Goal: Task Accomplishment & Management: Use online tool/utility

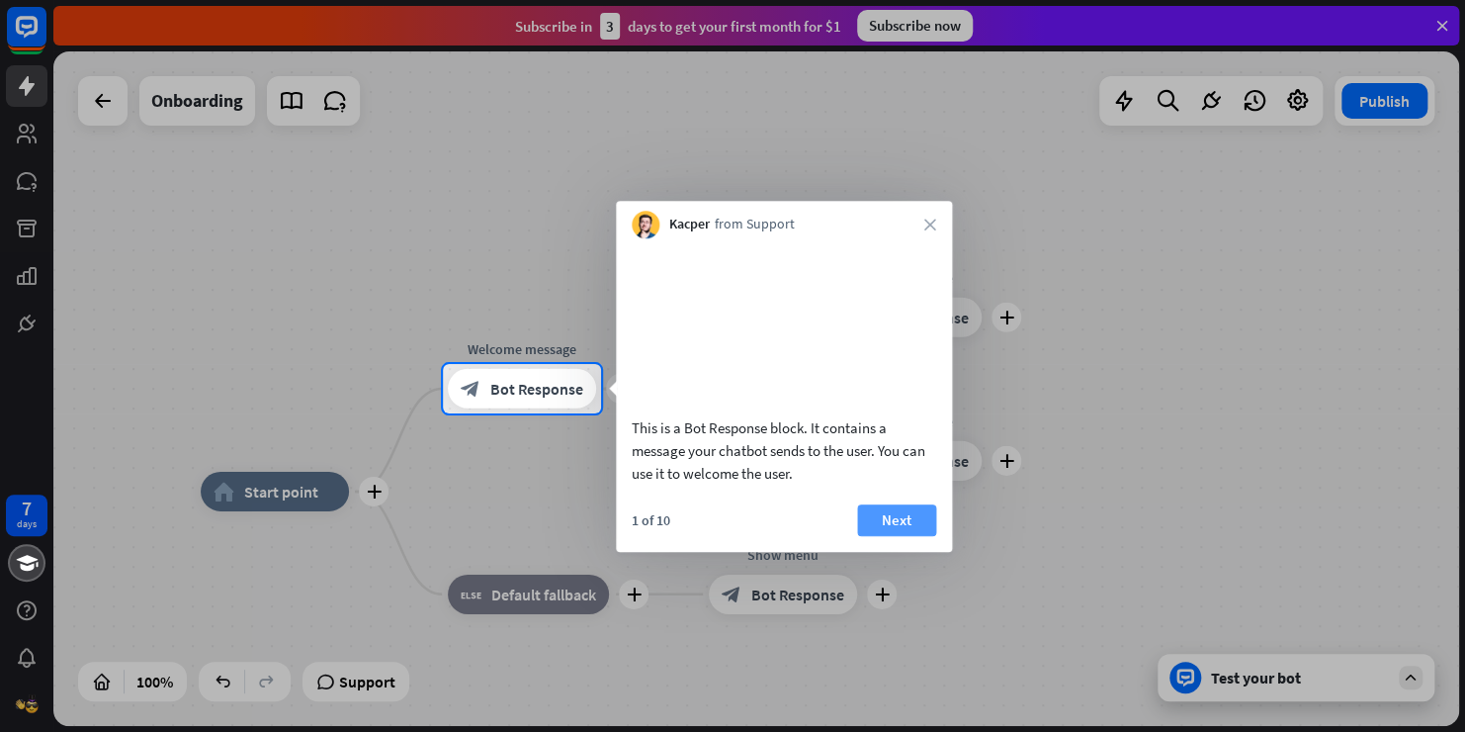
click at [915, 536] on button "Next" at bounding box center [896, 520] width 79 height 32
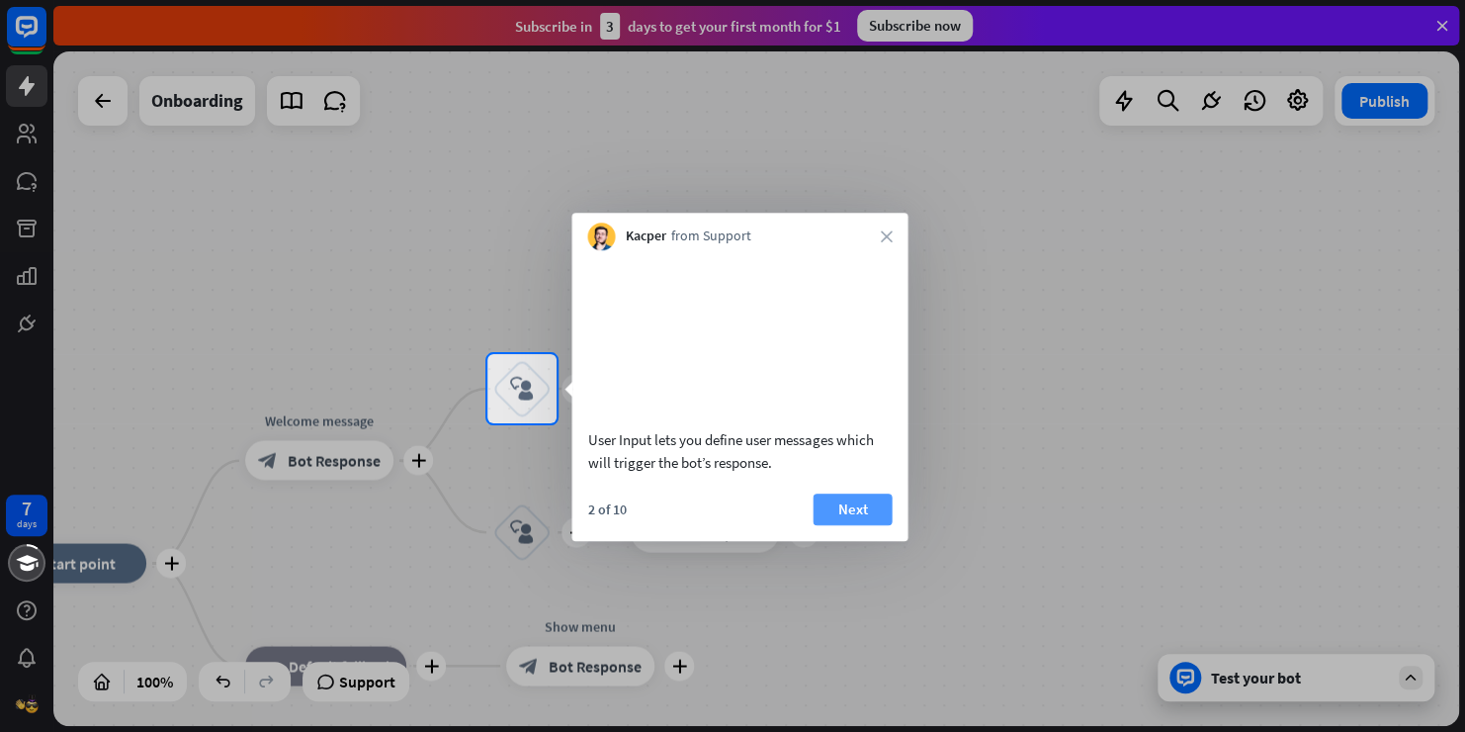
click at [853, 525] on button "Next" at bounding box center [852, 509] width 79 height 32
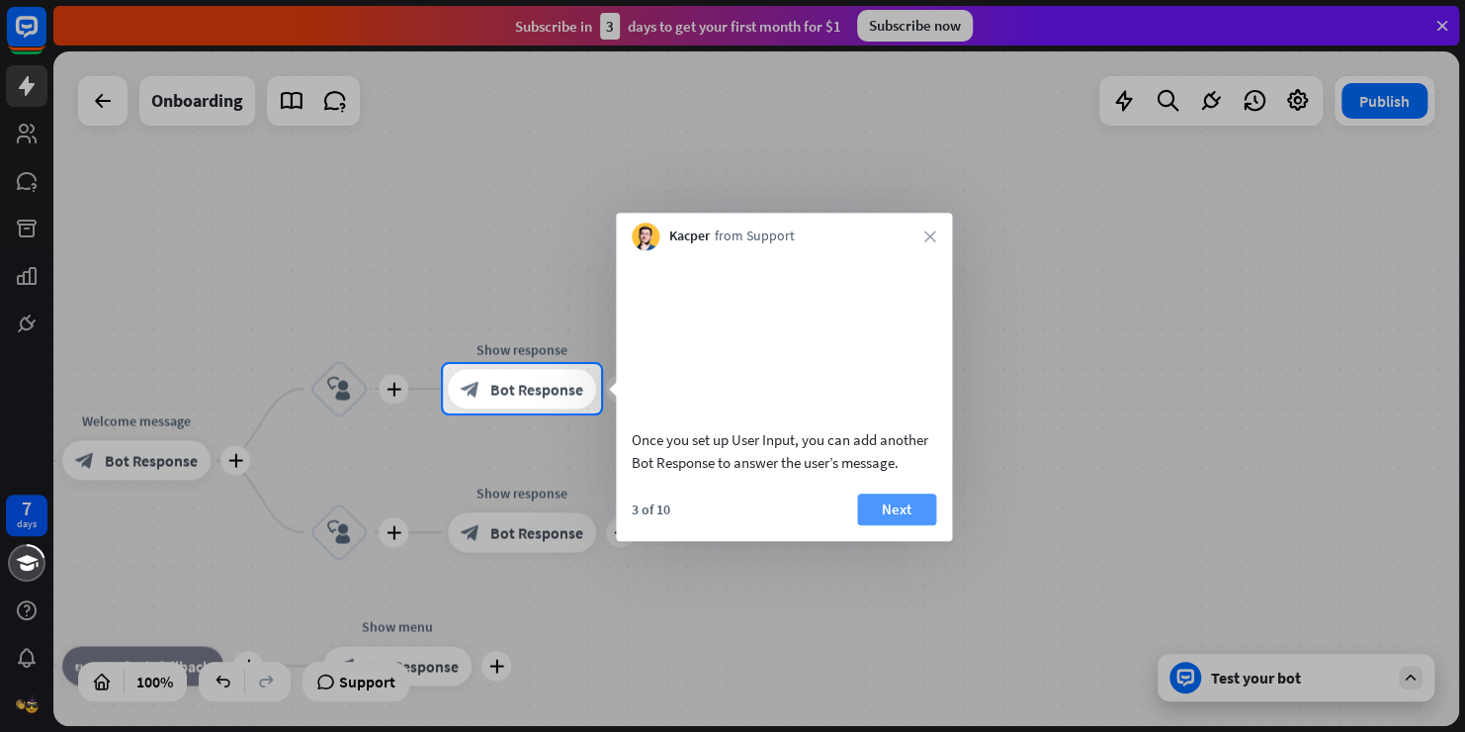
click at [903, 523] on button "Next" at bounding box center [896, 509] width 79 height 32
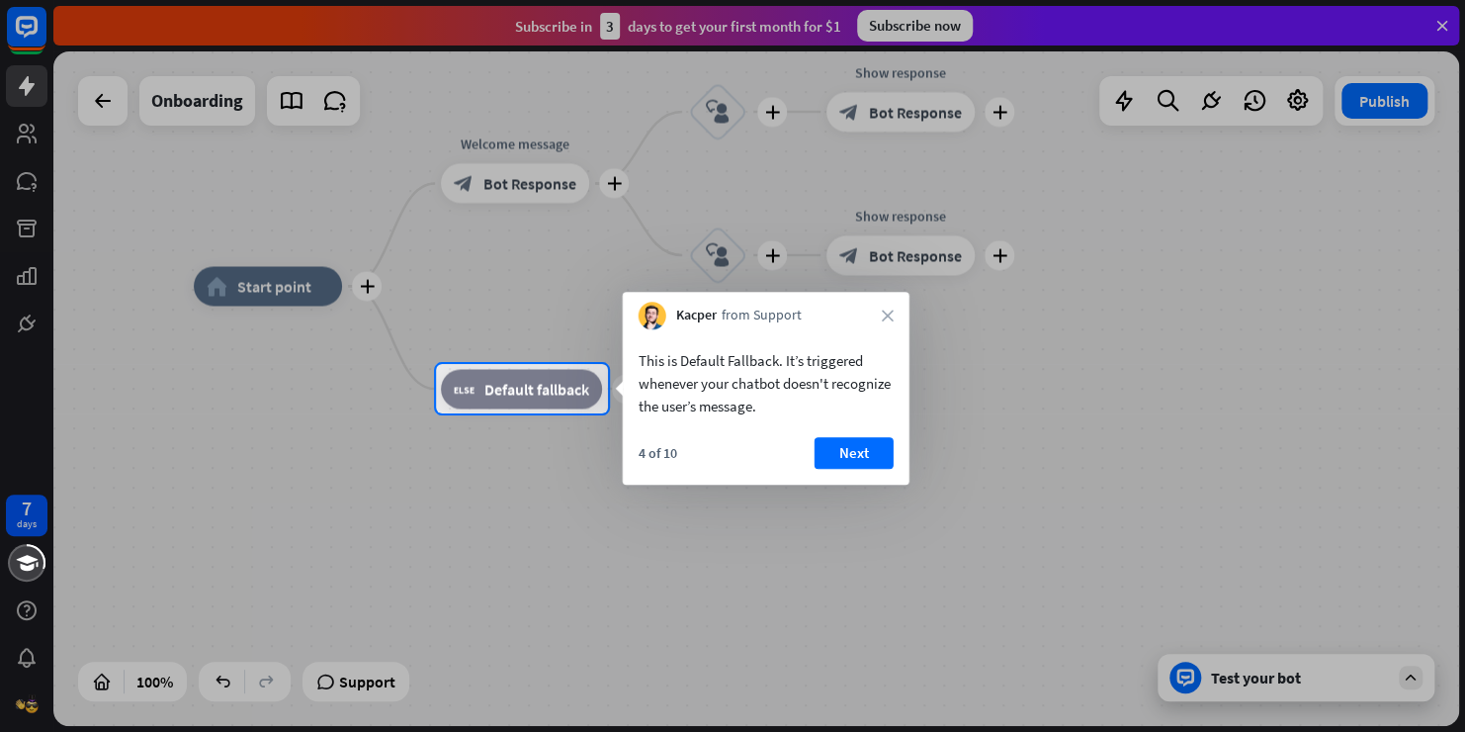
click at [853, 472] on div "4 of 10 Next" at bounding box center [766, 460] width 287 height 47
drag, startPoint x: 853, startPoint y: 472, endPoint x: 817, endPoint y: 402, distance: 78.3
click at [817, 402] on div "This is Default Fallback. It’s triggered whenever your chatbot doesn't recogniz…" at bounding box center [766, 406] width 287 height 155
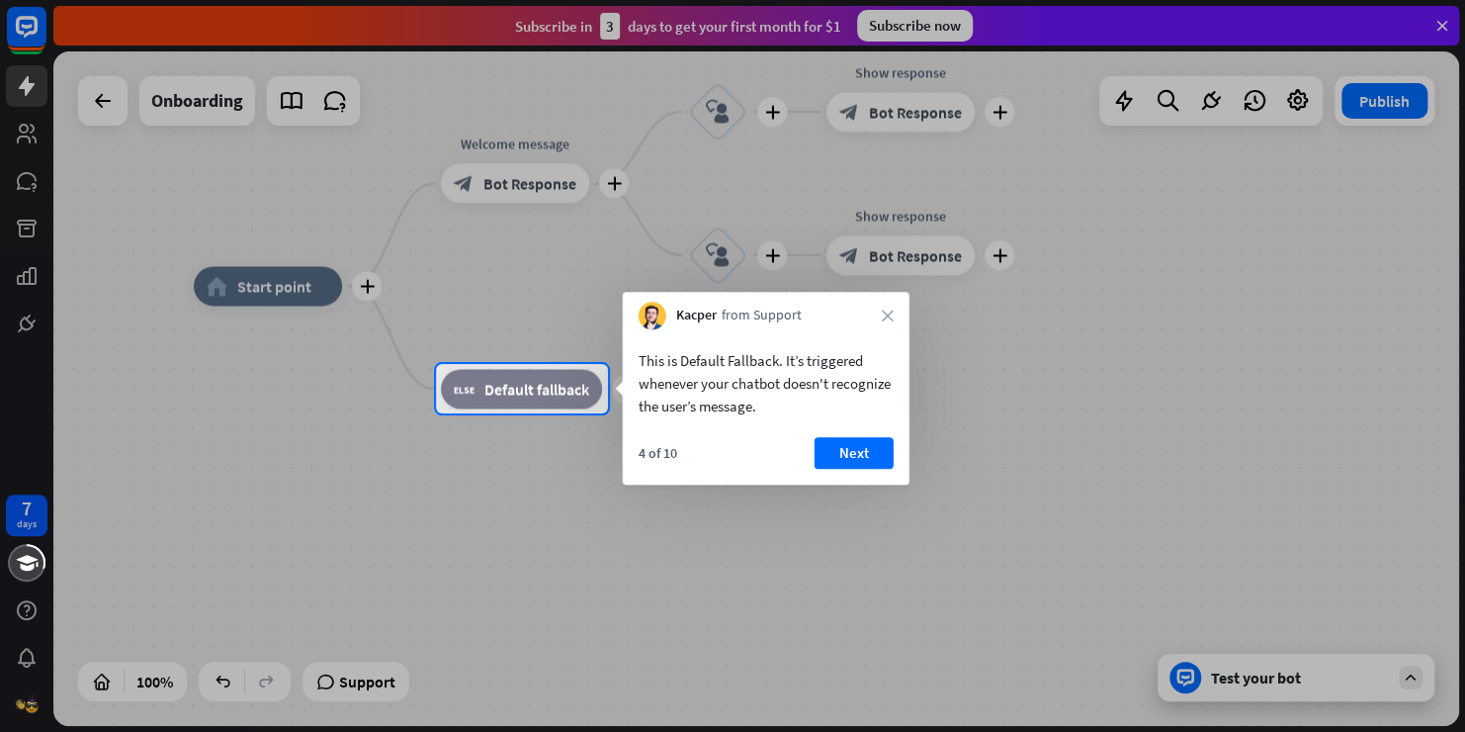
click at [873, 443] on button "Next" at bounding box center [854, 453] width 79 height 32
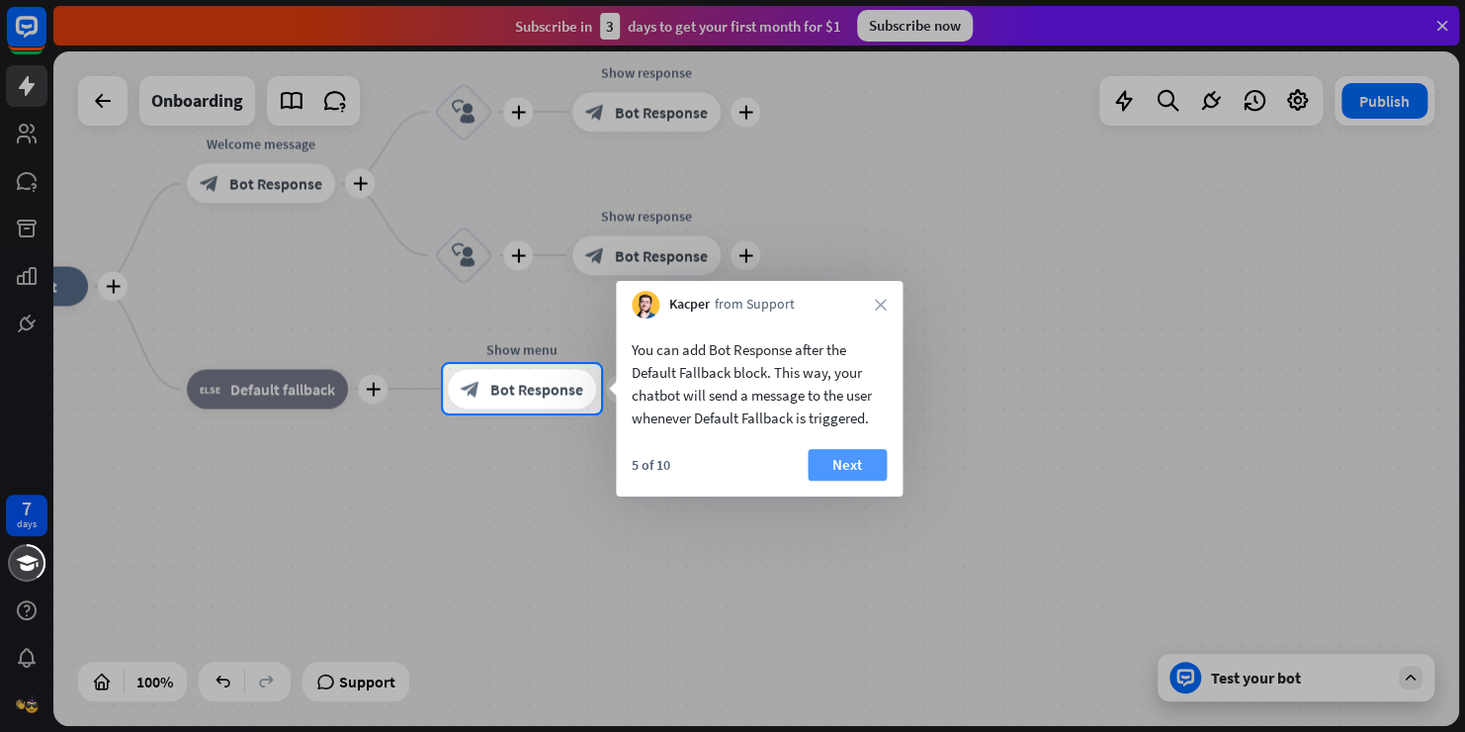
click at [872, 451] on button "Next" at bounding box center [847, 465] width 79 height 32
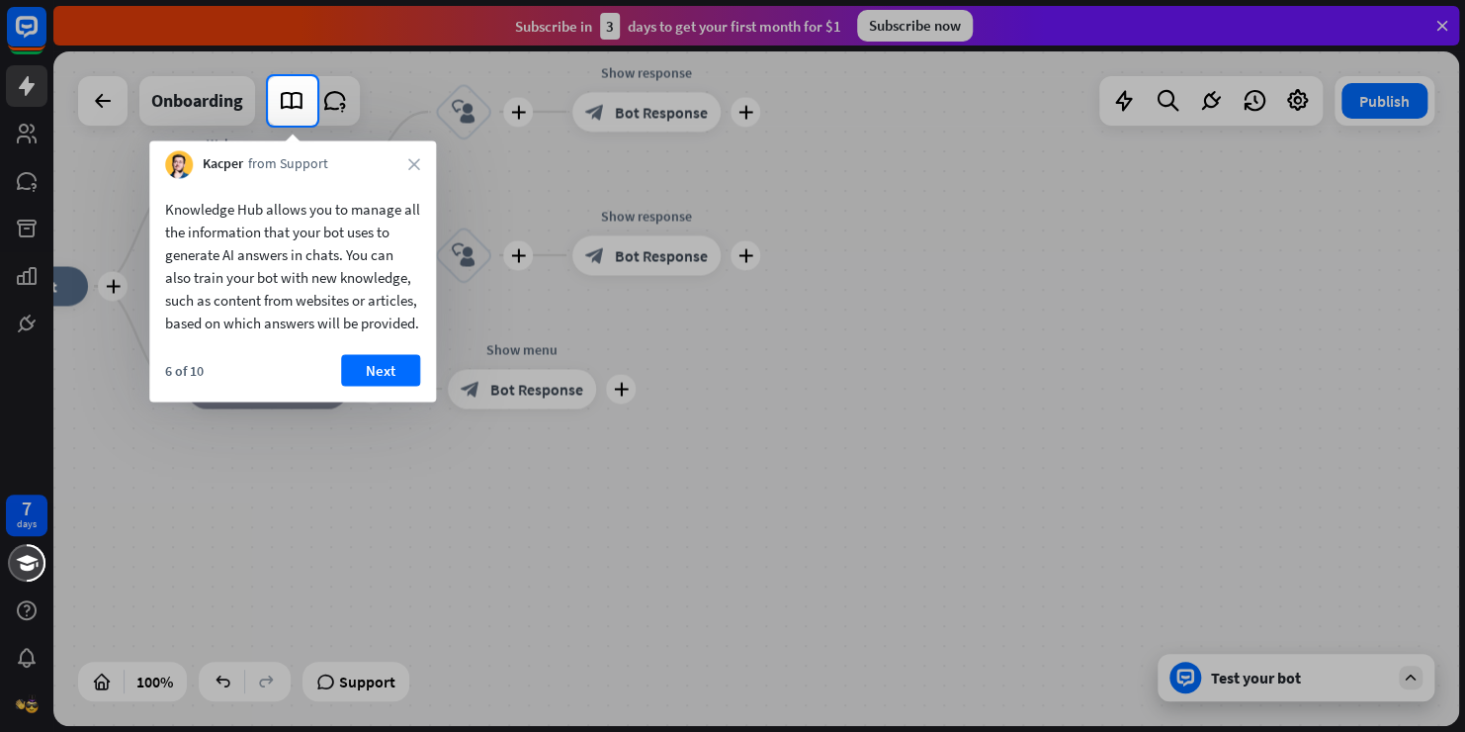
click at [393, 386] on button "Next" at bounding box center [380, 370] width 79 height 32
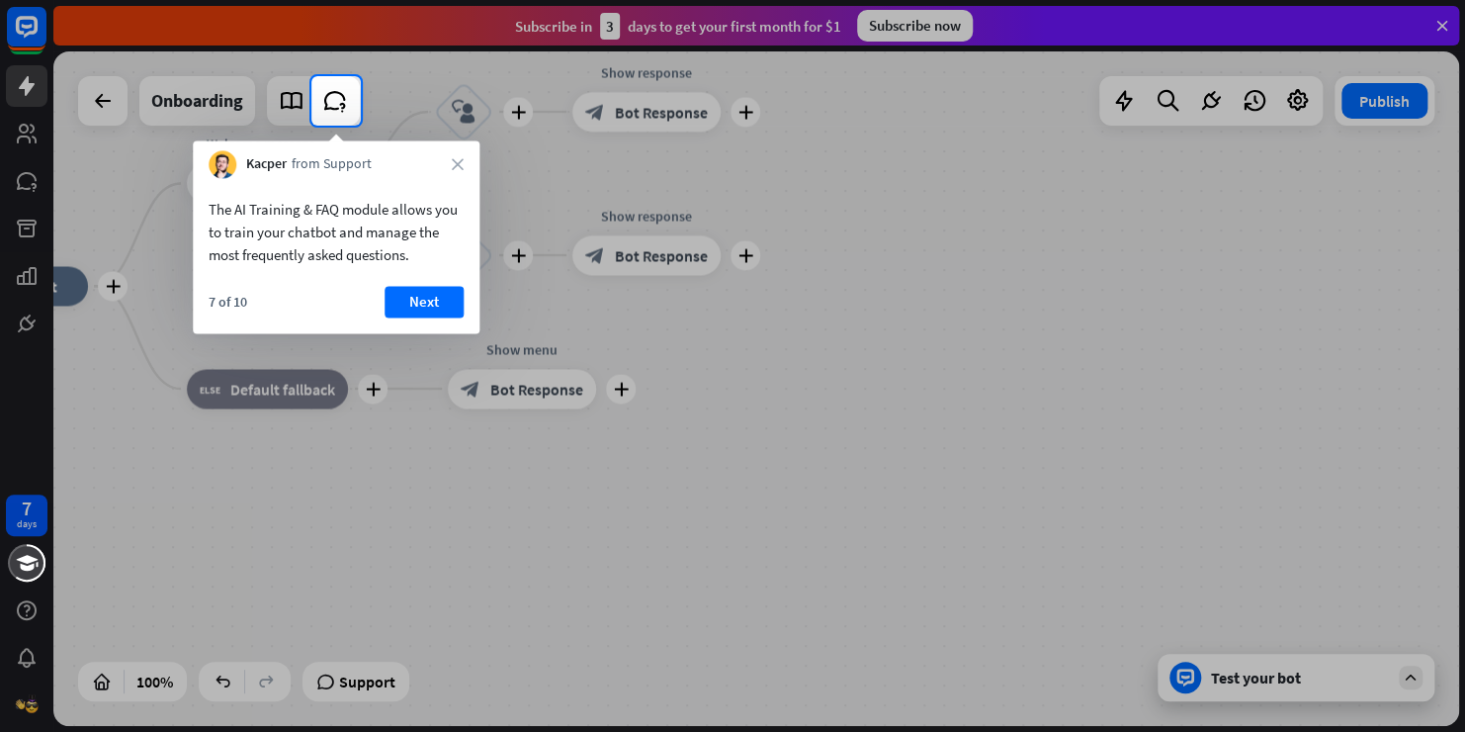
click at [468, 167] on div "Kacper from Support close" at bounding box center [336, 159] width 287 height 38
click at [457, 160] on icon "close" at bounding box center [458, 164] width 12 height 12
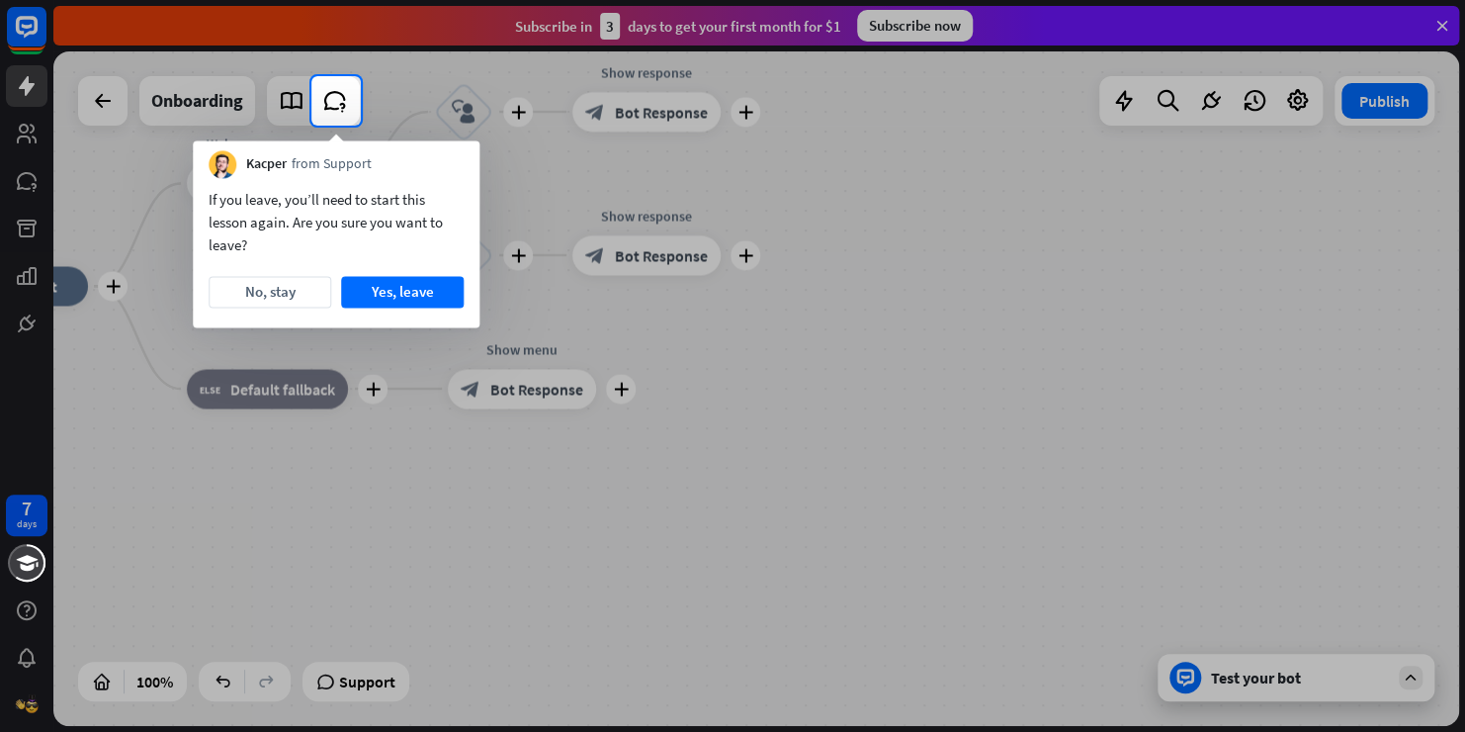
click at [457, 160] on div "Kacper from Support" at bounding box center [336, 159] width 287 height 38
click at [416, 297] on button "Yes, leave" at bounding box center [402, 292] width 123 height 32
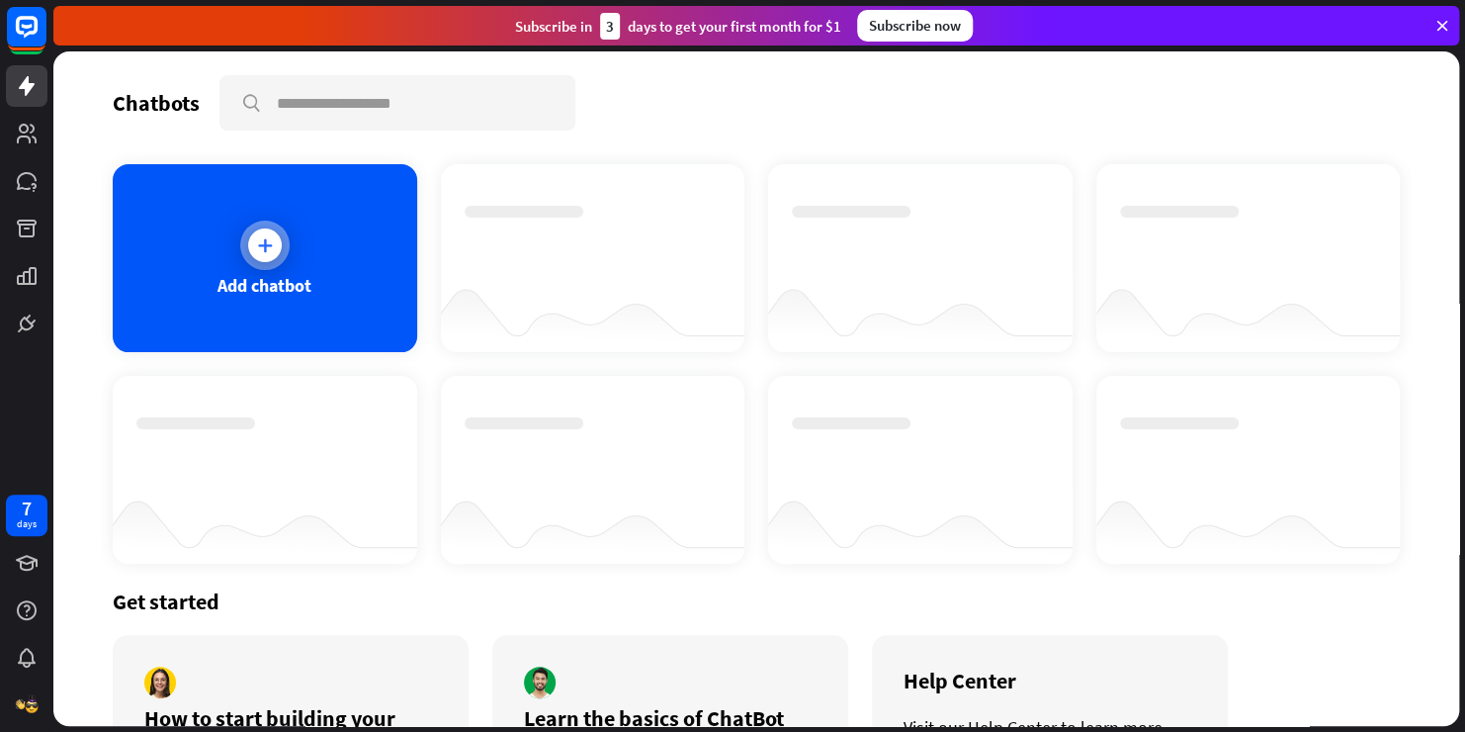
click at [281, 259] on div at bounding box center [264, 244] width 49 height 49
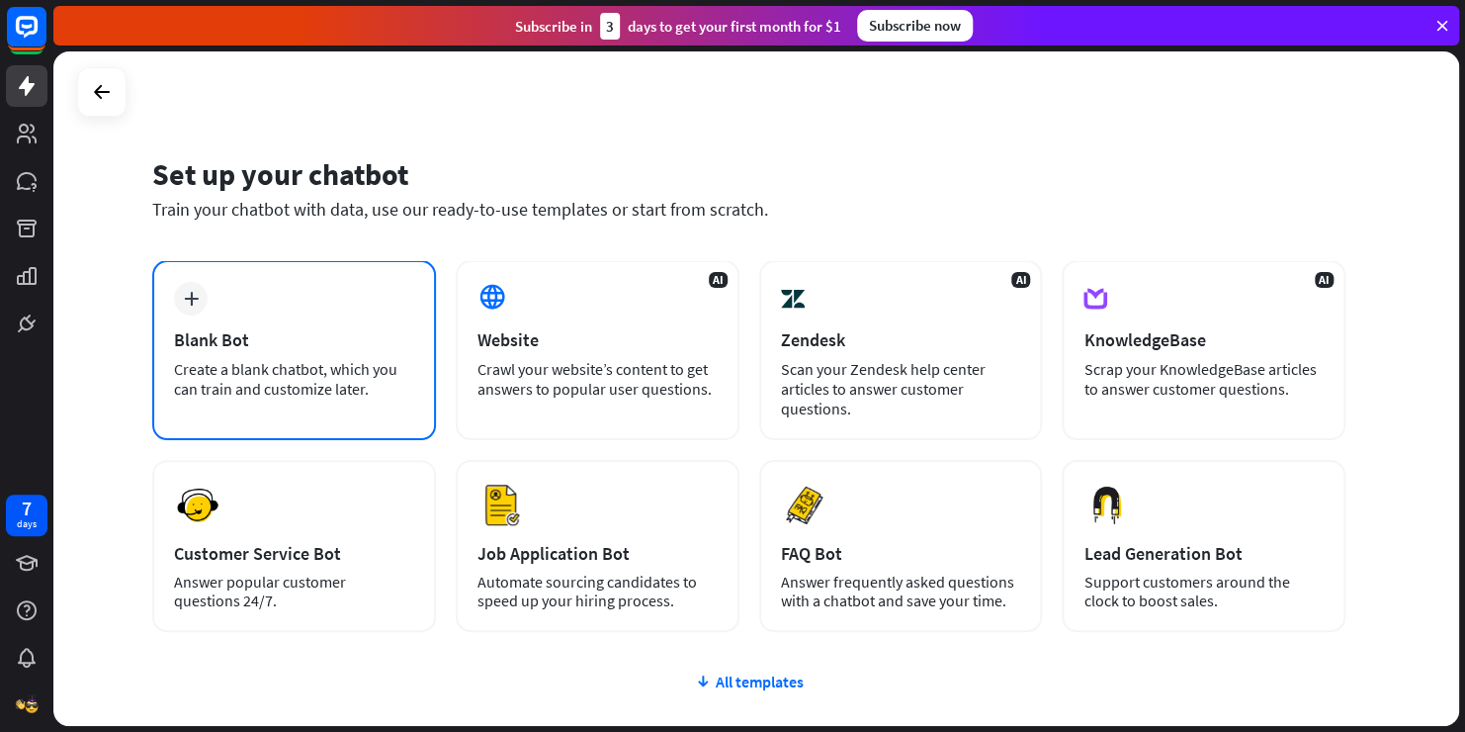
click at [418, 393] on div "plus Blank Bot Create a blank chatbot, which you can train and customize later." at bounding box center [294, 350] width 284 height 180
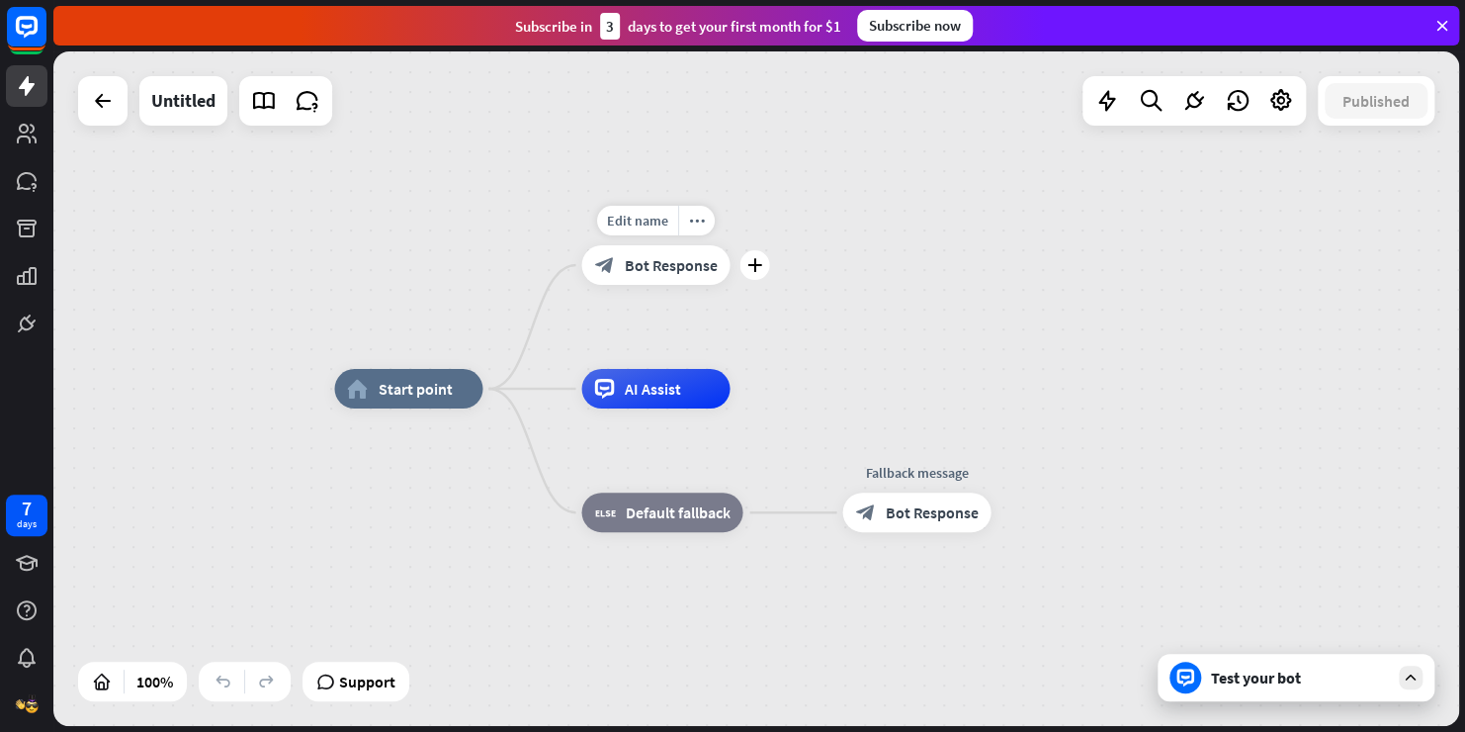
click at [653, 258] on span "Bot Response" at bounding box center [670, 265] width 93 height 20
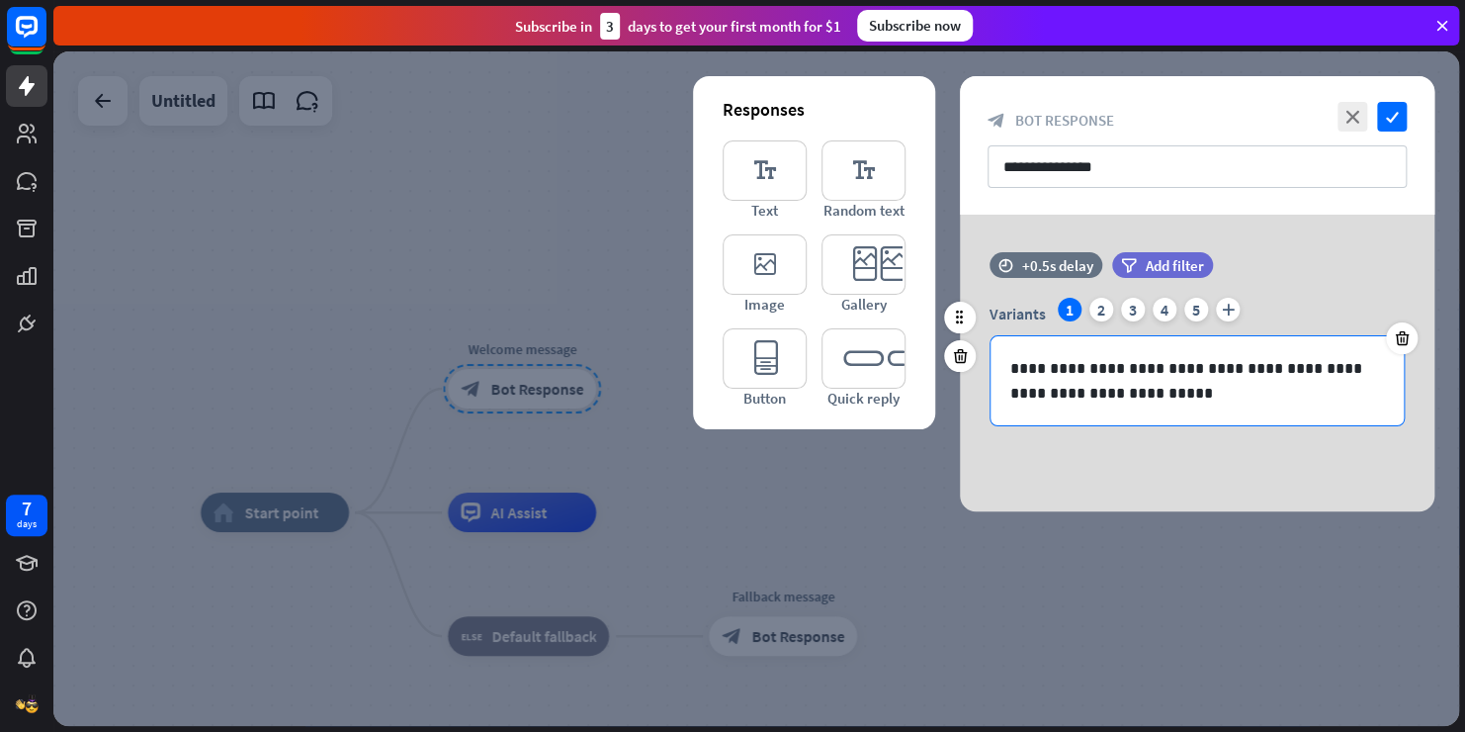
click at [1175, 375] on p "**********" at bounding box center [1197, 380] width 374 height 49
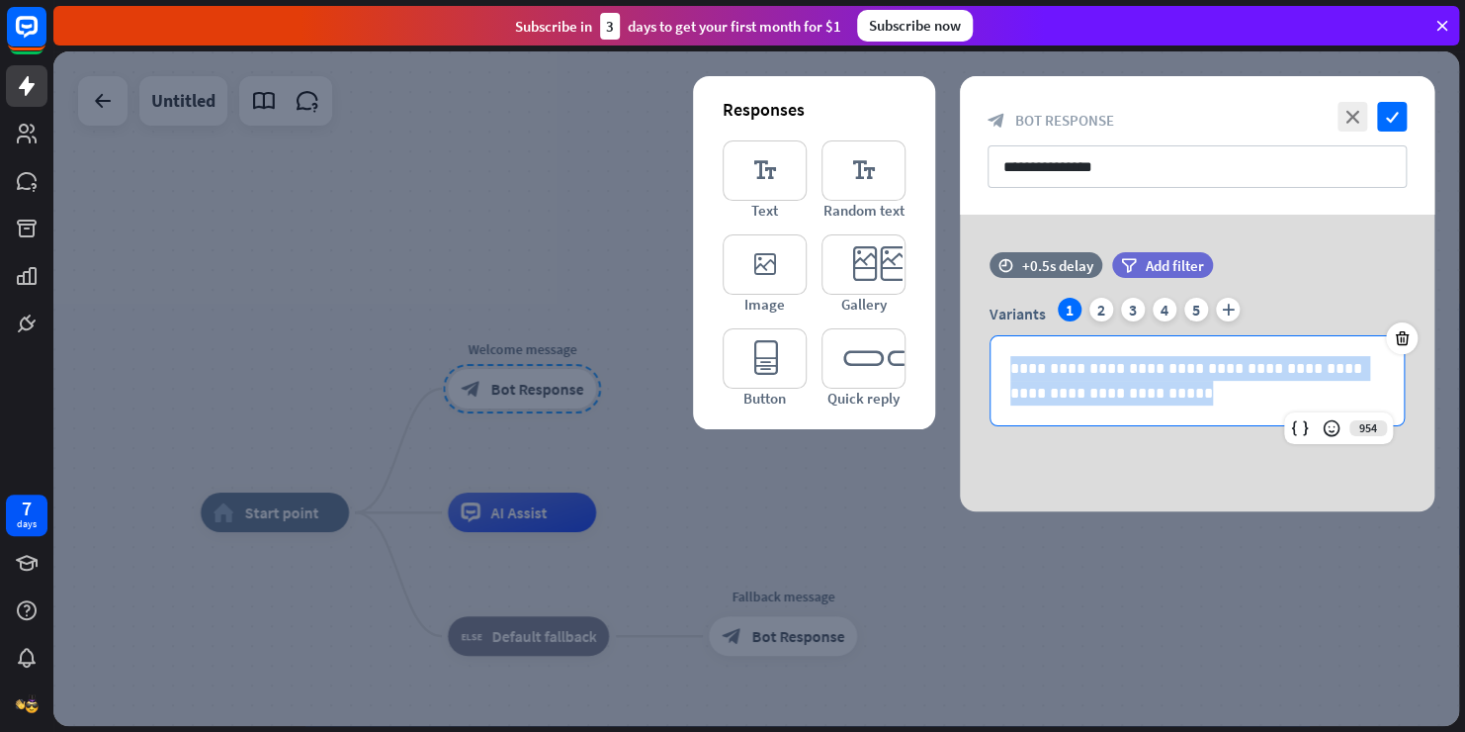
drag, startPoint x: 1149, startPoint y: 423, endPoint x: 897, endPoint y: 326, distance: 270.1
click at [960, 326] on div "**********" at bounding box center [1197, 363] width 475 height 297
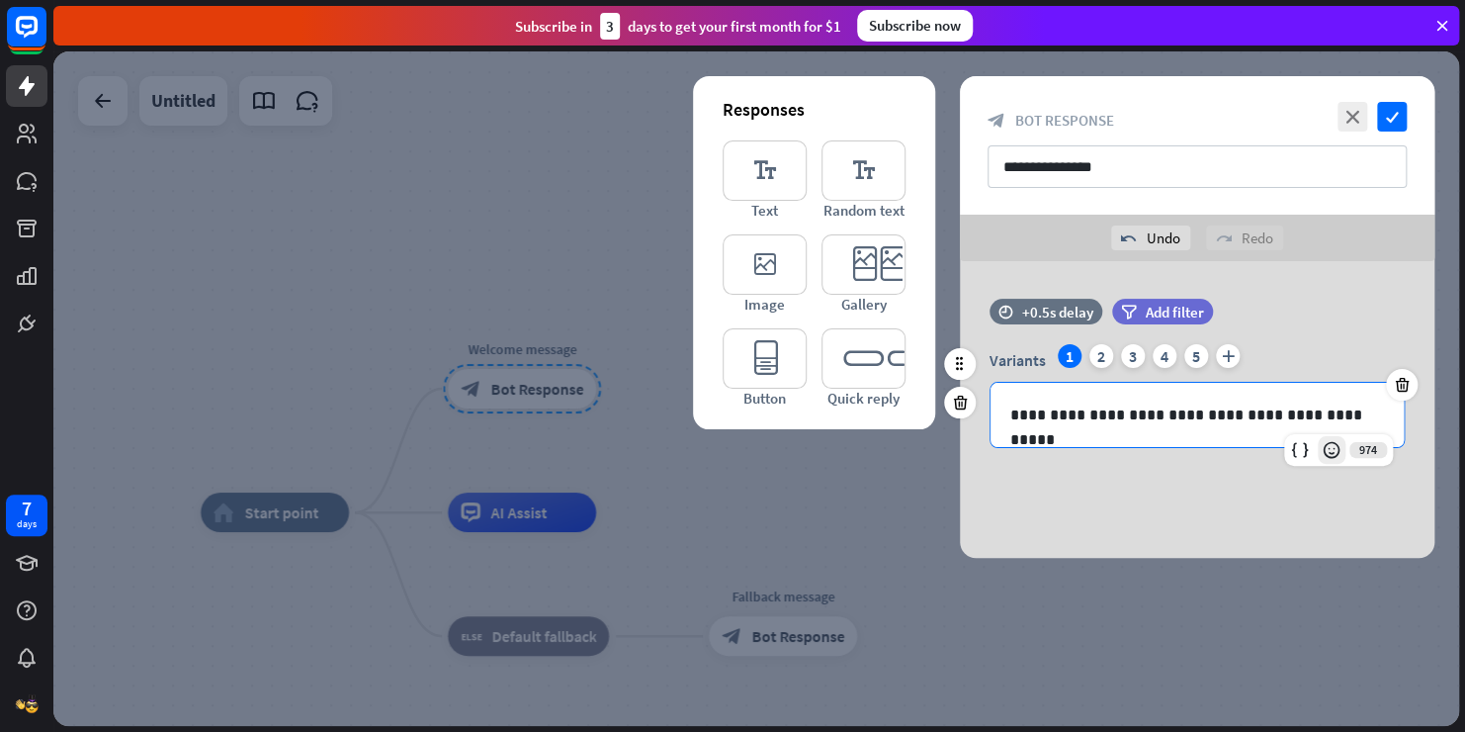
click at [1338, 454] on icon at bounding box center [1332, 450] width 20 height 20
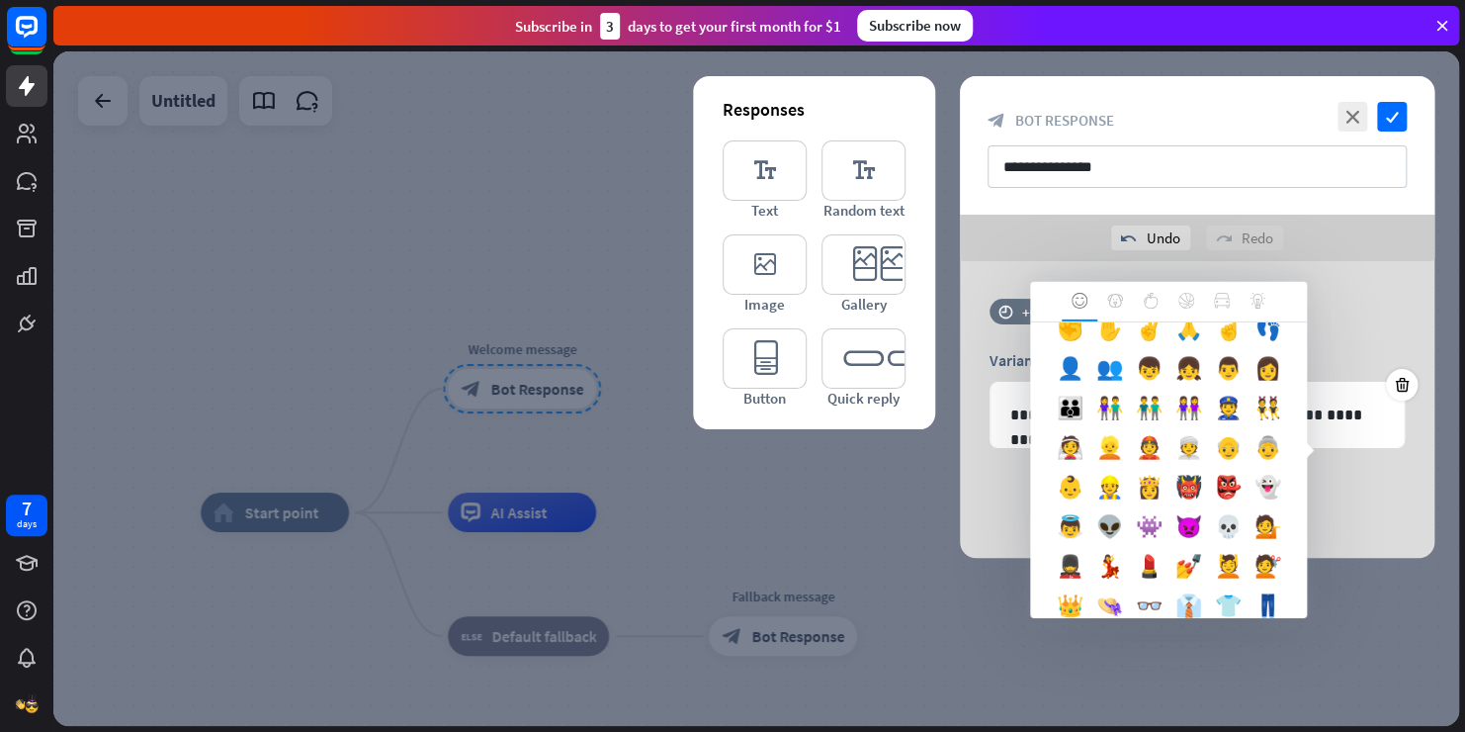
scroll to position [623, 0]
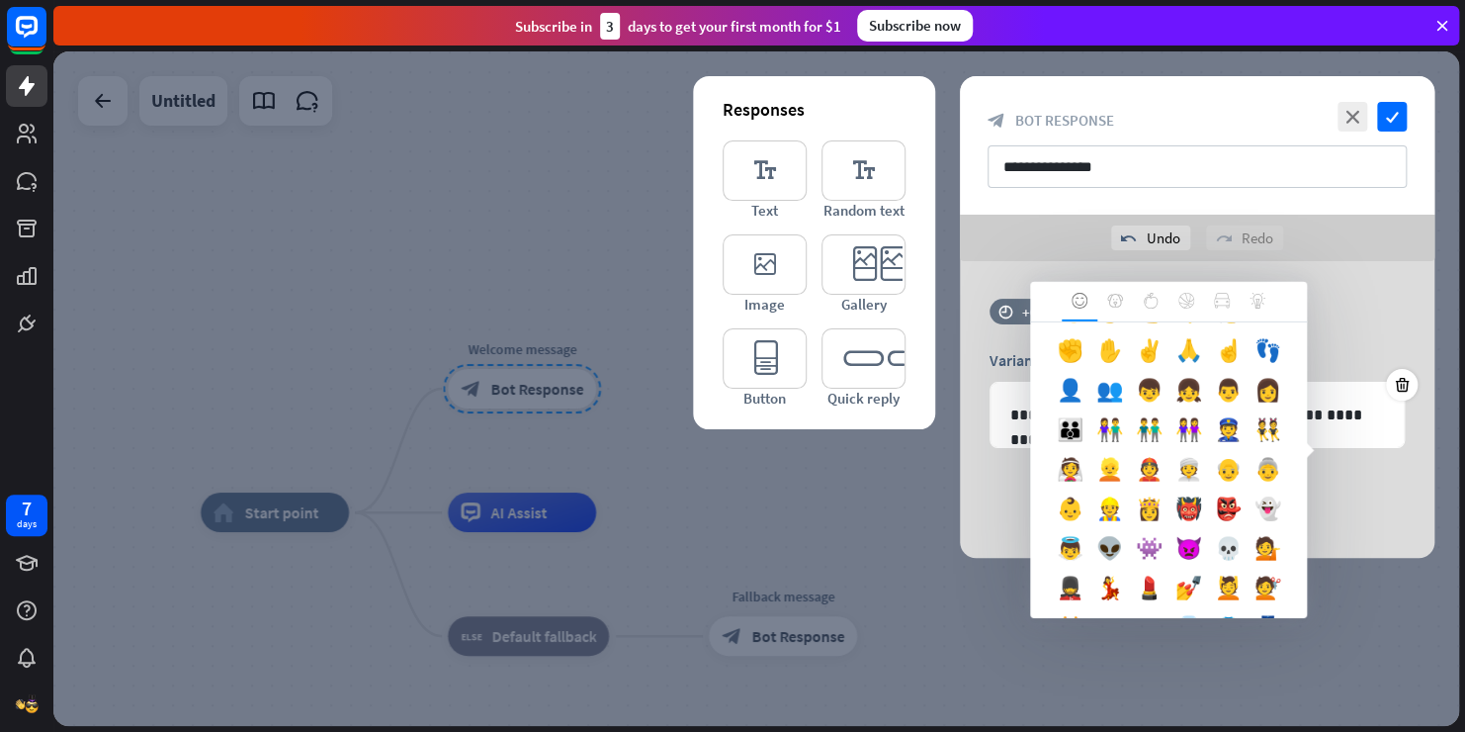
click at [1090, 335] on div "👋" at bounding box center [1070, 316] width 40 height 40
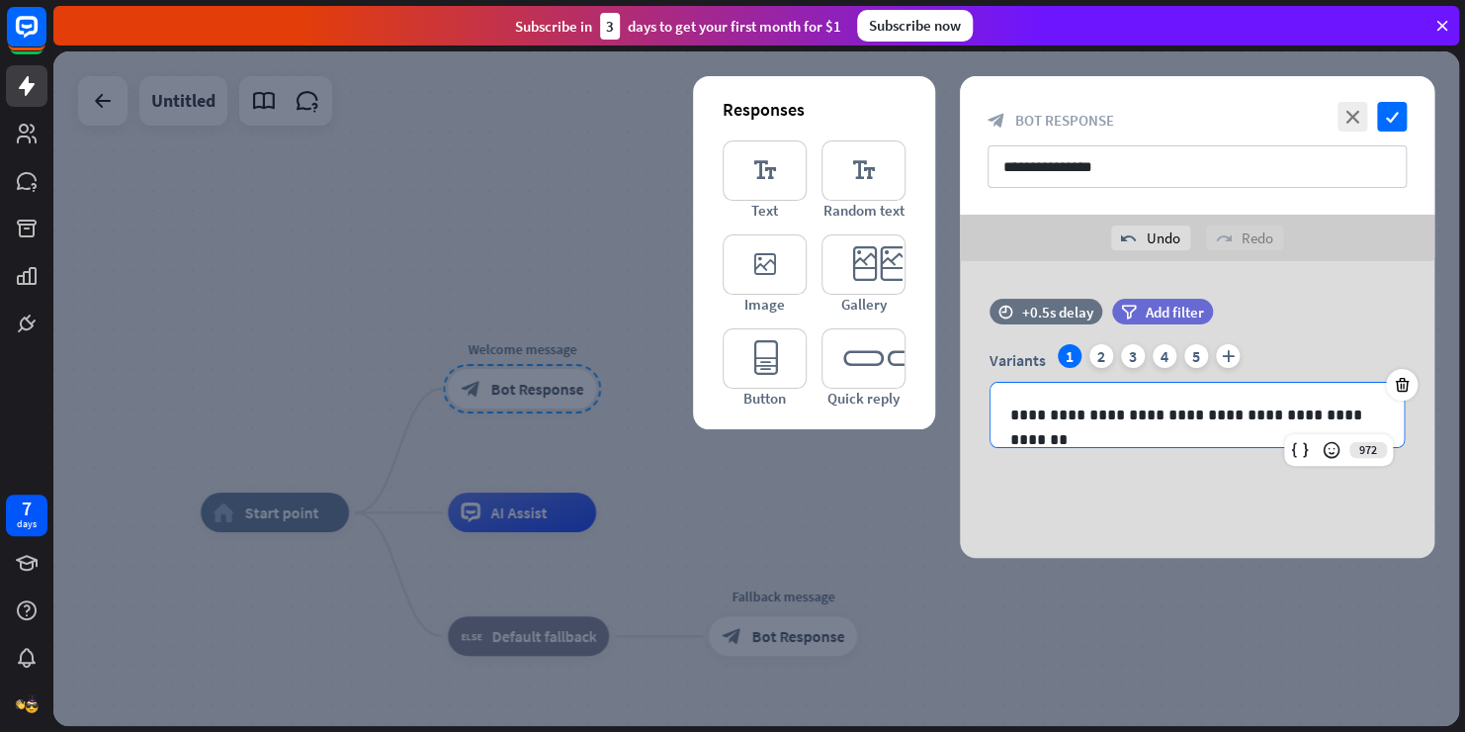
click at [1180, 518] on div "**********" at bounding box center [1197, 409] width 475 height 297
click at [1390, 115] on icon "check" at bounding box center [1392, 117] width 30 height 30
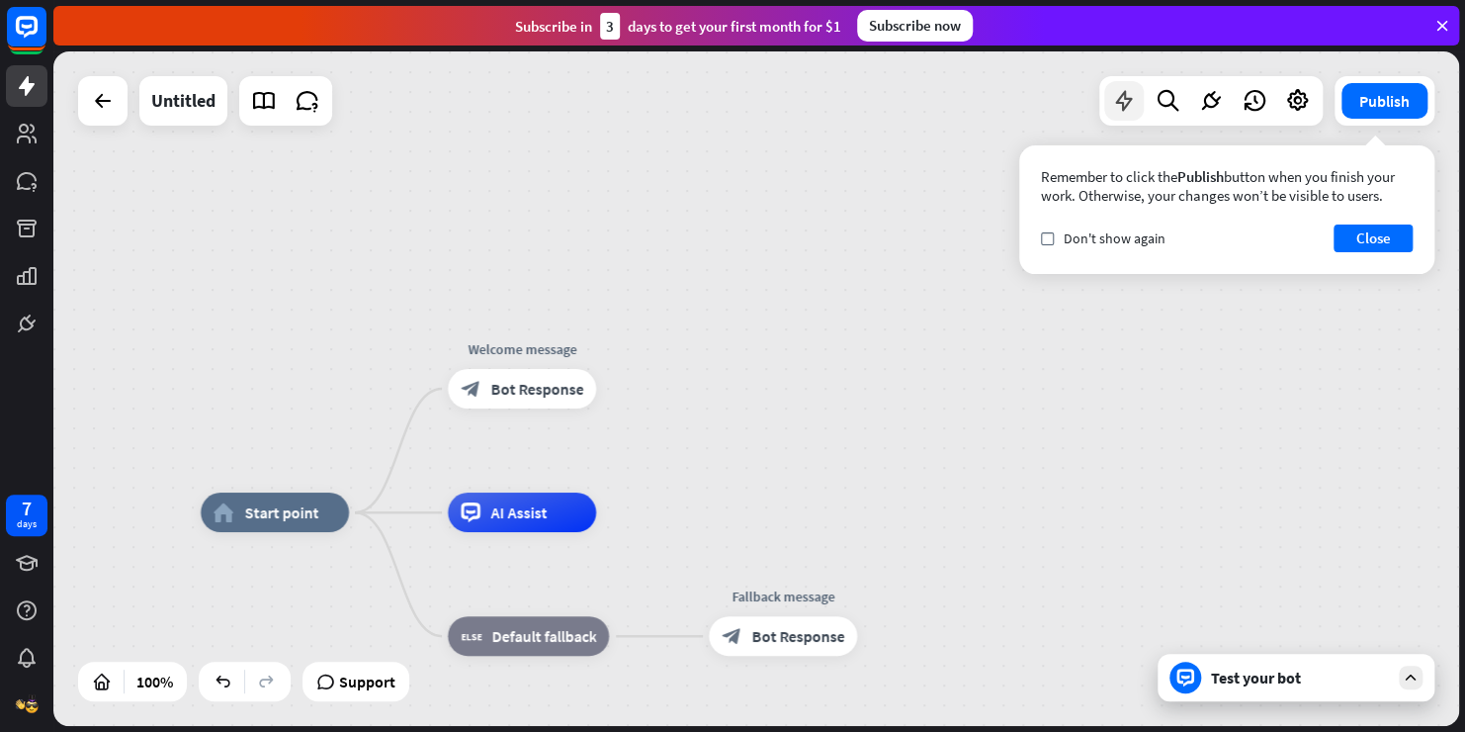
click at [1123, 112] on icon at bounding box center [1124, 101] width 26 height 26
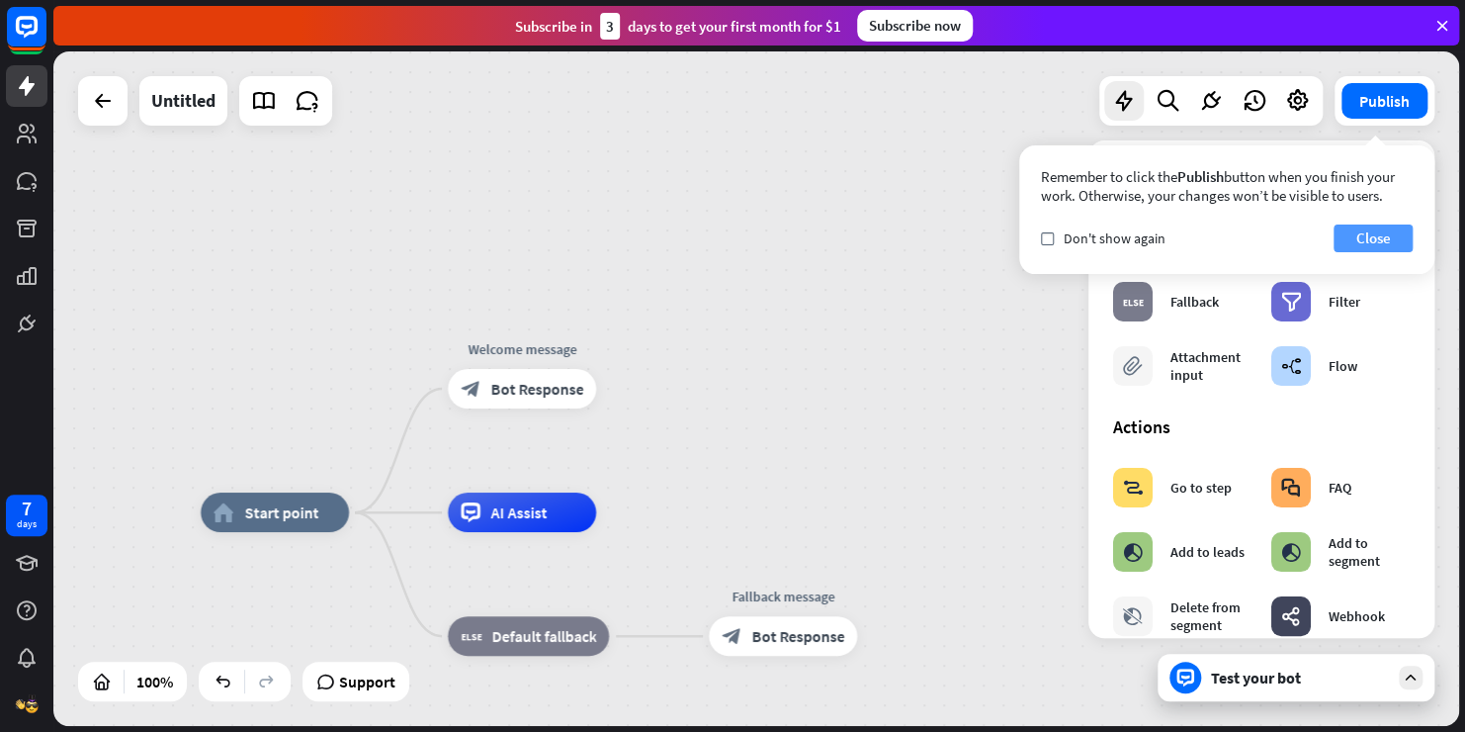
click at [1373, 245] on button "Close" at bounding box center [1373, 238] width 79 height 28
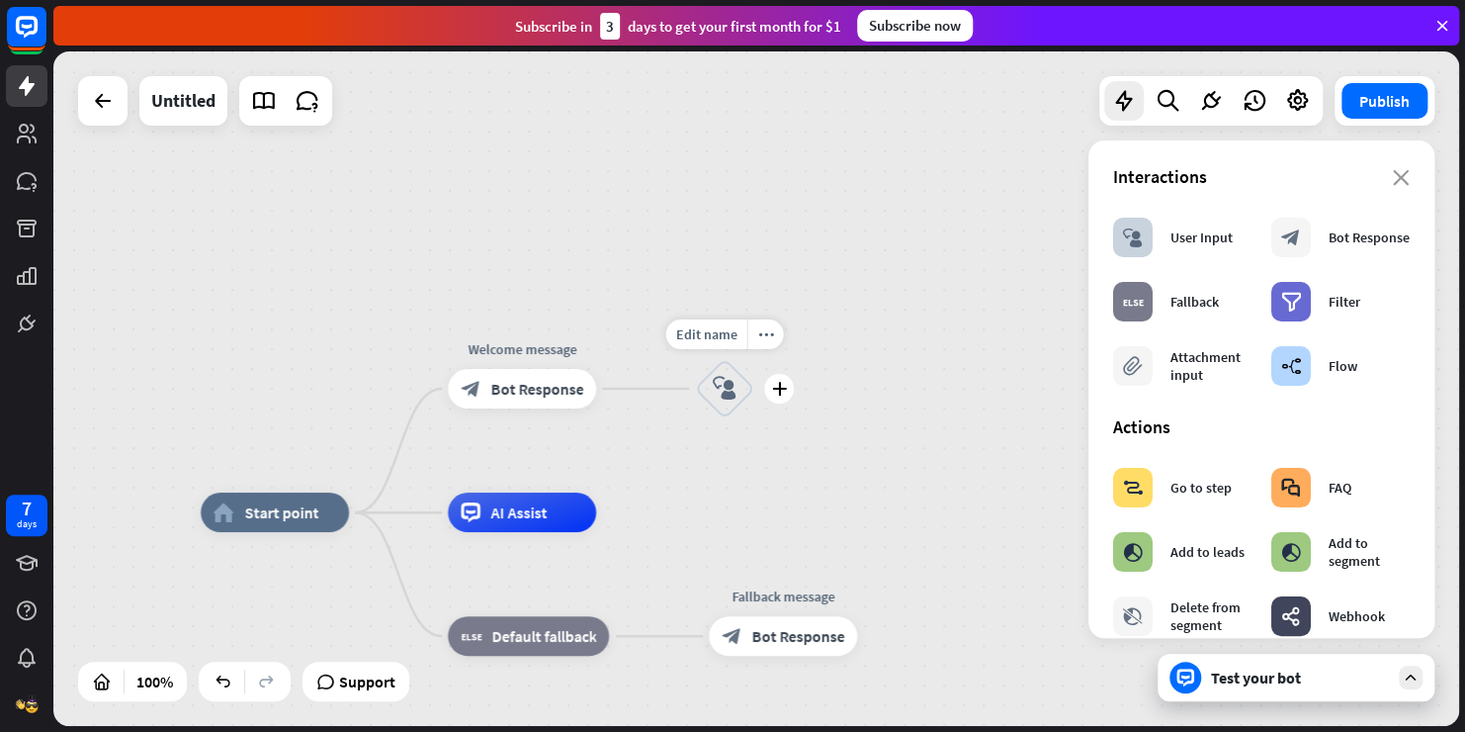
click at [731, 397] on icon "block_user_input" at bounding box center [725, 389] width 24 height 24
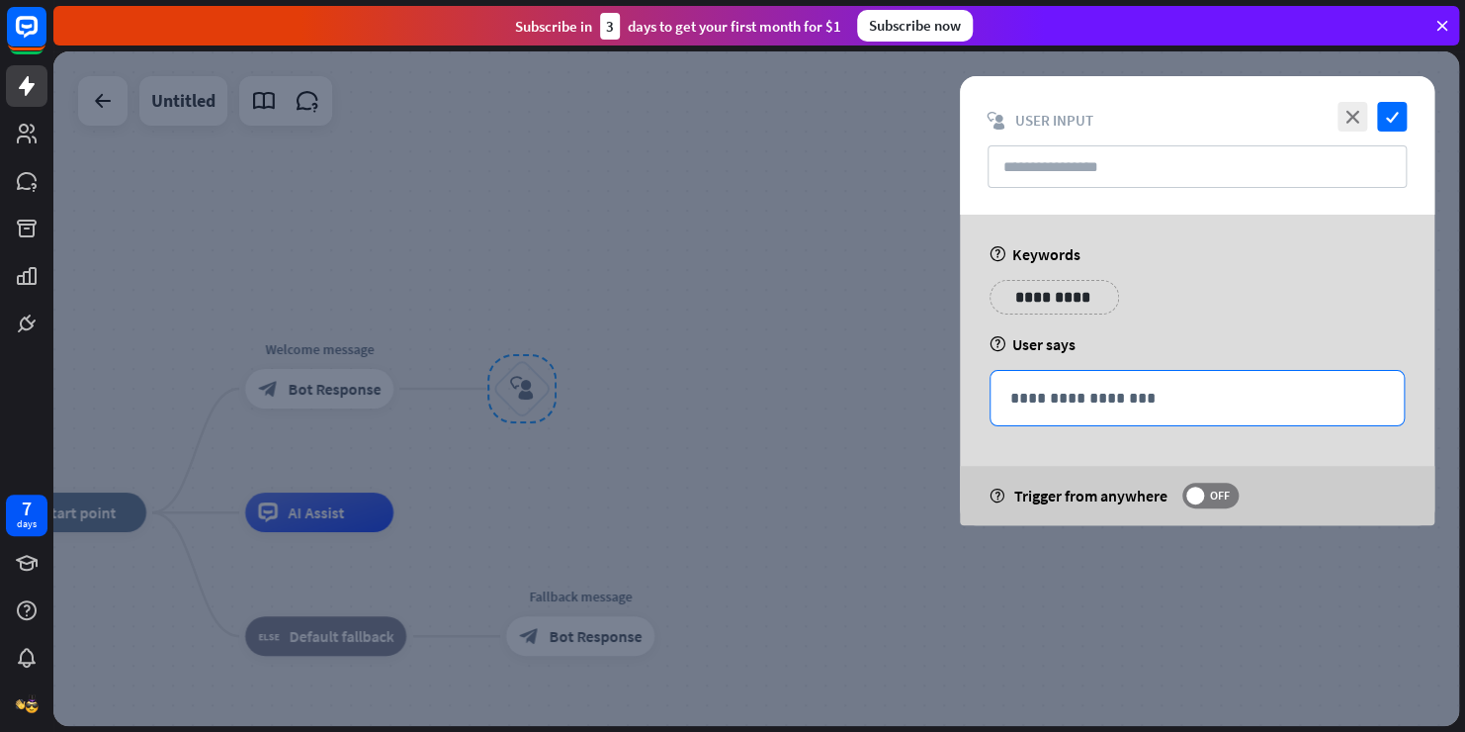
click at [1132, 404] on p "**********" at bounding box center [1197, 398] width 374 height 25
click at [1033, 291] on p "**********" at bounding box center [1043, 297] width 79 height 25
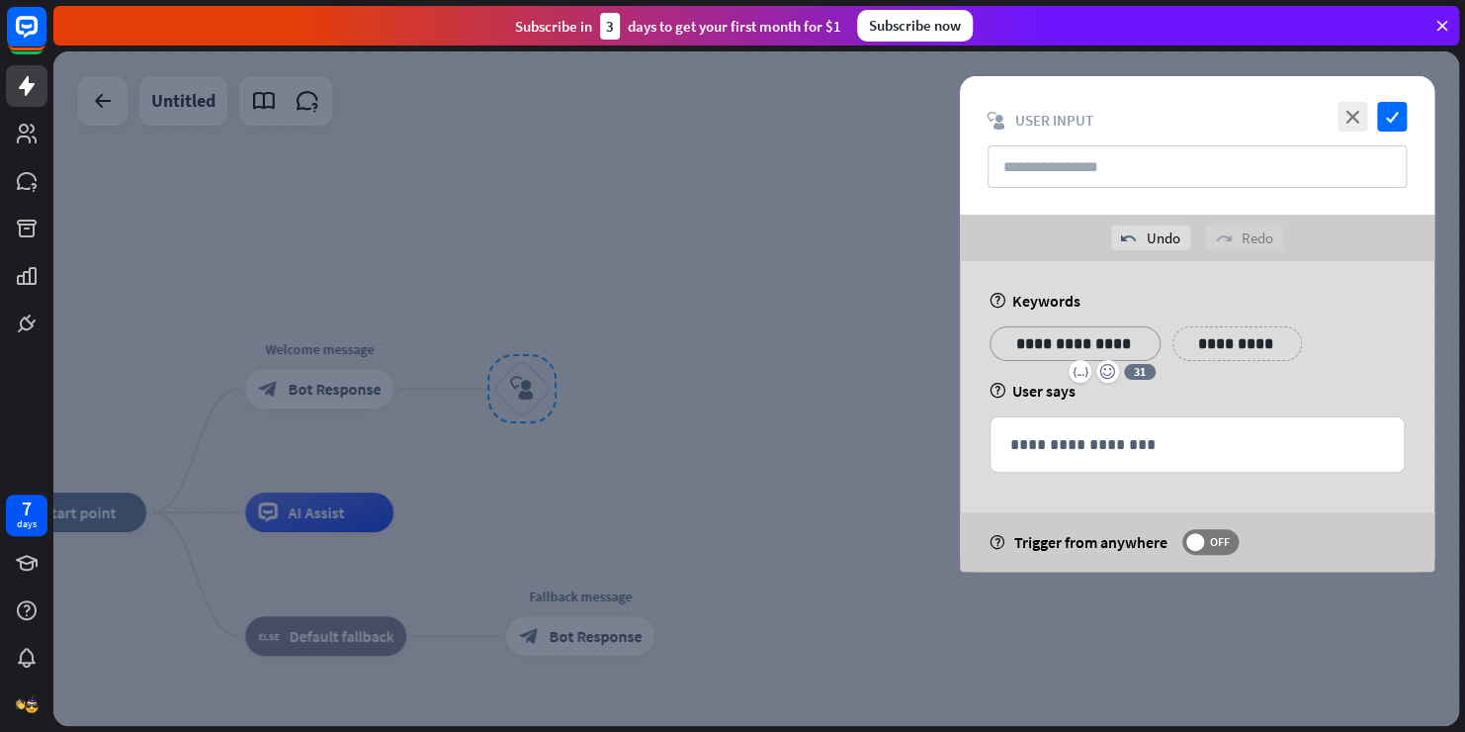
click at [1096, 303] on div "help Keywords" at bounding box center [1197, 301] width 415 height 20
click at [1108, 353] on p "**********" at bounding box center [1074, 343] width 141 height 25
click at [680, 309] on div at bounding box center [756, 388] width 1406 height 674
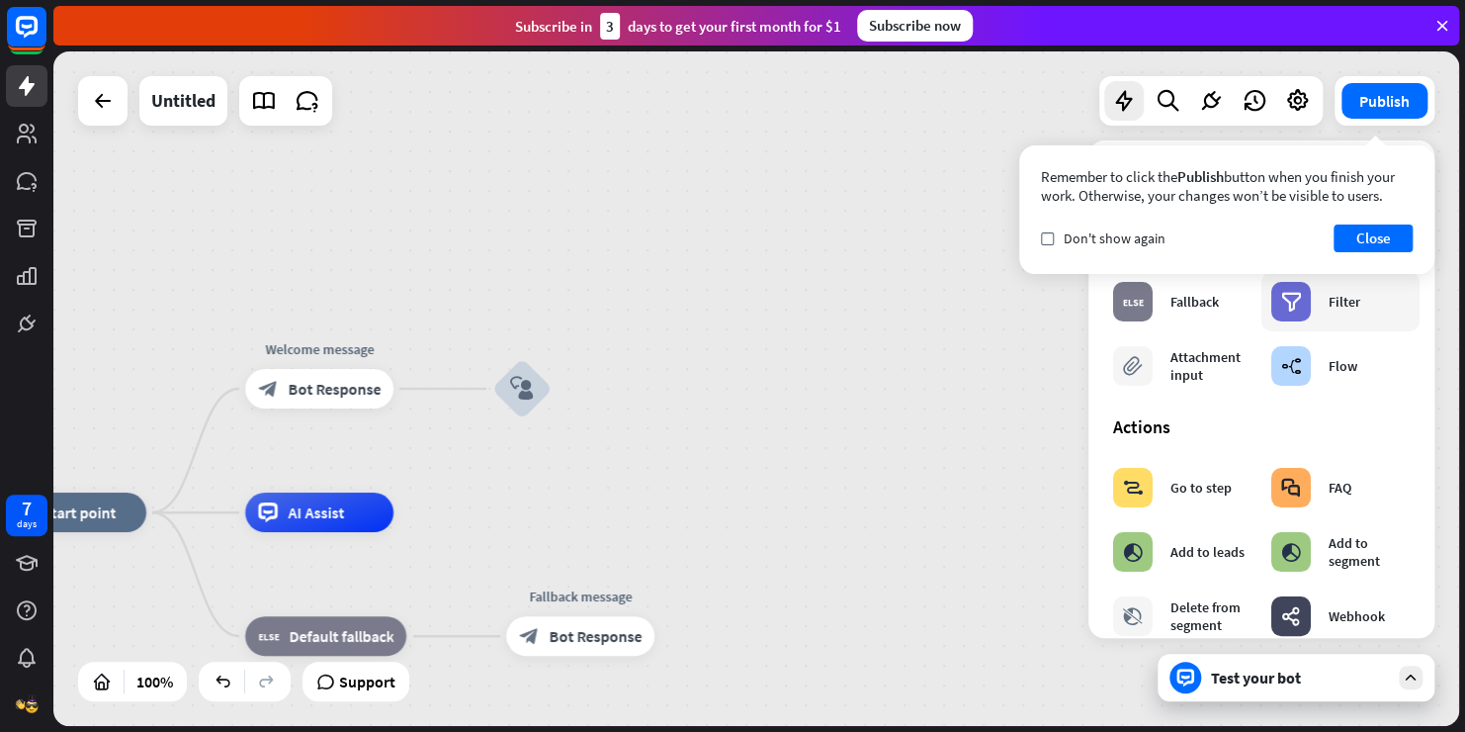
click at [1401, 293] on div "filter Filter" at bounding box center [1341, 301] width 158 height 59
click at [1354, 225] on button "Close" at bounding box center [1373, 238] width 79 height 28
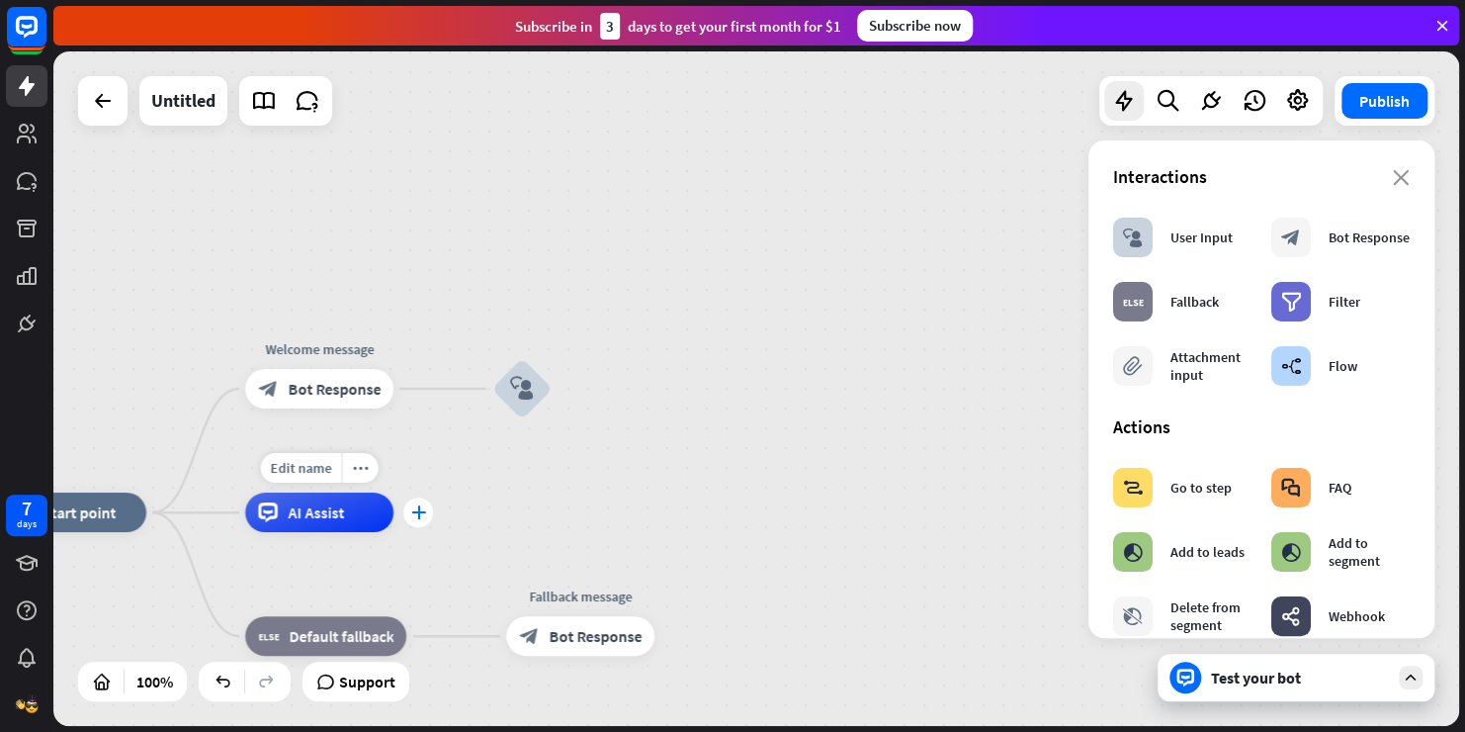
drag, startPoint x: 527, startPoint y: 397, endPoint x: 424, endPoint y: 516, distance: 157.0
drag, startPoint x: 538, startPoint y: 403, endPoint x: 535, endPoint y: 434, distance: 30.8
click at [535, 418] on div "Edit name more_horiz block_user_input" at bounding box center [521, 388] width 59 height 59
drag, startPoint x: 527, startPoint y: 400, endPoint x: 413, endPoint y: 513, distance: 160.1
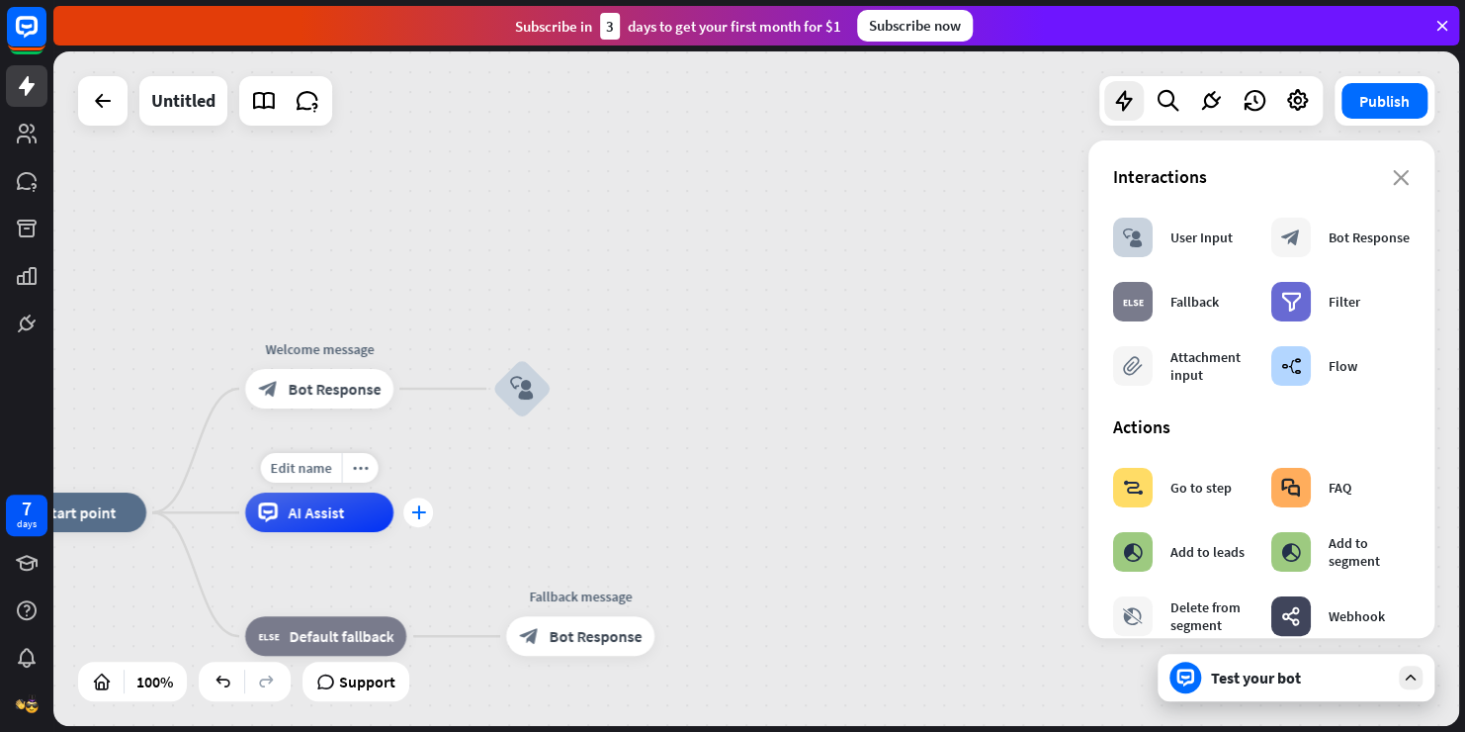
click at [413, 513] on icon "plus" at bounding box center [418, 512] width 15 height 14
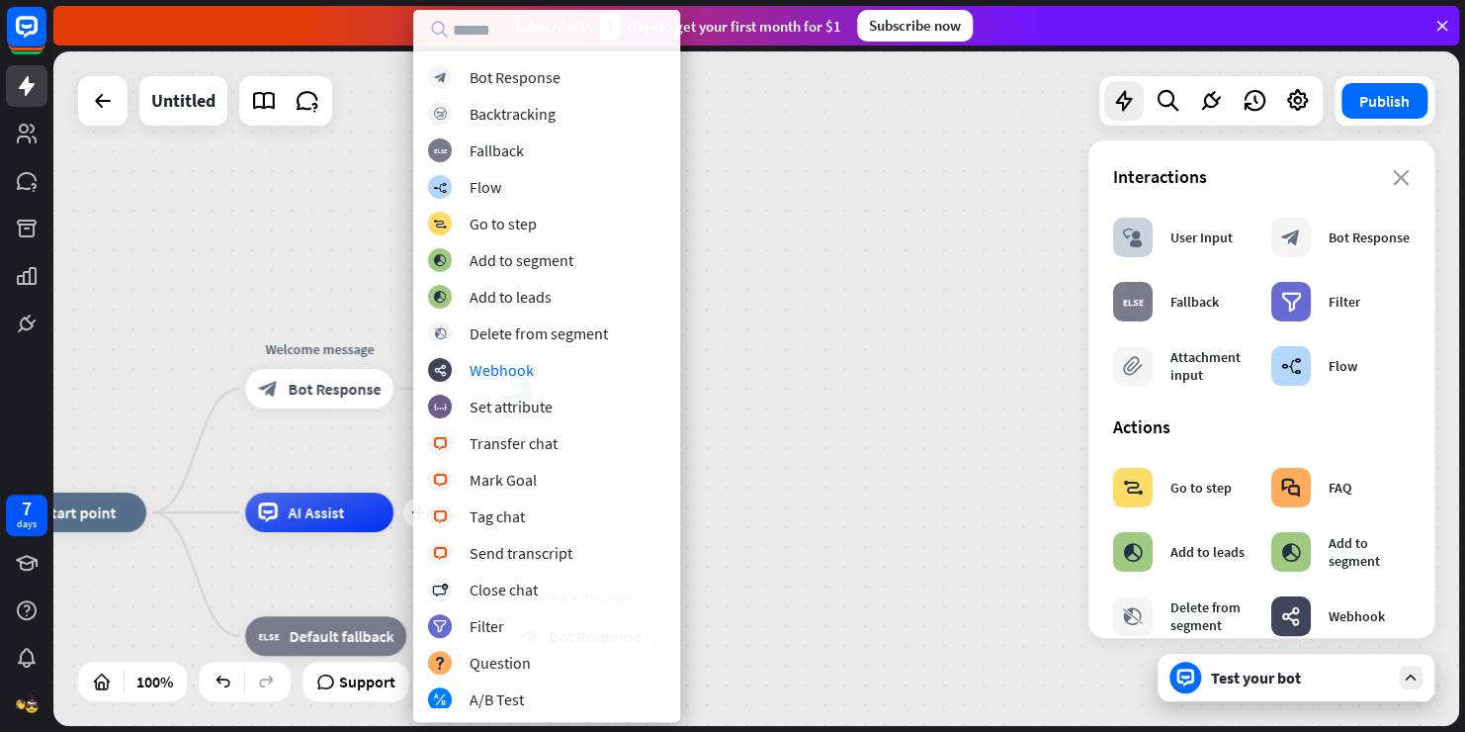
click at [807, 377] on div "home_2 Start point Welcome message block_bot_response Bot Response block_user_i…" at bounding box center [756, 388] width 1406 height 674
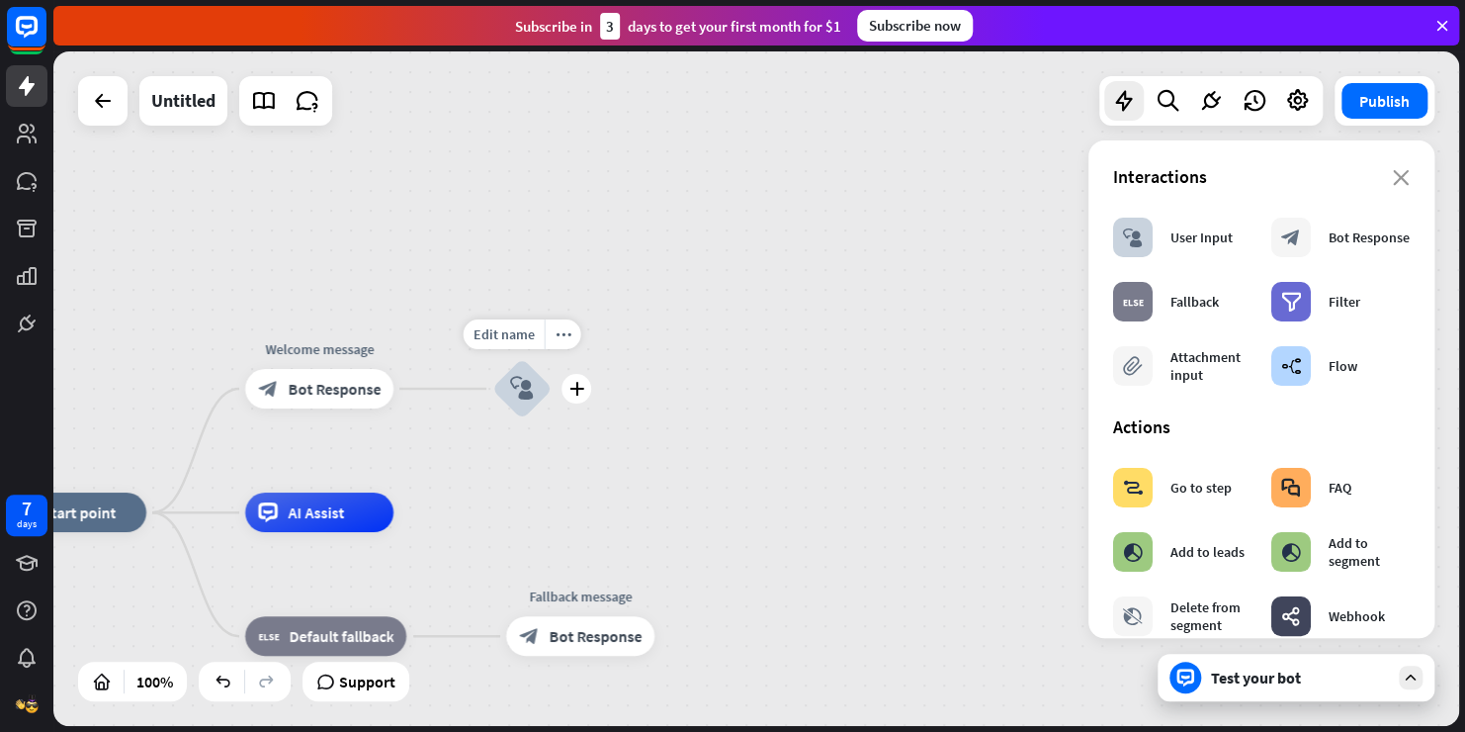
click at [580, 389] on icon "plus" at bounding box center [576, 389] width 15 height 14
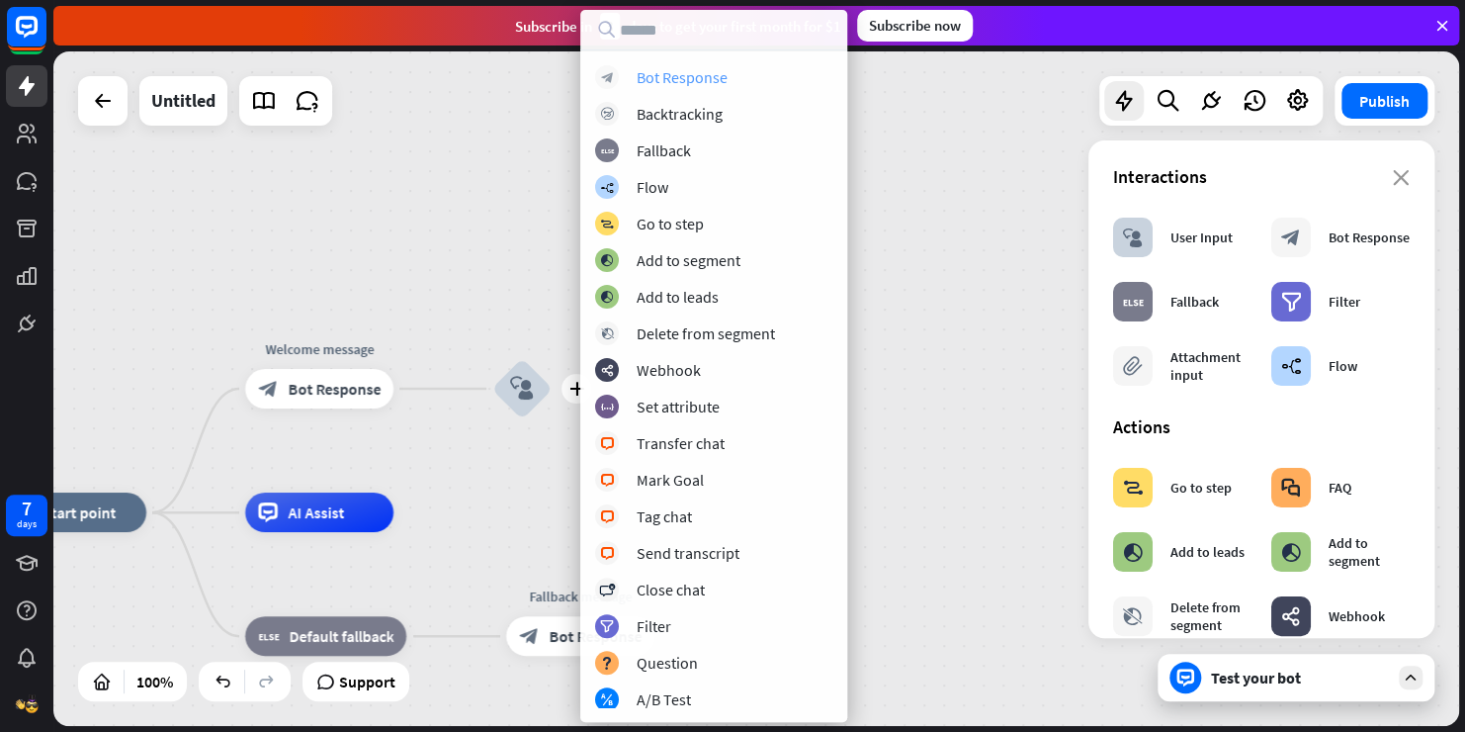
click at [697, 79] on div "Bot Response" at bounding box center [682, 77] width 91 height 20
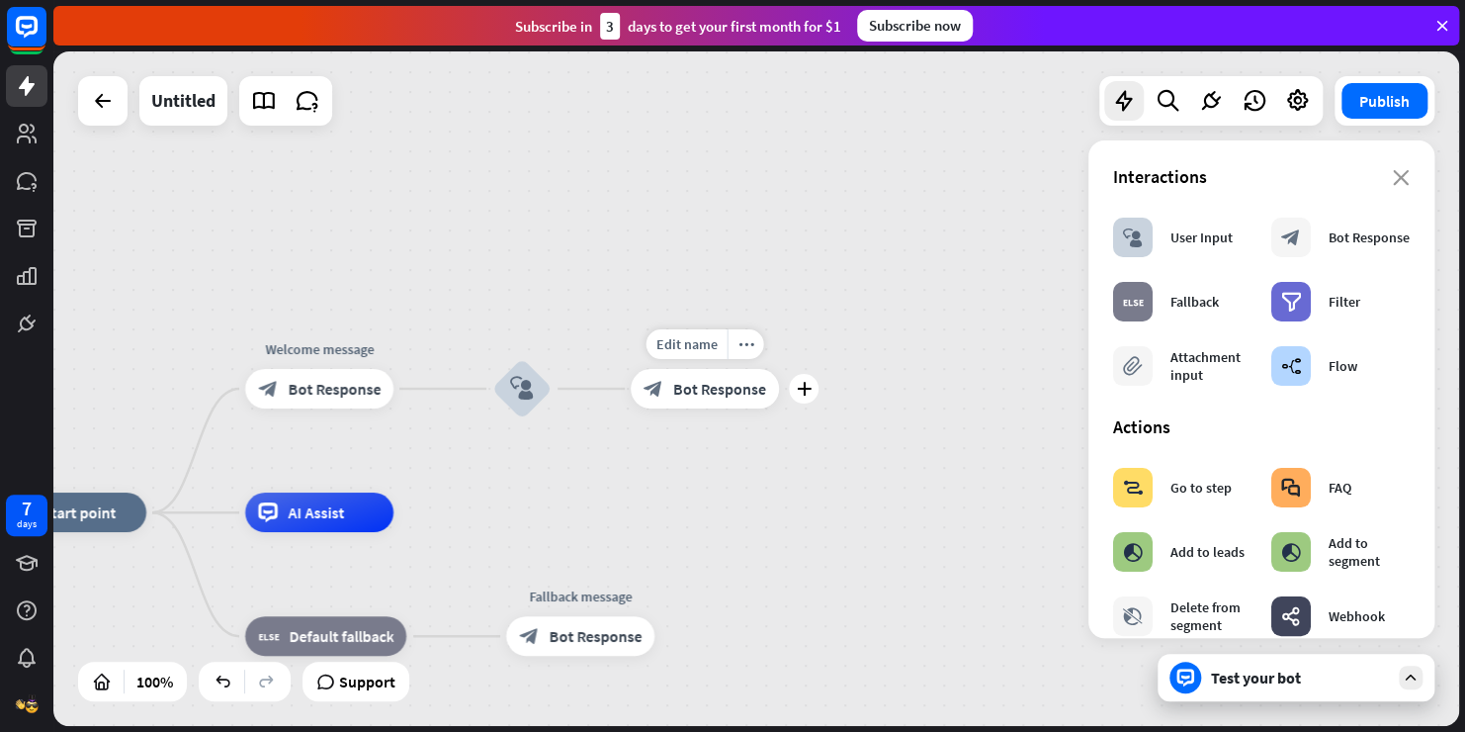
click at [727, 387] on span "Bot Response" at bounding box center [719, 389] width 93 height 20
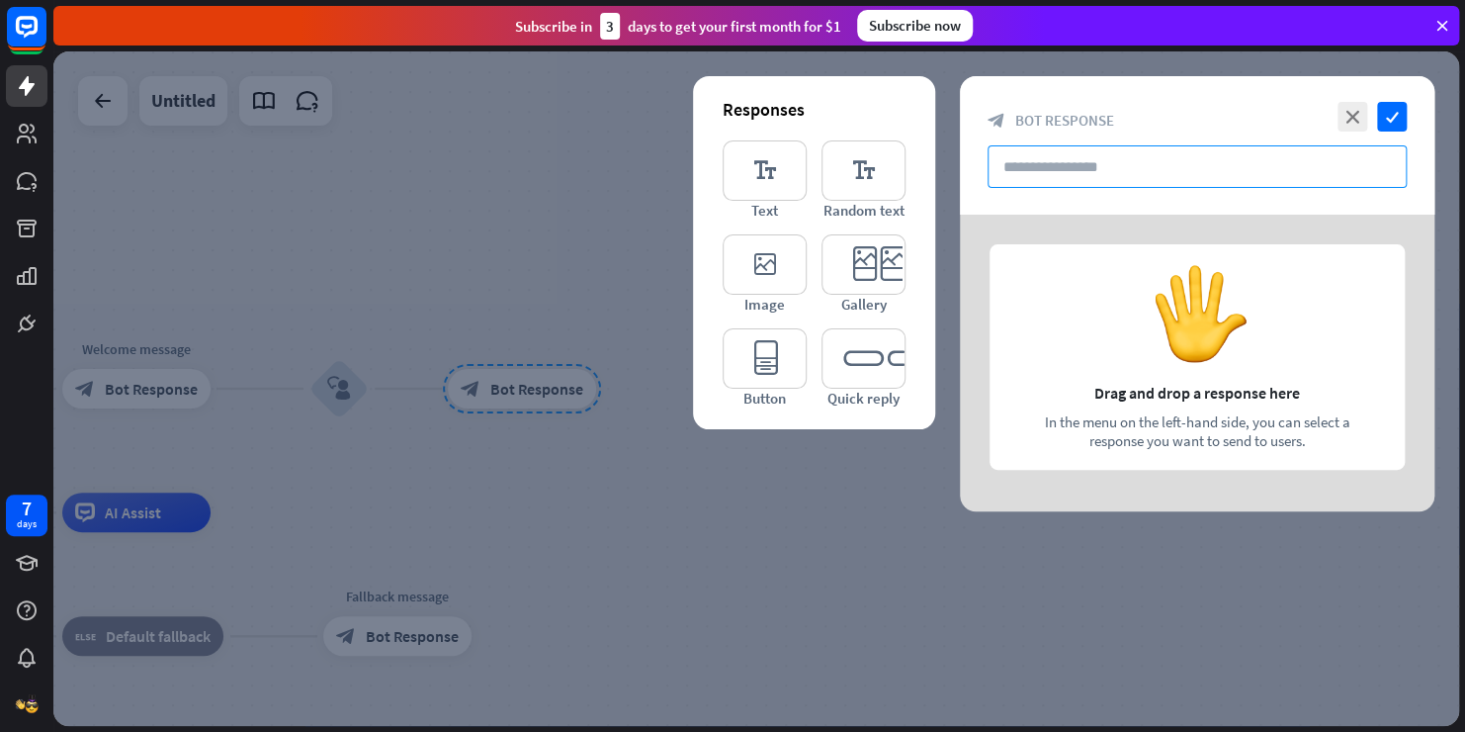
click at [1144, 178] on input "text" at bounding box center [1197, 166] width 419 height 43
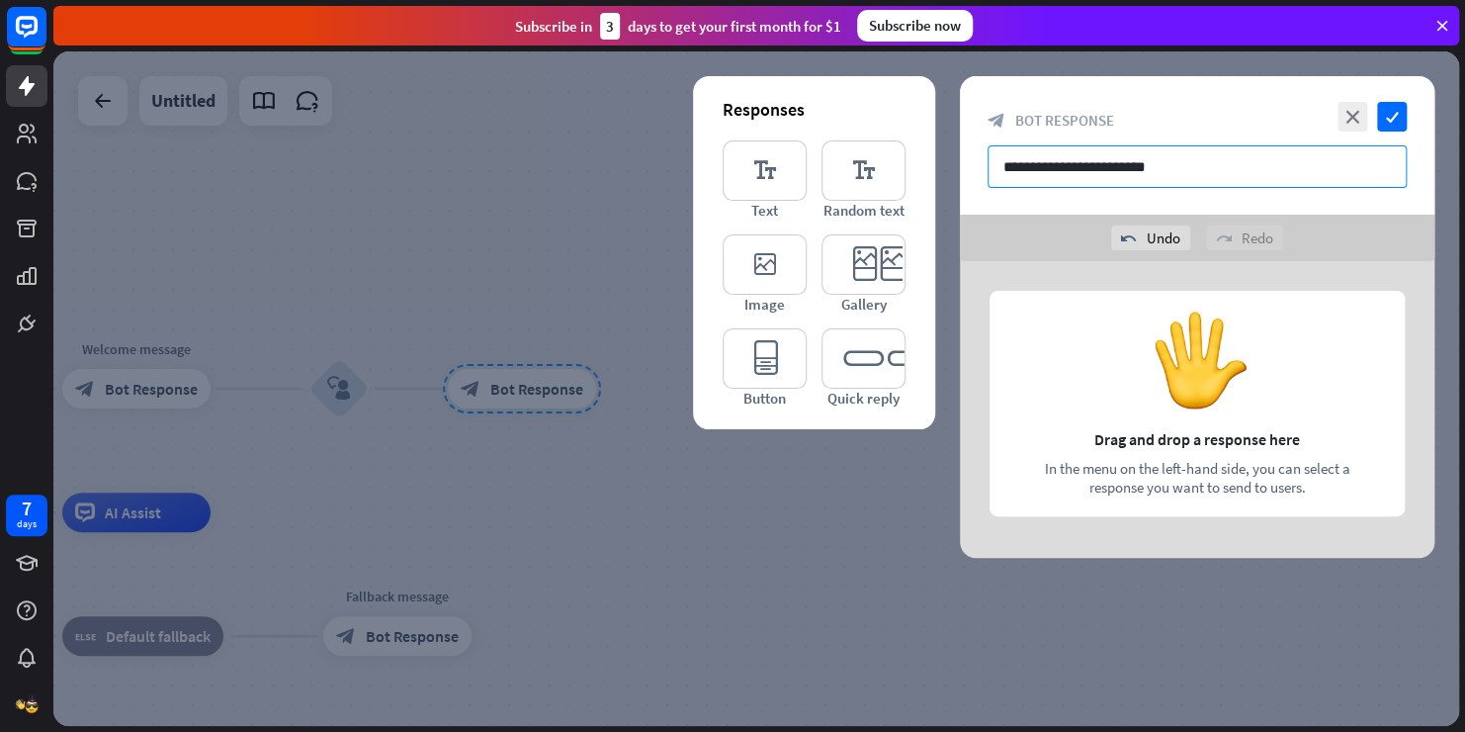
drag, startPoint x: 1079, startPoint y: 172, endPoint x: 933, endPoint y: 154, distance: 146.4
click at [960, 154] on div "**********" at bounding box center [1197, 316] width 475 height 481
click at [1164, 168] on input "**********" at bounding box center [1197, 166] width 419 height 43
paste input "**********"
click at [1176, 169] on input "**********" at bounding box center [1197, 166] width 419 height 43
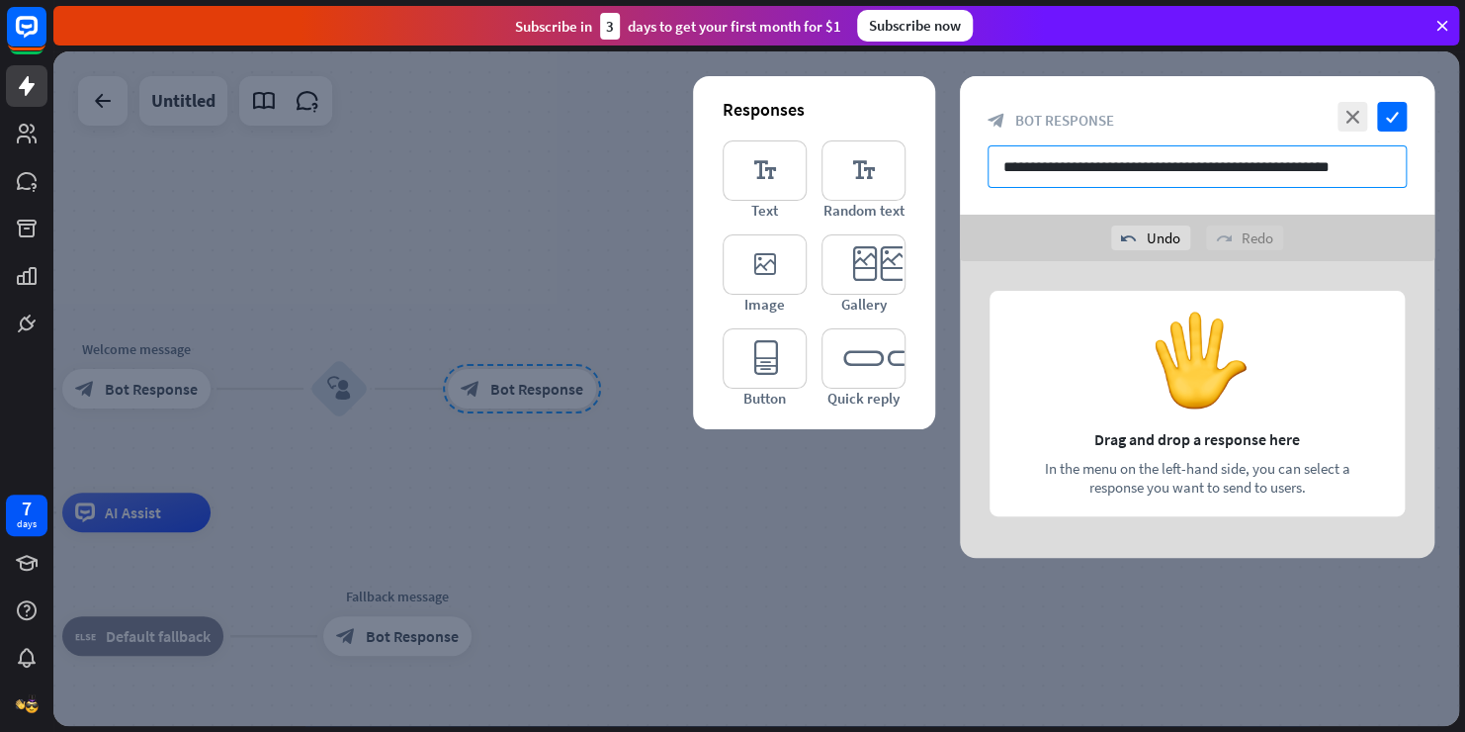
click at [1179, 166] on input "**********" at bounding box center [1197, 166] width 419 height 43
type input "**********"
click at [1388, 111] on icon "check" at bounding box center [1392, 117] width 30 height 30
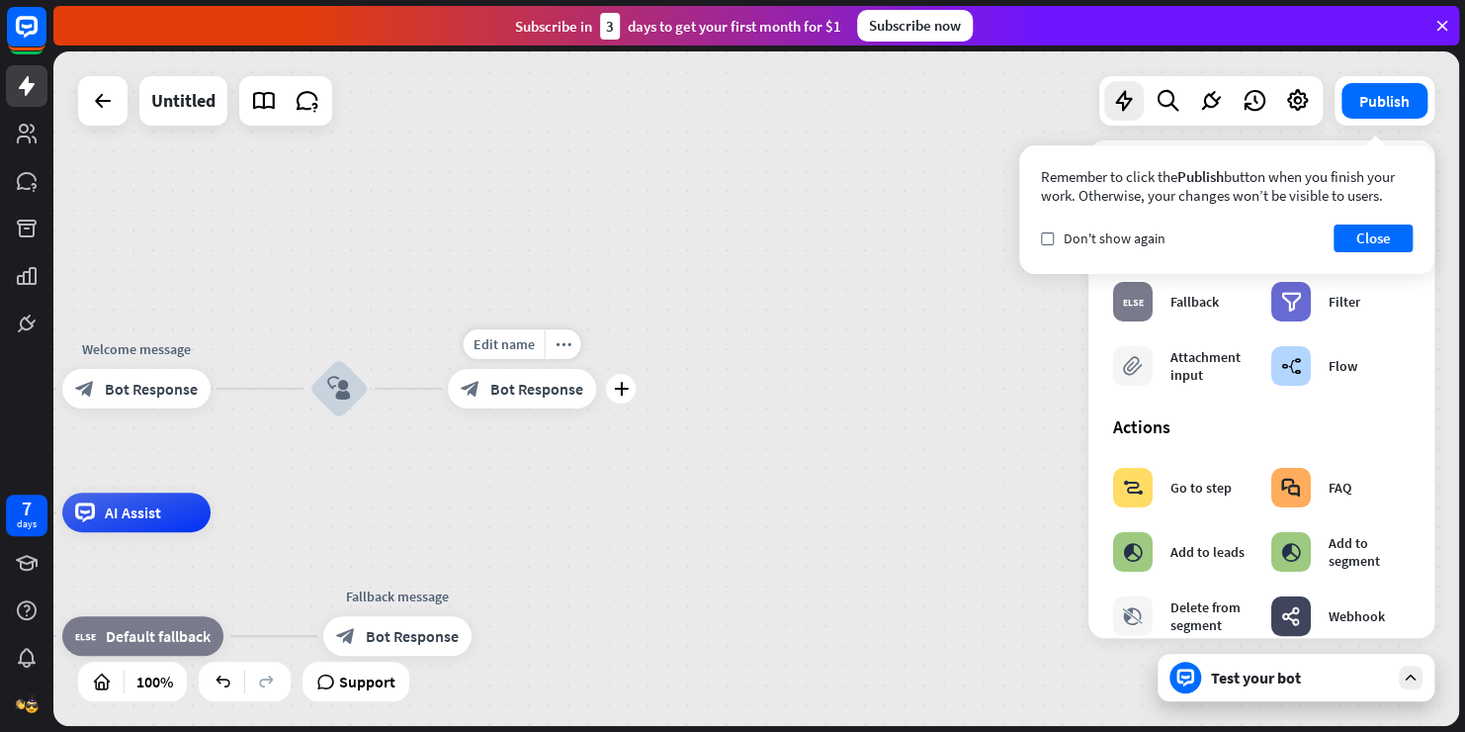
click at [535, 376] on div "block_bot_response Bot Response" at bounding box center [522, 389] width 148 height 40
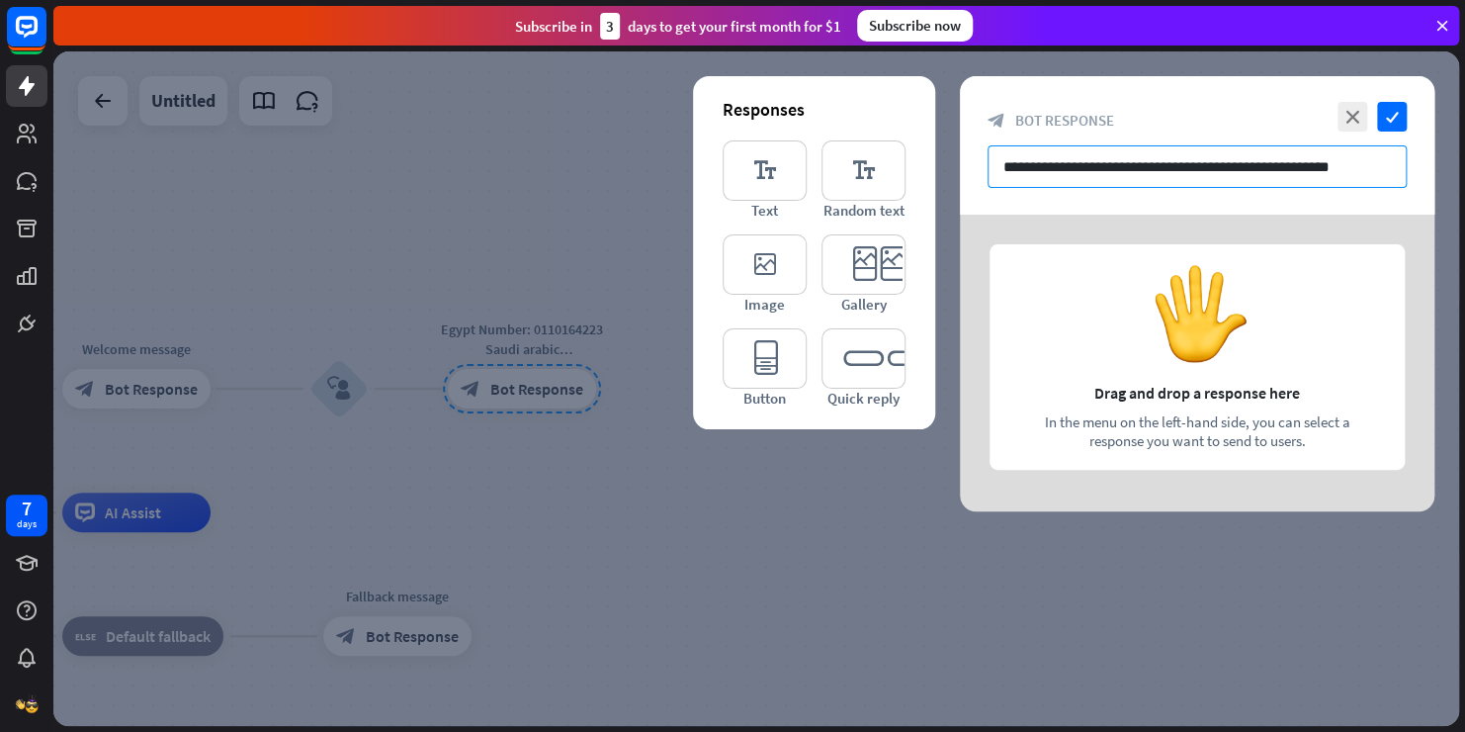
drag, startPoint x: 998, startPoint y: 167, endPoint x: 1467, endPoint y: 229, distance: 473.7
click at [1464, 229] on html "7 days close Product Help First steps Get started with ChatBot Help Center Foll…" at bounding box center [732, 366] width 1465 height 732
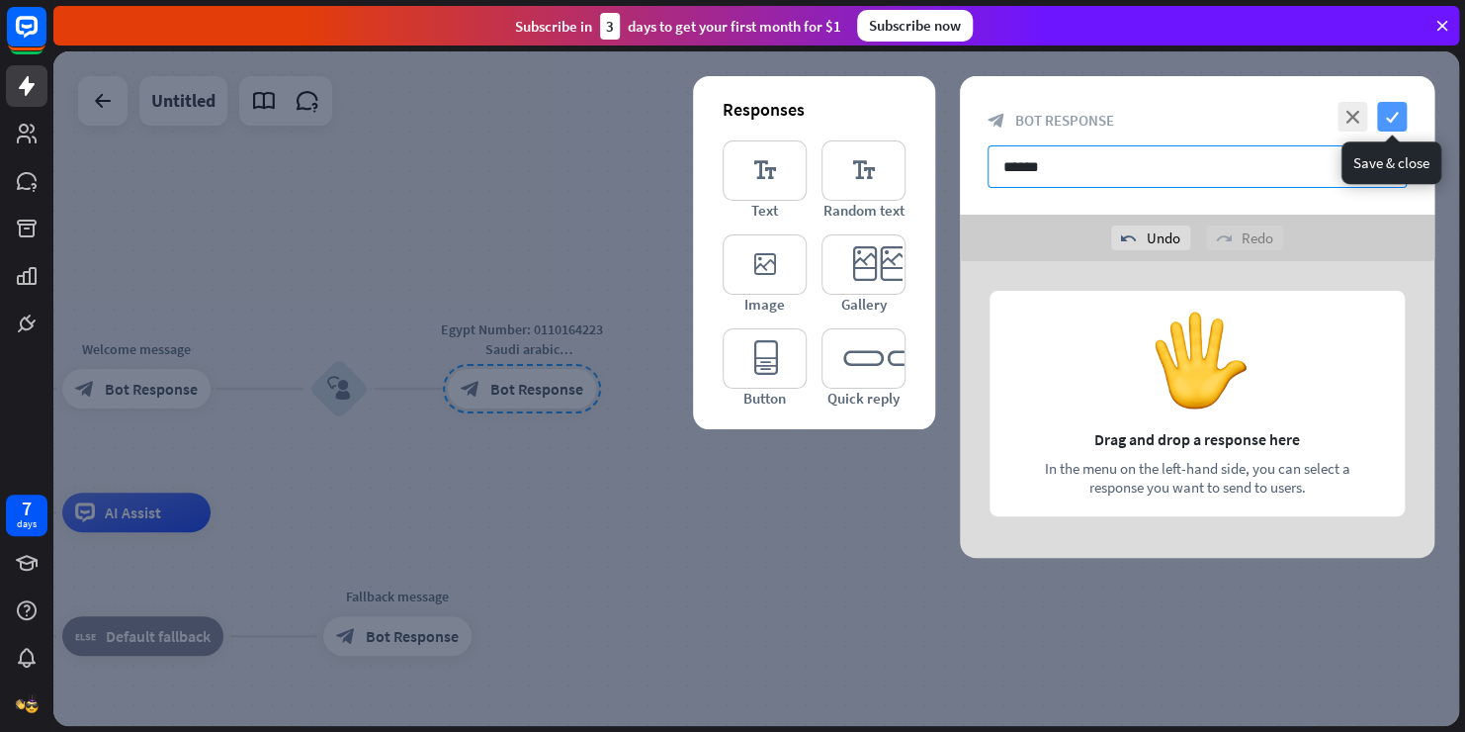
type input "******"
click at [1394, 125] on icon "check" at bounding box center [1392, 117] width 30 height 30
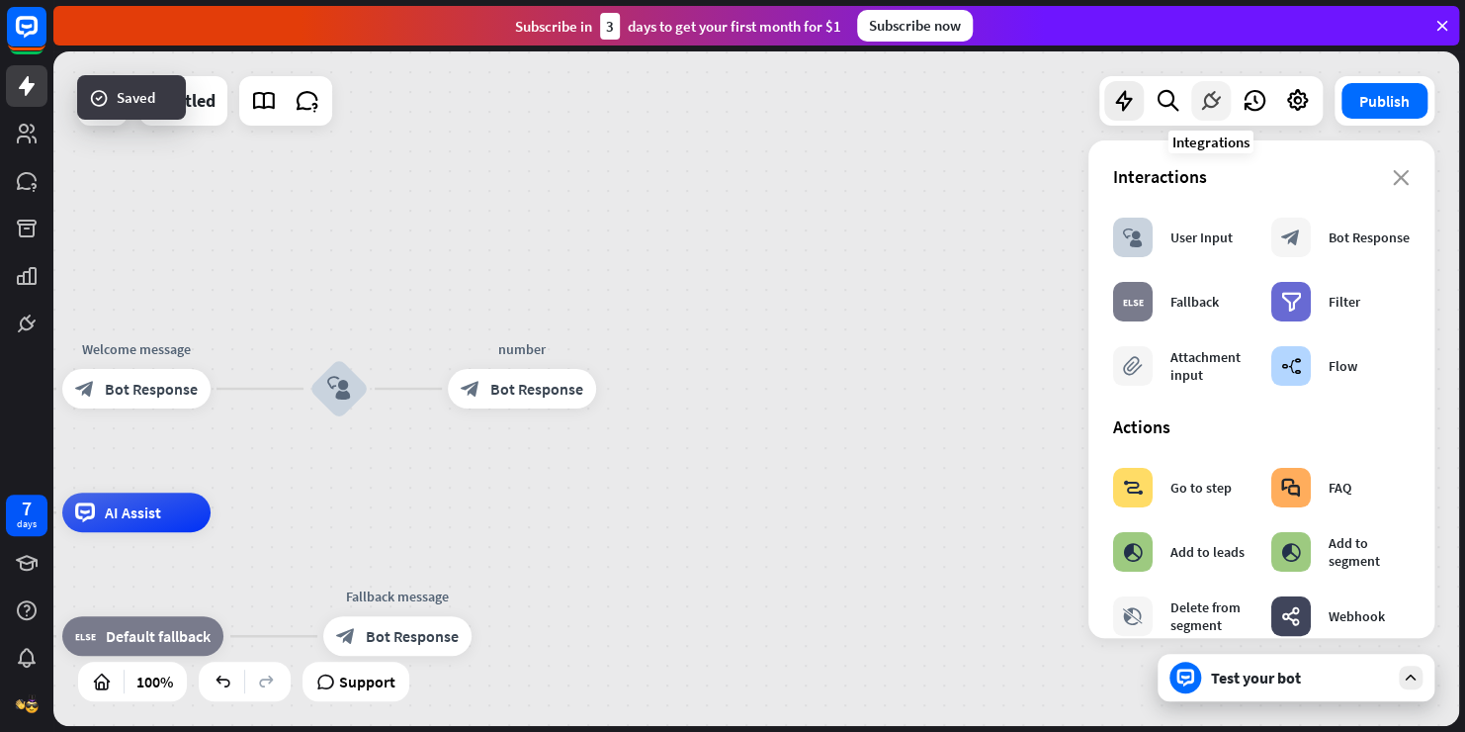
click at [1220, 108] on icon at bounding box center [1211, 101] width 26 height 26
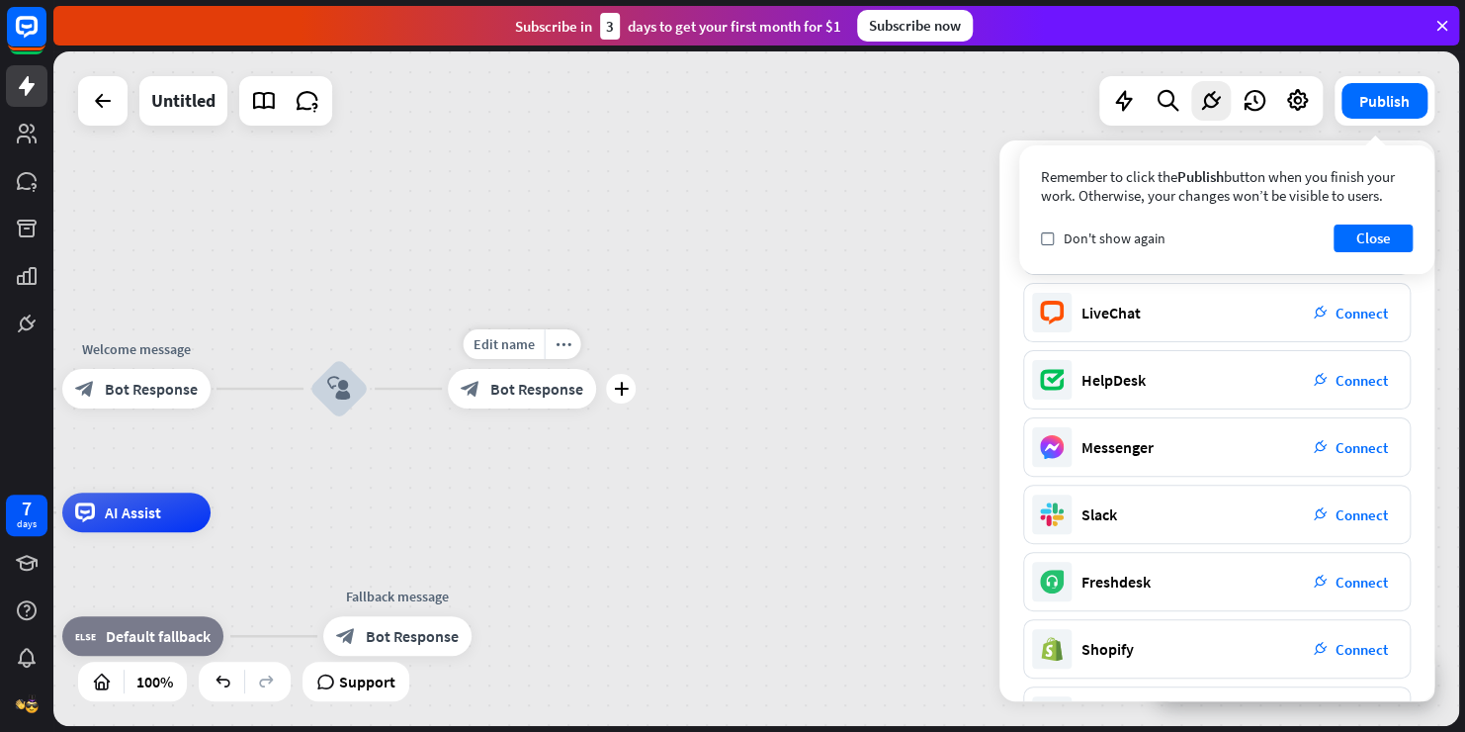
click at [560, 398] on div "block_bot_response Bot Response" at bounding box center [522, 389] width 148 height 40
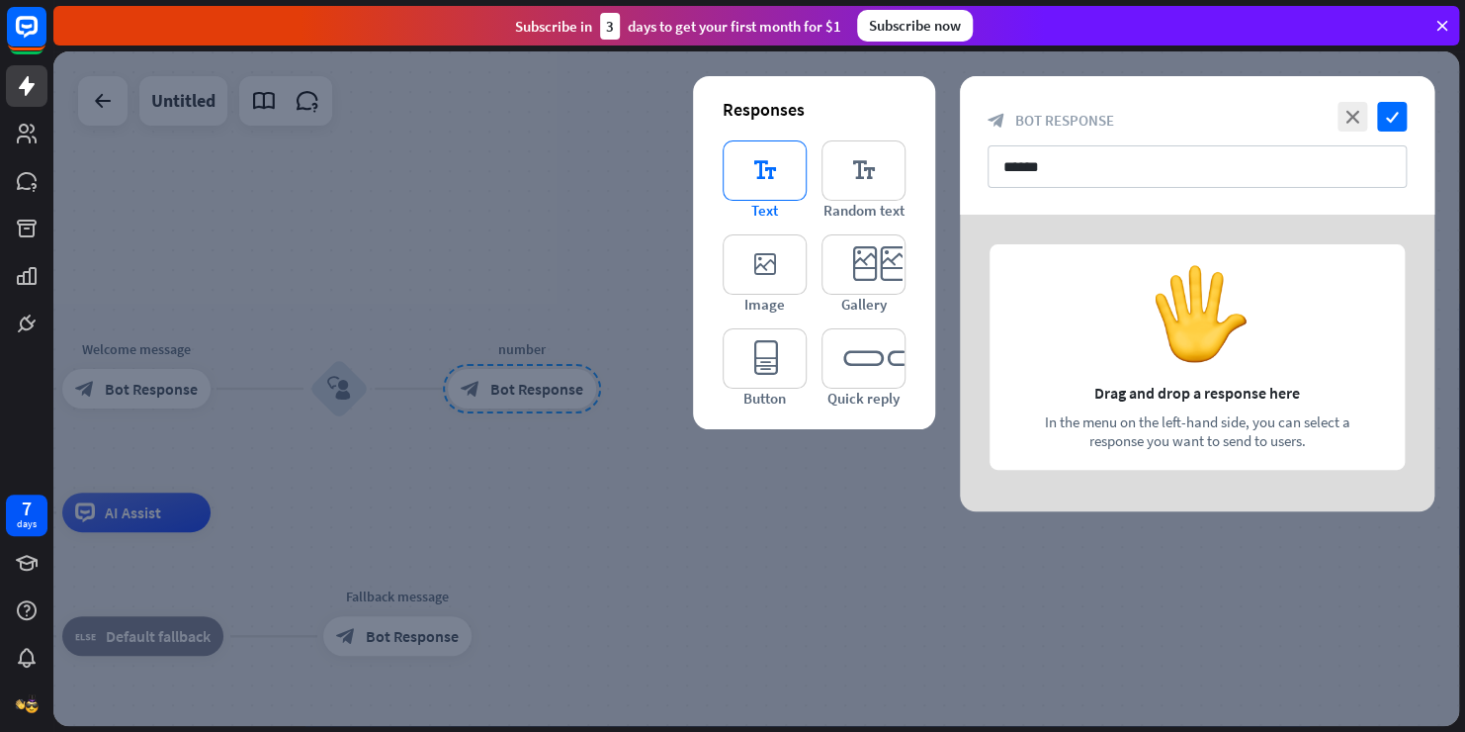
click at [737, 186] on icon "editor_text" at bounding box center [765, 170] width 84 height 60
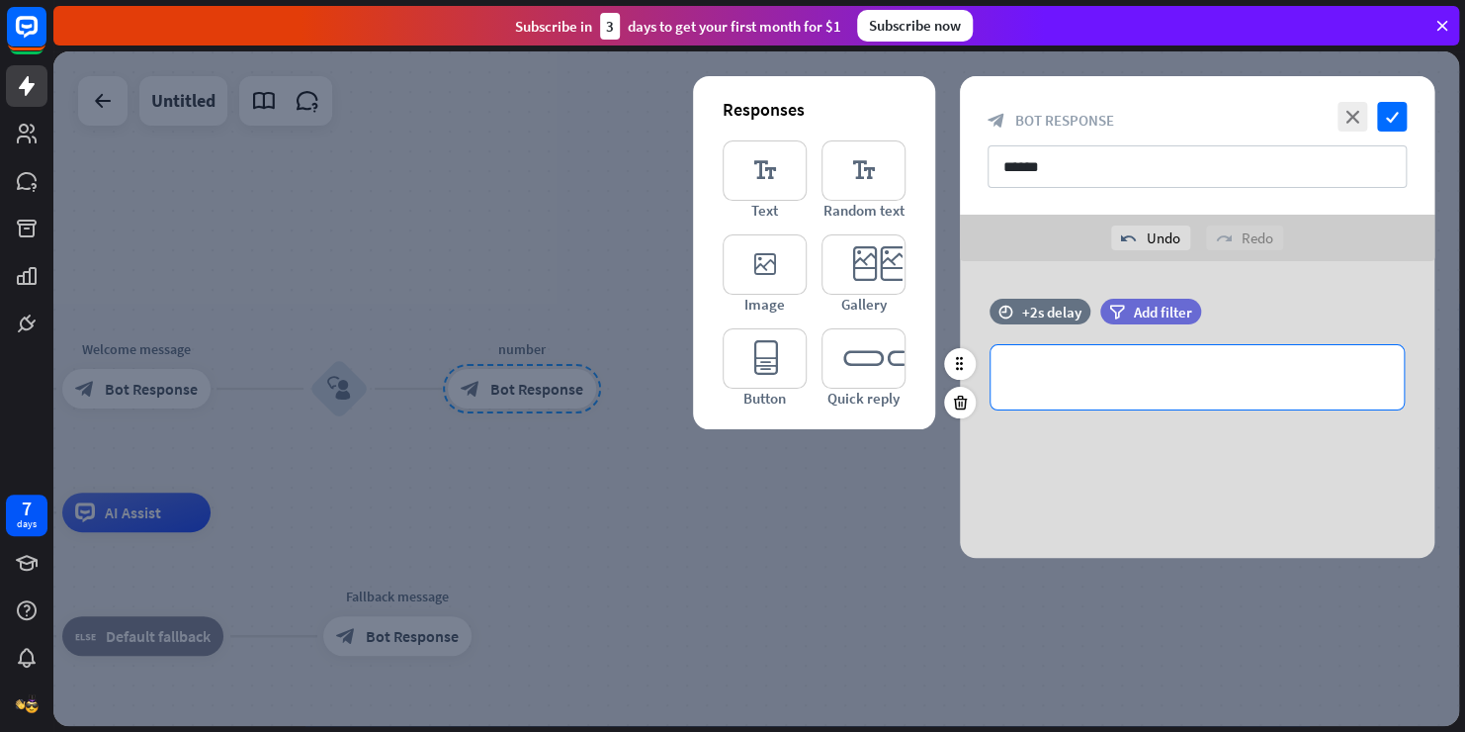
click at [1121, 400] on div "**********" at bounding box center [1197, 377] width 413 height 64
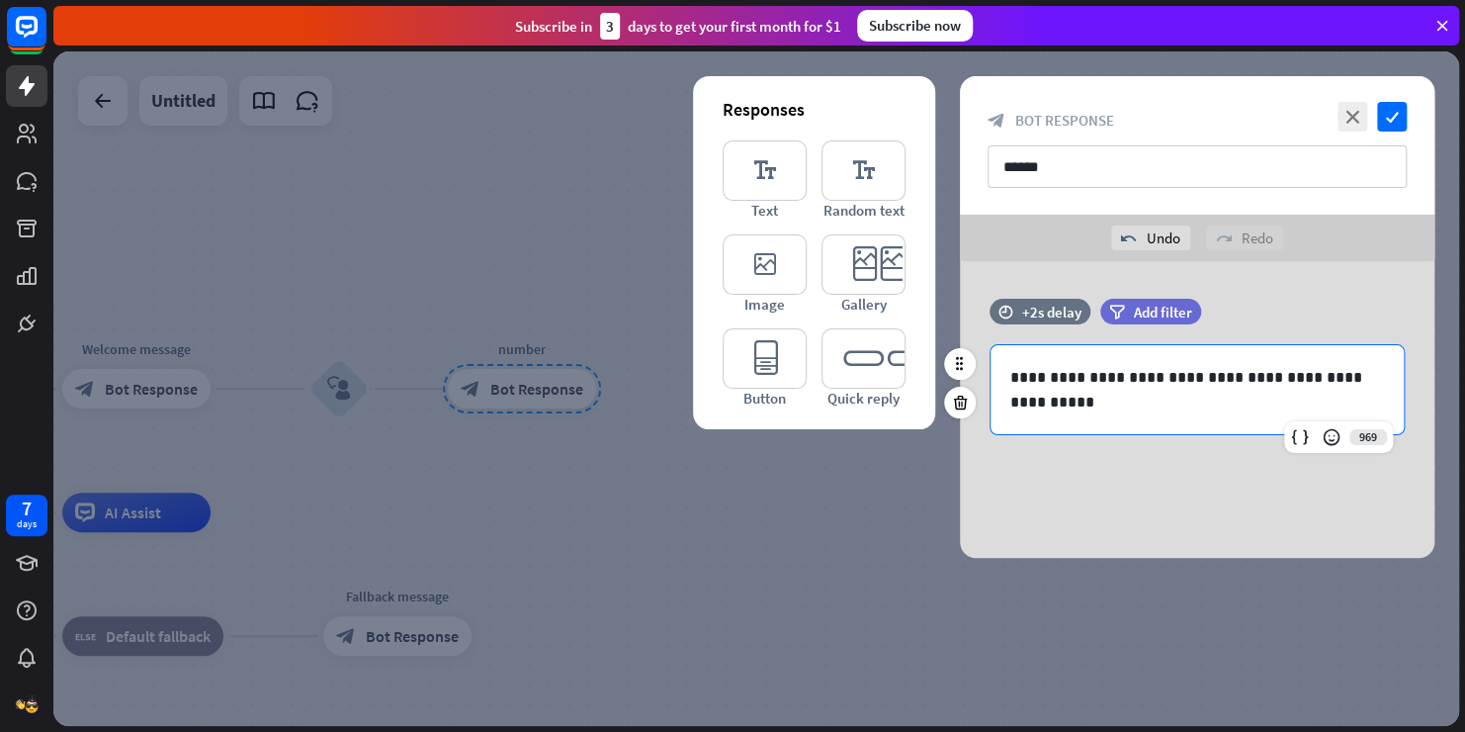
click at [1113, 376] on p "**********" at bounding box center [1197, 389] width 374 height 49
click at [1198, 379] on p "**********" at bounding box center [1197, 389] width 374 height 49
click at [1249, 410] on p "**********" at bounding box center [1197, 402] width 374 height 25
click at [1148, 406] on p "**********" at bounding box center [1197, 402] width 374 height 25
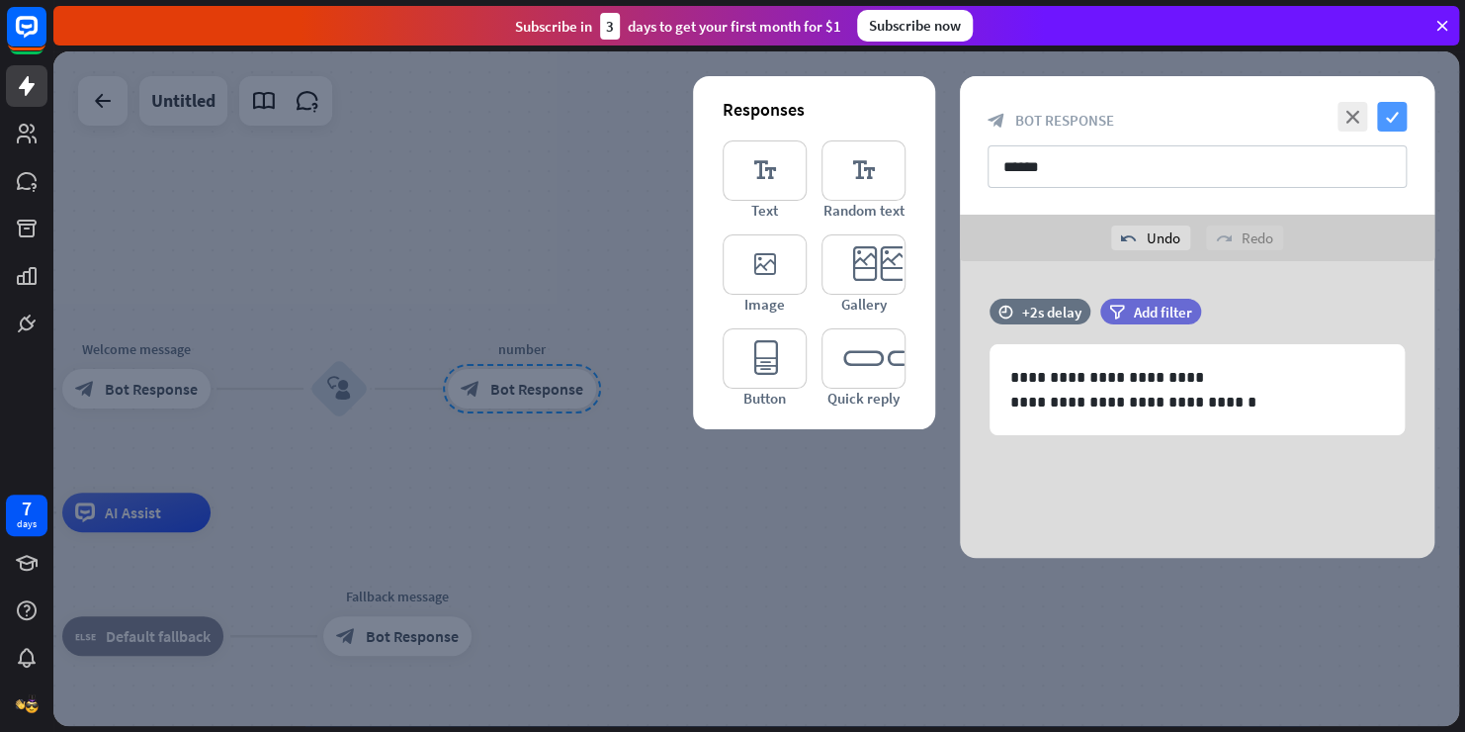
click at [1395, 128] on icon "check" at bounding box center [1392, 117] width 30 height 30
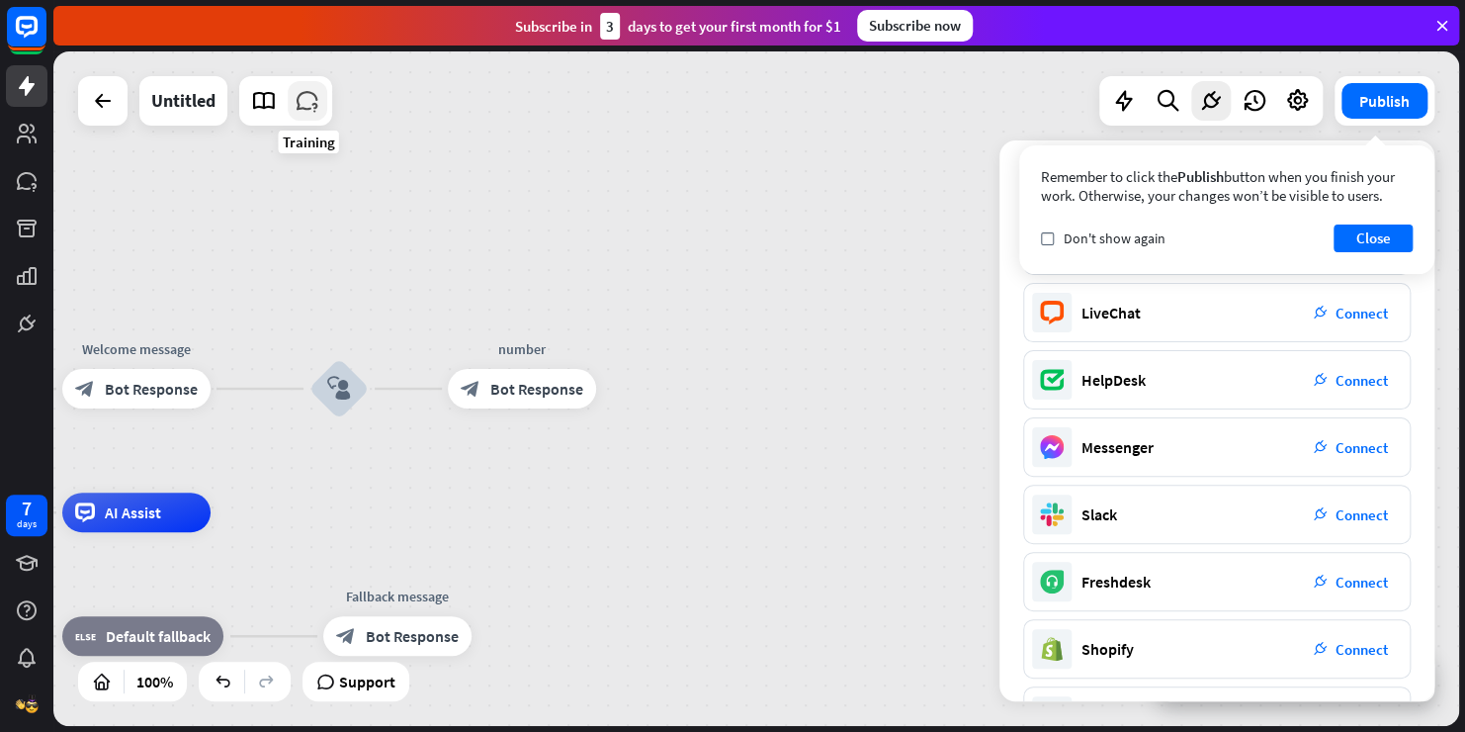
click at [301, 114] on link at bounding box center [308, 101] width 40 height 40
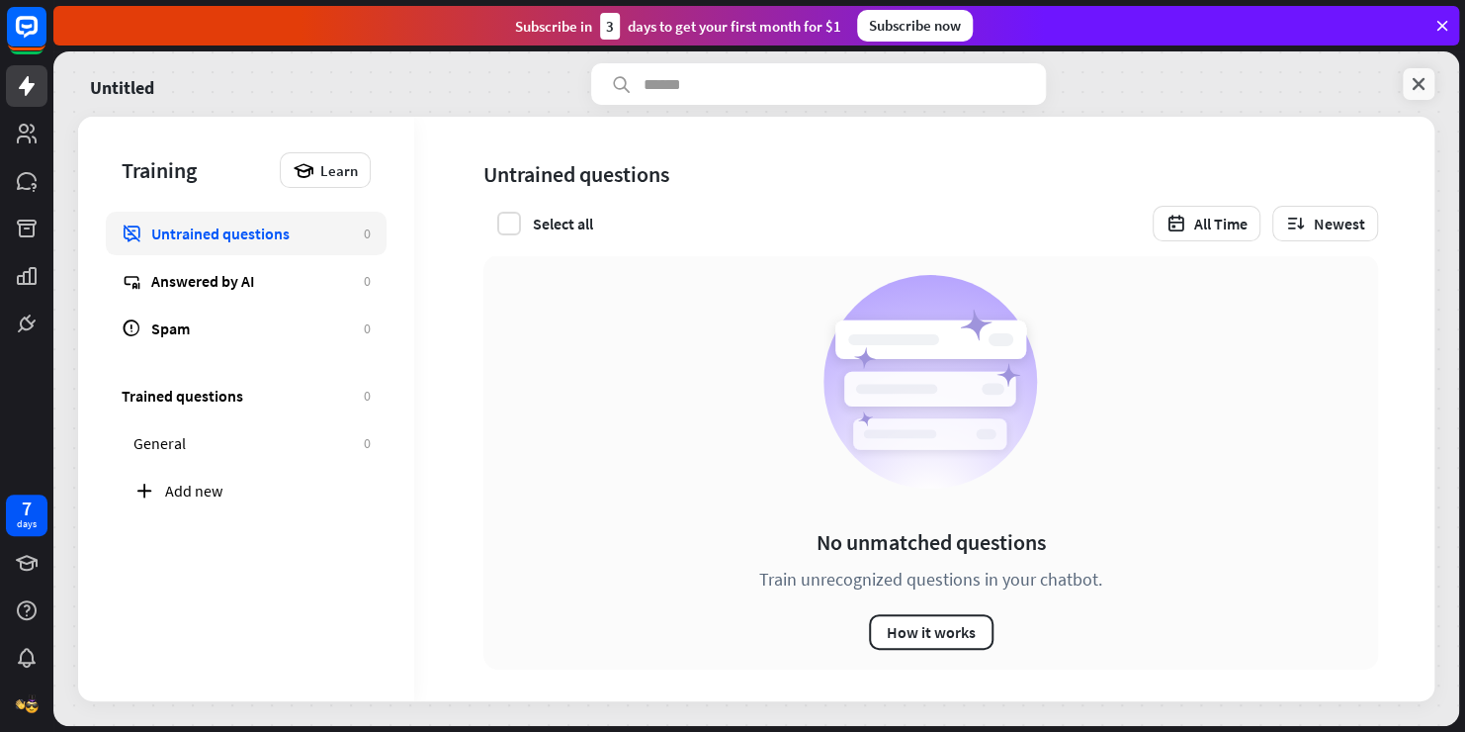
click at [1413, 83] on icon at bounding box center [1419, 84] width 20 height 20
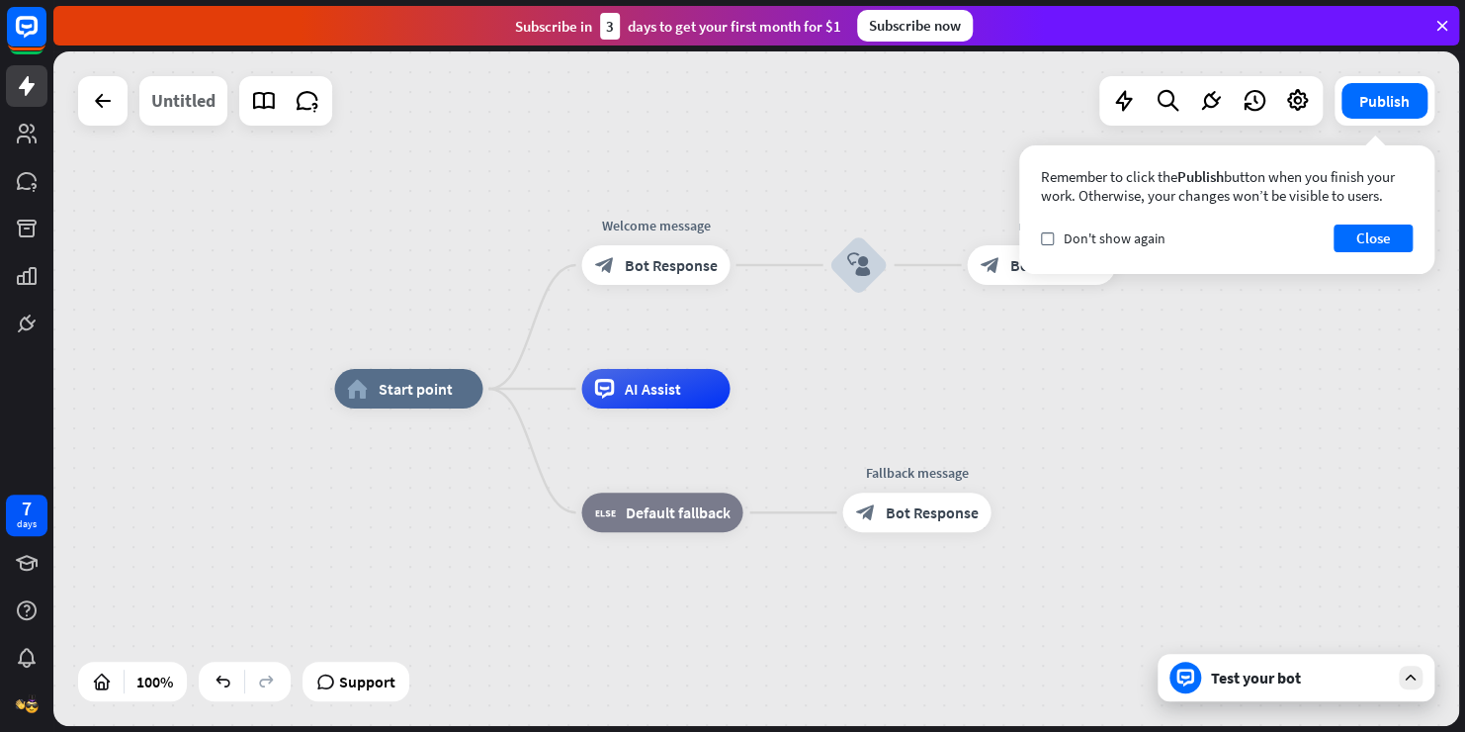
click at [181, 104] on div "Untitled" at bounding box center [183, 100] width 64 height 49
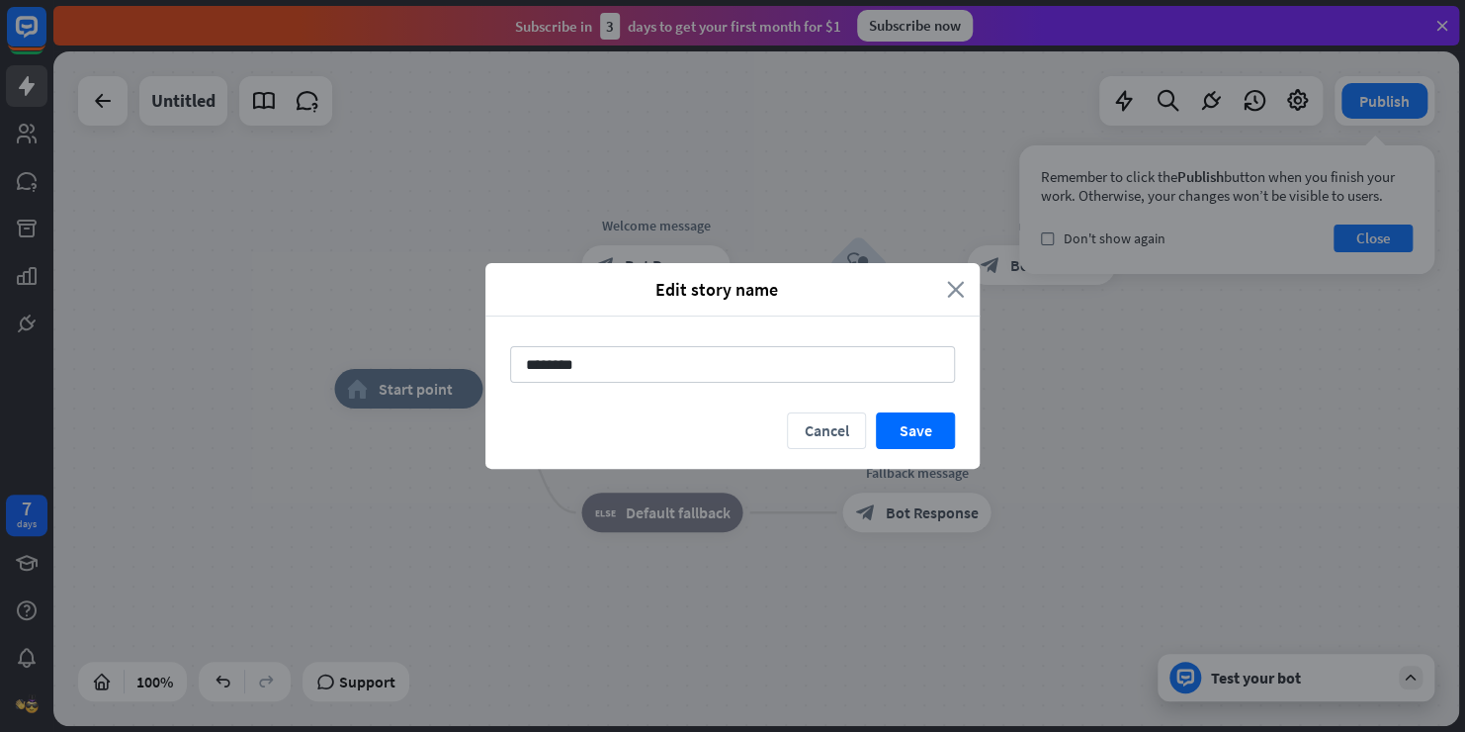
click at [954, 289] on icon "close" at bounding box center [956, 289] width 18 height 23
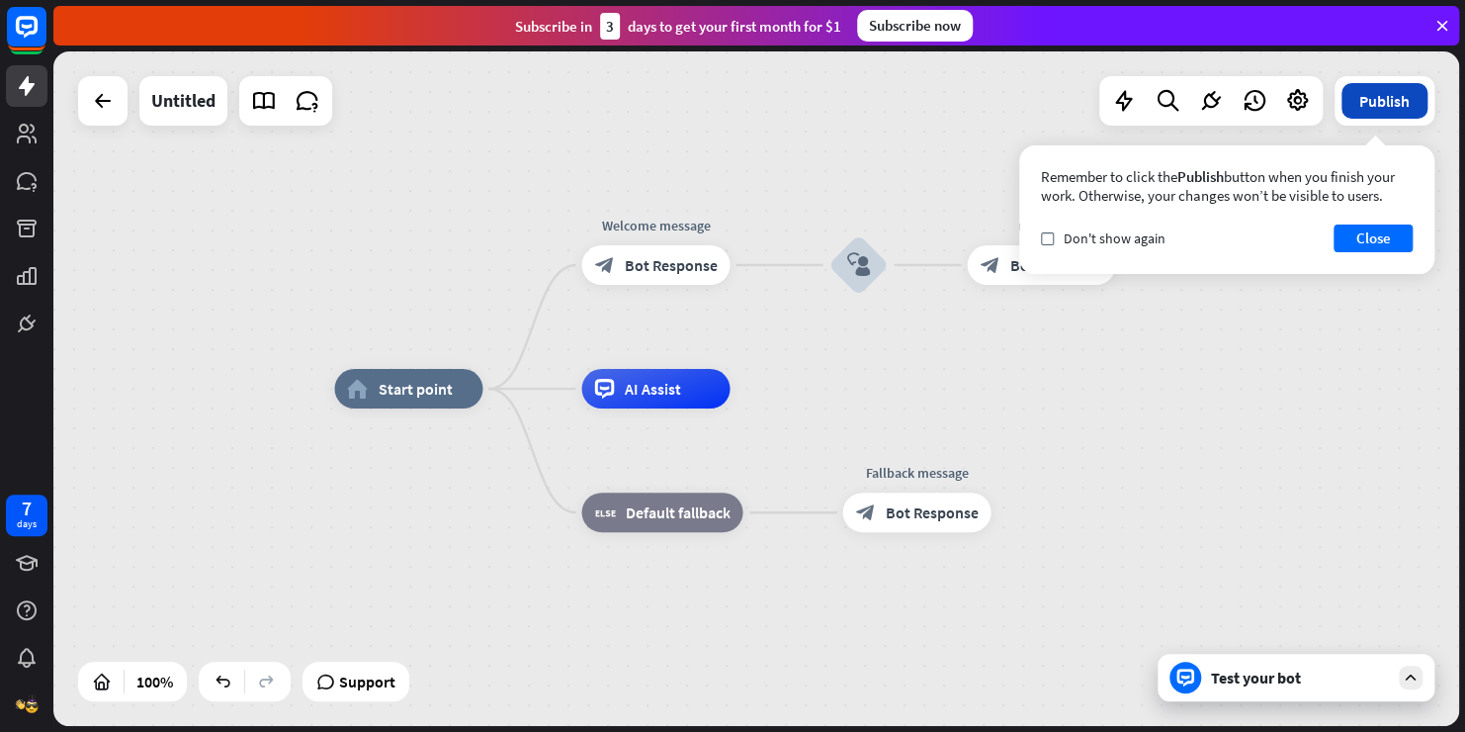
click at [1354, 113] on button "Publish" at bounding box center [1385, 101] width 86 height 36
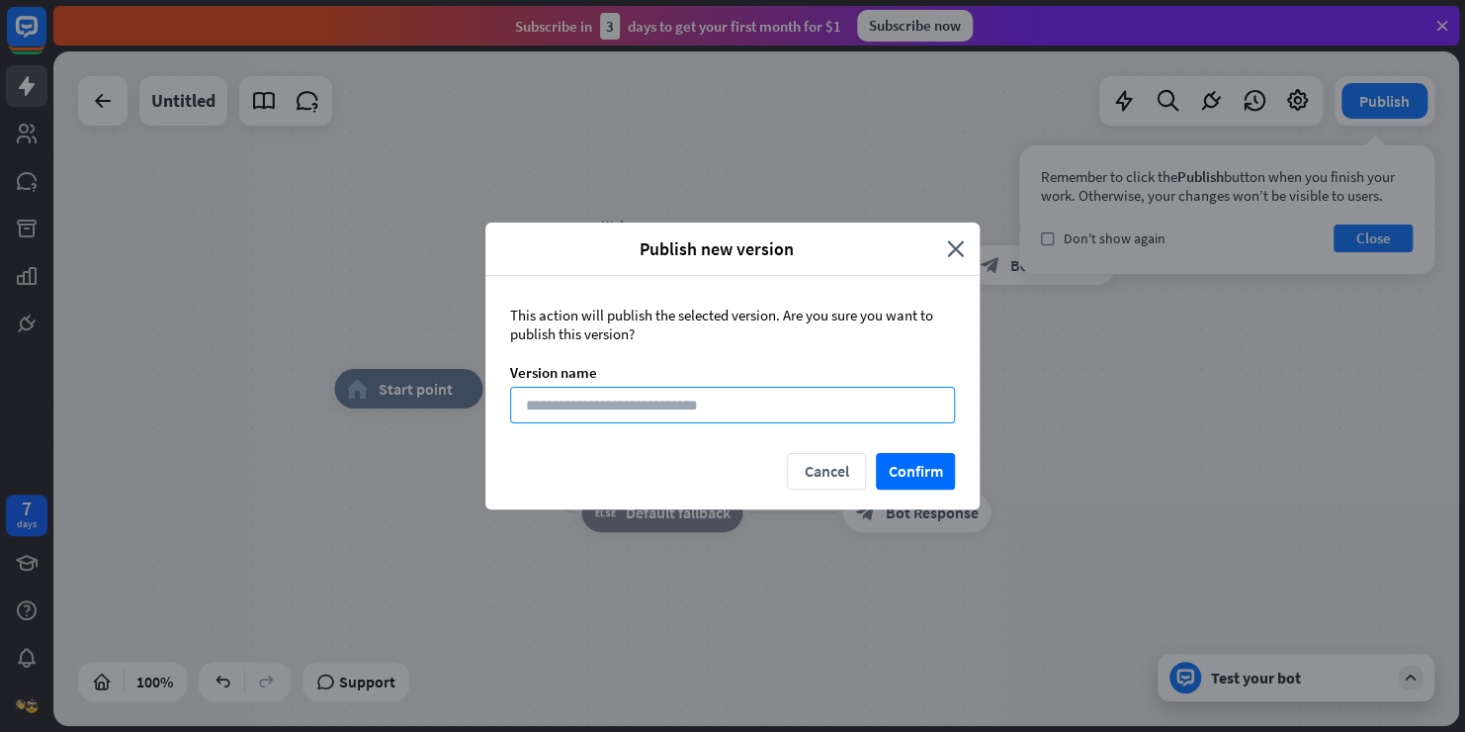
click at [813, 411] on input at bounding box center [732, 405] width 445 height 37
type input "****"
click at [887, 340] on div "This action will publish the selected version. Are you sure you want to publish…" at bounding box center [732, 324] width 445 height 38
click at [964, 243] on icon "close" at bounding box center [956, 248] width 18 height 23
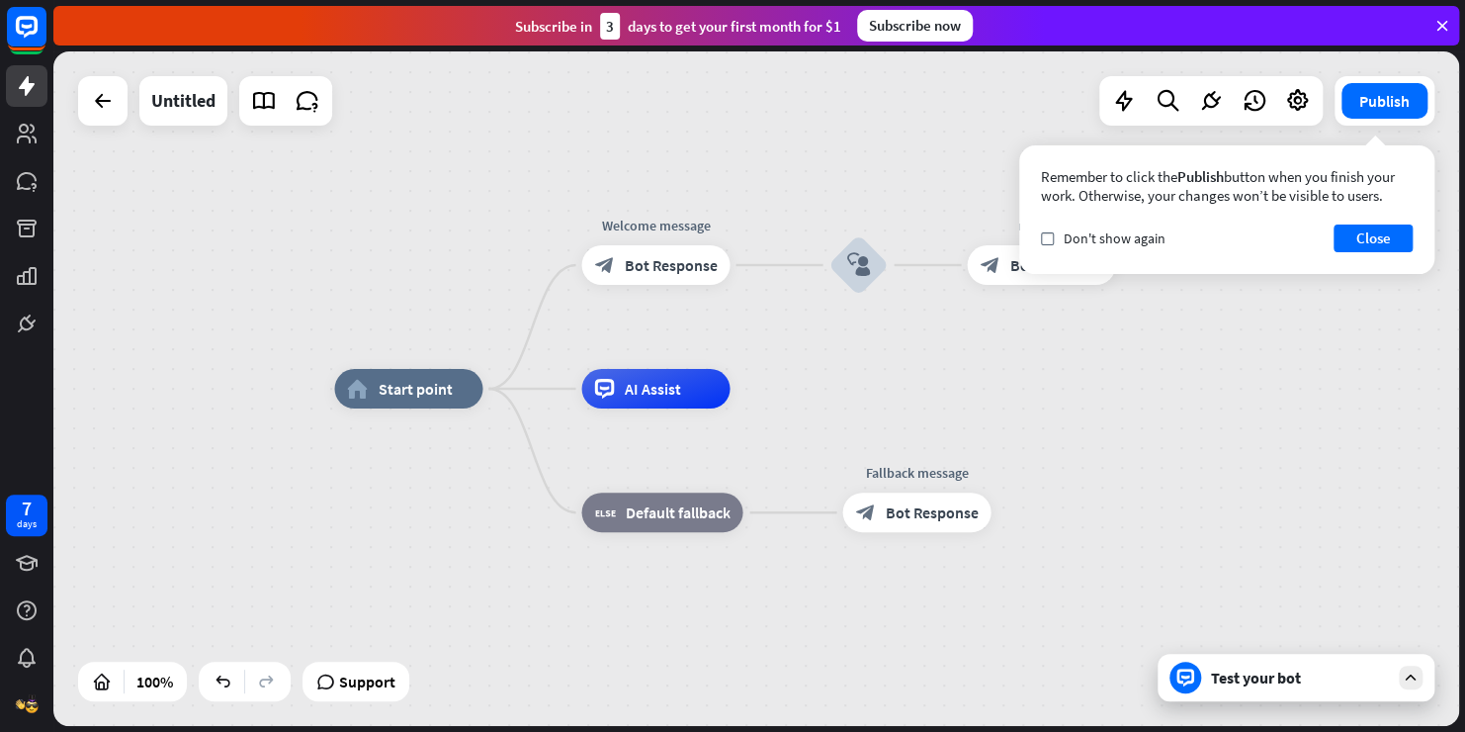
click at [1265, 691] on div "Test your bot" at bounding box center [1296, 677] width 277 height 47
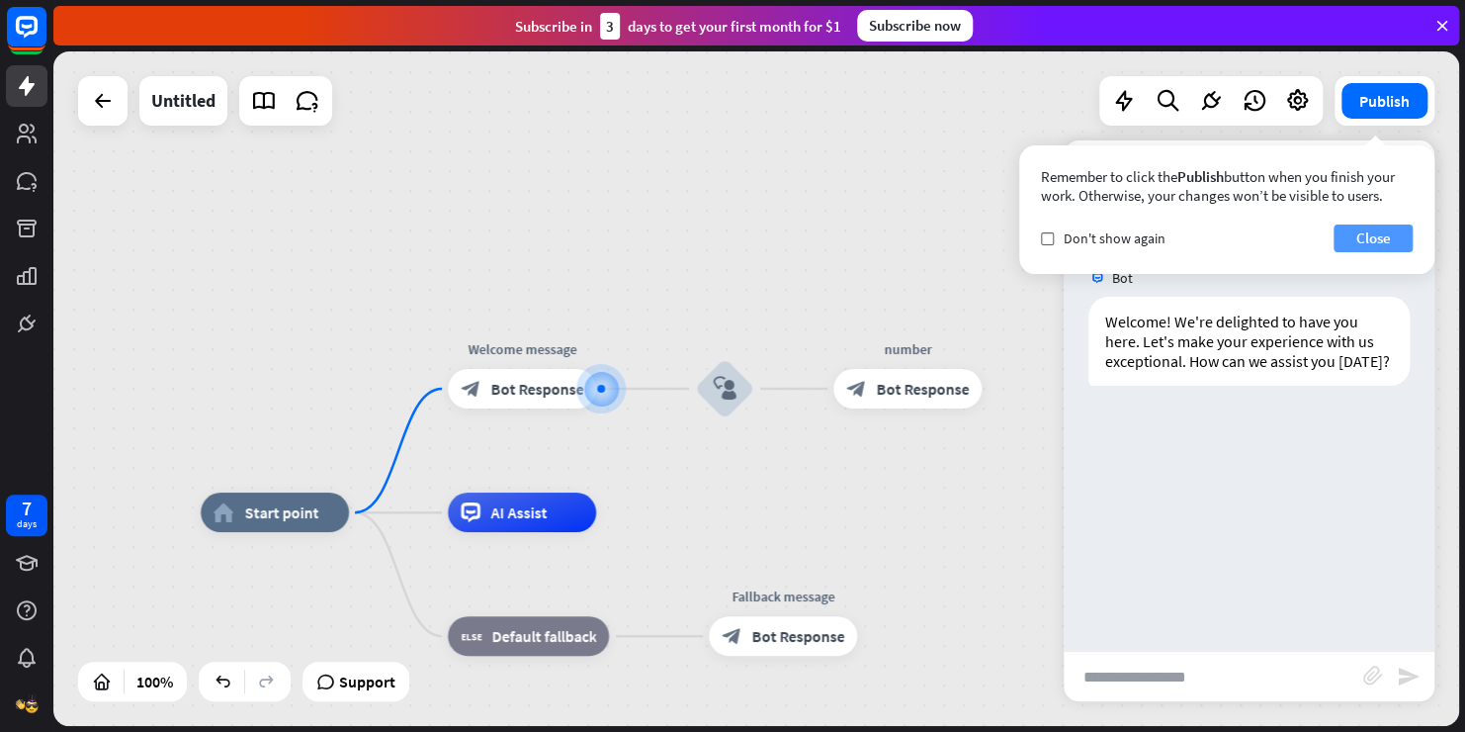
click at [1365, 245] on button "Close" at bounding box center [1373, 238] width 79 height 28
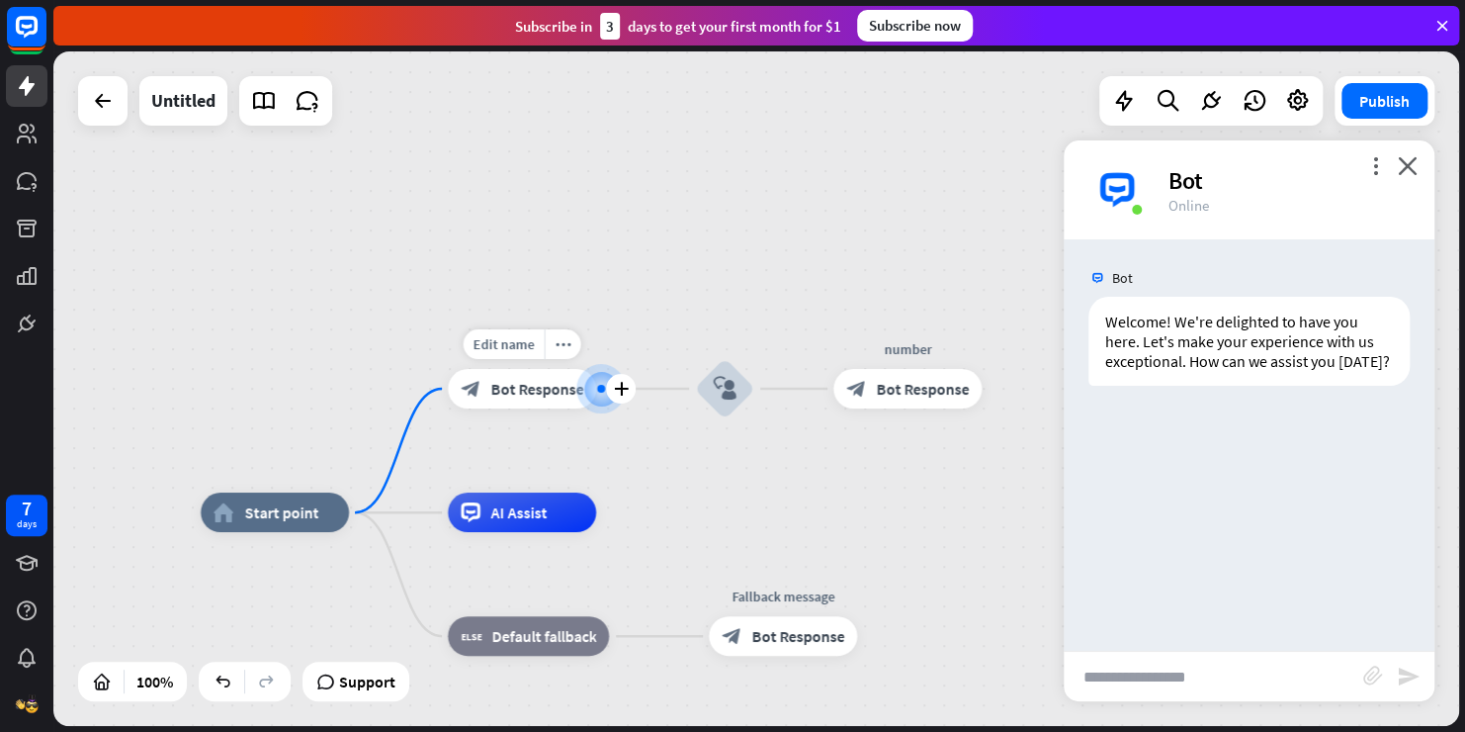
click at [598, 404] on div at bounding box center [600, 388] width 49 height 49
click at [723, 384] on icon "block_user_input" at bounding box center [725, 389] width 24 height 24
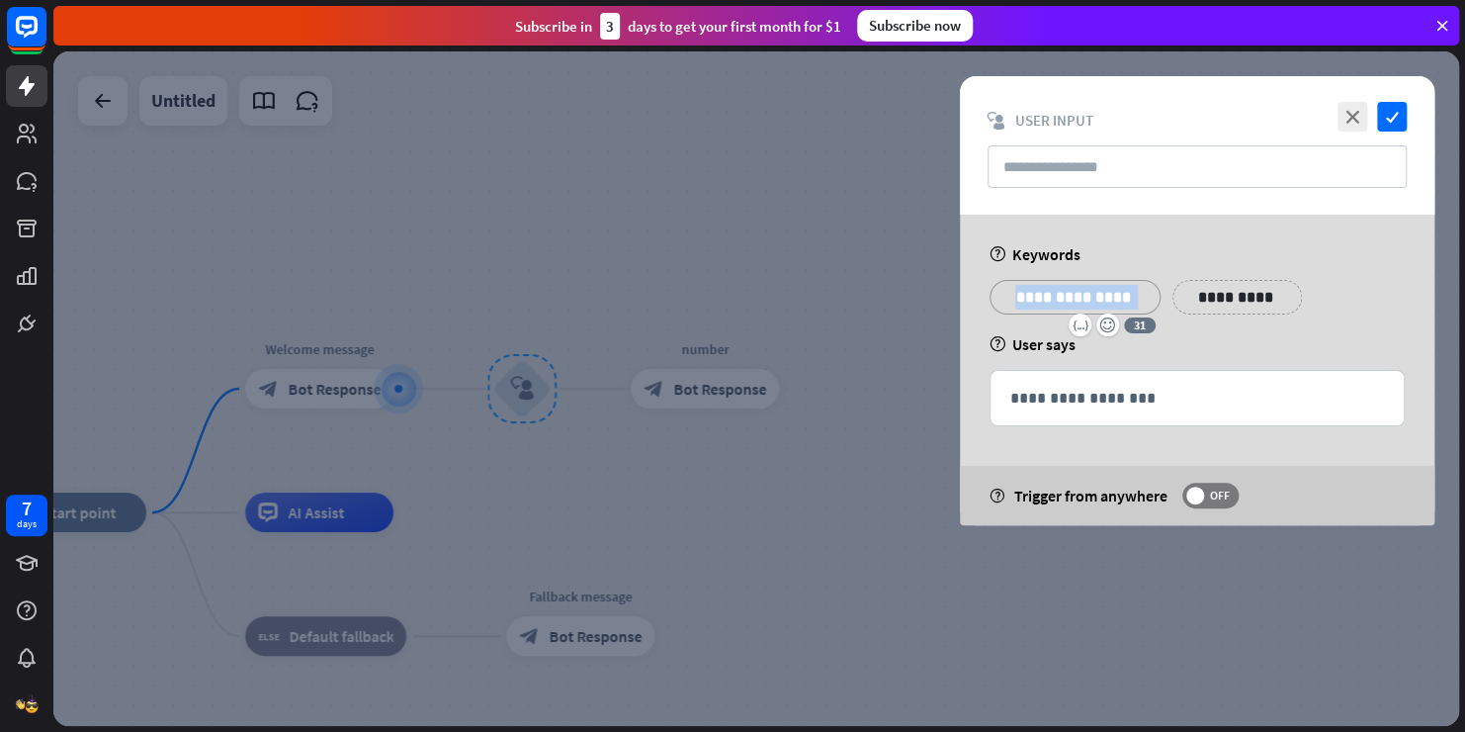
drag, startPoint x: 1005, startPoint y: 296, endPoint x: 1263, endPoint y: 321, distance: 258.3
click at [1263, 321] on div "**********" at bounding box center [1197, 304] width 427 height 49
copy p "**********"
click at [1130, 406] on p "**********" at bounding box center [1197, 398] width 374 height 25
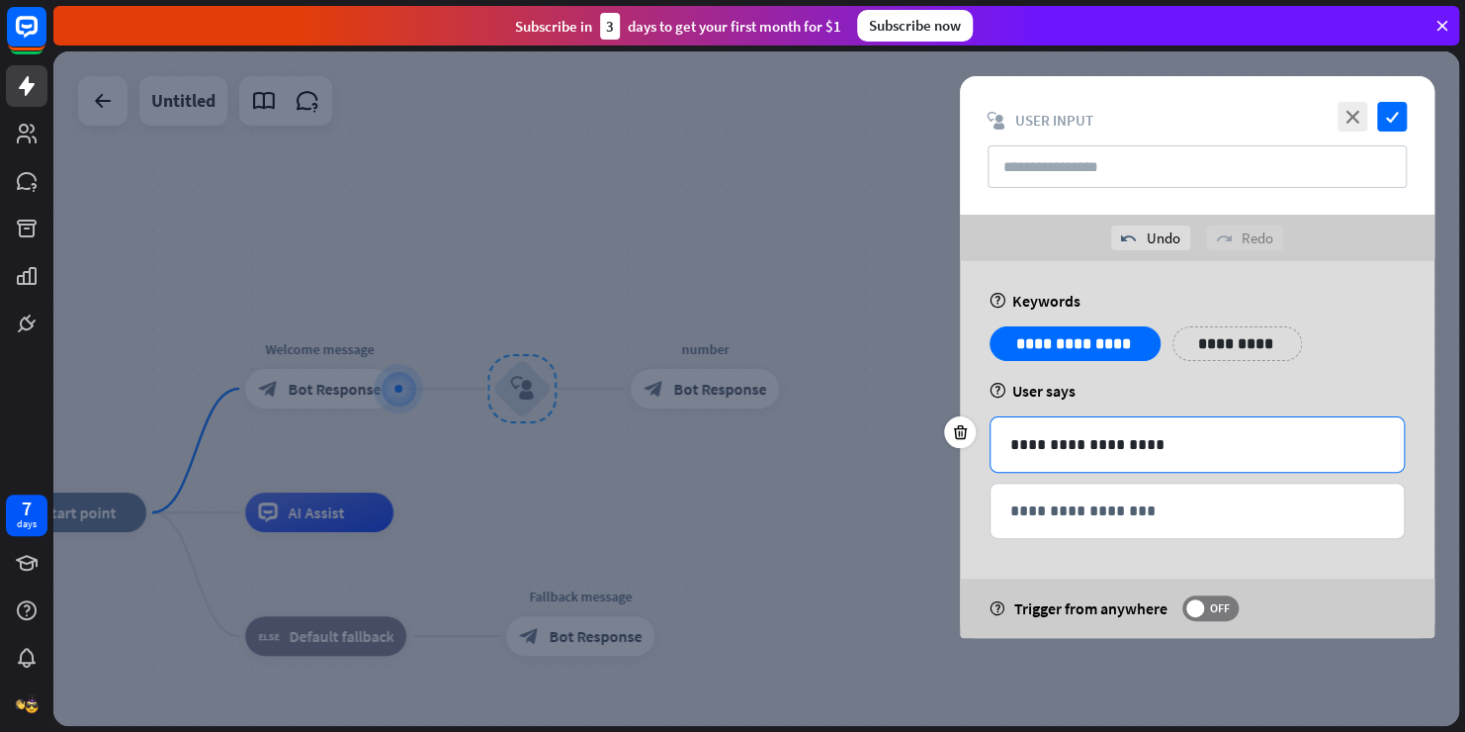
click at [1130, 406] on div "**********" at bounding box center [1197, 449] width 475 height 377
click at [1384, 122] on icon "check" at bounding box center [1392, 117] width 30 height 30
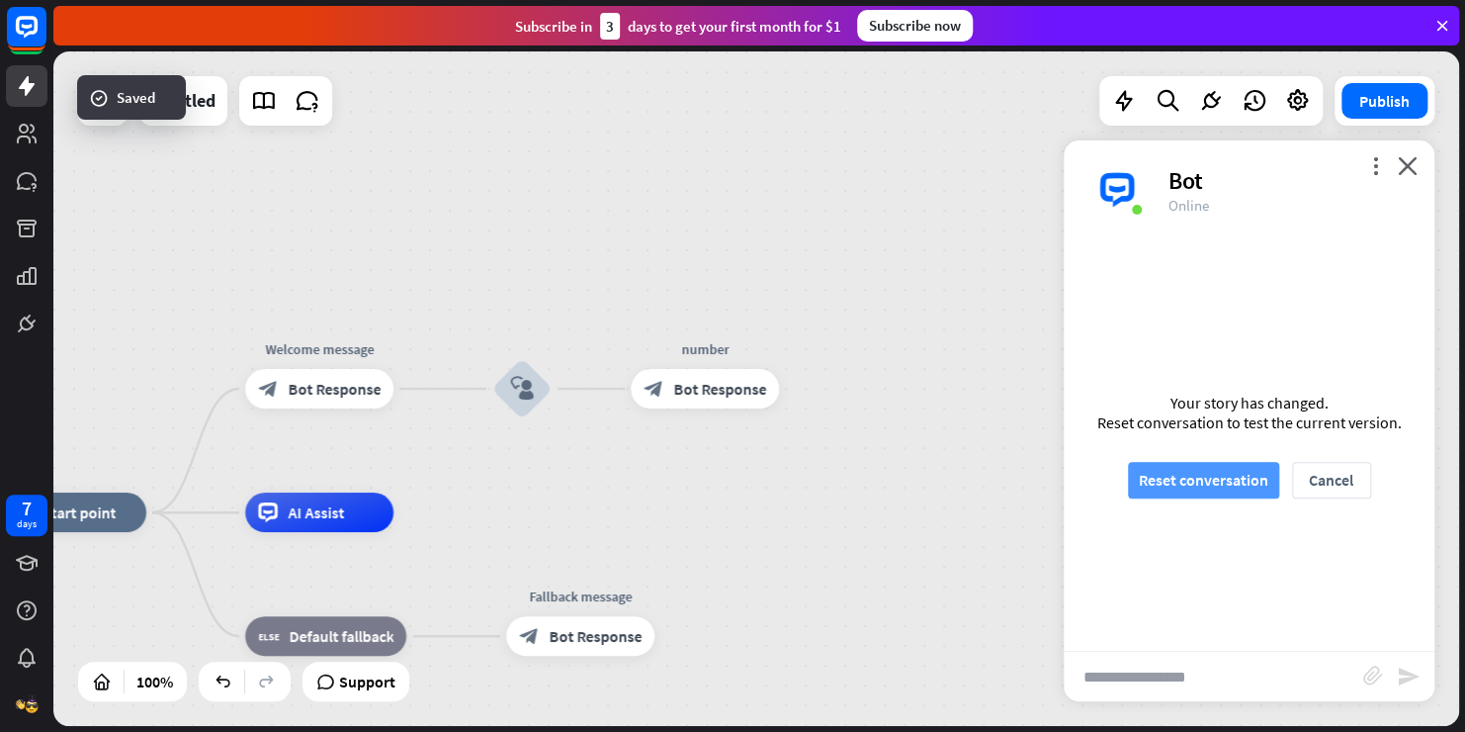
click at [1172, 480] on button "Reset conversation" at bounding box center [1203, 480] width 151 height 37
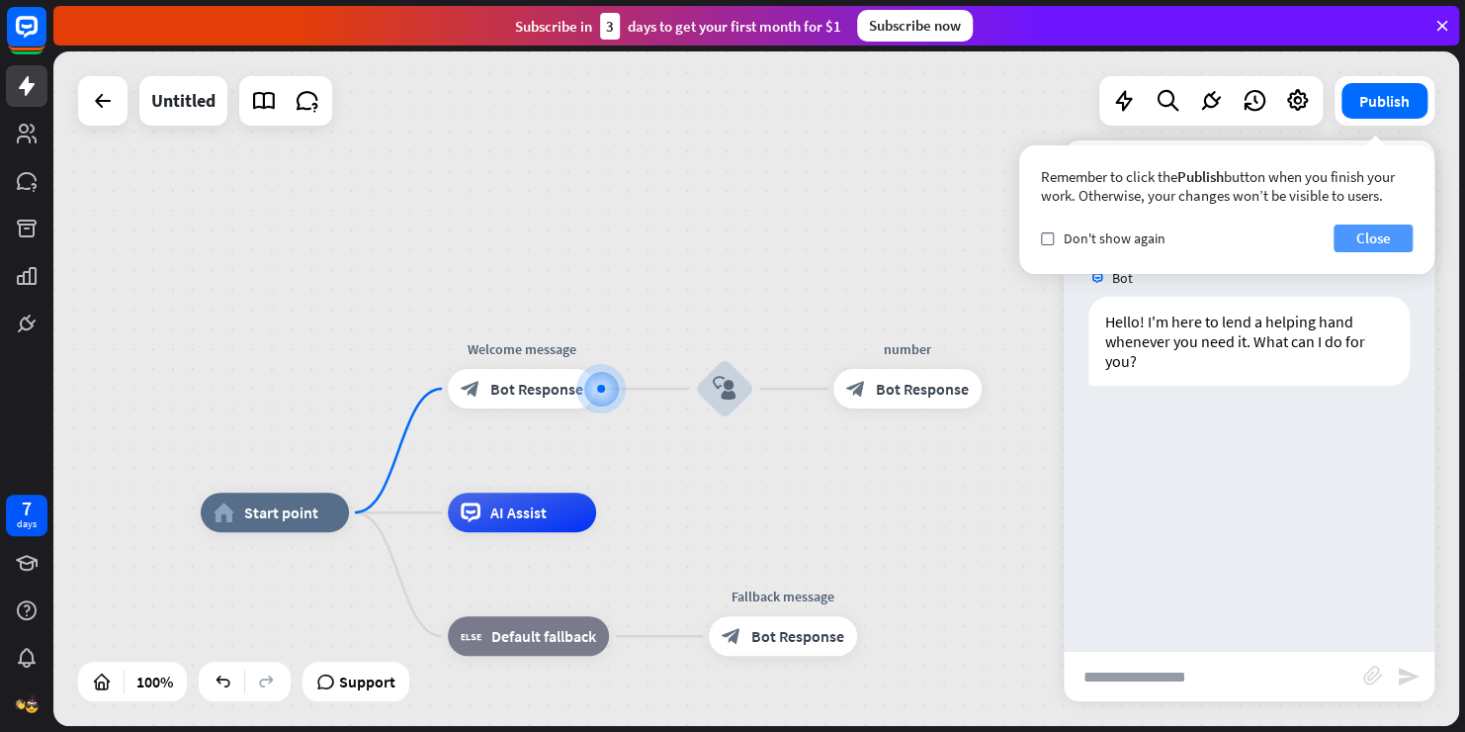
click at [1365, 235] on button "Close" at bounding box center [1373, 238] width 79 height 28
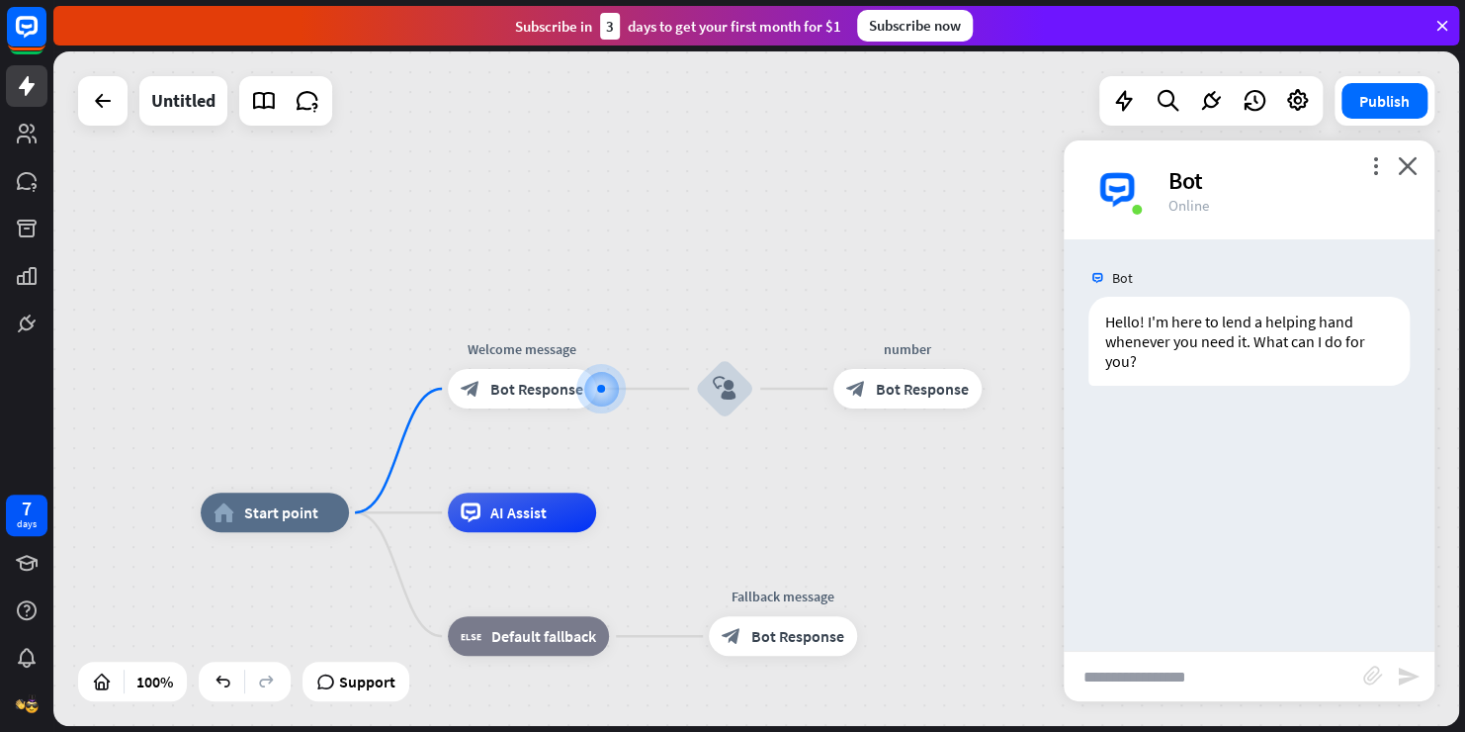
click at [1120, 691] on input "text" at bounding box center [1214, 676] width 300 height 49
click at [821, 465] on div "home_2 Start point Welcome message block_bot_response Bot Response block_user_i…" at bounding box center [756, 388] width 1406 height 674
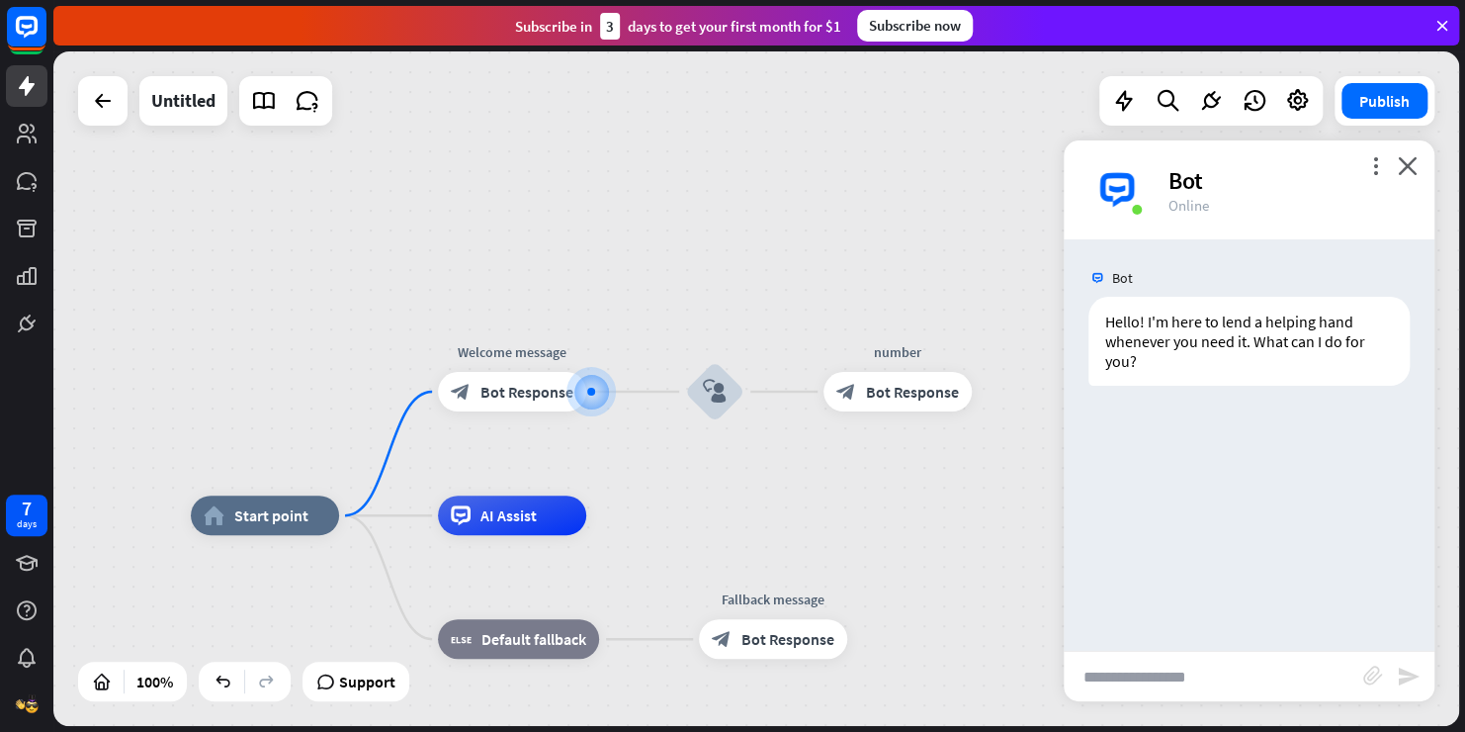
click at [1088, 678] on input "text" at bounding box center [1214, 676] width 300 height 49
type input "**********"
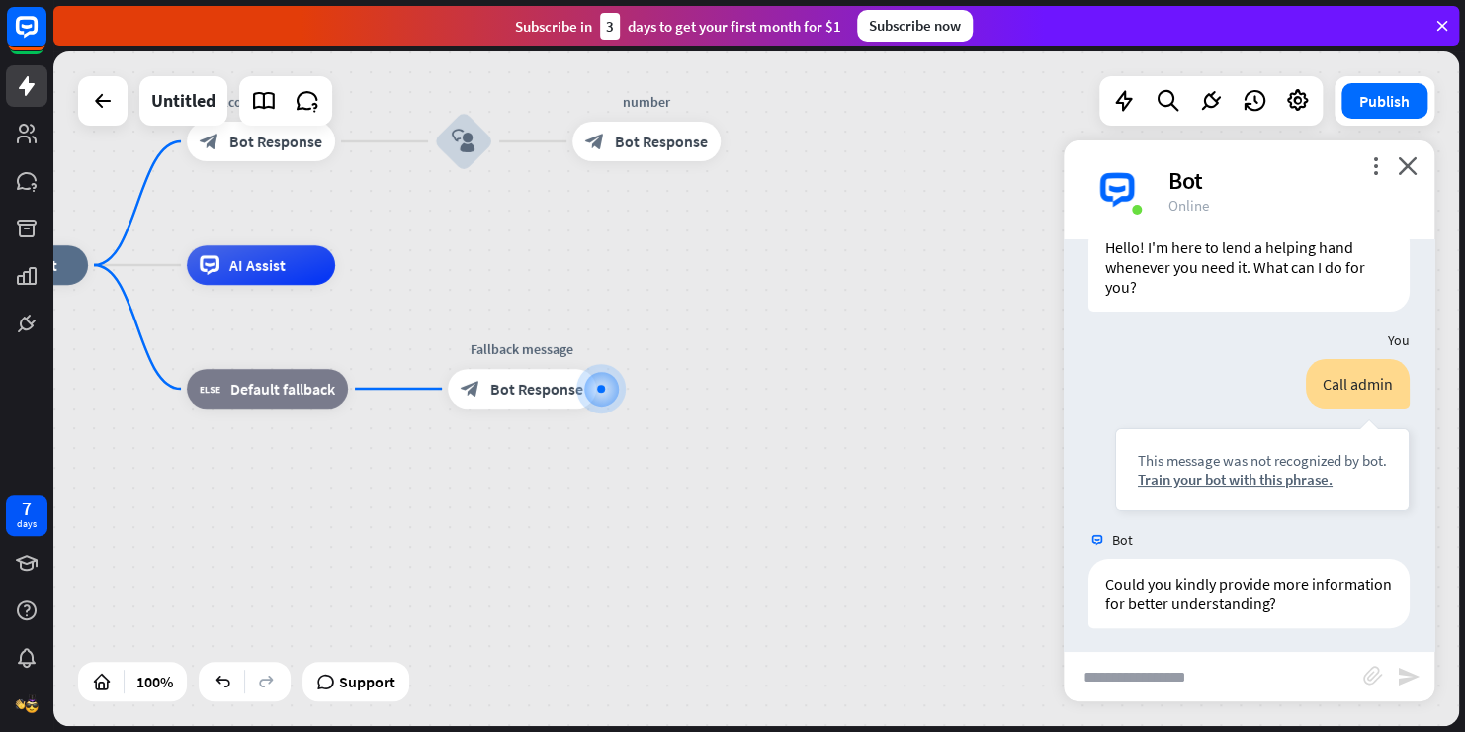
scroll to position [80, 0]
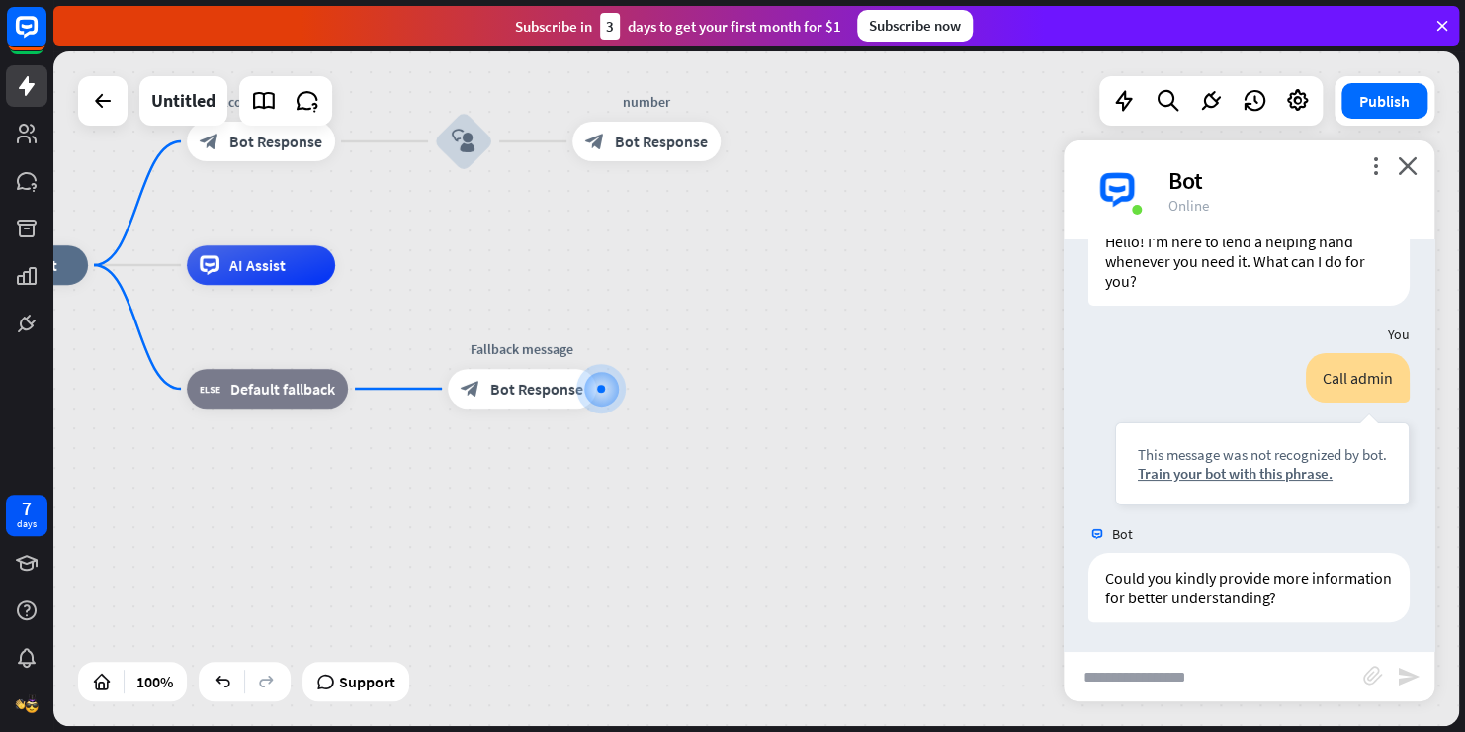
click at [1419, 170] on div "more_vert close Bot Online" at bounding box center [1249, 189] width 371 height 99
click at [1405, 155] on div "more_vert close Bot Online" at bounding box center [1249, 189] width 371 height 99
click at [1405, 156] on icon "close" at bounding box center [1408, 165] width 20 height 19
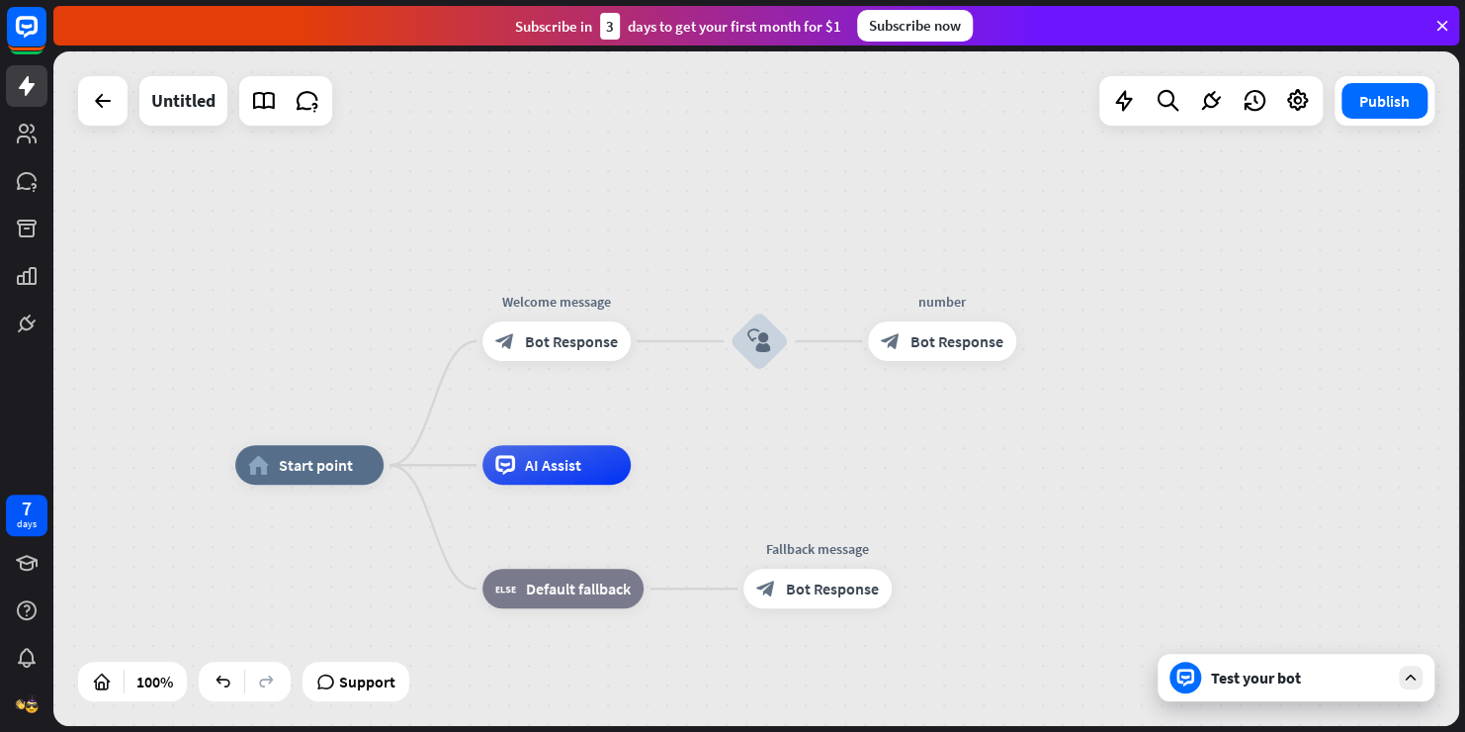
drag, startPoint x: 936, startPoint y: 288, endPoint x: 1240, endPoint y: 406, distance: 325.9
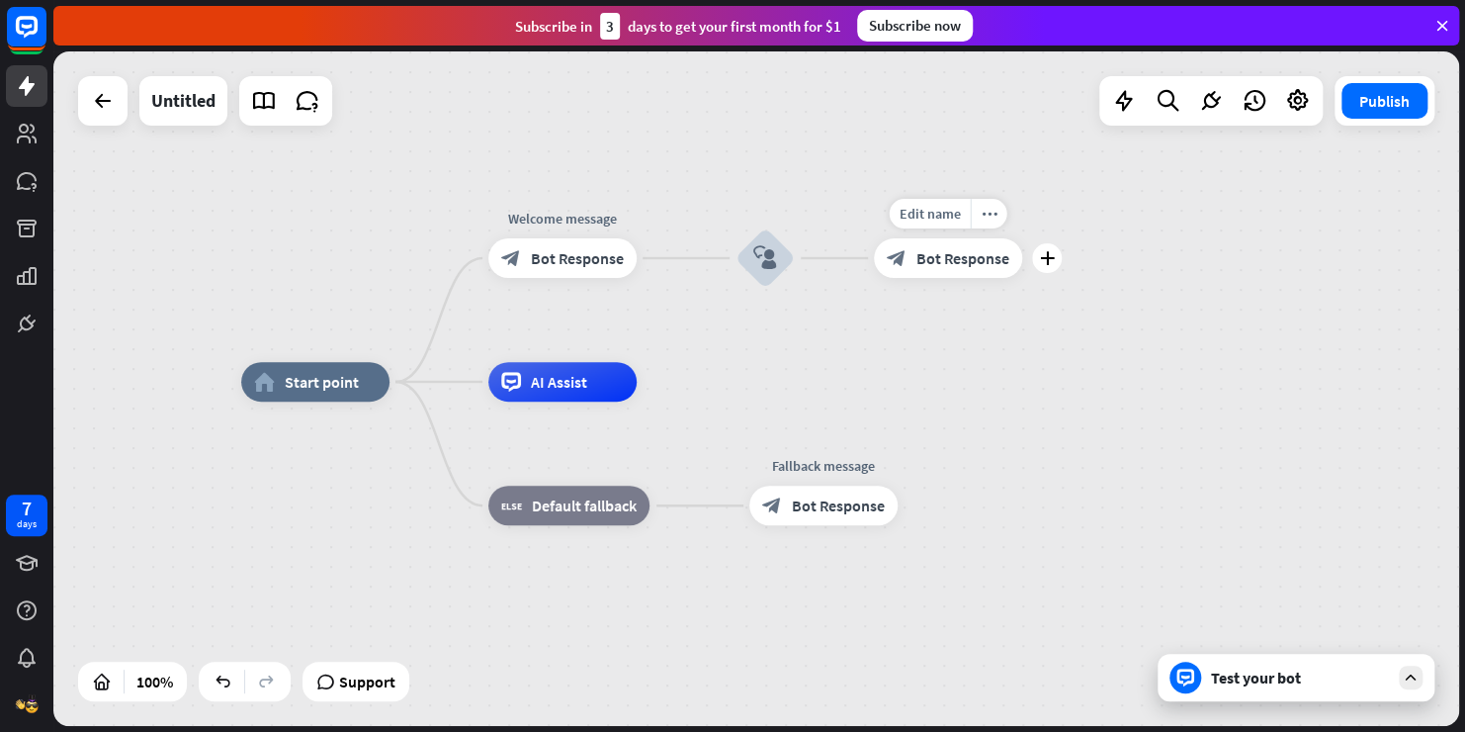
click at [919, 260] on span "Bot Response" at bounding box center [962, 258] width 93 height 20
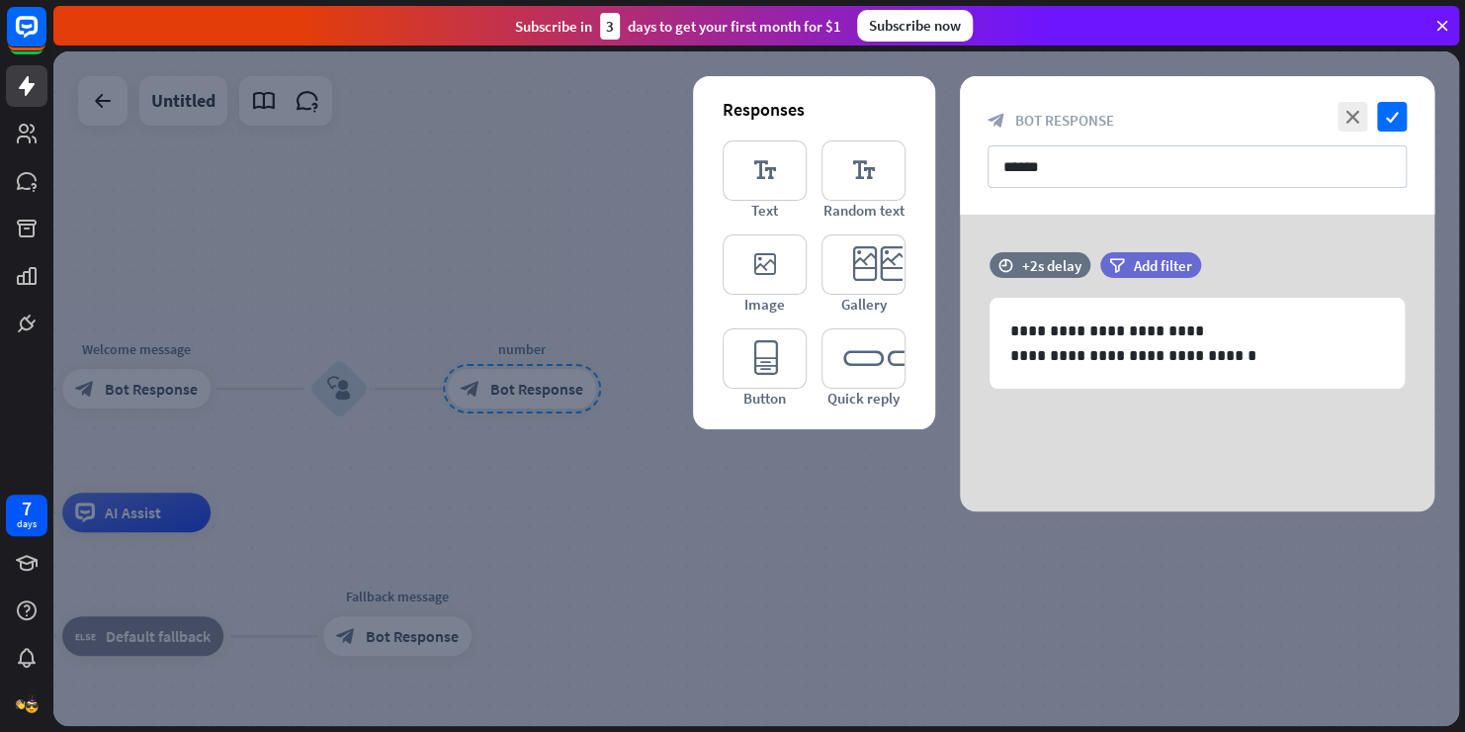
click at [566, 386] on div at bounding box center [756, 388] width 1406 height 674
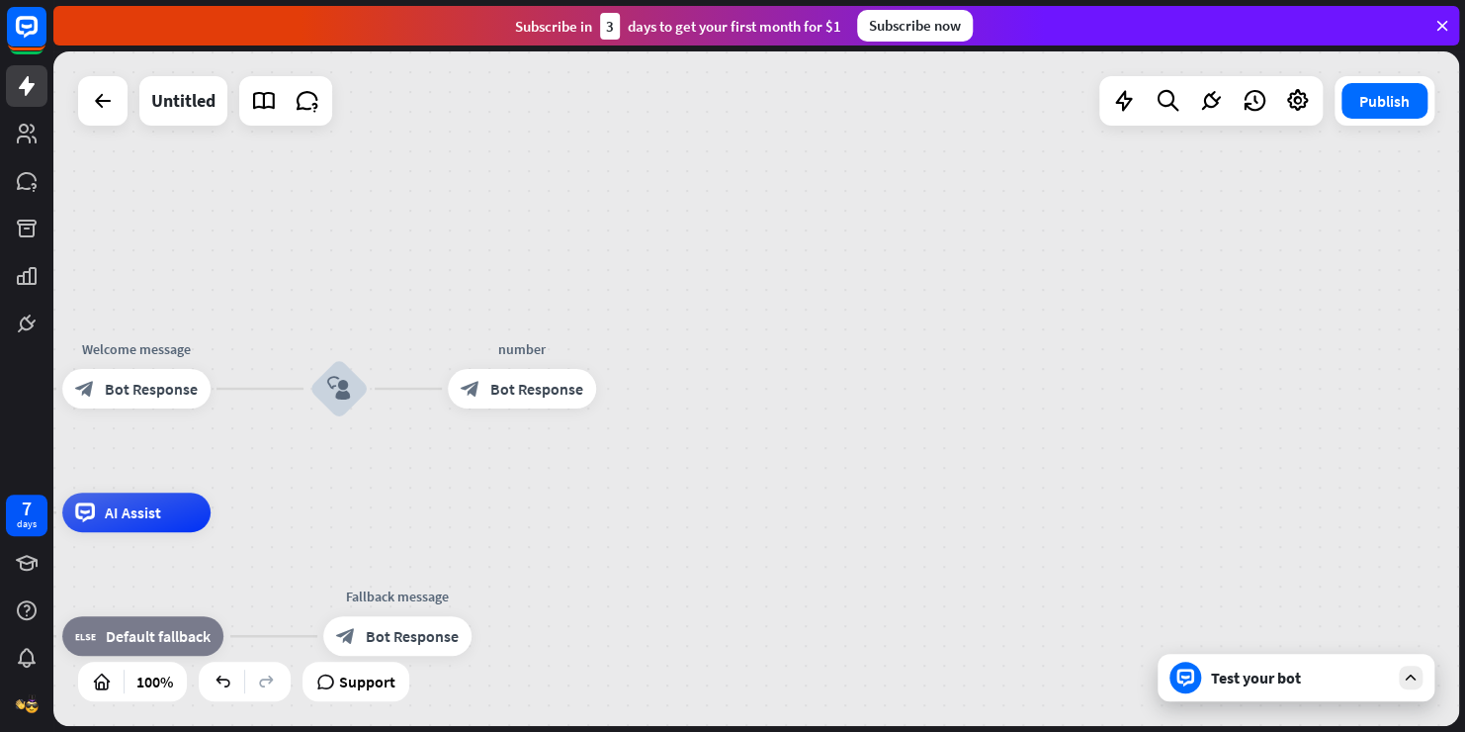
drag, startPoint x: 528, startPoint y: 328, endPoint x: 622, endPoint y: 319, distance: 94.3
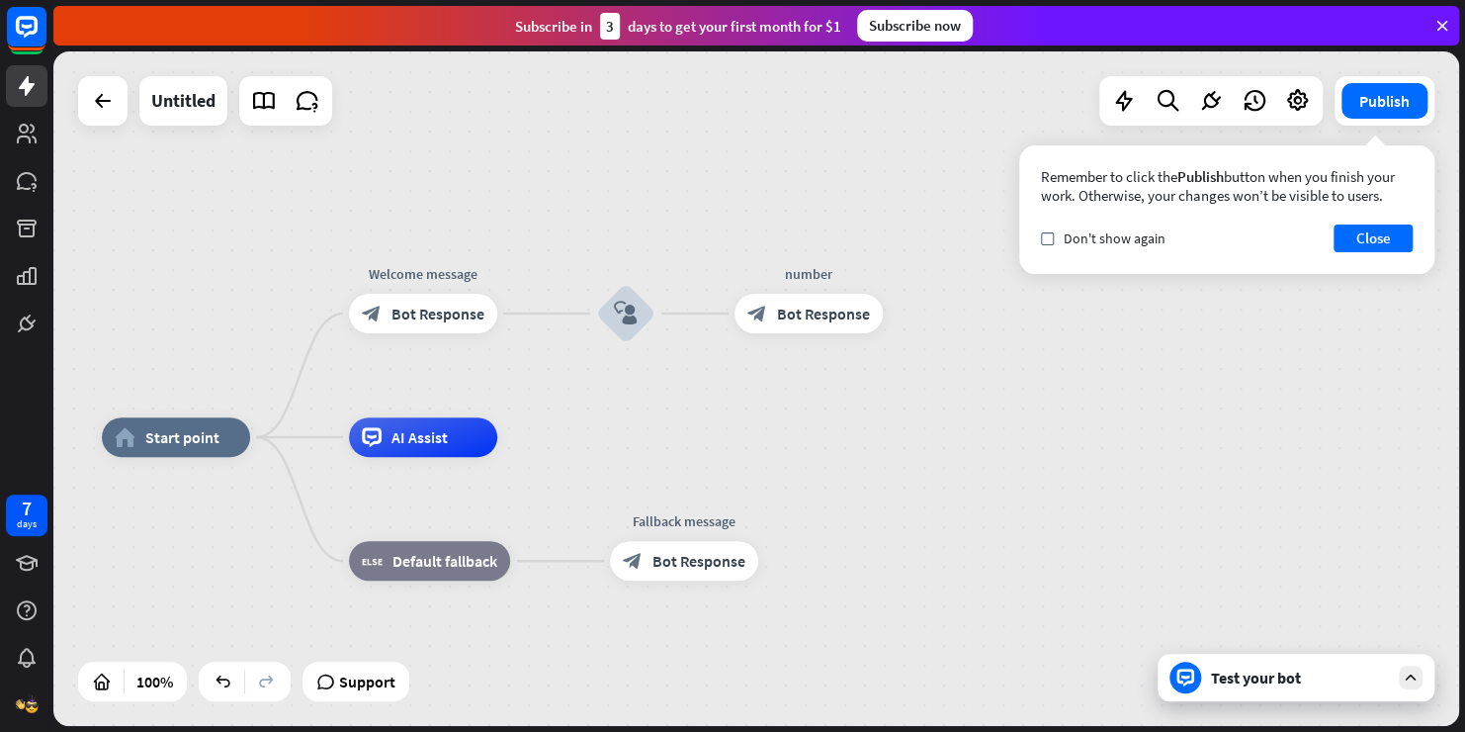
drag, startPoint x: 608, startPoint y: 305, endPoint x: 996, endPoint y: 175, distance: 408.6
click at [996, 175] on div "home_2 Start point Welcome message block_bot_response Bot Response block_user_i…" at bounding box center [756, 388] width 1406 height 674
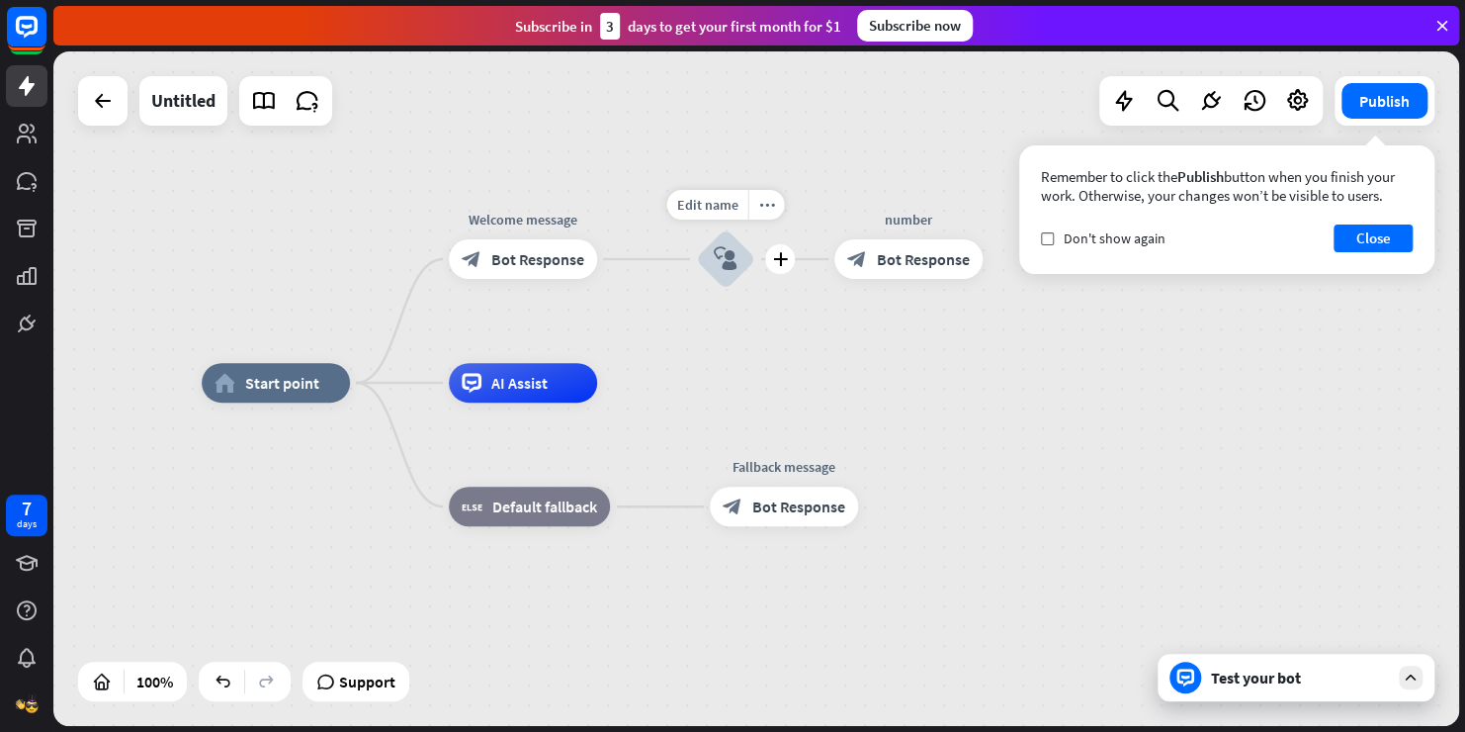
click at [733, 287] on div "block_user_input" at bounding box center [725, 258] width 59 height 59
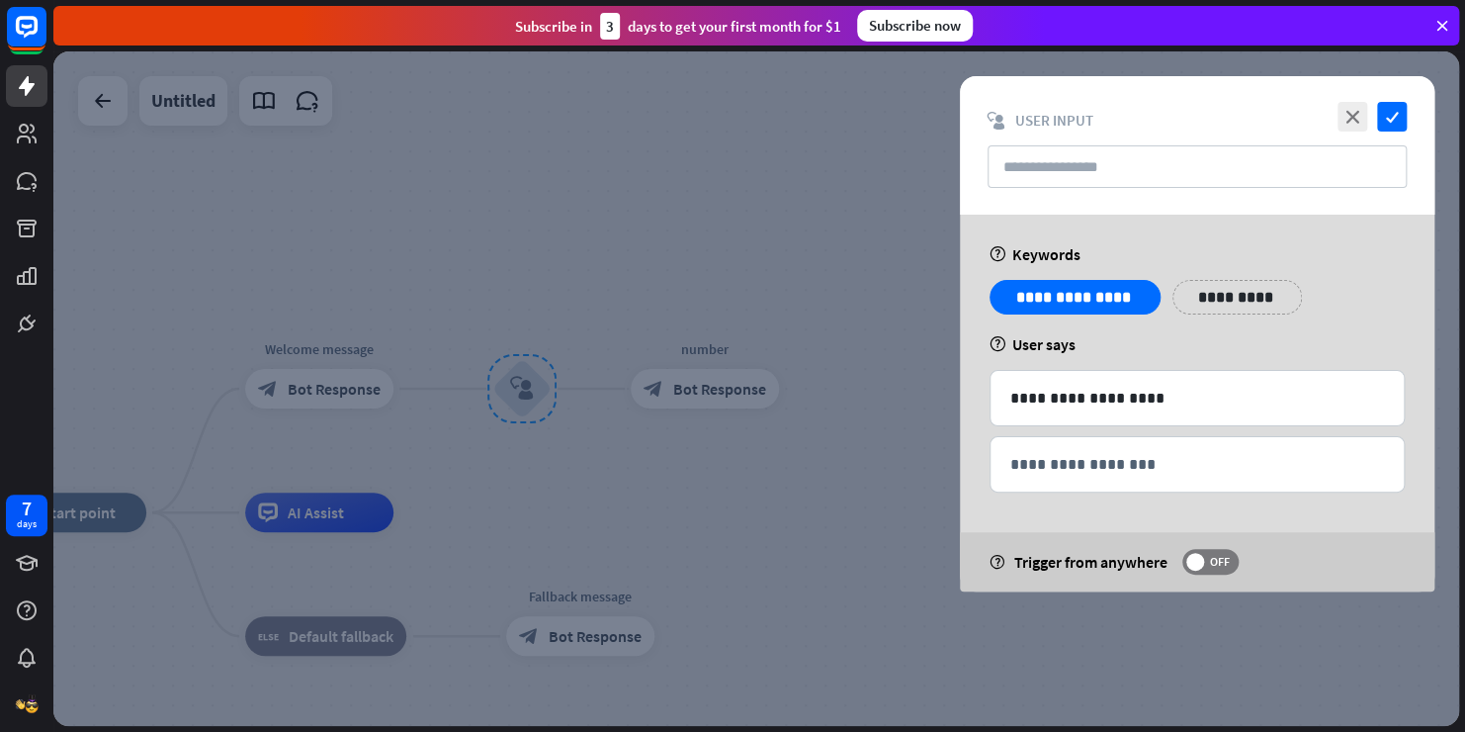
click at [725, 265] on div at bounding box center [756, 388] width 1406 height 674
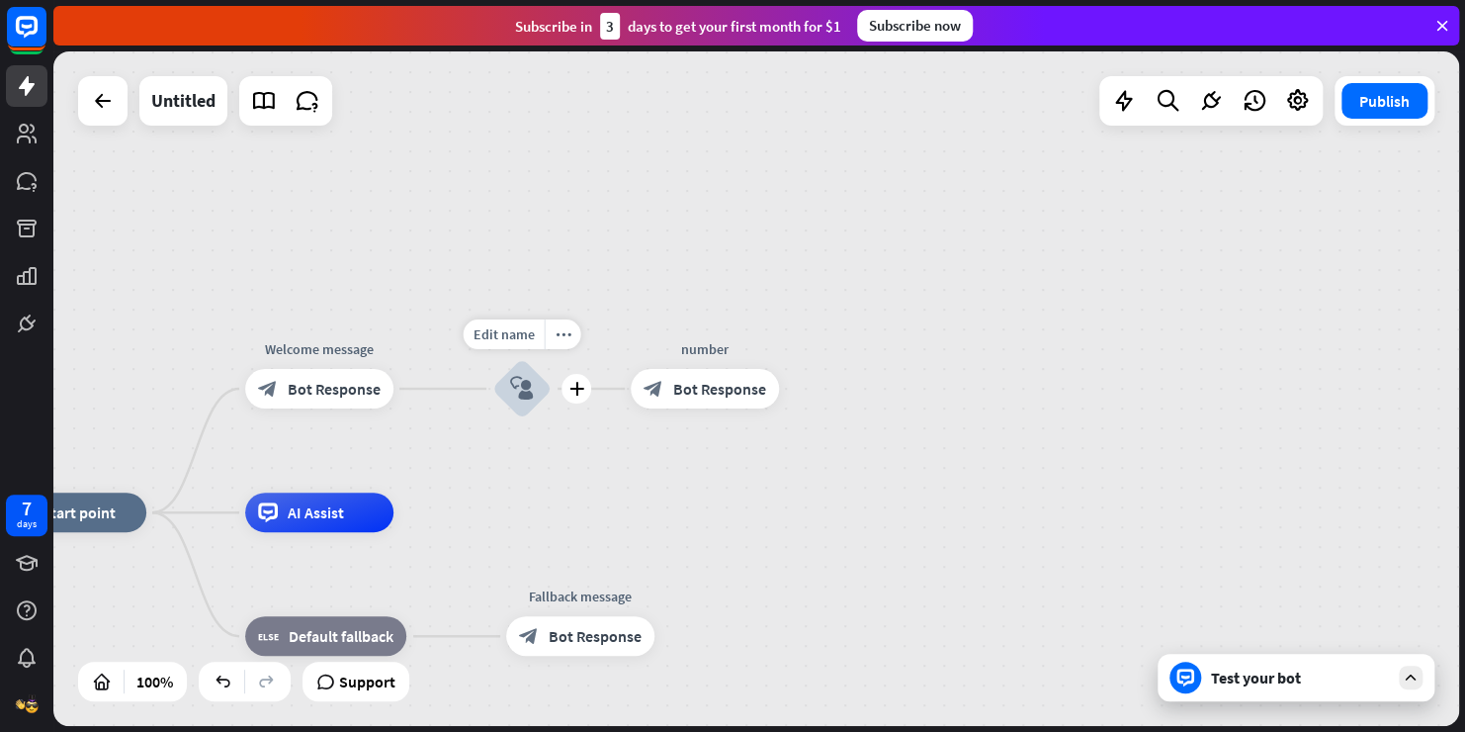
drag, startPoint x: 523, startPoint y: 395, endPoint x: 527, endPoint y: 411, distance: 16.3
click at [526, 418] on div "Edit name more_horiz plus block_user_input" at bounding box center [521, 388] width 59 height 59
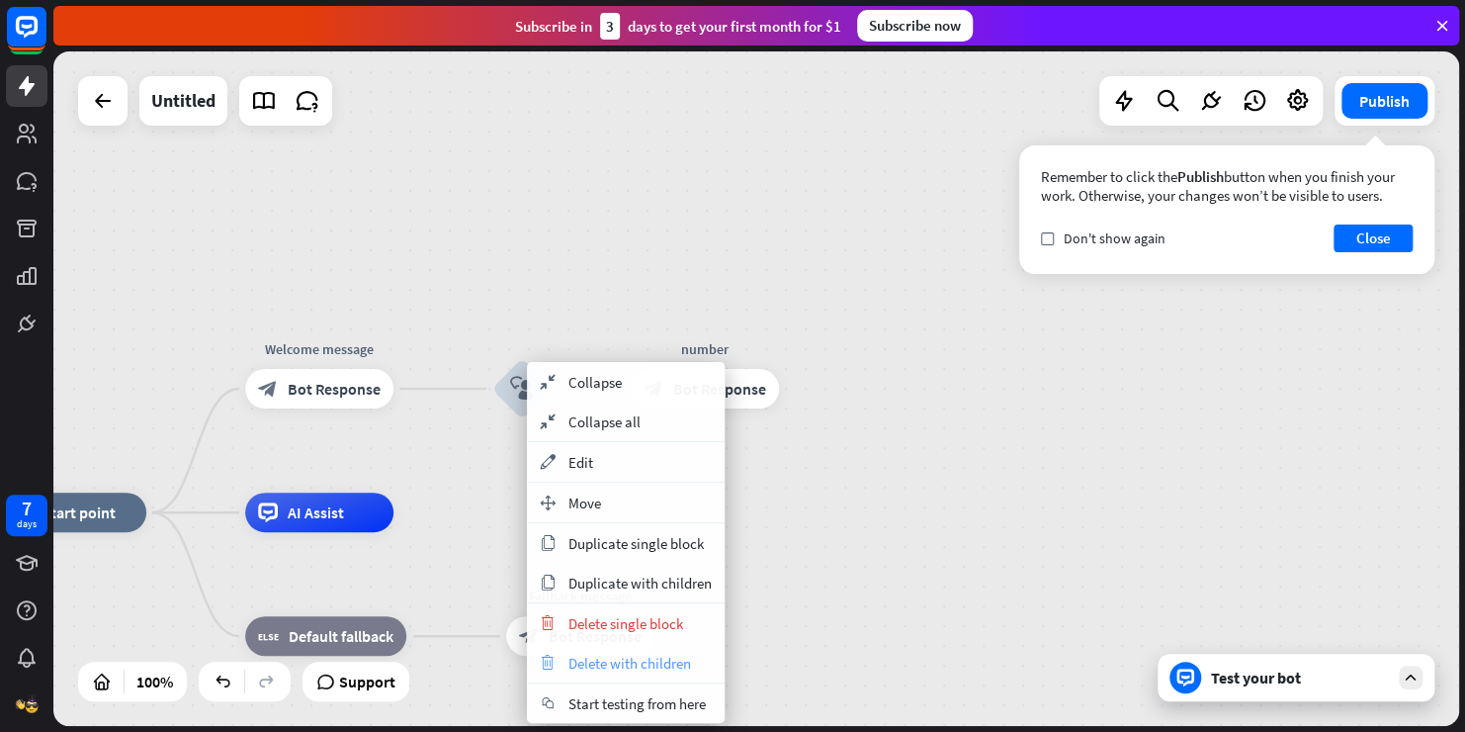
click at [661, 668] on span "Delete with children" at bounding box center [629, 663] width 123 height 19
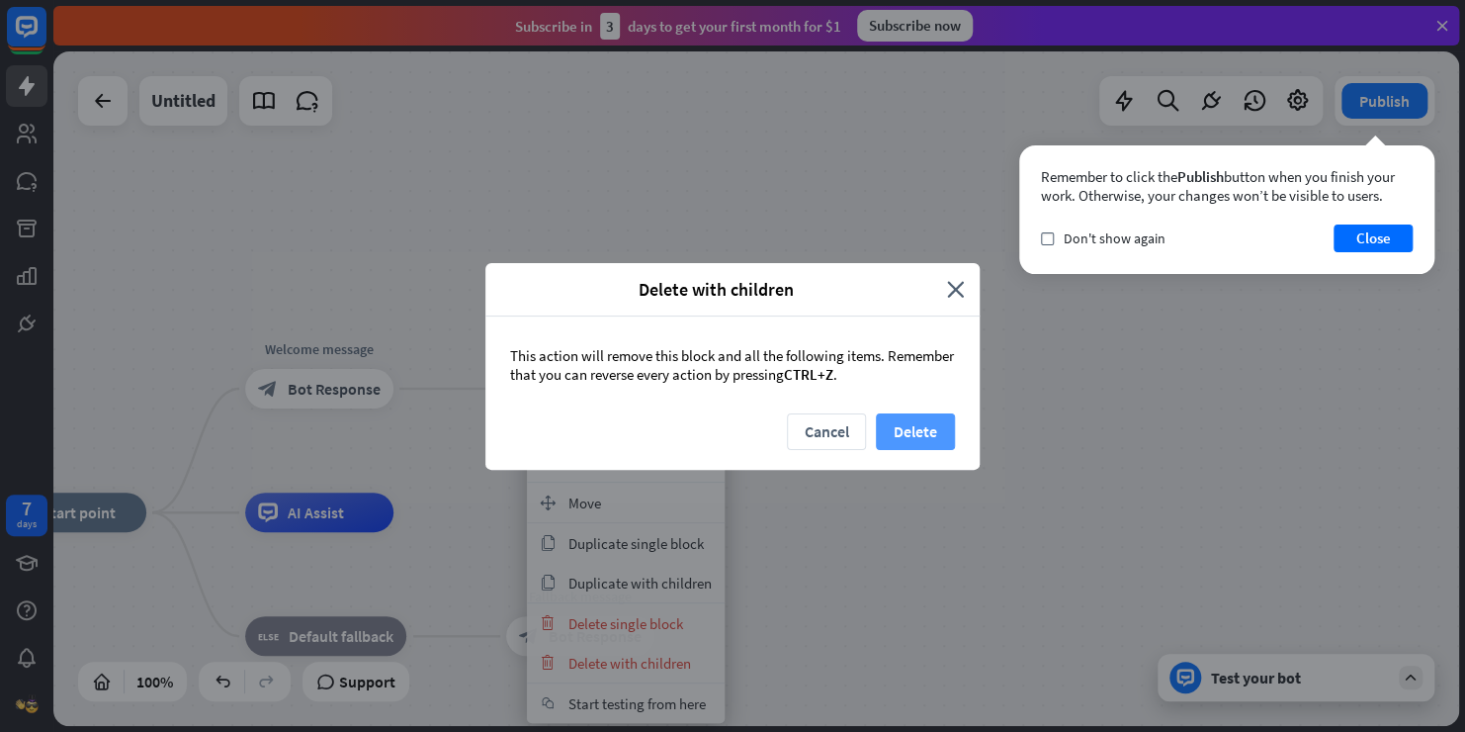
click at [915, 427] on button "Delete" at bounding box center [915, 431] width 79 height 37
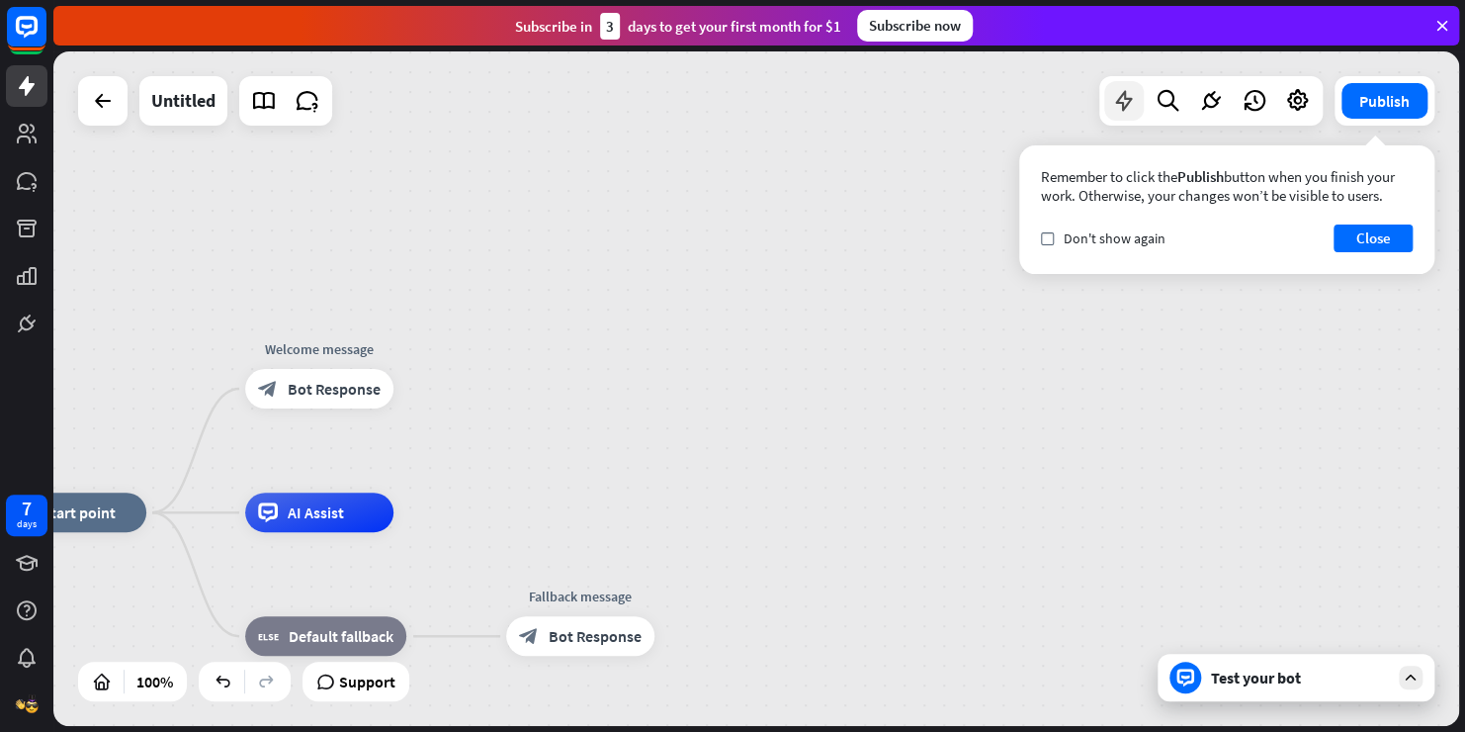
click at [1127, 99] on icon at bounding box center [1124, 101] width 26 height 26
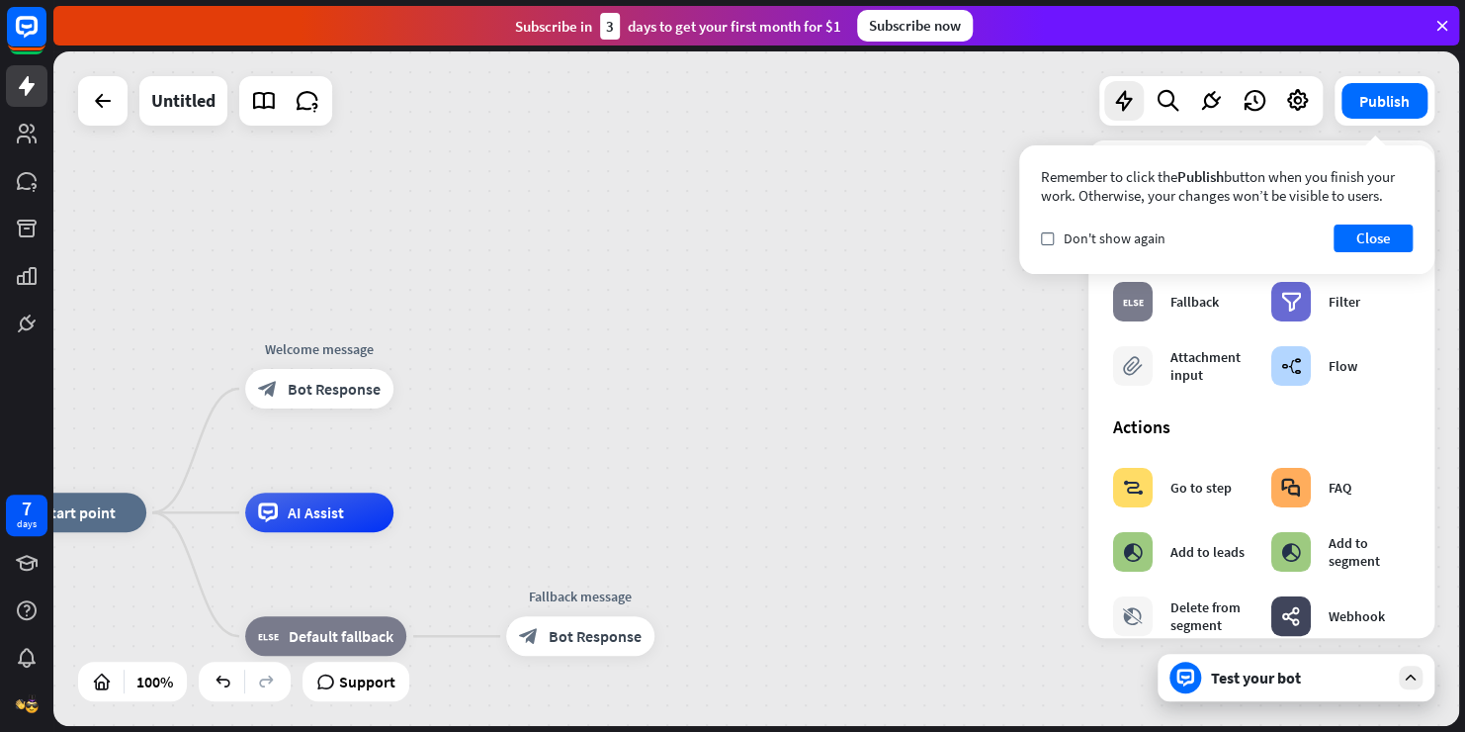
click at [1036, 236] on div "Remember to click the Publish button when you finish your work. Otherwise, your…" at bounding box center [1226, 209] width 415 height 129
click at [1043, 234] on icon "check" at bounding box center [1047, 238] width 9 height 9
click at [1357, 233] on button "Close" at bounding box center [1373, 238] width 79 height 28
click at [522, 395] on icon "block_user_input" at bounding box center [522, 389] width 24 height 24
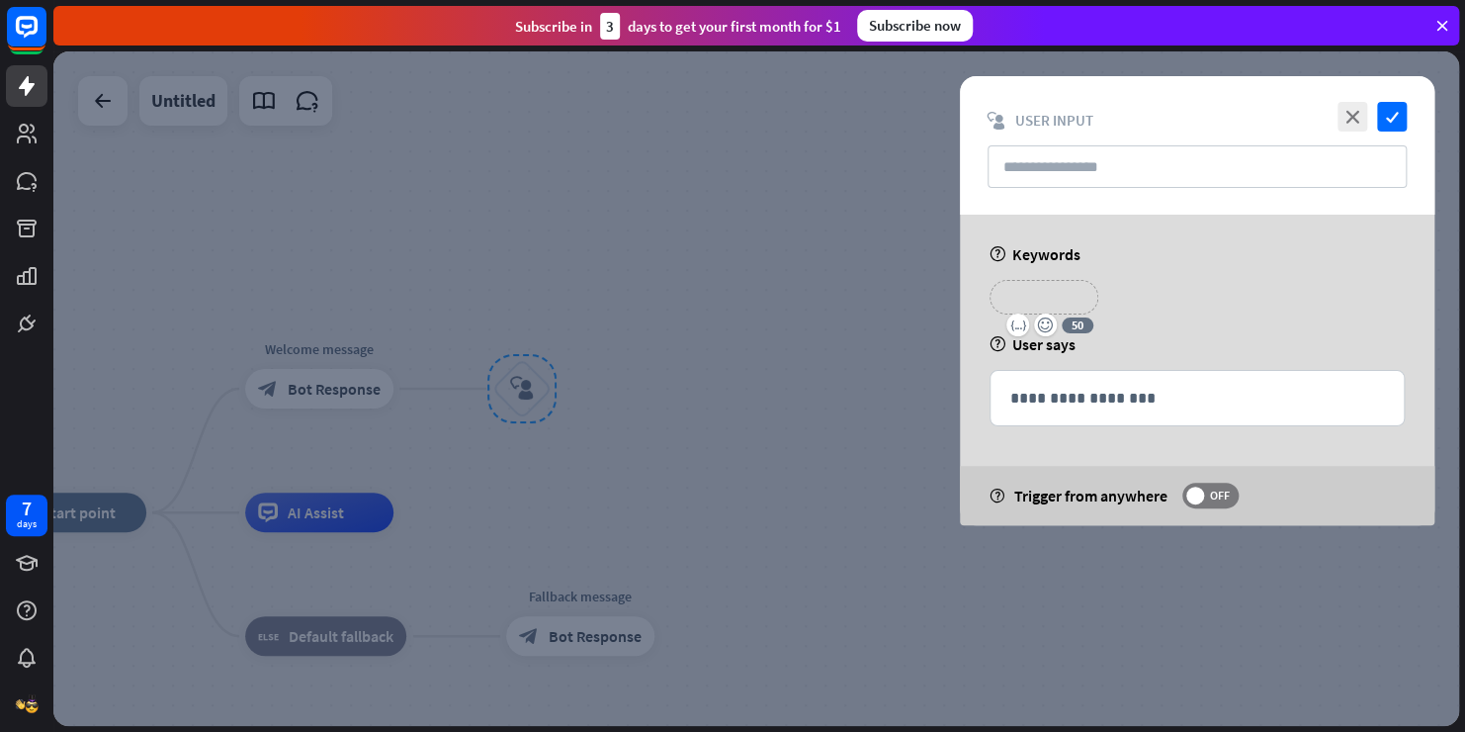
click at [1044, 301] on p "**********" at bounding box center [1043, 297] width 79 height 25
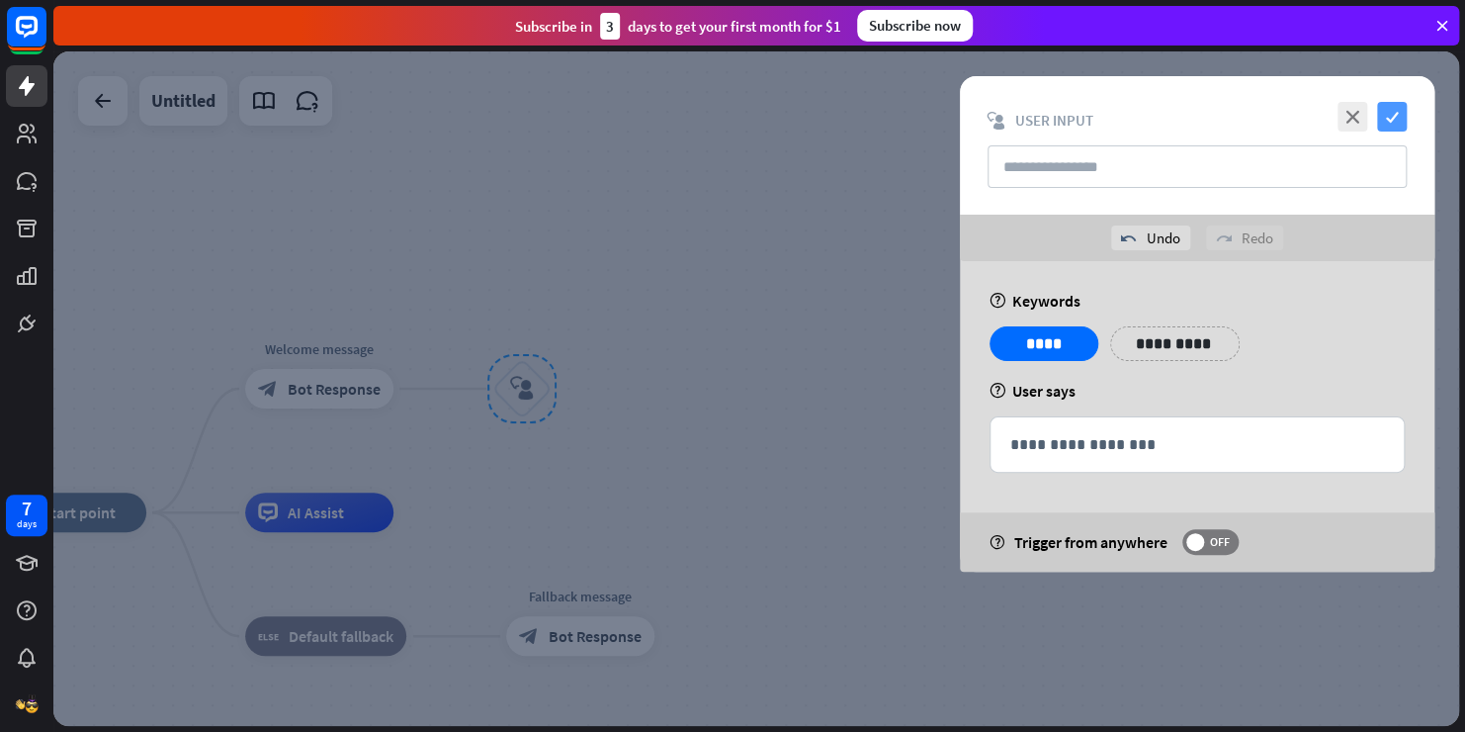
click at [1401, 115] on icon "check" at bounding box center [1392, 117] width 30 height 30
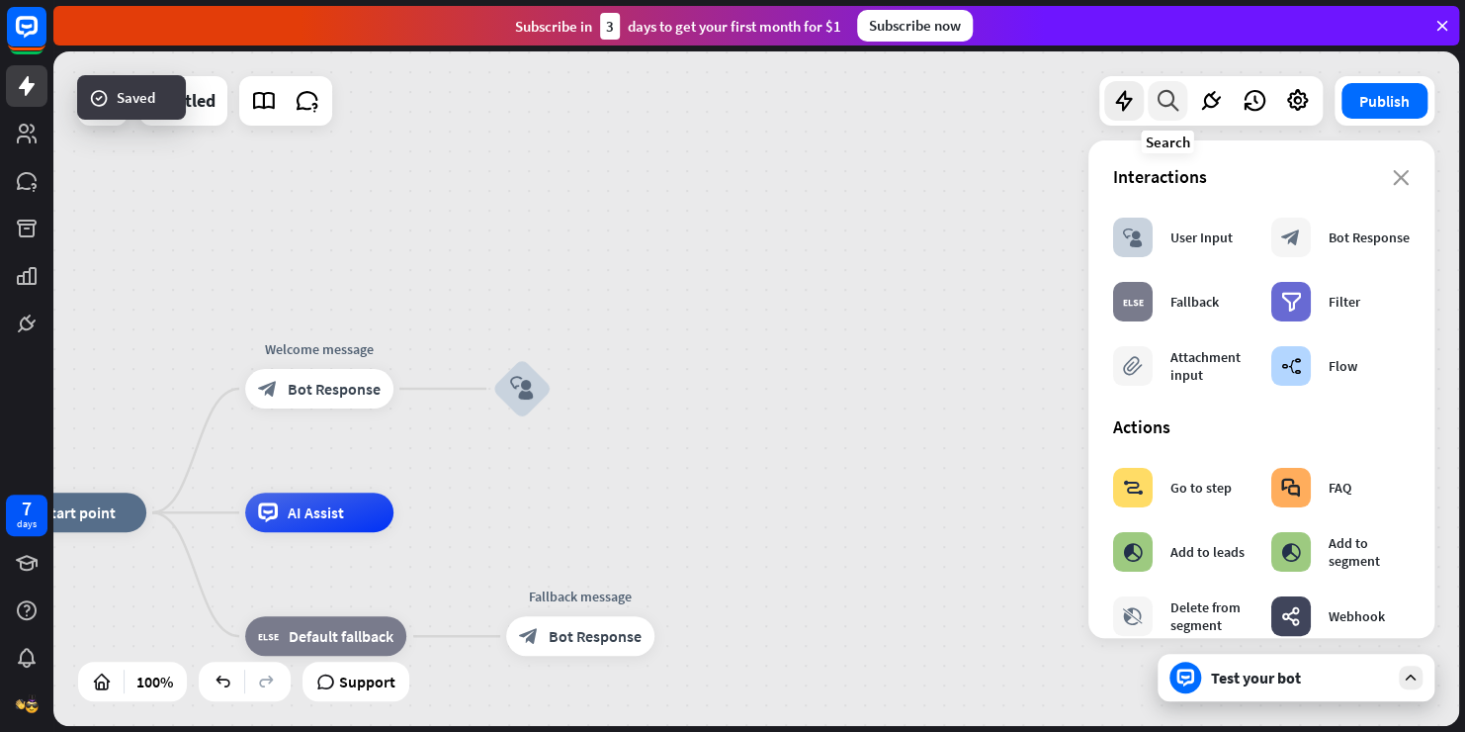
click at [1175, 109] on icon at bounding box center [1168, 101] width 27 height 26
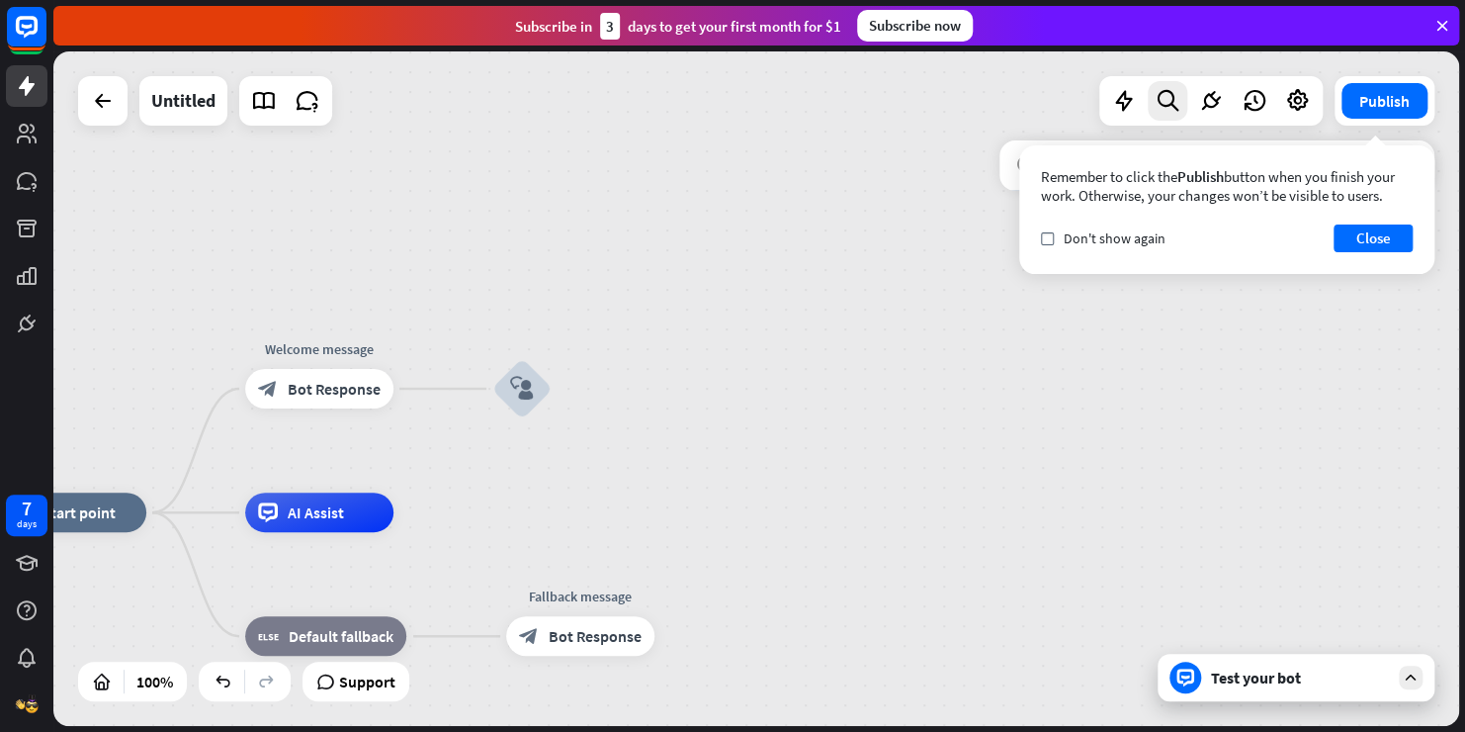
click at [1187, 111] on div at bounding box center [1210, 100] width 223 height 49
click at [1379, 238] on button "Close" at bounding box center [1373, 238] width 79 height 28
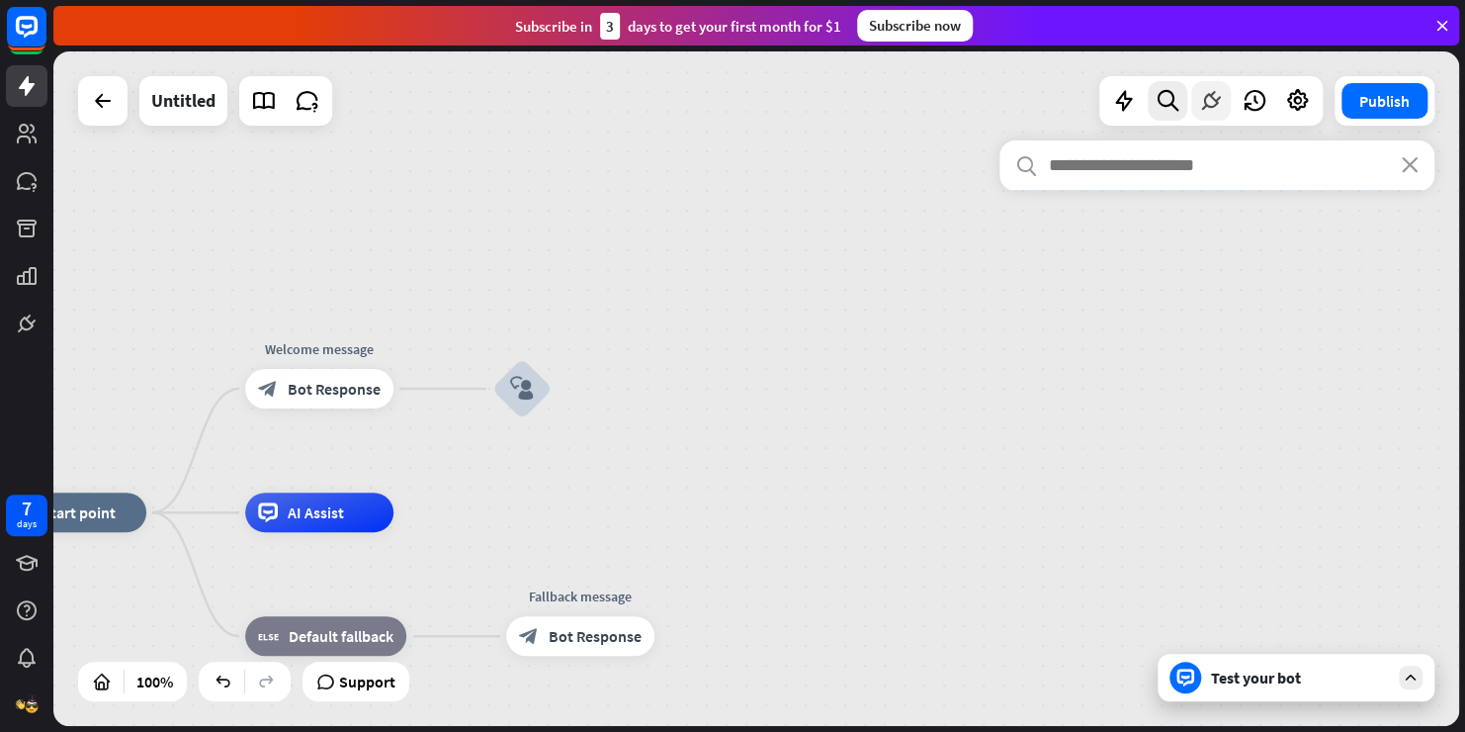
click at [1208, 111] on icon at bounding box center [1211, 101] width 26 height 26
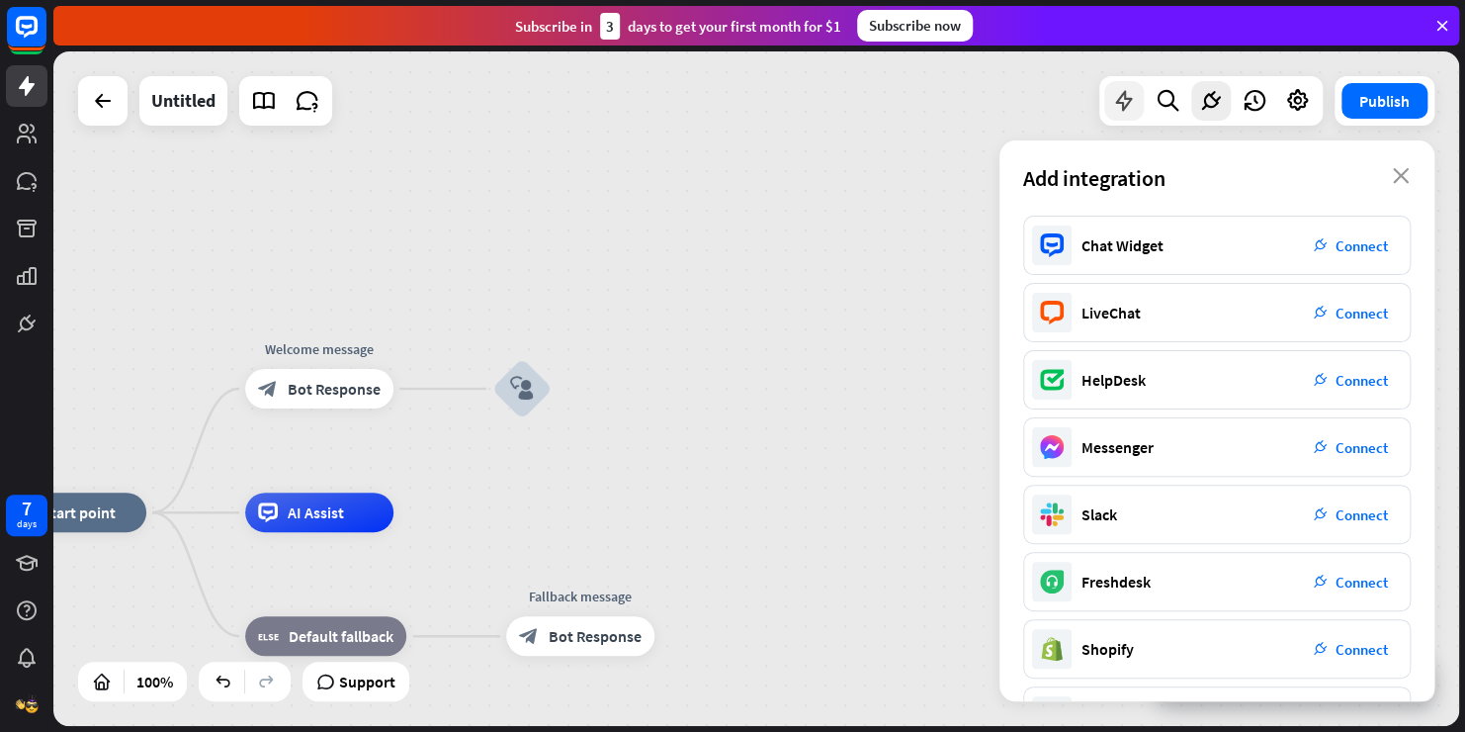
click at [1113, 111] on icon at bounding box center [1124, 101] width 26 height 26
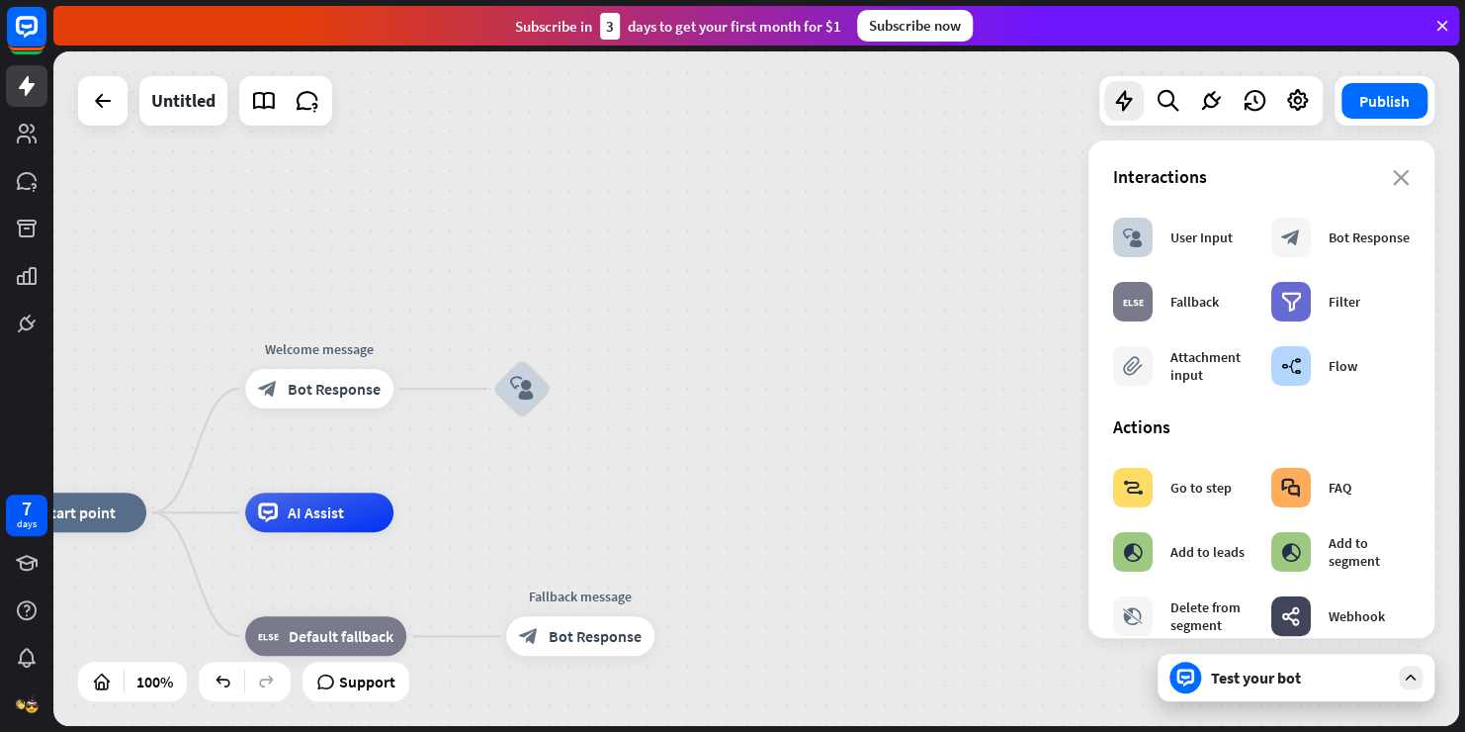
click at [1320, 687] on div "Test your bot" at bounding box center [1296, 677] width 277 height 47
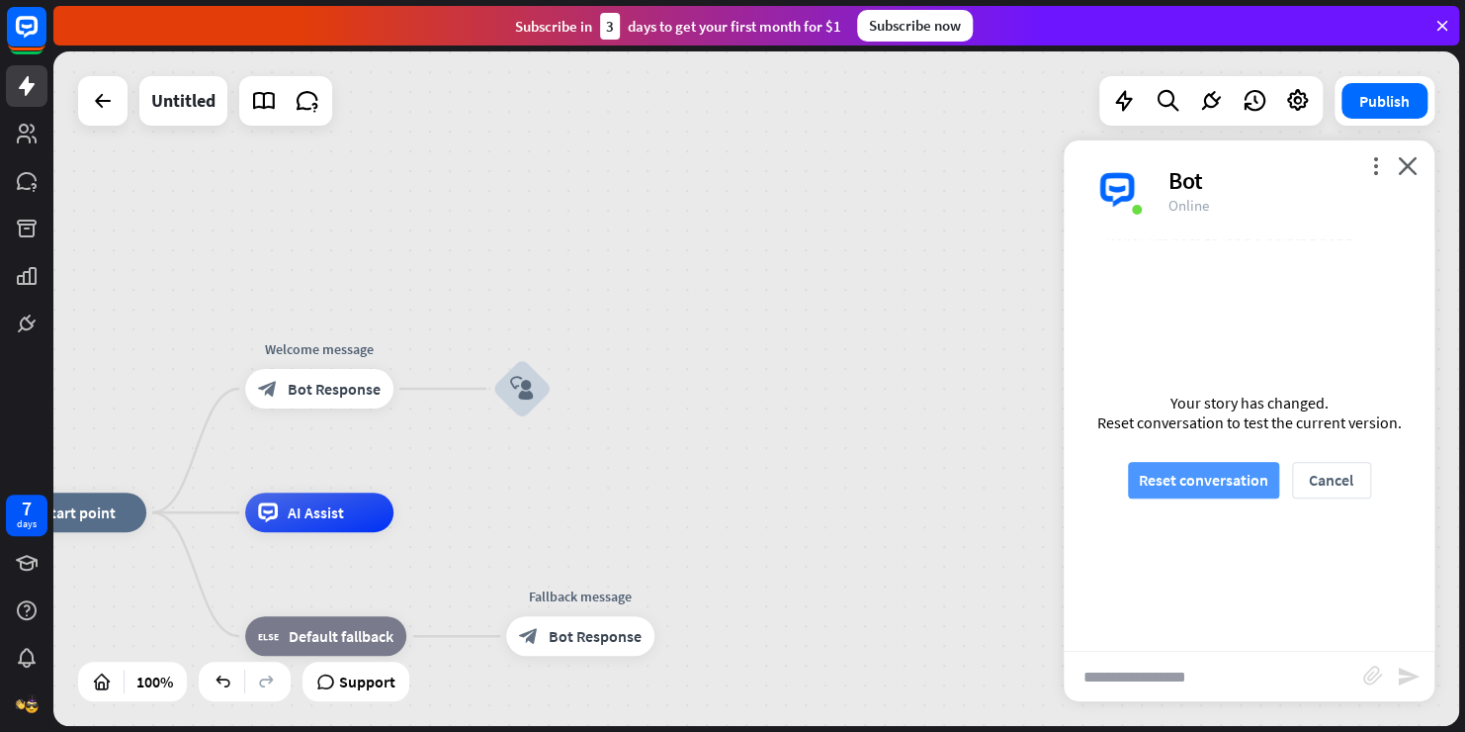
click at [1221, 490] on button "Reset conversation" at bounding box center [1203, 480] width 151 height 37
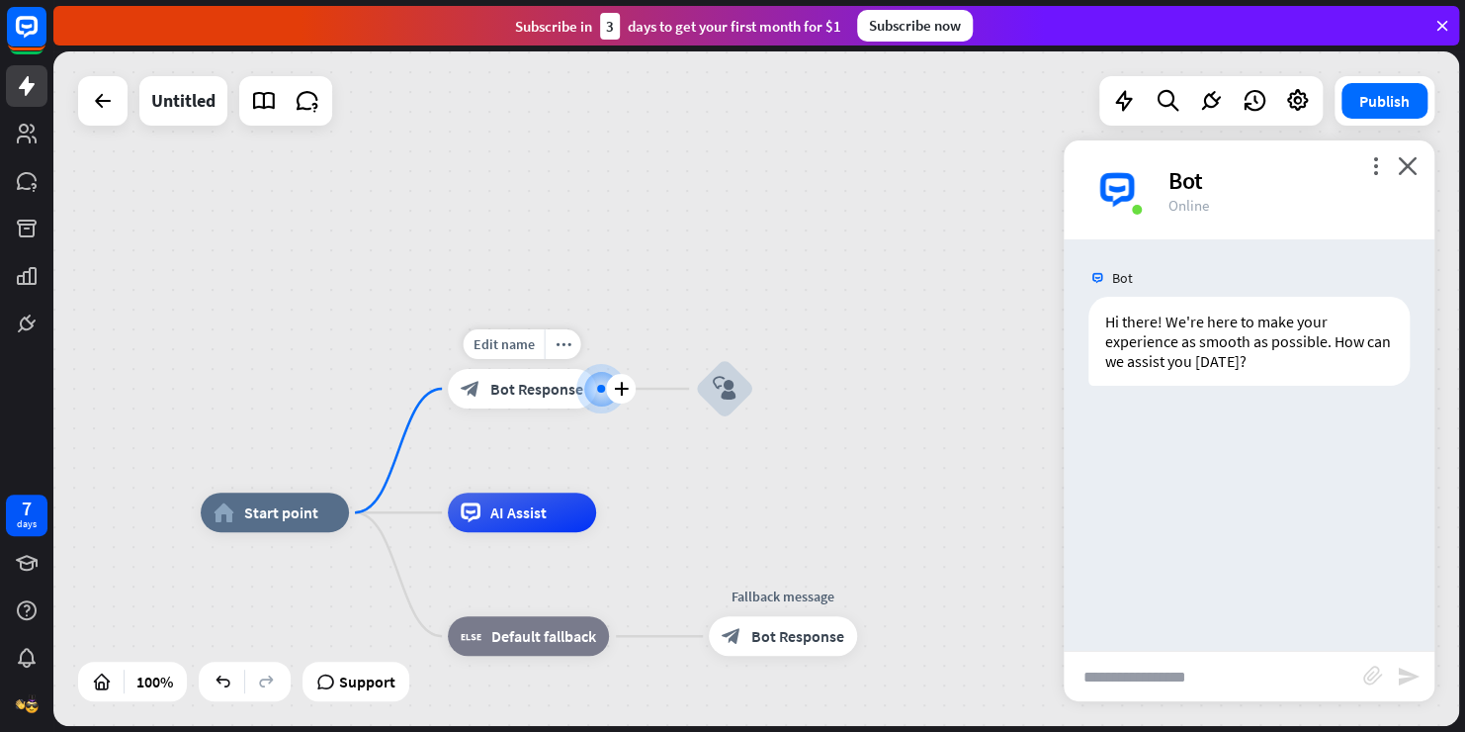
click at [597, 390] on div at bounding box center [601, 389] width 8 height 8
click at [725, 384] on icon "block_user_input" at bounding box center [725, 389] width 24 height 24
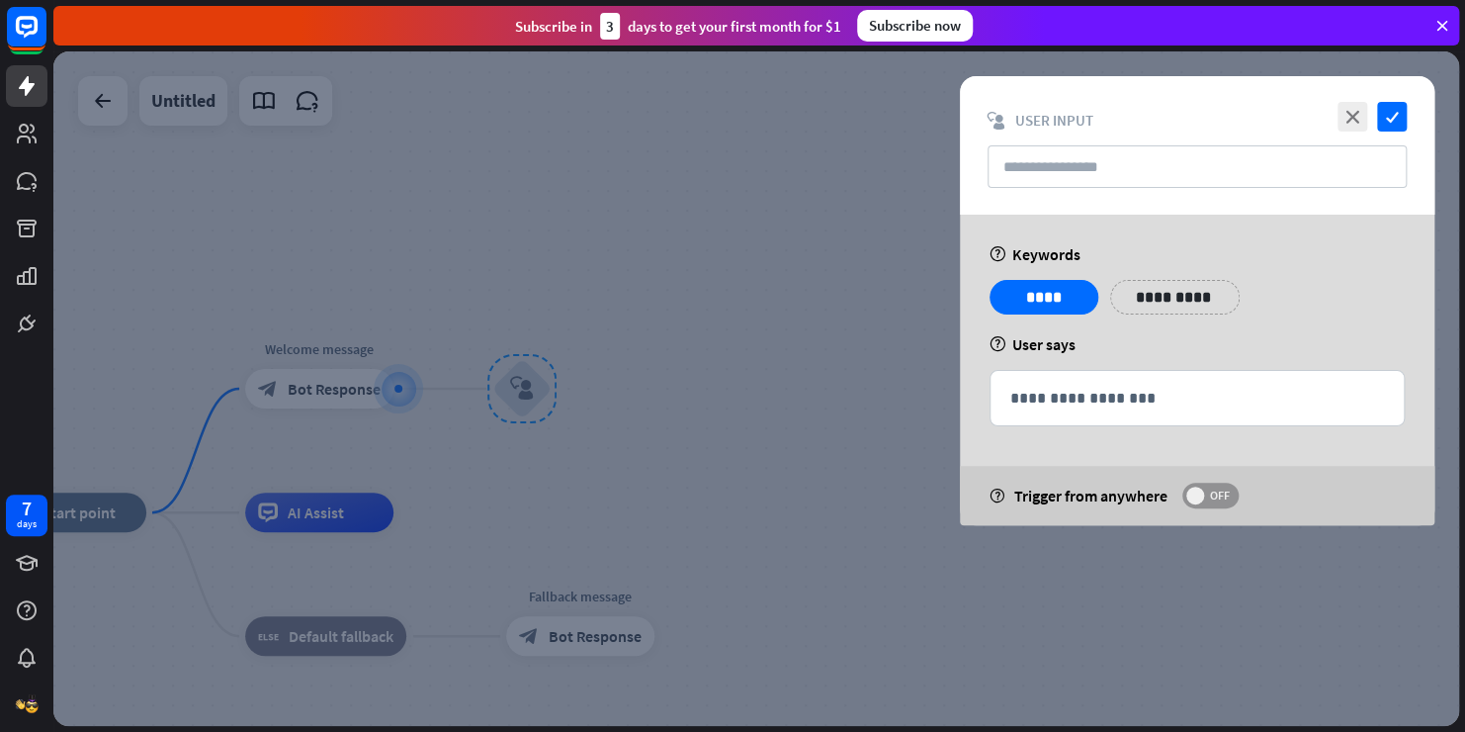
click at [1199, 493] on span at bounding box center [1195, 495] width 18 height 18
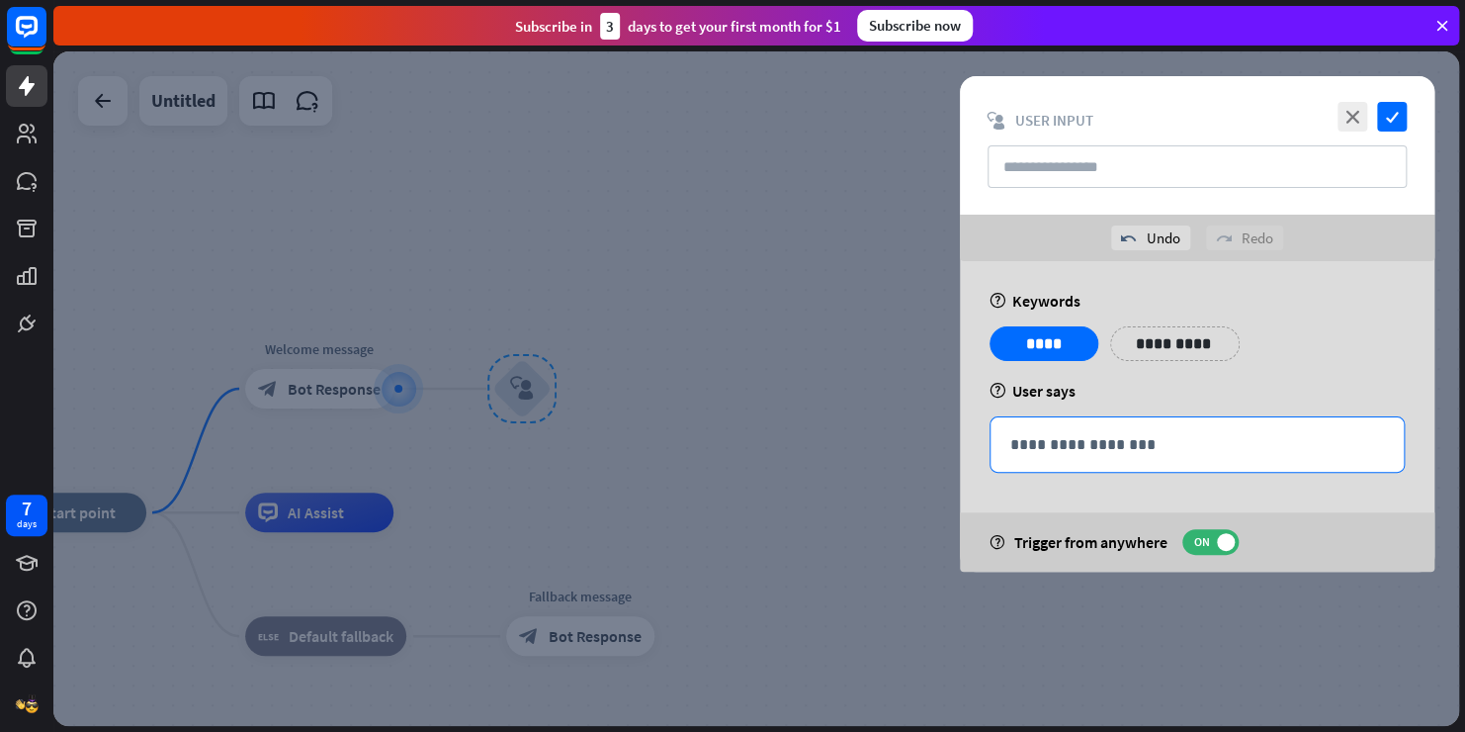
click at [1071, 456] on div "**********" at bounding box center [1197, 444] width 413 height 54
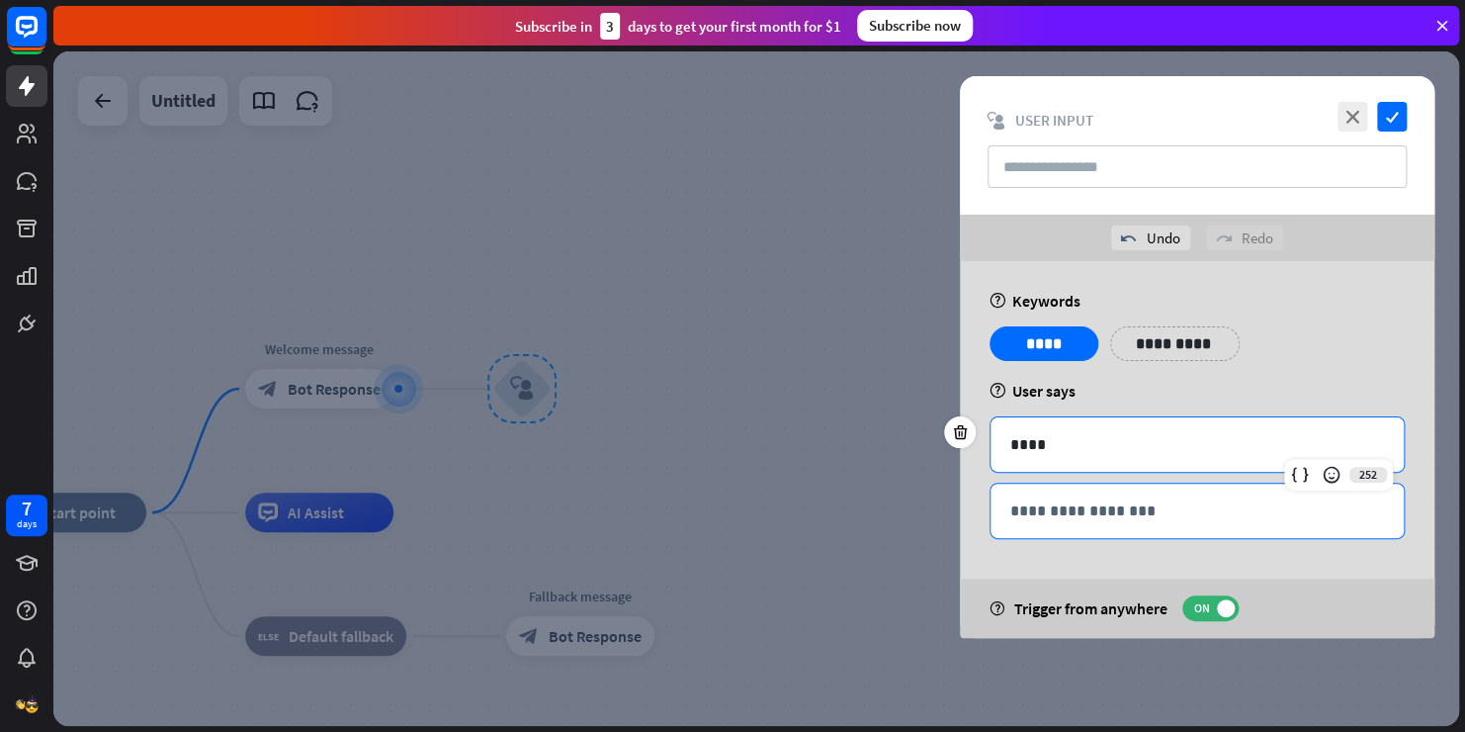
click at [1073, 502] on p "**********" at bounding box center [1197, 510] width 374 height 25
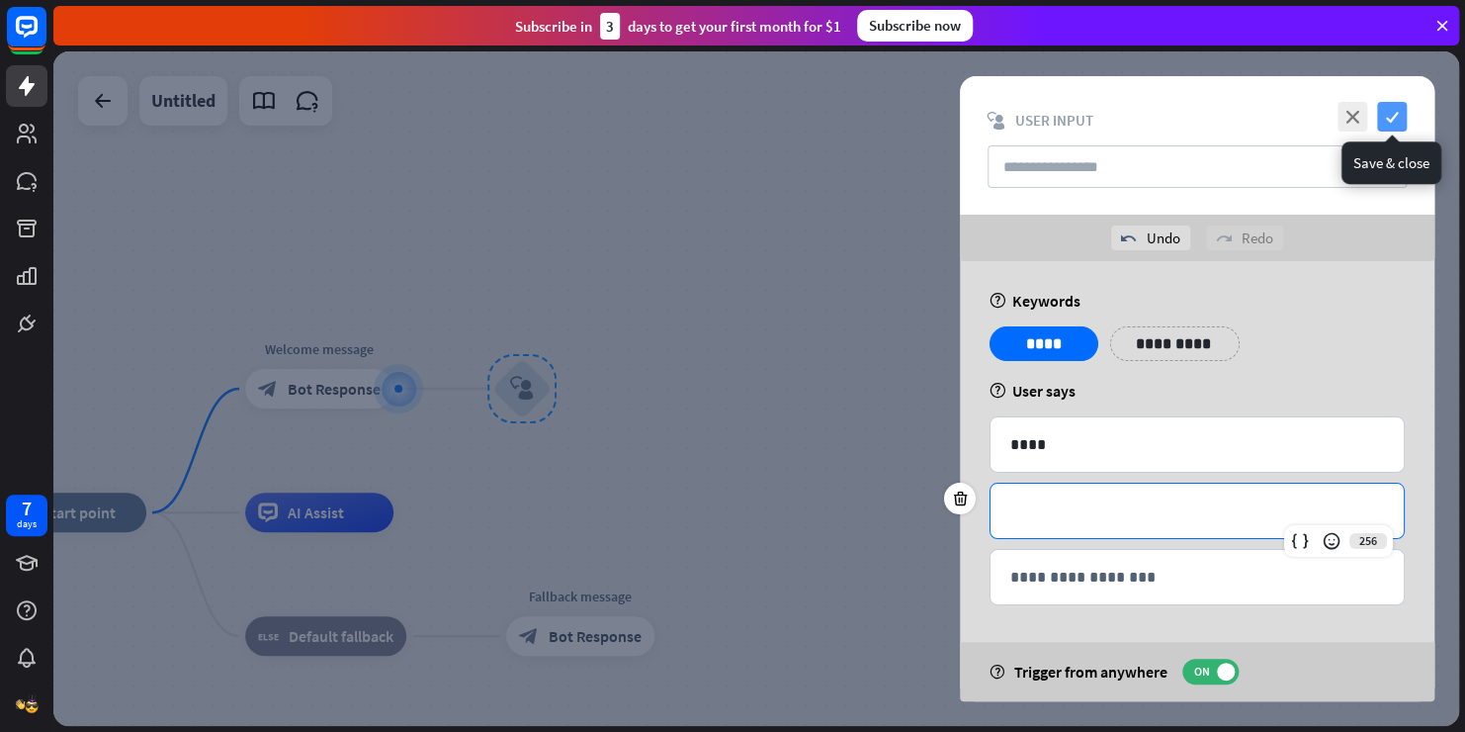
click at [1379, 113] on icon "check" at bounding box center [1392, 117] width 30 height 30
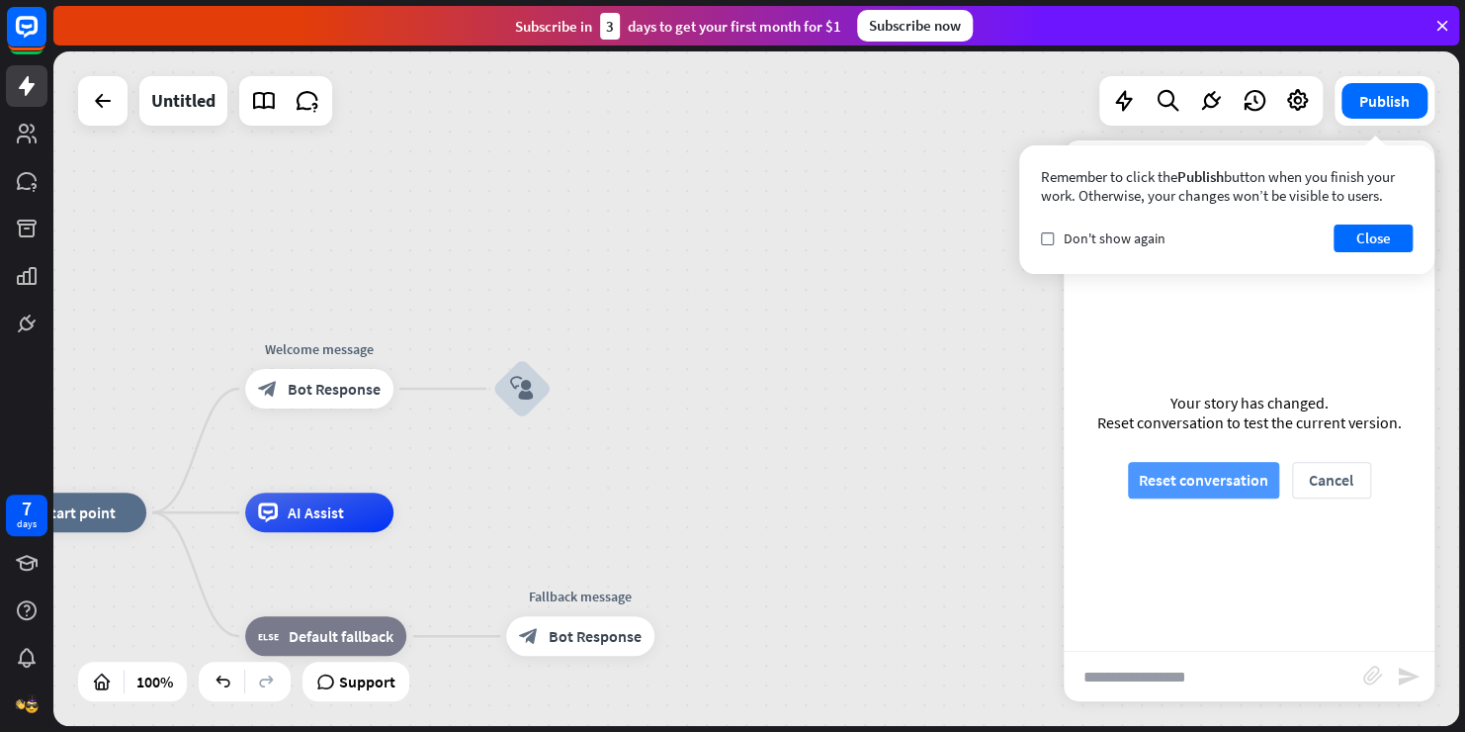
click at [1185, 481] on button "Reset conversation" at bounding box center [1203, 480] width 151 height 37
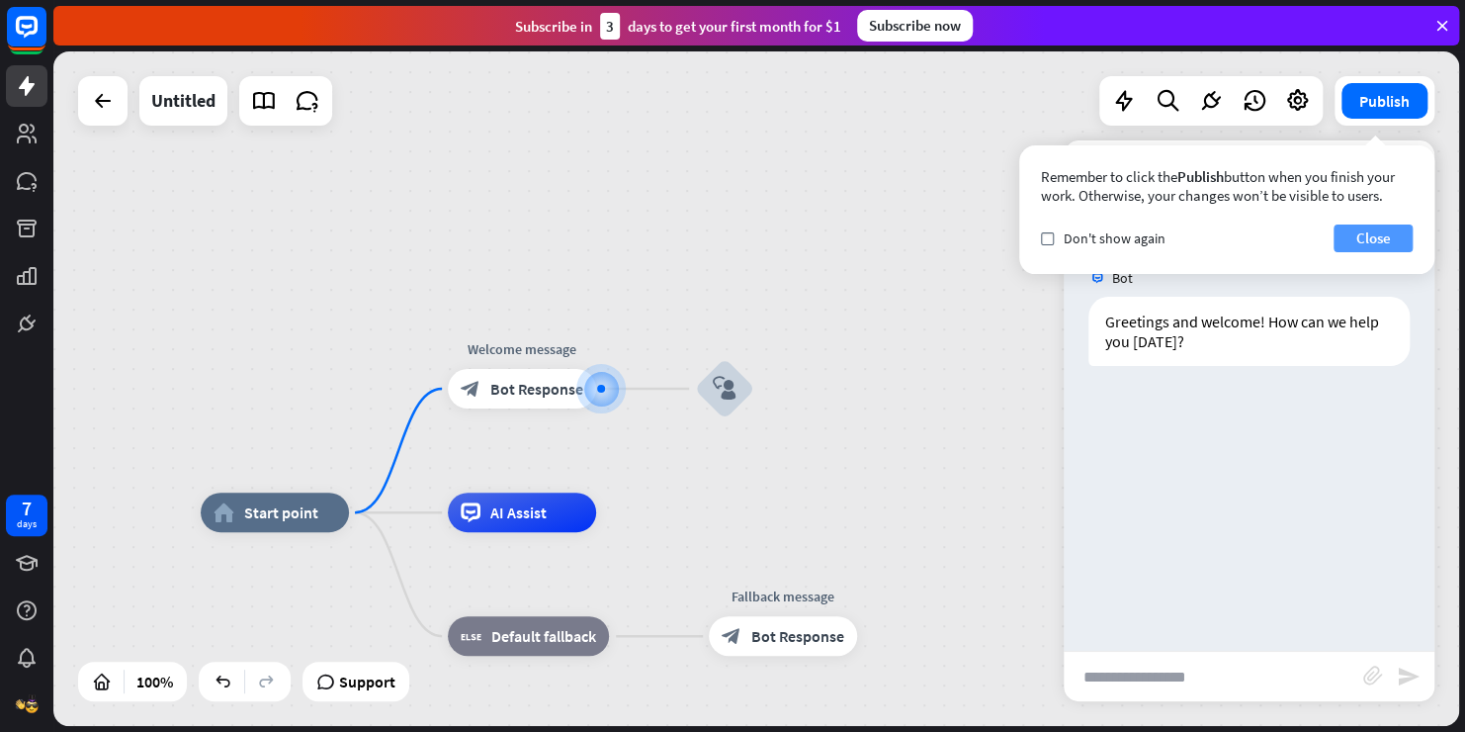
click at [1397, 239] on button "Close" at bounding box center [1373, 238] width 79 height 28
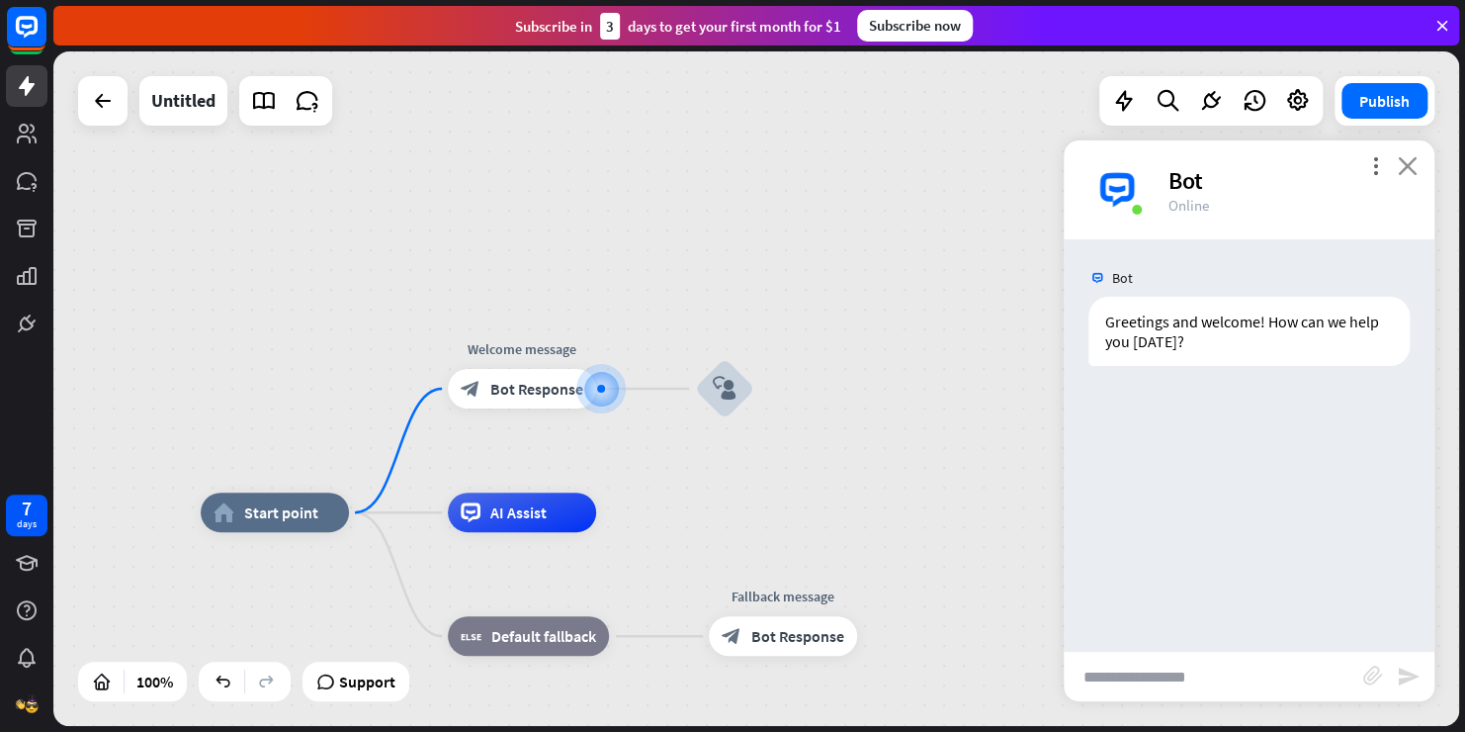
click at [1408, 160] on icon "close" at bounding box center [1408, 165] width 20 height 19
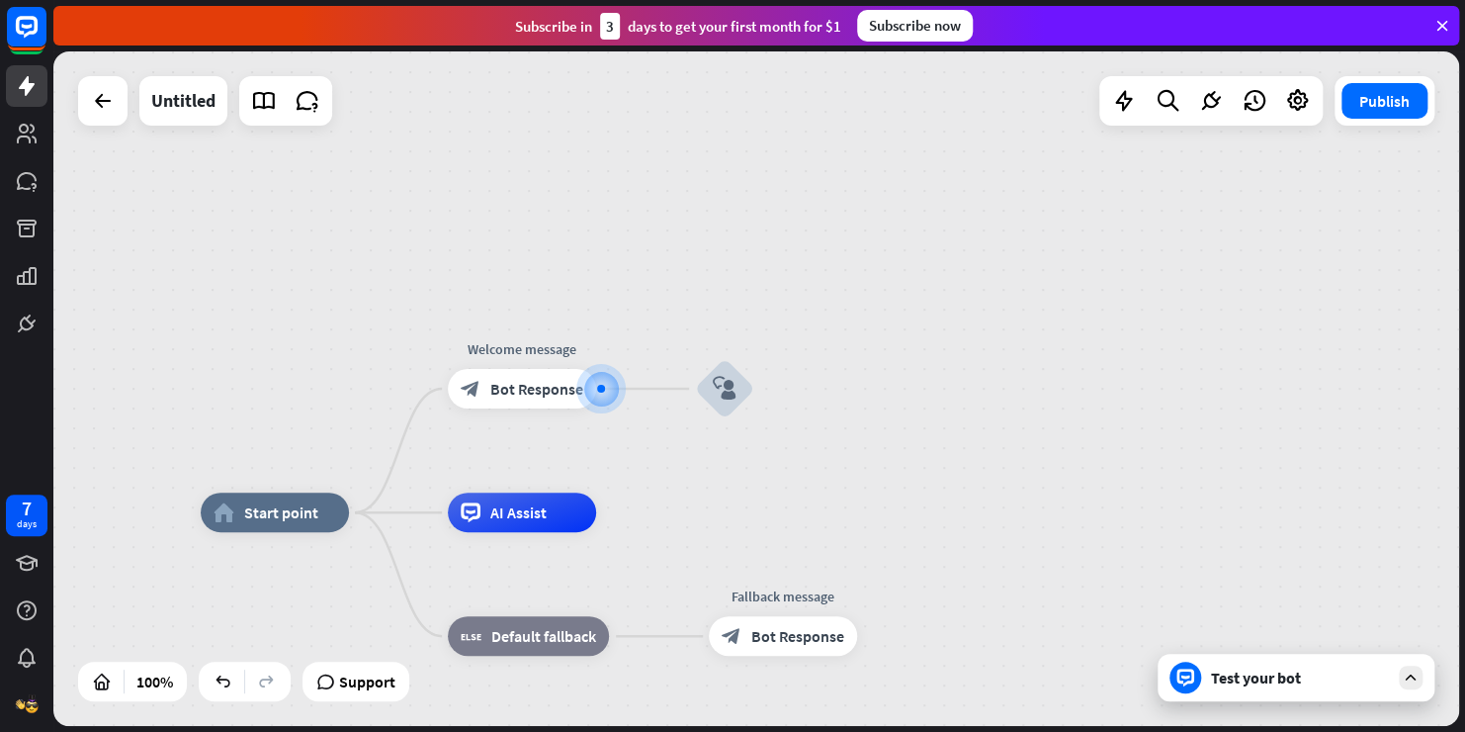
click at [1408, 160] on div "more_vert close Bot Online" at bounding box center [1249, 160] width 371 height 99
click at [1207, 101] on icon at bounding box center [1211, 101] width 26 height 26
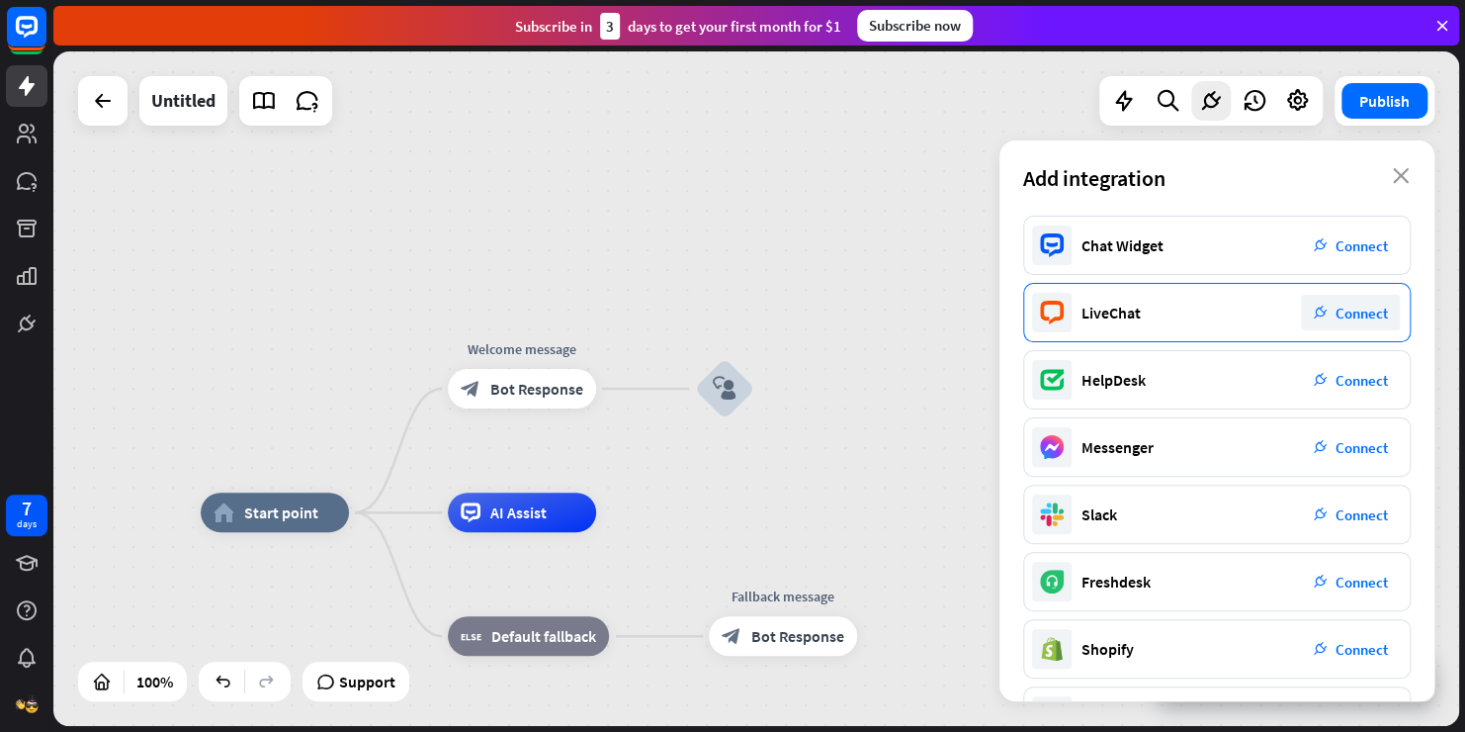
click at [1338, 312] on span "Connect" at bounding box center [1362, 313] width 52 height 19
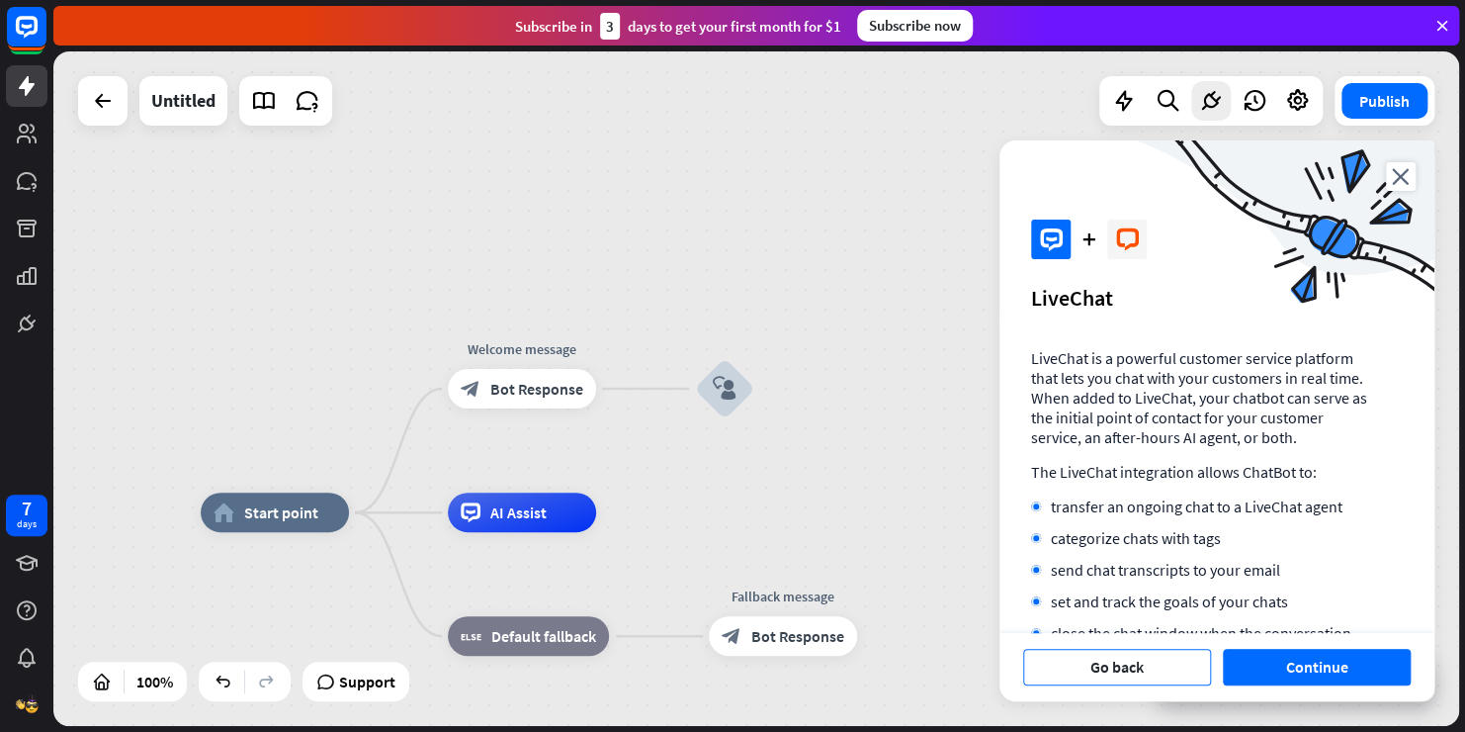
click at [1135, 660] on button "Go back" at bounding box center [1117, 667] width 188 height 37
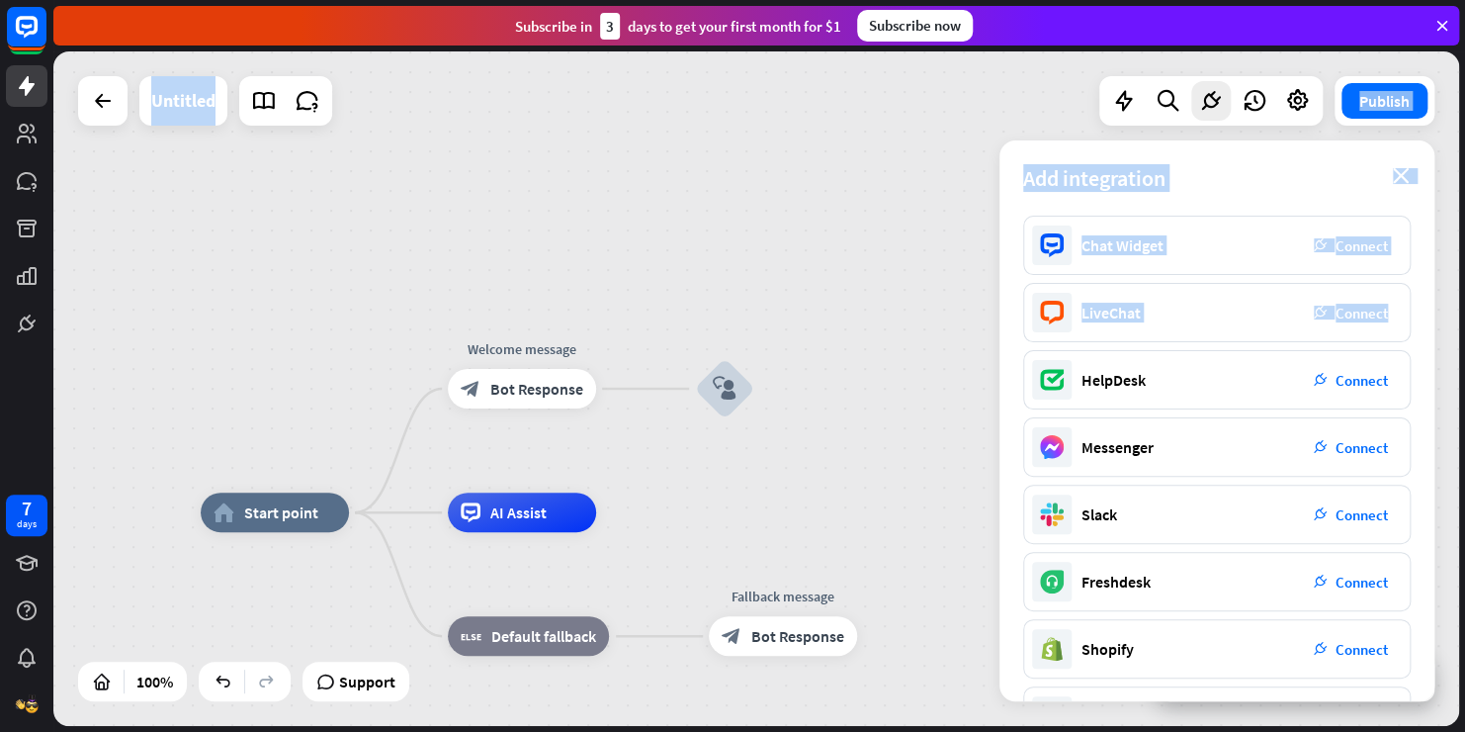
scroll to position [269, 0]
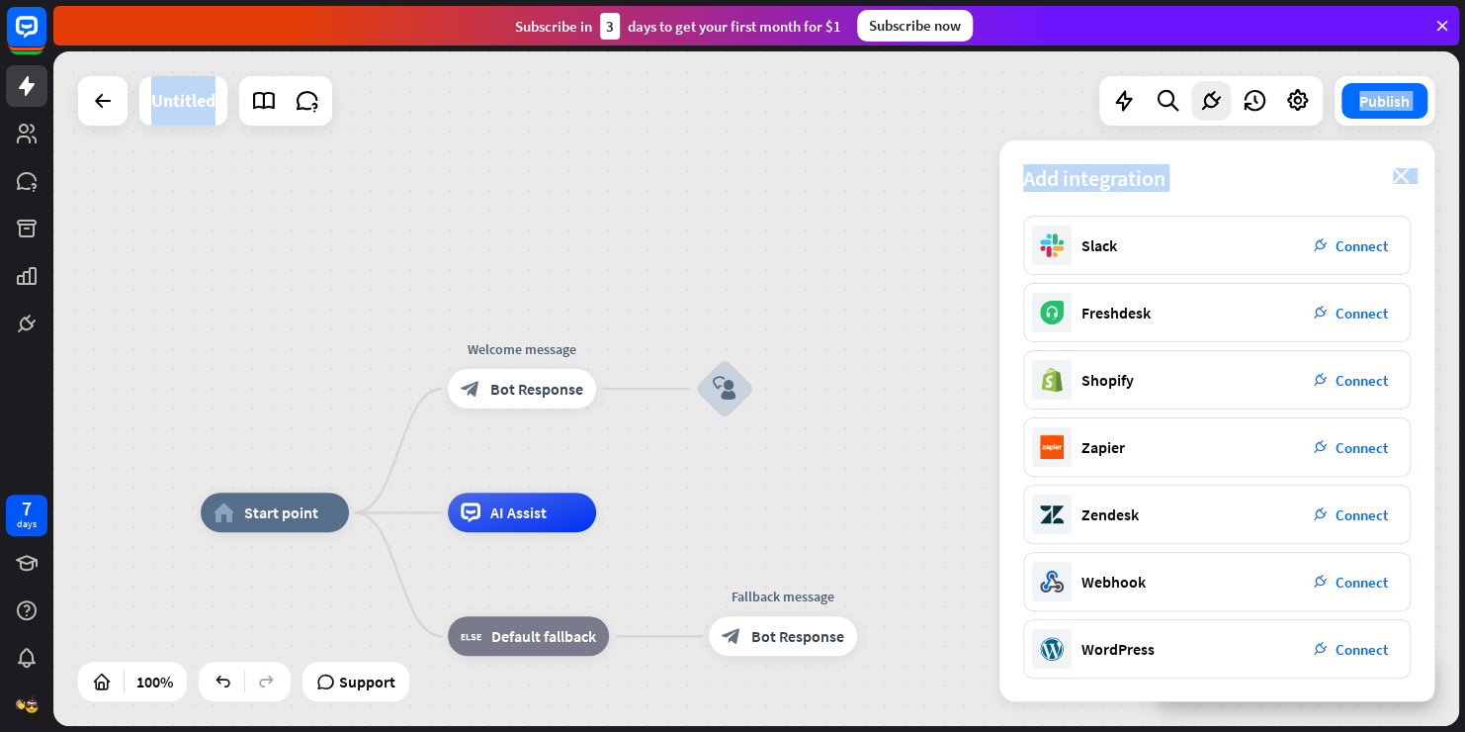
drag, startPoint x: 1417, startPoint y: 290, endPoint x: 1292, endPoint y: 748, distance: 475.4
click at [1292, 731] on html "7 days close Product Help First steps Get started with ChatBot Help Center Foll…" at bounding box center [732, 366] width 1465 height 732
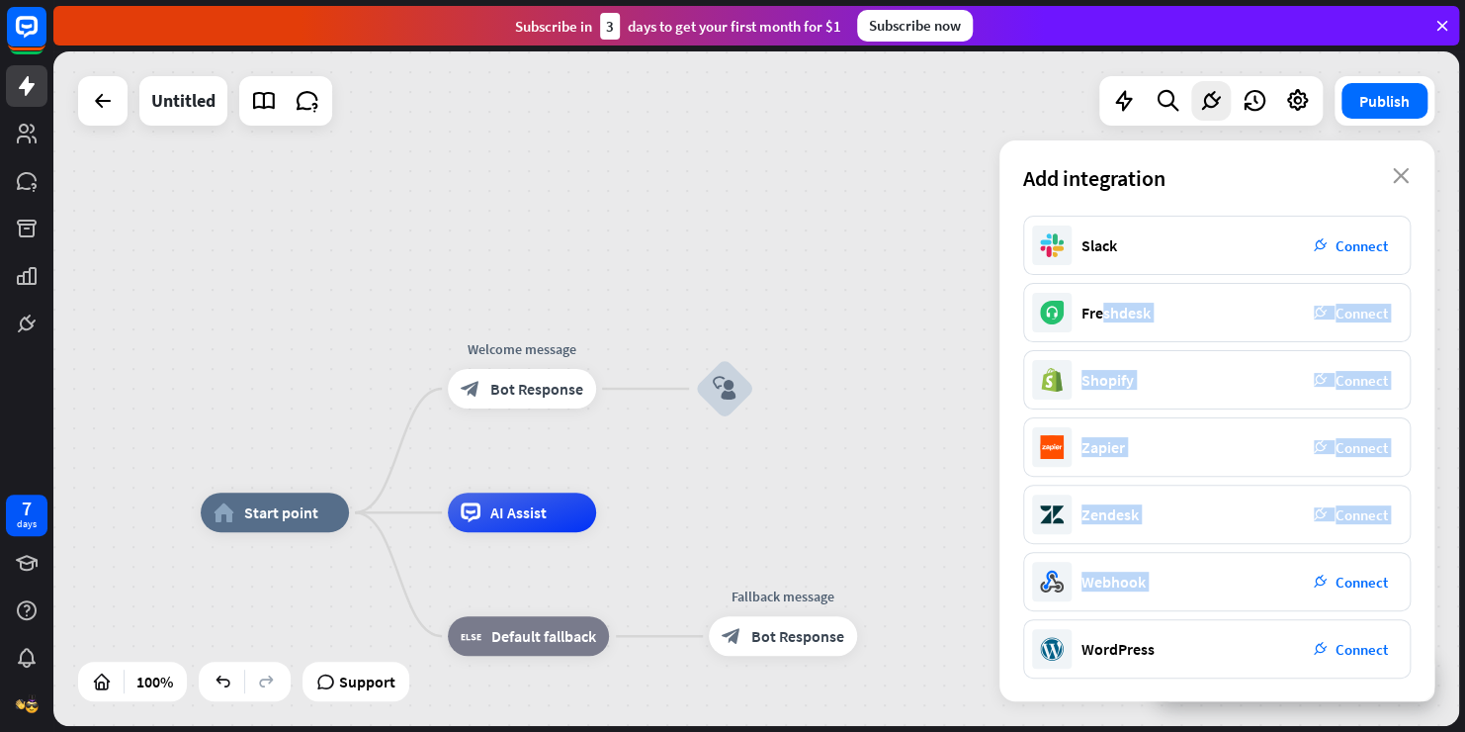
drag, startPoint x: 1250, startPoint y: 601, endPoint x: 1103, endPoint y: 279, distance: 354.0
click at [1103, 279] on div "Chat Widget plug_integration Connect LiveChat plug_integration Connect HelpDesk…" at bounding box center [1217, 458] width 435 height 485
click at [518, 297] on div "home_2 Start point Welcome message block_bot_response Bot Response block_user_i…" at bounding box center [756, 388] width 1406 height 674
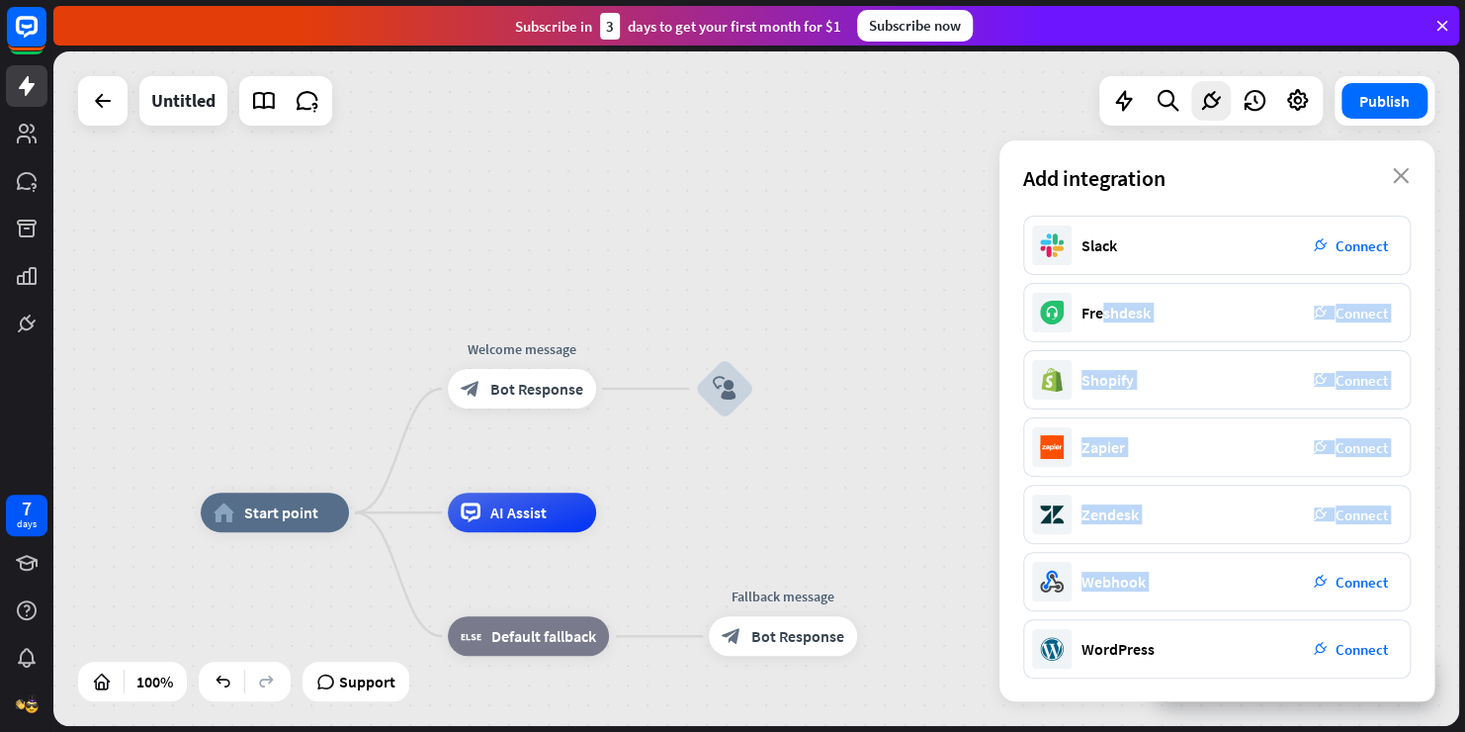
click at [518, 297] on div "home_2 Start point Welcome message block_bot_response Bot Response block_user_i…" at bounding box center [756, 388] width 1406 height 674
click at [1409, 164] on div "Add integration close" at bounding box center [1217, 177] width 435 height 75
click at [1409, 167] on div "Add integration close" at bounding box center [1217, 177] width 435 height 75
click at [1397, 181] on icon "close" at bounding box center [1401, 176] width 17 height 16
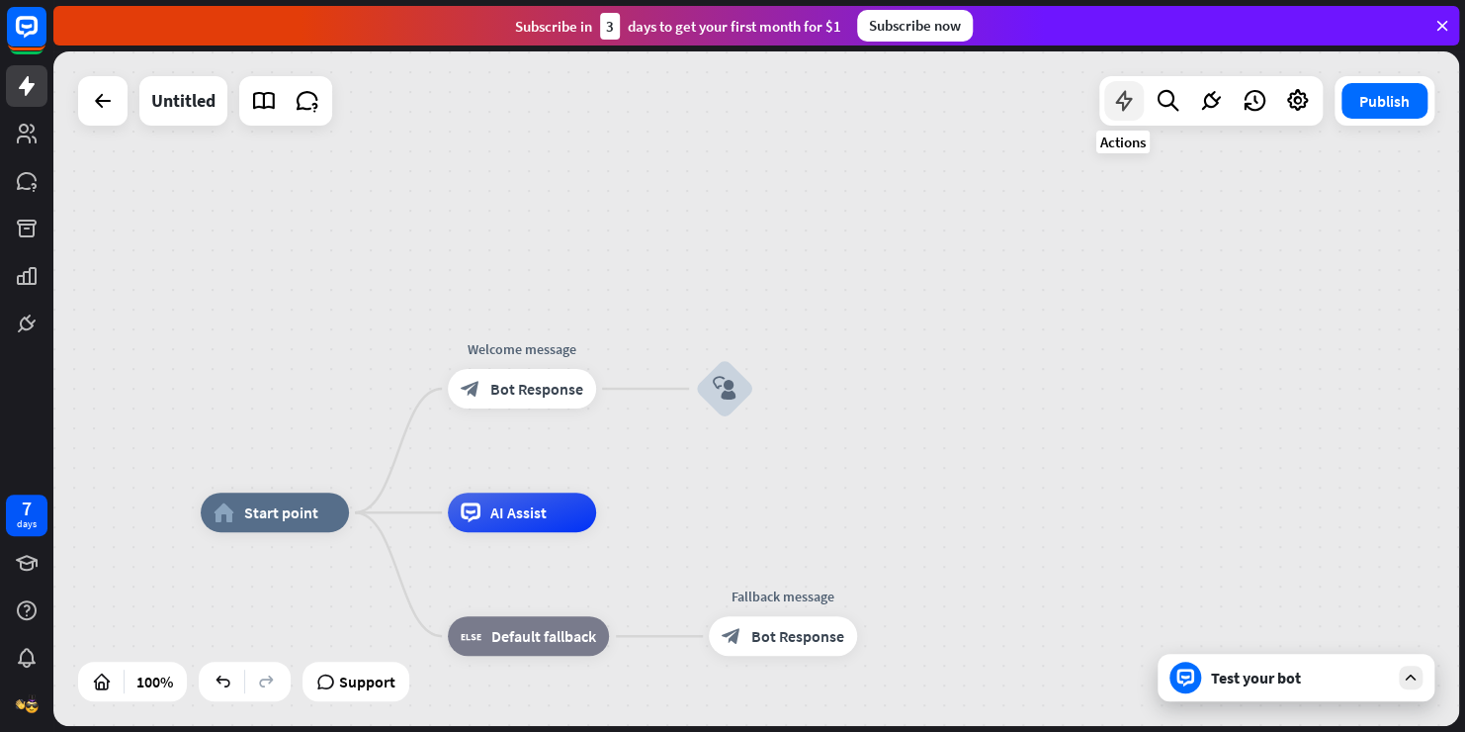
click at [1116, 105] on icon at bounding box center [1124, 101] width 26 height 26
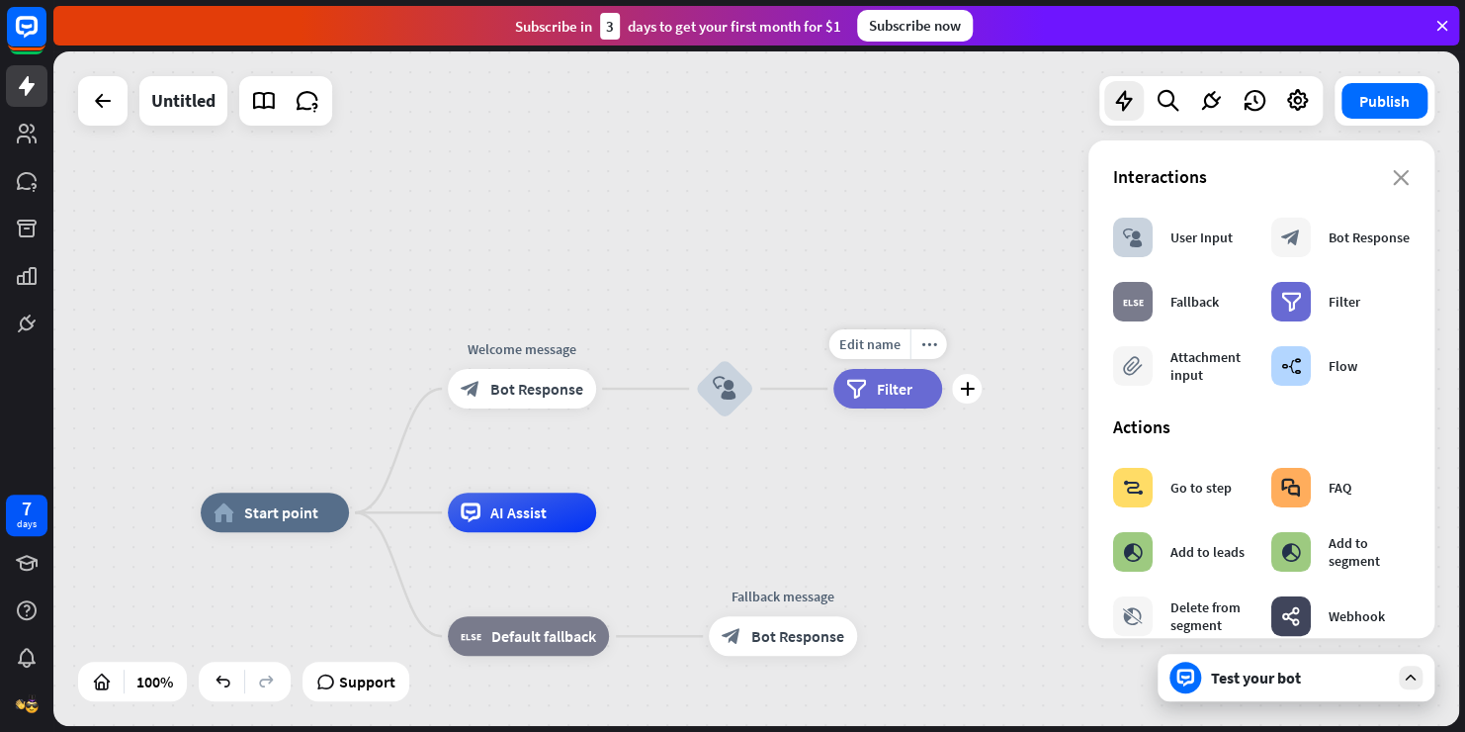
click at [875, 390] on div "filter Filter" at bounding box center [887, 389] width 109 height 40
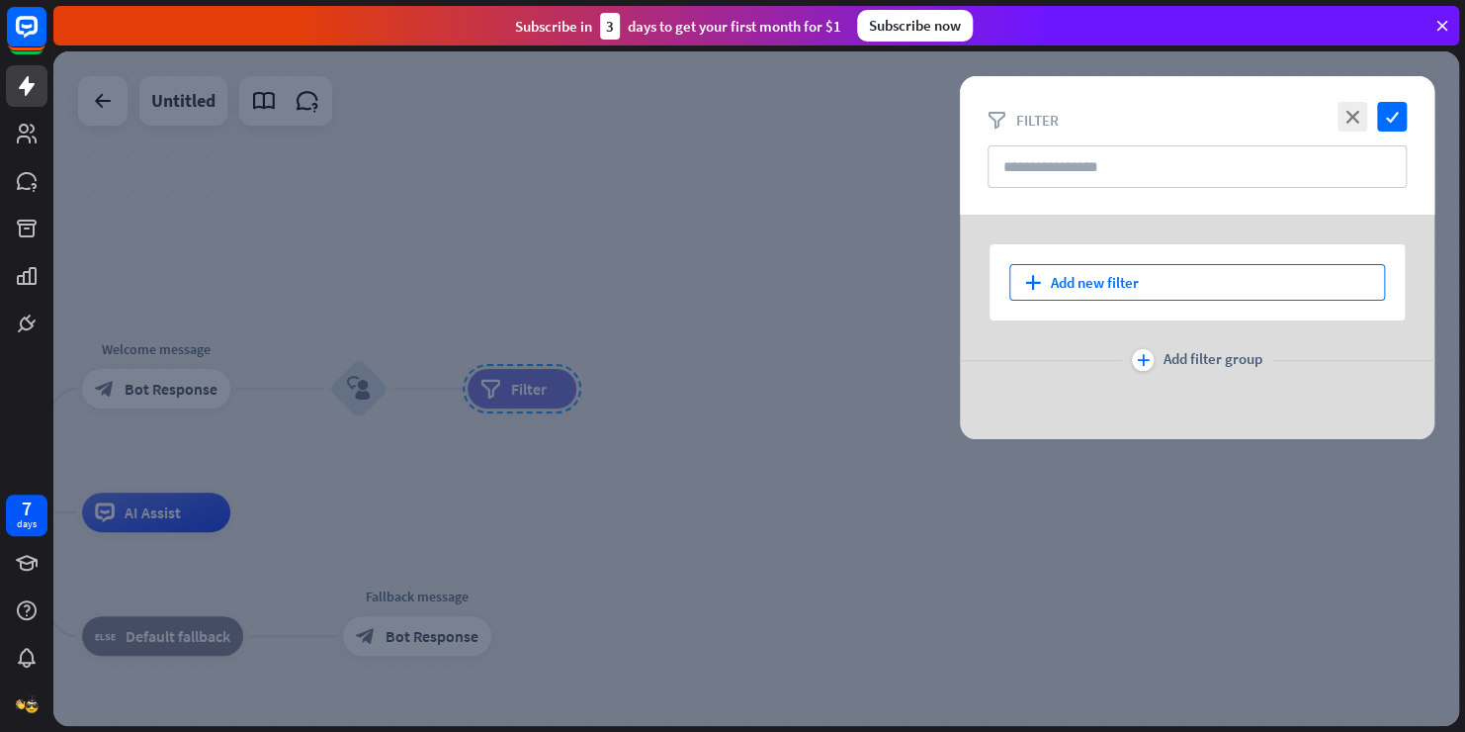
click at [1189, 287] on div "plus Add new filter" at bounding box center [1197, 282] width 376 height 37
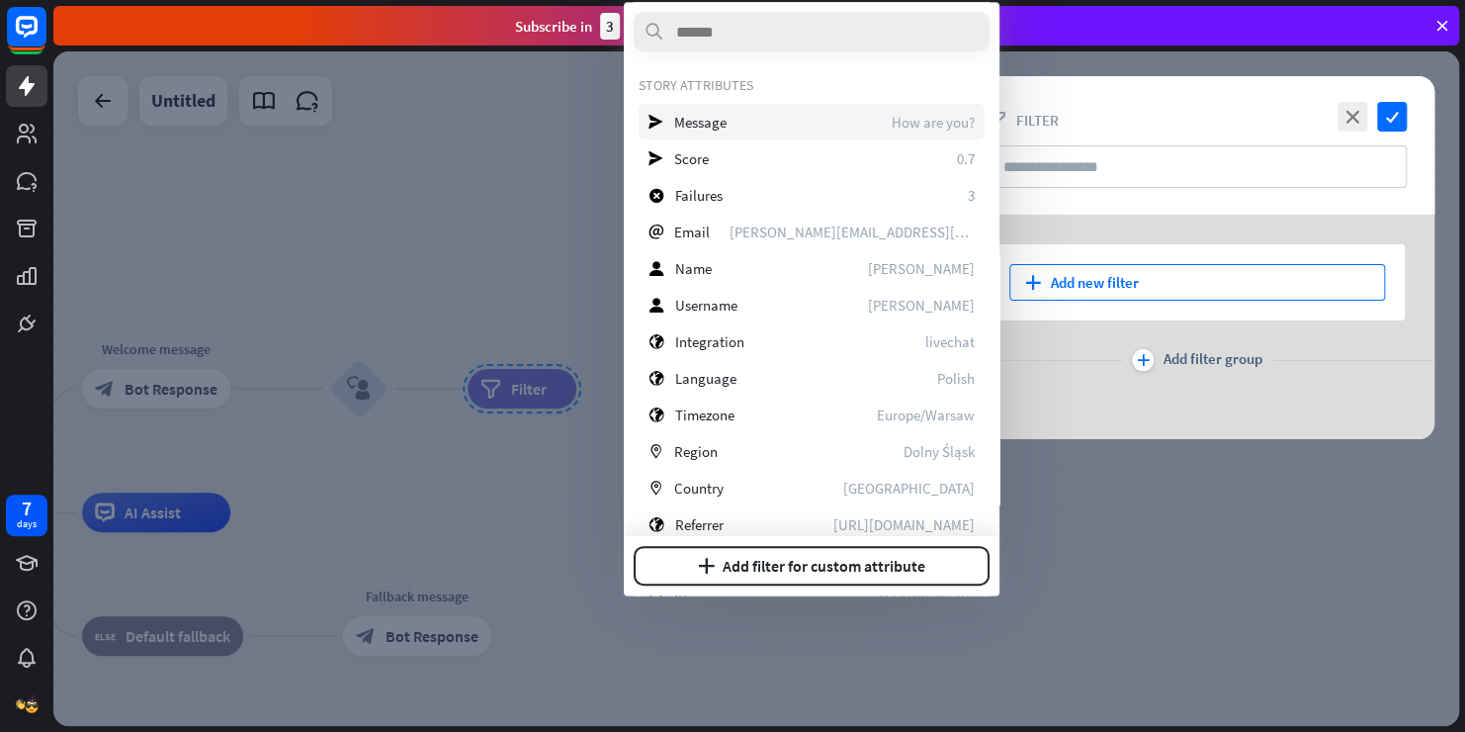
click at [920, 117] on span "How are you?" at bounding box center [933, 122] width 83 height 19
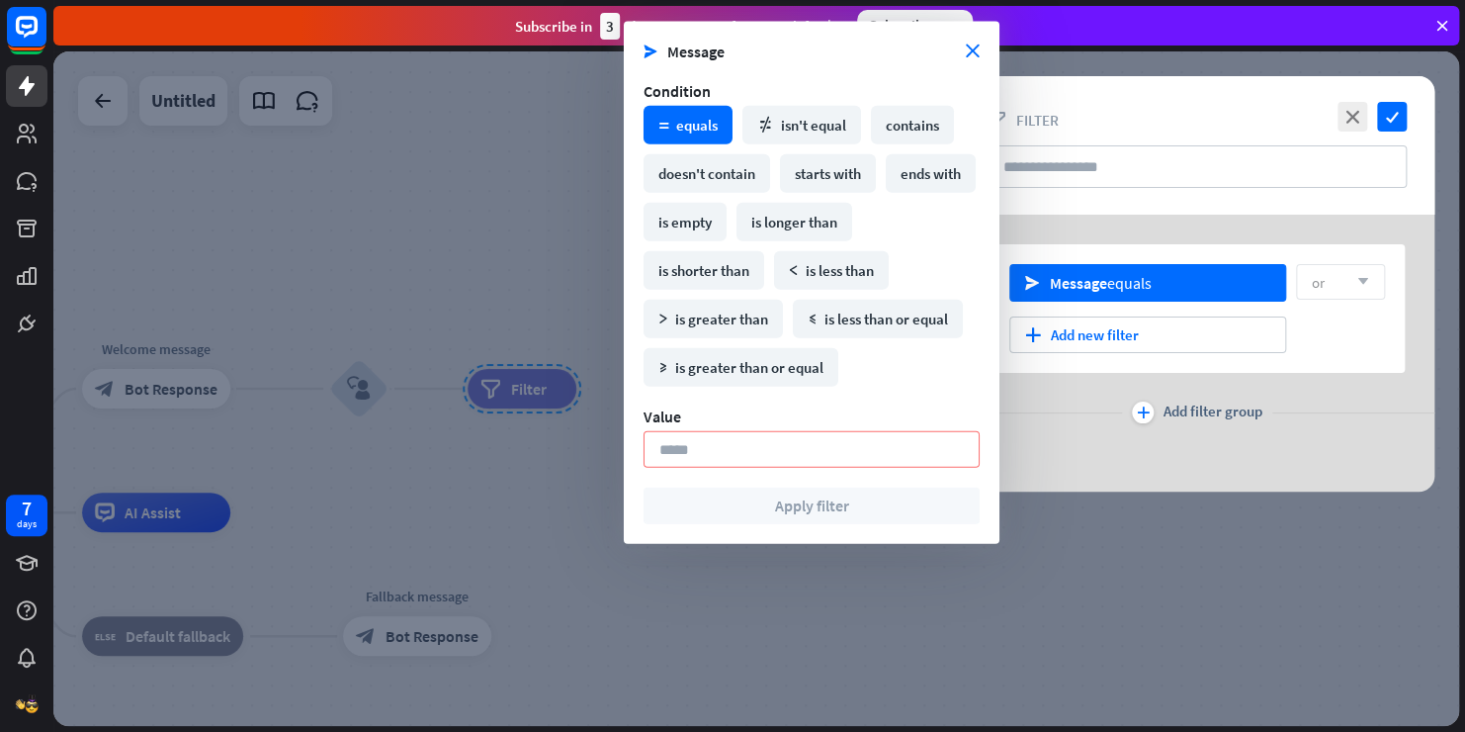
drag, startPoint x: 1068, startPoint y: 302, endPoint x: 745, endPoint y: 51, distance: 408.0
click at [745, 51] on body "7 days close Product Help First steps Get started with ChatBot Help Center Foll…" at bounding box center [732, 366] width 1465 height 732
click at [835, 437] on input at bounding box center [812, 449] width 336 height 37
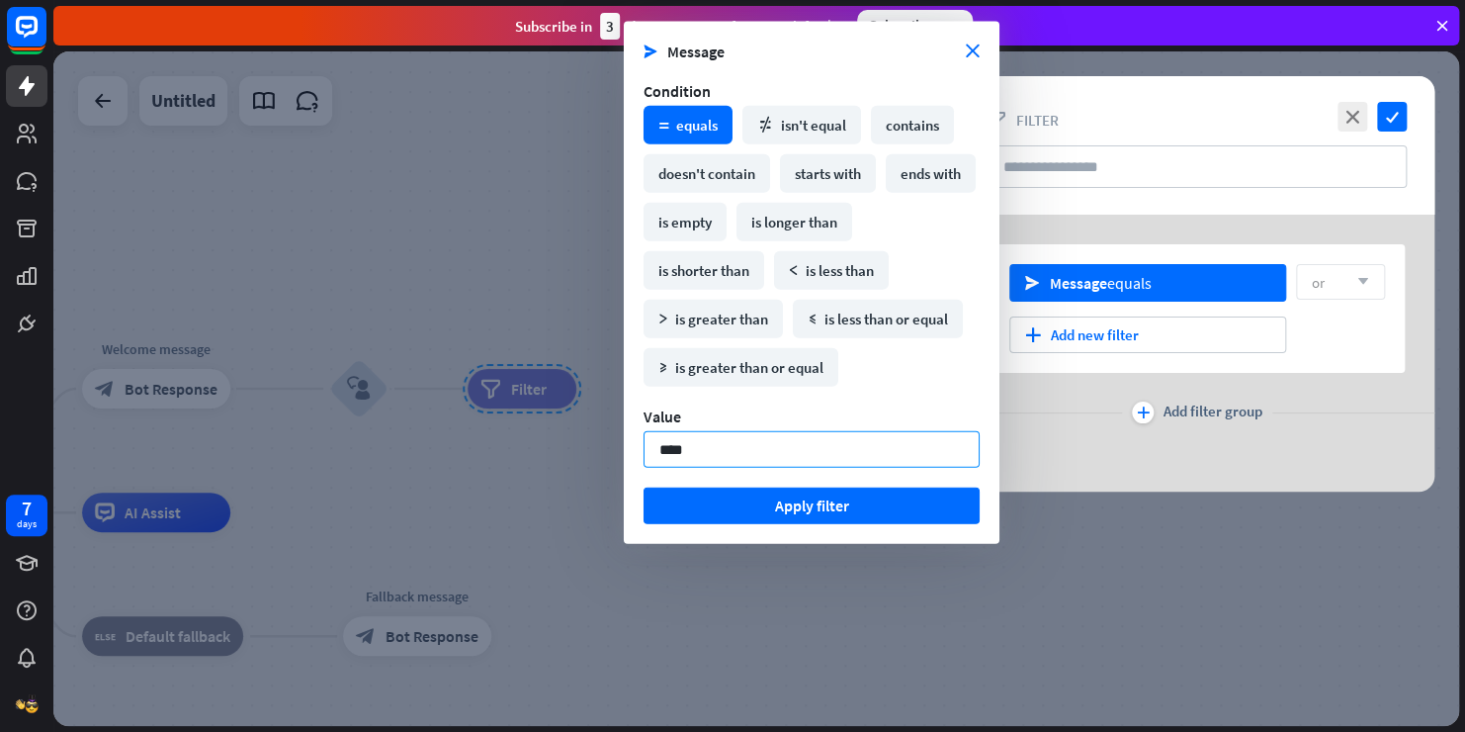
type input "*****"
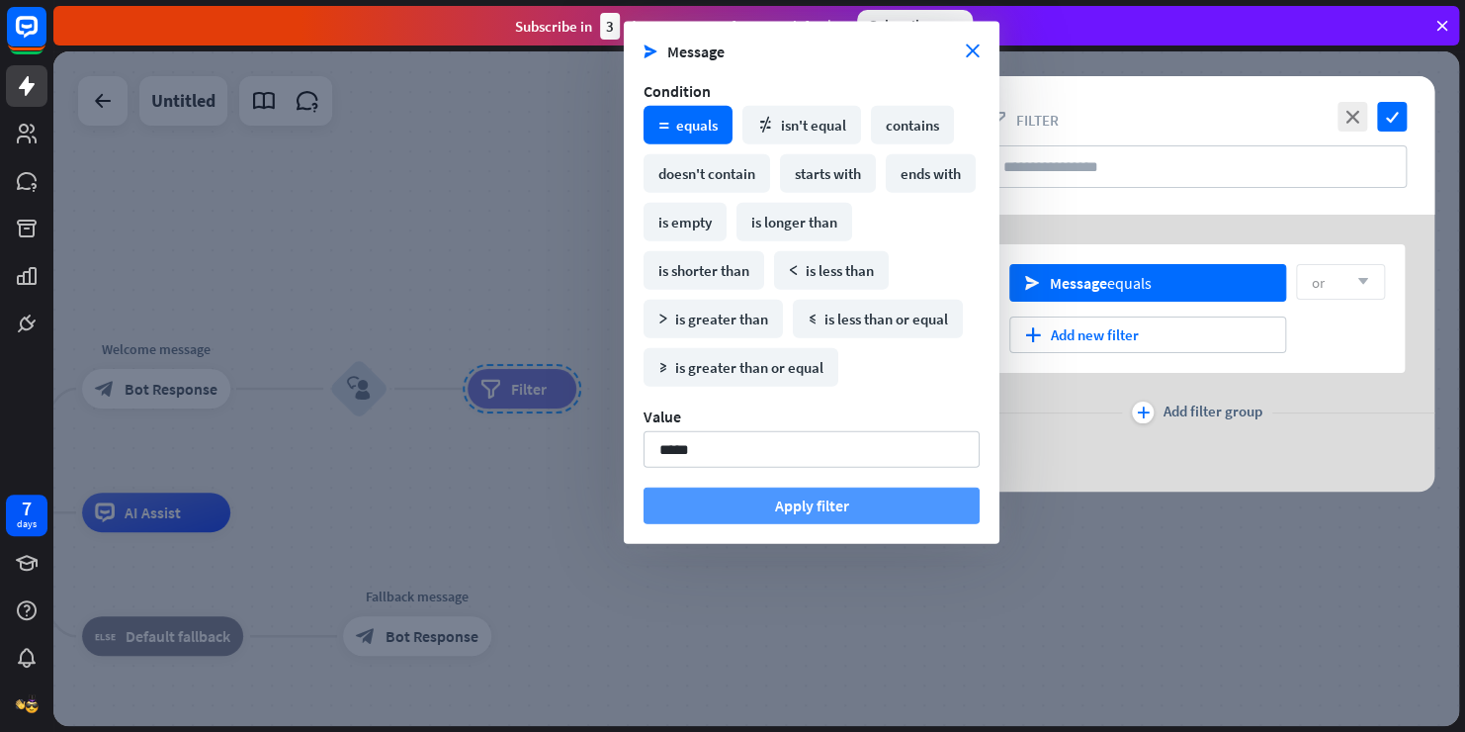
click at [844, 495] on button "Apply filter" at bounding box center [812, 505] width 336 height 37
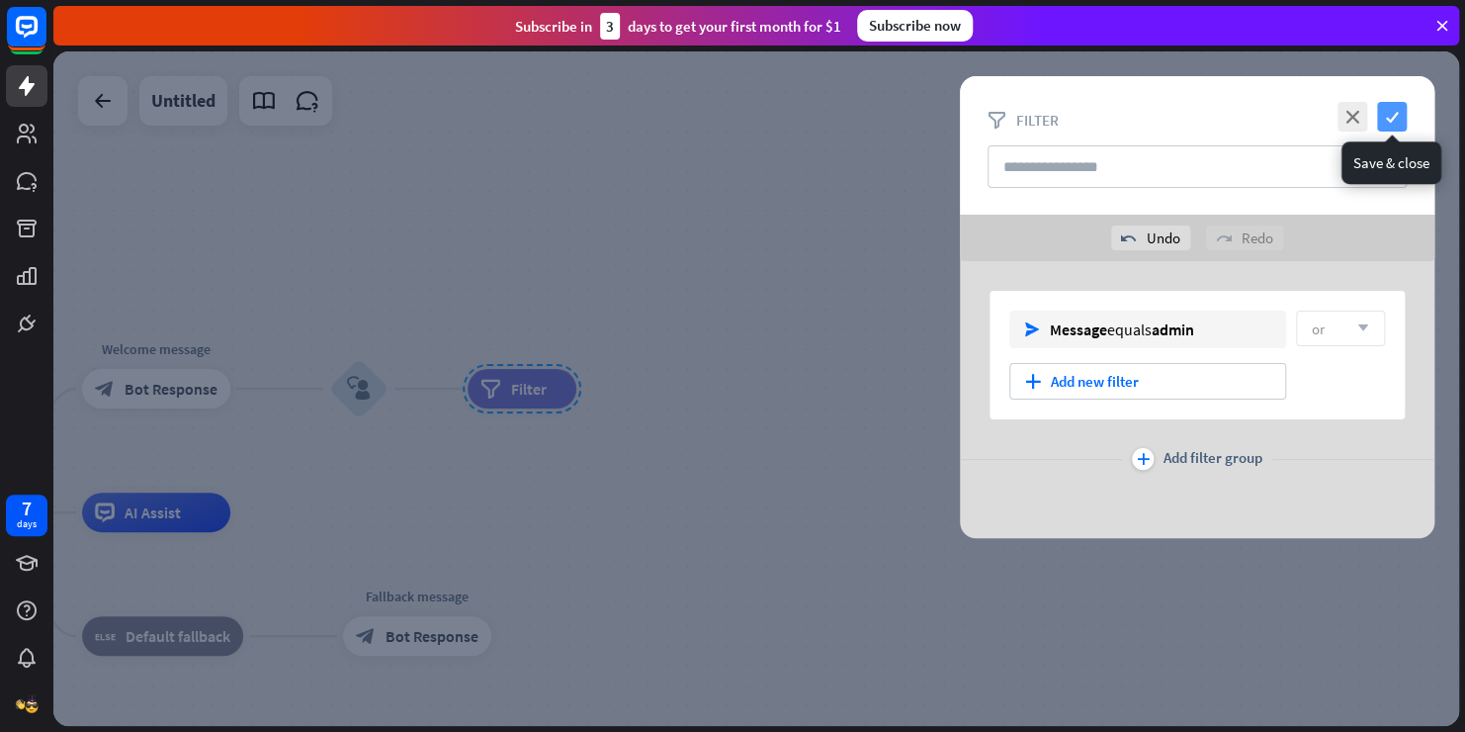
click at [1403, 123] on icon "check" at bounding box center [1392, 117] width 30 height 30
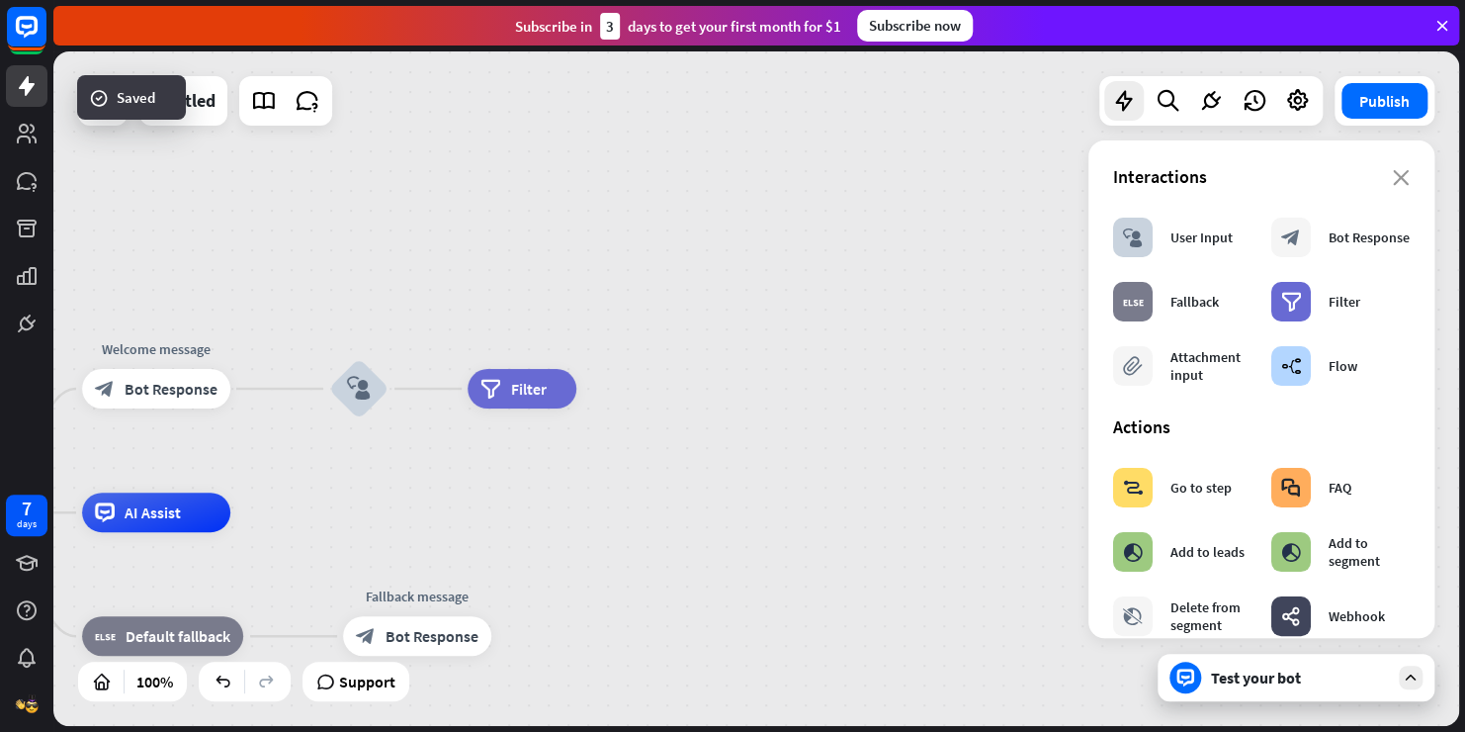
click at [1239, 689] on div "Test your bot" at bounding box center [1296, 677] width 277 height 47
click at [1239, 689] on div "home_2 Start point Welcome message block_bot_response Bot Response block_user_i…" at bounding box center [756, 388] width 1406 height 674
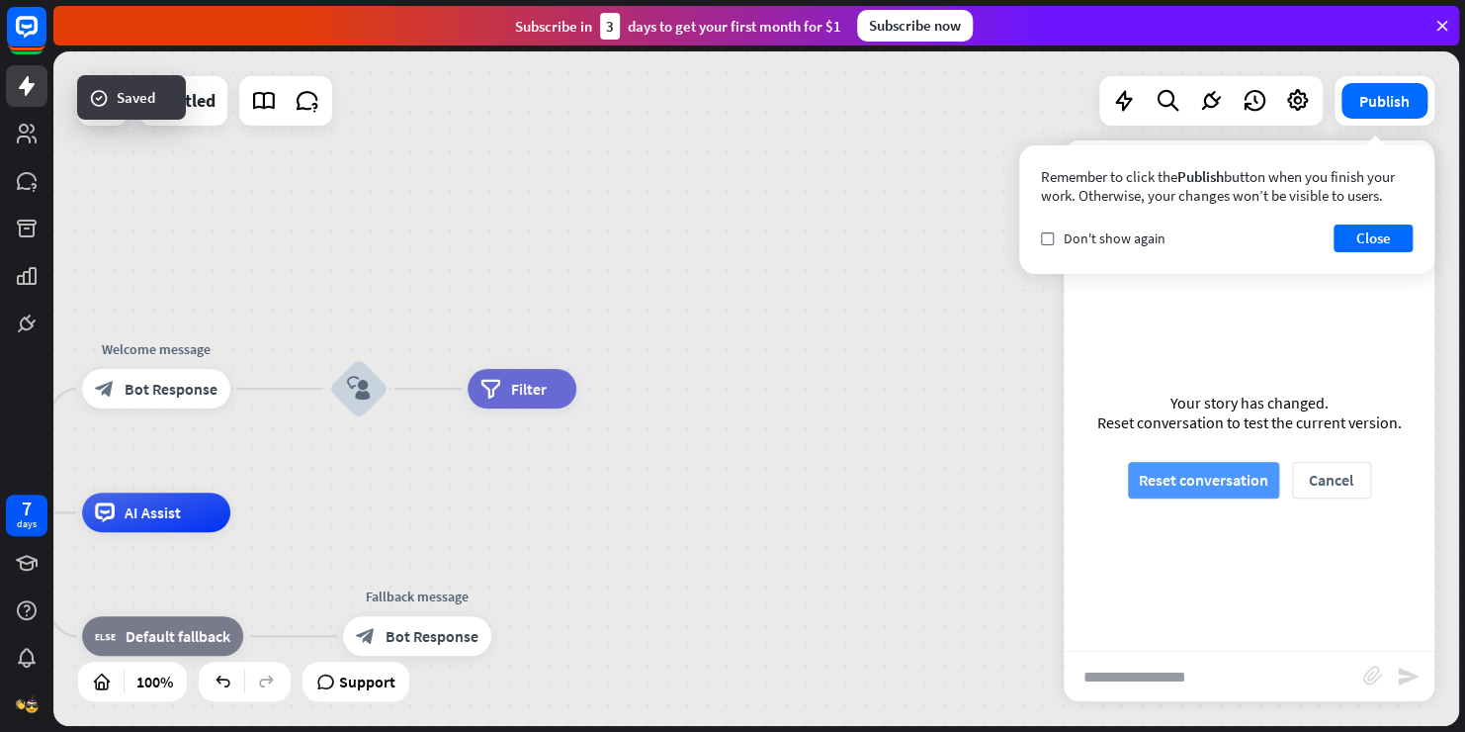
click at [1213, 475] on button "Reset conversation" at bounding box center [1203, 480] width 151 height 37
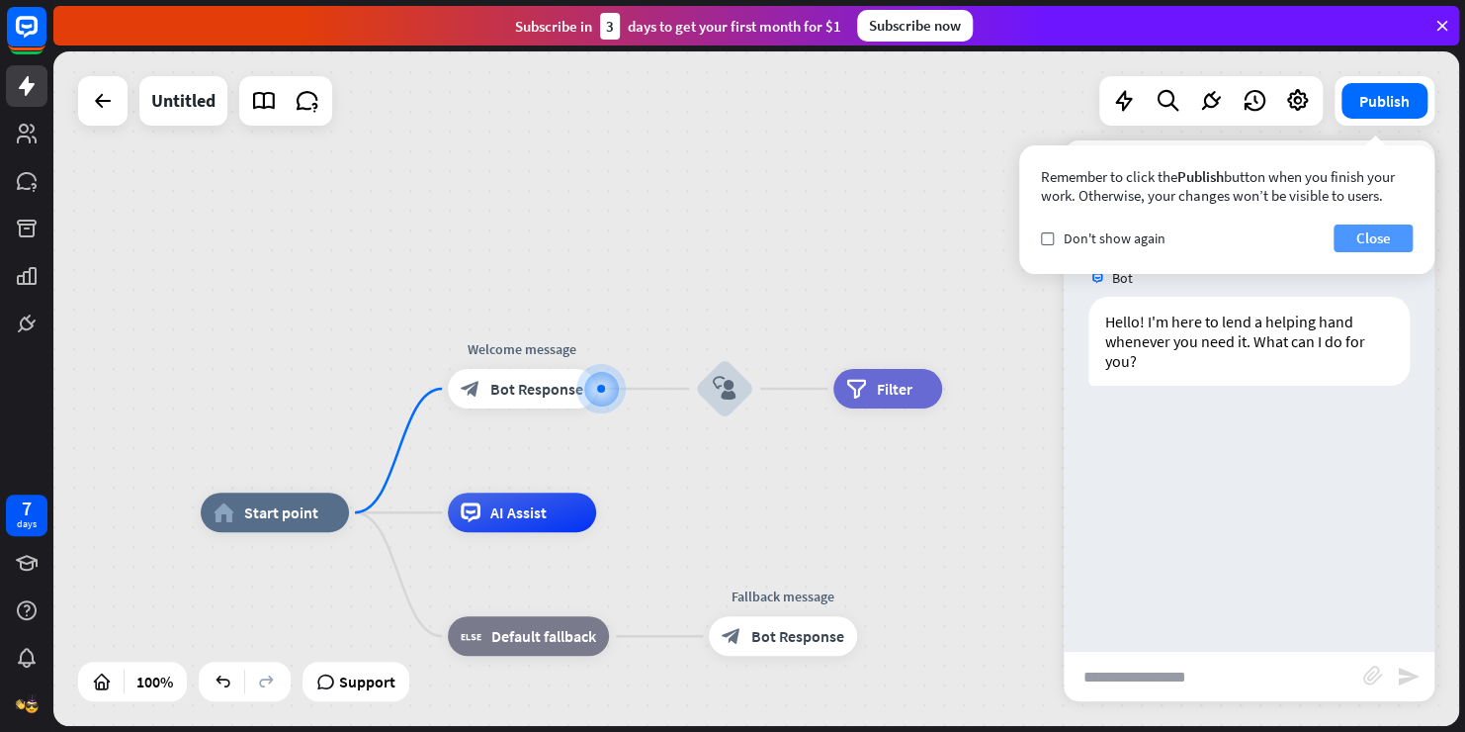
click at [1361, 226] on button "Close" at bounding box center [1373, 238] width 79 height 28
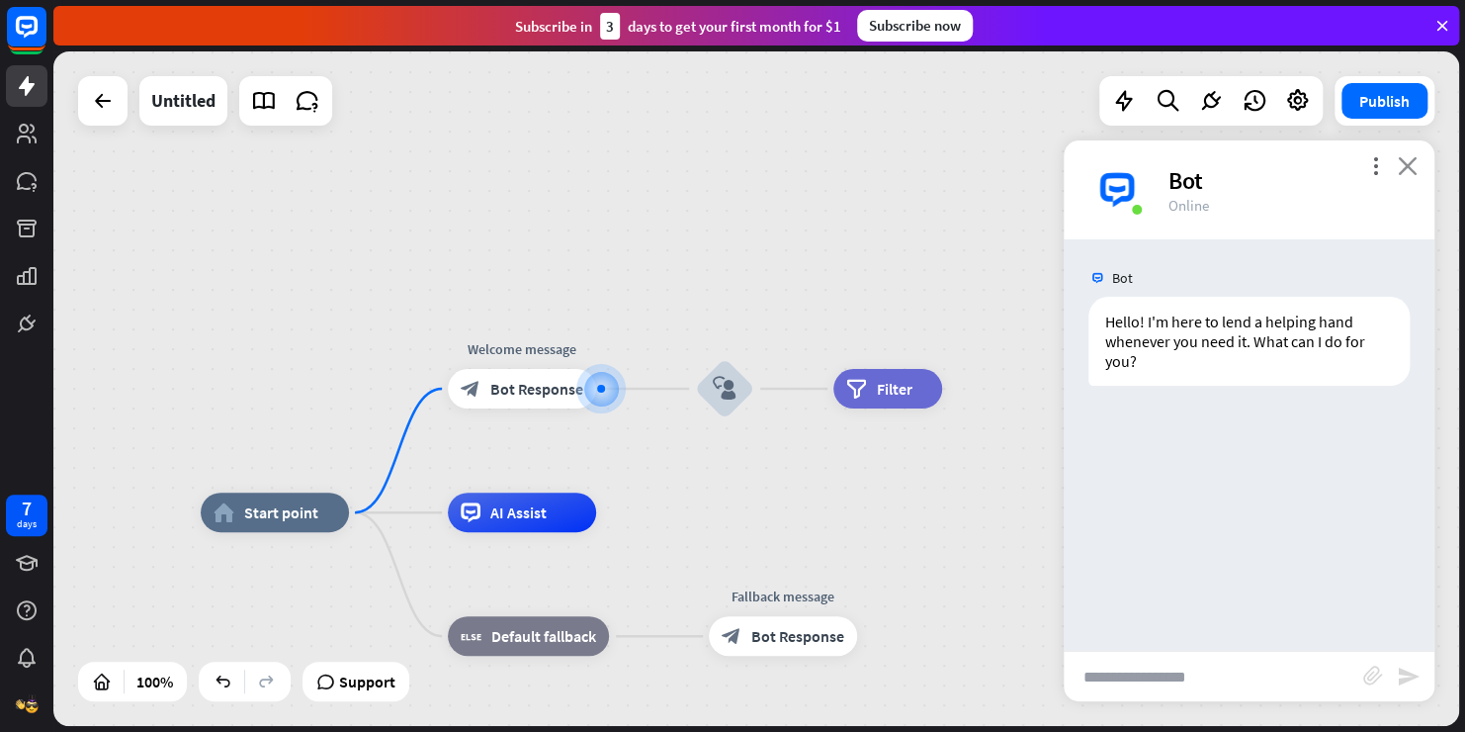
click at [1408, 166] on icon "close" at bounding box center [1408, 165] width 20 height 19
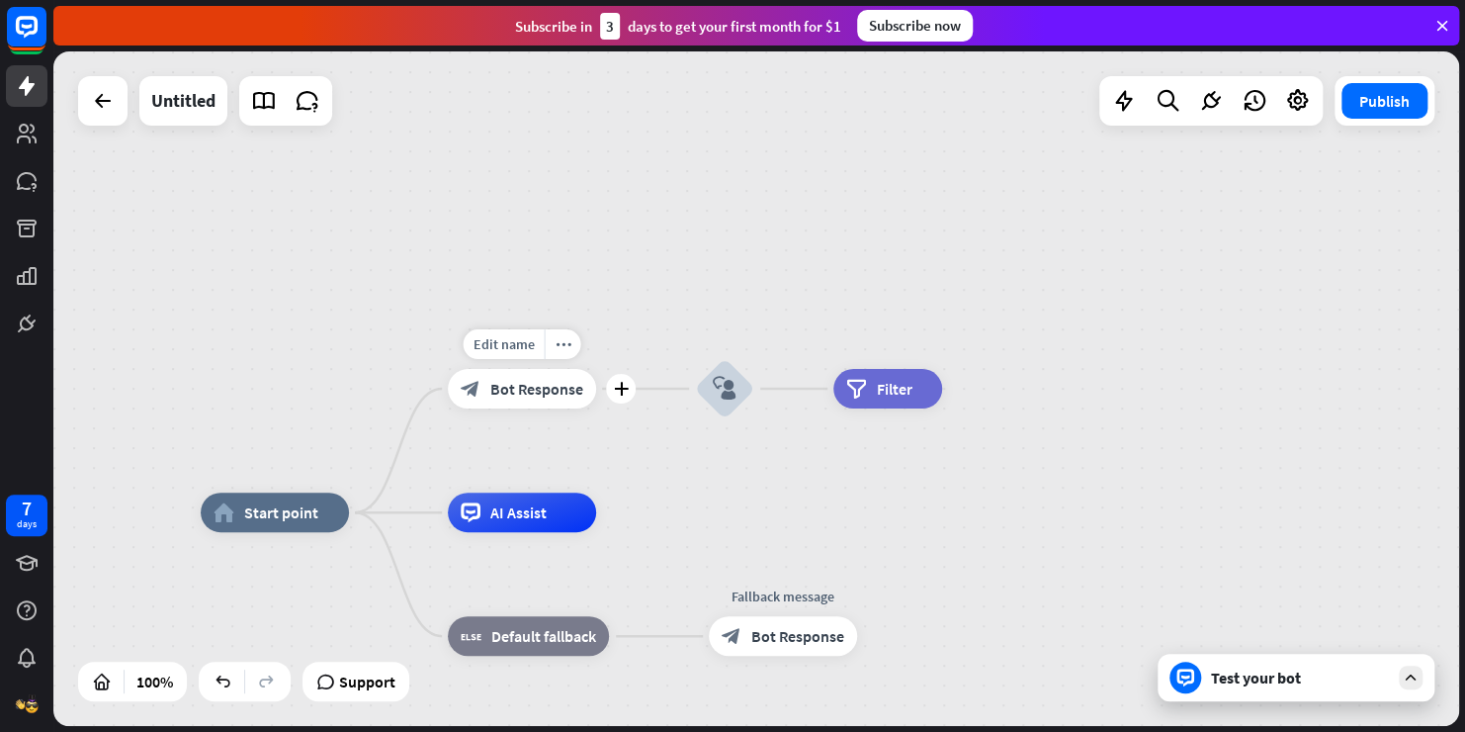
click at [546, 392] on span "Bot Response" at bounding box center [536, 389] width 93 height 20
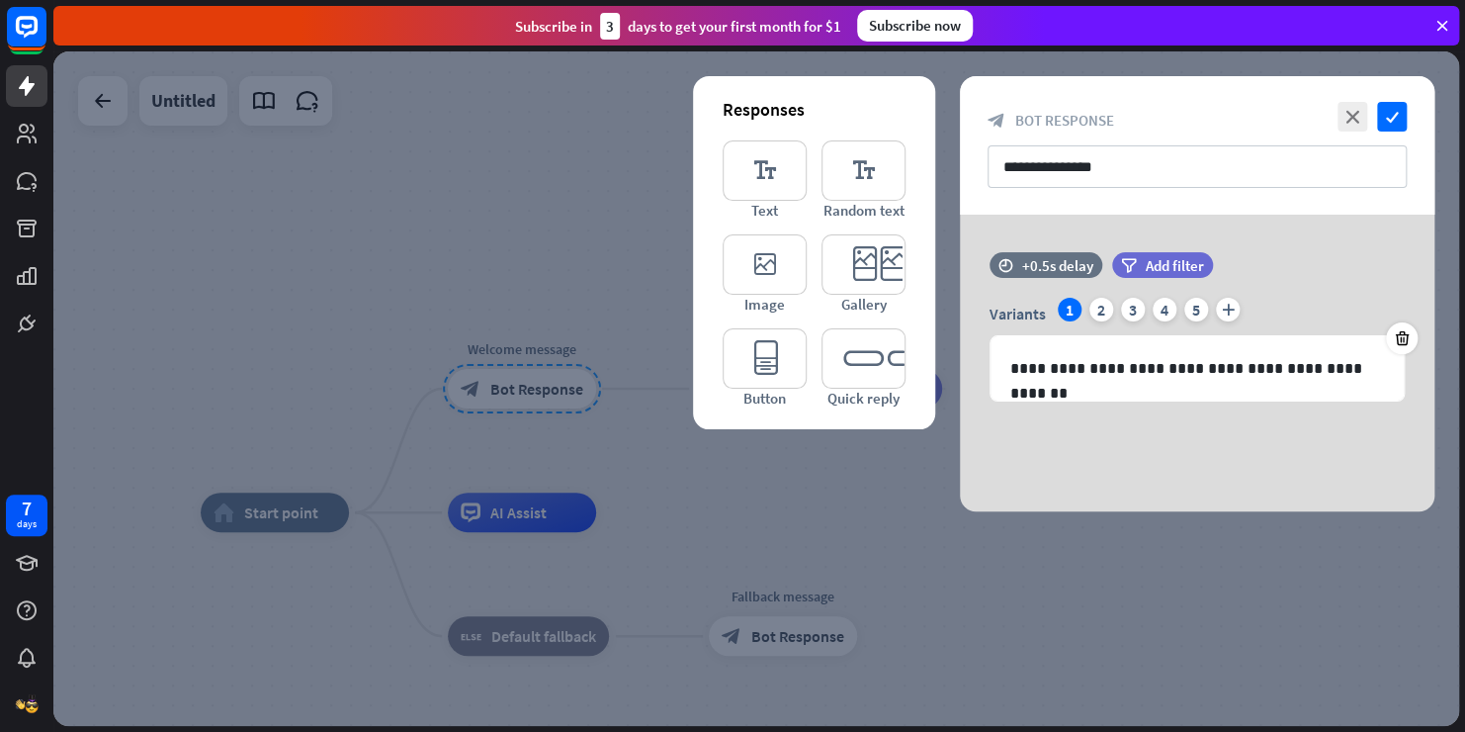
click at [432, 203] on div at bounding box center [756, 388] width 1406 height 674
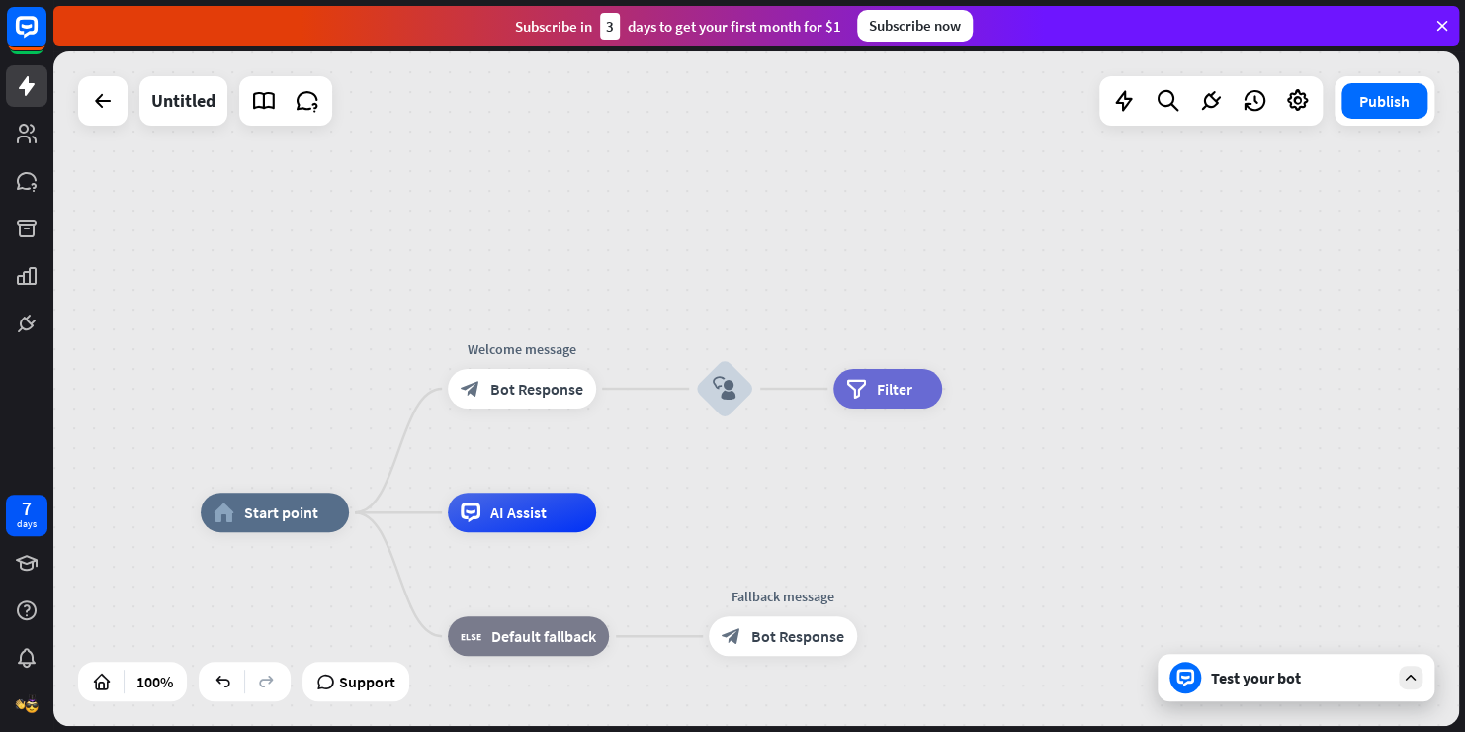
click at [556, 255] on div "home_2 Start point Welcome message block_bot_response Bot Response block_user_i…" at bounding box center [756, 388] width 1406 height 674
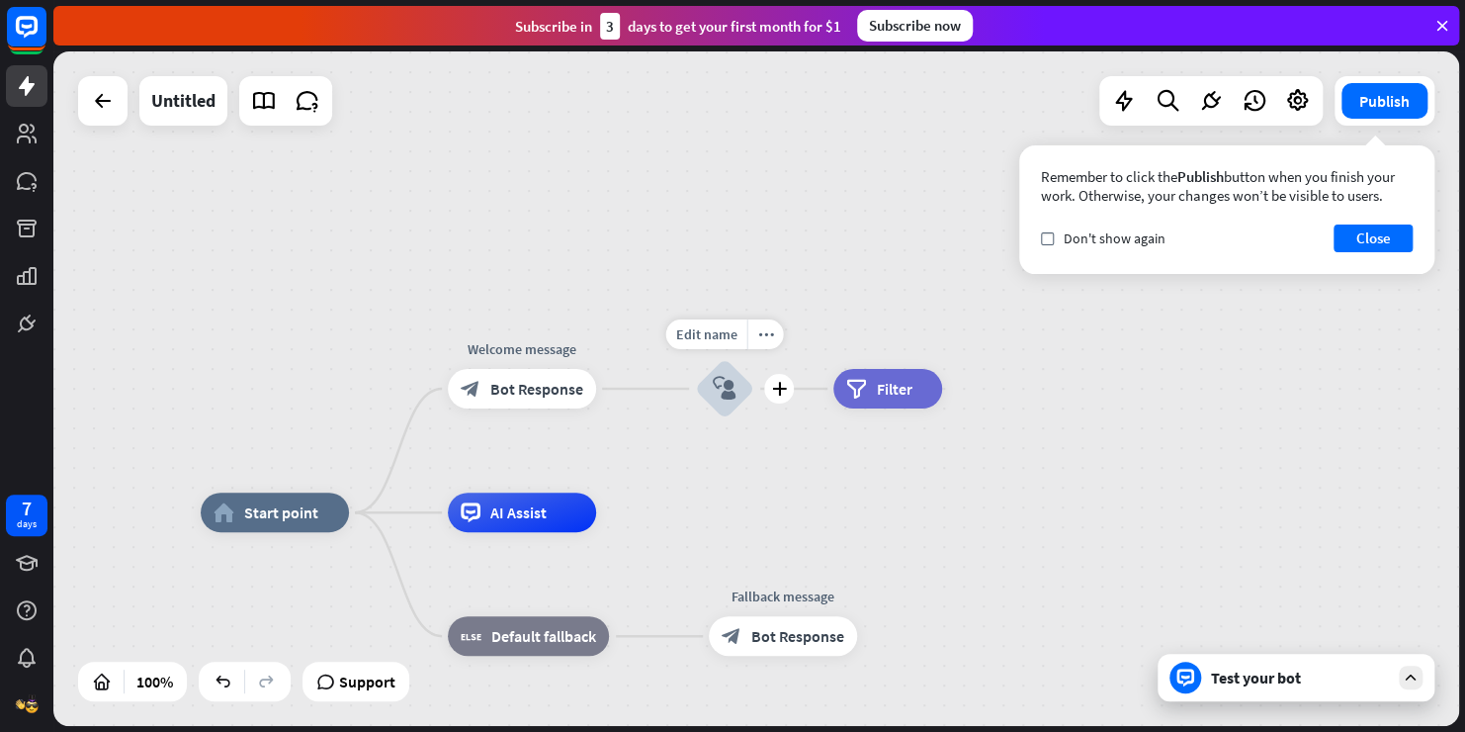
drag, startPoint x: 738, startPoint y: 403, endPoint x: 710, endPoint y: 395, distance: 28.8
click at [710, 395] on div "block_user_input" at bounding box center [724, 388] width 59 height 59
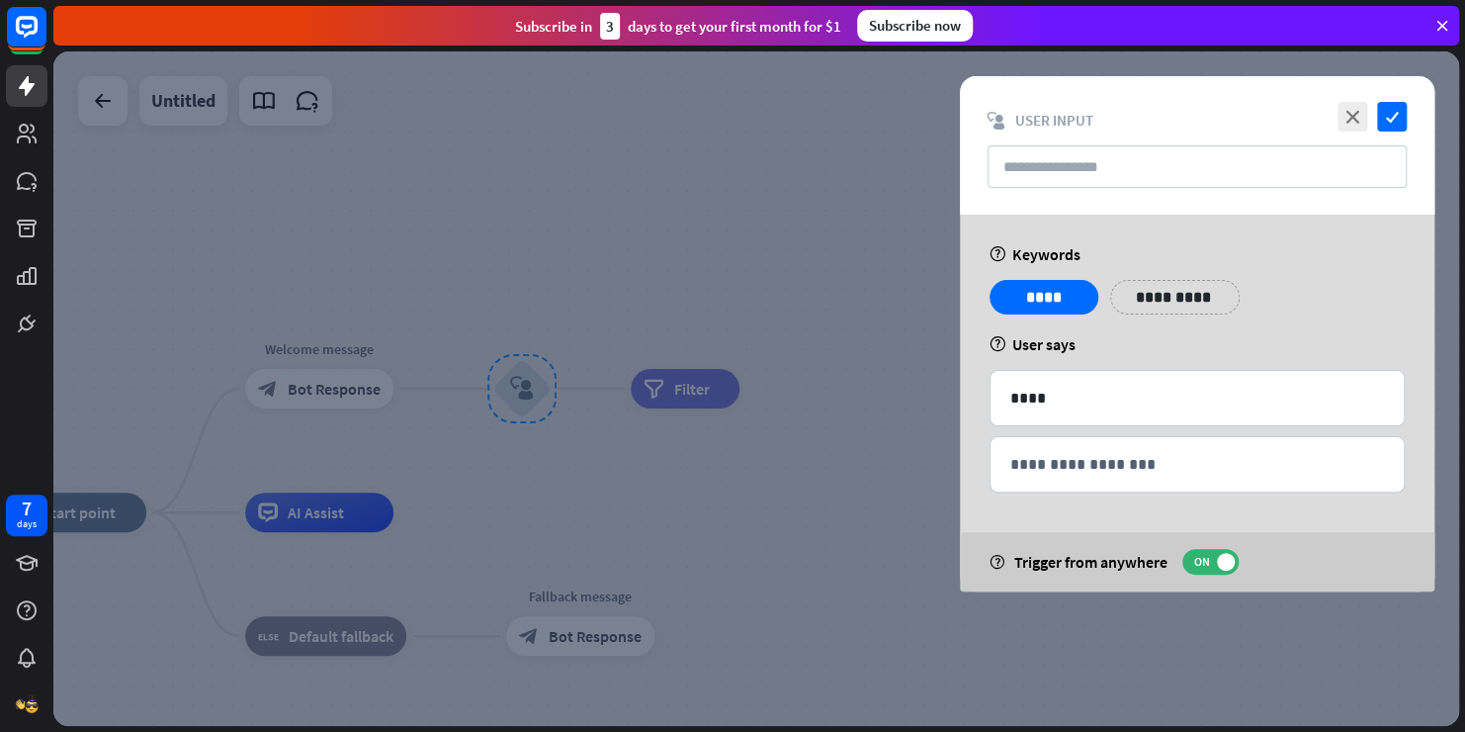
drag, startPoint x: 710, startPoint y: 395, endPoint x: 891, endPoint y: 410, distance: 181.5
click at [891, 410] on div at bounding box center [756, 388] width 1406 height 674
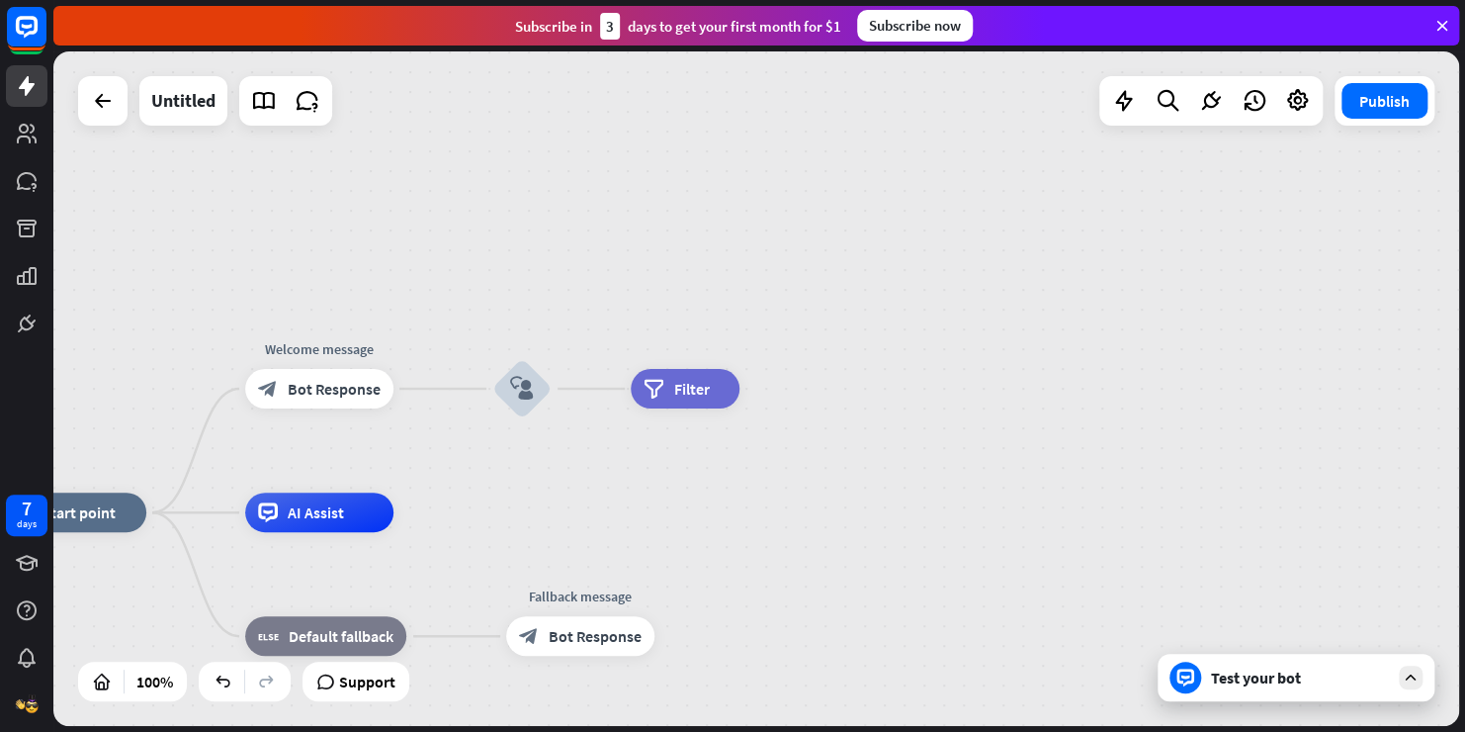
click at [891, 410] on div "home_2 Start point Welcome message block_bot_response Bot Response block_user_i…" at bounding box center [756, 388] width 1406 height 674
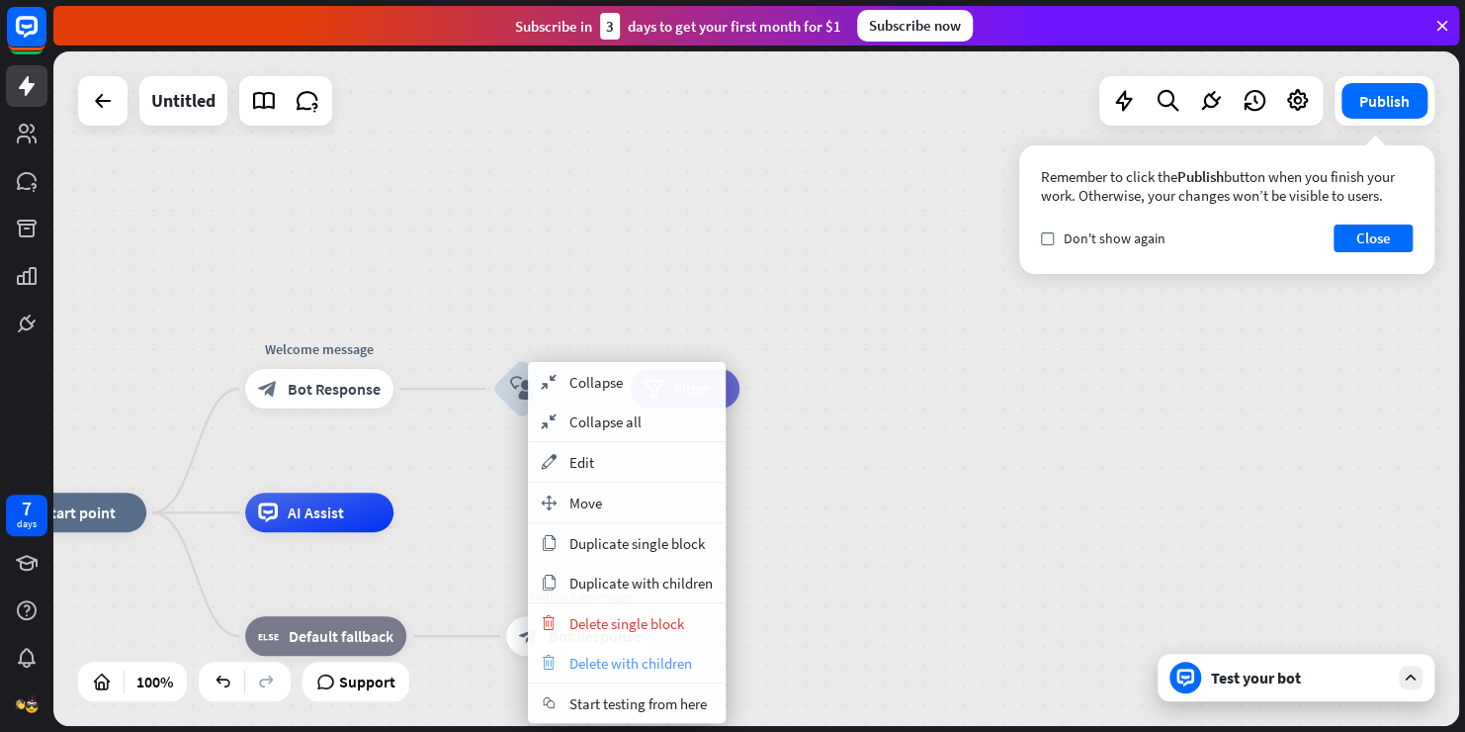
click at [650, 665] on span "Delete with children" at bounding box center [630, 663] width 123 height 19
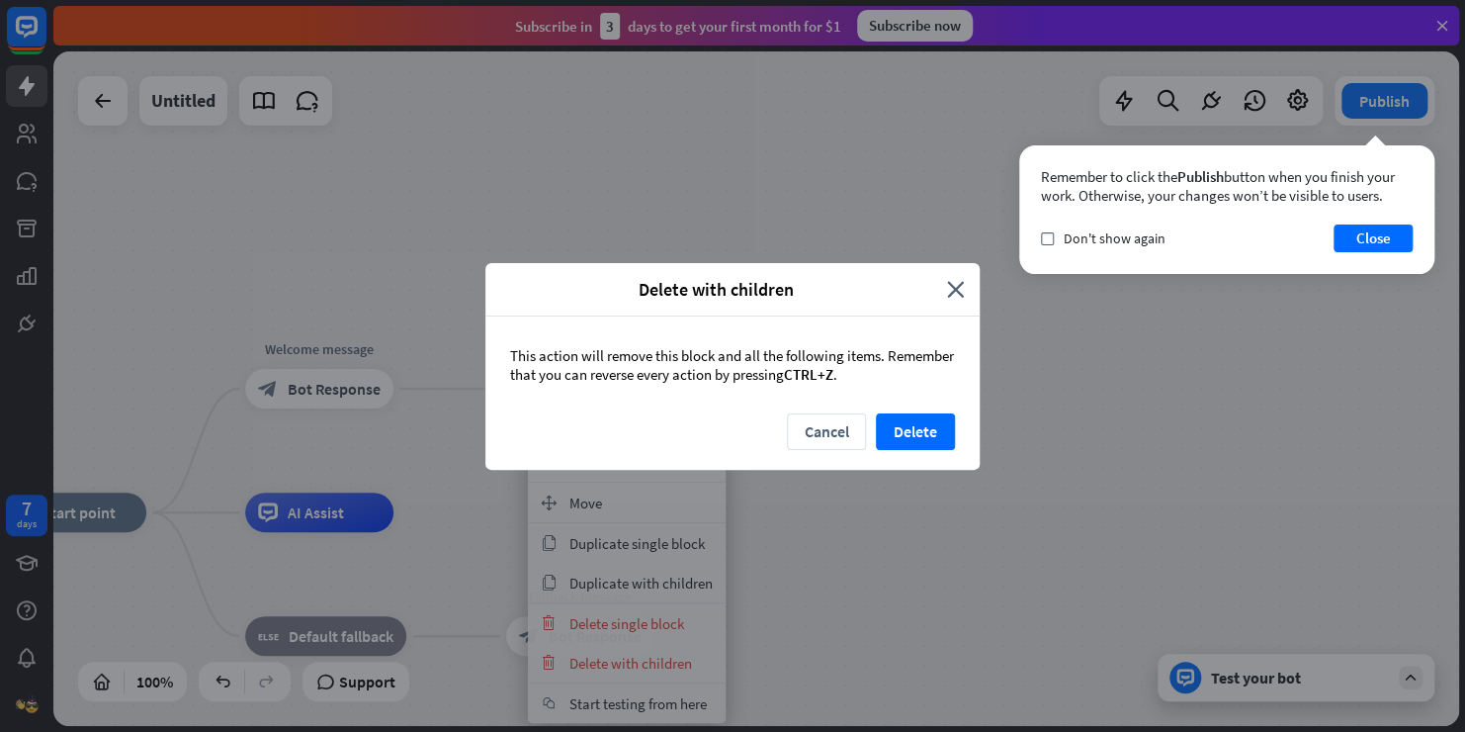
click at [892, 449] on div "Cancel Delete" at bounding box center [732, 441] width 494 height 56
click at [905, 419] on button "Delete" at bounding box center [915, 431] width 79 height 37
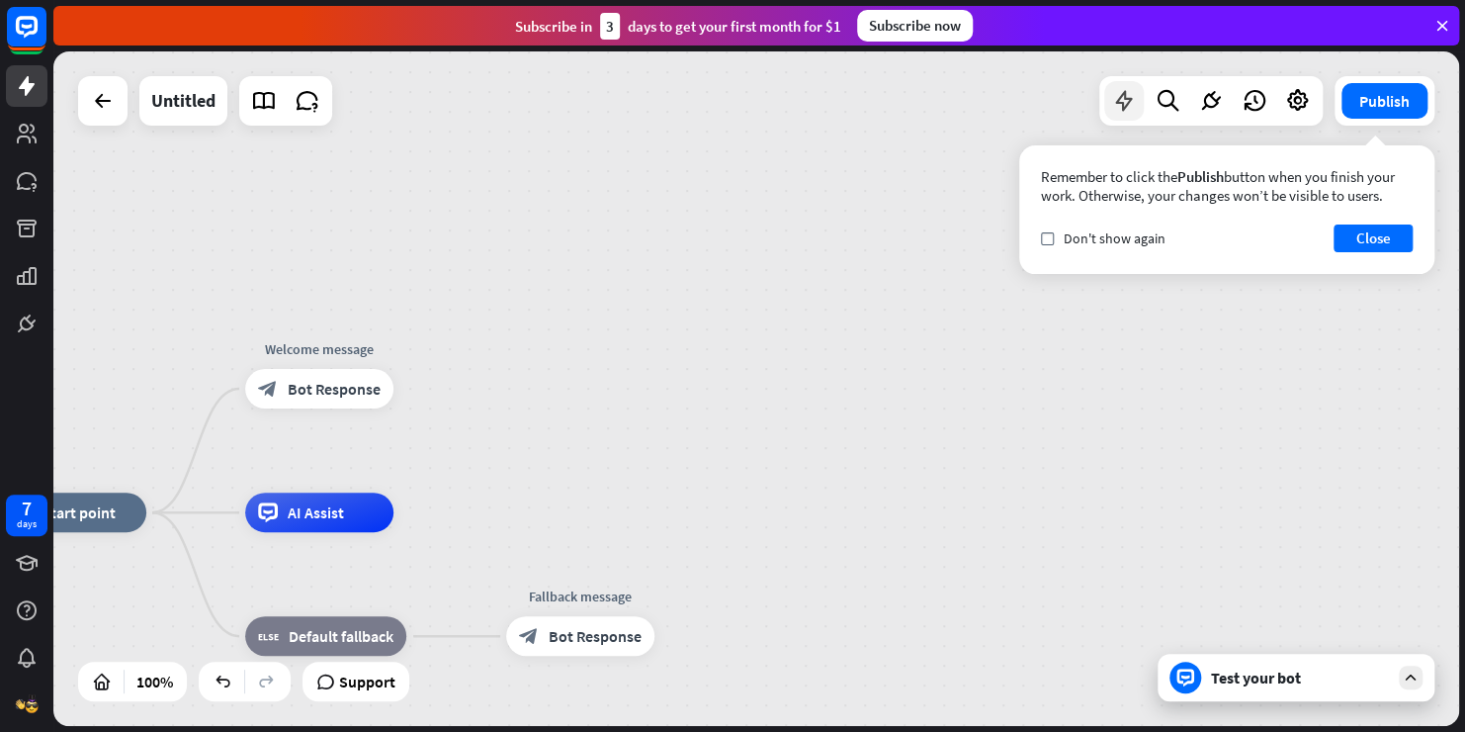
click at [1123, 118] on div at bounding box center [1124, 101] width 40 height 40
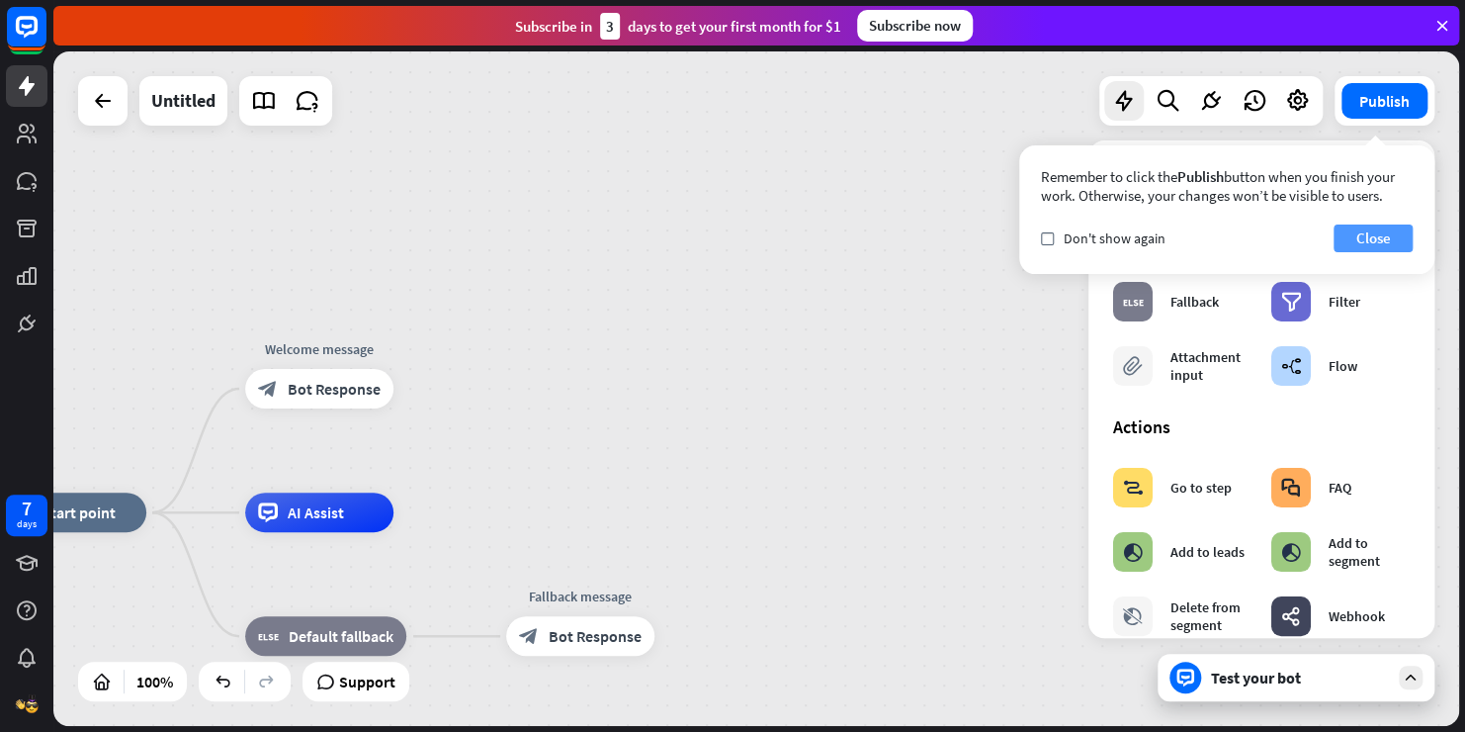
click at [1384, 231] on button "Close" at bounding box center [1373, 238] width 79 height 28
click at [413, 385] on icon "plus" at bounding box center [418, 389] width 15 height 14
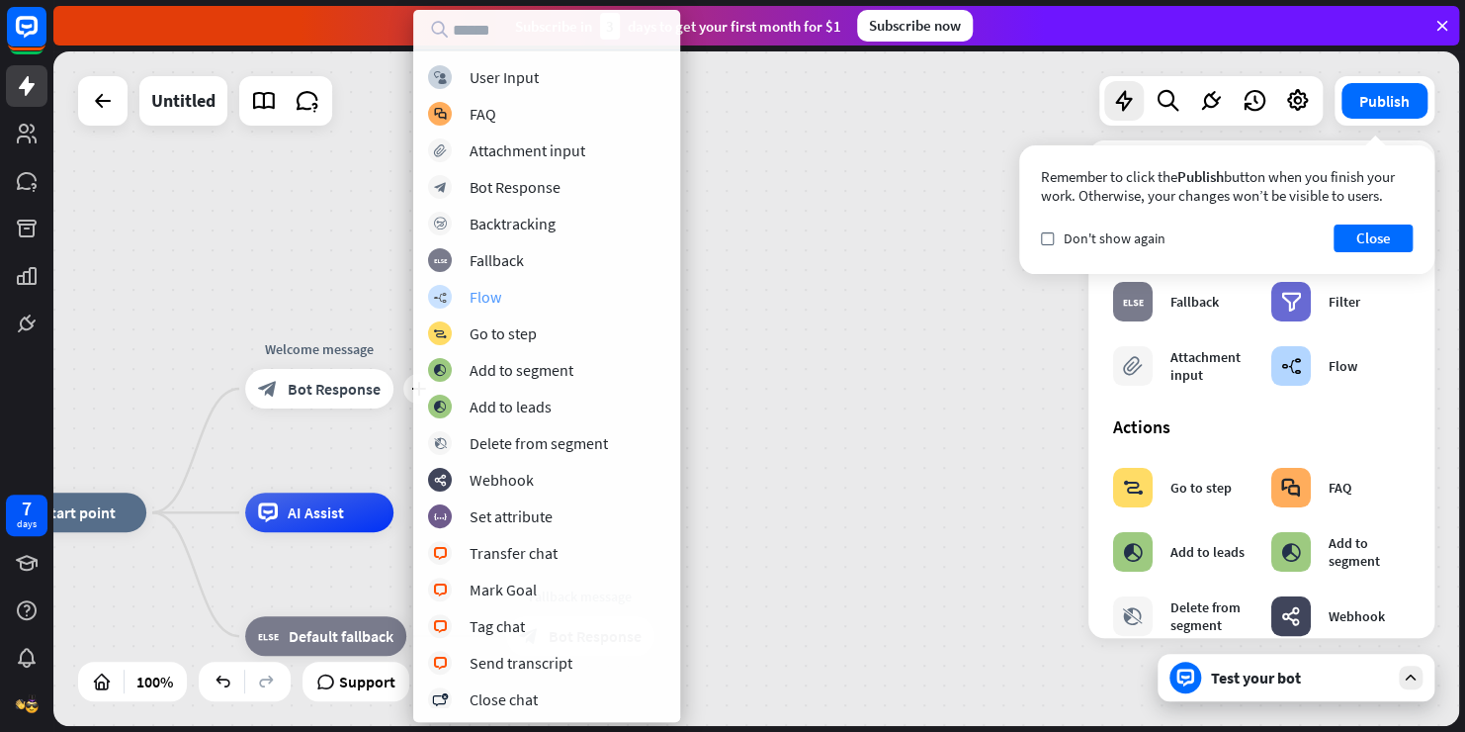
click at [528, 301] on div "builder_tree Flow" at bounding box center [546, 297] width 237 height 24
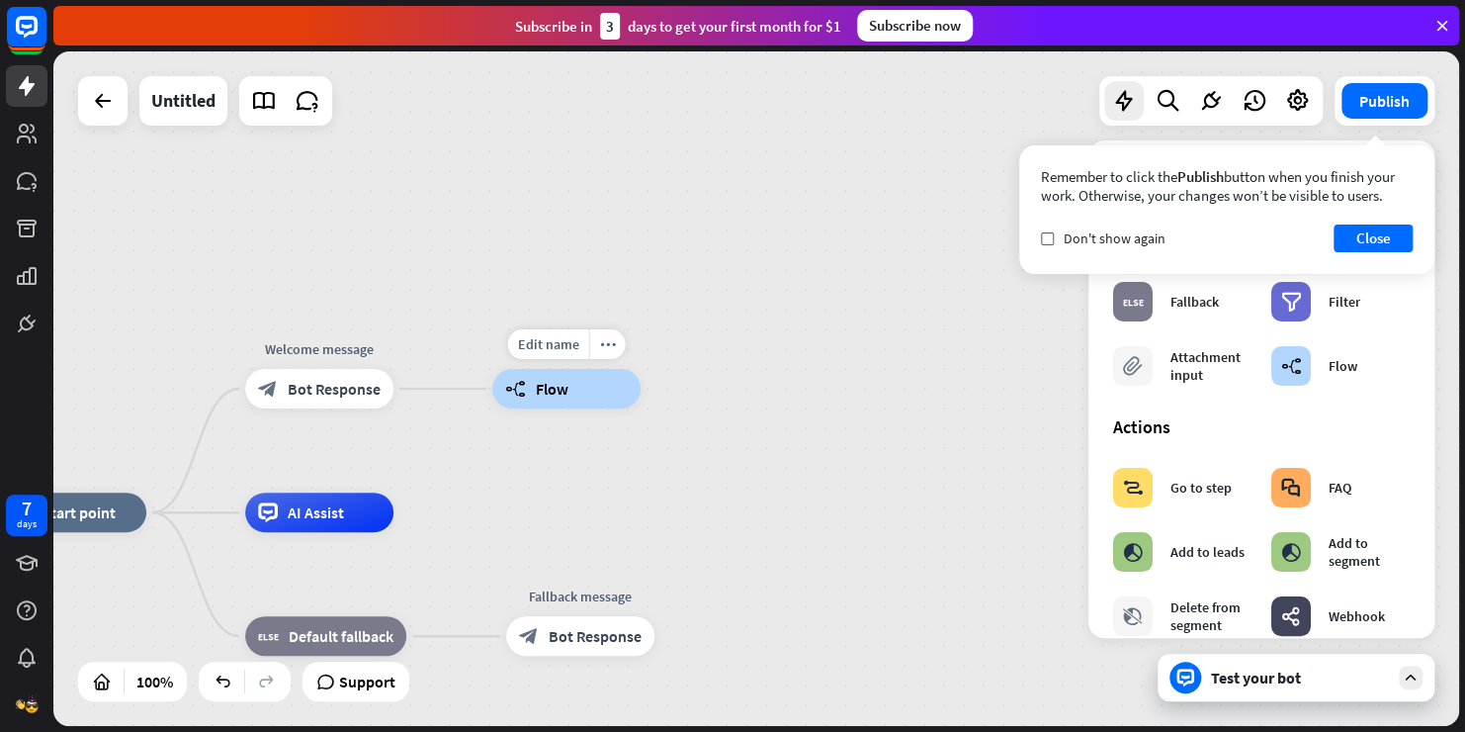
click at [555, 393] on span "Flow" at bounding box center [552, 389] width 33 height 20
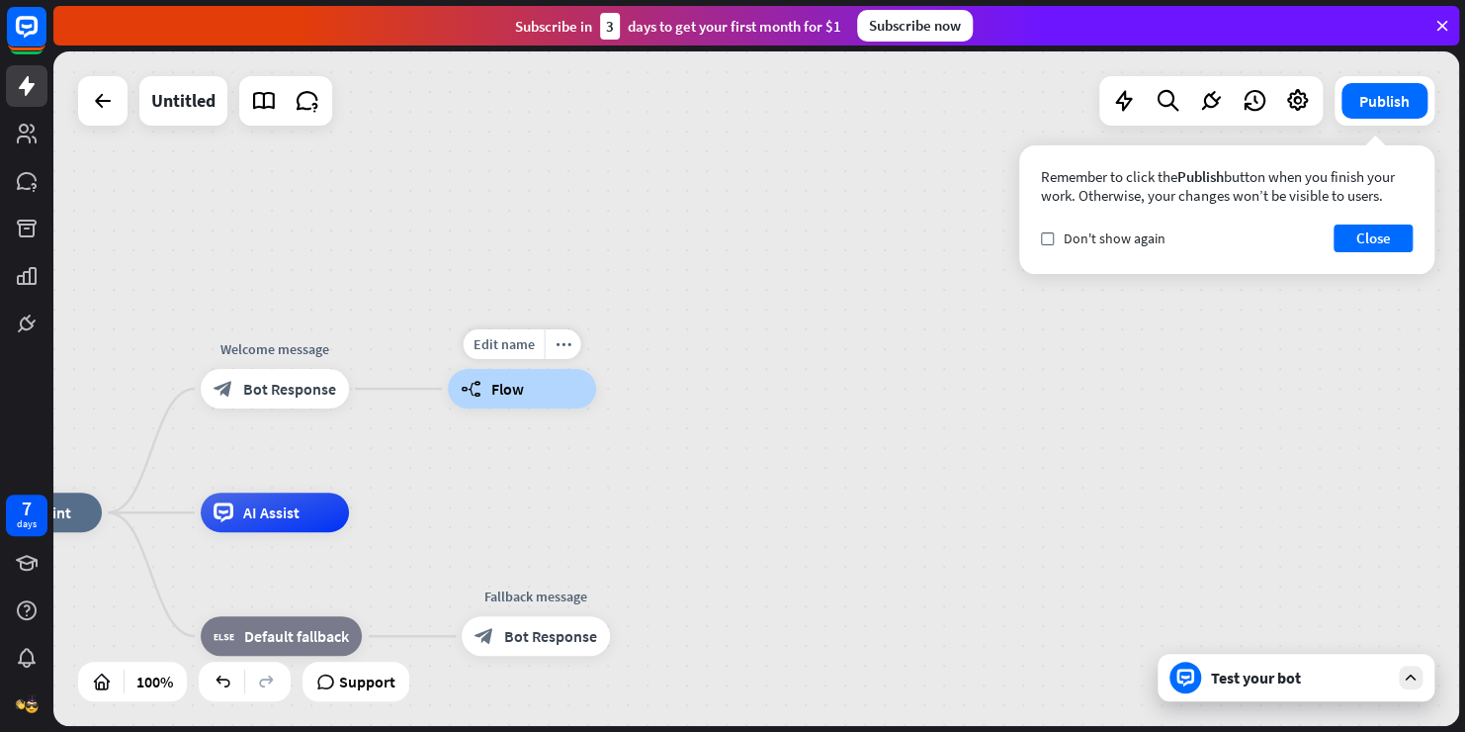
drag, startPoint x: 520, startPoint y: 402, endPoint x: 529, endPoint y: 391, distance: 14.8
click at [528, 391] on div "builder_tree Flow" at bounding box center [522, 389] width 148 height 40
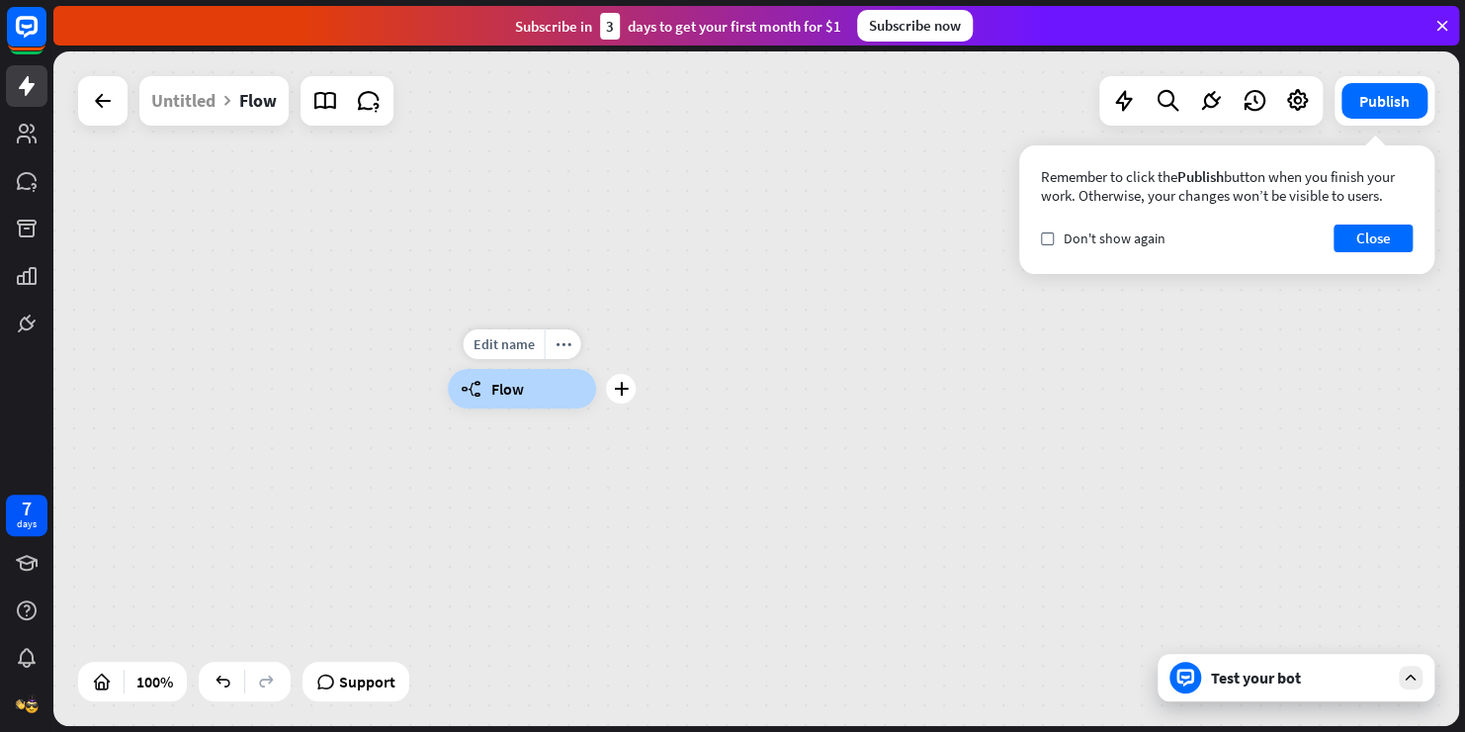
drag, startPoint x: 529, startPoint y: 391, endPoint x: 407, endPoint y: 421, distance: 125.4
click at [440, 424] on div "Edit name more_horiz plus builder_tree Flow" at bounding box center [756, 388] width 1406 height 674
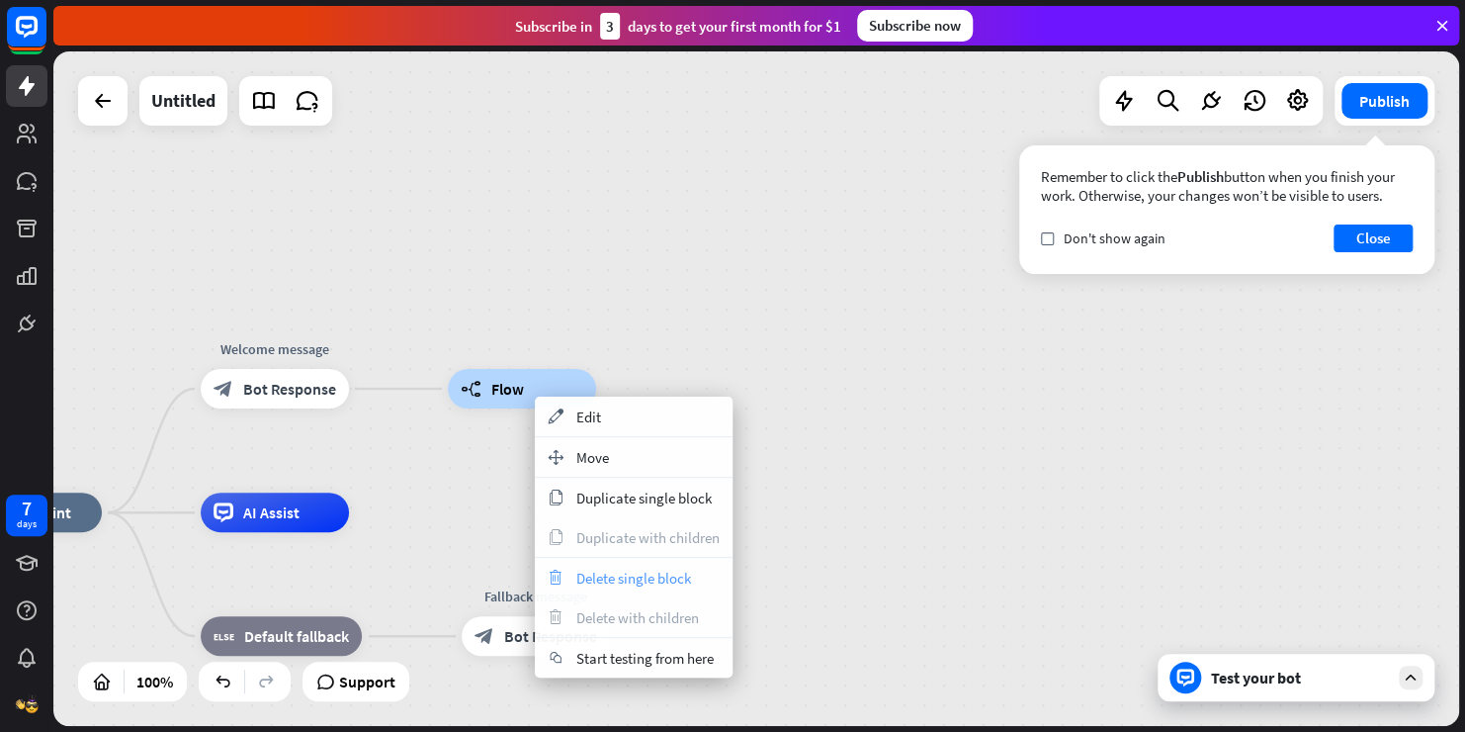
click at [671, 581] on span "Delete single block" at bounding box center [633, 577] width 115 height 19
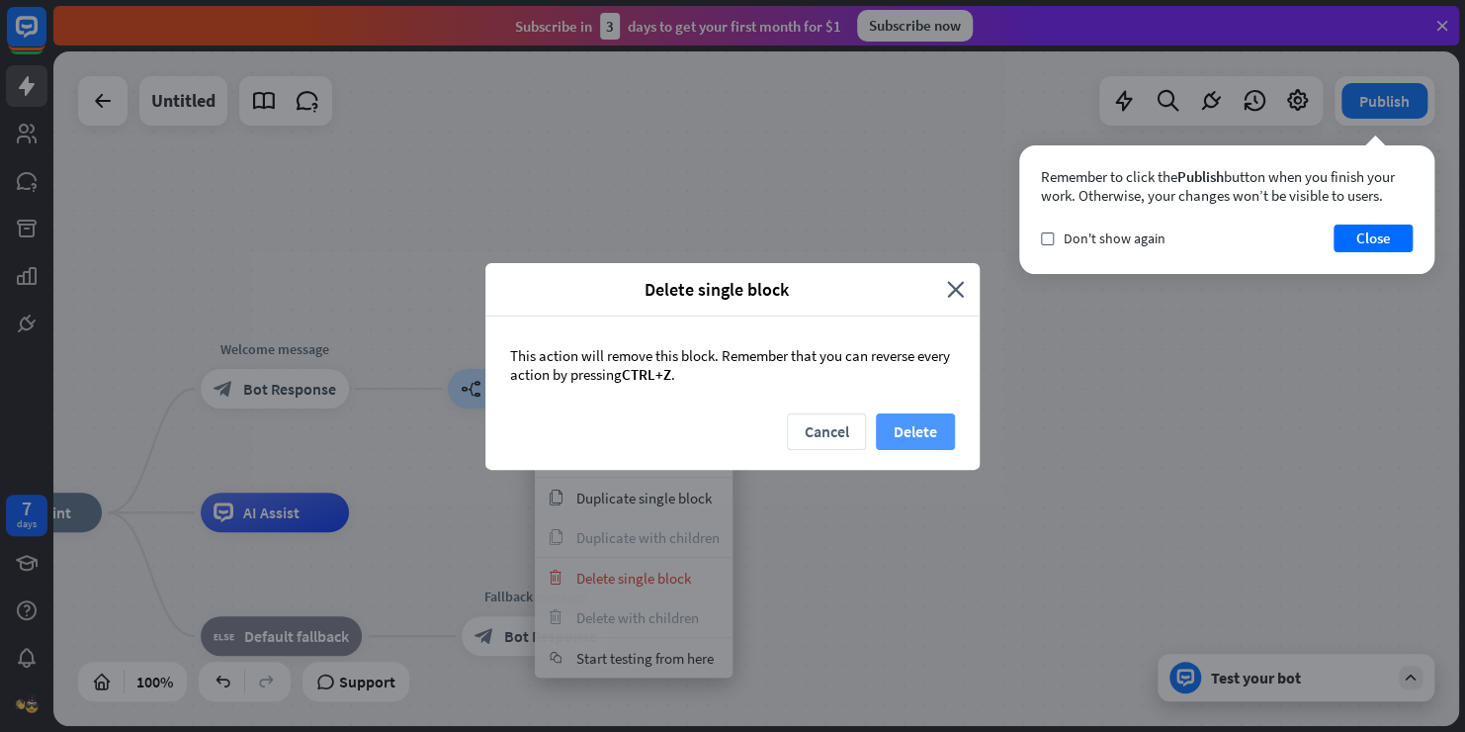
click at [900, 423] on button "Delete" at bounding box center [915, 431] width 79 height 37
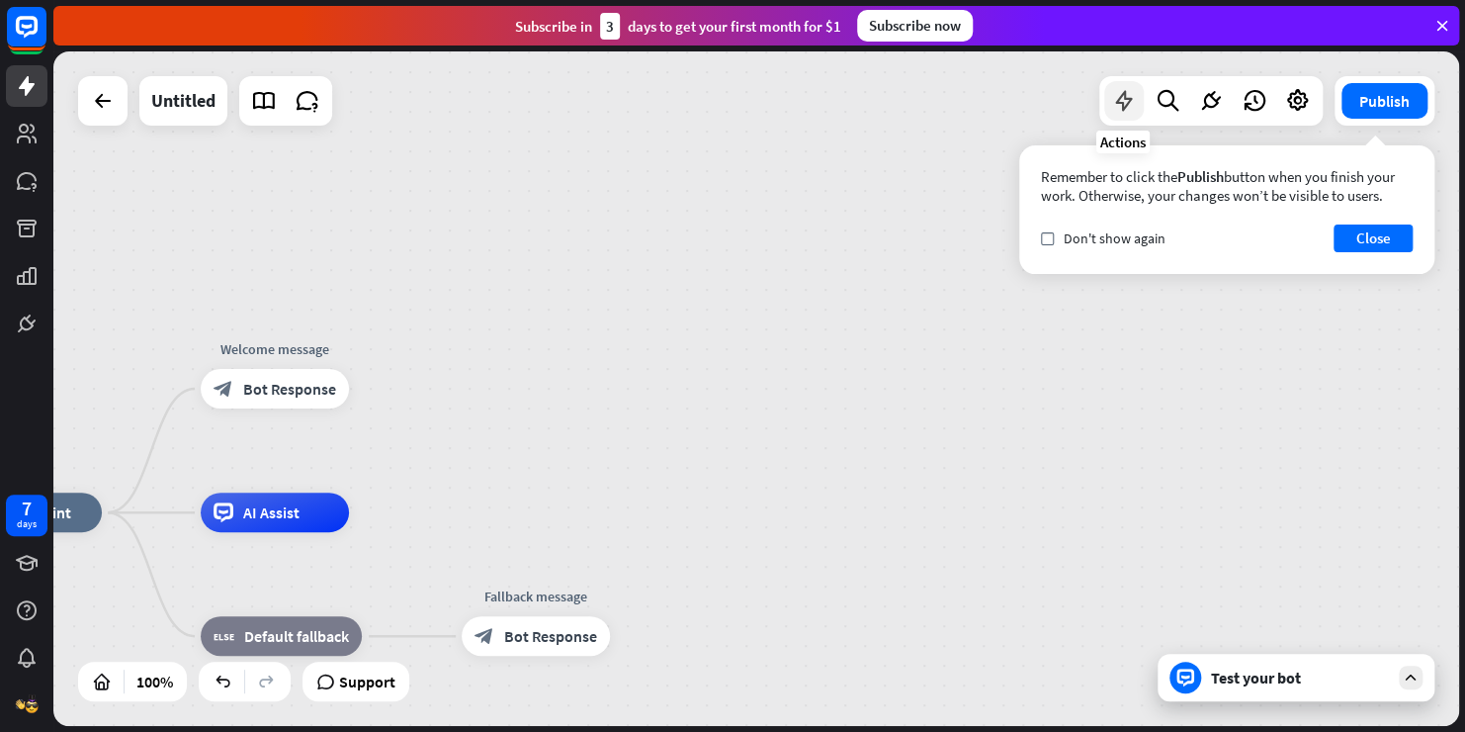
click at [1124, 111] on icon at bounding box center [1124, 101] width 26 height 26
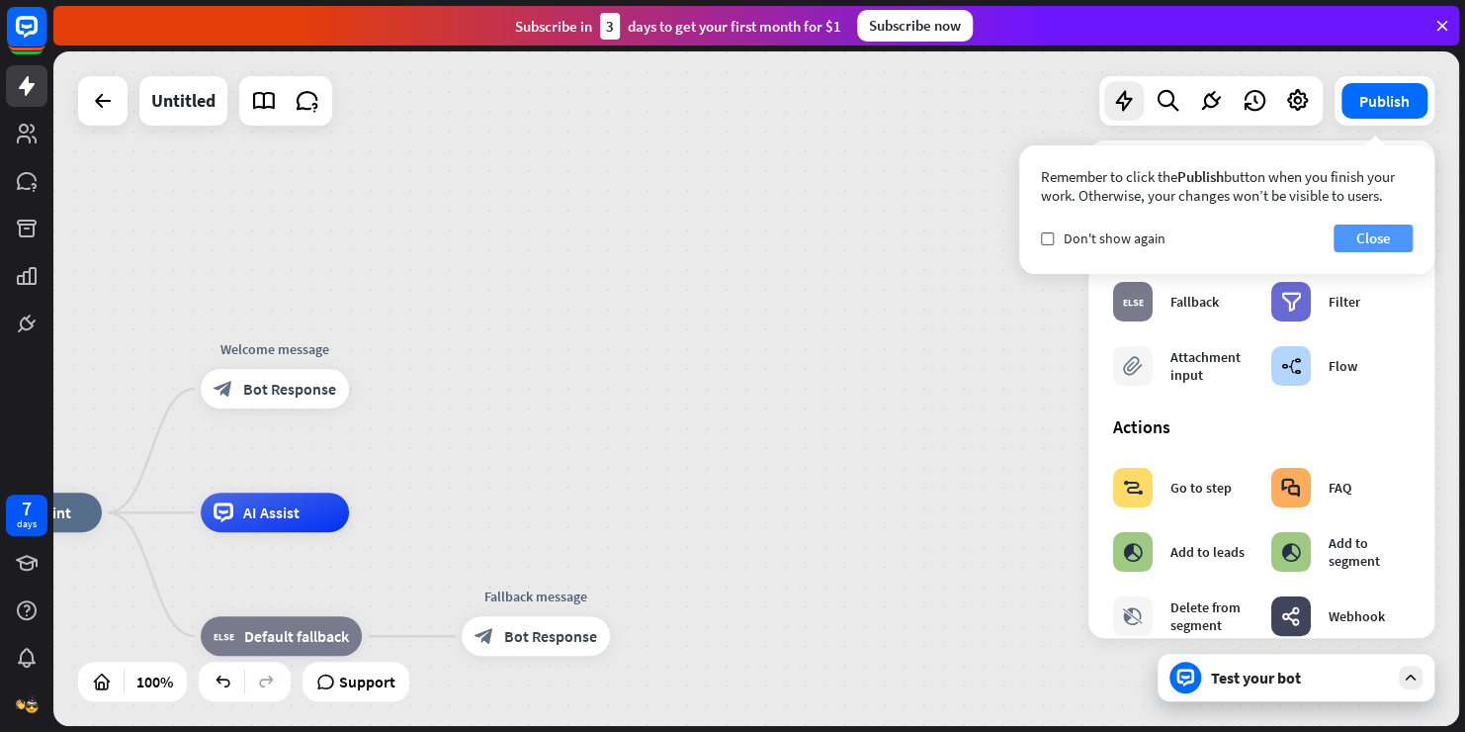
click at [1364, 244] on button "Close" at bounding box center [1373, 238] width 79 height 28
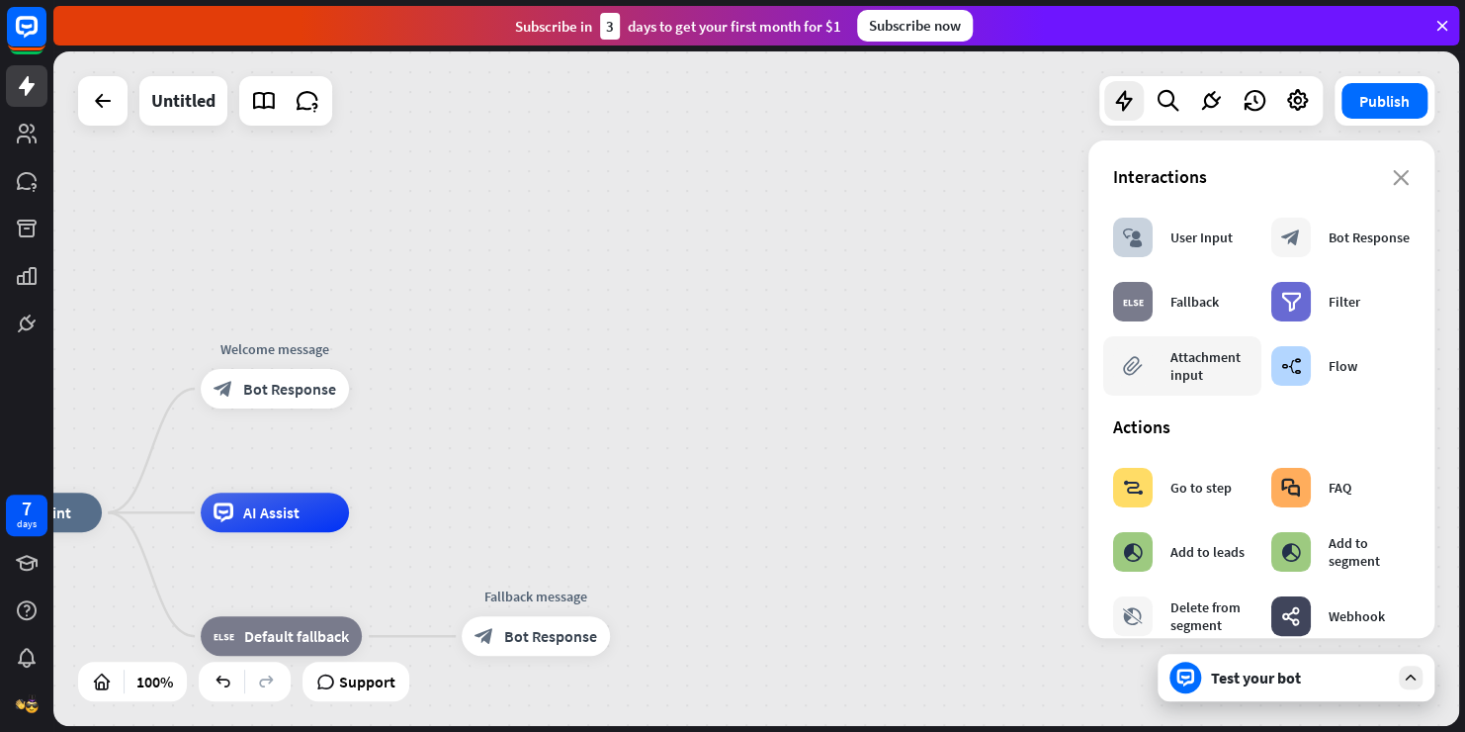
click at [1180, 355] on div "Attachment input" at bounding box center [1211, 366] width 81 height 36
click at [490, 392] on div "block_attachment" at bounding box center [477, 388] width 59 height 59
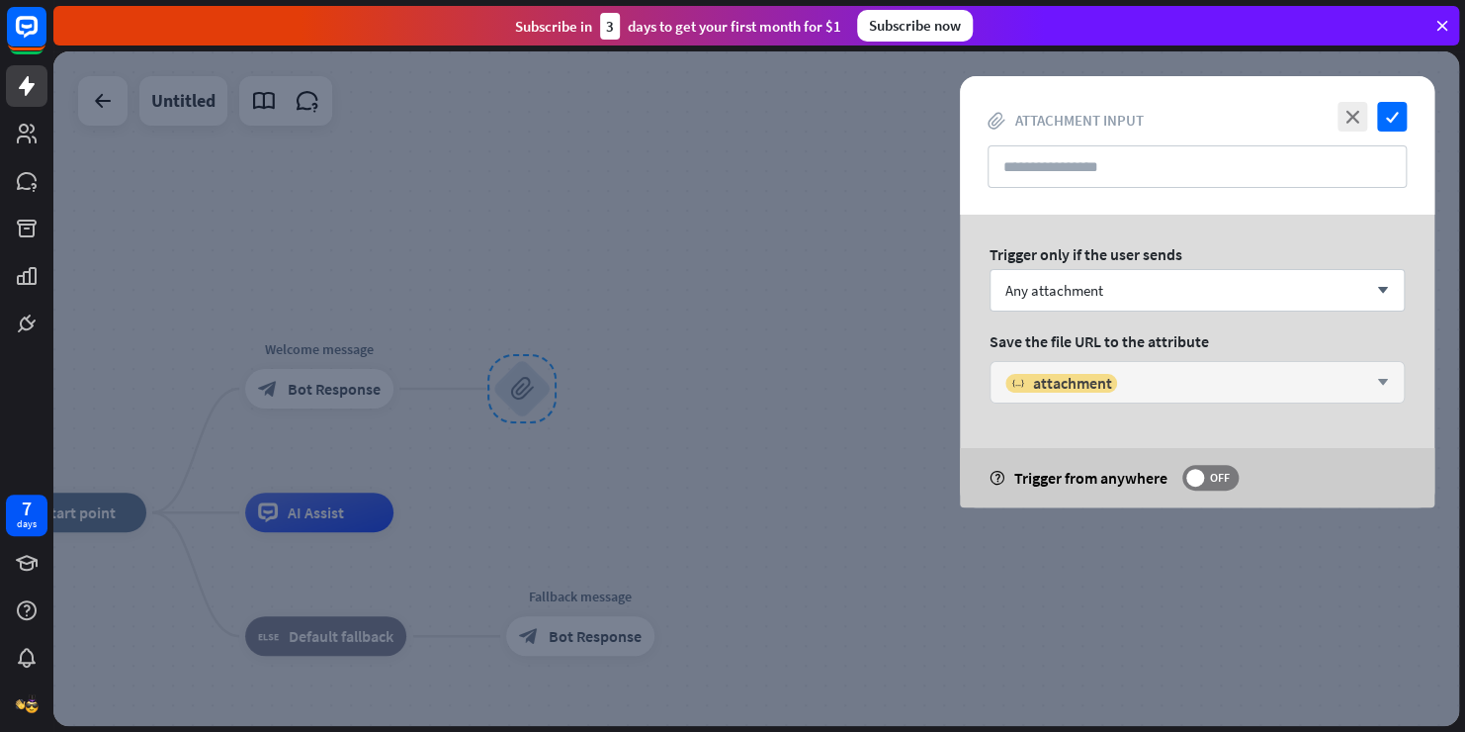
click at [1164, 374] on div "variable attachment" at bounding box center [1186, 383] width 362 height 20
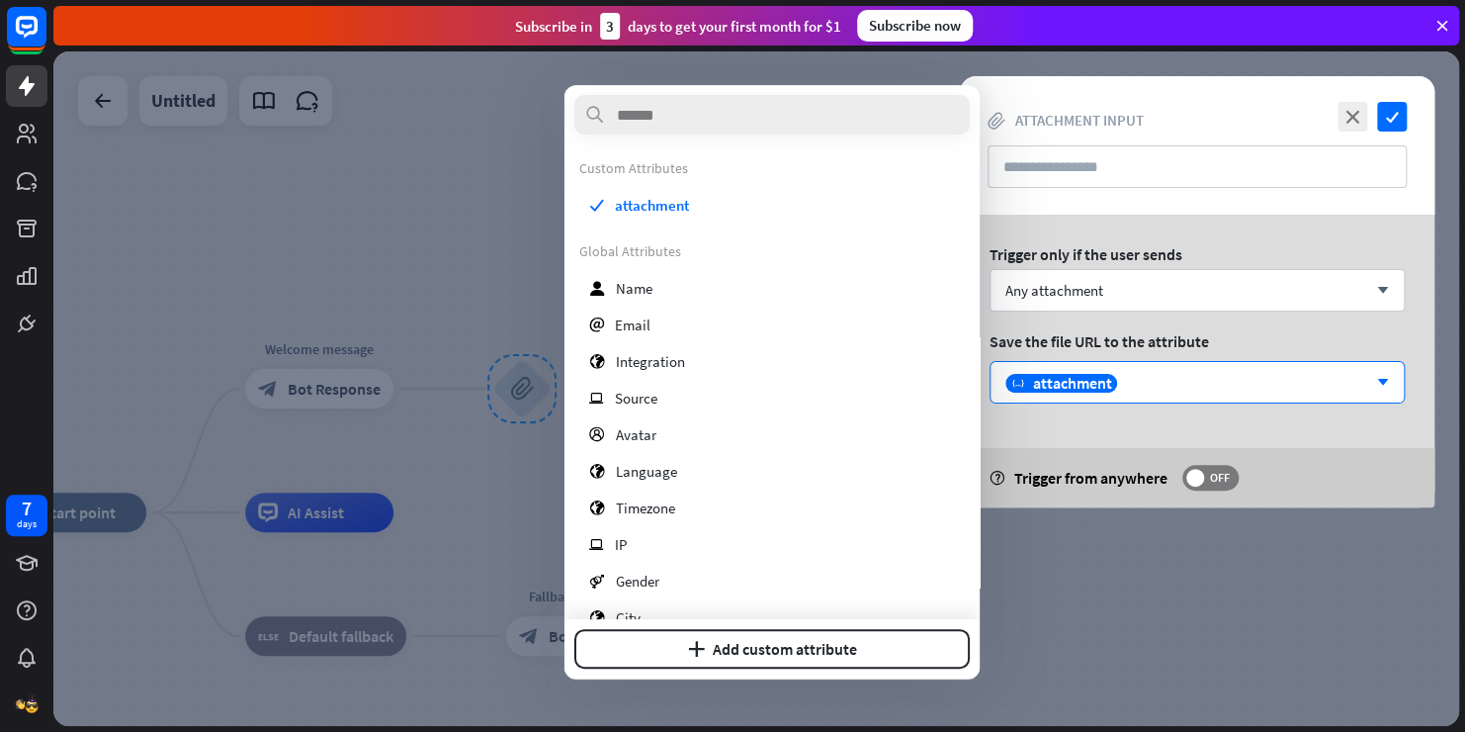
drag, startPoint x: 1108, startPoint y: 273, endPoint x: 1108, endPoint y: 261, distance: 11.9
click at [1108, 261] on div "Trigger only if the user sends Any attachment arrow_down Save the file URL to t…" at bounding box center [1197, 361] width 475 height 293
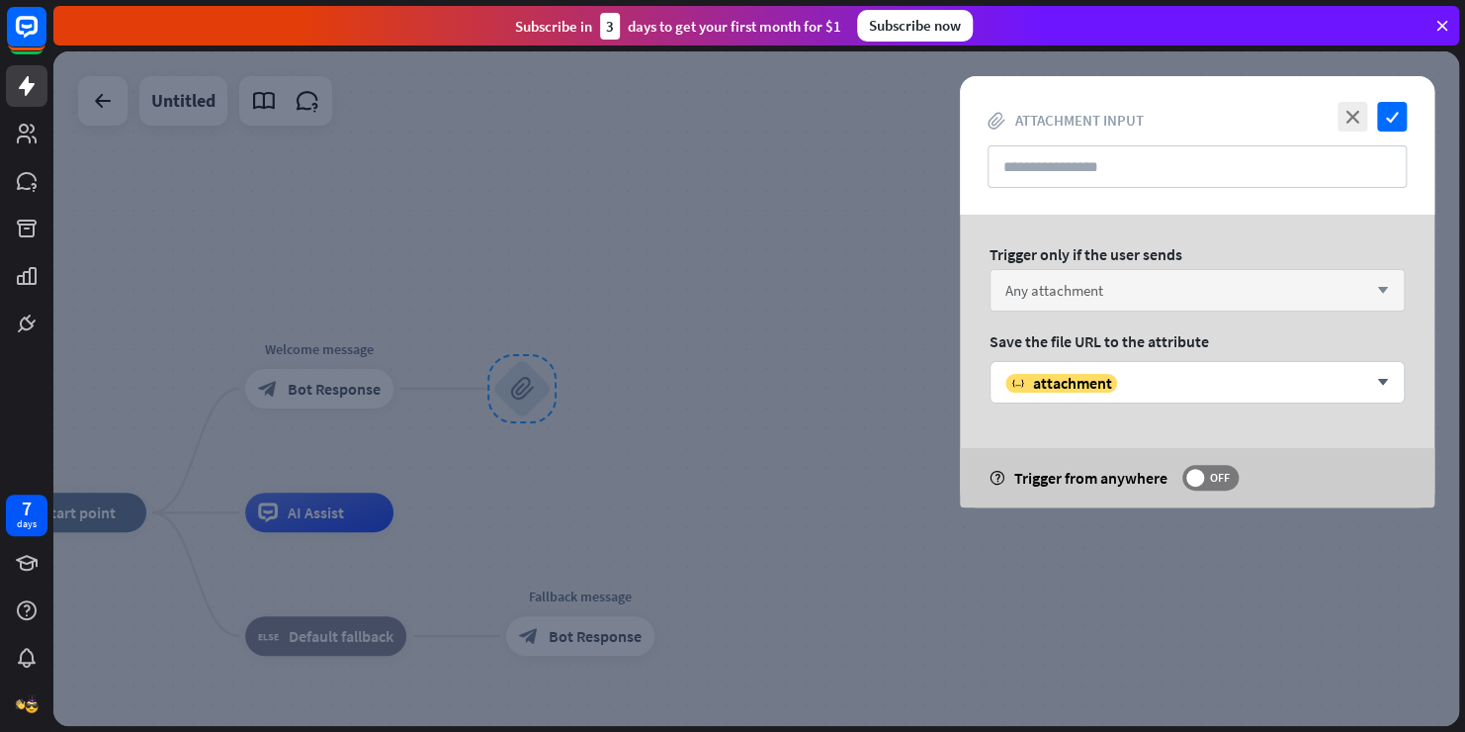
click at [1105, 305] on div "Any attachment arrow_down" at bounding box center [1197, 290] width 415 height 43
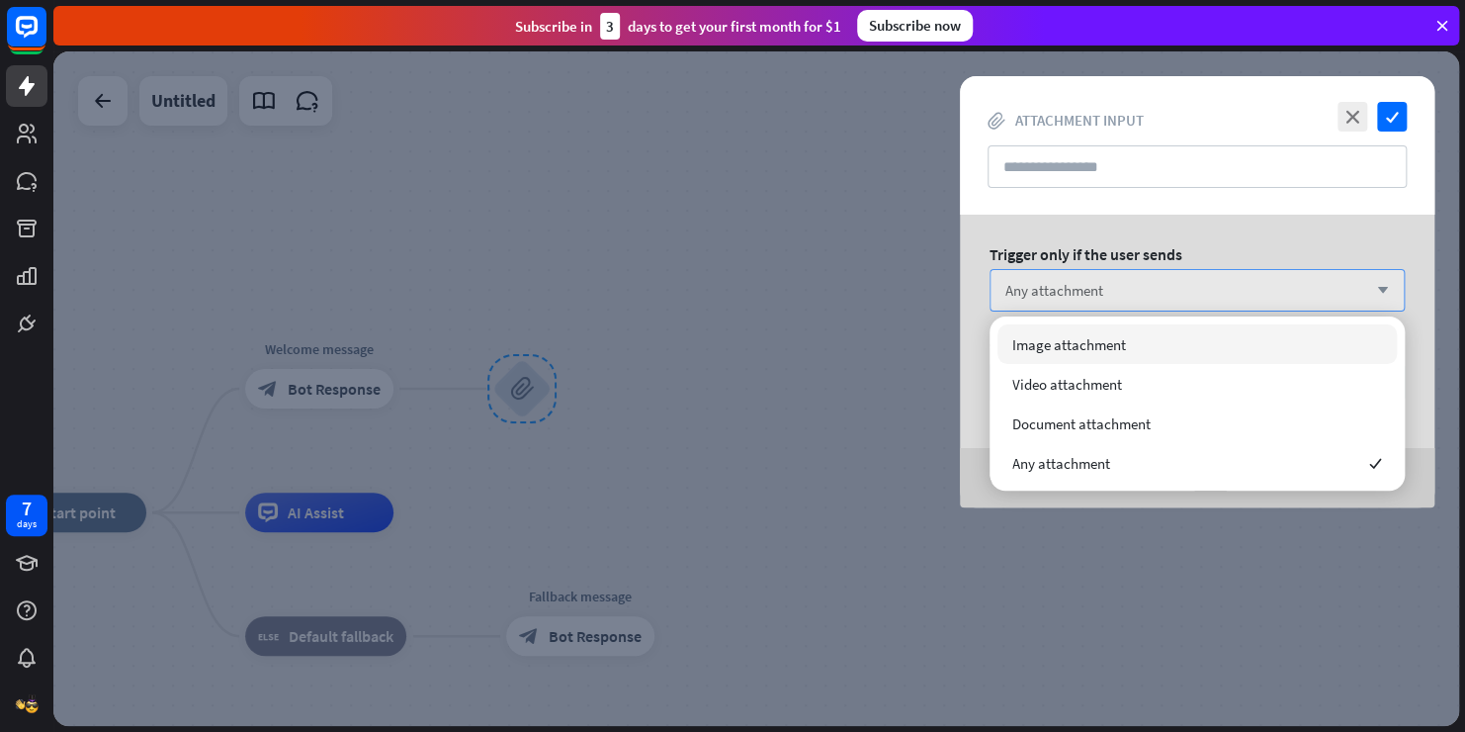
click at [1105, 305] on div "Any attachment arrow_down" at bounding box center [1197, 290] width 415 height 43
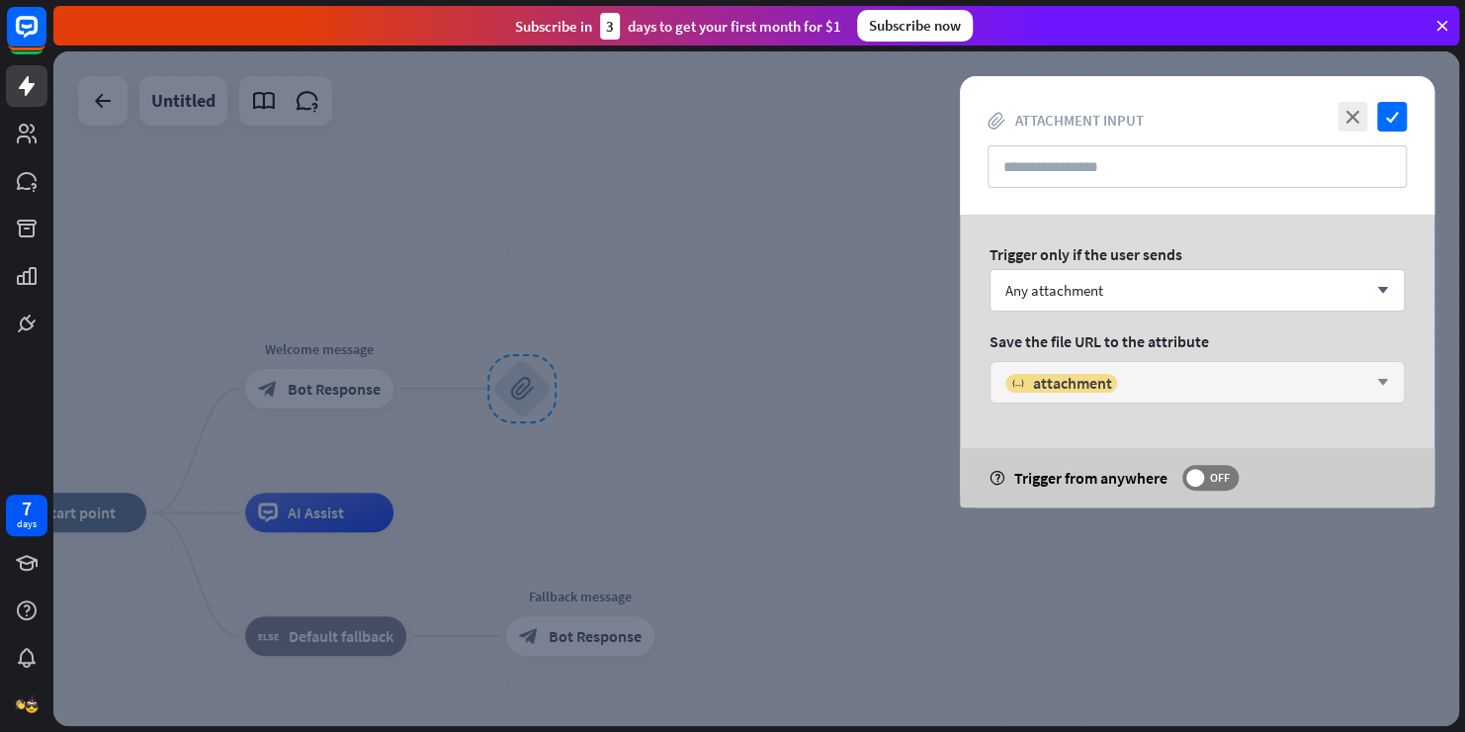
click at [1121, 396] on div "variable attachment arrow_down" at bounding box center [1197, 382] width 415 height 43
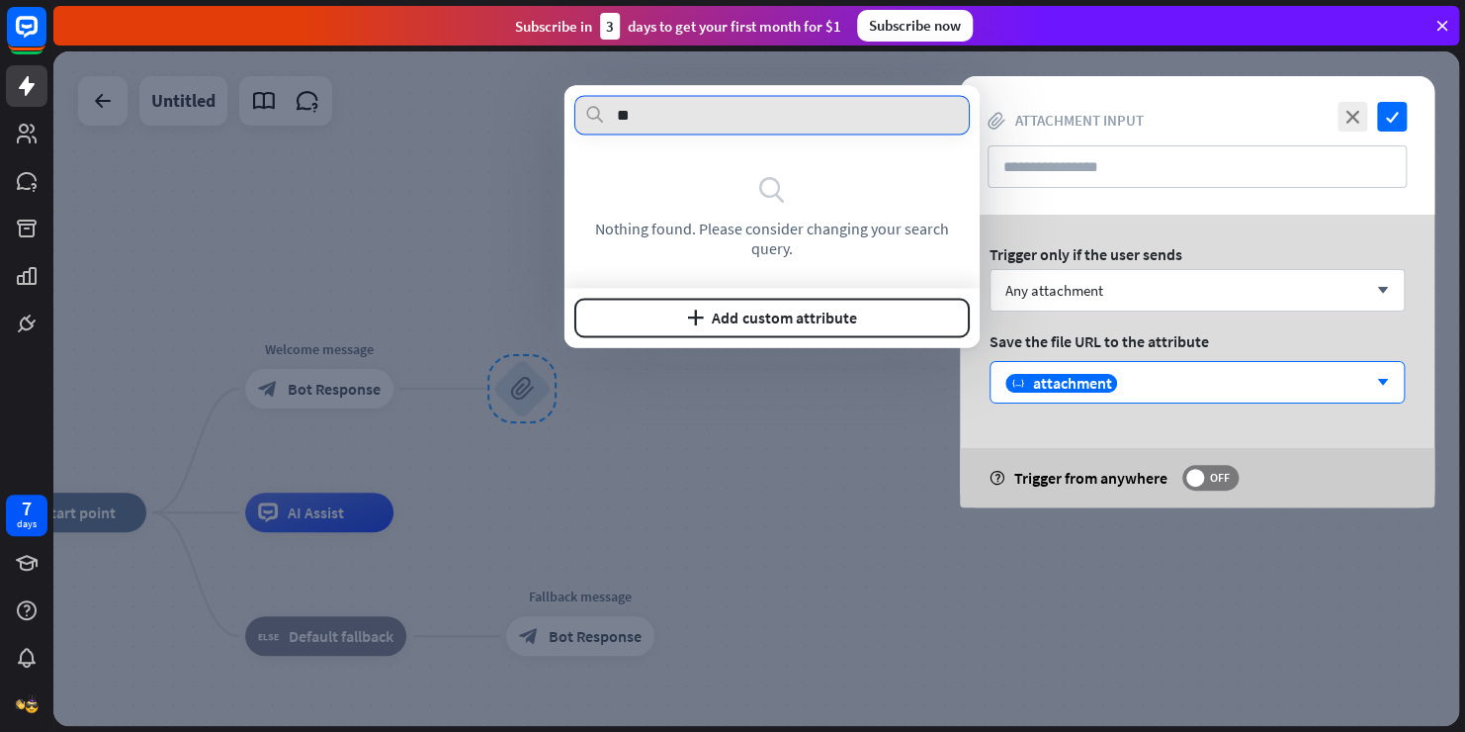
type input "*"
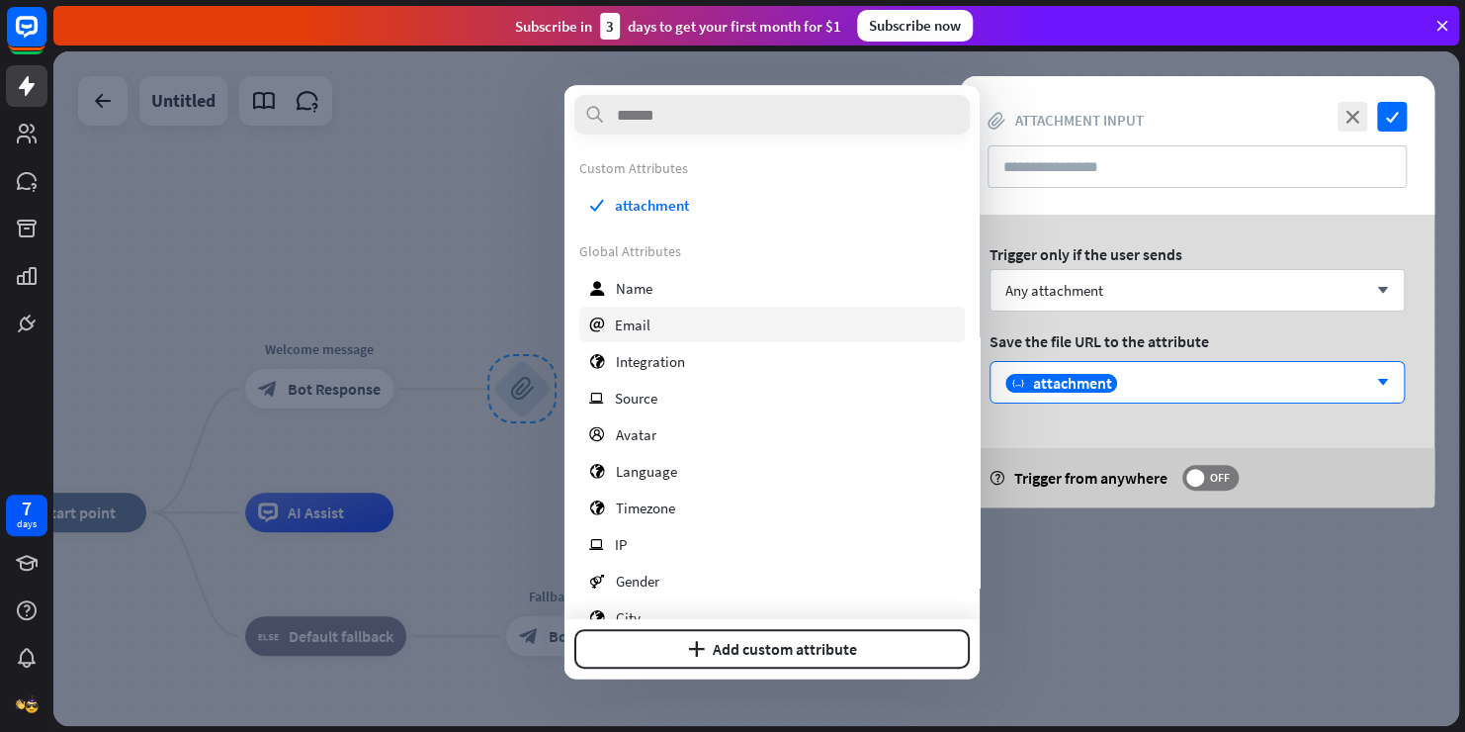
click at [634, 326] on span "Email" at bounding box center [633, 324] width 36 height 19
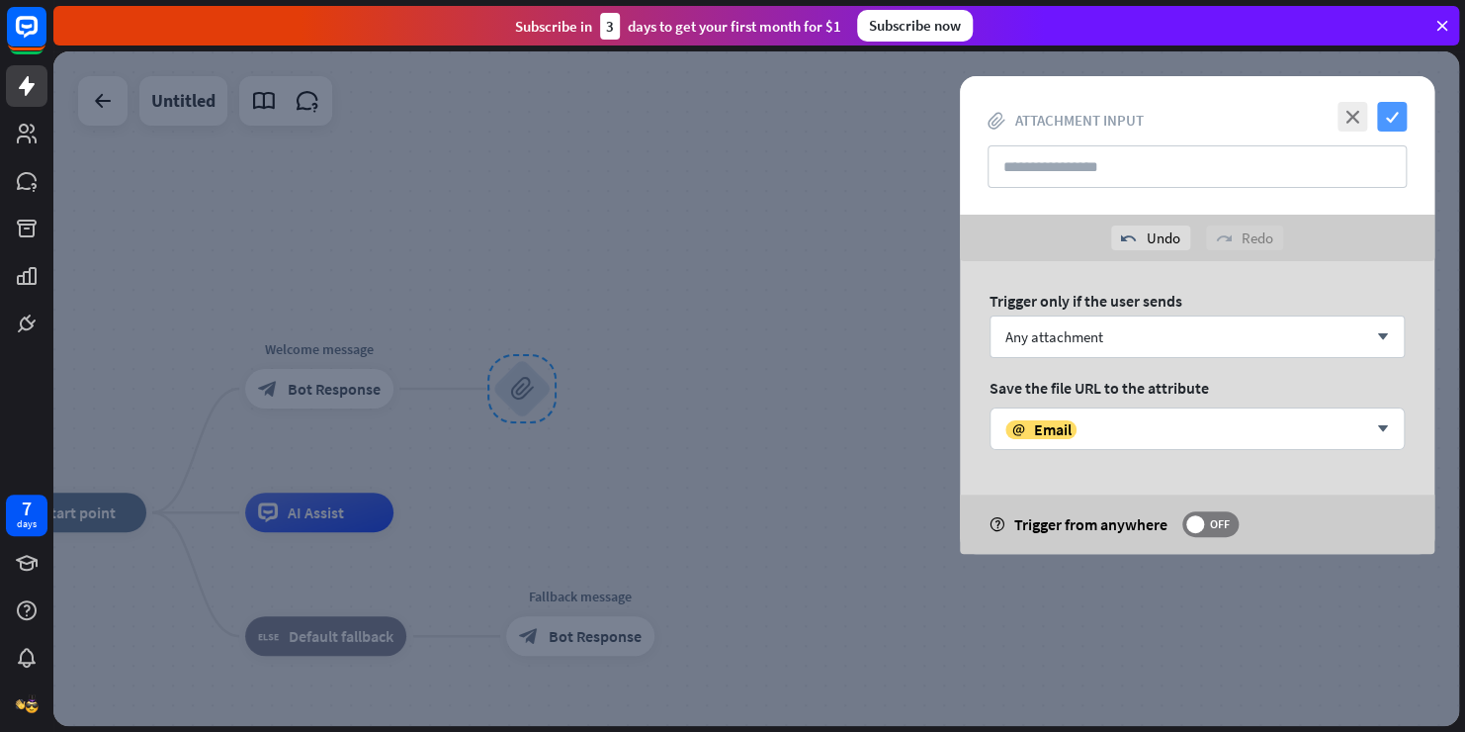
click at [1382, 121] on icon "check" at bounding box center [1392, 117] width 30 height 30
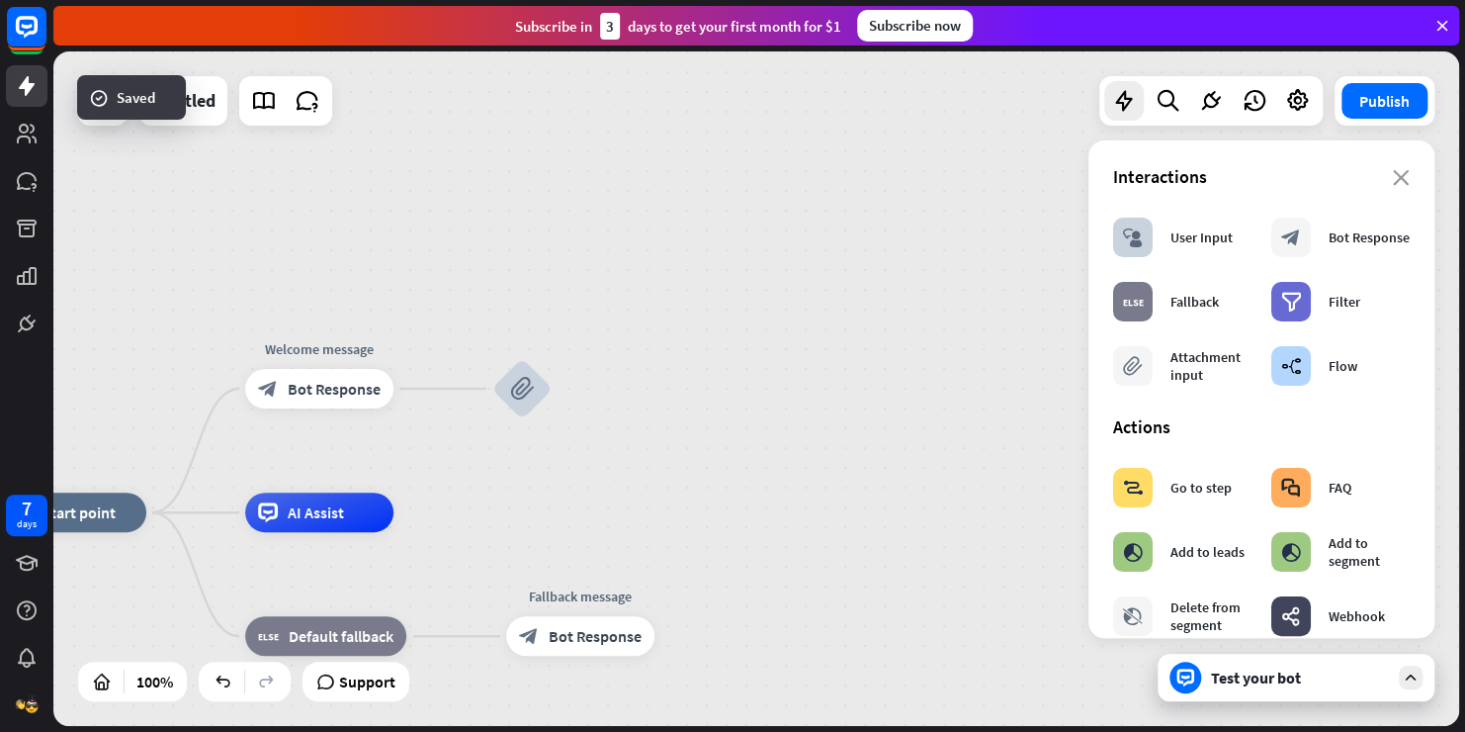
click at [1338, 699] on div "Test your bot" at bounding box center [1296, 677] width 277 height 47
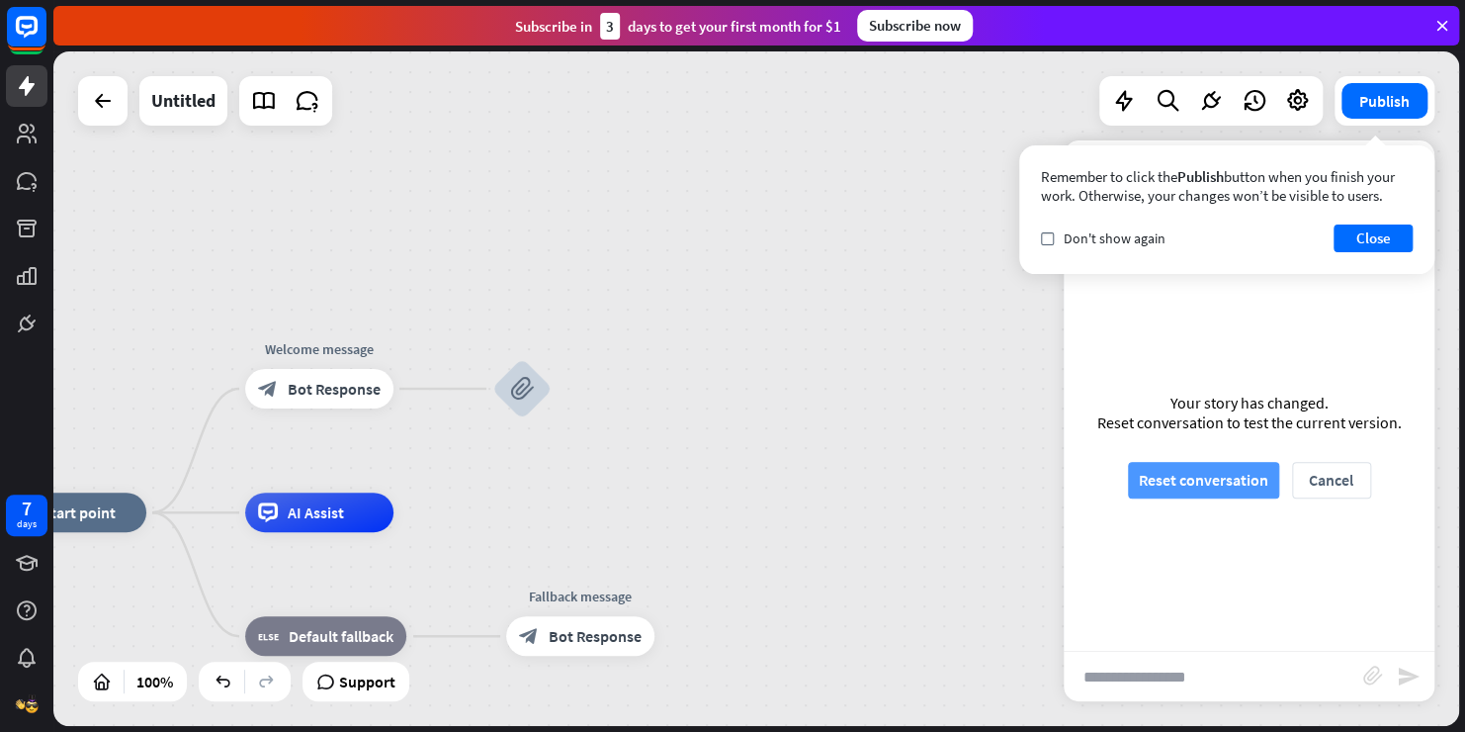
click at [1166, 479] on button "Reset conversation" at bounding box center [1203, 480] width 151 height 37
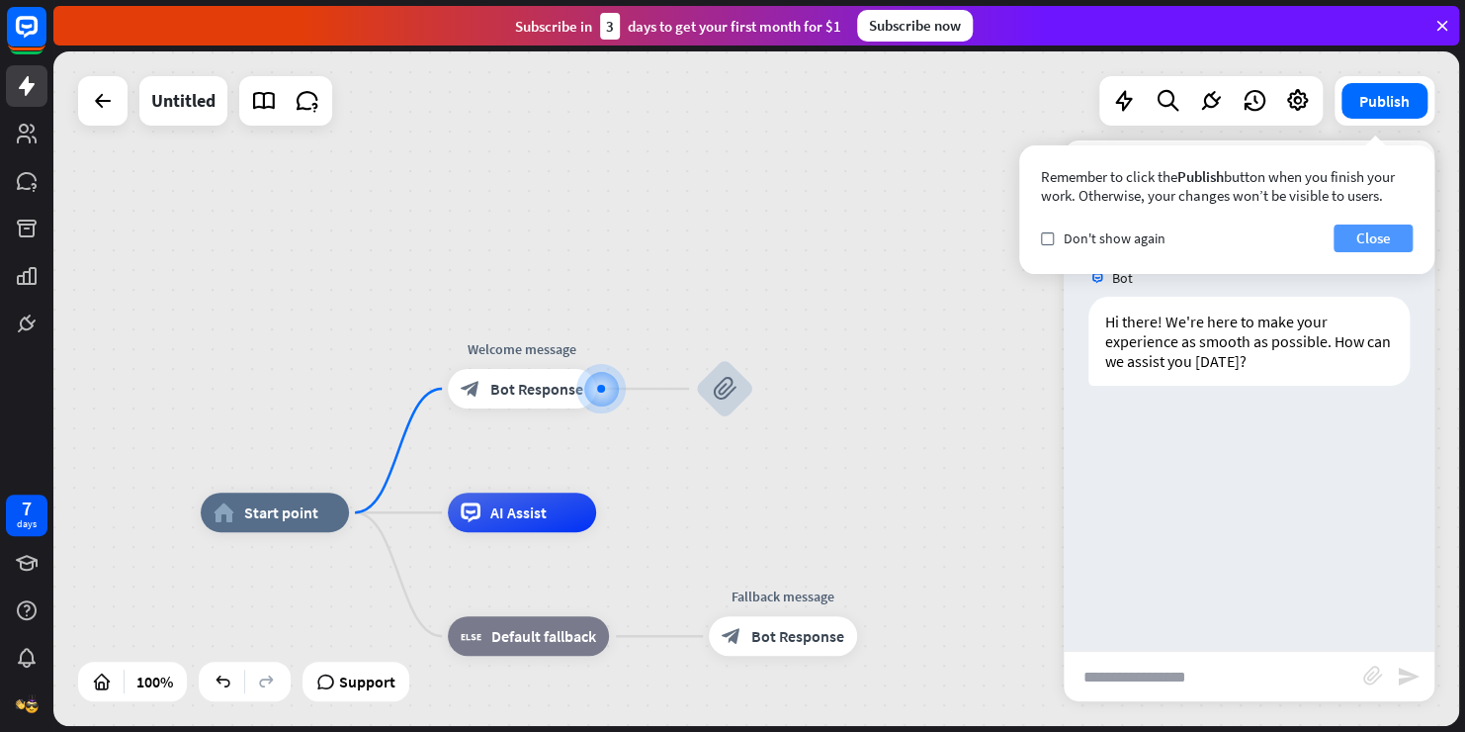
click at [1346, 224] on button "Close" at bounding box center [1373, 238] width 79 height 28
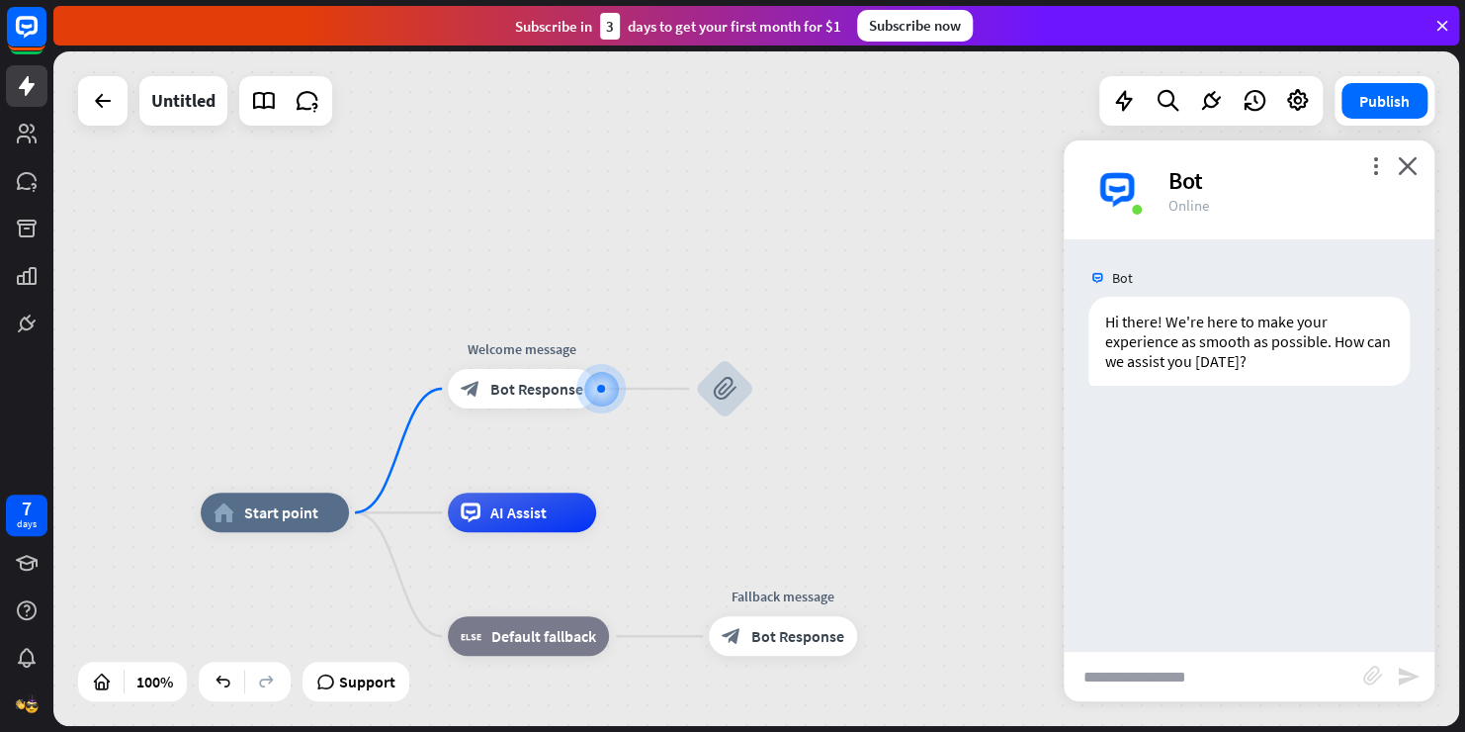
click at [1425, 171] on div "more_vert close Bot Online" at bounding box center [1249, 189] width 371 height 99
click at [1413, 170] on icon "close" at bounding box center [1408, 165] width 20 height 19
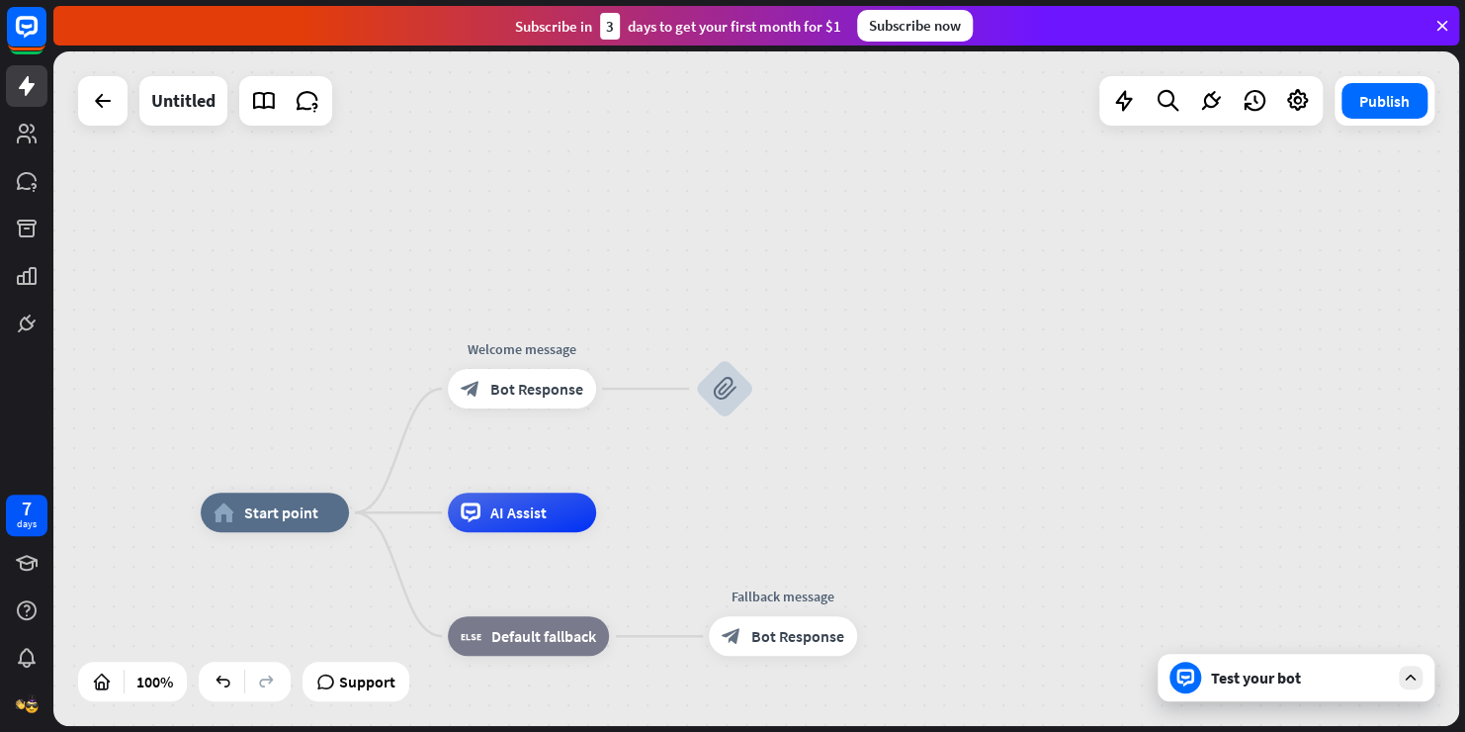
click at [1413, 170] on div "home_2 Start point Welcome message block_bot_response Bot Response block_attach…" at bounding box center [756, 388] width 1406 height 674
click at [1136, 97] on icon at bounding box center [1124, 101] width 26 height 26
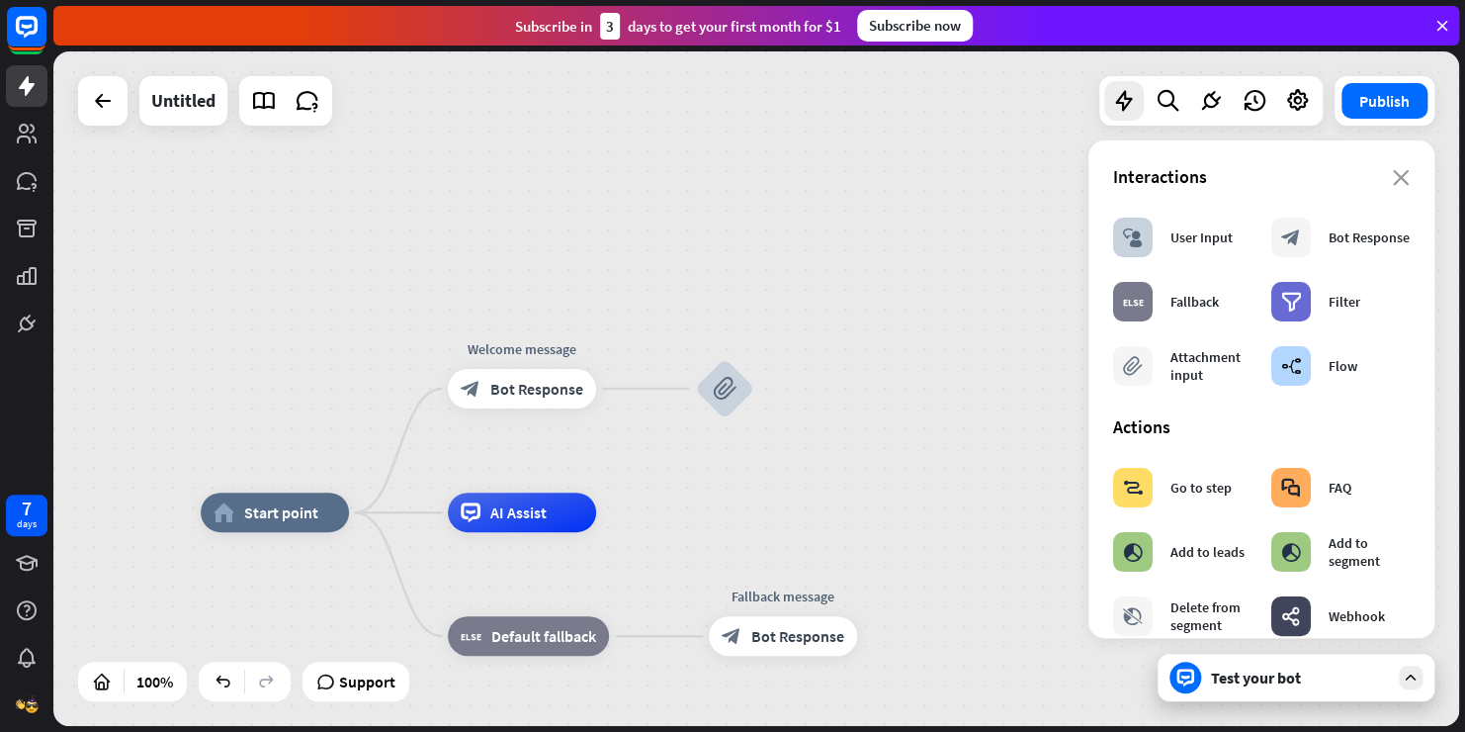
drag, startPoint x: 1415, startPoint y: 260, endPoint x: 1411, endPoint y: 289, distance: 28.9
click at [1411, 289] on div "close Interactions block_user_input User Input block_bot_response Bot Response …" at bounding box center [1262, 388] width 346 height 497
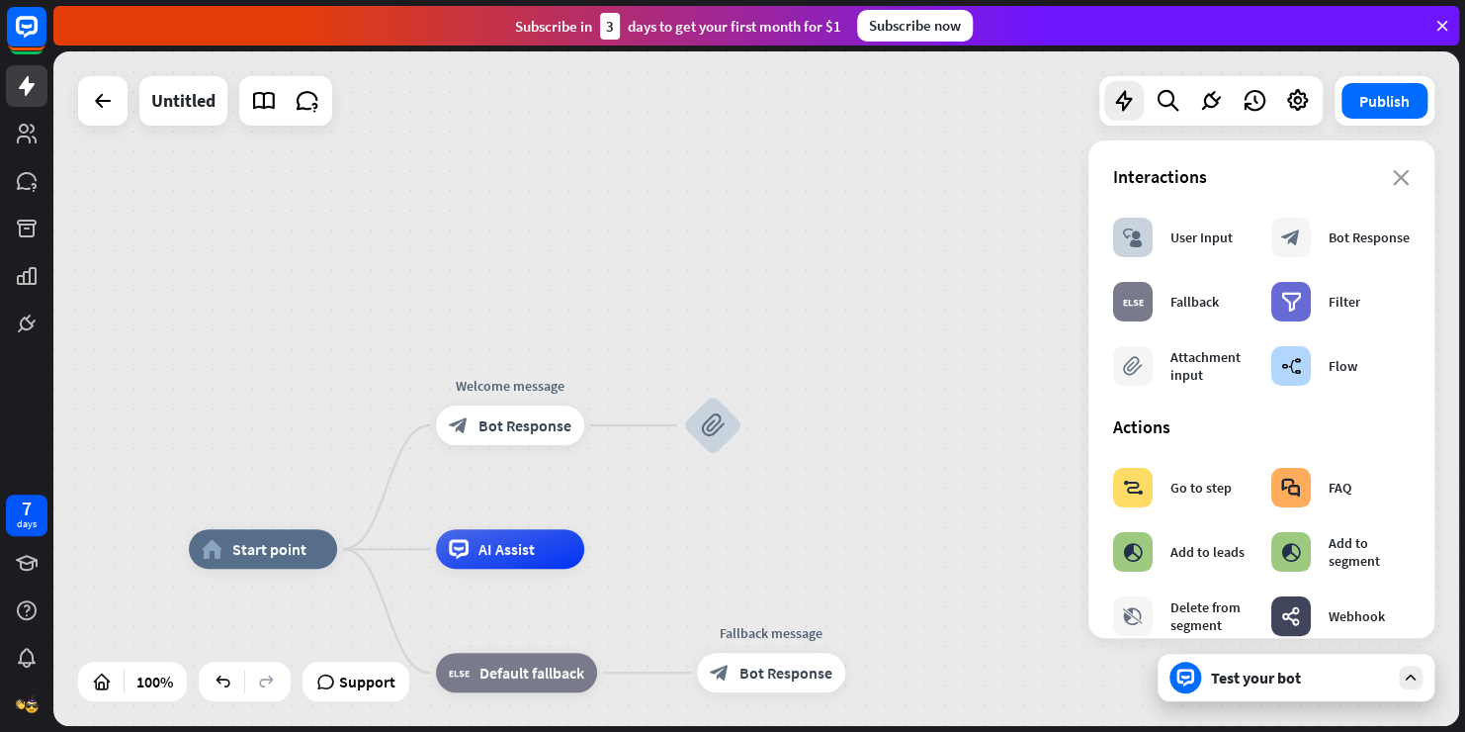
drag, startPoint x: 1437, startPoint y: 275, endPoint x: 1425, endPoint y: 311, distance: 38.5
click at [1425, 311] on div "home_2 Start point Welcome message block_bot_response Bot Response block_attach…" at bounding box center [756, 388] width 1406 height 674
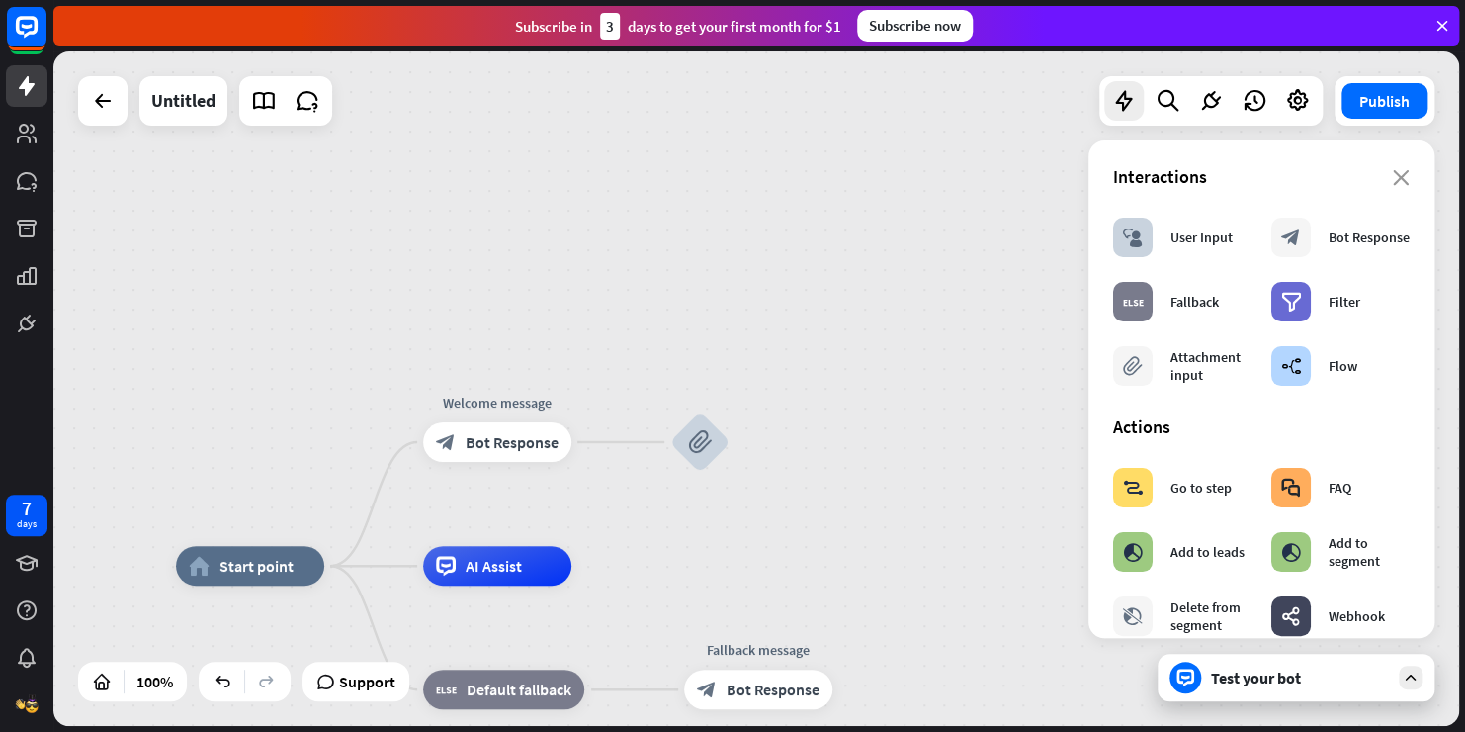
drag, startPoint x: 1434, startPoint y: 292, endPoint x: 1421, endPoint y: 308, distance: 21.2
click at [1421, 308] on div "home_2 Start point Welcome message block_bot_response Bot Response block_attach…" at bounding box center [756, 388] width 1406 height 674
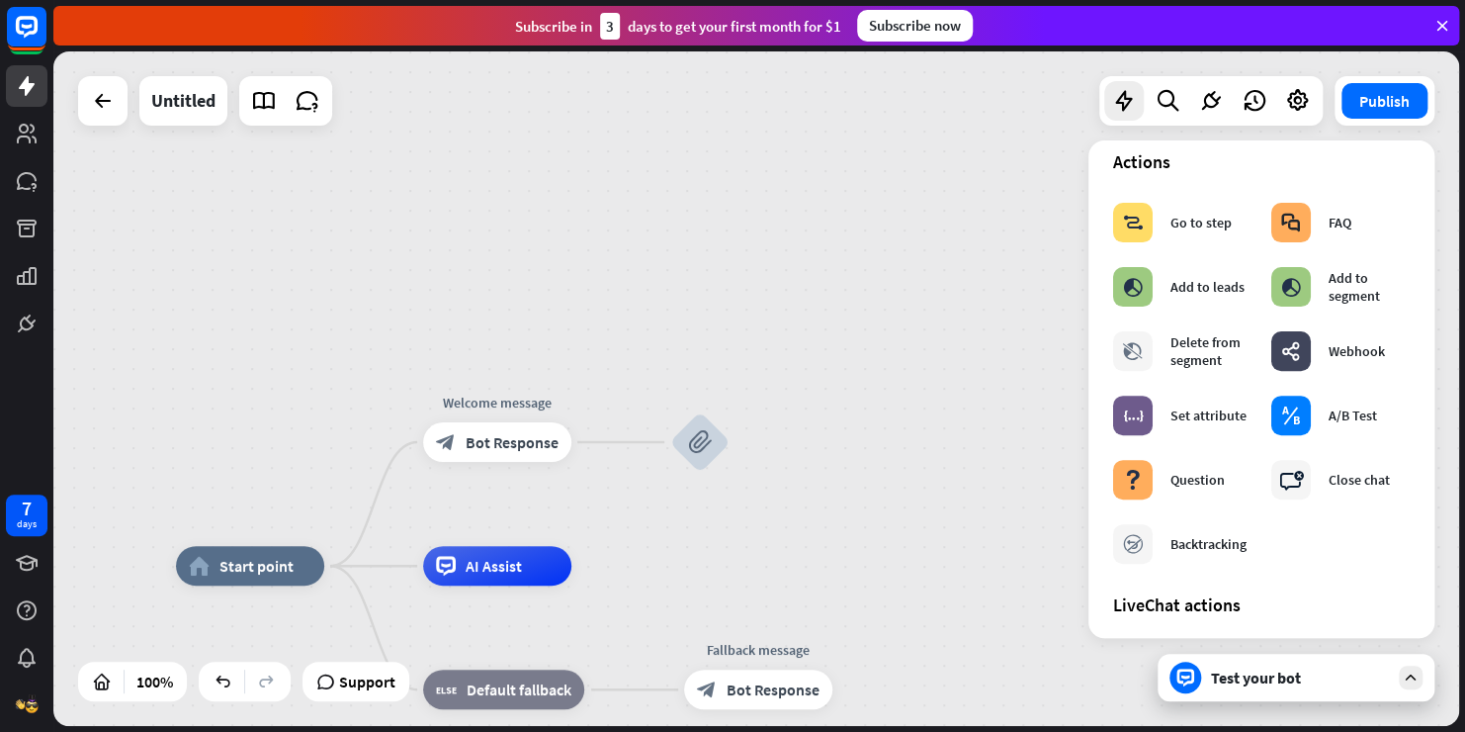
scroll to position [260, 0]
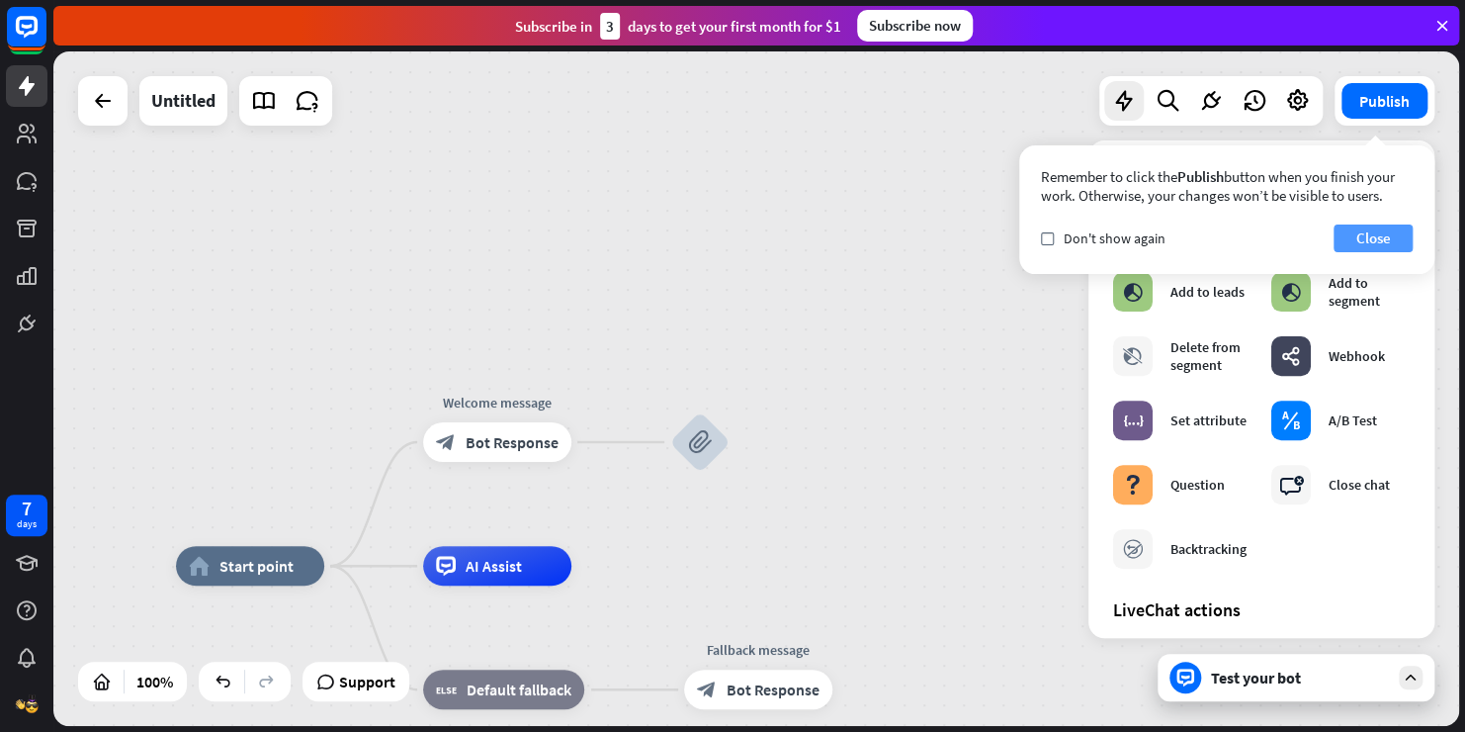
click at [1361, 234] on button "Close" at bounding box center [1373, 238] width 79 height 28
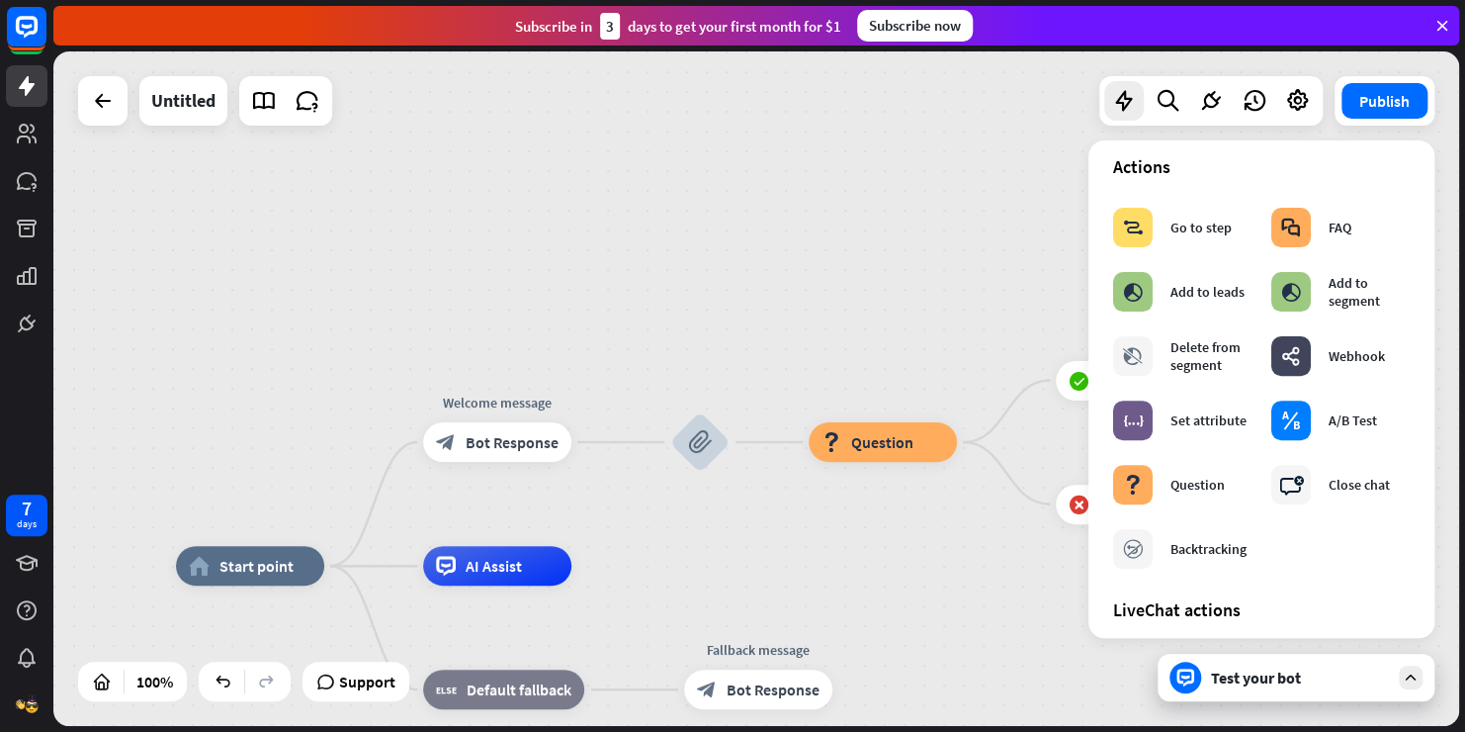
click at [838, 305] on div "home_2 Start point Welcome message block_bot_response Bot Response block_attach…" at bounding box center [756, 388] width 1406 height 674
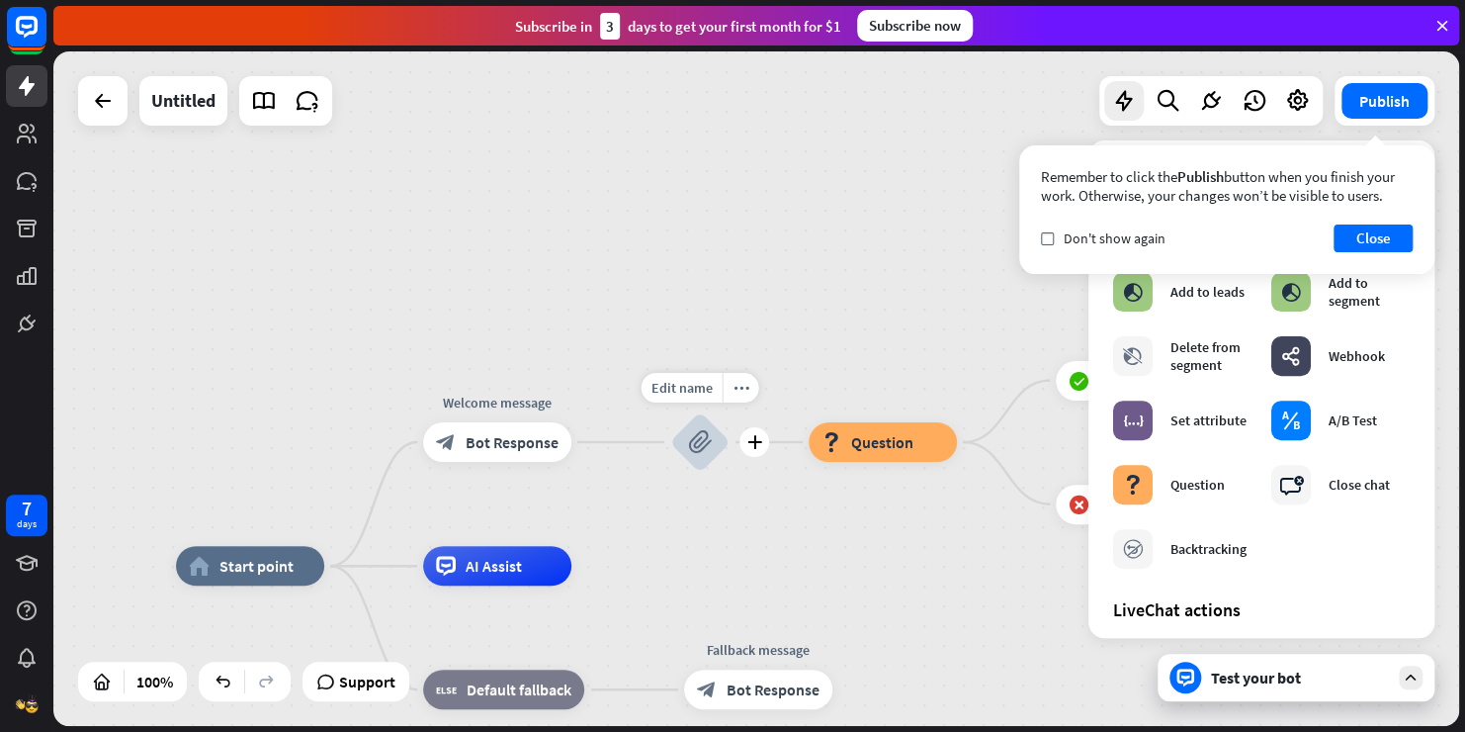
click at [693, 435] on icon "block_attachment" at bounding box center [700, 442] width 24 height 24
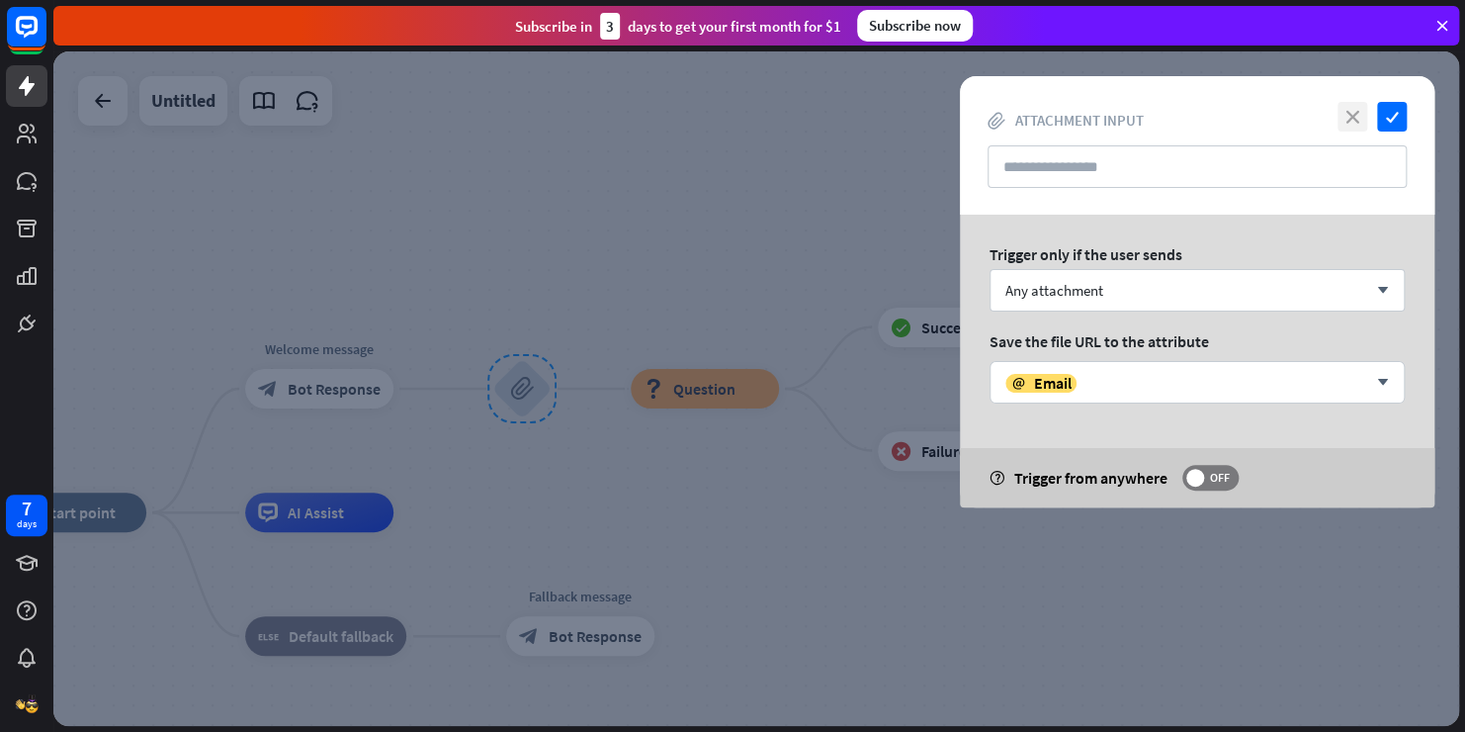
click at [1352, 122] on icon "close" at bounding box center [1353, 117] width 30 height 30
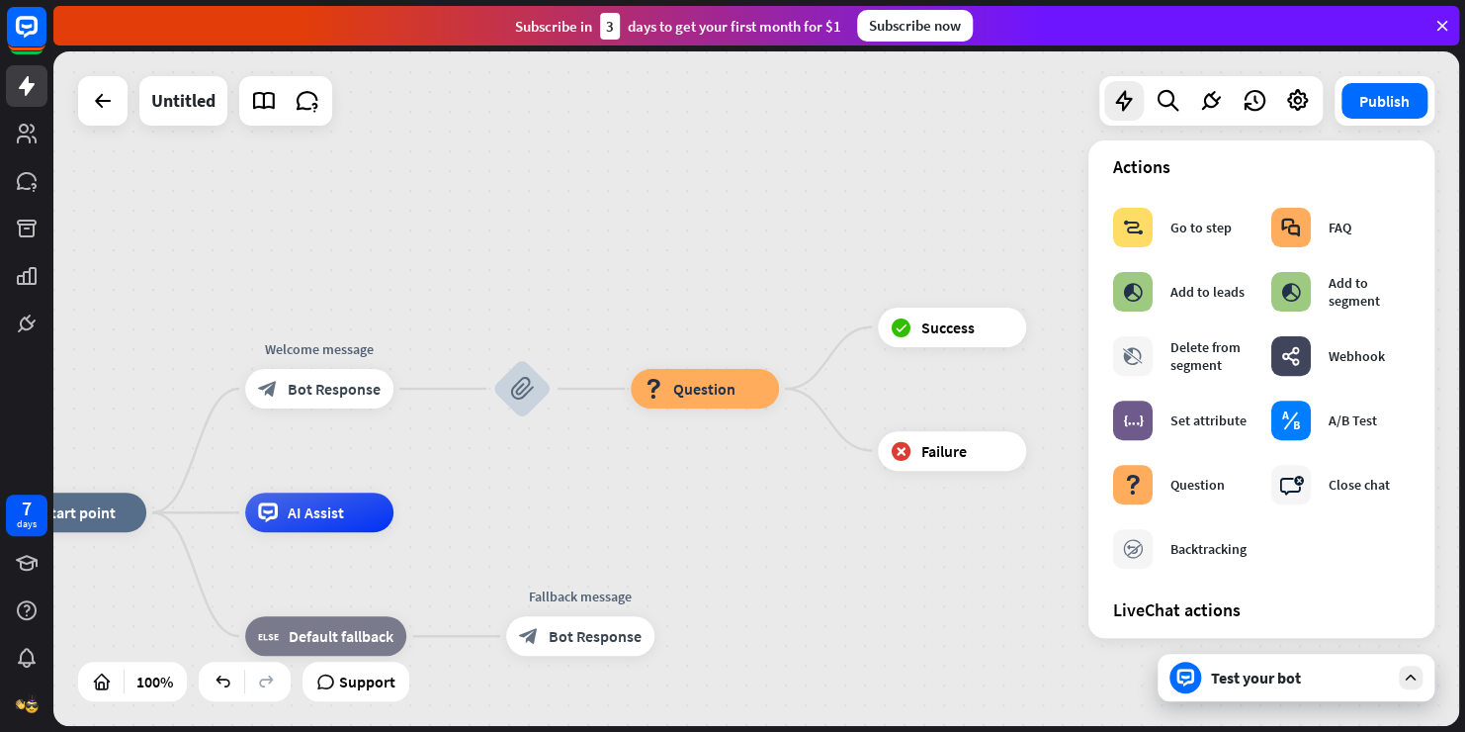
click at [1352, 122] on div "Publish" at bounding box center [1385, 100] width 100 height 49
drag, startPoint x: 511, startPoint y: 336, endPoint x: 434, endPoint y: 249, distance: 116.3
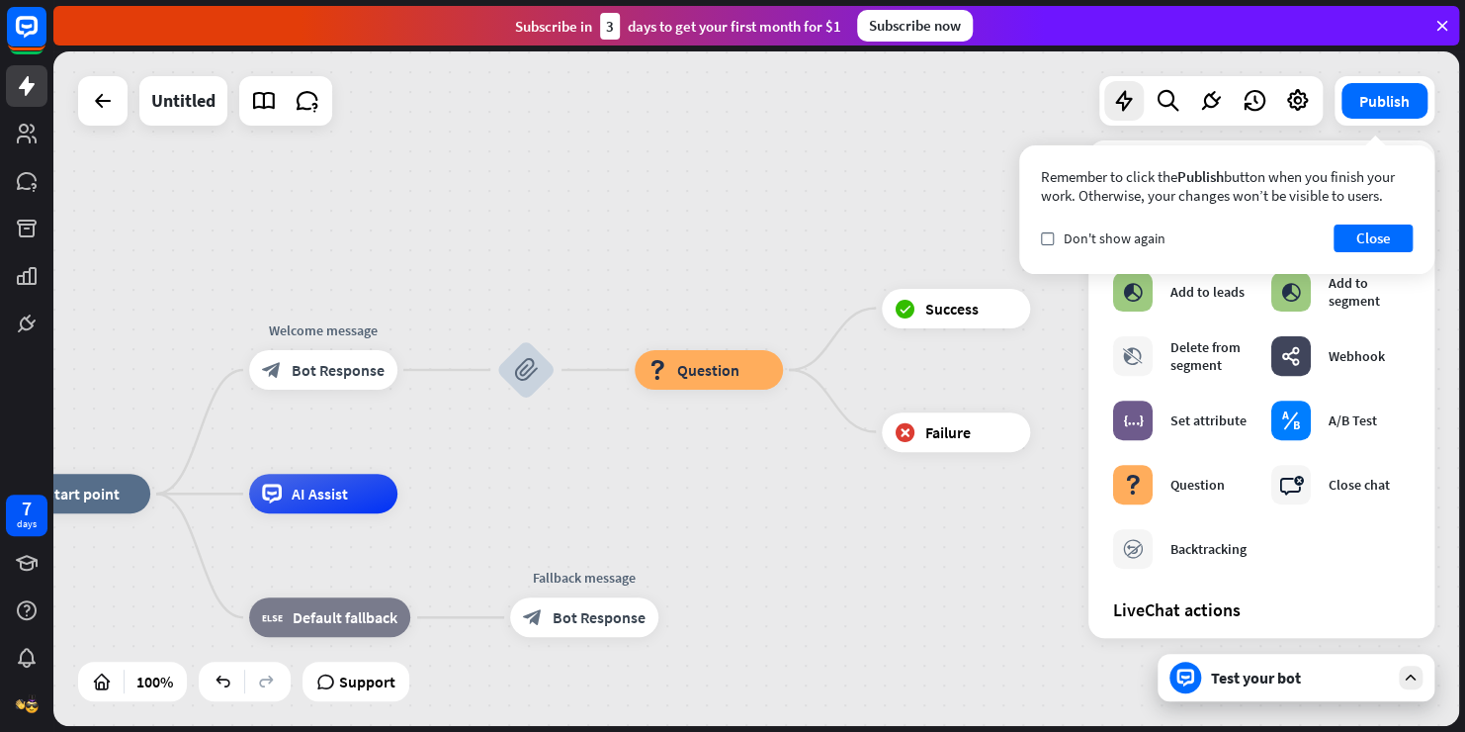
drag, startPoint x: 436, startPoint y: 254, endPoint x: 454, endPoint y: 218, distance: 39.8
click at [454, 218] on div "home_2 Start point Welcome message block_bot_response Bot Response block_attach…" at bounding box center [756, 388] width 1406 height 674
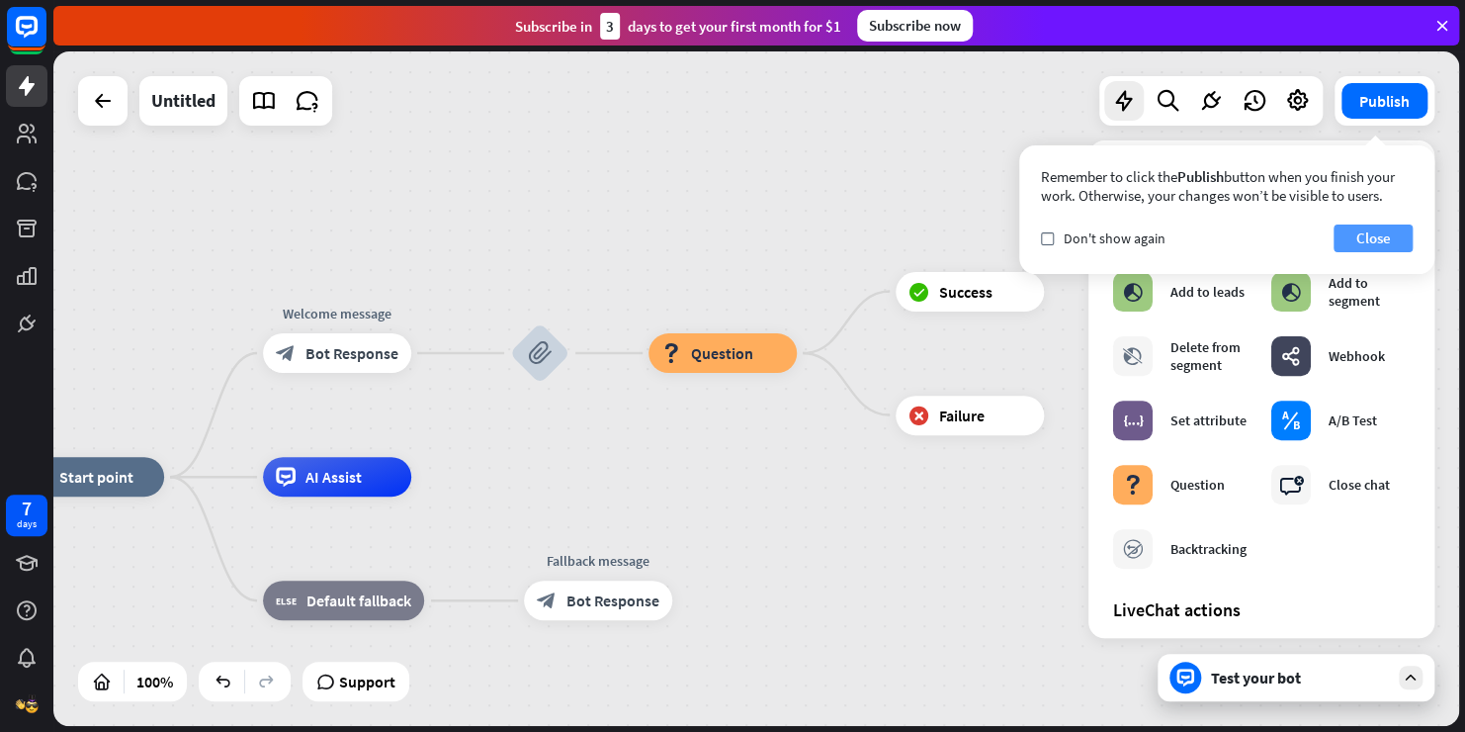
click at [1384, 248] on button "Close" at bounding box center [1373, 238] width 79 height 28
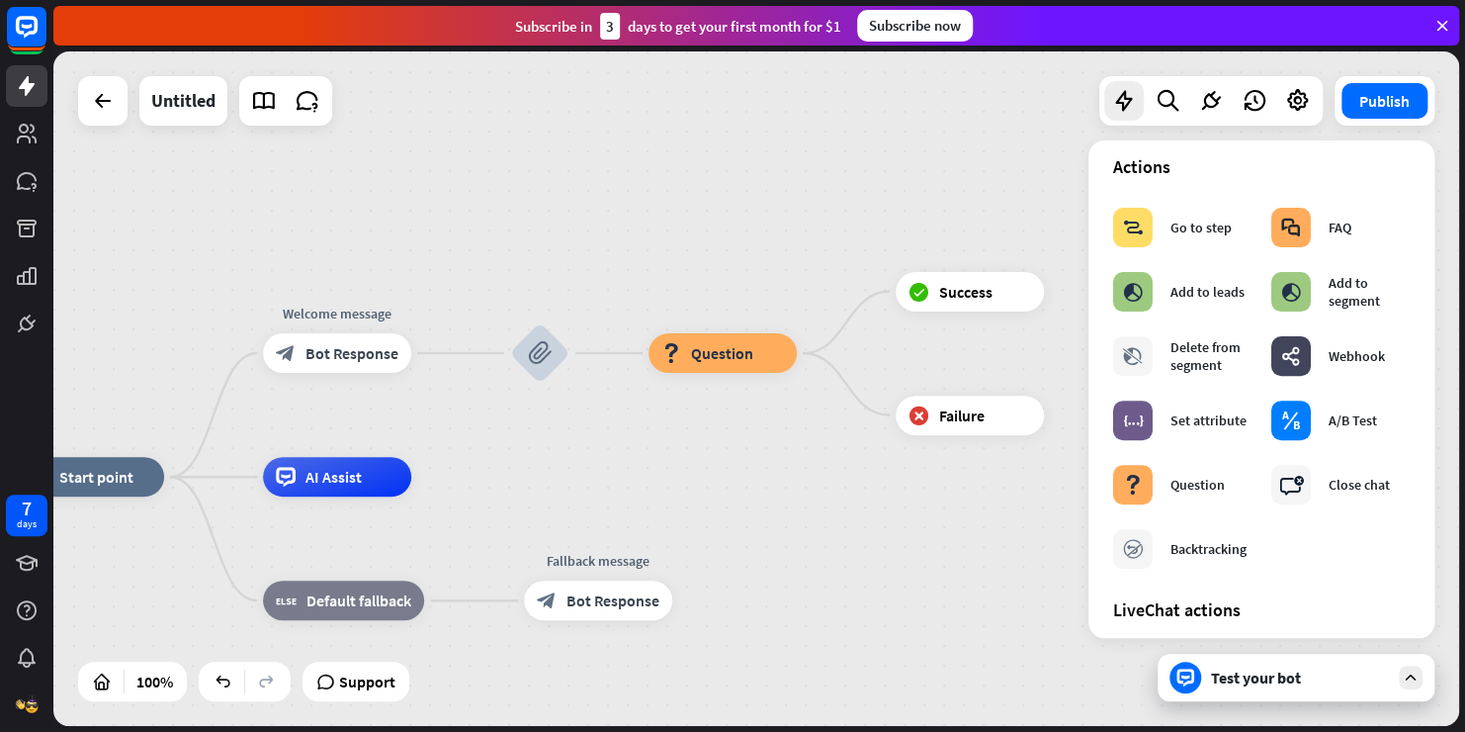
click at [1284, 656] on div "Test your bot" at bounding box center [1296, 677] width 277 height 47
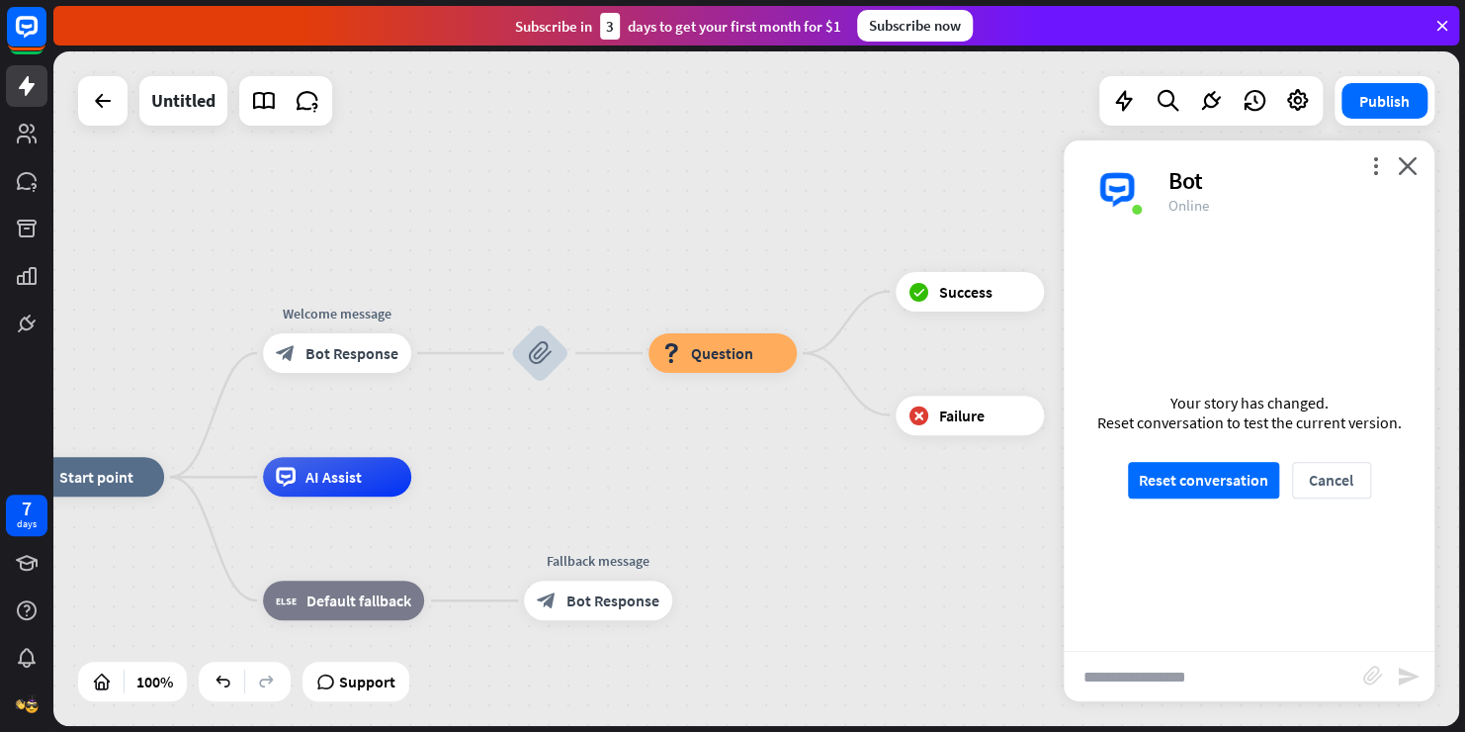
click at [1284, 656] on input "text" at bounding box center [1214, 676] width 300 height 49
click at [1417, 169] on icon "close" at bounding box center [1408, 165] width 20 height 19
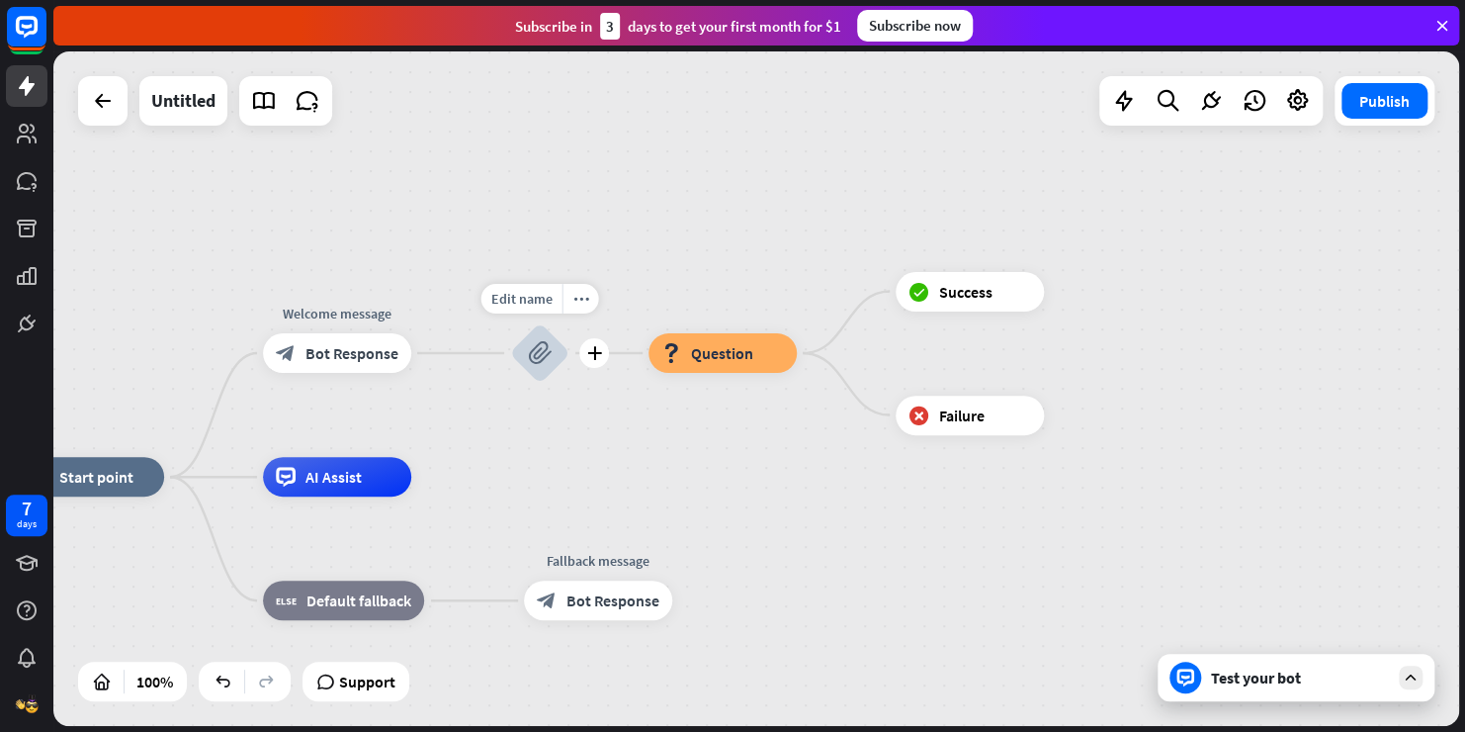
click at [540, 338] on div "block_attachment" at bounding box center [539, 352] width 59 height 59
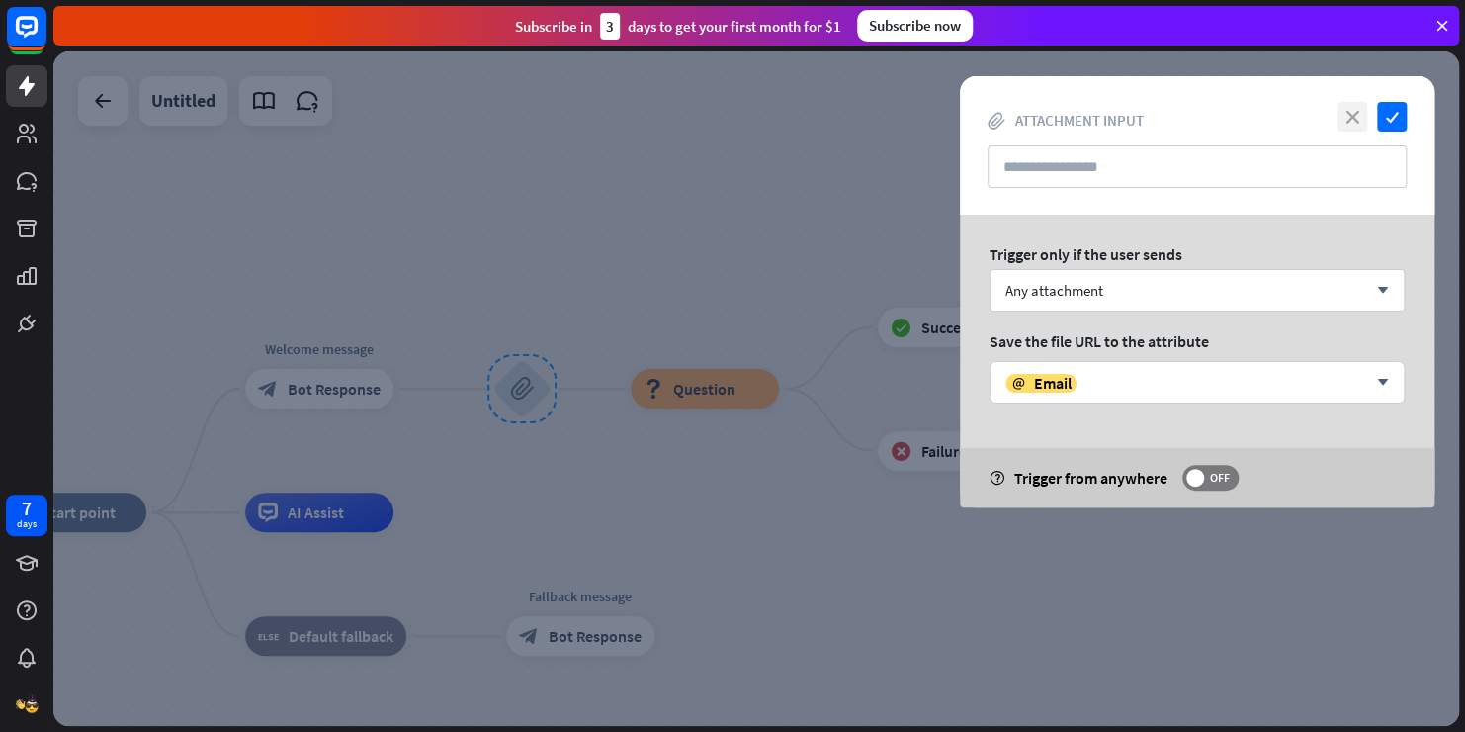
drag, startPoint x: 540, startPoint y: 338, endPoint x: 1342, endPoint y: 120, distance: 831.1
click at [1342, 120] on icon "close" at bounding box center [1353, 117] width 30 height 30
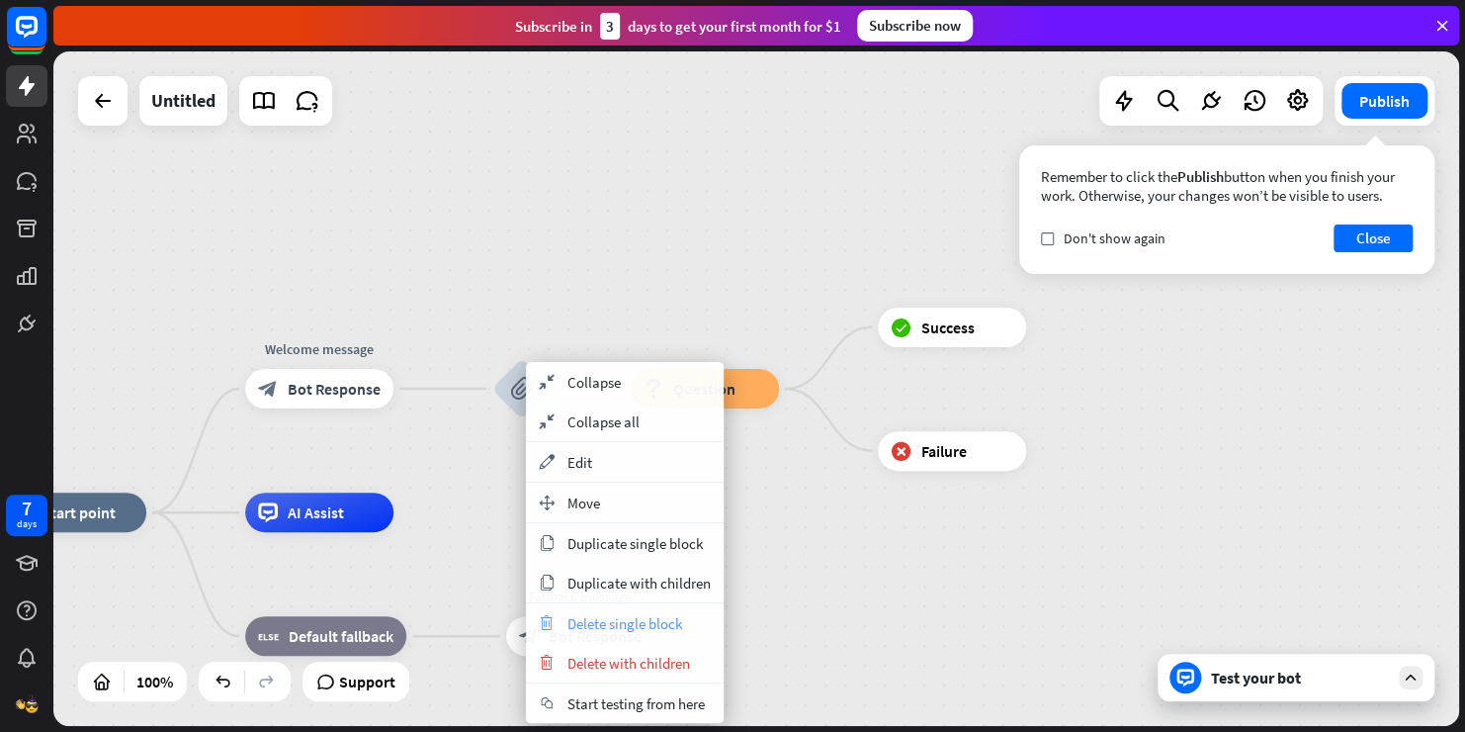
click at [637, 622] on span "Delete single block" at bounding box center [624, 623] width 115 height 19
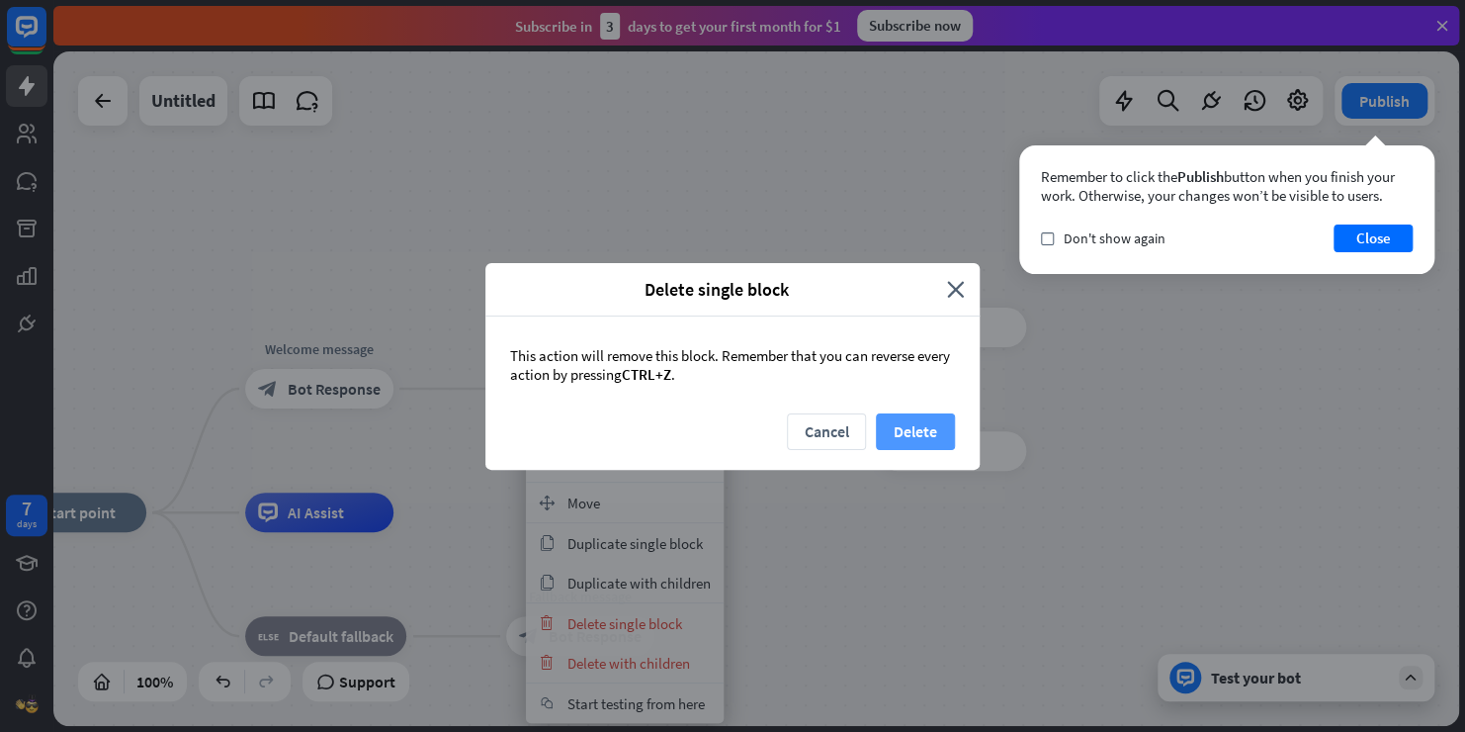
click at [900, 430] on button "Delete" at bounding box center [915, 431] width 79 height 37
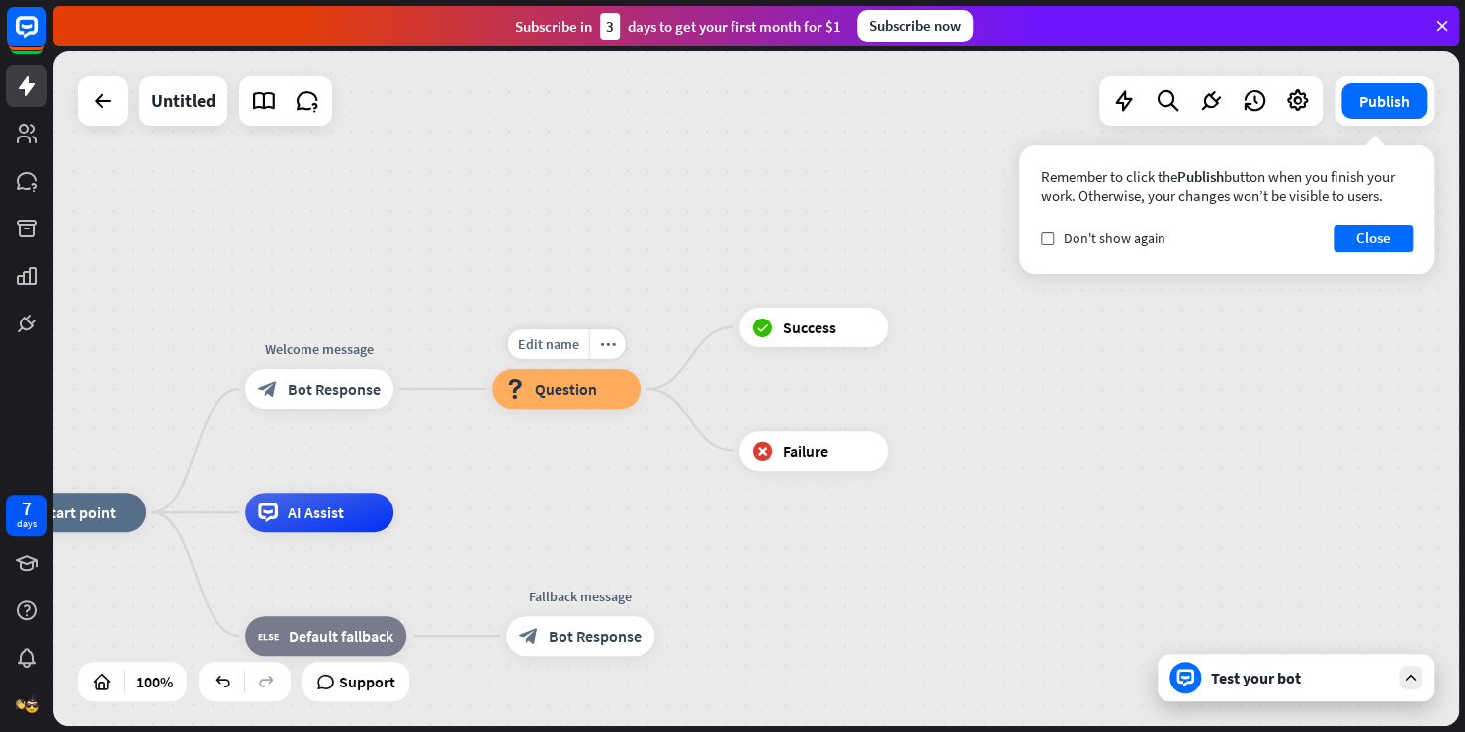
click at [579, 392] on span "Question" at bounding box center [566, 389] width 62 height 20
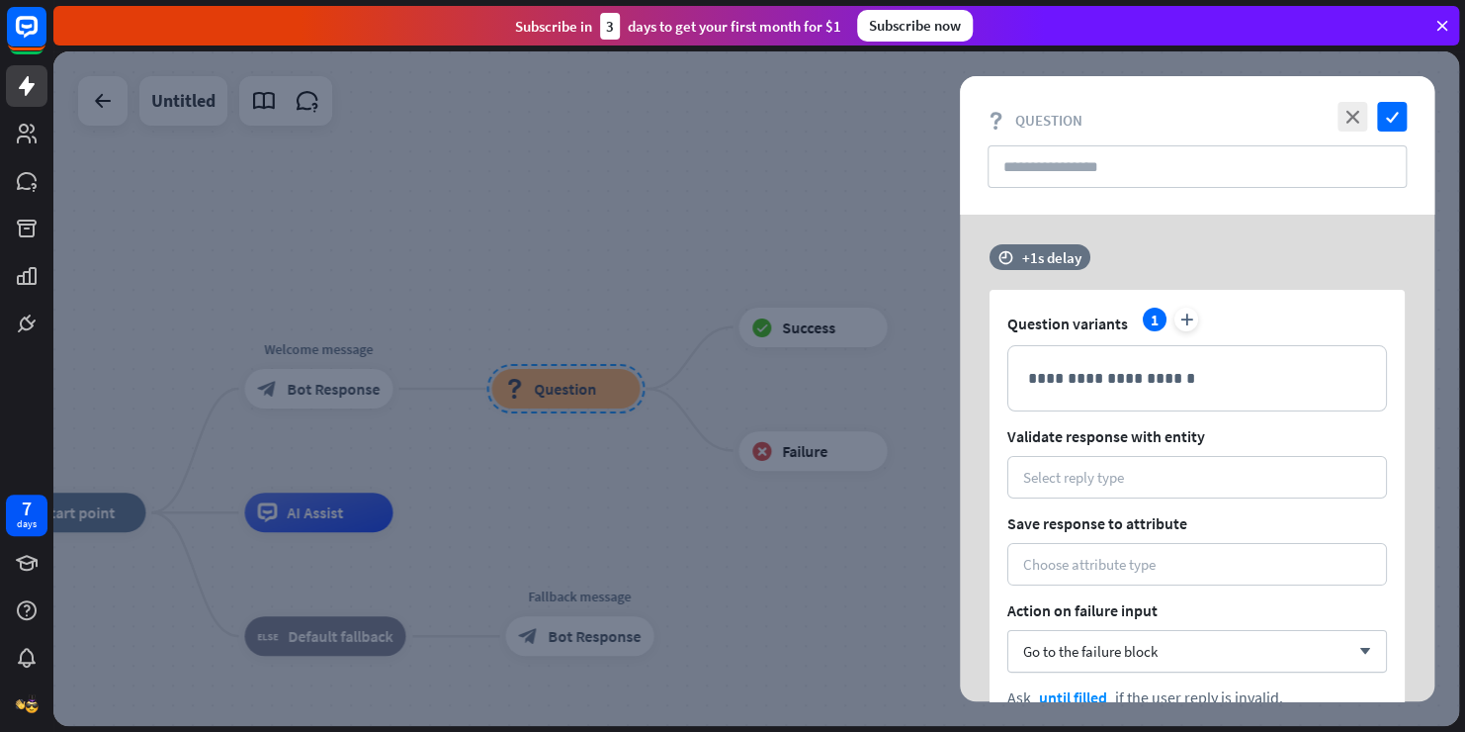
click at [579, 392] on div at bounding box center [756, 388] width 1406 height 674
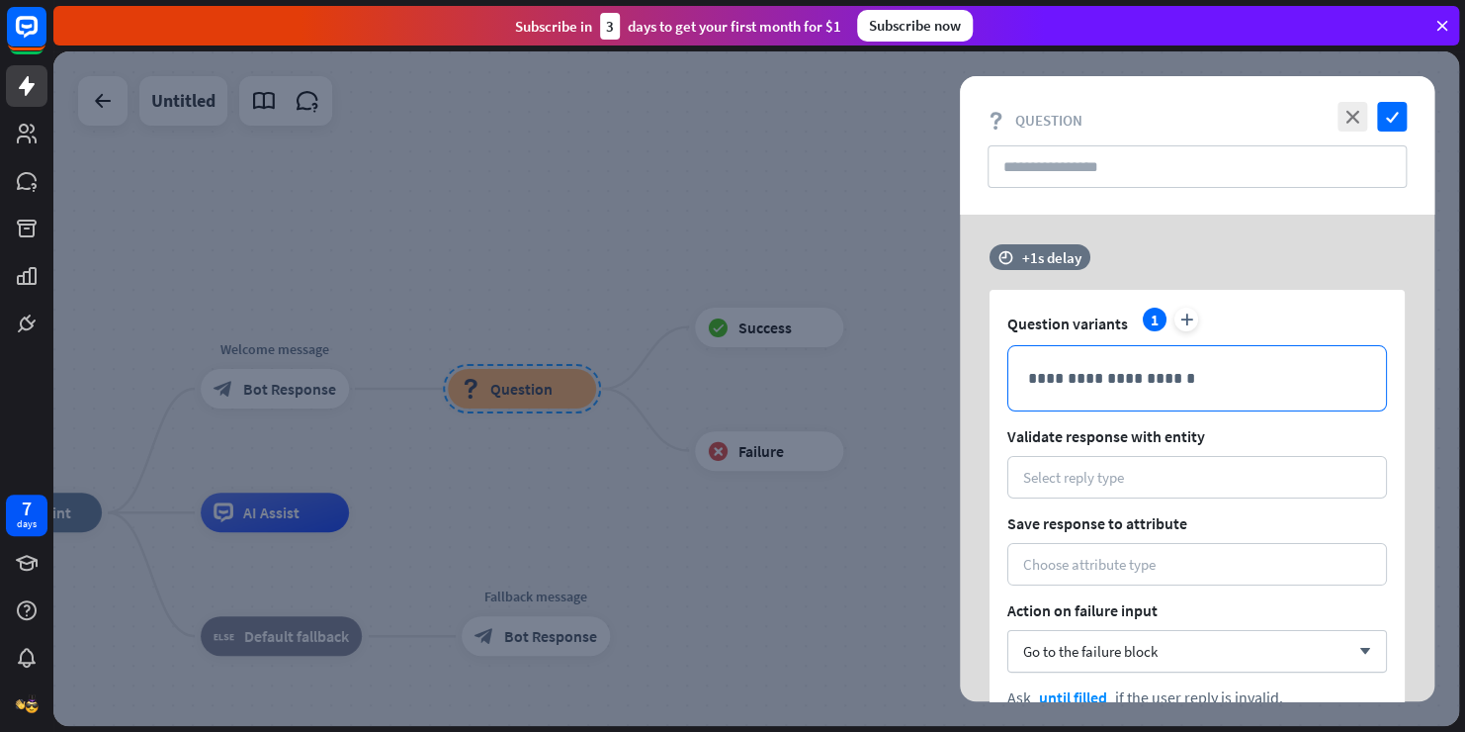
click at [1228, 375] on p "**********" at bounding box center [1197, 378] width 338 height 25
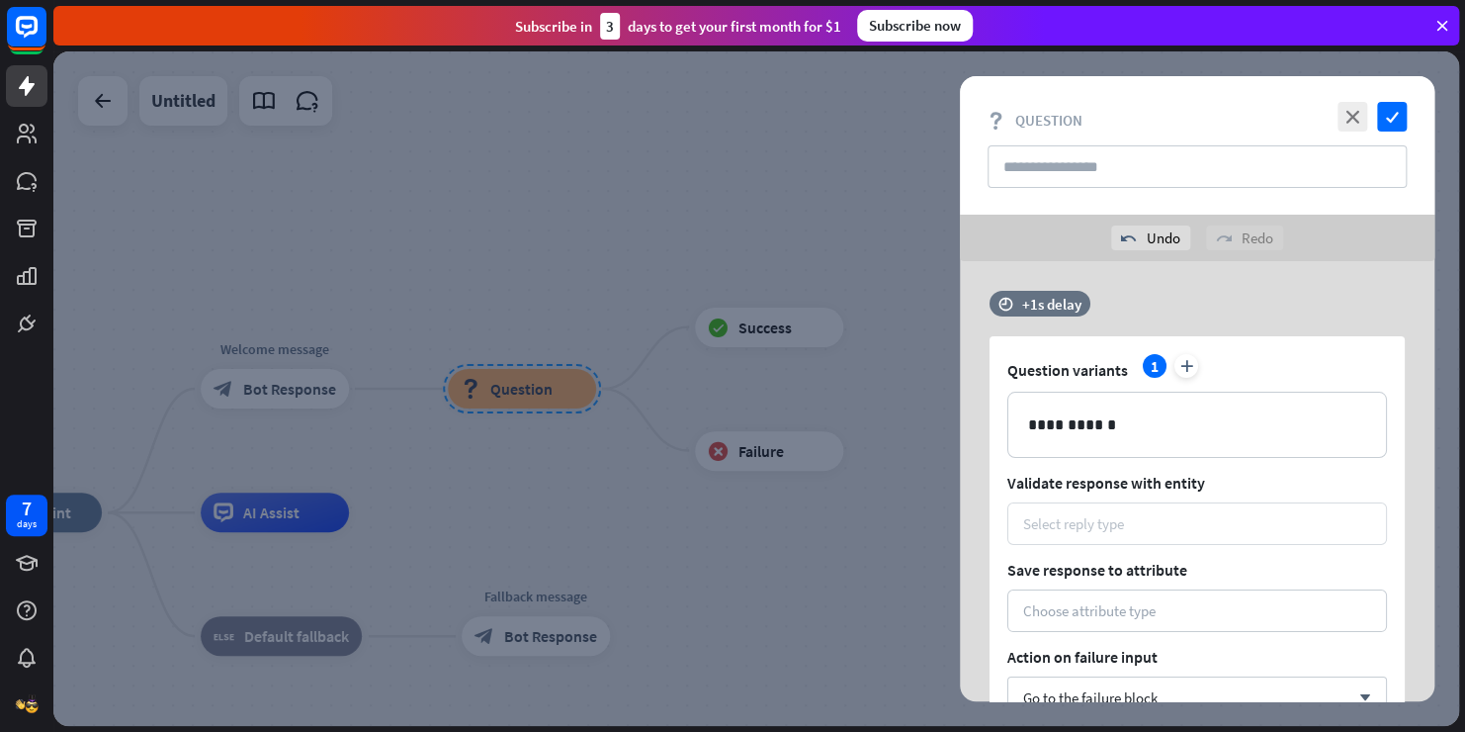
click at [1172, 527] on div "Select reply type" at bounding box center [1197, 523] width 348 height 19
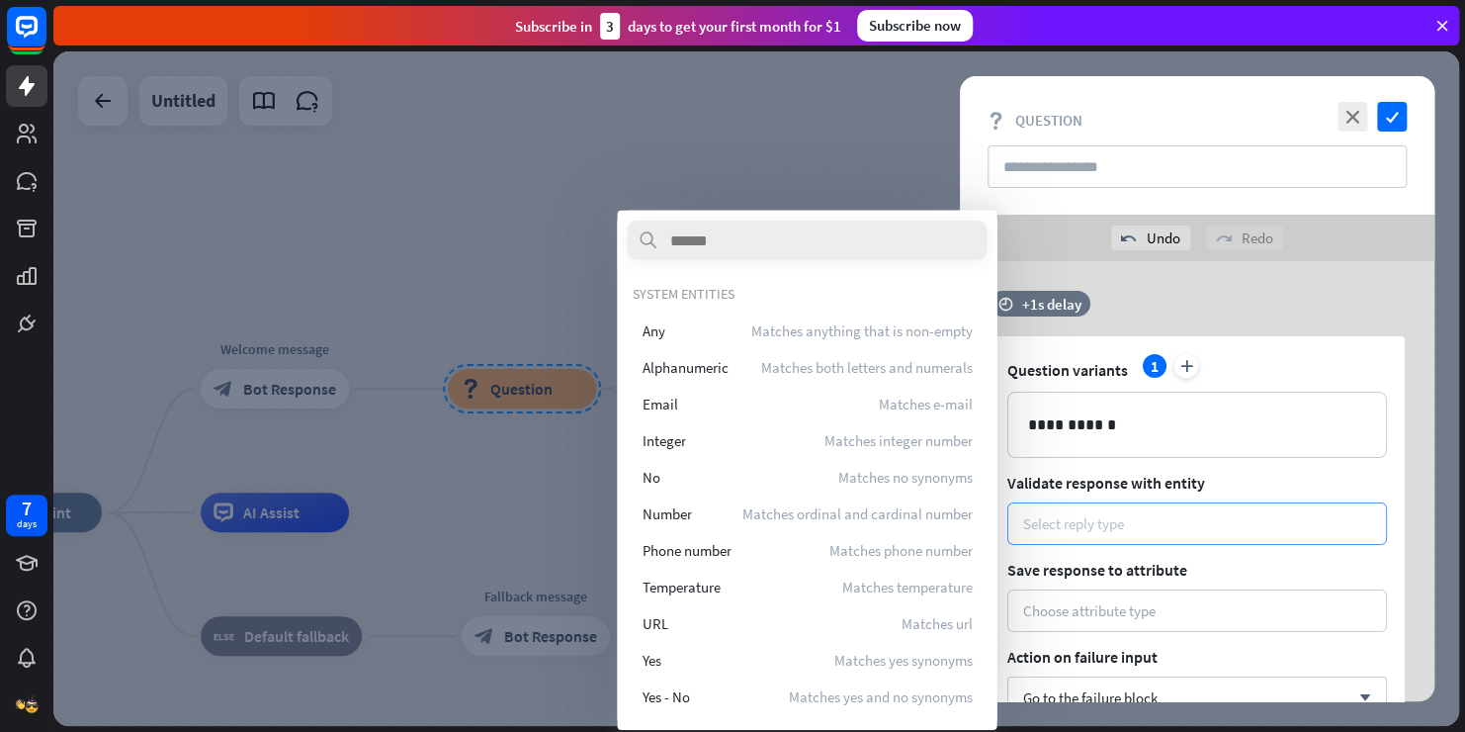
click at [1172, 527] on div "Select reply type" at bounding box center [1197, 523] width 348 height 19
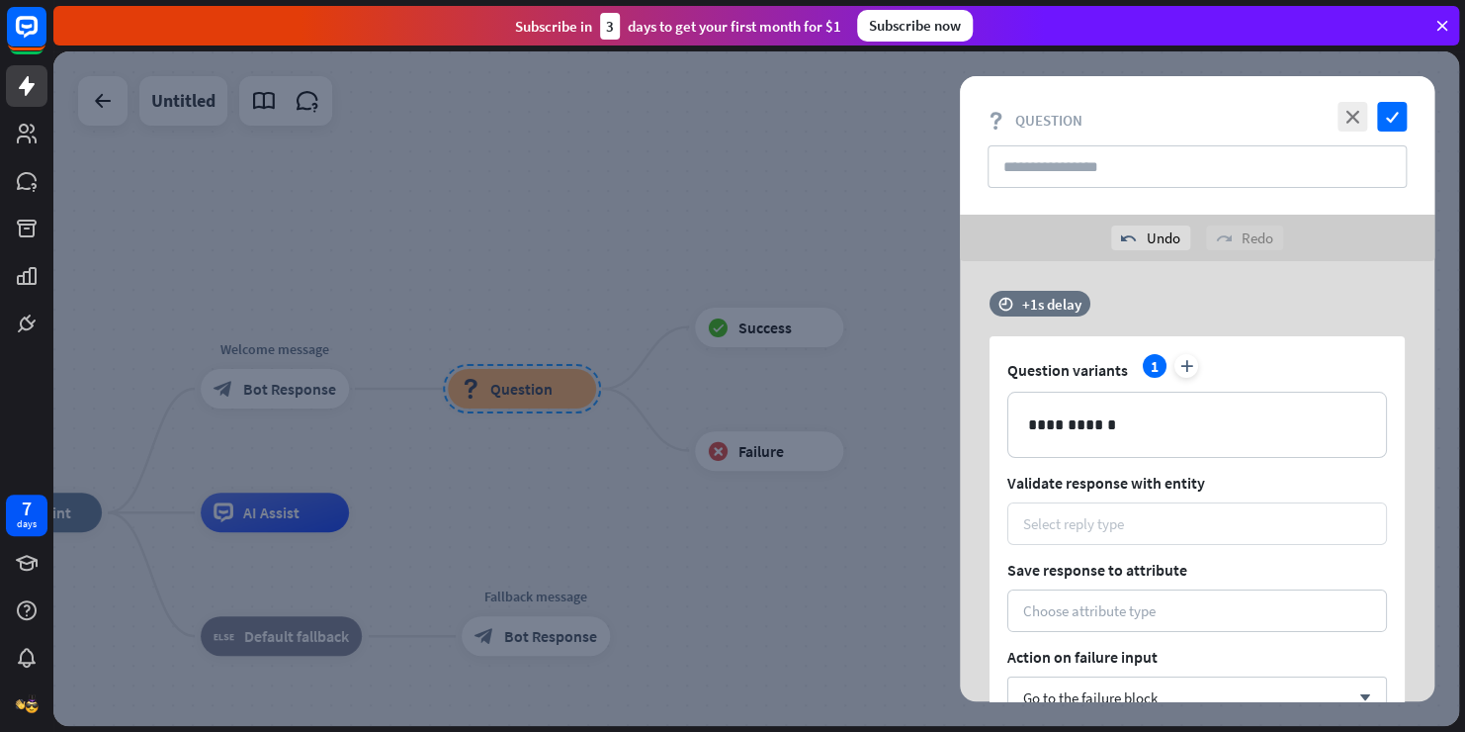
click at [1172, 527] on div "Select reply type" at bounding box center [1197, 523] width 348 height 19
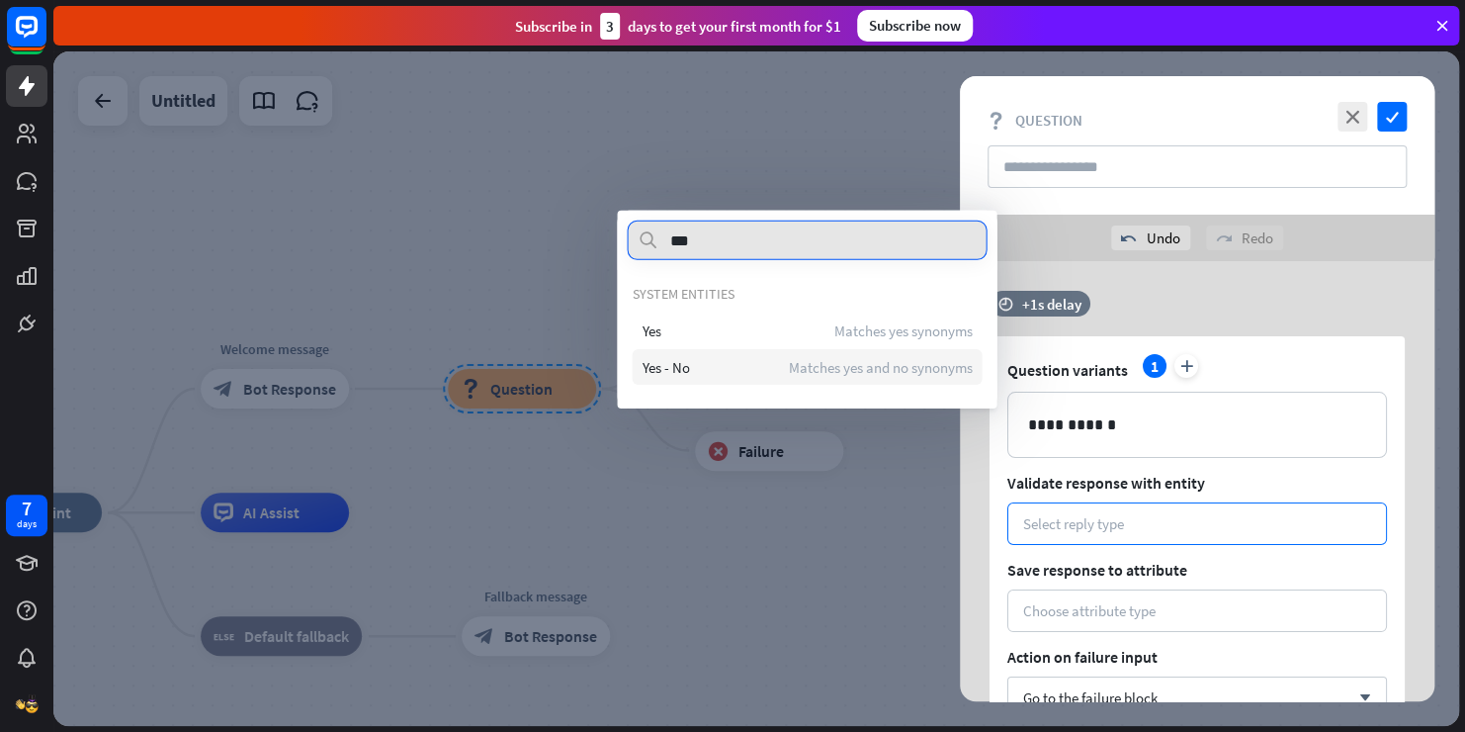
type input "***"
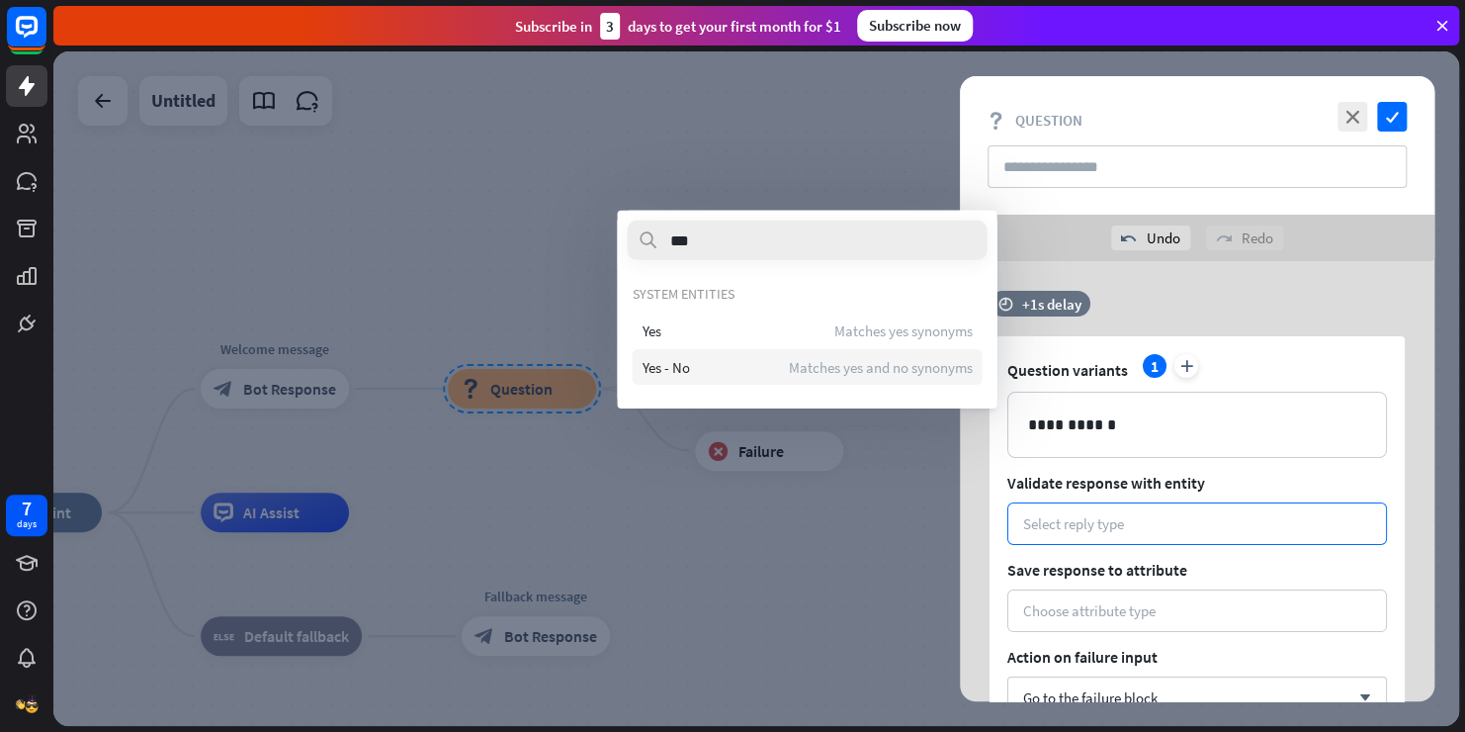
click at [811, 357] on span "Matches yes and no synonyms" at bounding box center [880, 366] width 184 height 19
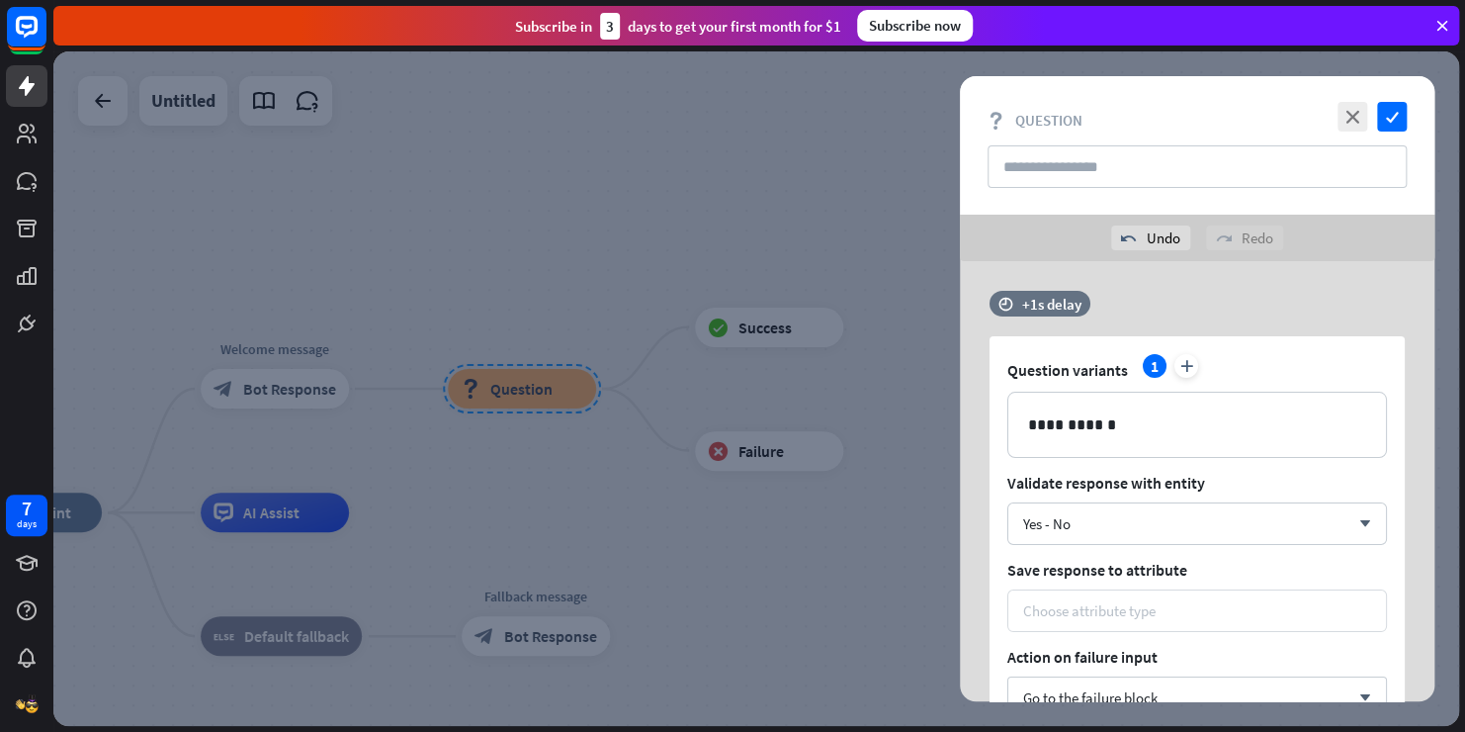
click at [1081, 611] on div "Choose attribute type" at bounding box center [1089, 610] width 132 height 19
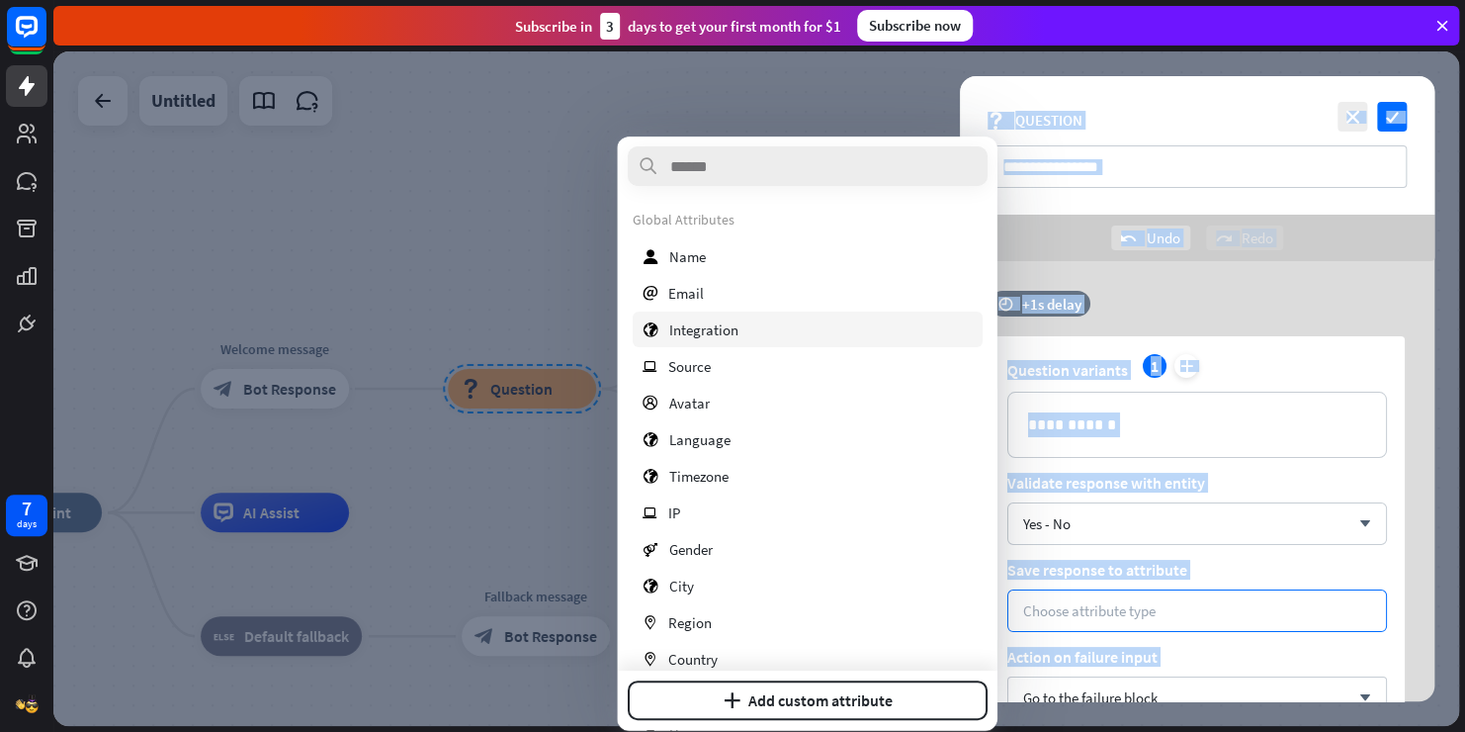
drag, startPoint x: 520, startPoint y: 310, endPoint x: 850, endPoint y: 498, distance: 379.9
click at [850, 498] on body "7 days close Product Help First steps Get started with ChatBot Help Center Foll…" at bounding box center [732, 366] width 1465 height 732
click at [821, 699] on button "plus Add custom attribute" at bounding box center [807, 700] width 360 height 40
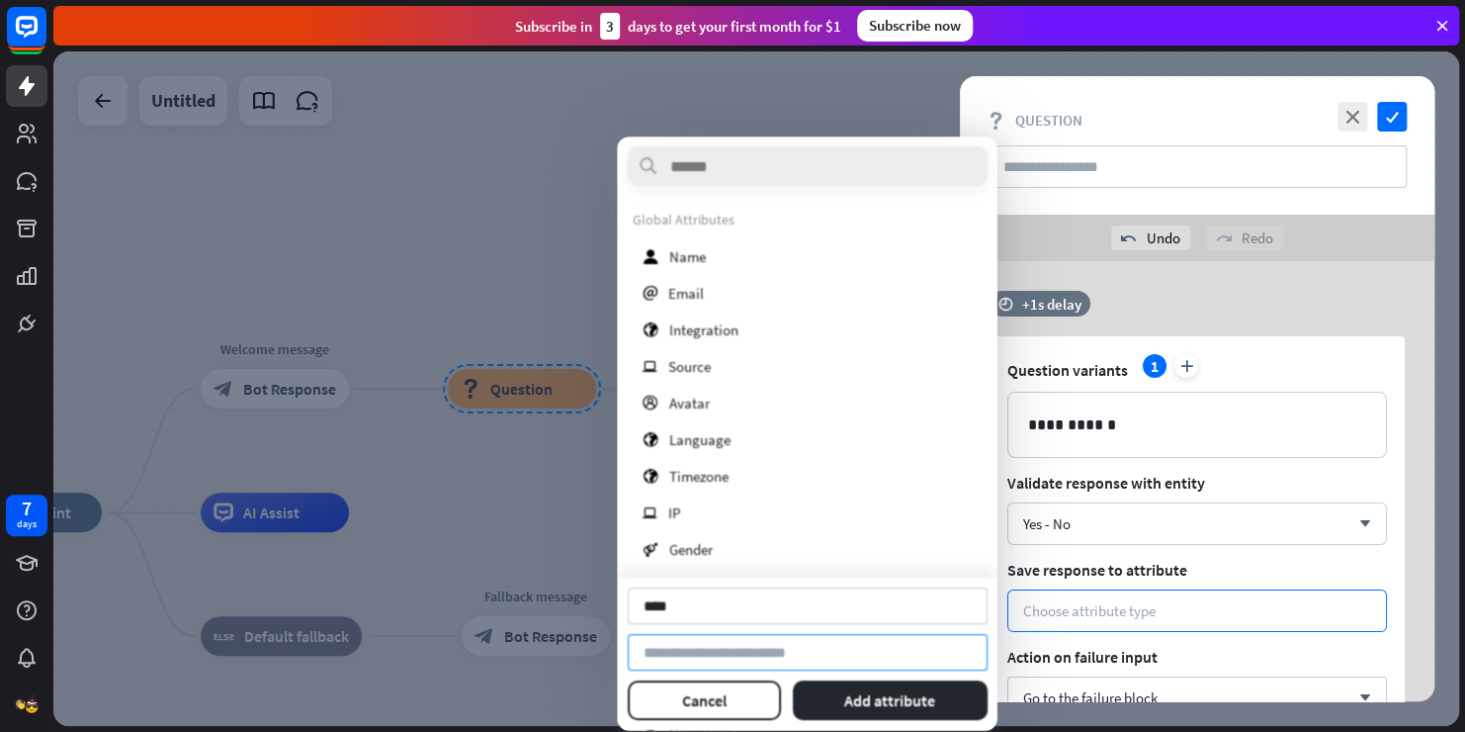
type input "****"
click at [733, 658] on input at bounding box center [807, 652] width 360 height 37
type input "*"
type input "**********"
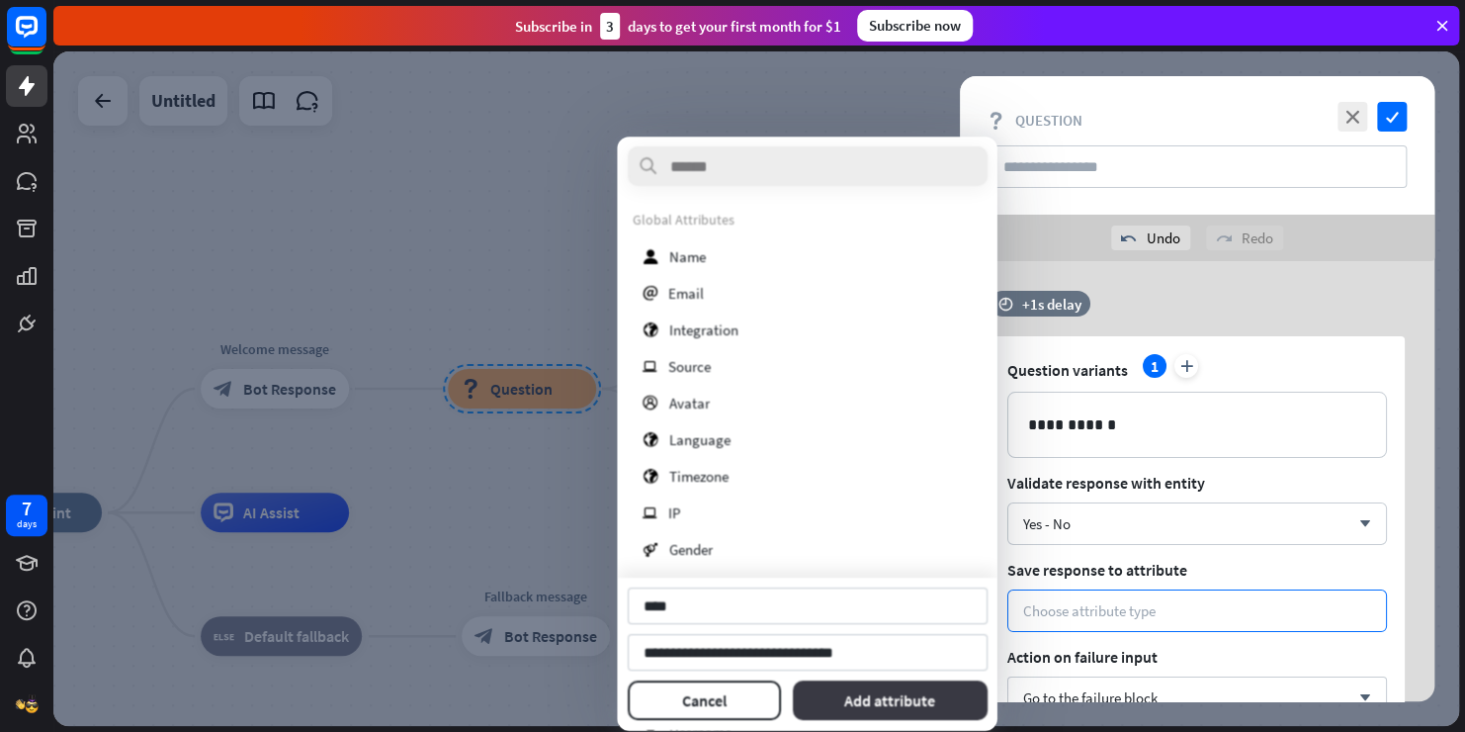
click at [883, 711] on button "Add attribute" at bounding box center [890, 700] width 196 height 40
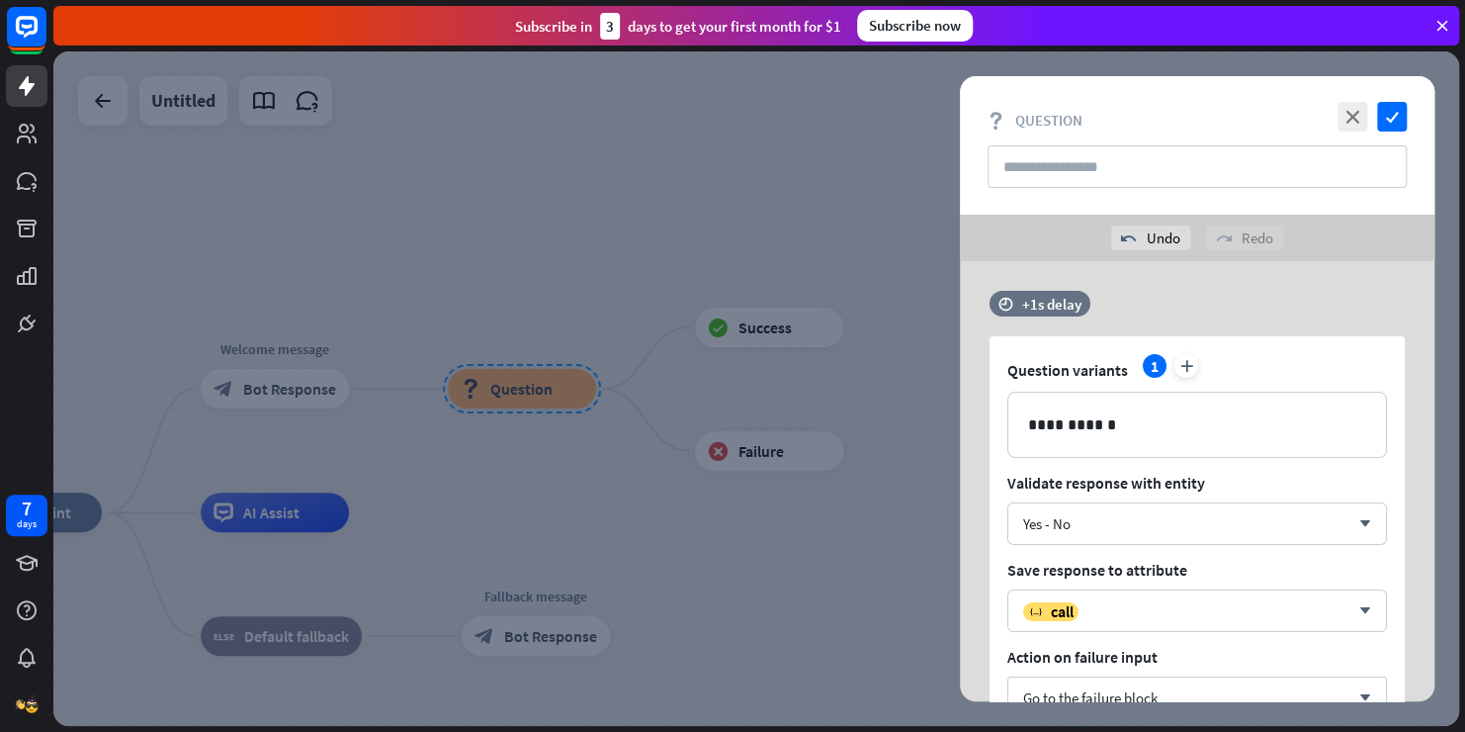
click at [1256, 285] on div "**********" at bounding box center [1197, 581] width 475 height 641
click at [1087, 170] on input "text" at bounding box center [1197, 166] width 419 height 43
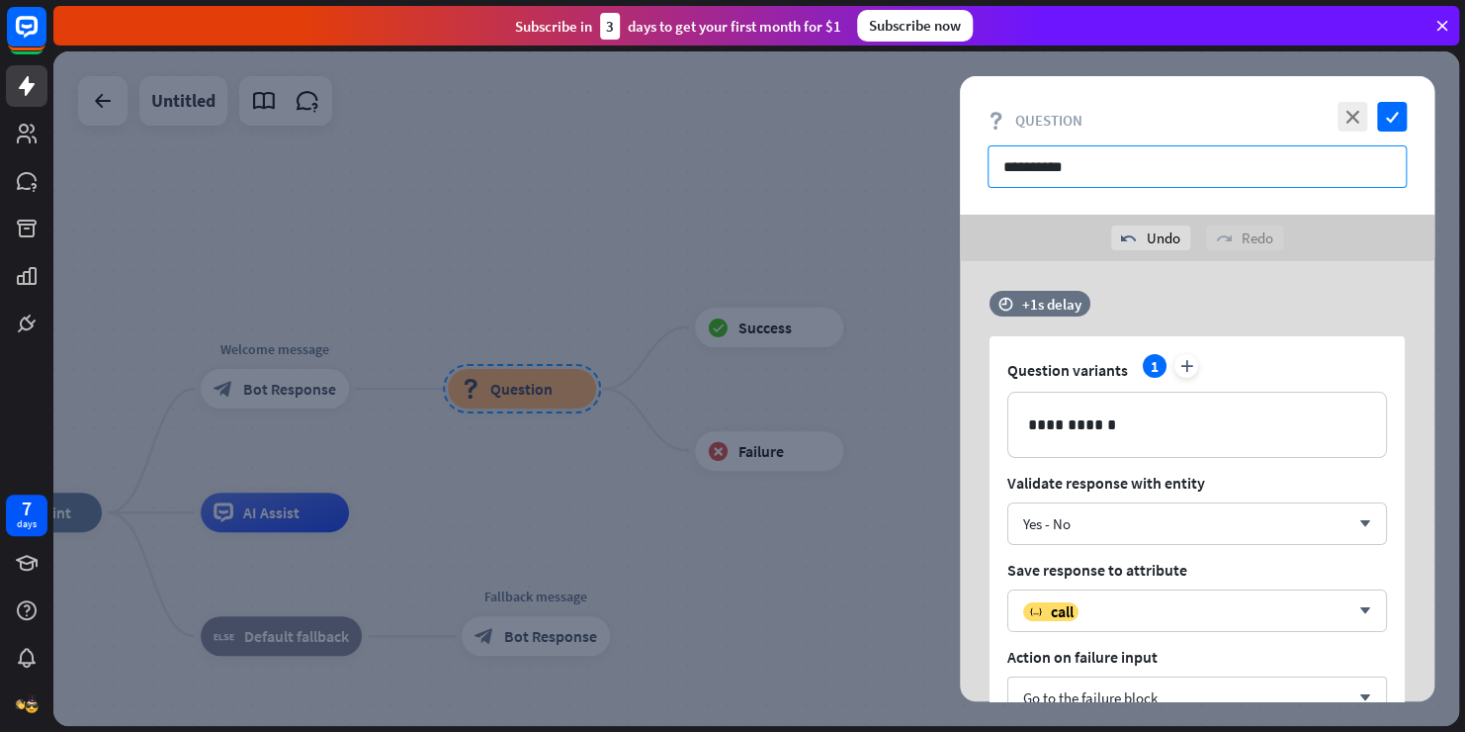
type input "**********"
click at [1275, 294] on div "time +1s delay" at bounding box center [1192, 313] width 405 height 45
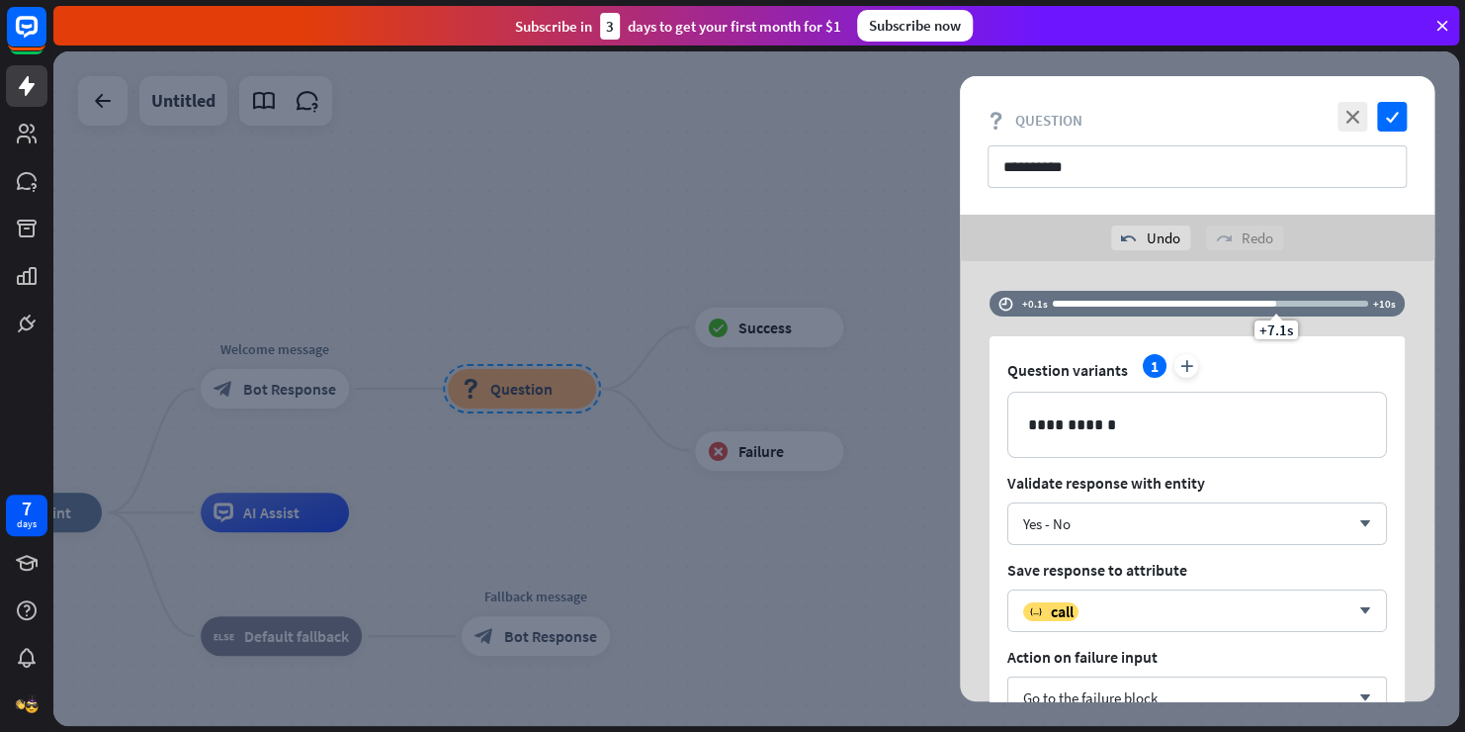
click at [1238, 260] on div "**********" at bounding box center [1197, 388] width 475 height 625
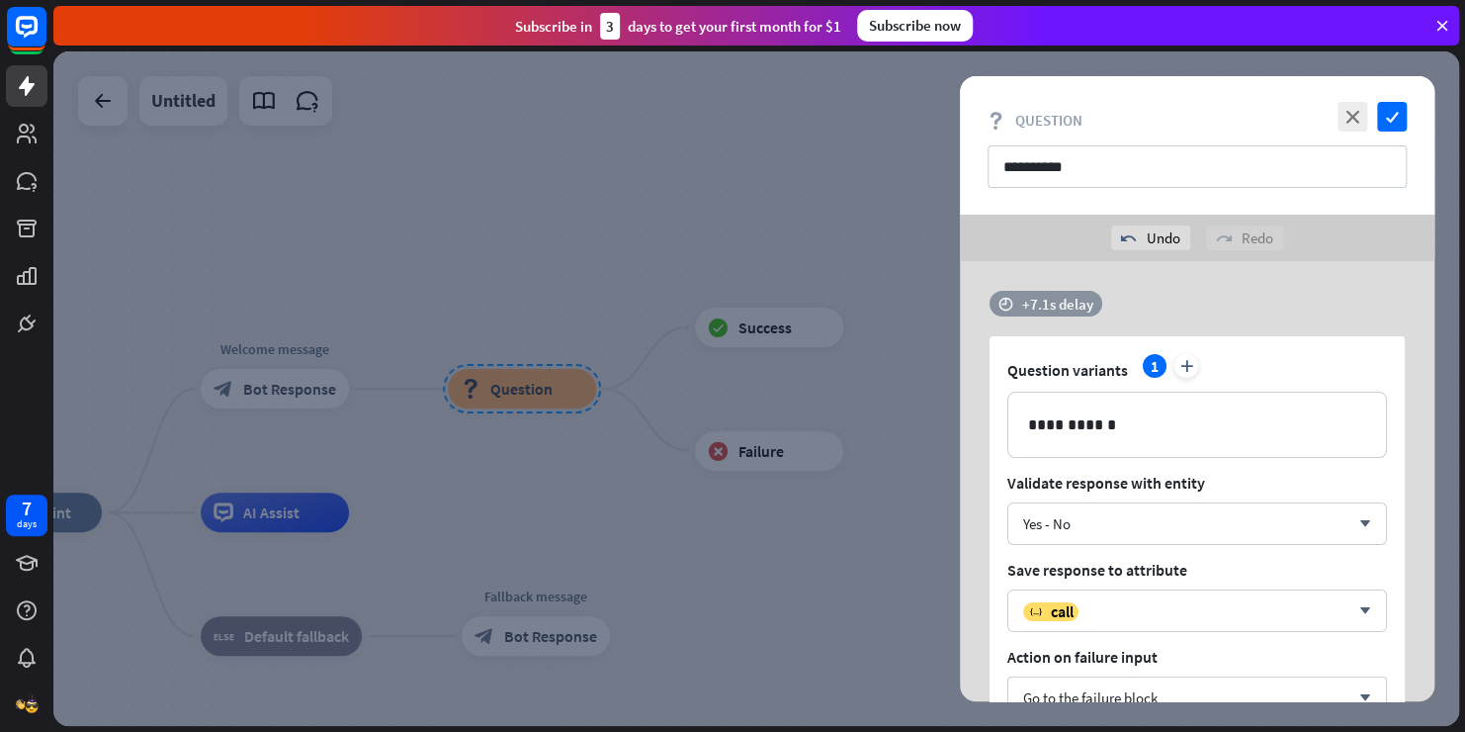
click at [1070, 301] on div "+7.1s delay" at bounding box center [1057, 304] width 71 height 19
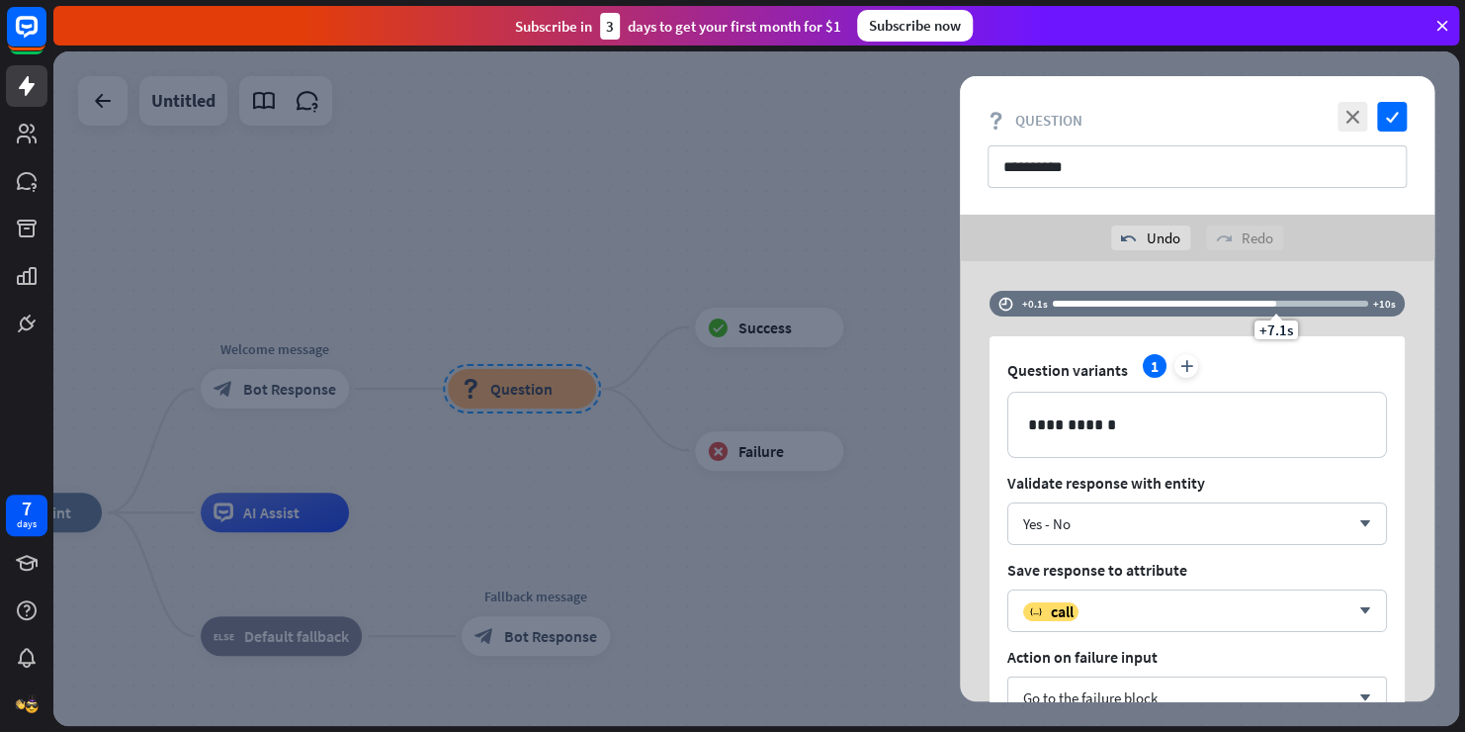
drag, startPoint x: 1197, startPoint y: 301, endPoint x: 1089, endPoint y: 301, distance: 108.8
click at [1089, 301] on div at bounding box center [1164, 304] width 223 height 6
drag, startPoint x: 1089, startPoint y: 301, endPoint x: 1044, endPoint y: 274, distance: 51.9
click at [1043, 277] on div "**********" at bounding box center [1197, 581] width 475 height 641
drag, startPoint x: 1298, startPoint y: 324, endPoint x: 1303, endPoint y: 337, distance: 13.8
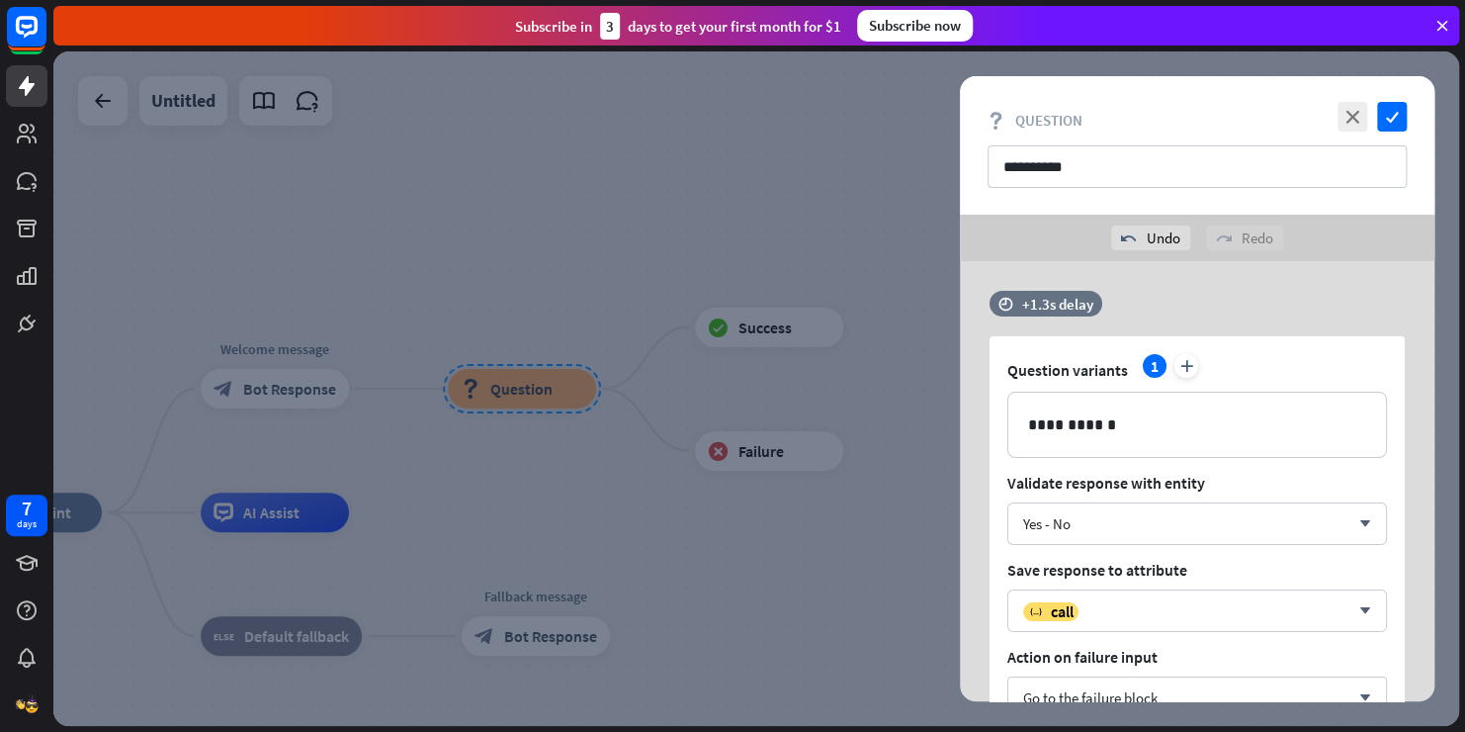
click at [1303, 337] on div "**********" at bounding box center [1197, 537] width 475 height 492
click at [1303, 334] on div "time +1.3s delay" at bounding box center [1192, 313] width 405 height 45
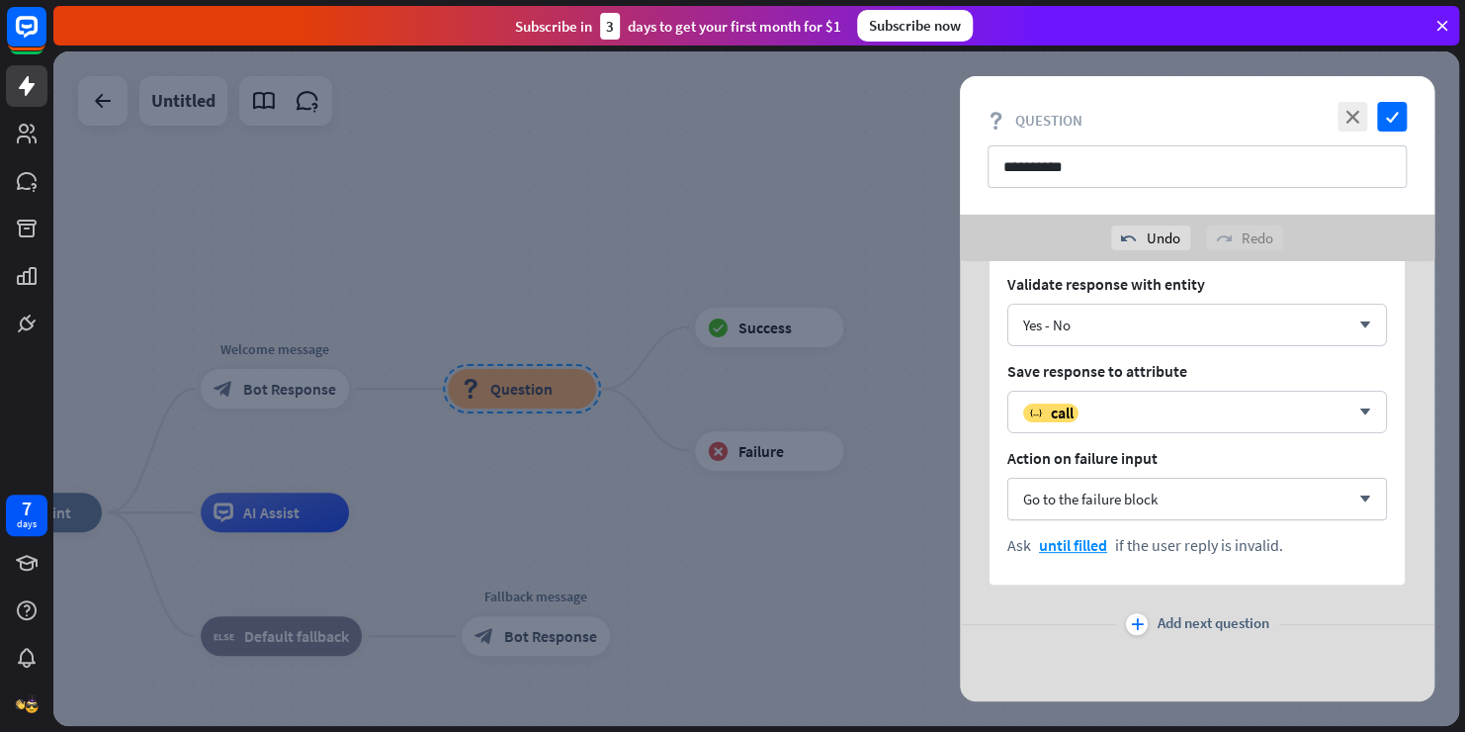
scroll to position [201, 0]
click at [1120, 506] on div "Go to the failure block arrow_down" at bounding box center [1197, 497] width 380 height 43
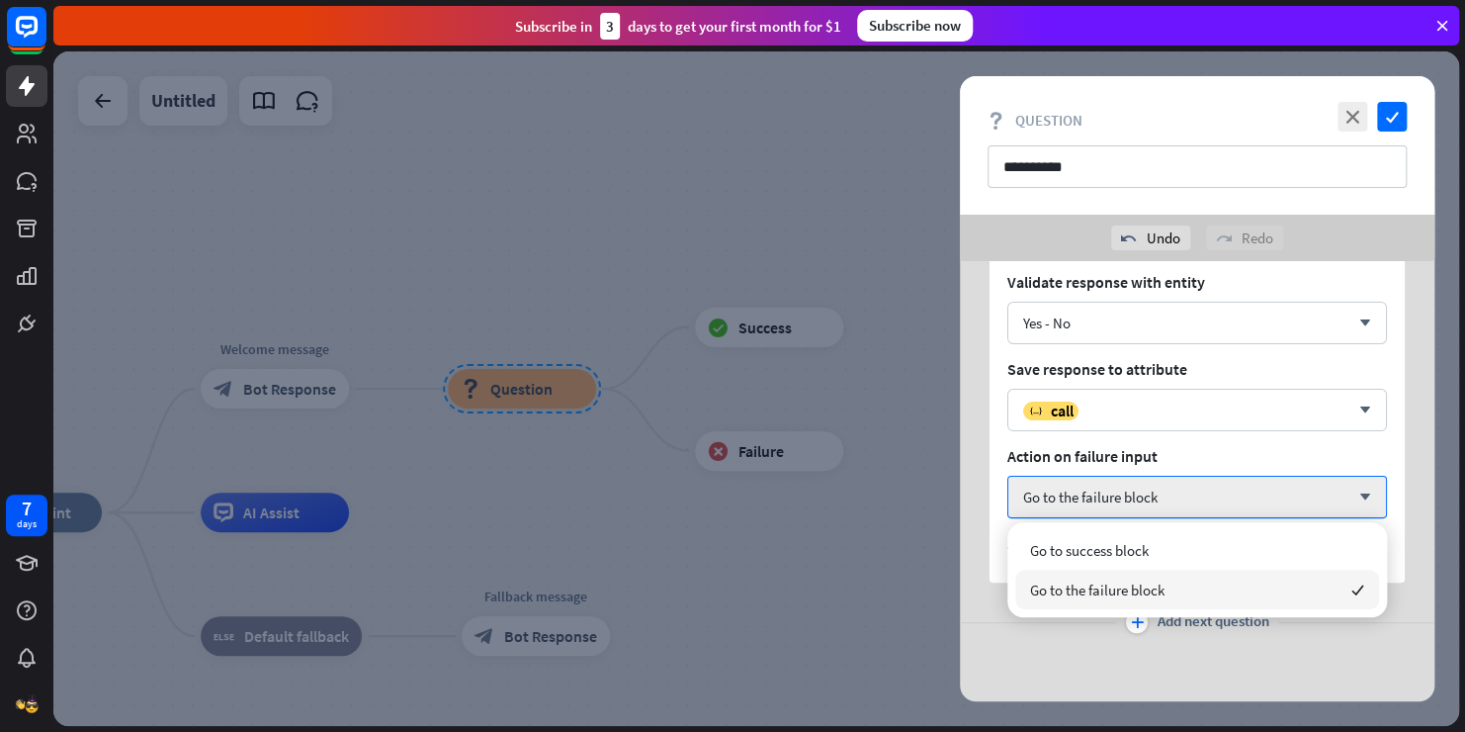
click at [1093, 589] on span "Go to the failure block" at bounding box center [1097, 589] width 134 height 19
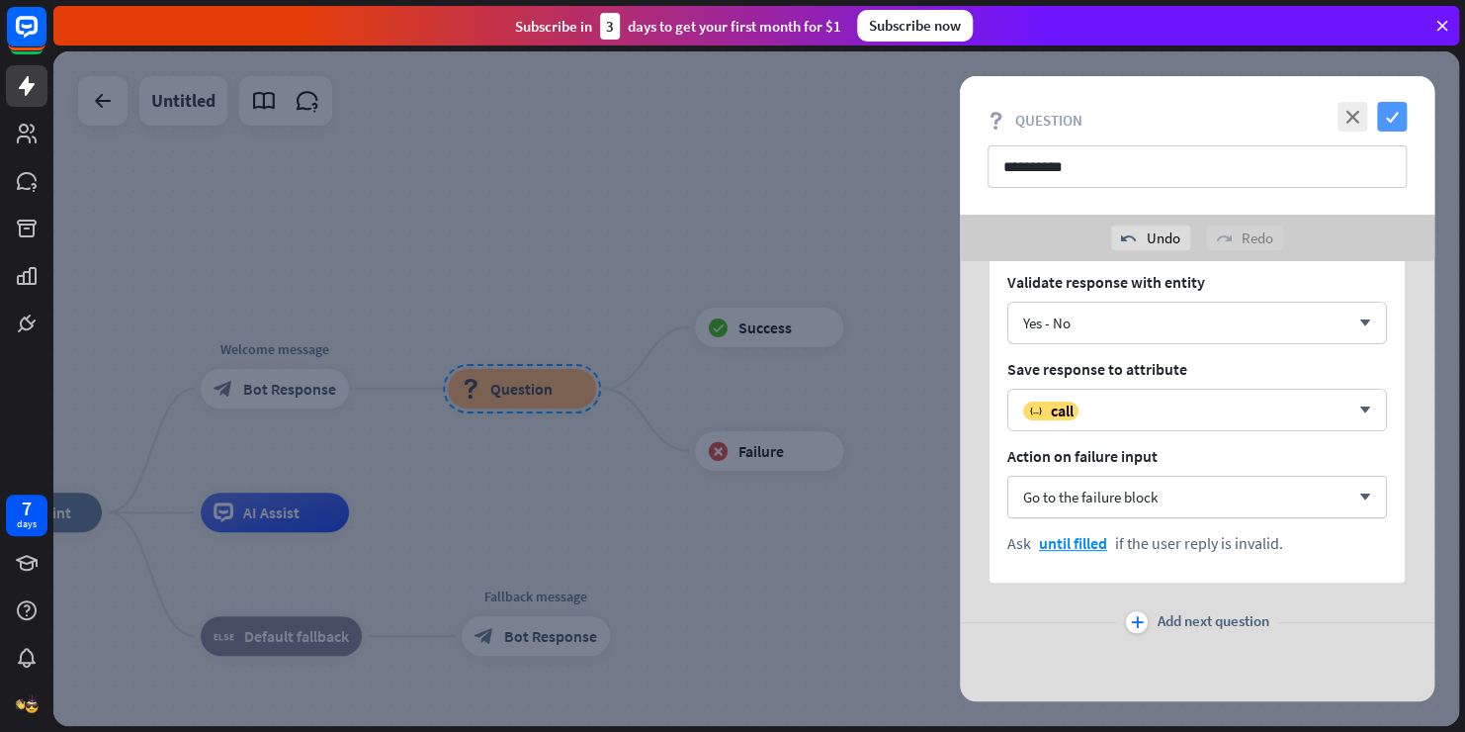
click at [1396, 116] on icon "check" at bounding box center [1392, 117] width 30 height 30
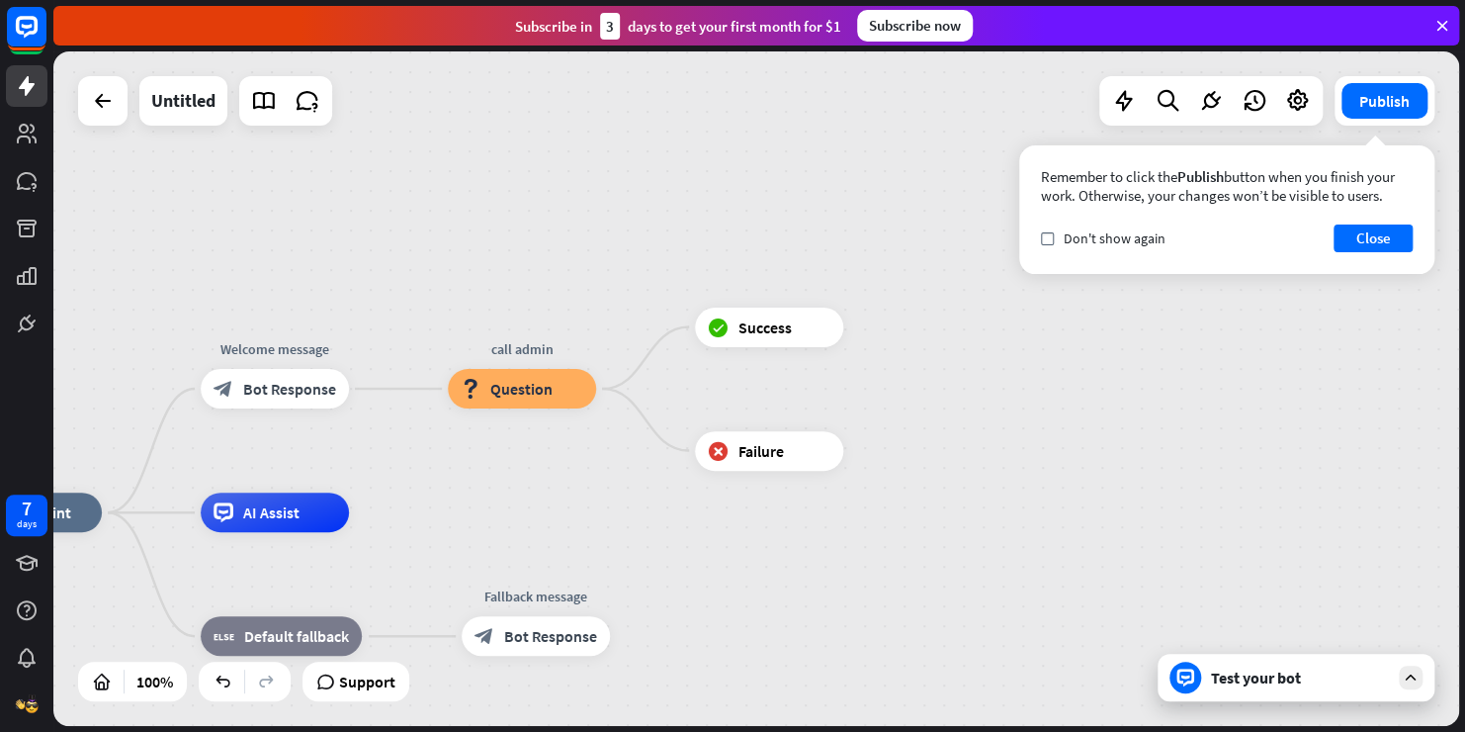
click at [1186, 687] on div at bounding box center [1186, 677] width 32 height 32
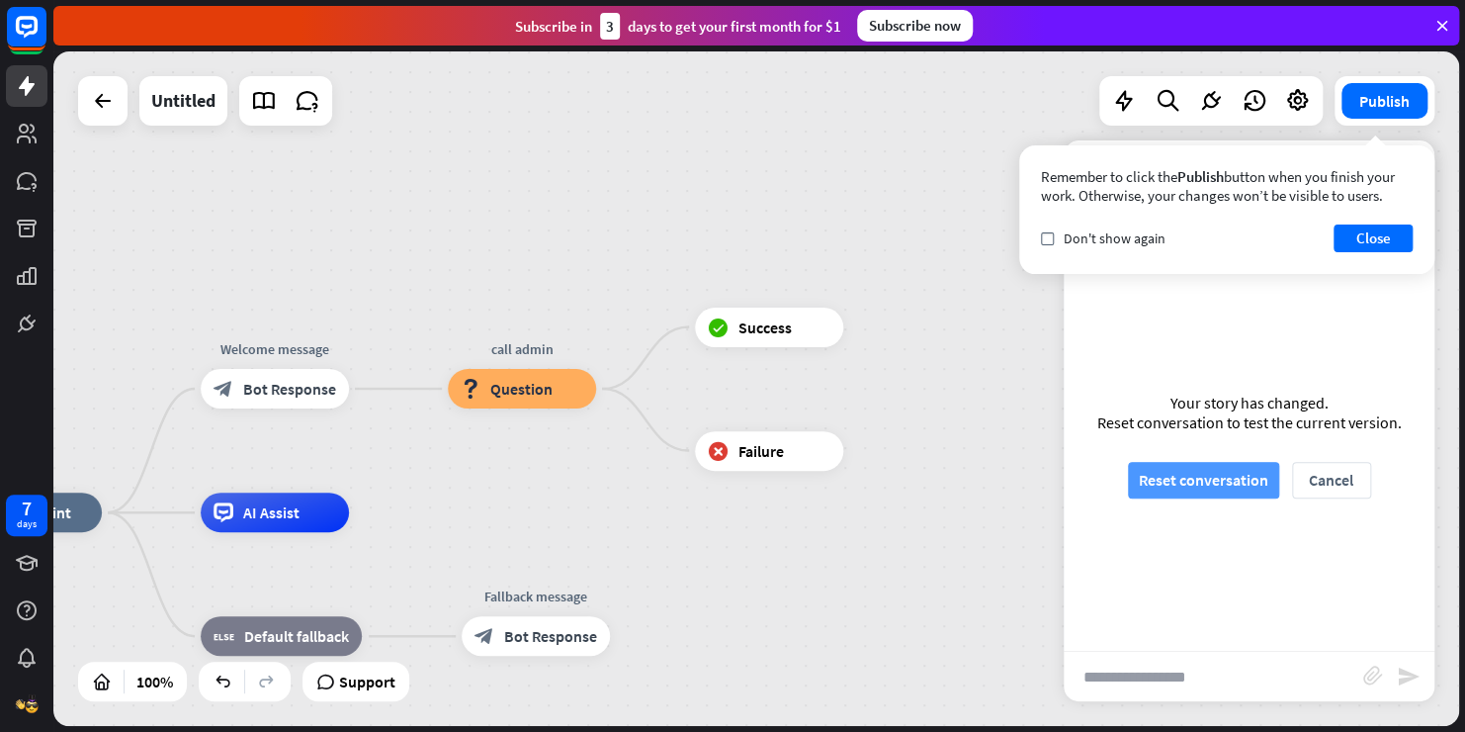
click at [1192, 472] on button "Reset conversation" at bounding box center [1203, 480] width 151 height 37
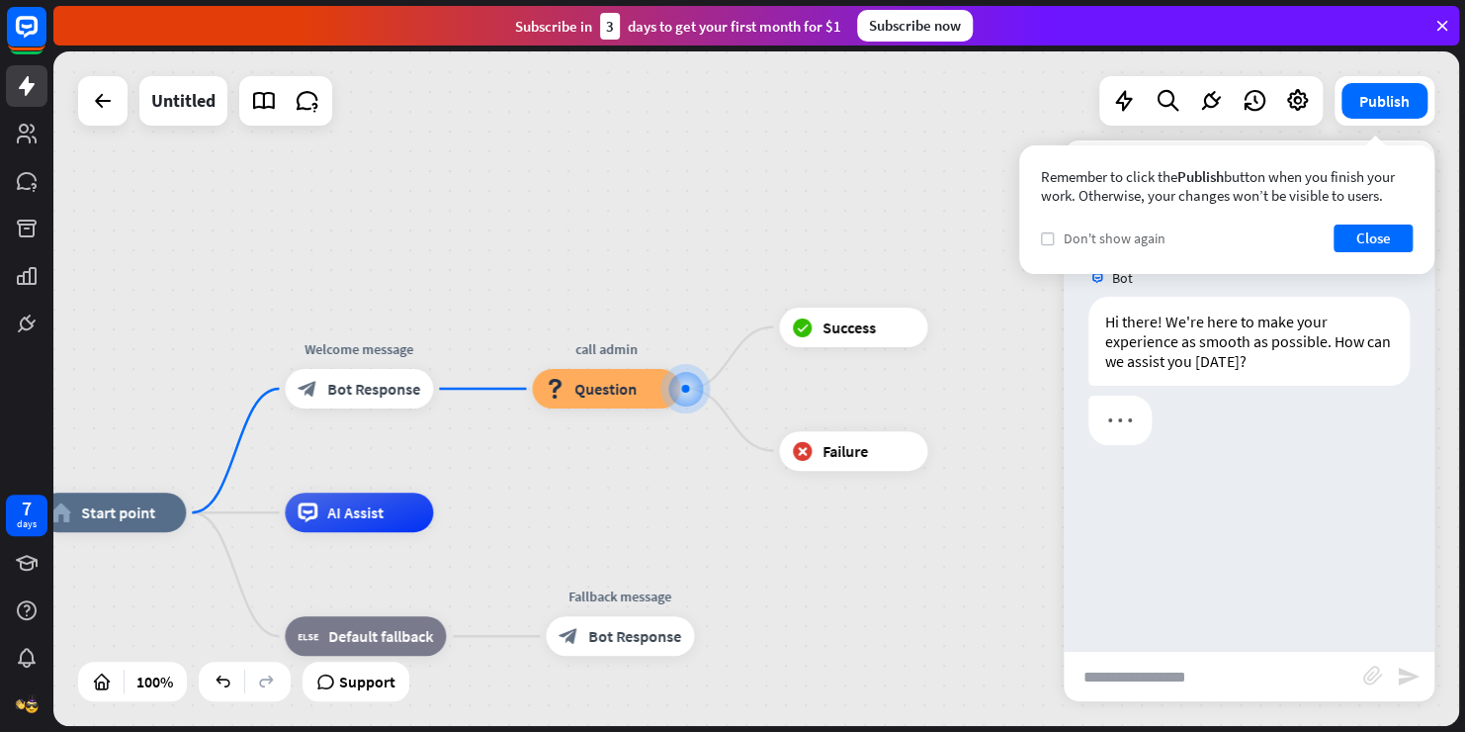
click at [1052, 242] on label "check" at bounding box center [1047, 238] width 13 height 13
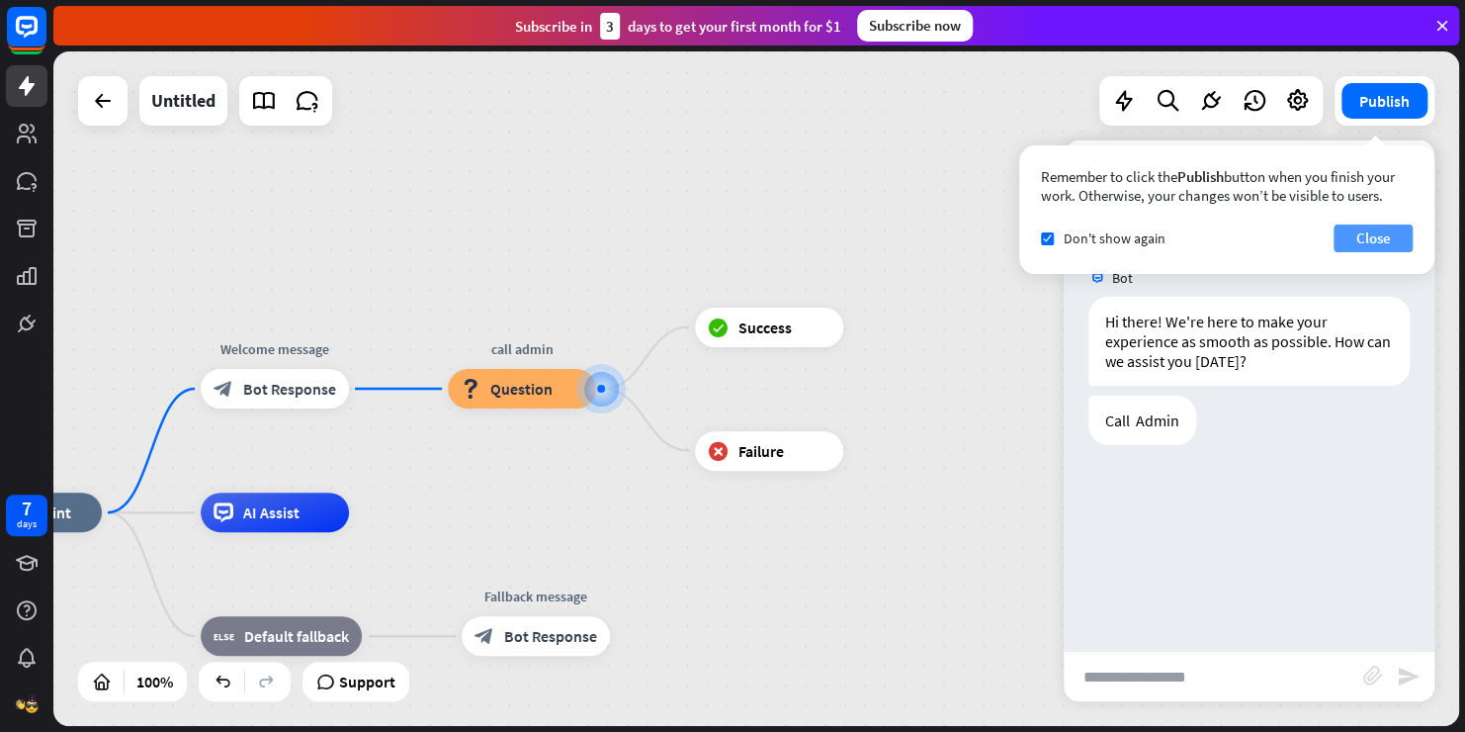
click at [1386, 235] on button "Close" at bounding box center [1373, 238] width 79 height 28
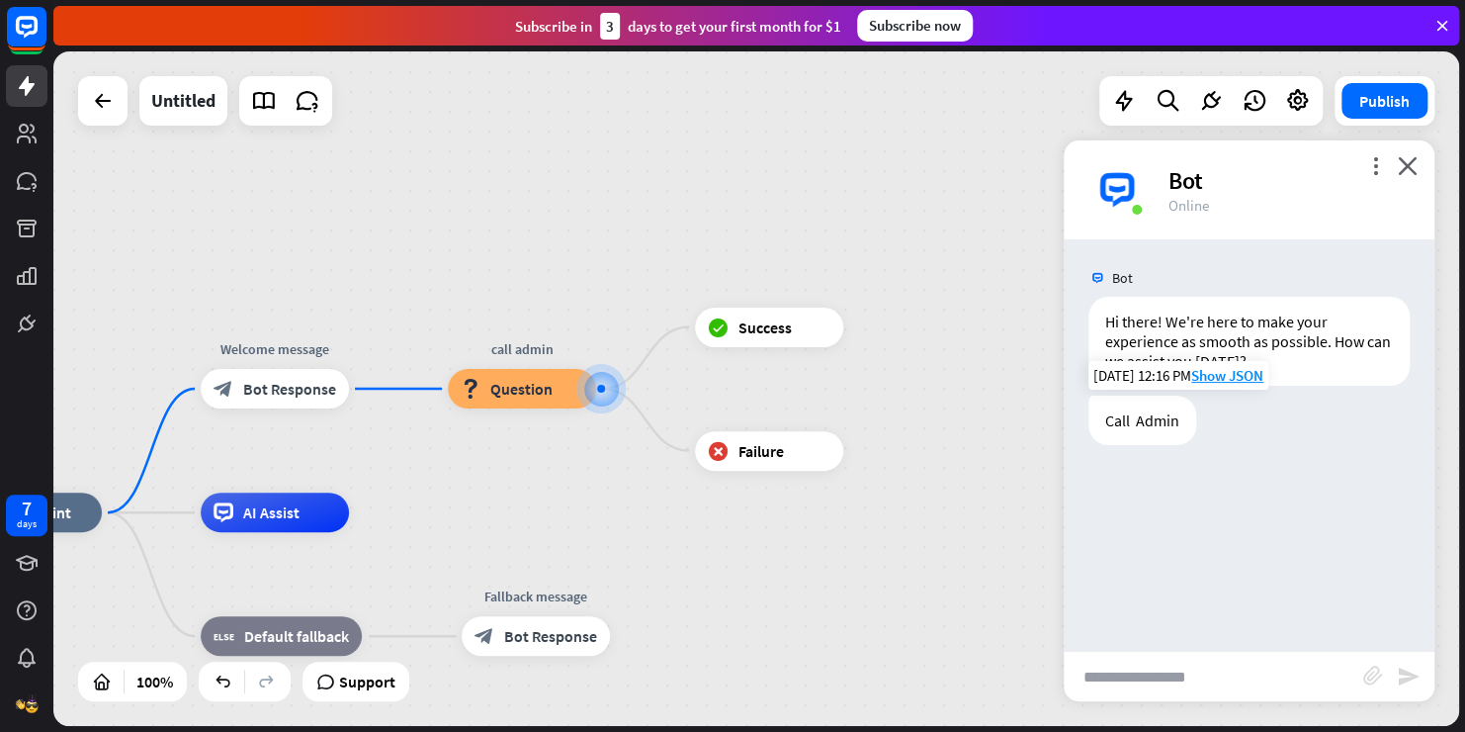
click at [1147, 411] on div "Call Admin" at bounding box center [1143, 419] width 108 height 49
click at [1135, 688] on input "text" at bounding box center [1214, 676] width 300 height 49
type input "***"
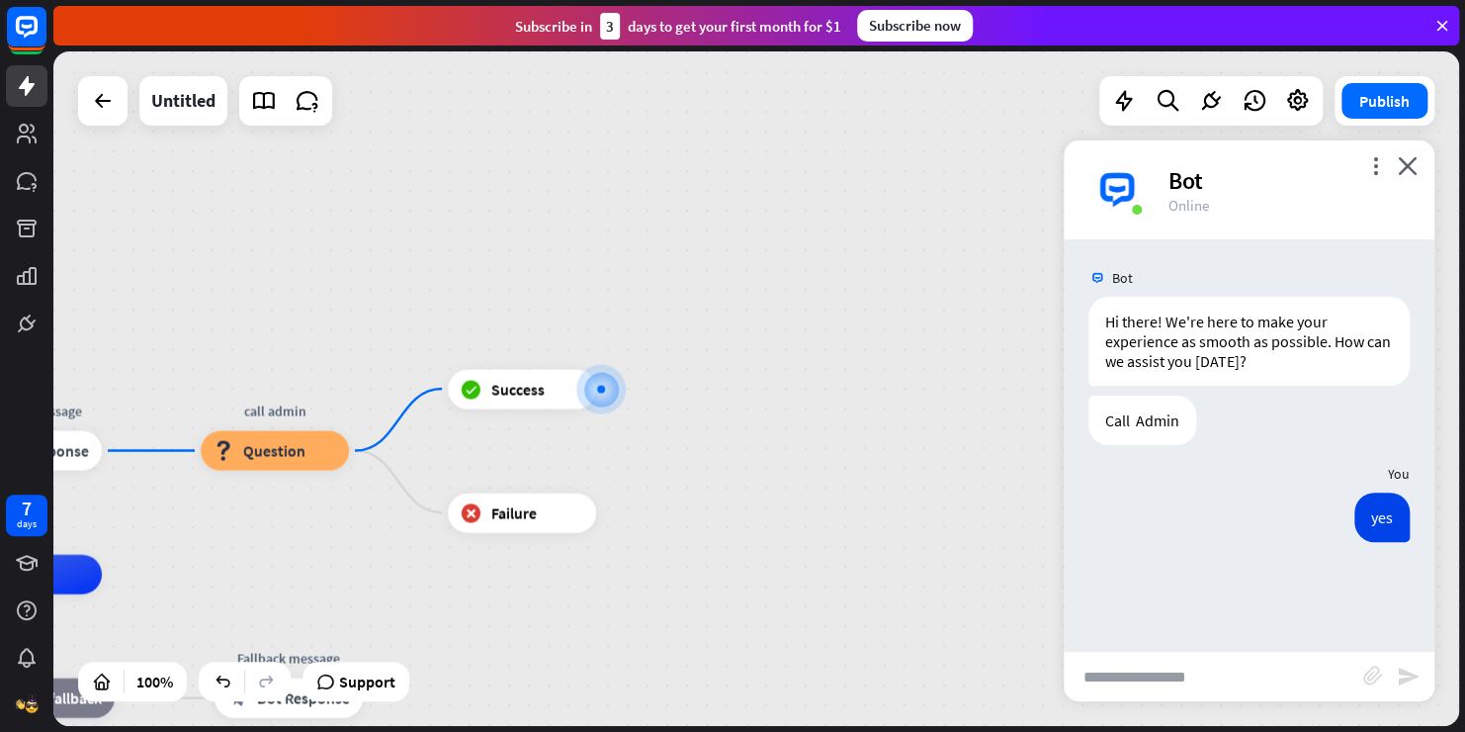
click at [1413, 179] on div "more_vert close Bot Online" at bounding box center [1249, 189] width 371 height 99
click at [1409, 161] on icon "close" at bounding box center [1408, 165] width 20 height 19
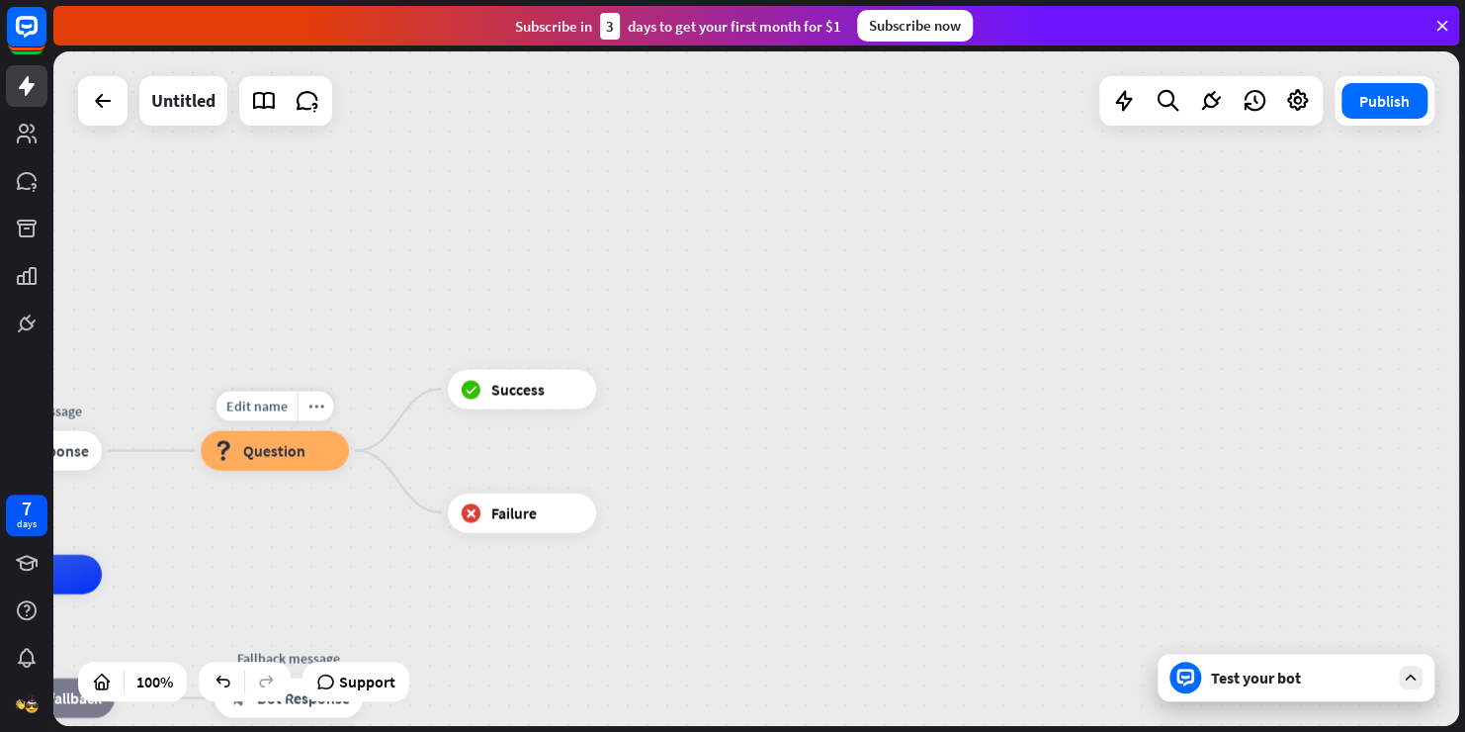
click at [314, 453] on div "block_question Question" at bounding box center [275, 451] width 148 height 40
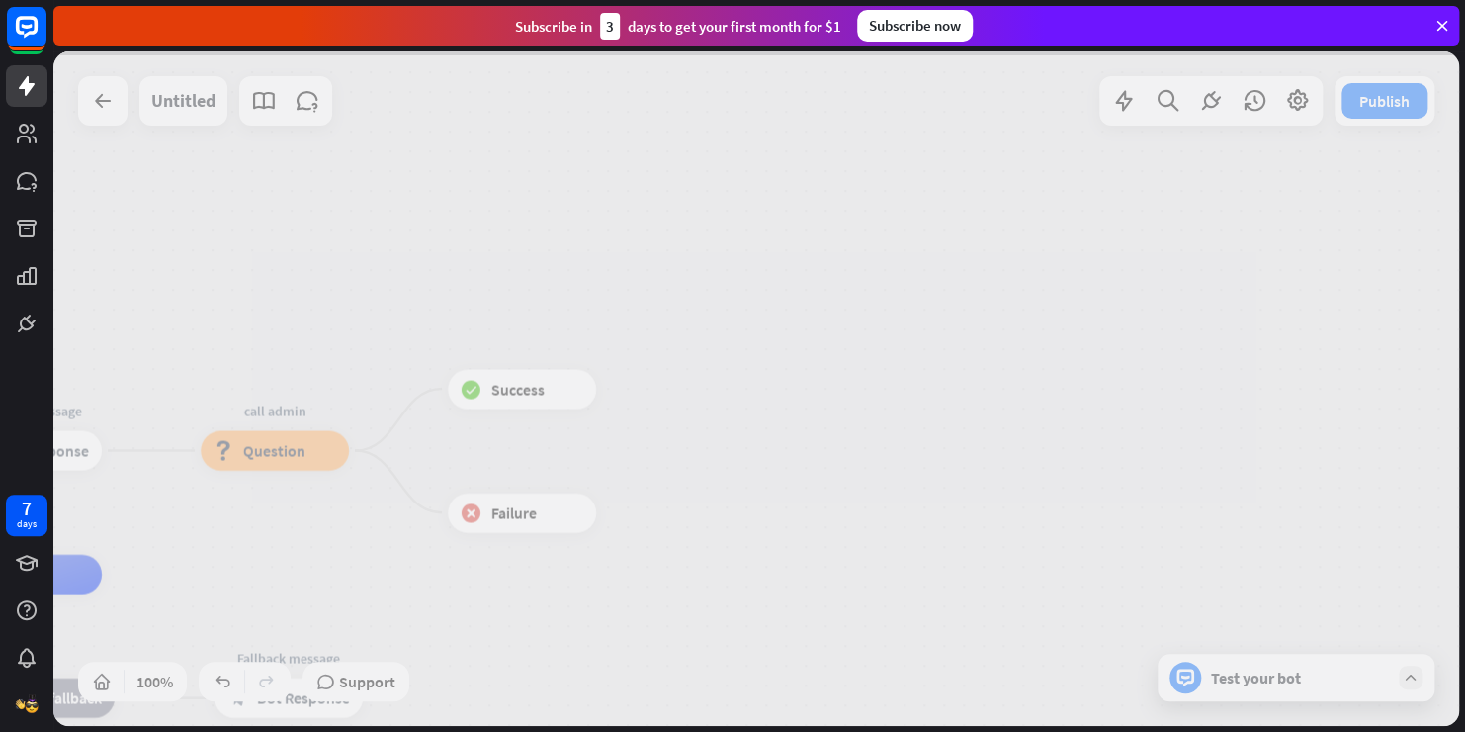
click at [314, 453] on div at bounding box center [756, 388] width 1406 height 674
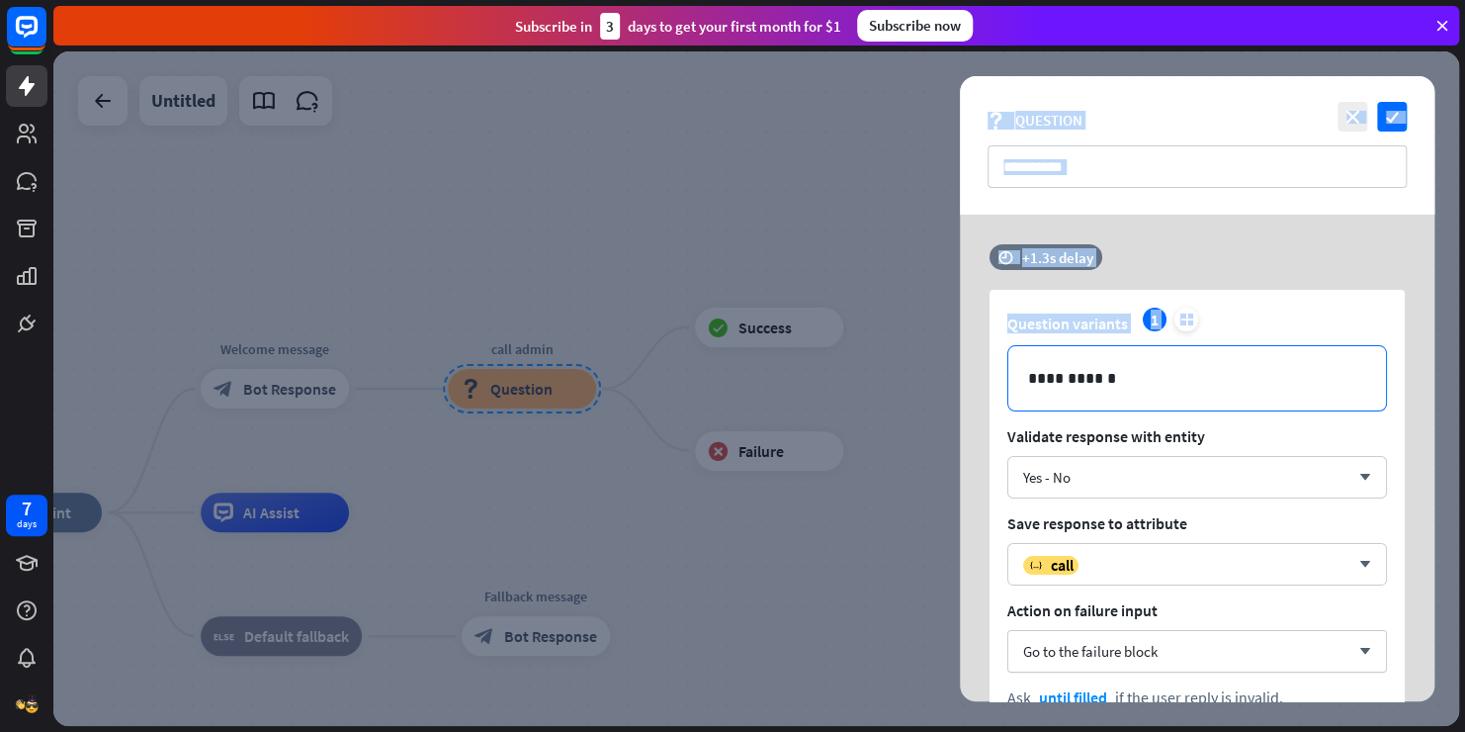
drag, startPoint x: 903, startPoint y: 361, endPoint x: 1170, endPoint y: 396, distance: 269.3
click at [1170, 396] on div "**********" at bounding box center [756, 388] width 1406 height 674
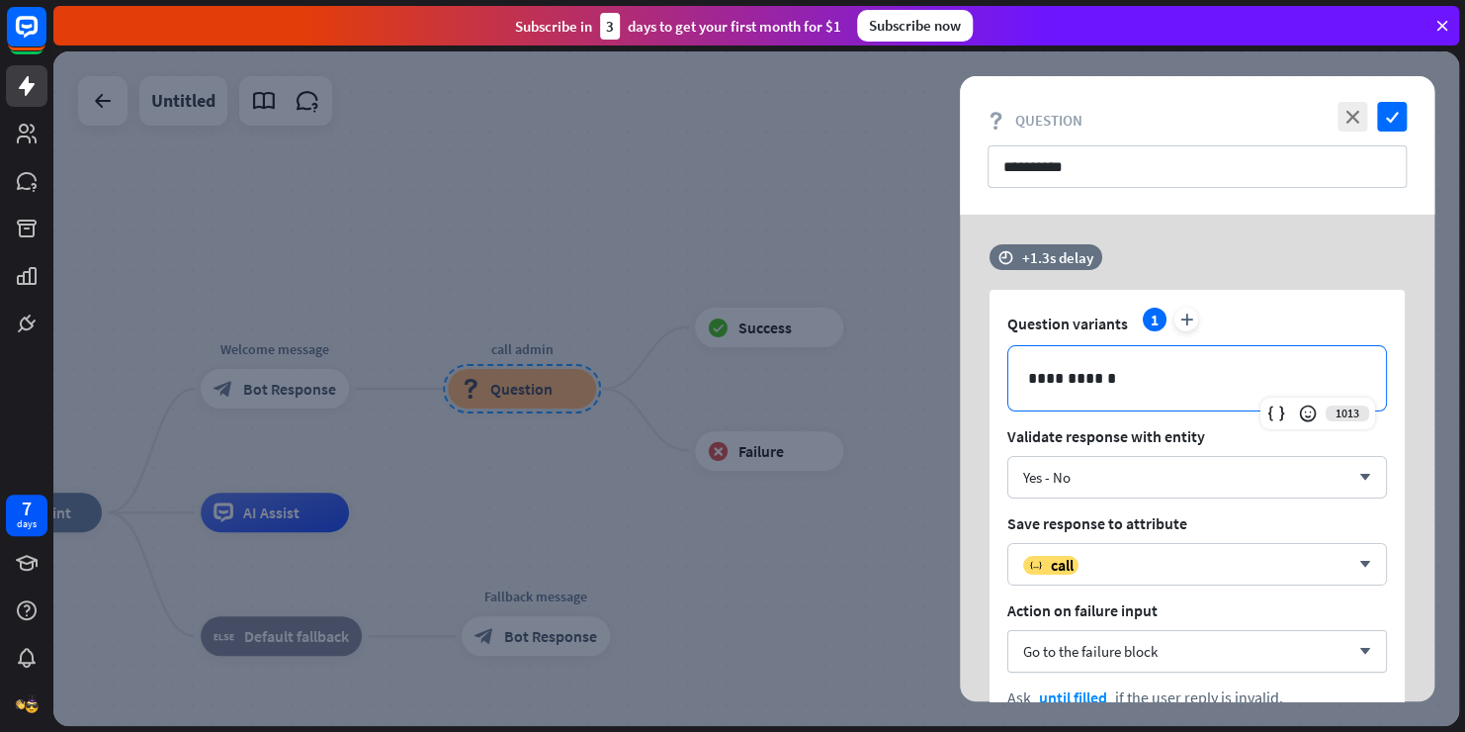
click at [1105, 387] on p "**********" at bounding box center [1197, 378] width 338 height 25
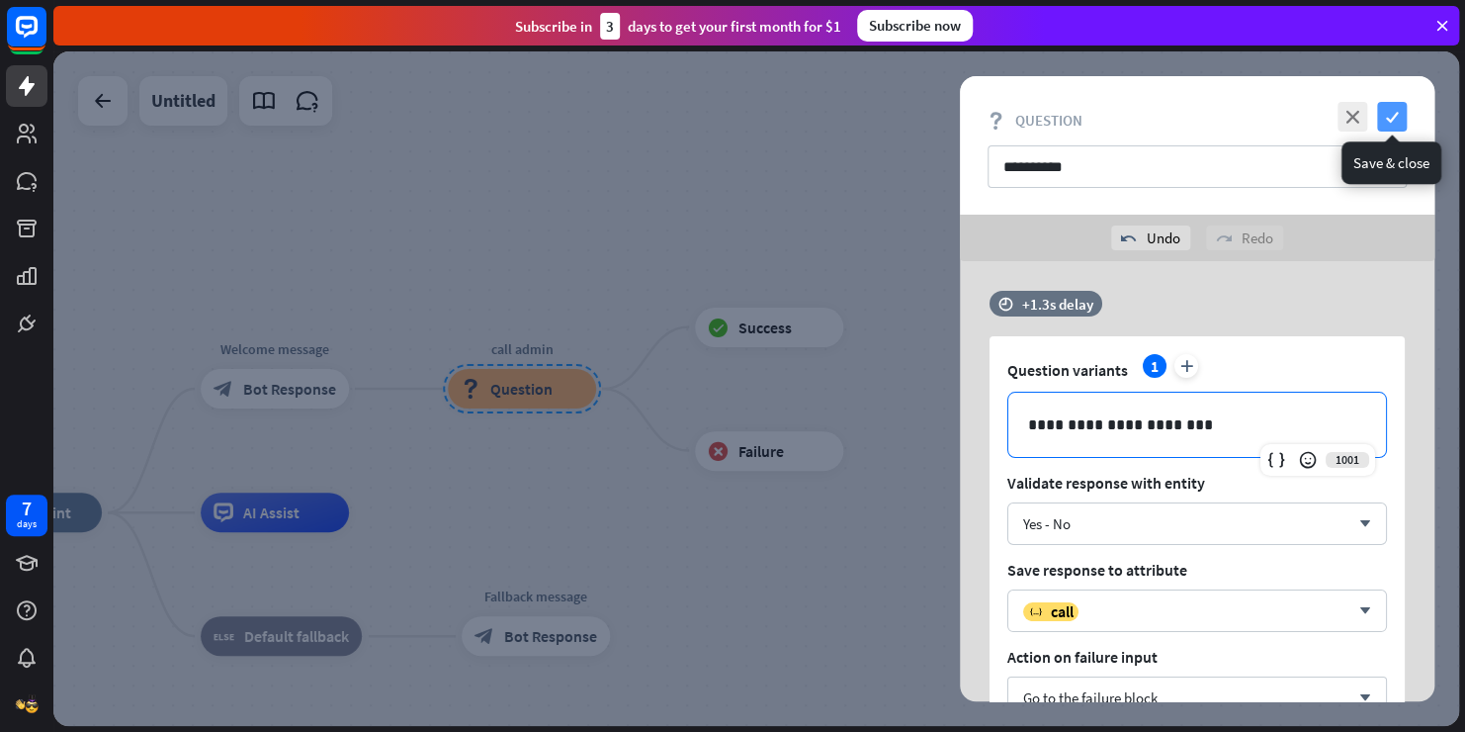
click at [1389, 122] on icon "check" at bounding box center [1392, 117] width 30 height 30
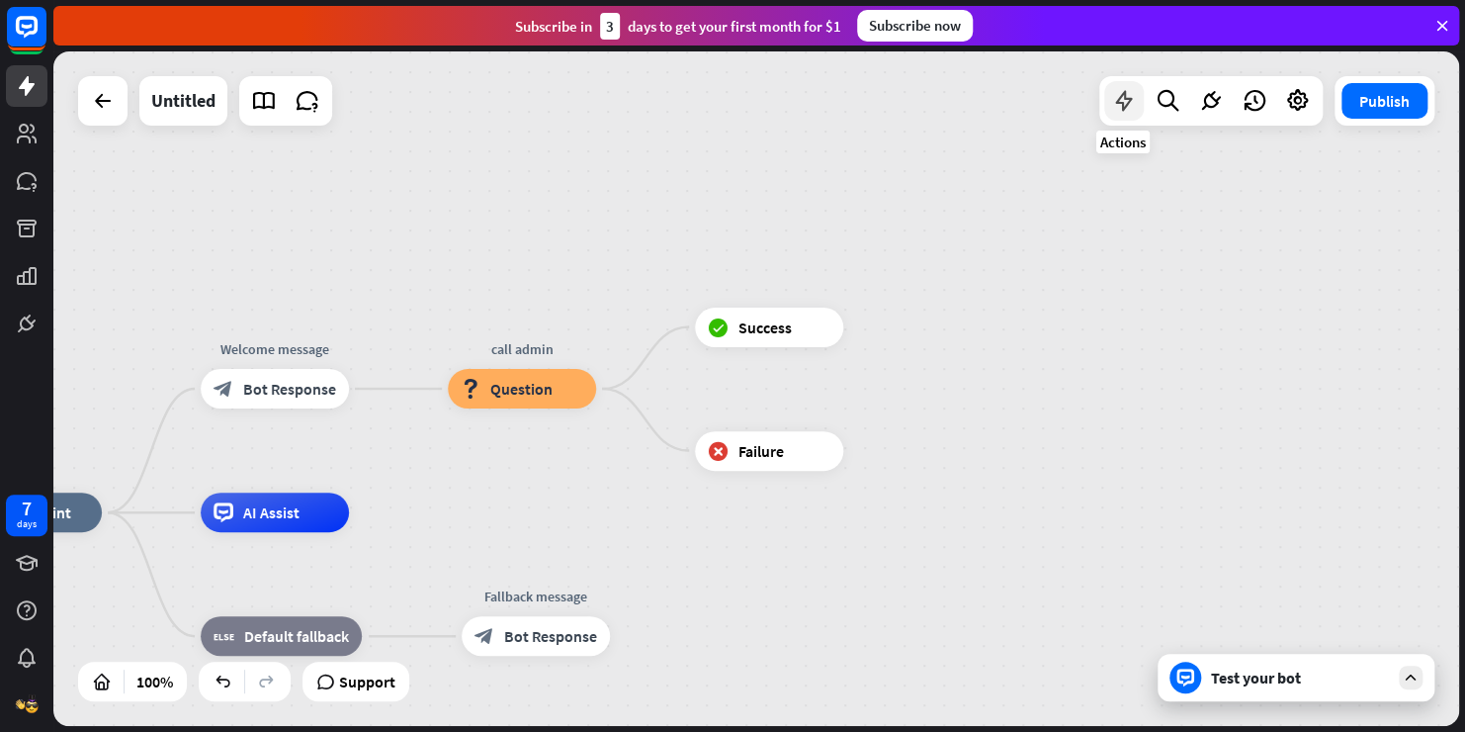
click at [1143, 107] on div at bounding box center [1124, 101] width 40 height 40
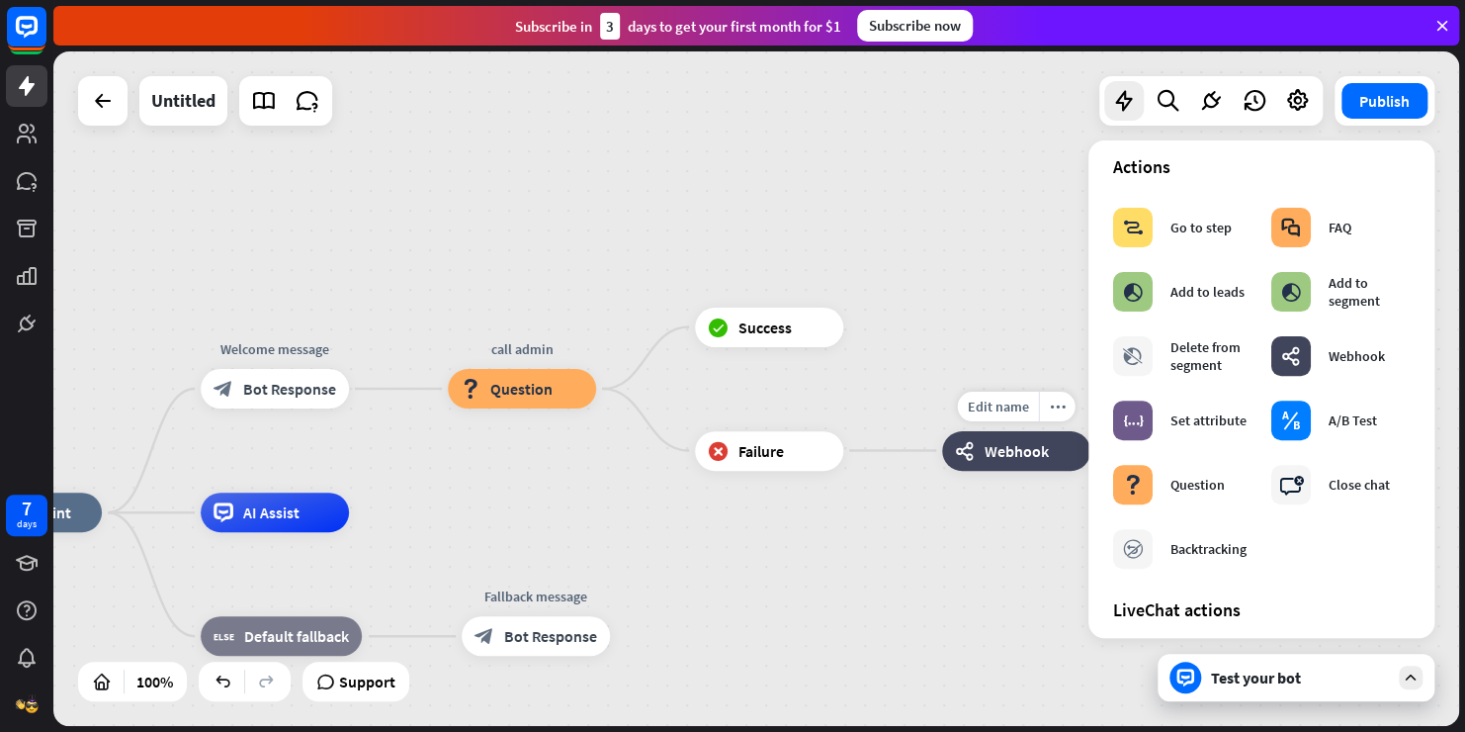
click at [953, 453] on div "webhooks Webhook" at bounding box center [1016, 451] width 148 height 40
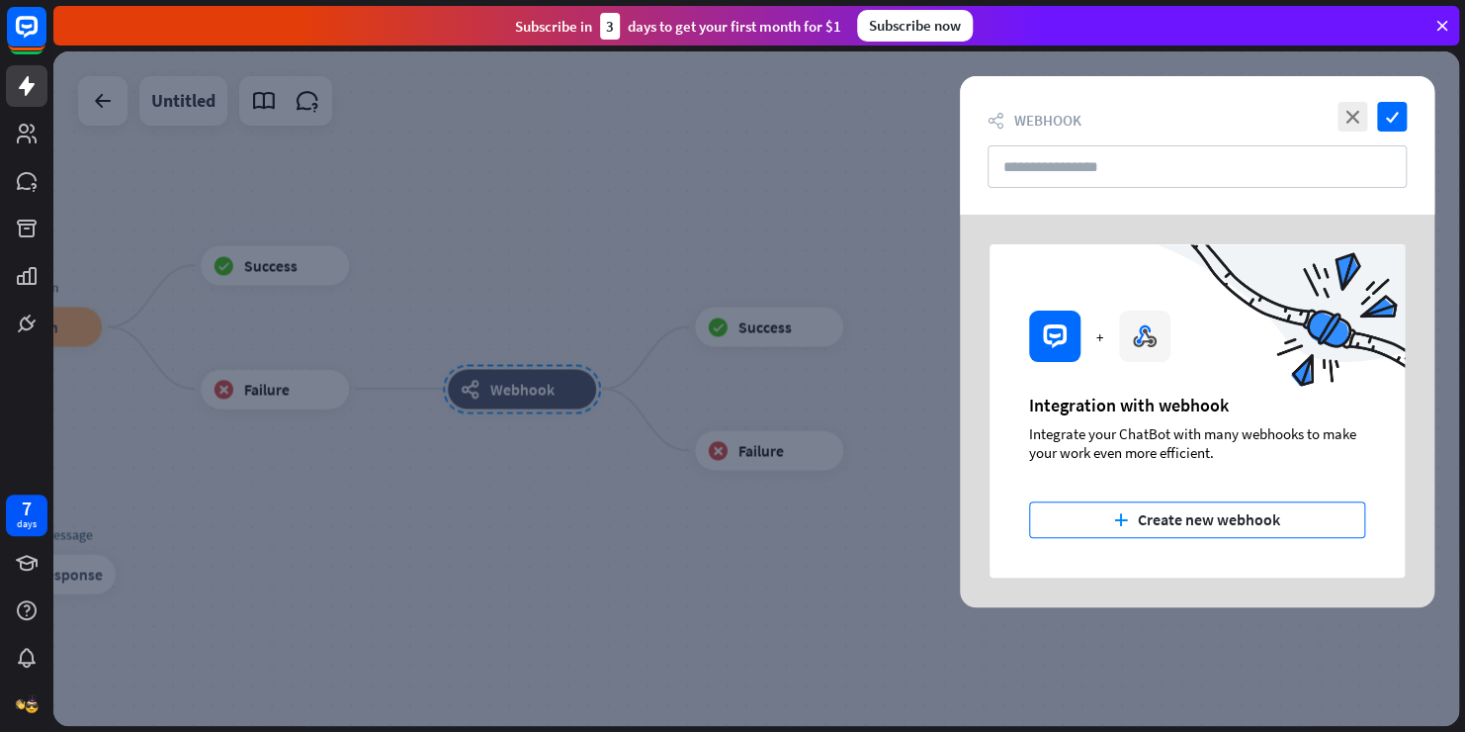
click at [1212, 516] on button "plus Create new webhook" at bounding box center [1197, 519] width 336 height 37
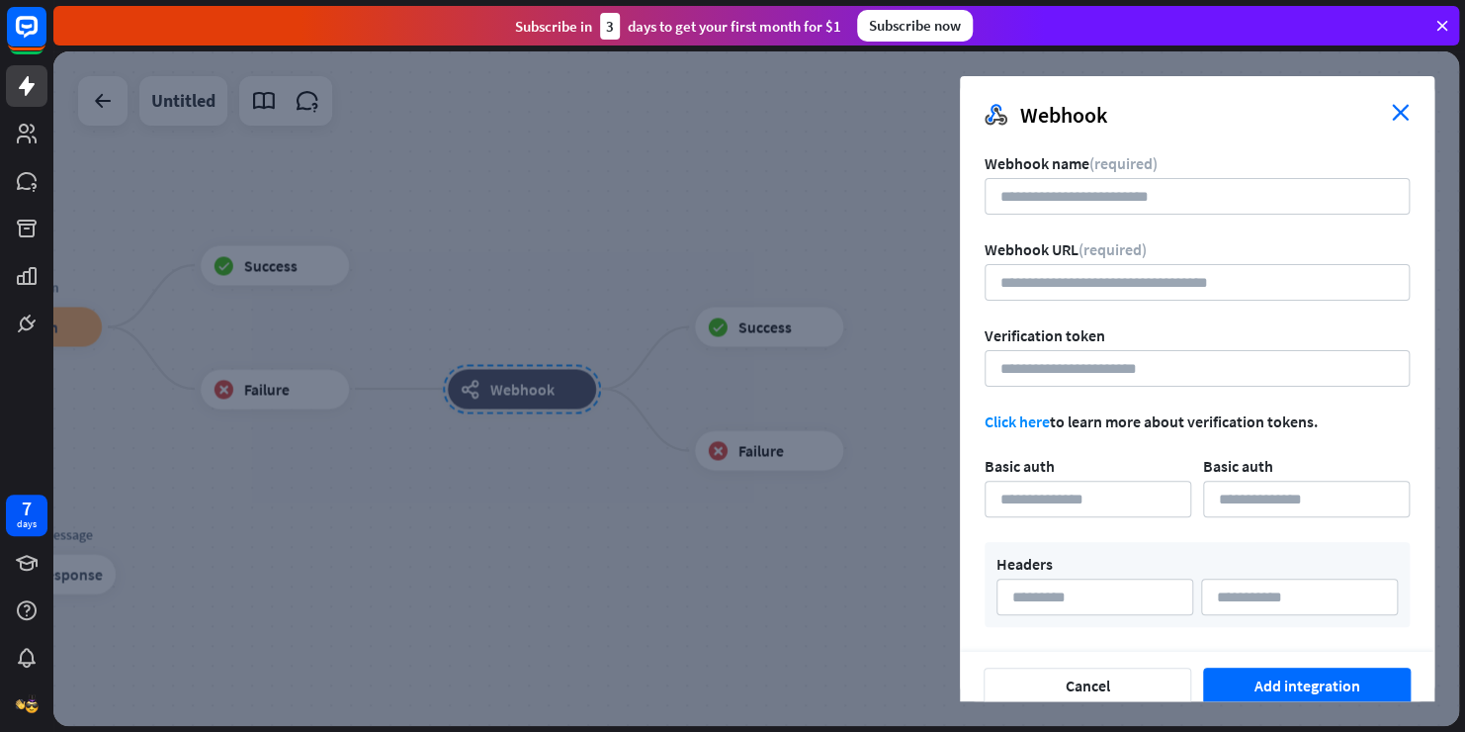
click at [1397, 111] on icon "close" at bounding box center [1401, 112] width 18 height 17
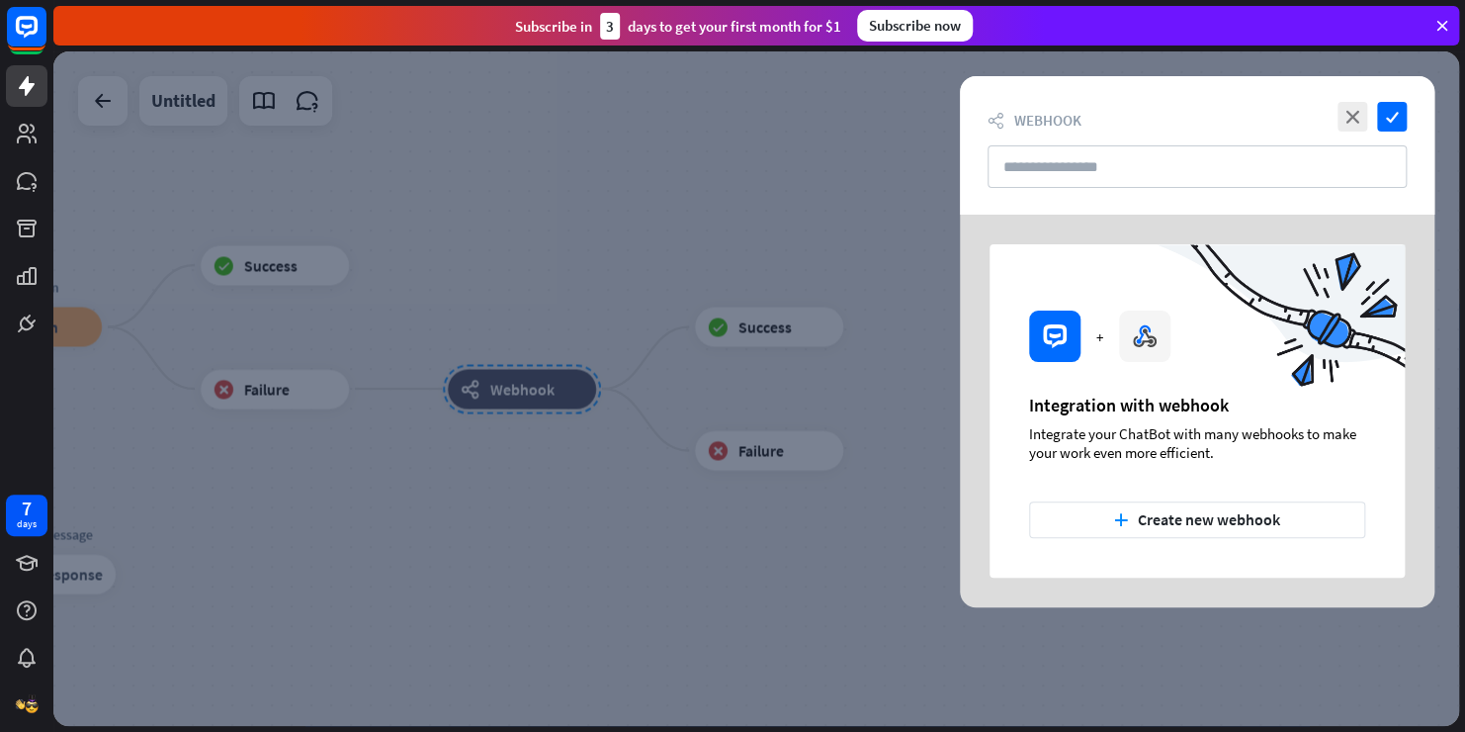
click at [1366, 125] on div "close check" at bounding box center [1370, 117] width 74 height 30
click at [784, 134] on div at bounding box center [756, 388] width 1406 height 674
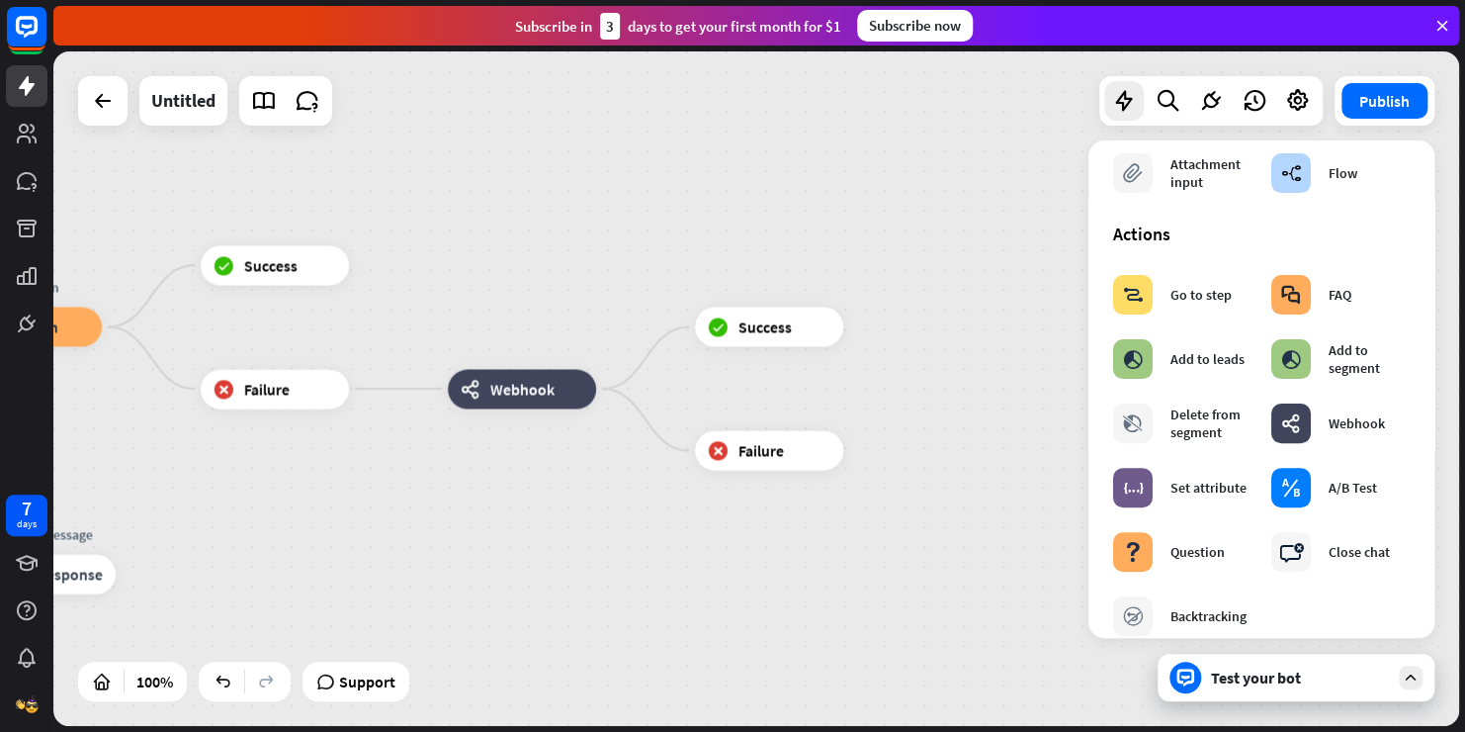
scroll to position [207, 0]
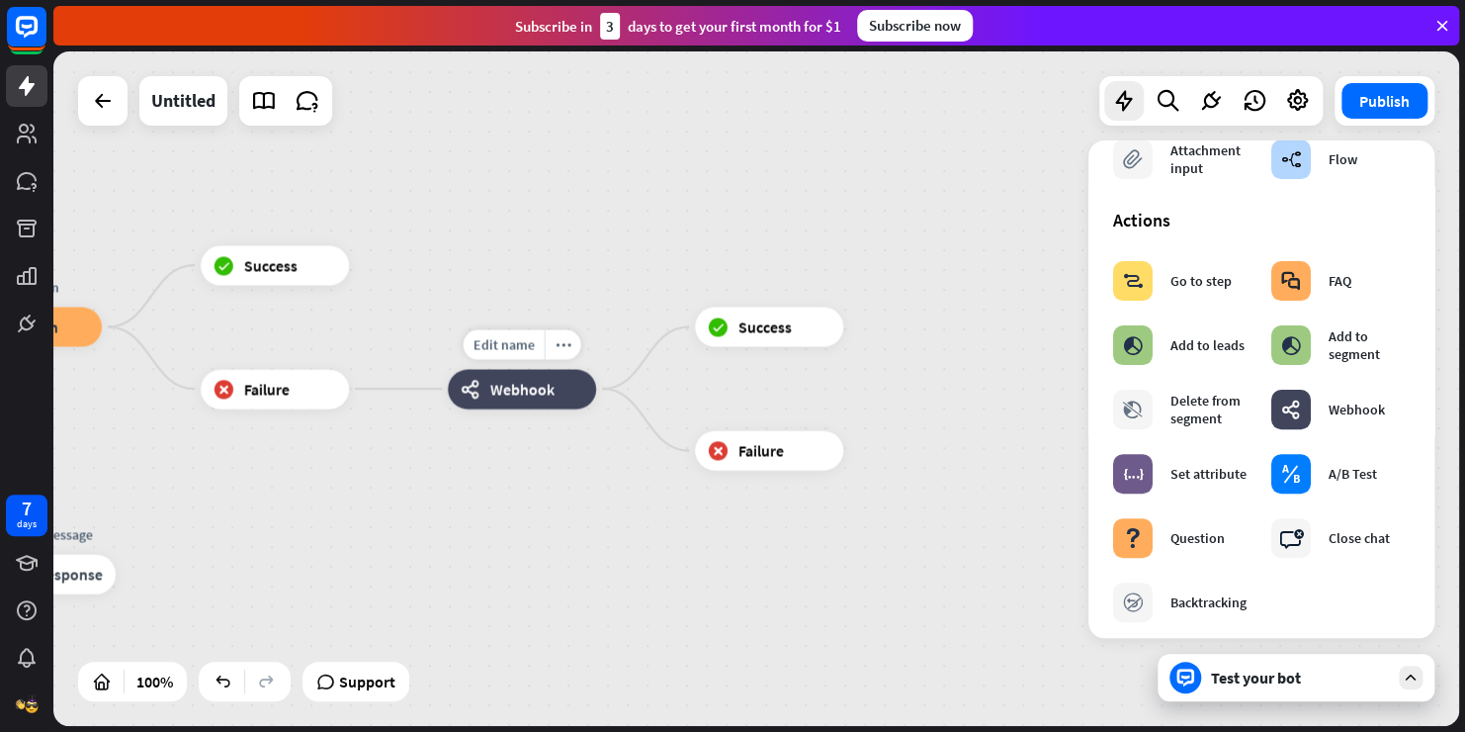
click at [480, 373] on div "webhooks Webhook" at bounding box center [522, 389] width 148 height 40
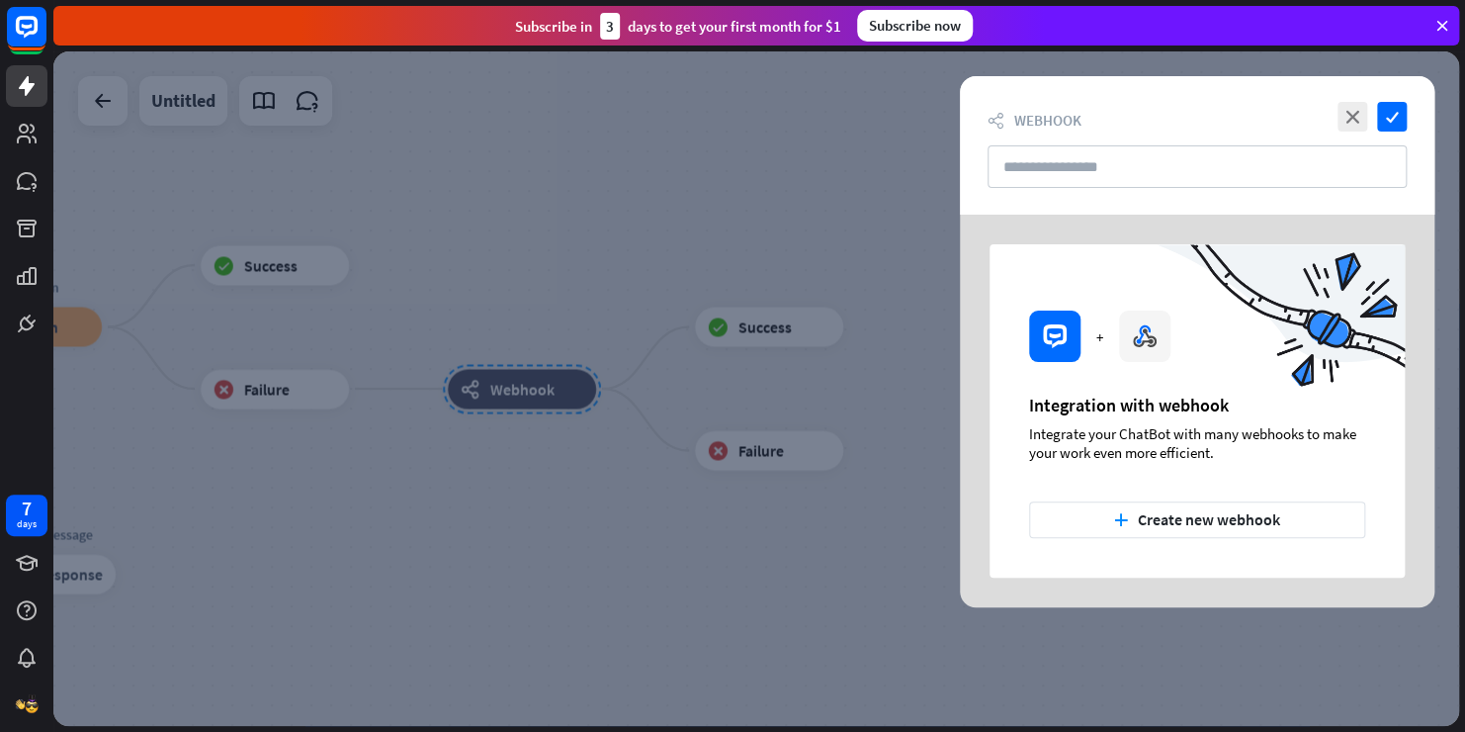
drag, startPoint x: 480, startPoint y: 373, endPoint x: 539, endPoint y: 390, distance: 61.7
click at [539, 390] on div at bounding box center [756, 388] width 1406 height 674
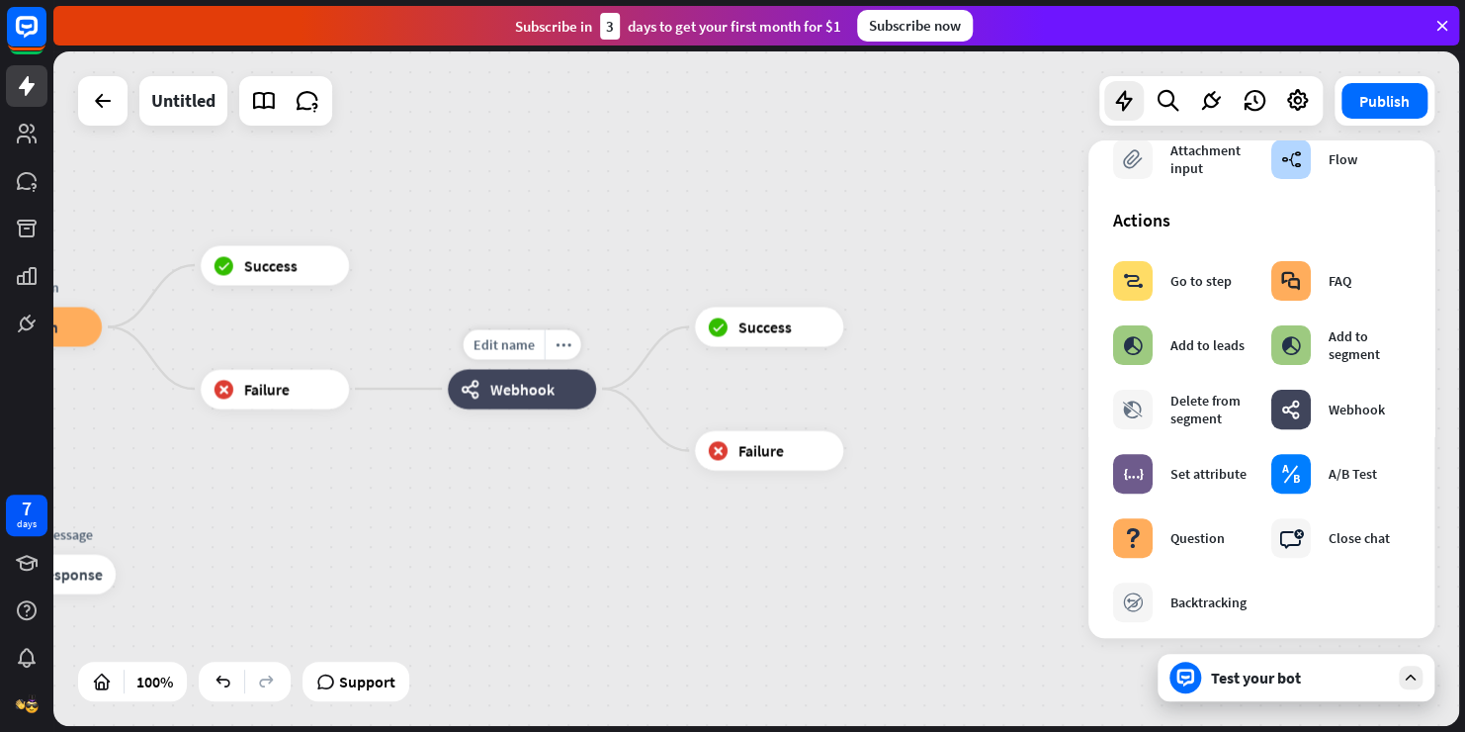
click at [539, 390] on span "Webhook" at bounding box center [522, 389] width 64 height 20
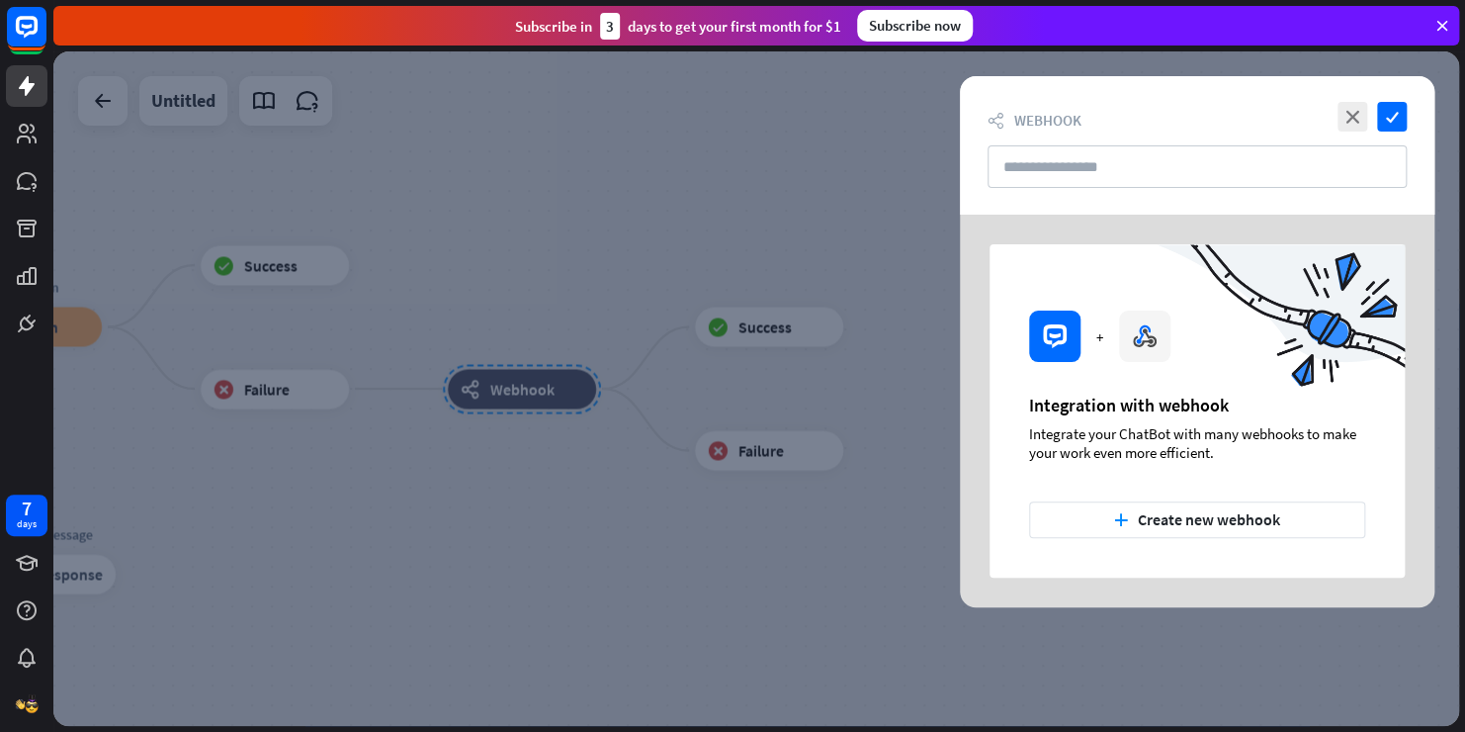
click at [539, 390] on div at bounding box center [756, 388] width 1406 height 674
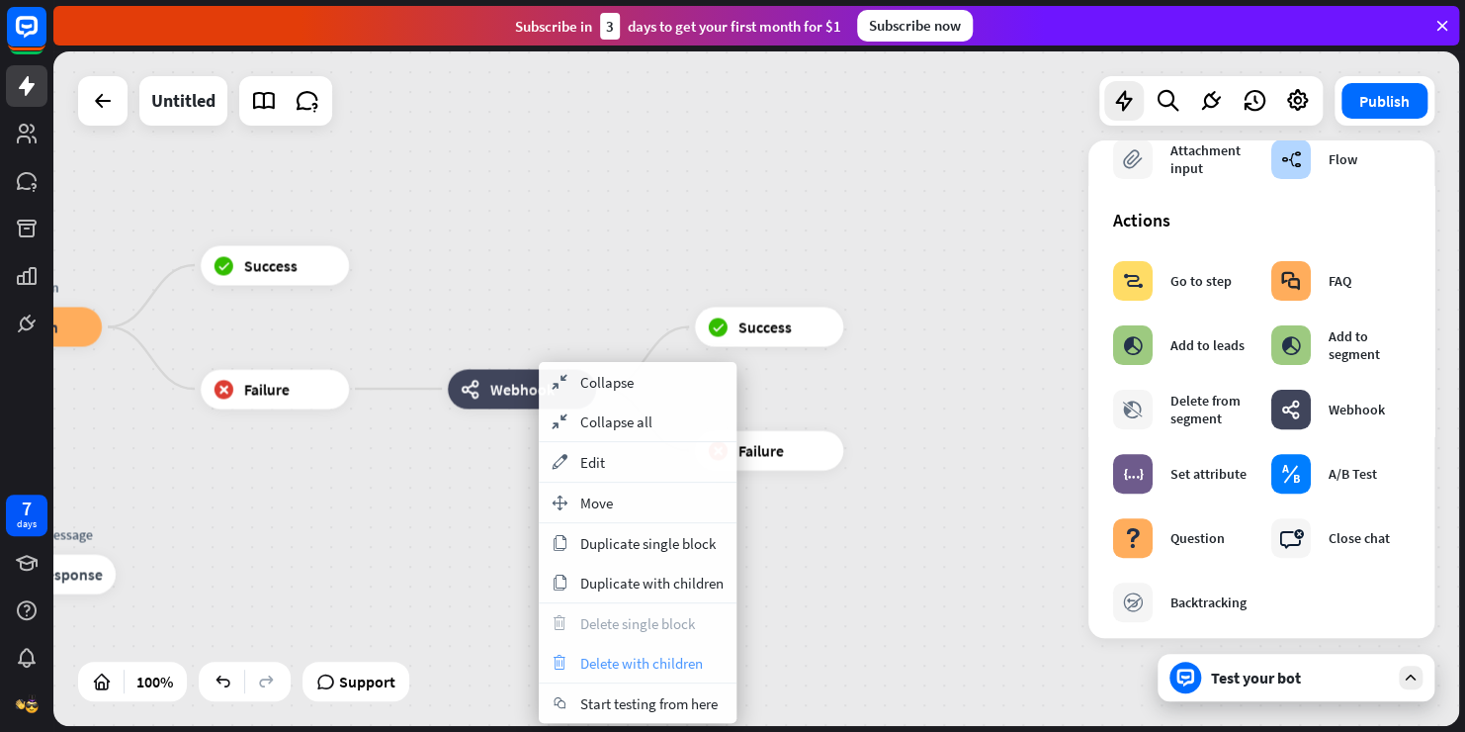
click at [610, 654] on span "Delete with children" at bounding box center [641, 663] width 123 height 19
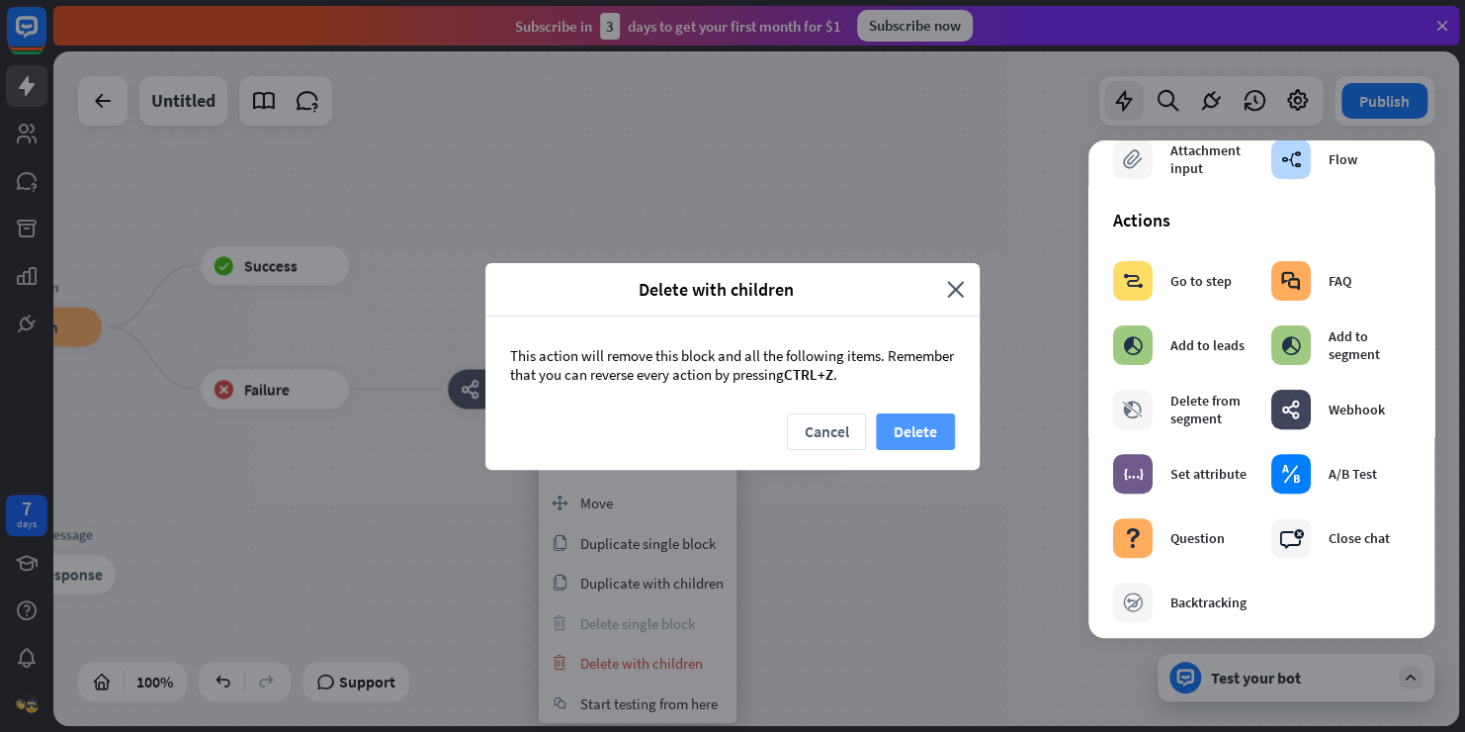
click at [928, 421] on button "Delete" at bounding box center [915, 431] width 79 height 37
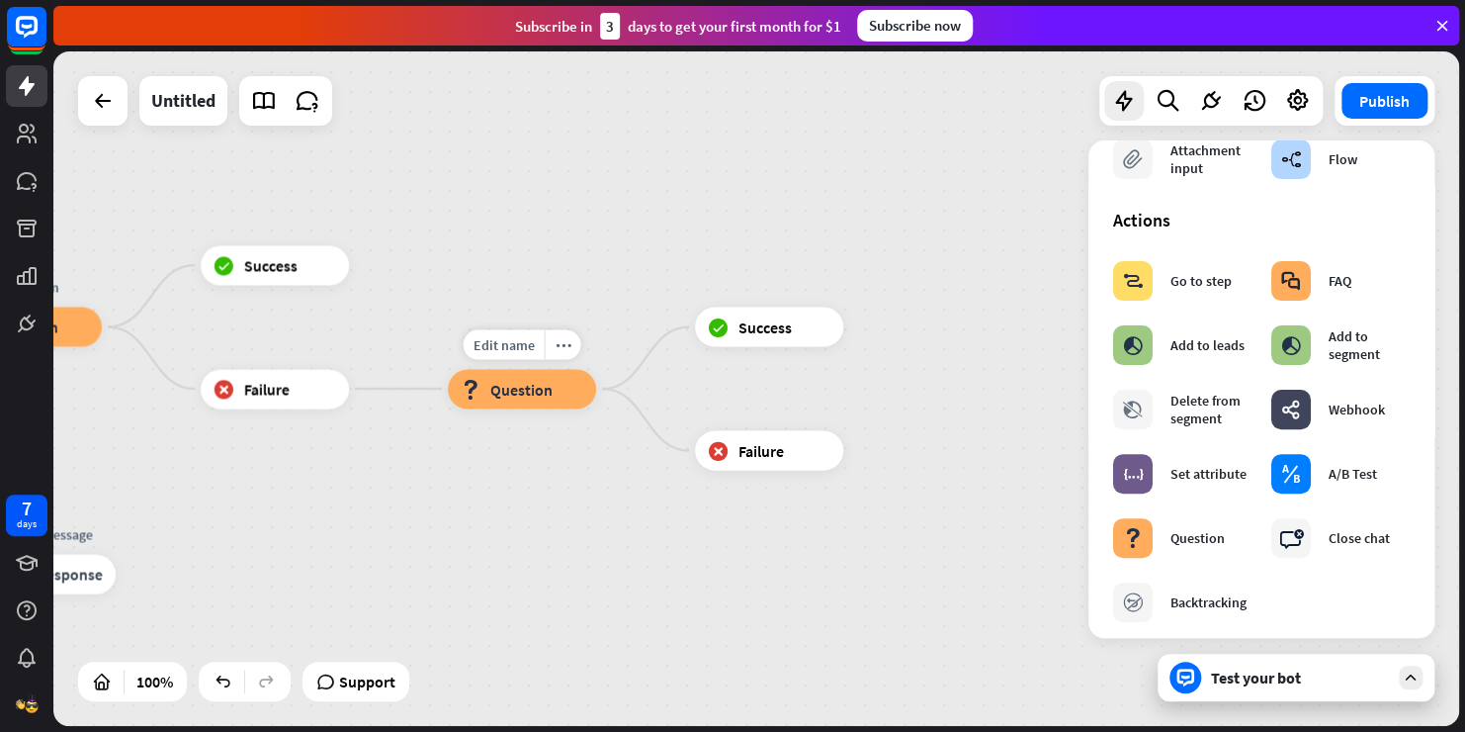
click at [533, 381] on span "Question" at bounding box center [521, 389] width 62 height 20
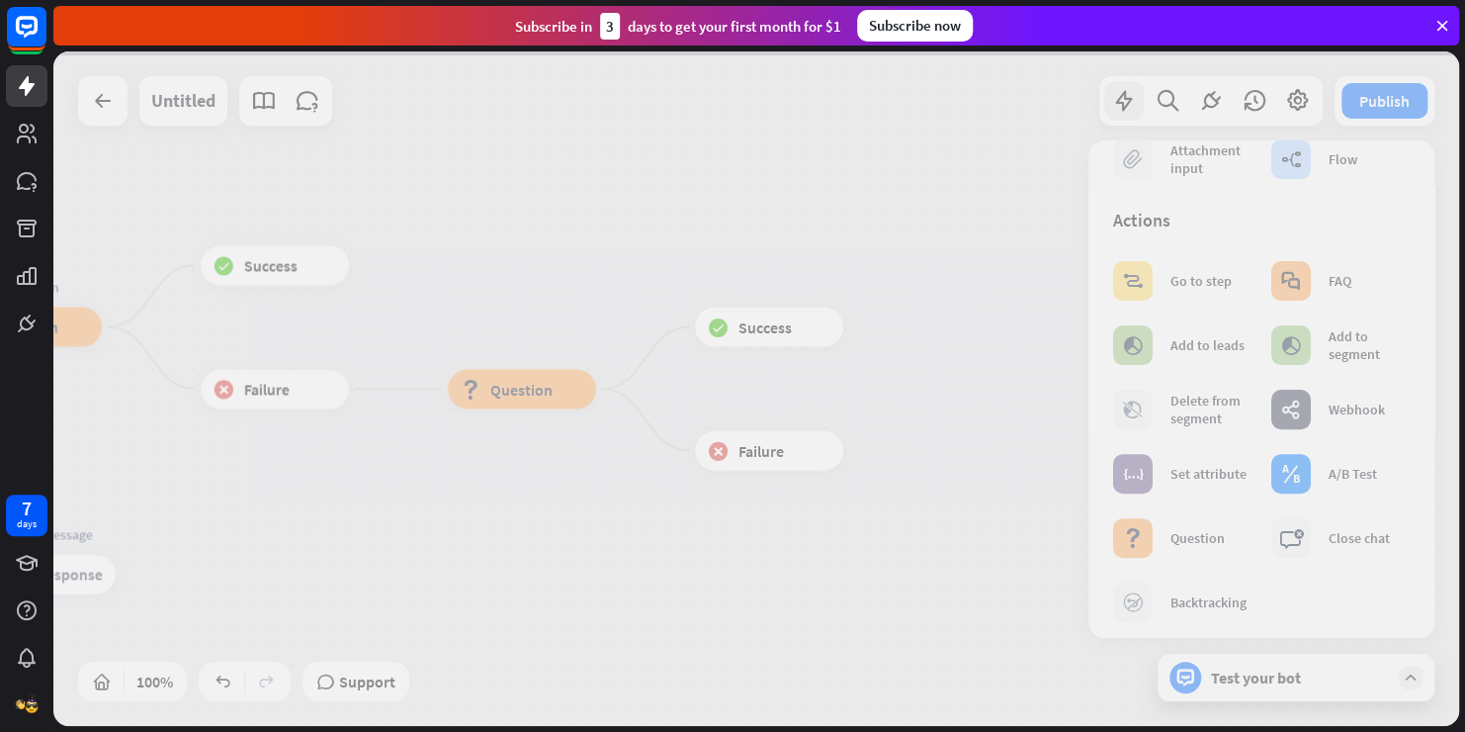
click at [533, 381] on div at bounding box center [756, 388] width 1406 height 674
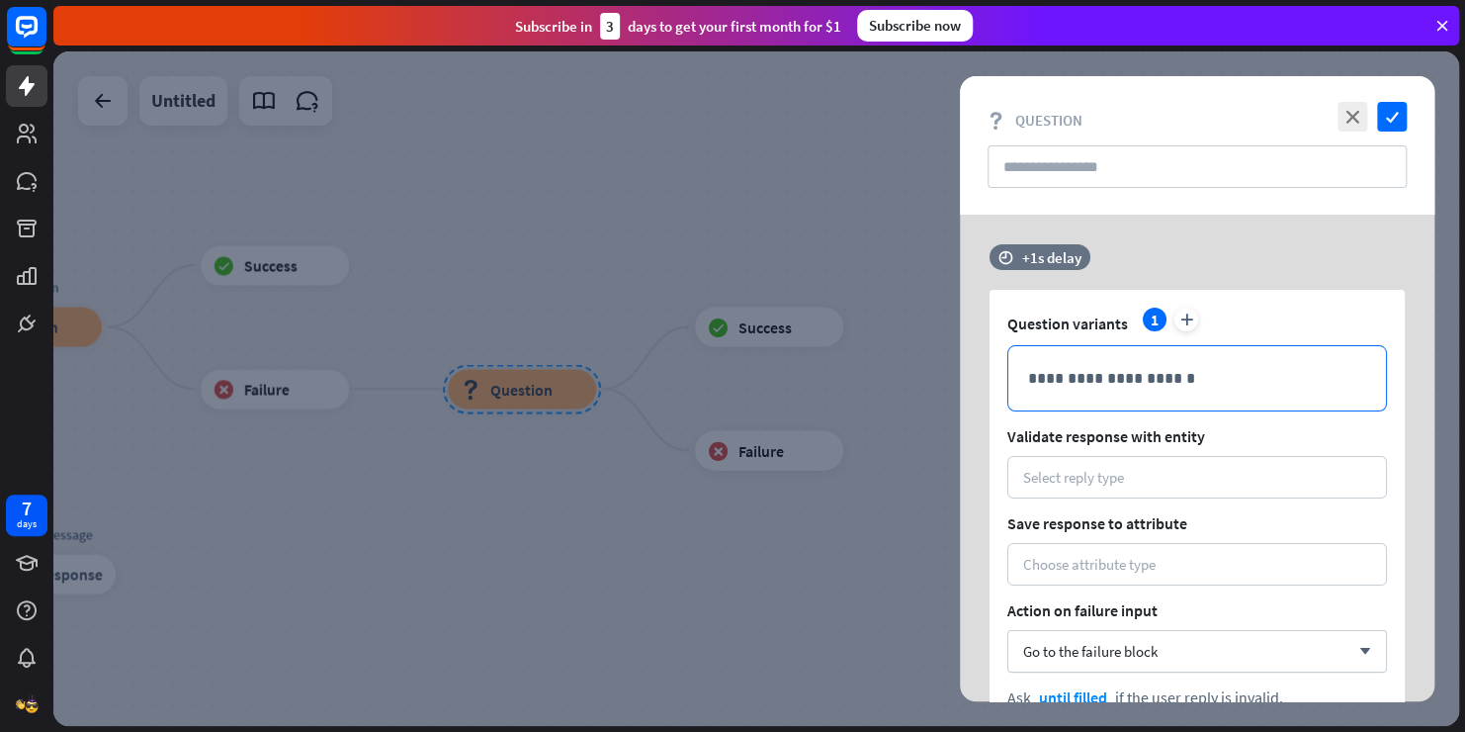
click at [1100, 367] on p "**********" at bounding box center [1197, 378] width 338 height 25
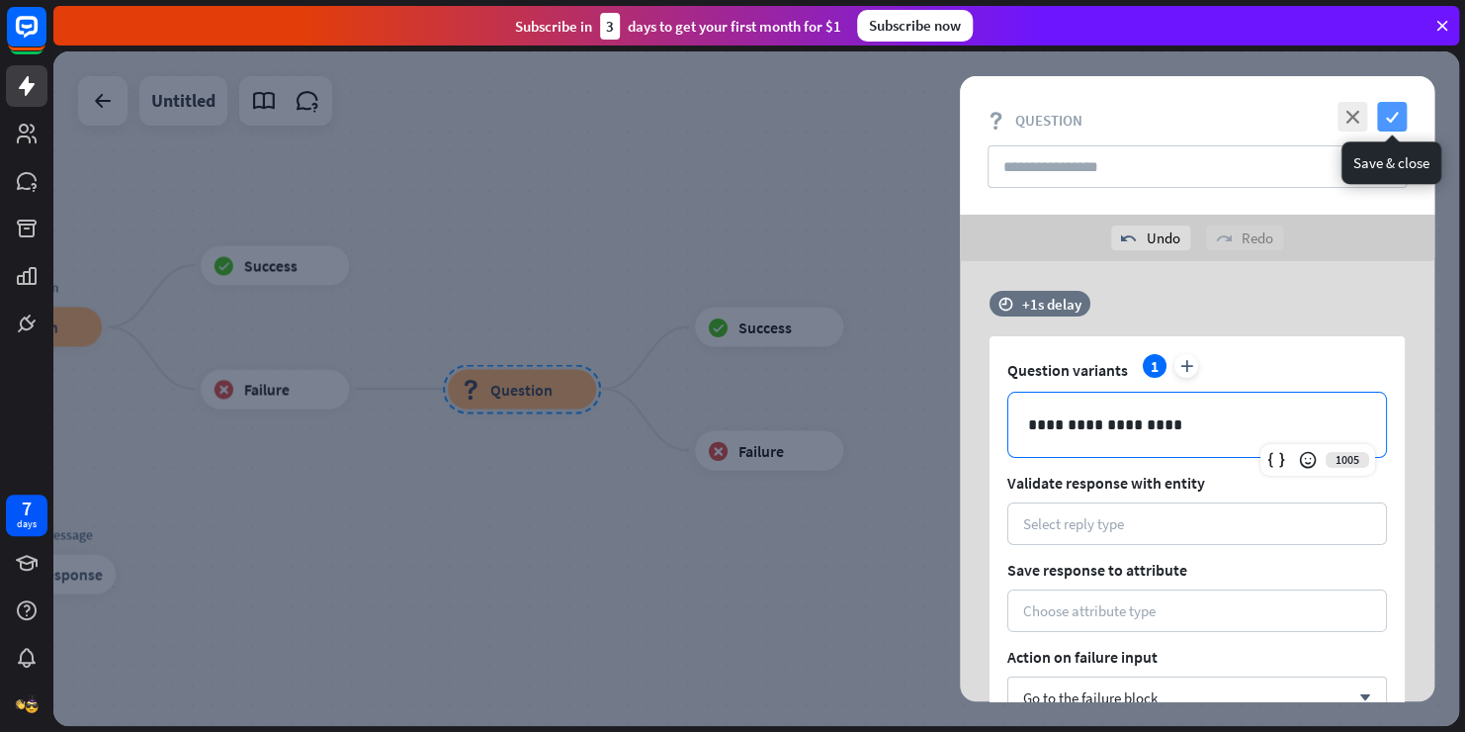
click at [1400, 125] on icon "check" at bounding box center [1392, 117] width 30 height 30
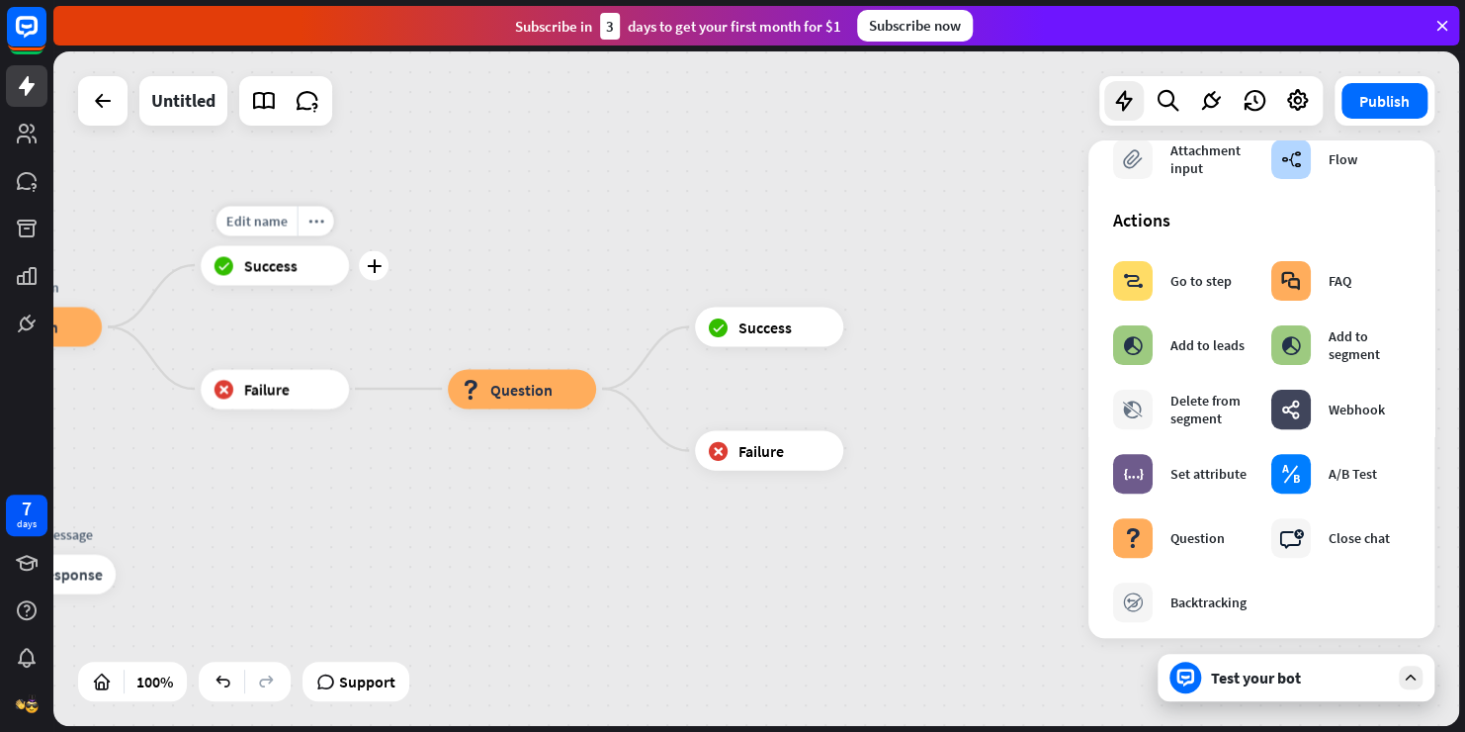
click at [302, 274] on div "block_success Success" at bounding box center [275, 265] width 148 height 40
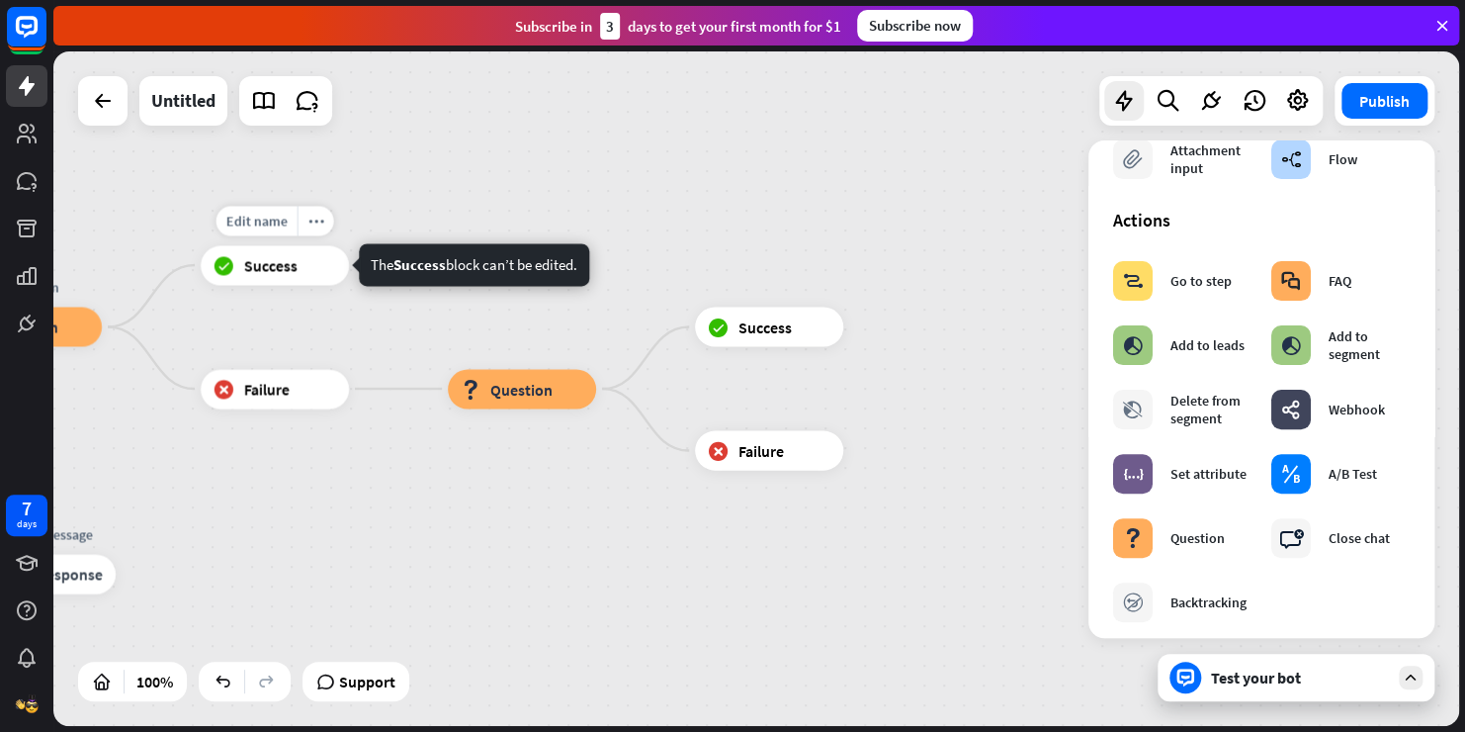
click at [302, 274] on div "block_success Success" at bounding box center [275, 265] width 148 height 40
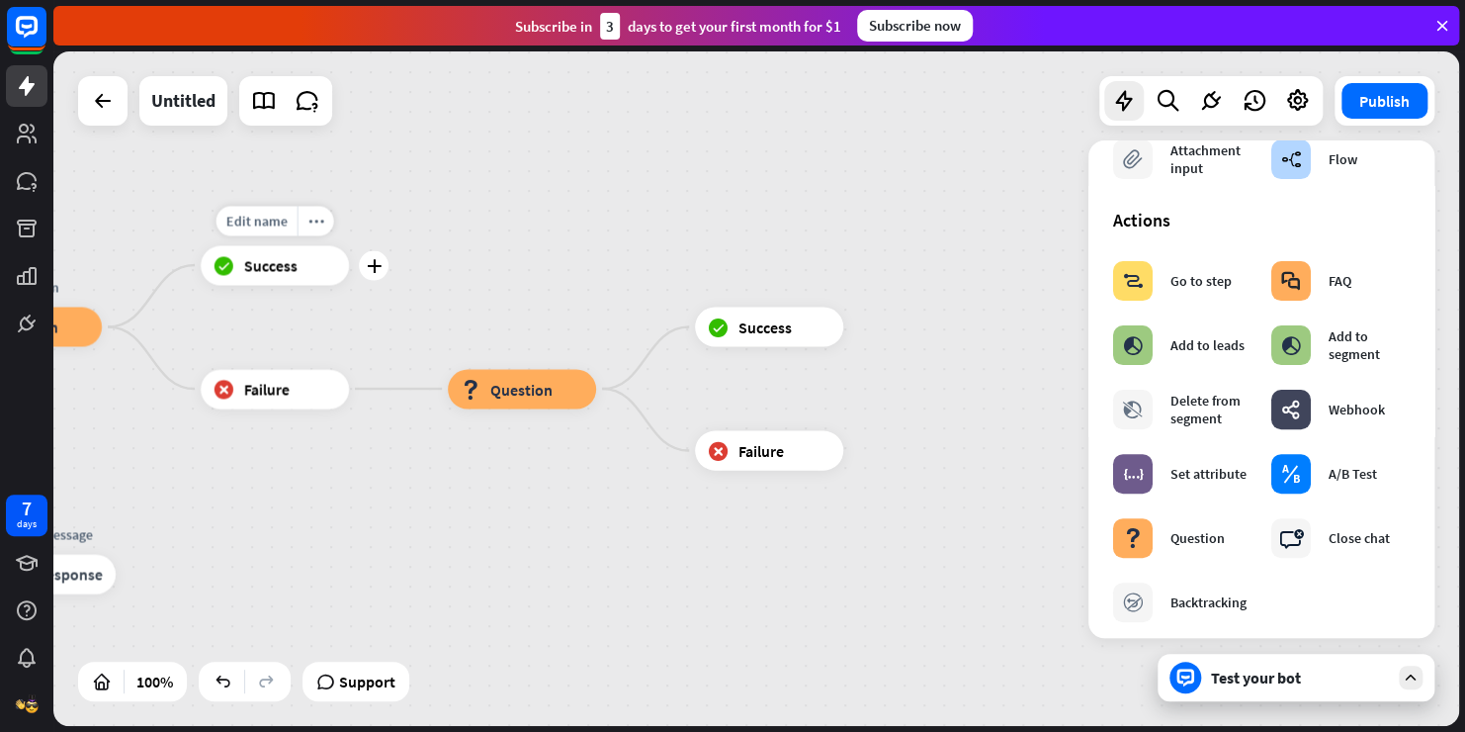
click at [278, 265] on span "Success" at bounding box center [270, 265] width 53 height 20
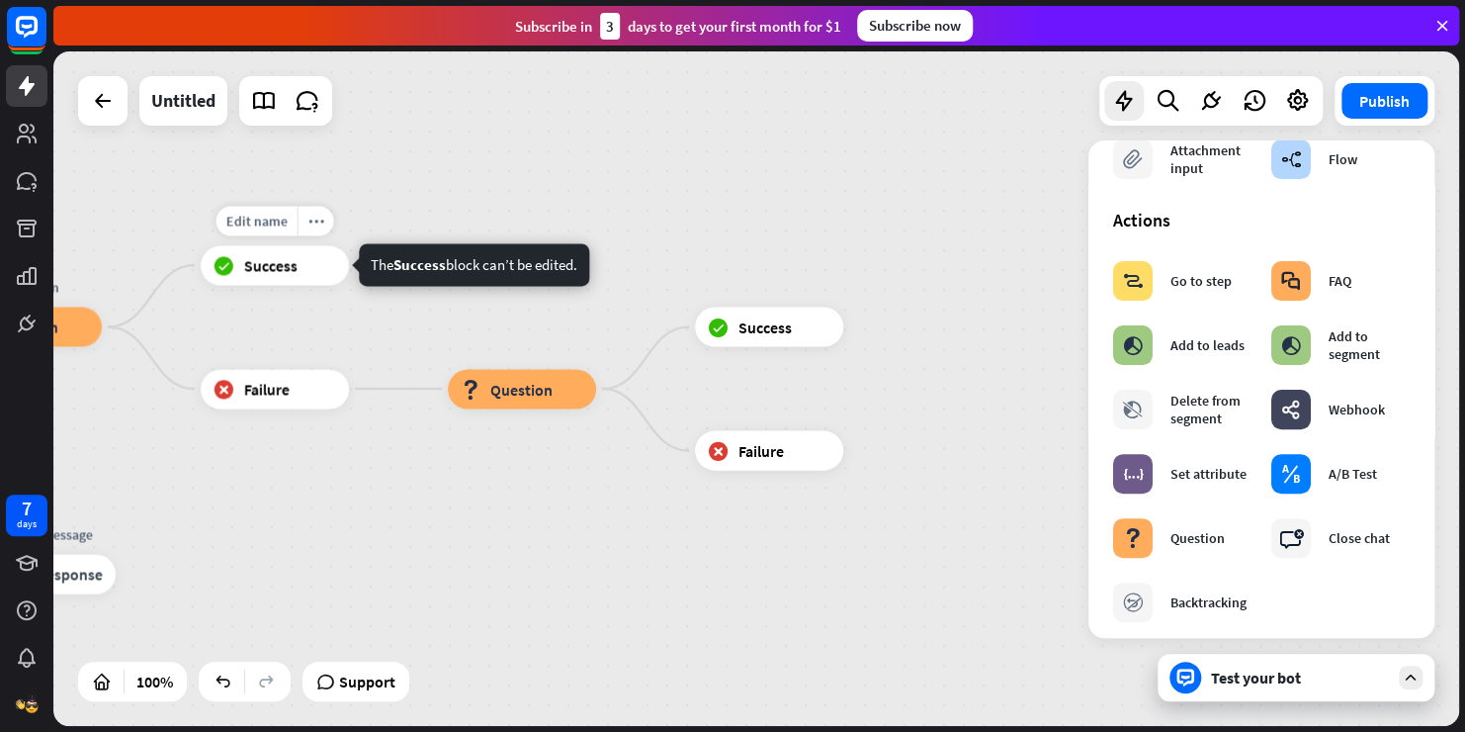
click at [258, 270] on span "Success" at bounding box center [270, 265] width 53 height 20
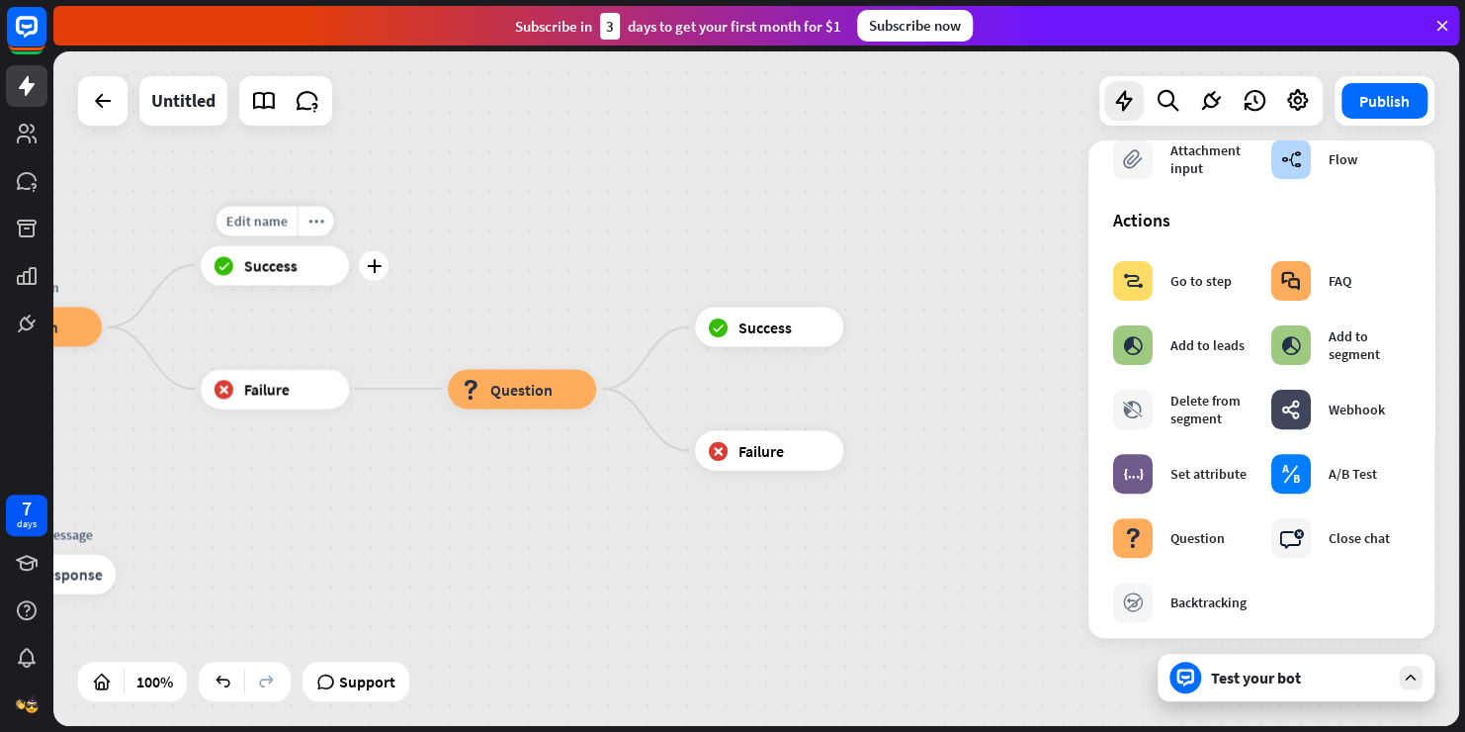
click at [258, 270] on span "Success" at bounding box center [270, 265] width 53 height 20
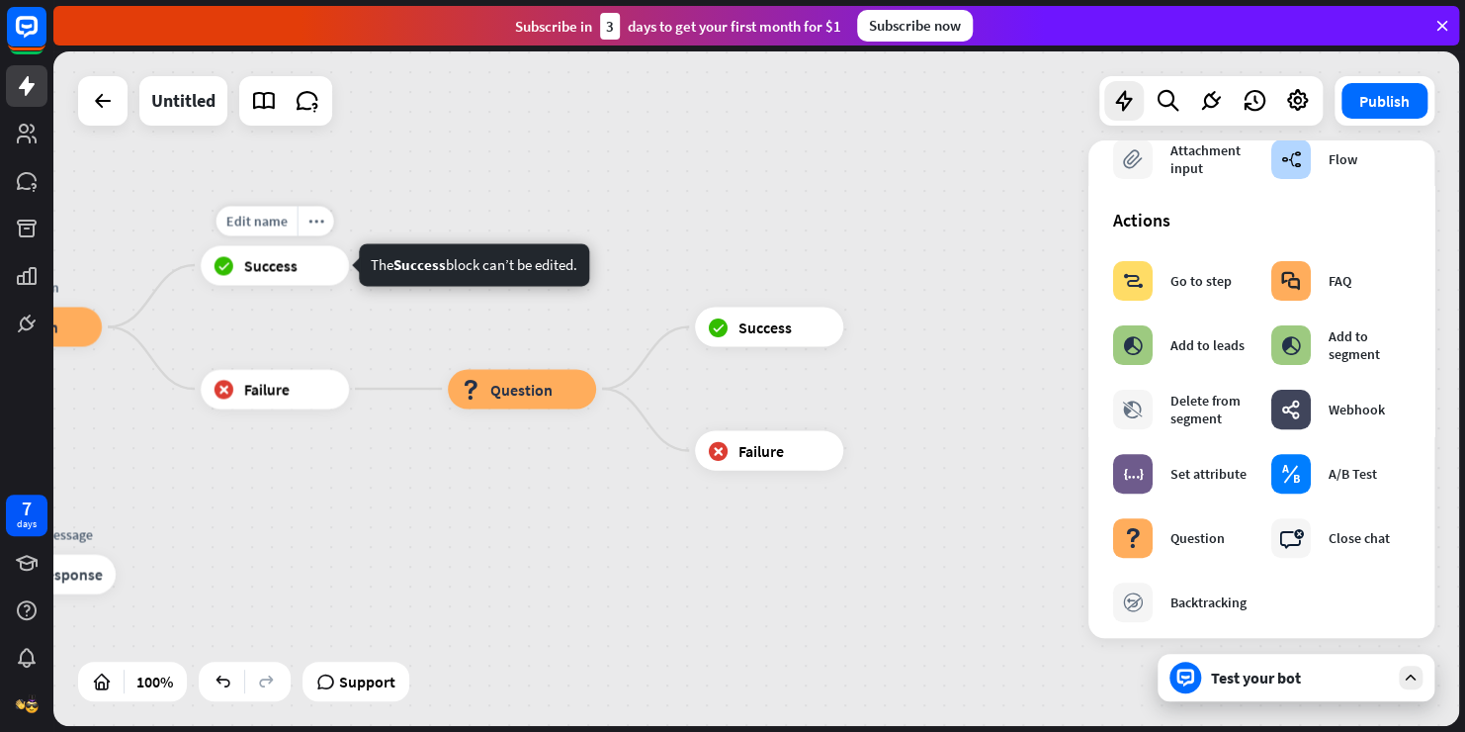
click at [258, 270] on span "Success" at bounding box center [270, 265] width 53 height 20
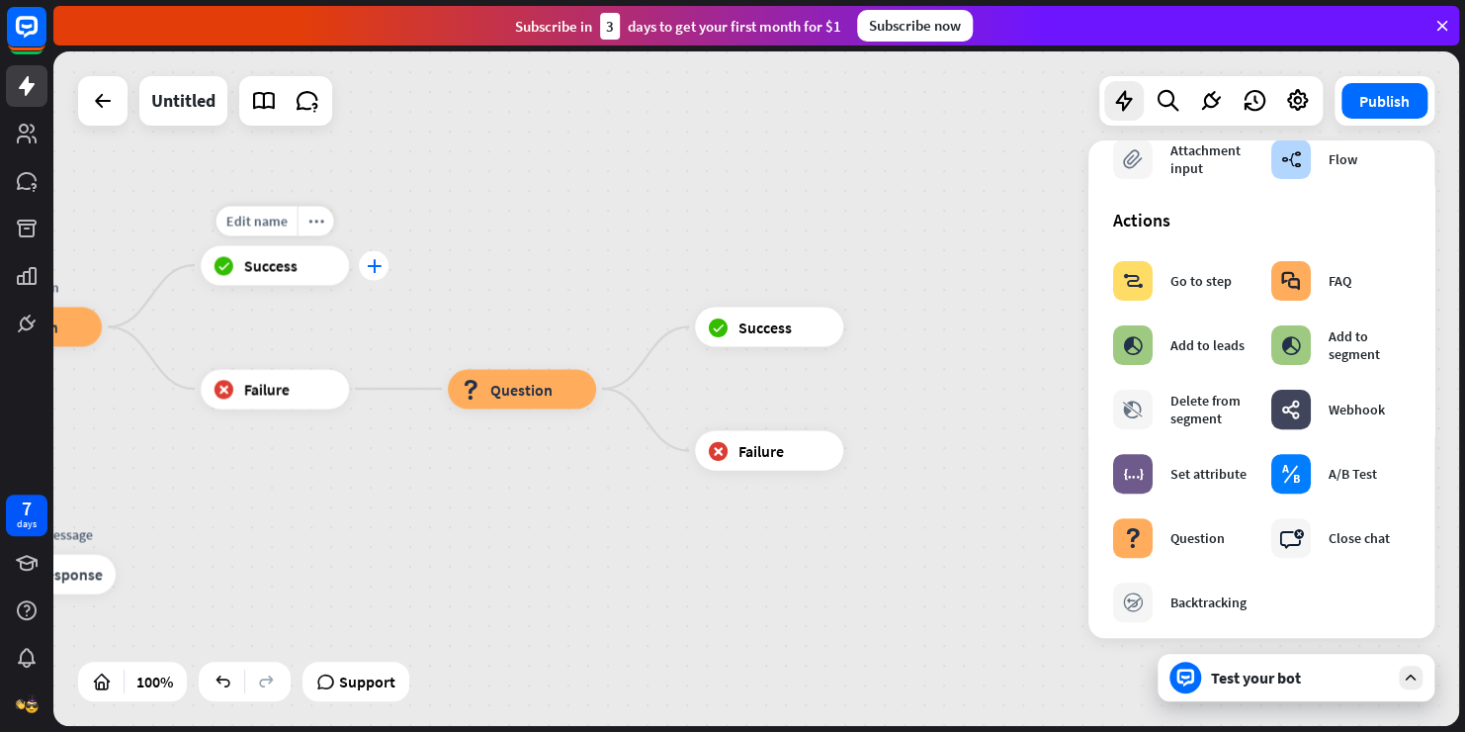
click at [381, 273] on div "plus" at bounding box center [374, 265] width 30 height 30
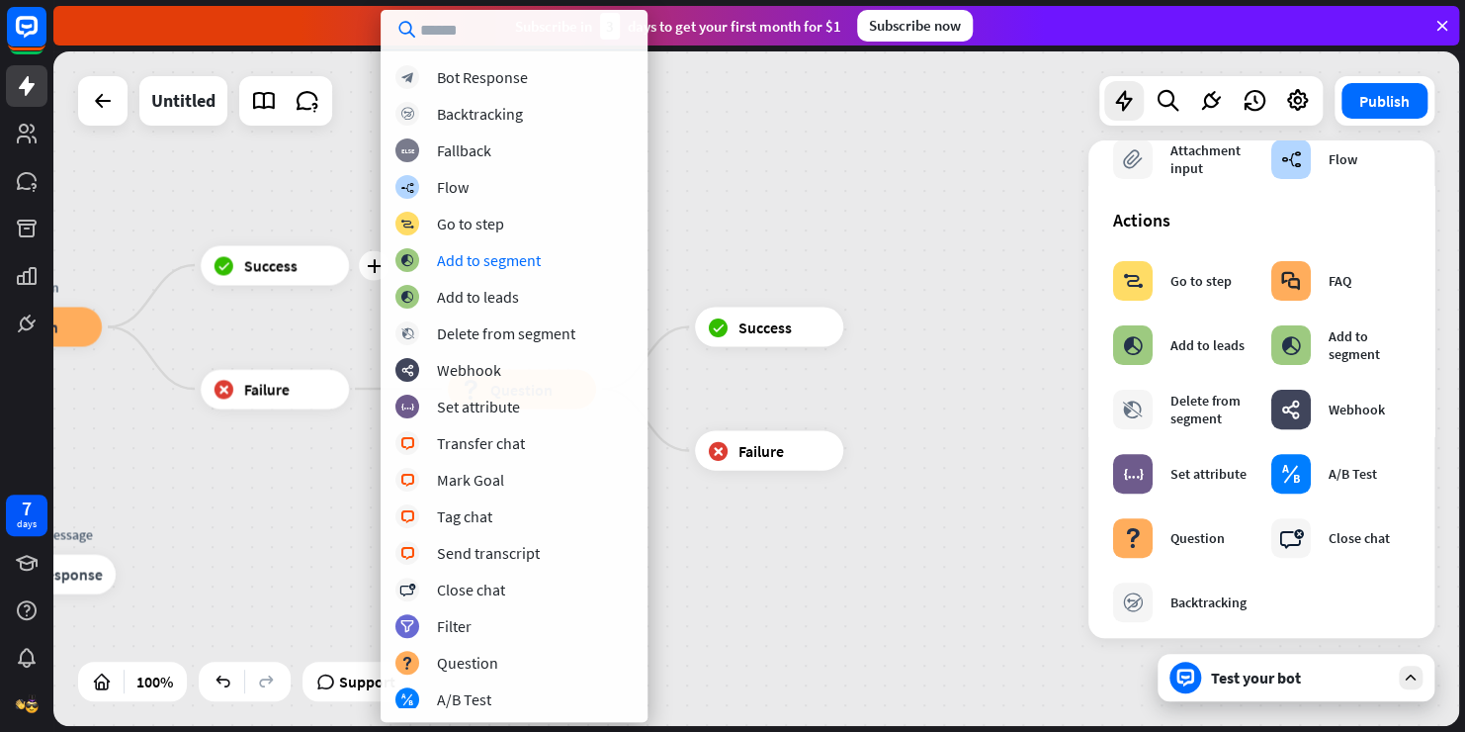
click at [733, 265] on div "home_2 Start point Welcome message block_bot_response Bot Response call admin b…" at bounding box center [756, 388] width 1406 height 674
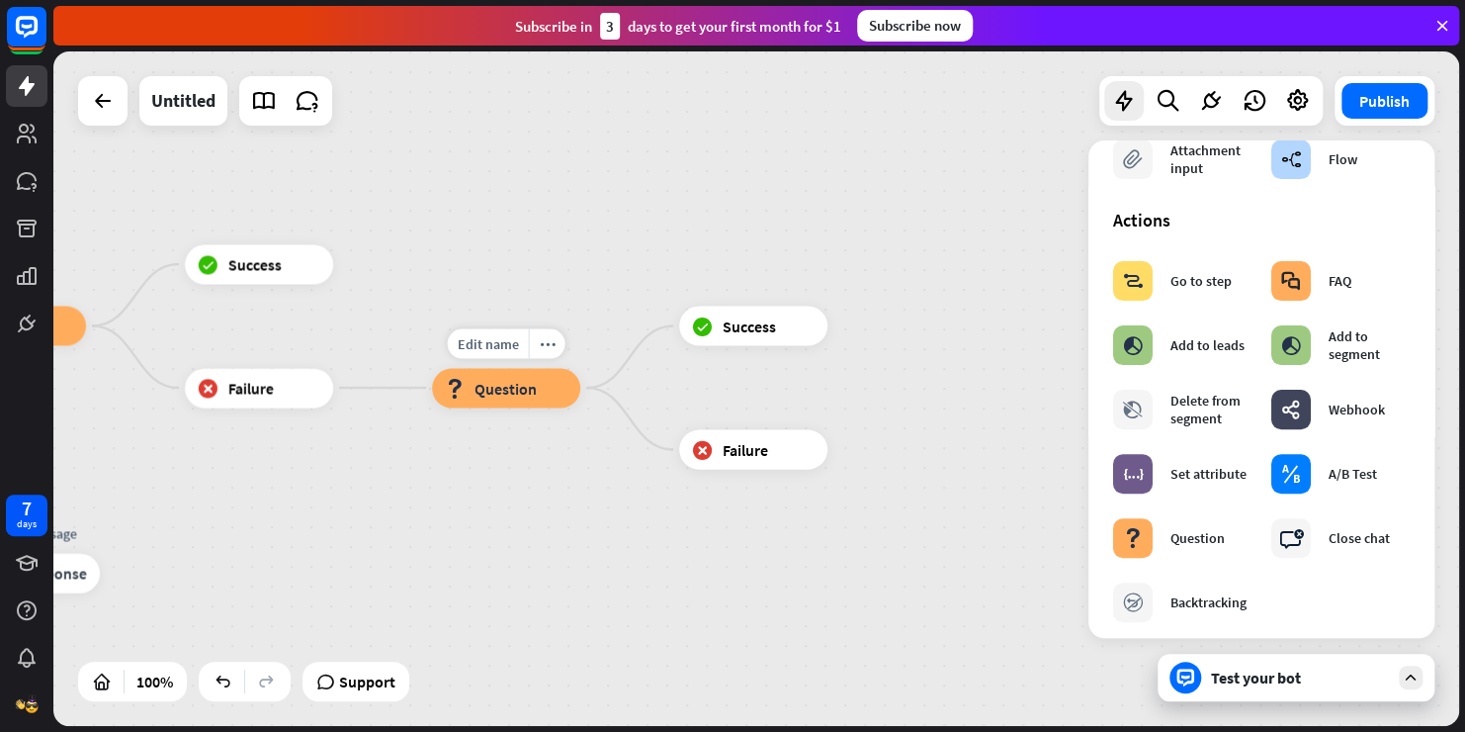
click at [504, 401] on div "block_question Question" at bounding box center [506, 388] width 148 height 40
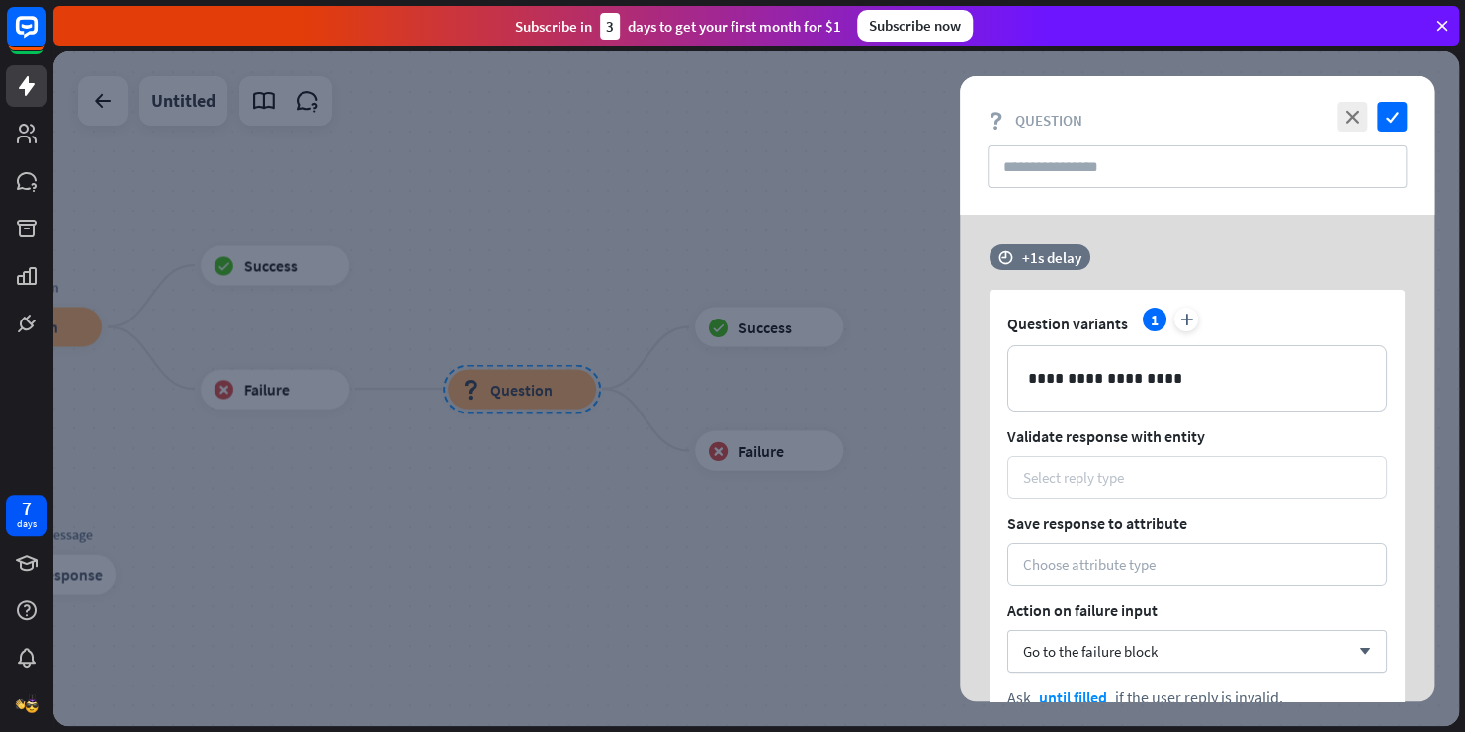
click at [1081, 473] on div "Select reply type" at bounding box center [1073, 477] width 101 height 19
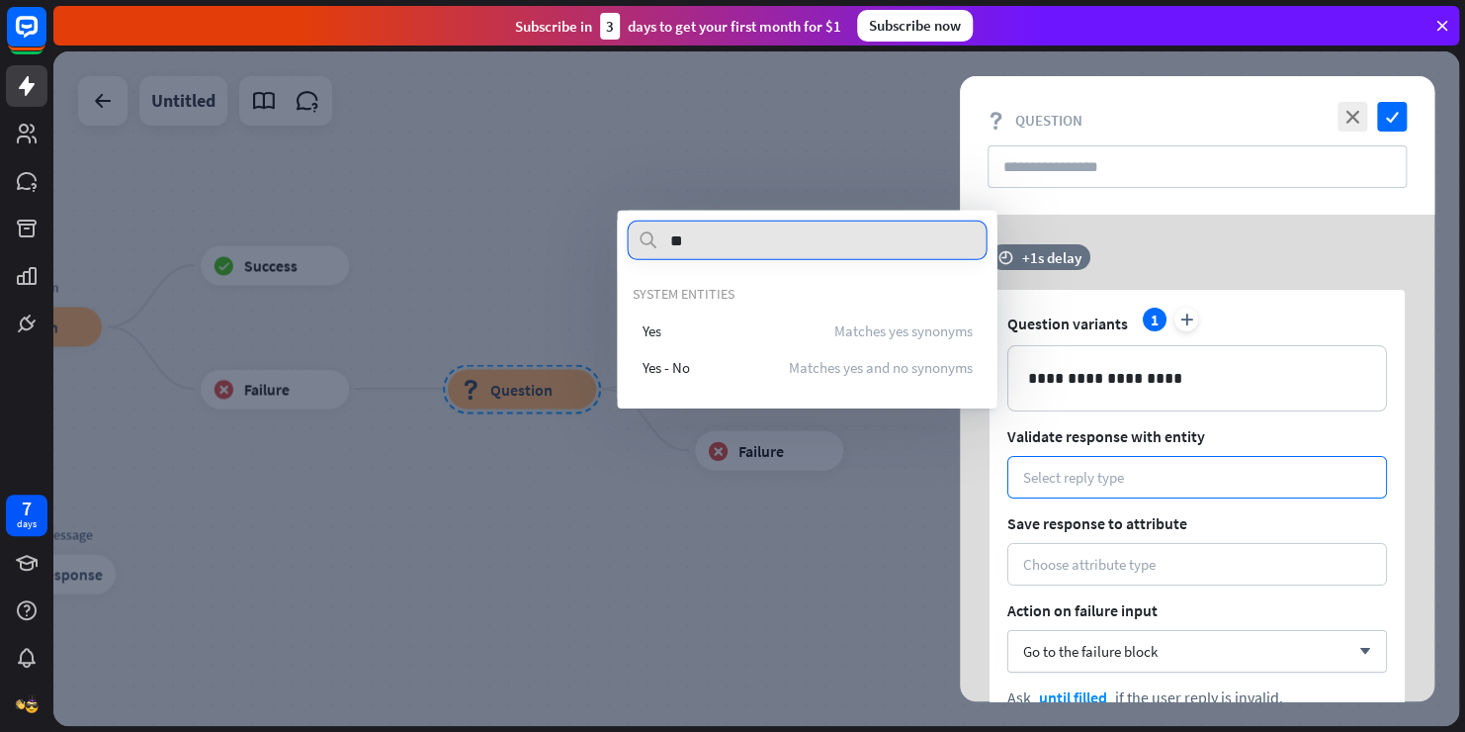
type input "**"
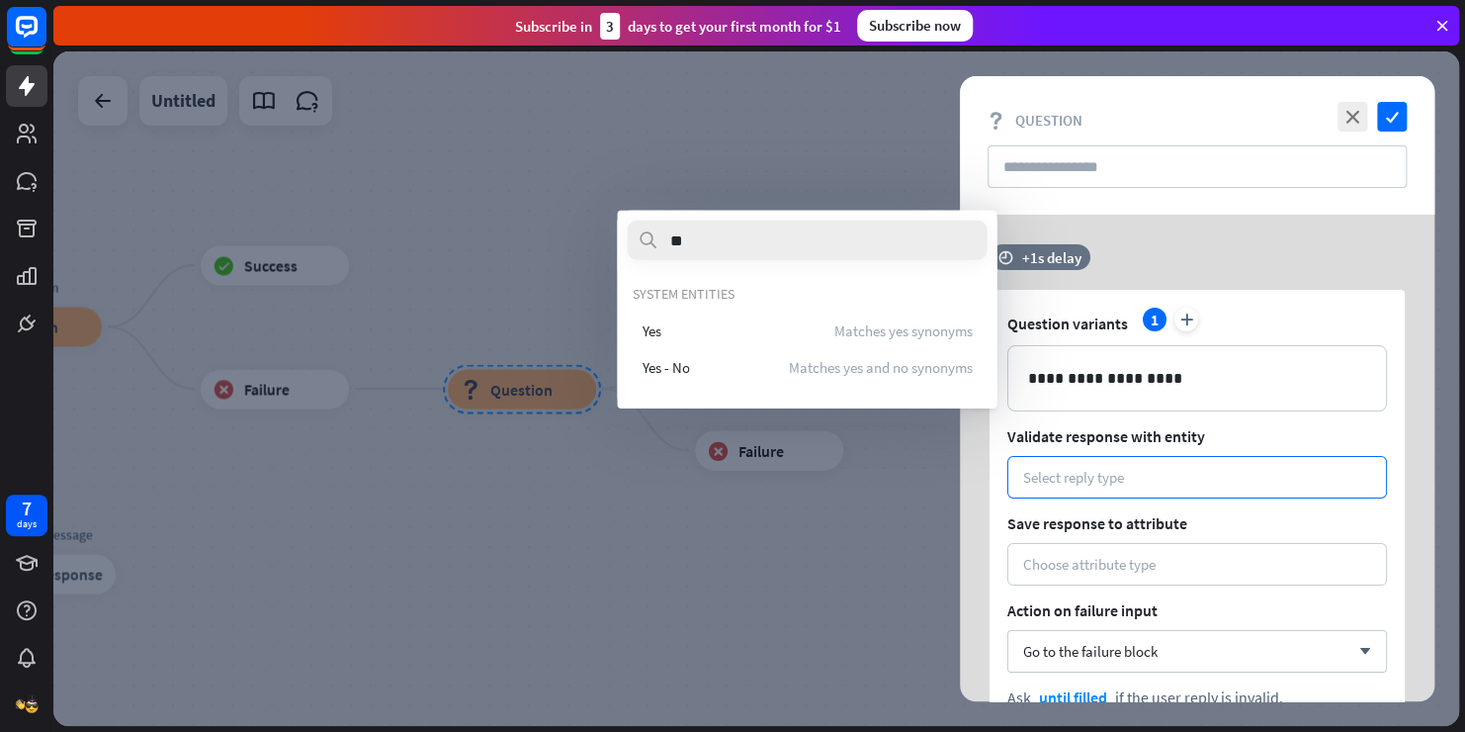
click at [761, 368] on div "Yes - No Matches yes and no synonyms" at bounding box center [807, 367] width 350 height 36
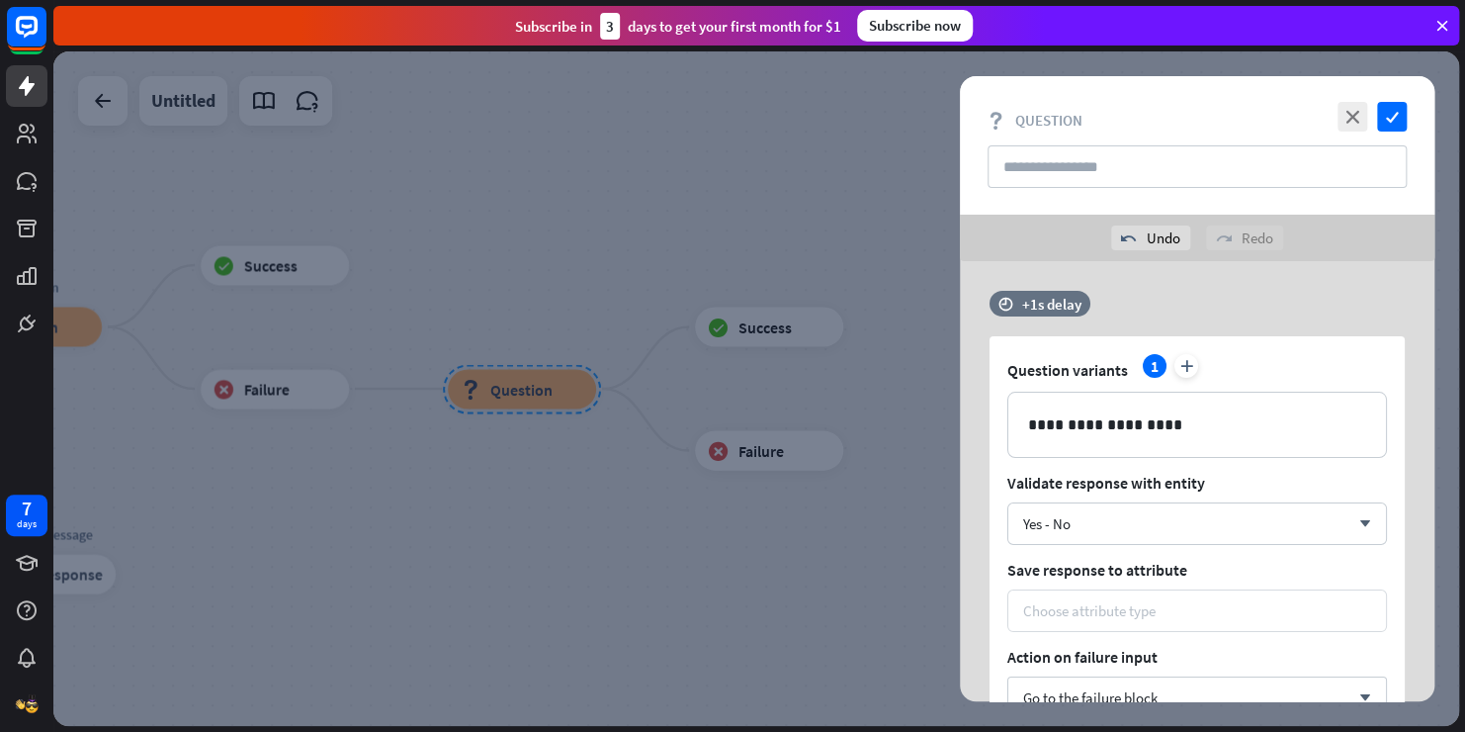
click at [1089, 603] on div "Choose attribute type" at bounding box center [1089, 610] width 132 height 19
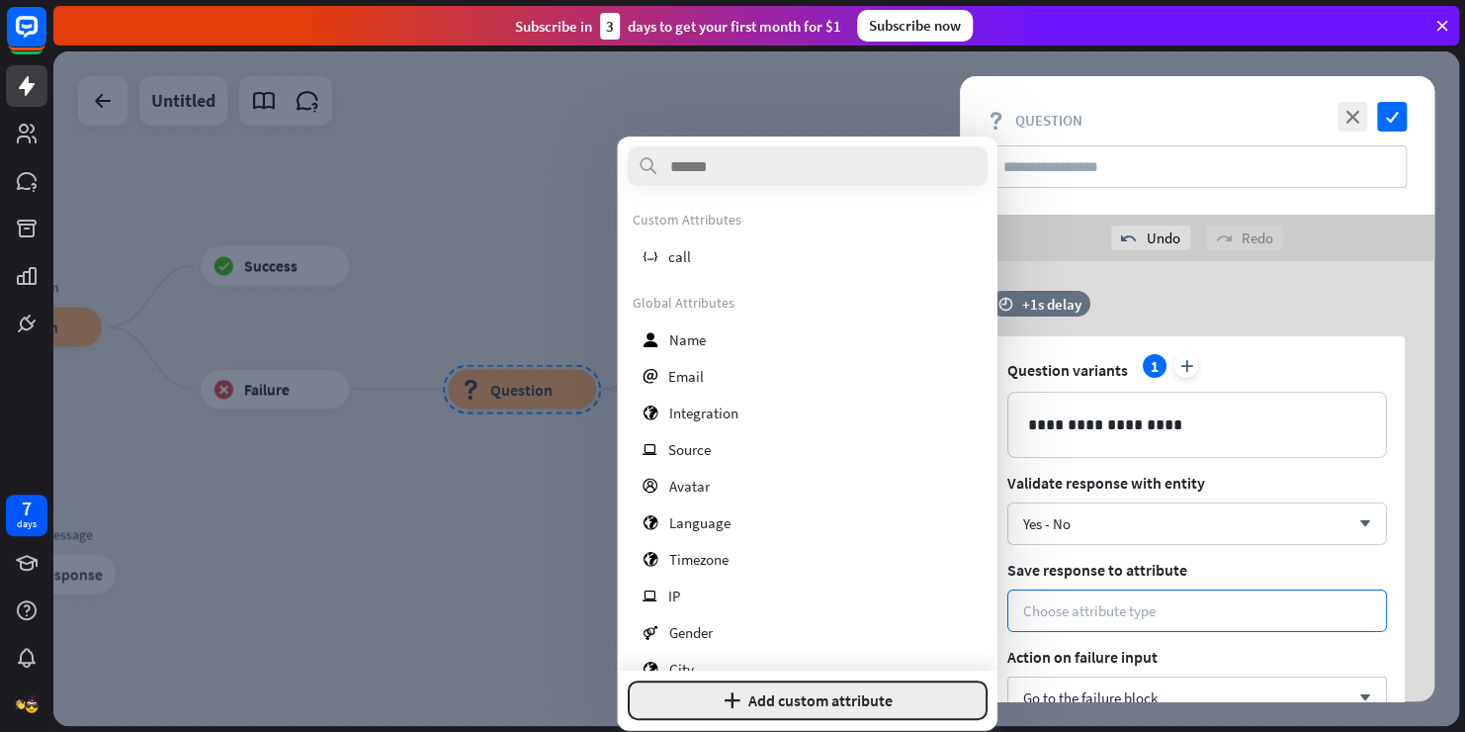
click at [693, 697] on button "plus Add custom attribute" at bounding box center [807, 700] width 360 height 40
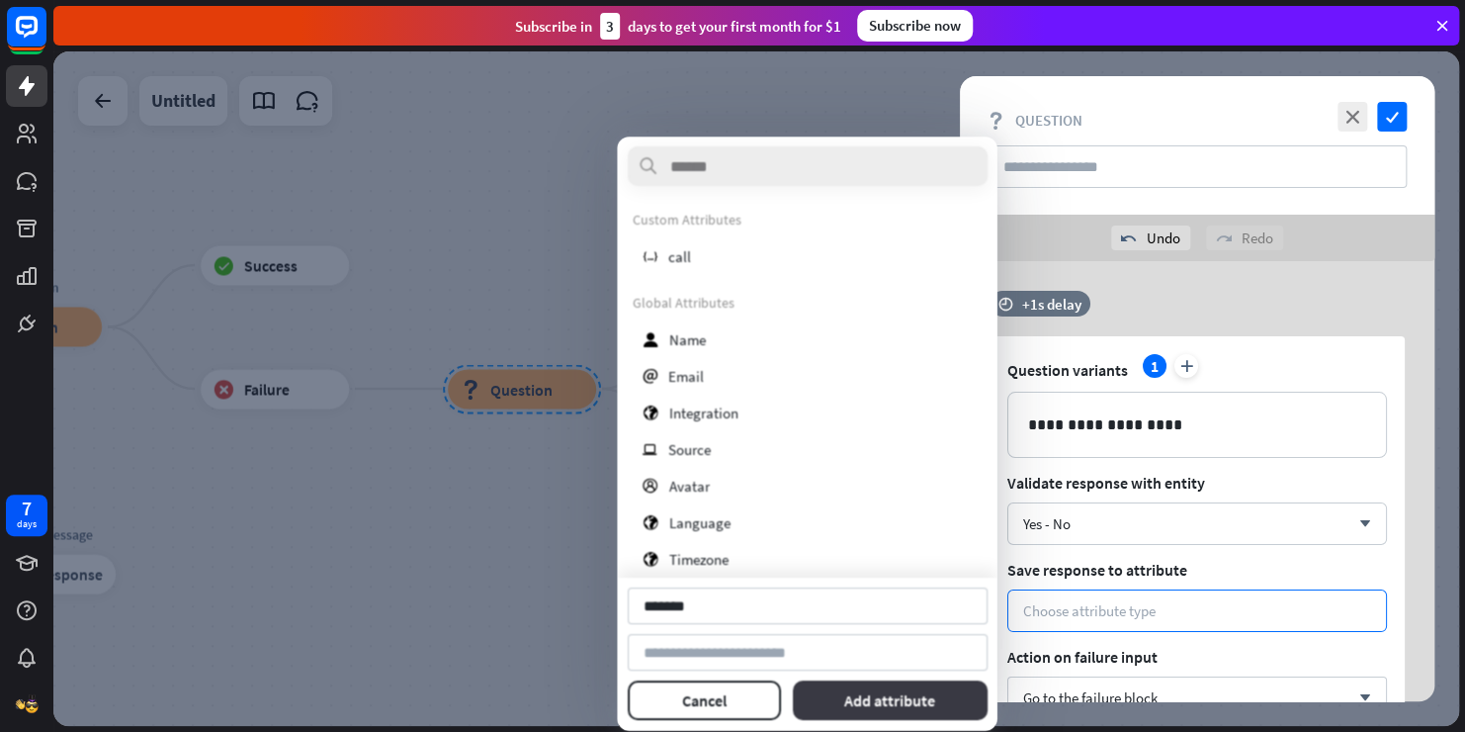
type input "*******"
click at [860, 699] on button "Add attribute" at bounding box center [890, 700] width 196 height 40
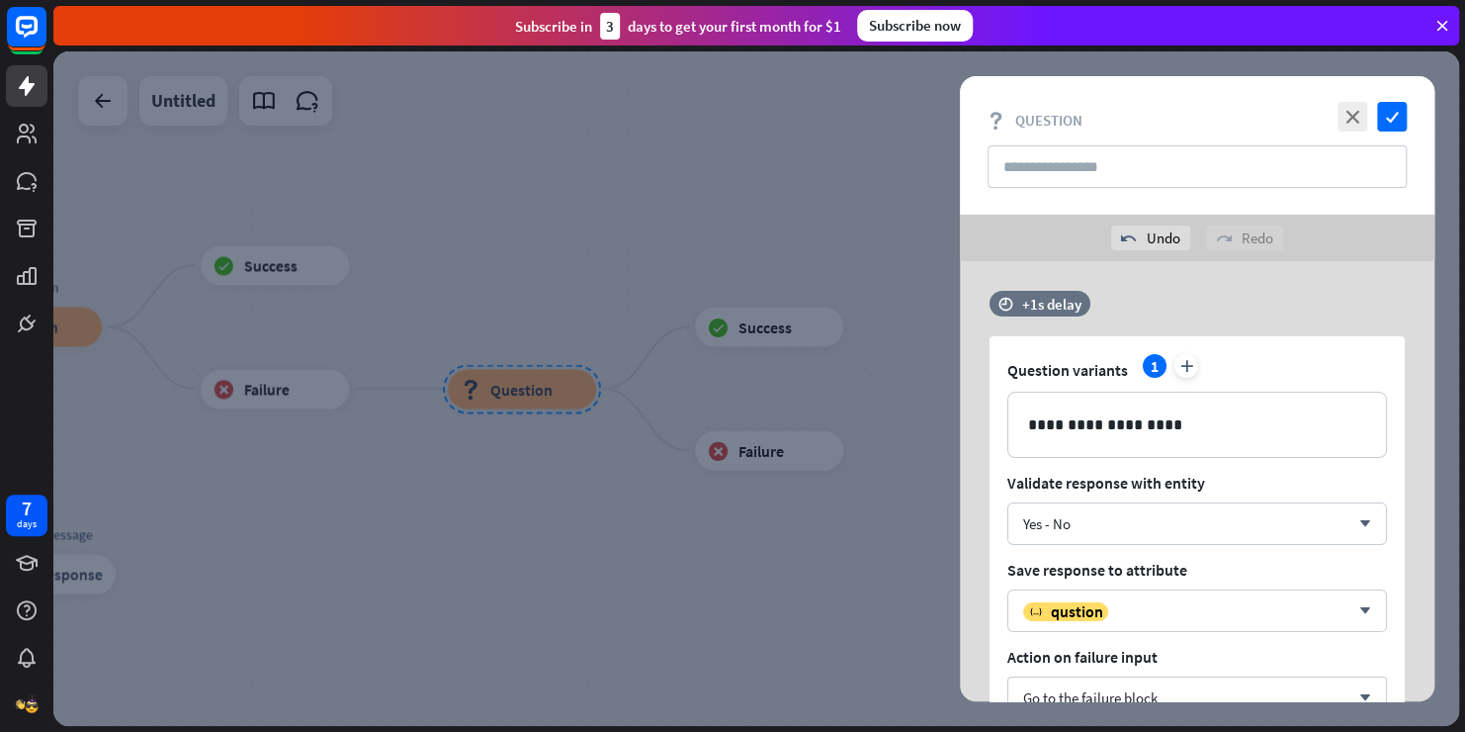
click at [1413, 382] on div "**********" at bounding box center [1197, 537] width 475 height 492
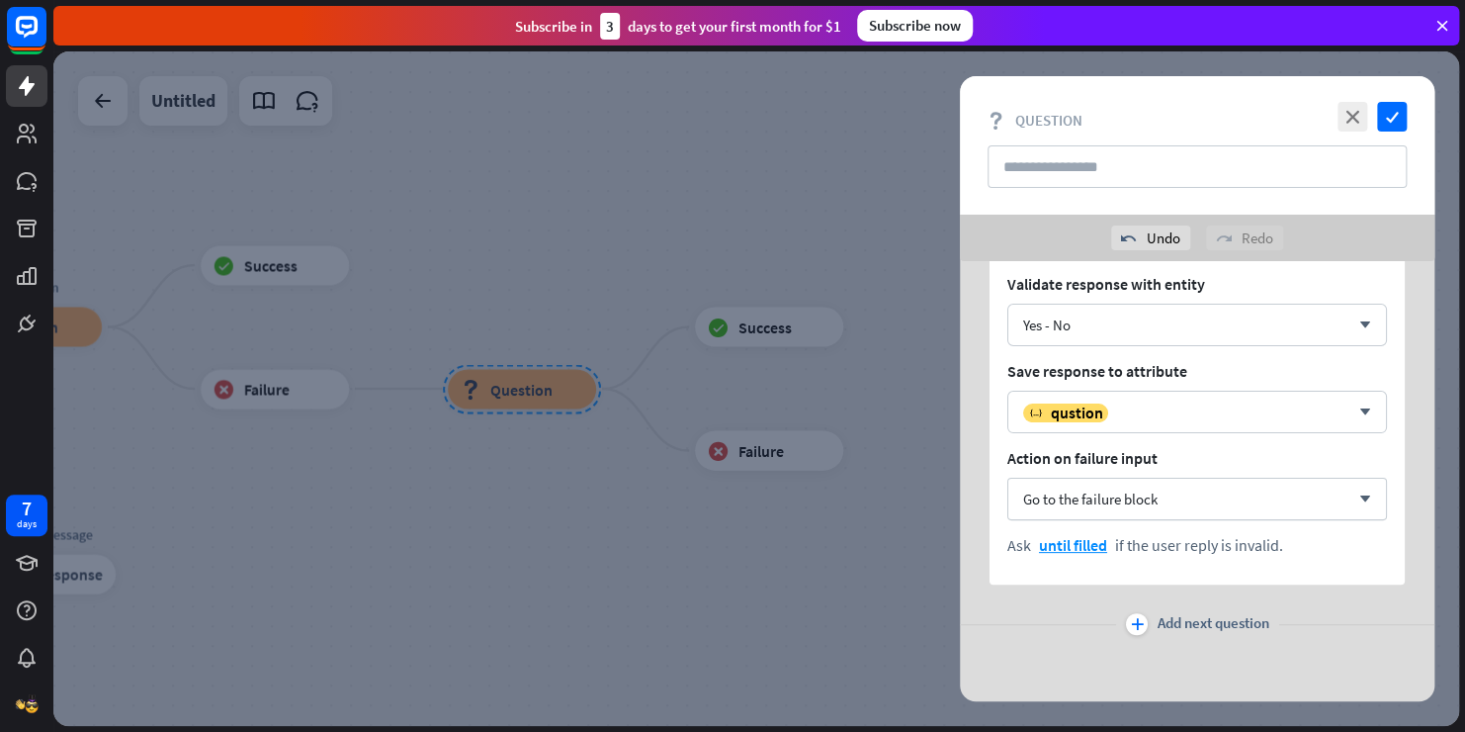
scroll to position [201, 0]
click at [1389, 119] on icon "check" at bounding box center [1392, 117] width 30 height 30
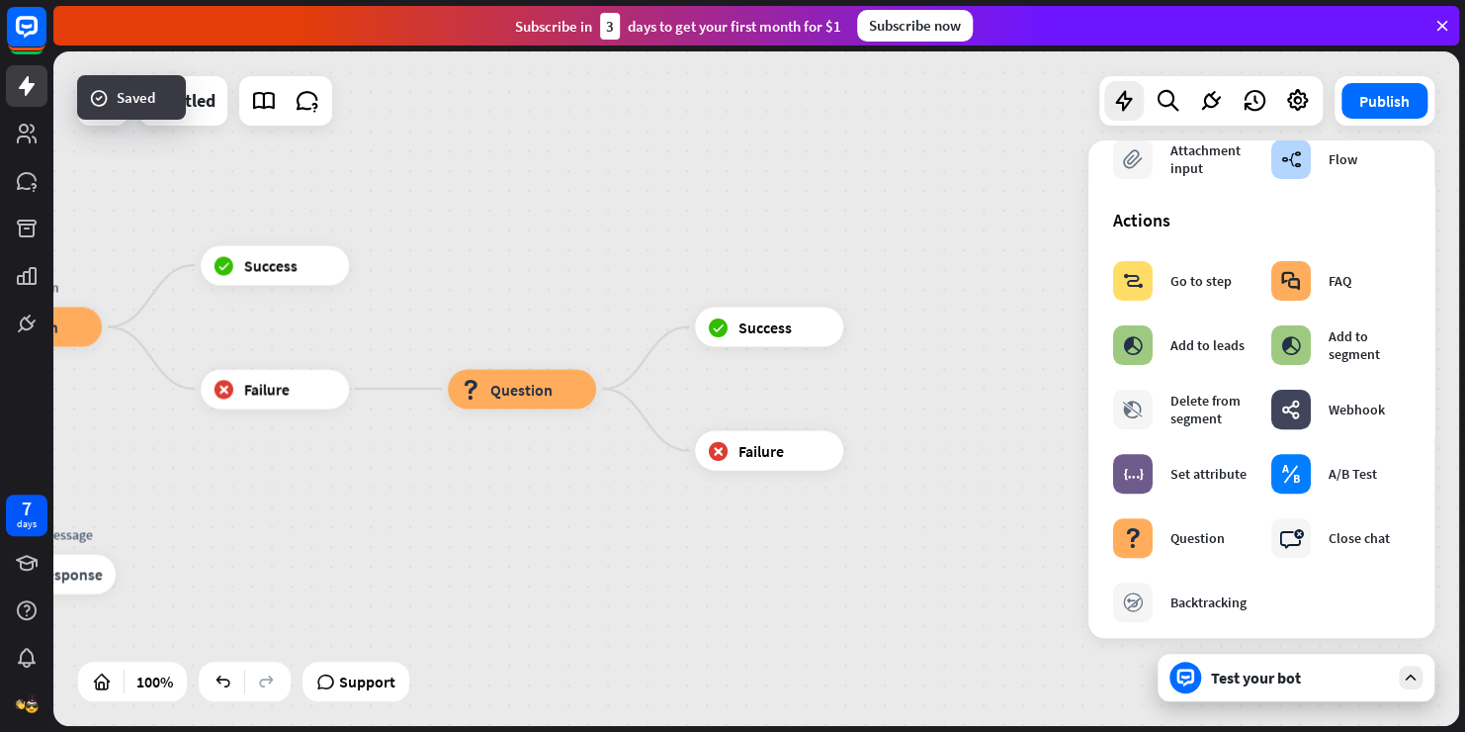
click at [1270, 694] on div "Test your bot" at bounding box center [1296, 677] width 277 height 47
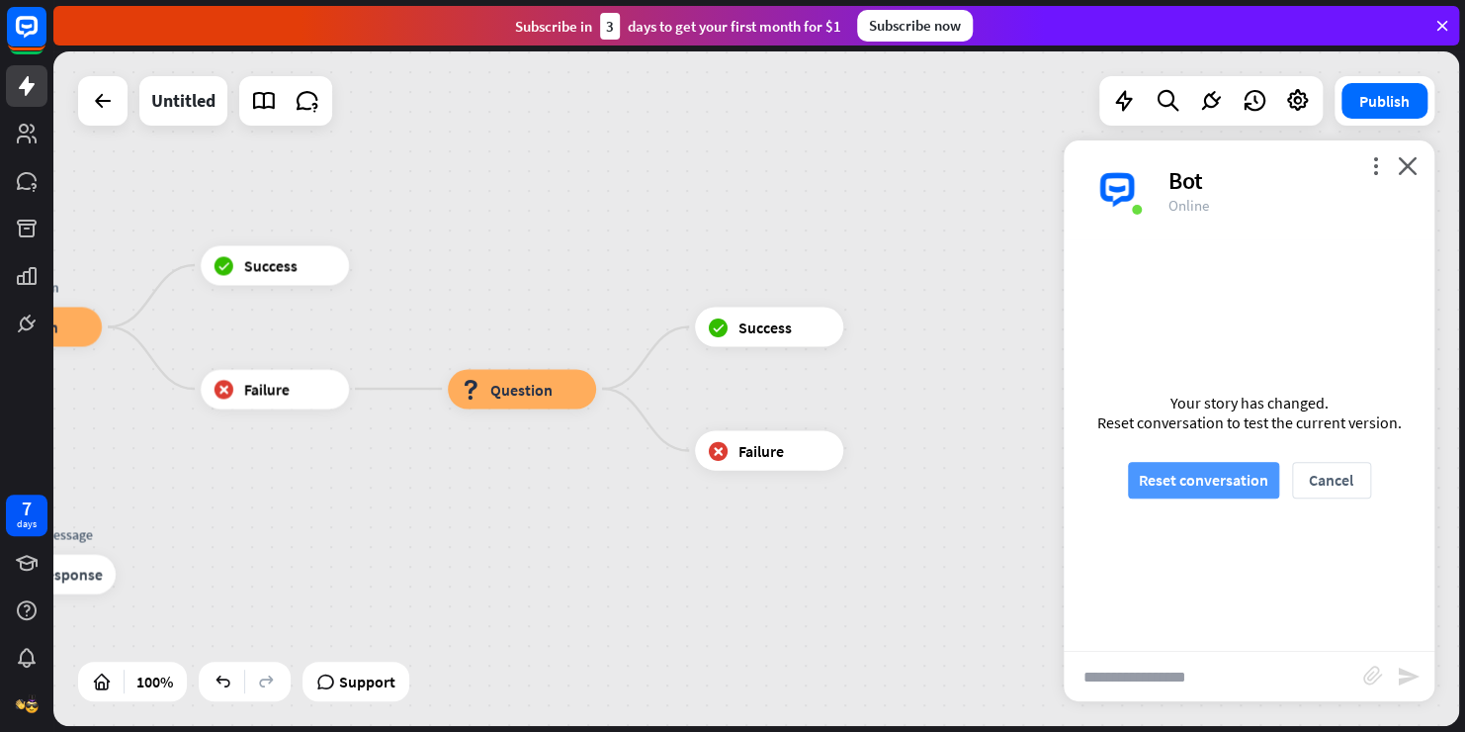
click at [1239, 463] on button "Reset conversation" at bounding box center [1203, 480] width 151 height 37
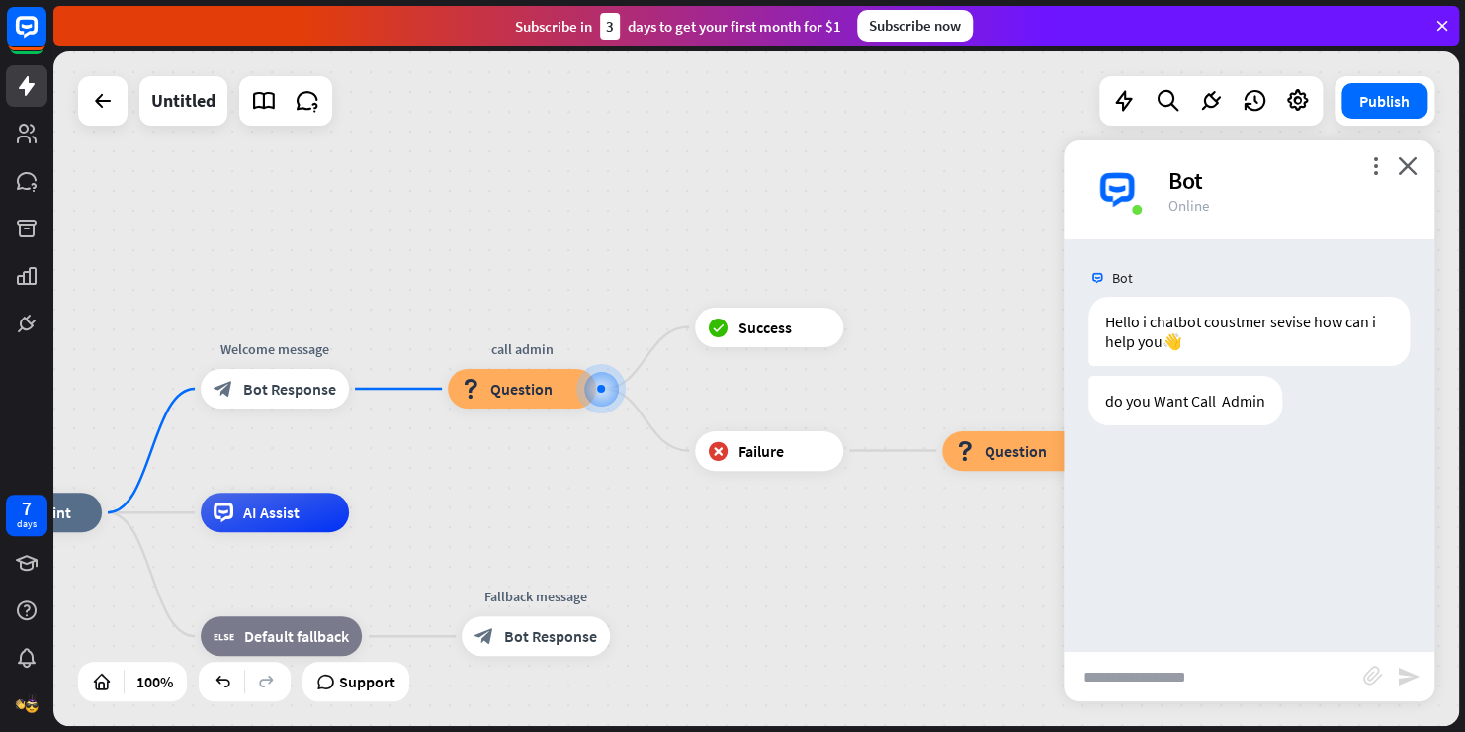
click at [1239, 463] on div "Bot Hello i chatbot coustmer sevise how can i help you👋 [DATE] 12:19 PM Show JS…" at bounding box center [1249, 444] width 371 height 411
click at [1167, 673] on input "text" at bounding box center [1214, 676] width 300 height 49
type input "**"
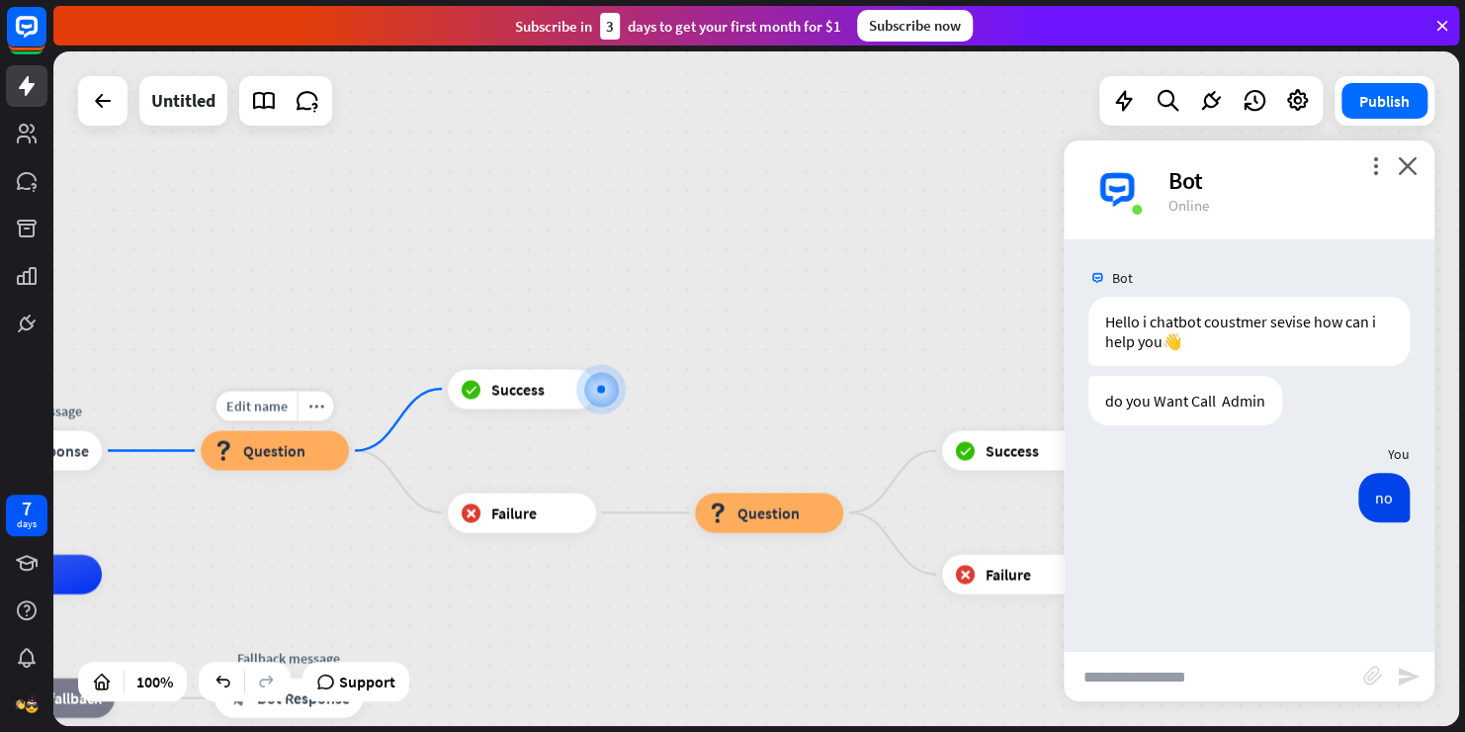
click at [226, 457] on icon "block_question" at bounding box center [224, 451] width 20 height 20
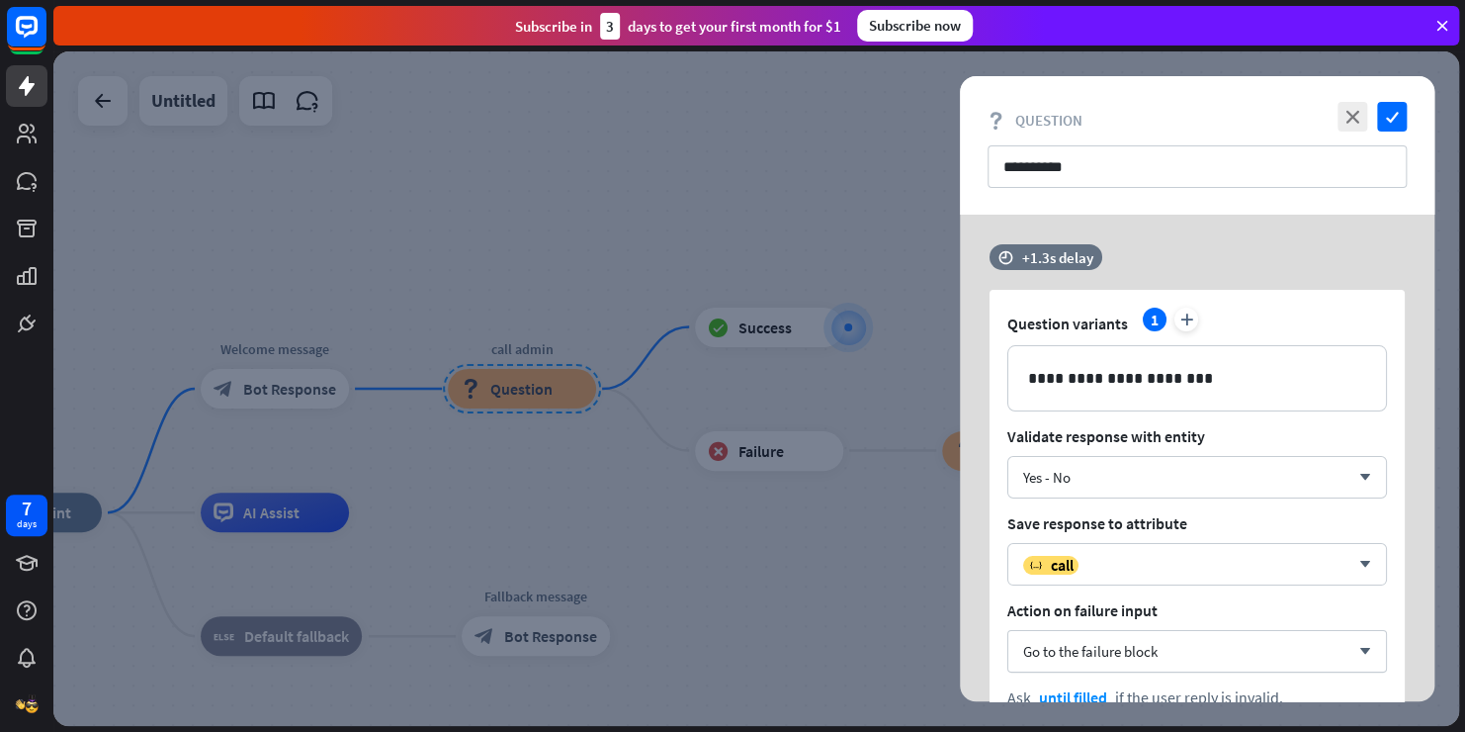
drag, startPoint x: 226, startPoint y: 457, endPoint x: 1068, endPoint y: 522, distance: 843.9
click at [1068, 522] on span "Save response to attribute" at bounding box center [1197, 523] width 380 height 20
click at [1168, 641] on div "Go to the failure block arrow_down" at bounding box center [1197, 651] width 380 height 43
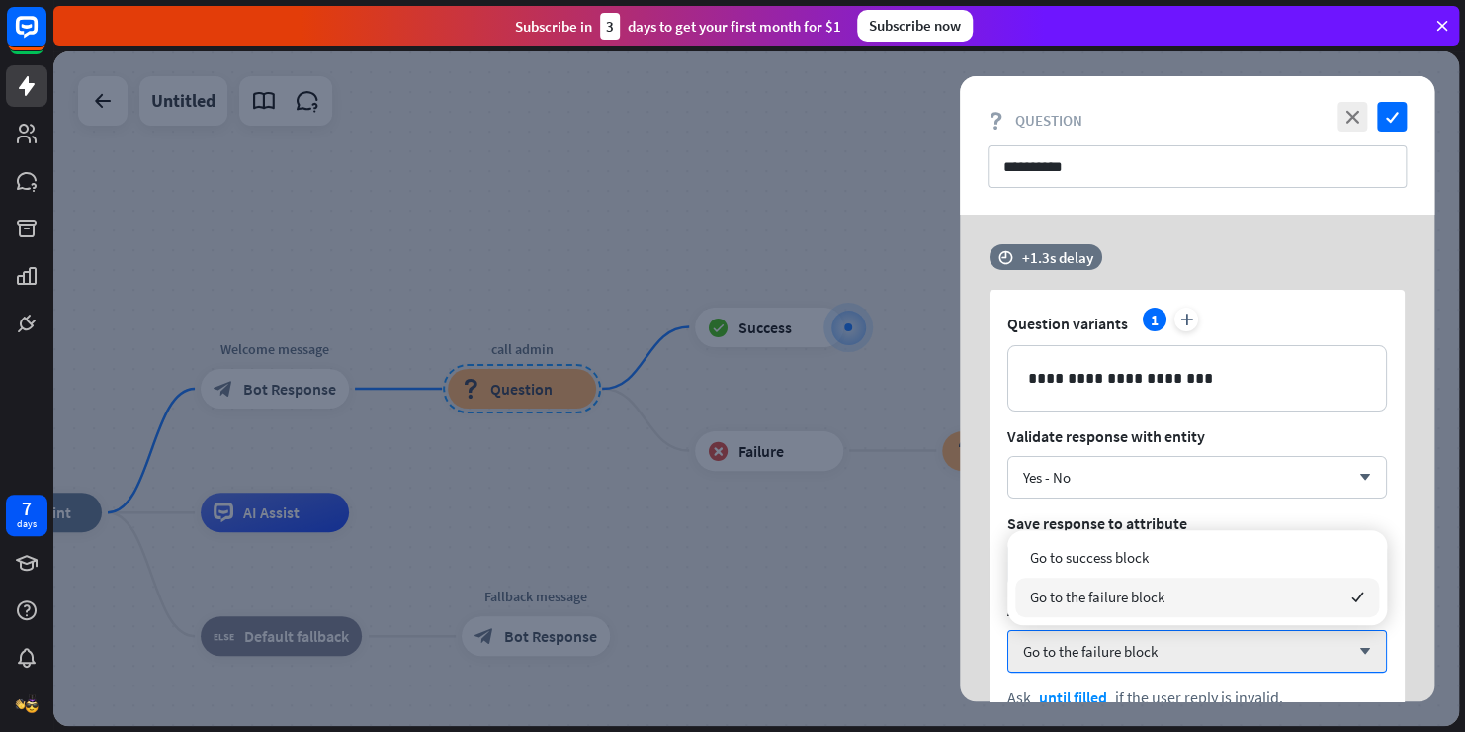
click at [1113, 600] on span "Go to the failure block" at bounding box center [1097, 596] width 134 height 19
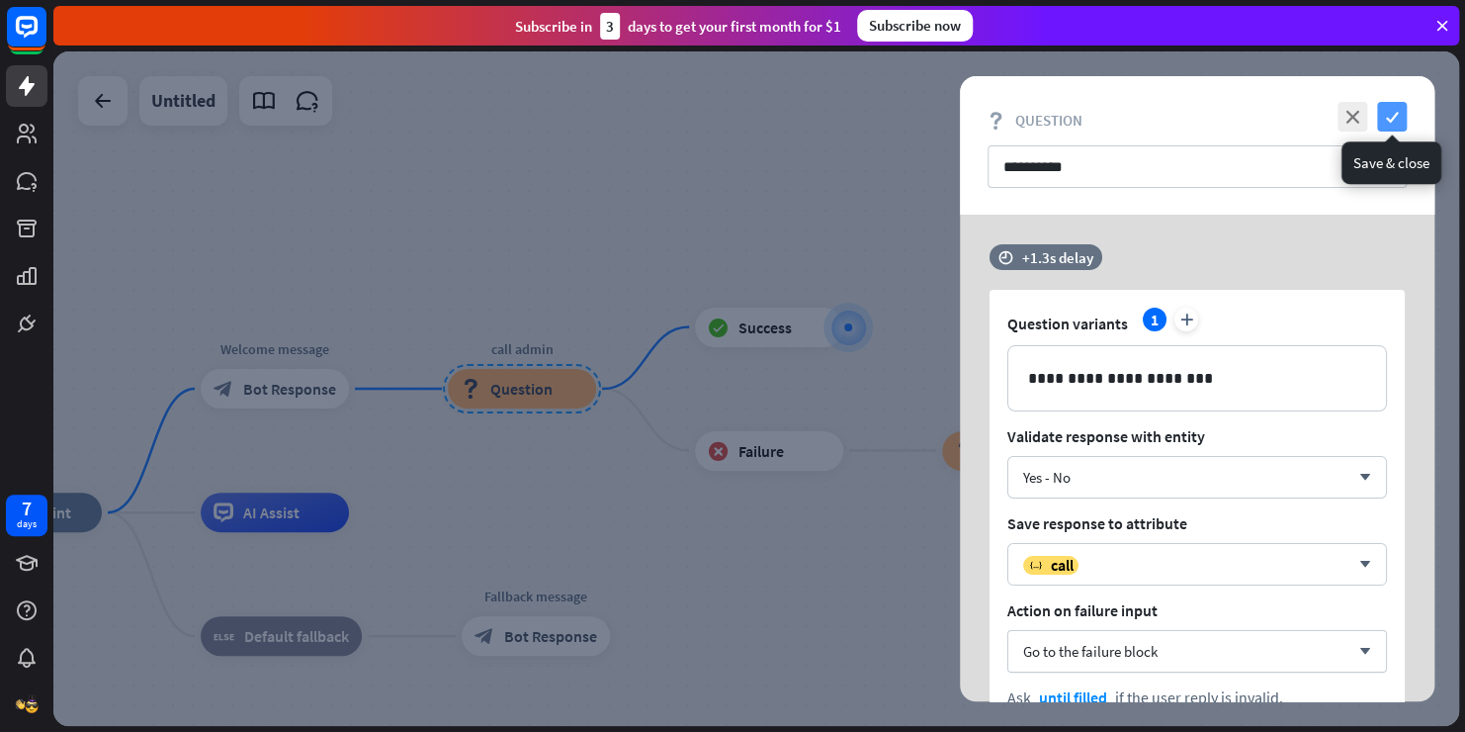
click at [1385, 119] on icon "check" at bounding box center [1392, 117] width 30 height 30
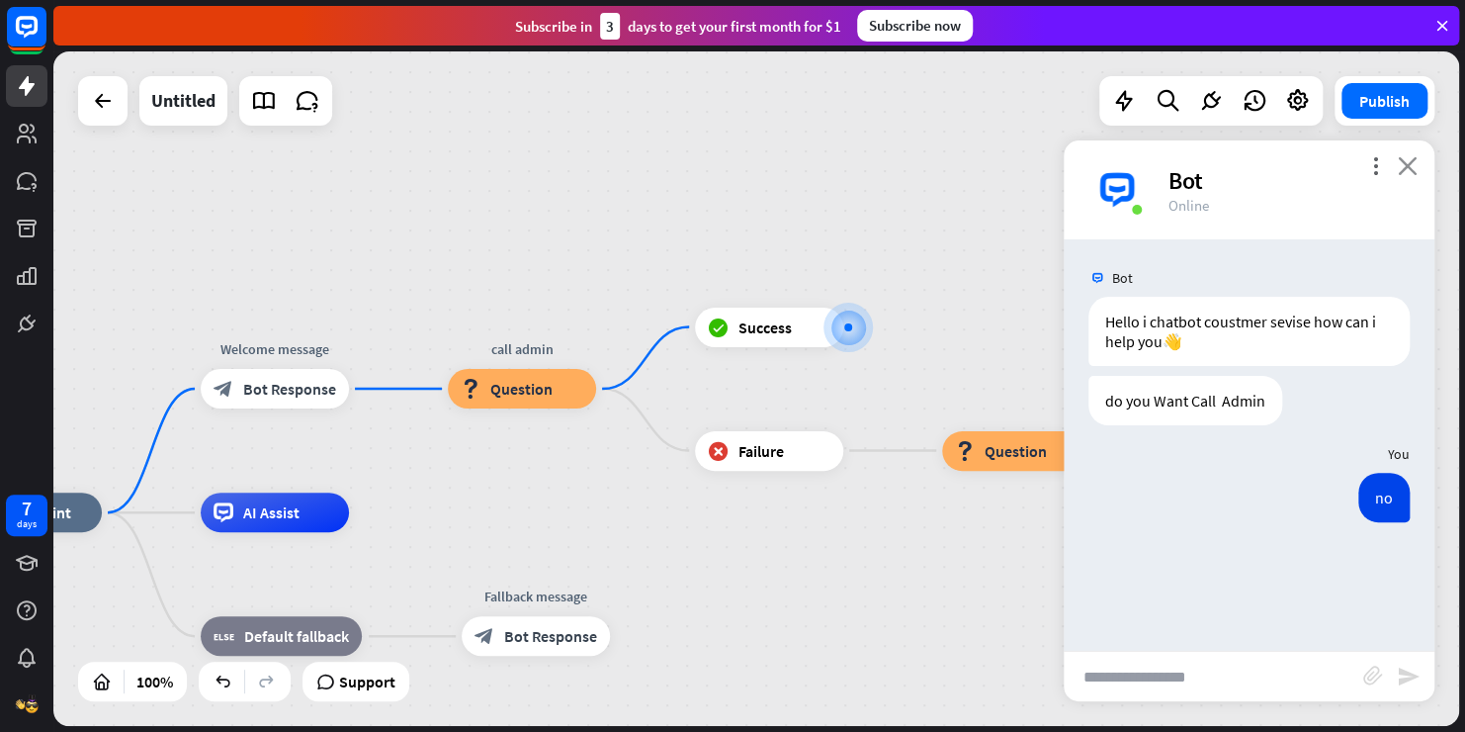
click at [1416, 170] on icon "close" at bounding box center [1408, 165] width 20 height 19
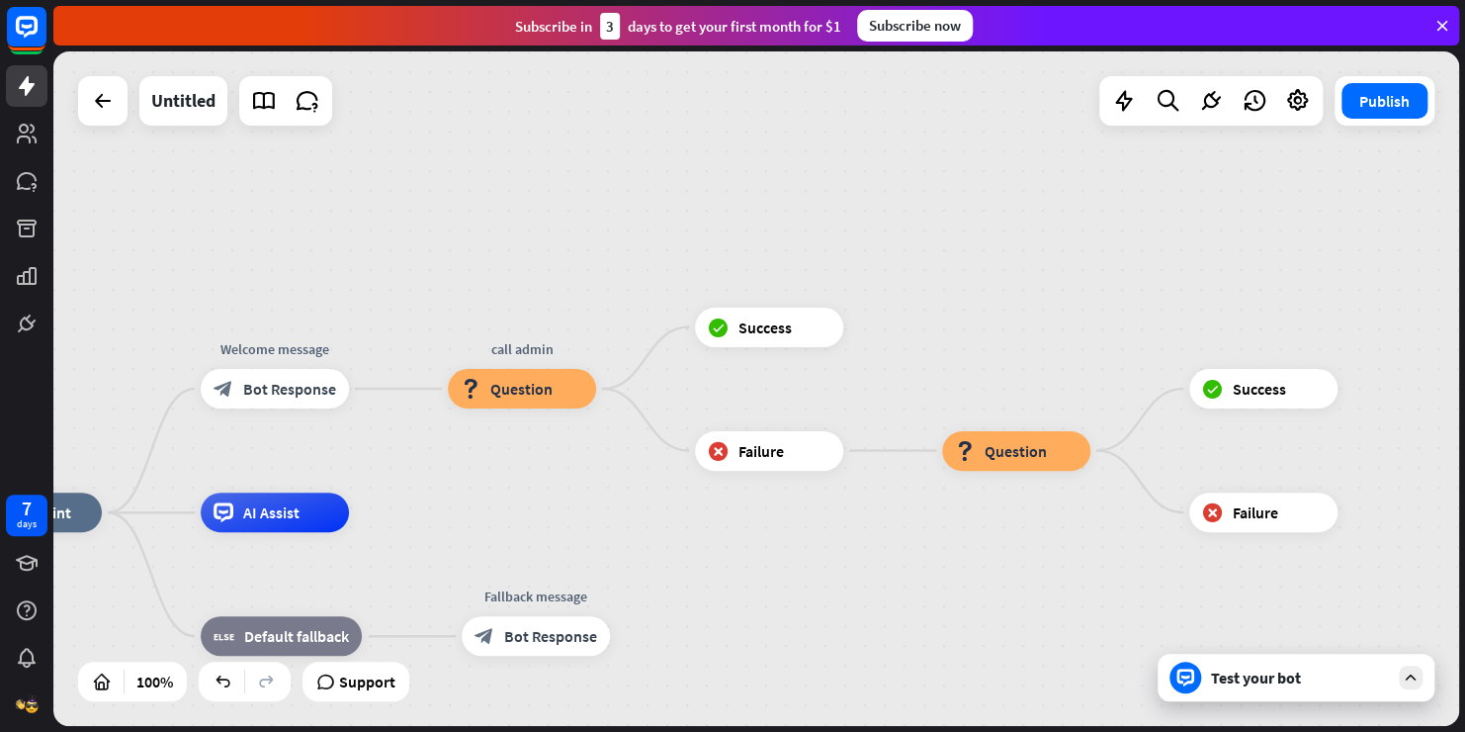
click at [1240, 689] on div "Test your bot" at bounding box center [1296, 677] width 277 height 47
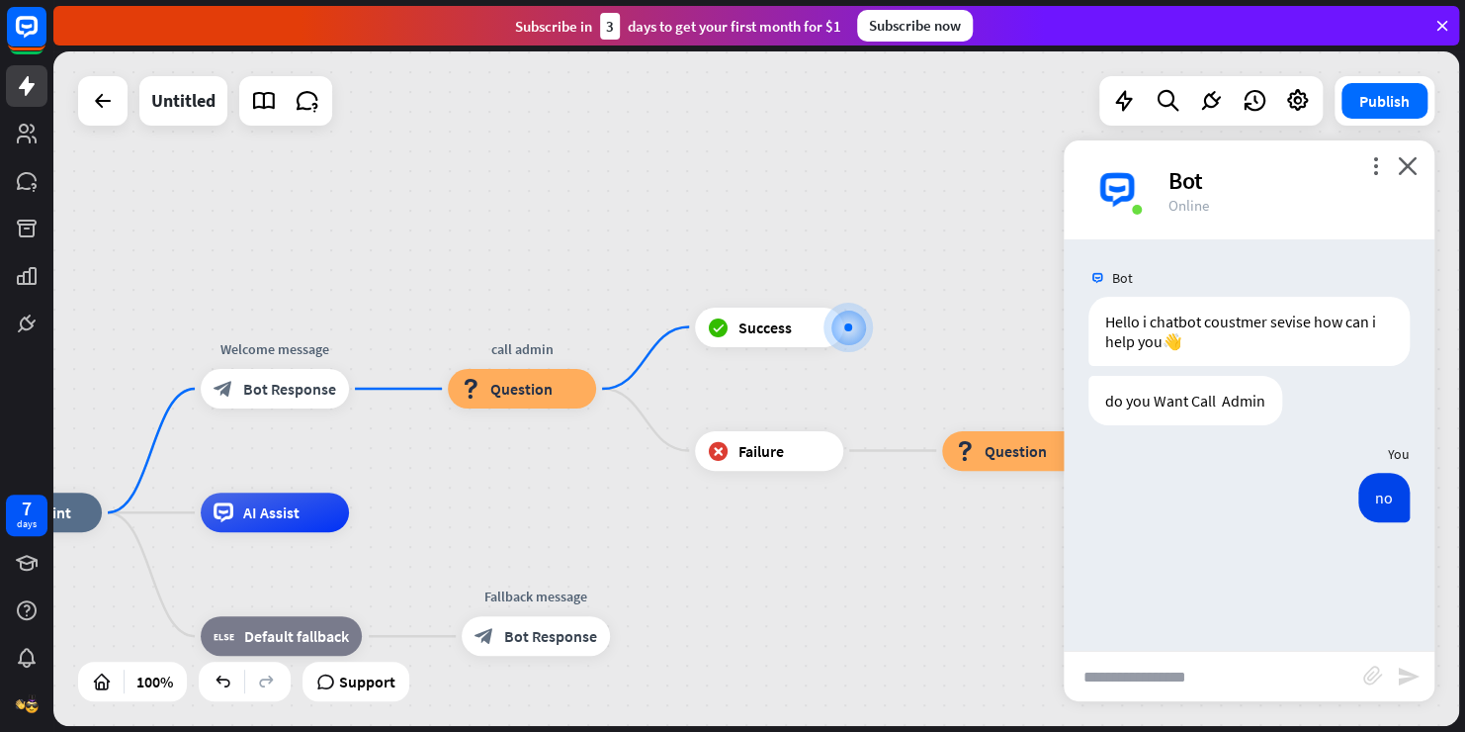
click at [1183, 674] on input "text" at bounding box center [1214, 676] width 300 height 49
click at [1405, 166] on icon "close" at bounding box center [1408, 165] width 20 height 19
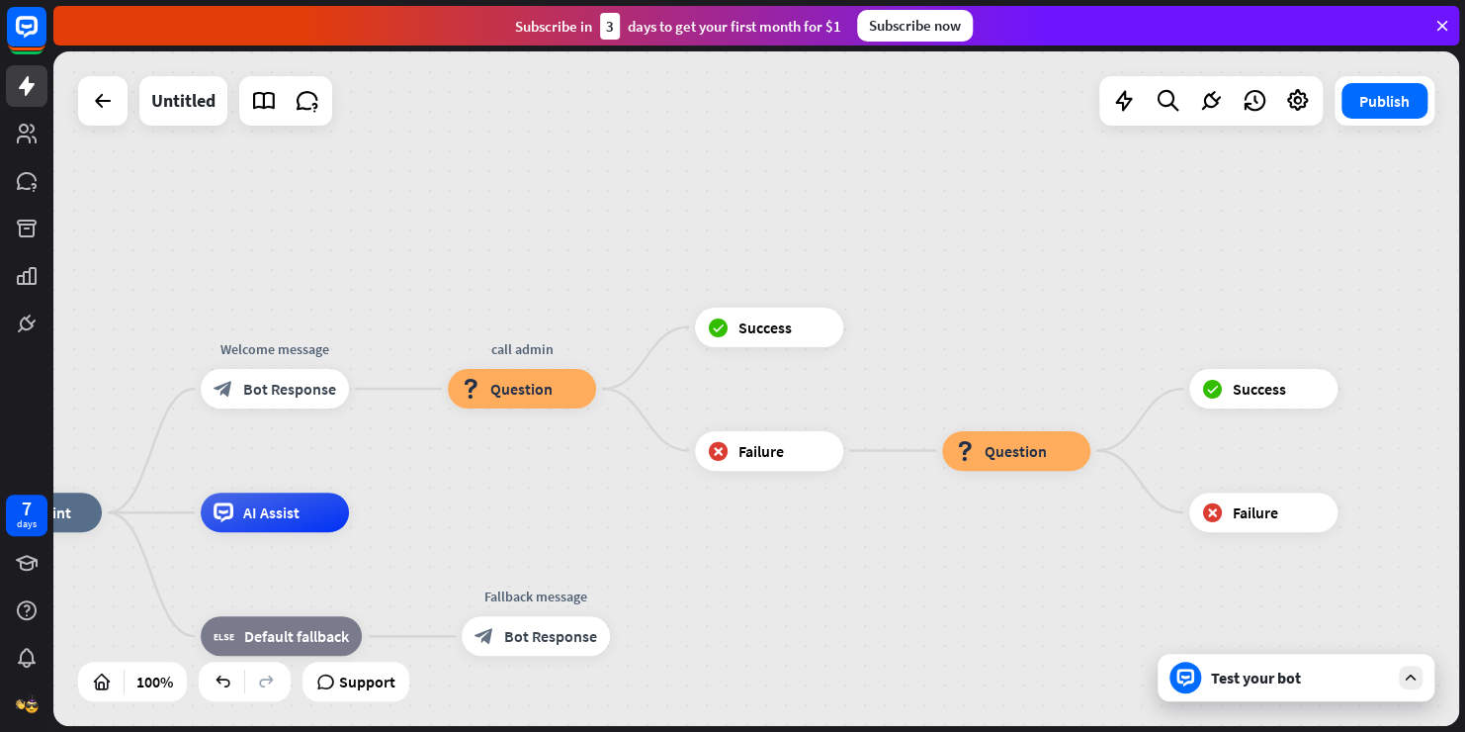
click at [1232, 690] on div "Test your bot" at bounding box center [1296, 677] width 277 height 47
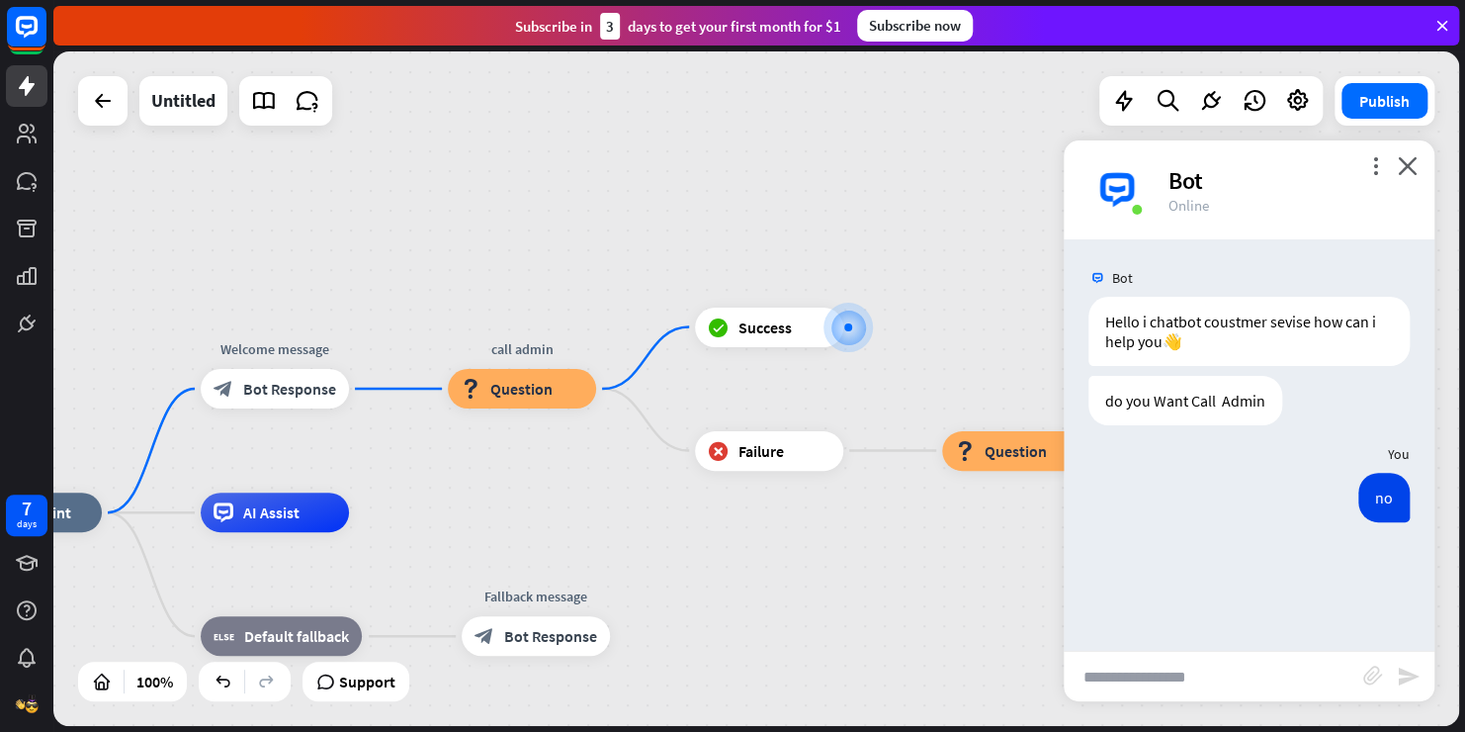
click at [1381, 186] on div "Bot" at bounding box center [1290, 180] width 242 height 31
click at [1369, 162] on icon "more_vert" at bounding box center [1375, 165] width 19 height 19
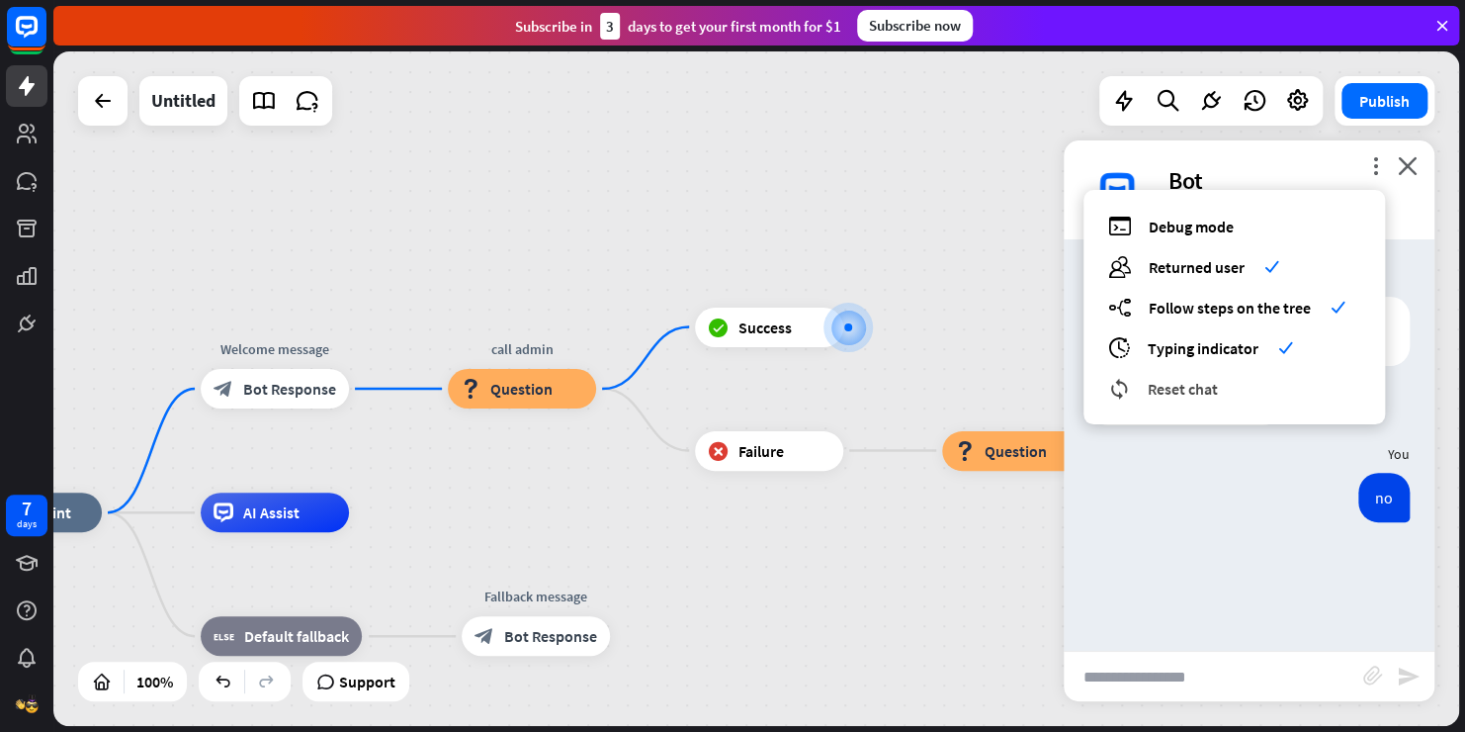
click at [1212, 392] on span "Reset chat" at bounding box center [1183, 389] width 70 height 20
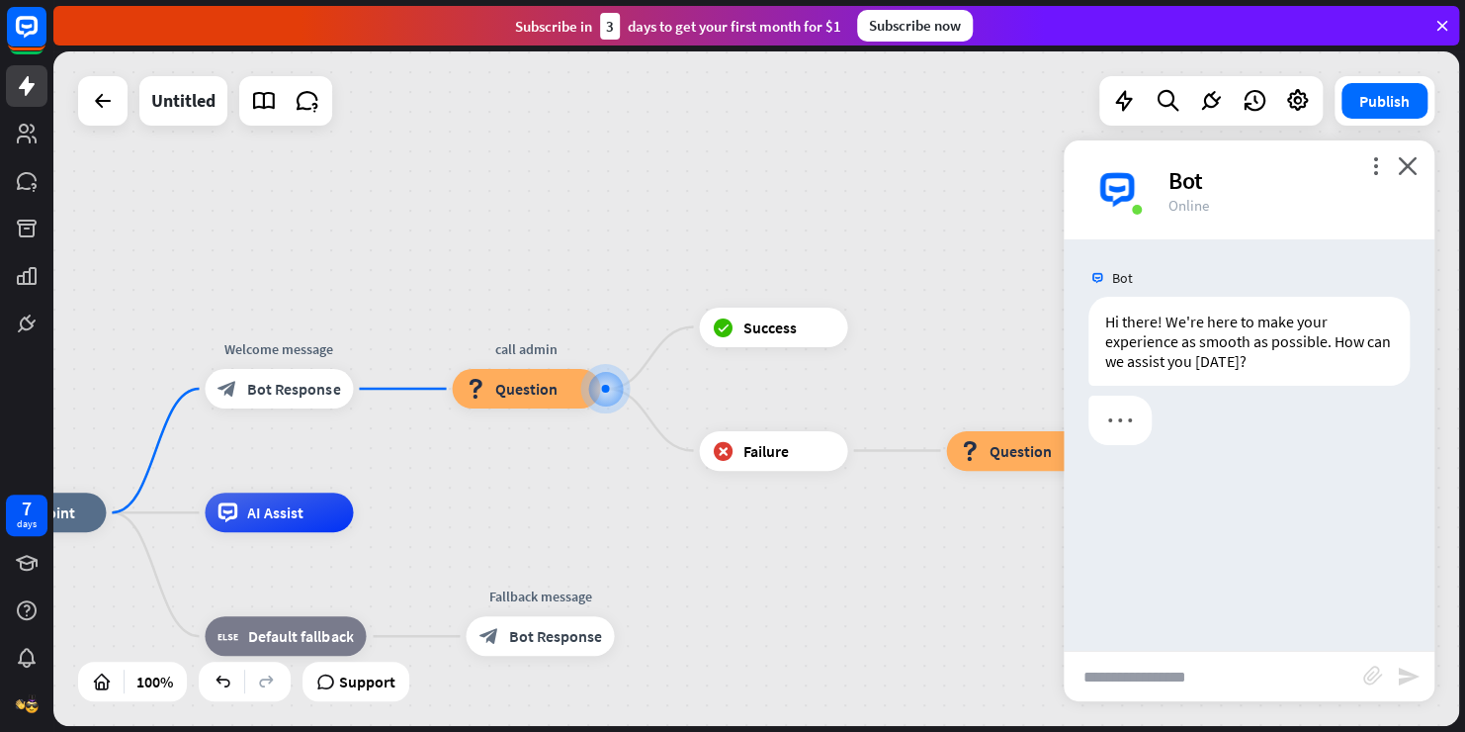
click at [1194, 676] on input "text" at bounding box center [1214, 676] width 300 height 49
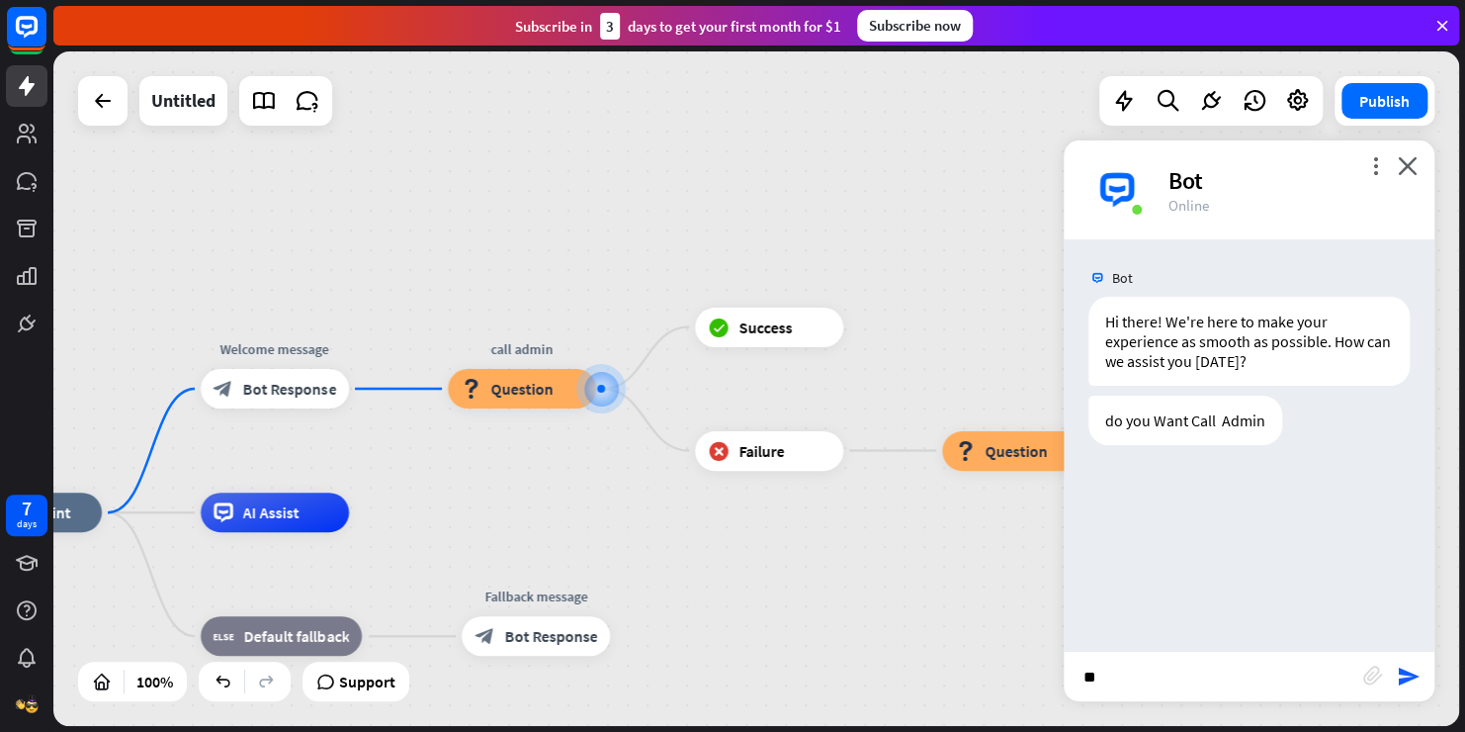
type input "***"
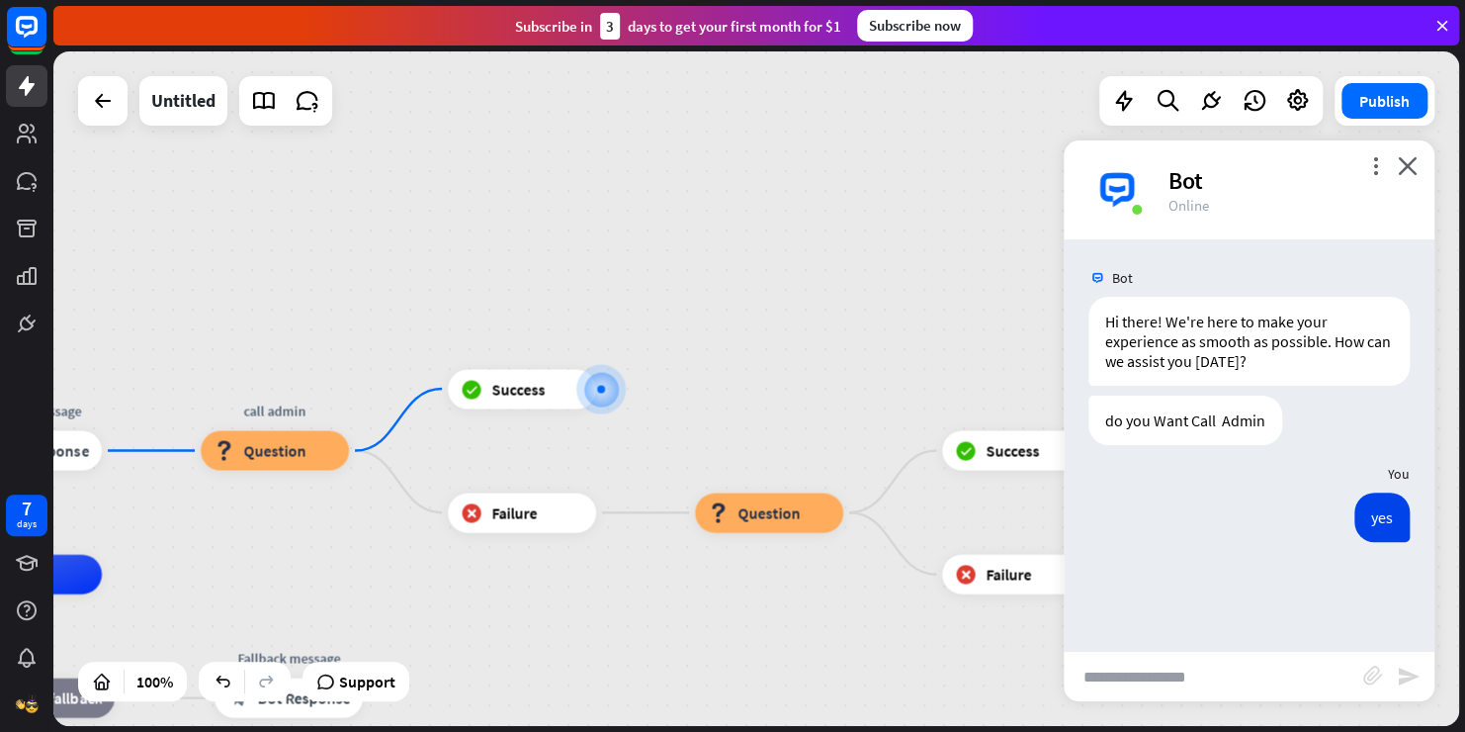
click at [649, 373] on div "home_2 Start point Welcome message block_bot_response Bot Response call admin b…" at bounding box center [756, 388] width 1406 height 674
click at [1411, 168] on icon "close" at bounding box center [1408, 165] width 20 height 19
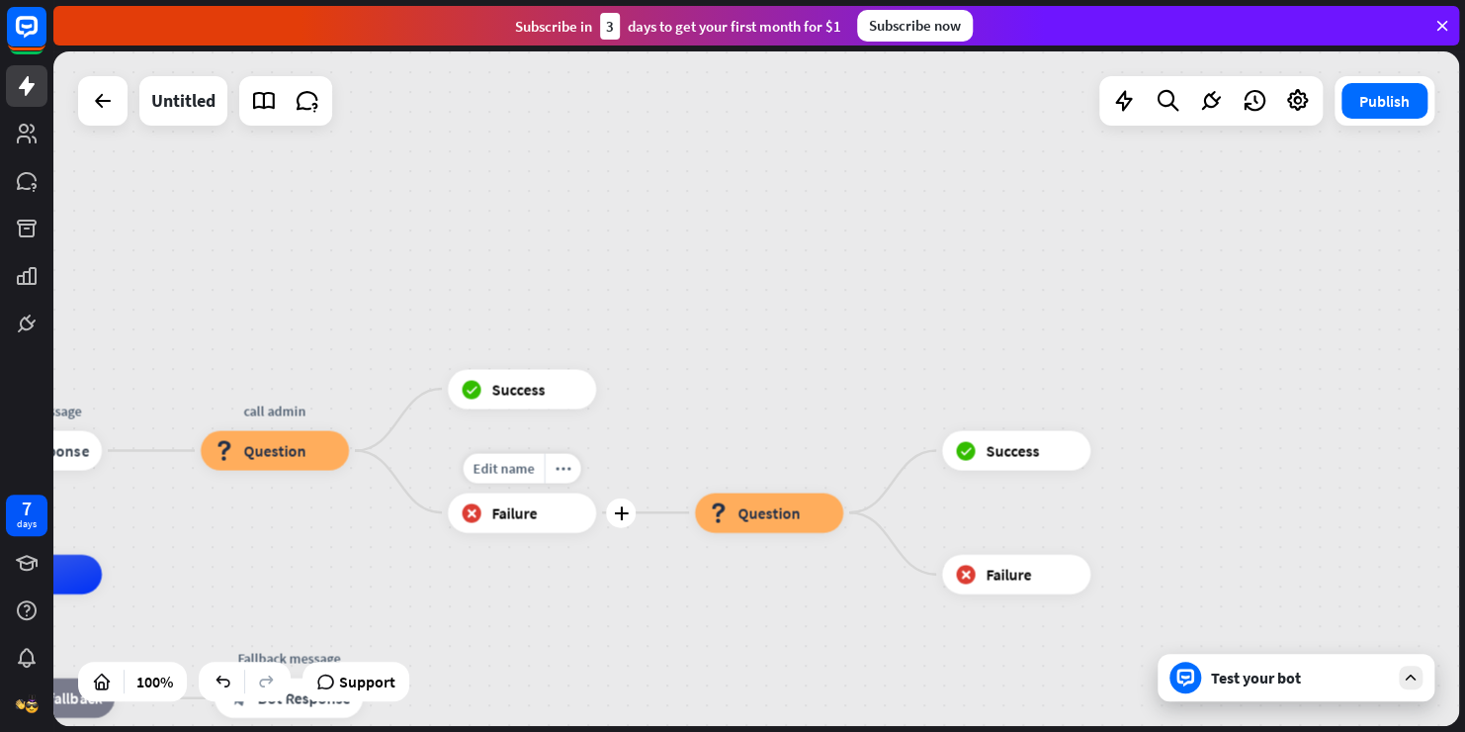
click at [511, 520] on span "Failure" at bounding box center [513, 512] width 45 height 20
click at [306, 471] on div "Edit name more_horiz call admin block_question Question" at bounding box center [275, 451] width 148 height 40
click at [295, 470] on div "block_question Question" at bounding box center [275, 451] width 148 height 40
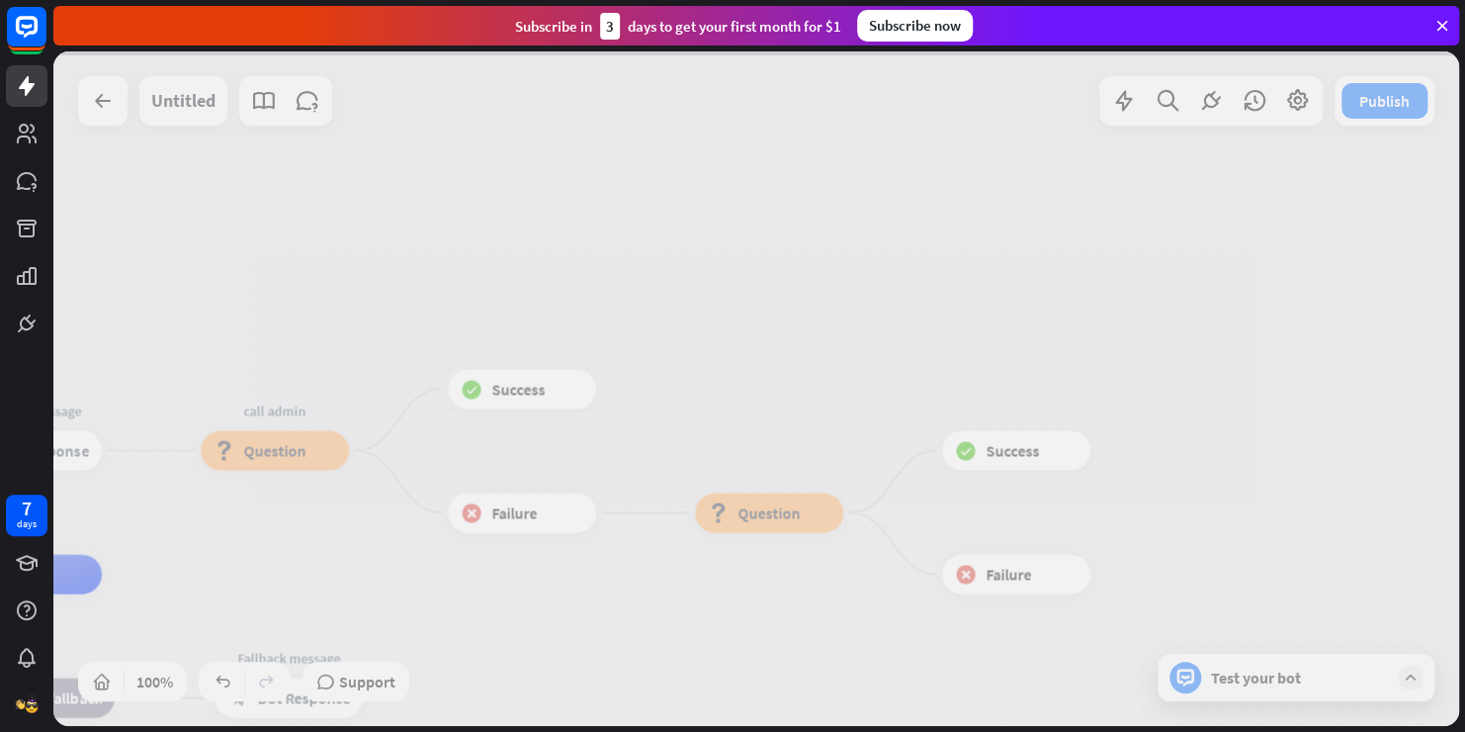
drag, startPoint x: 295, startPoint y: 470, endPoint x: 281, endPoint y: 450, distance: 24.1
click at [286, 450] on div at bounding box center [756, 388] width 1406 height 674
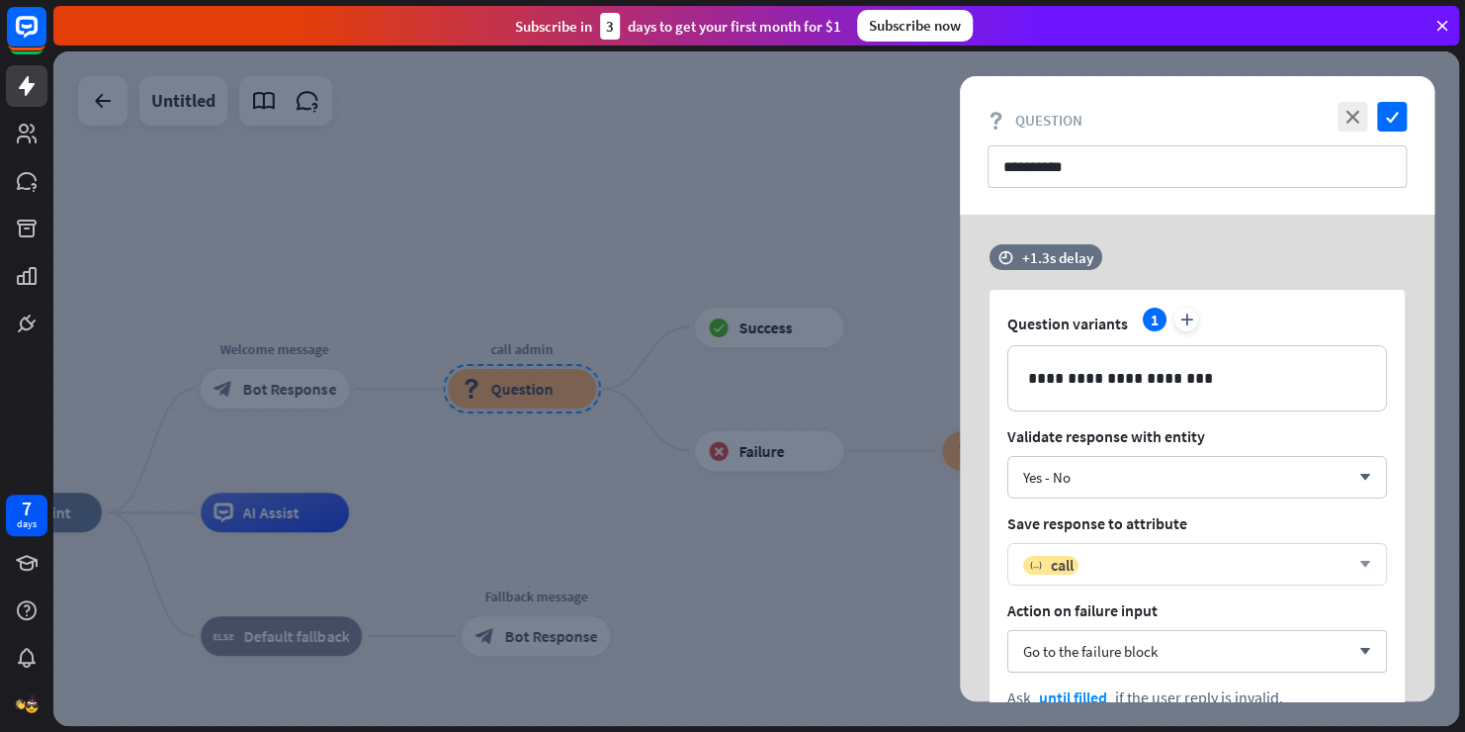
click at [1107, 558] on div "variable call" at bounding box center [1186, 565] width 326 height 20
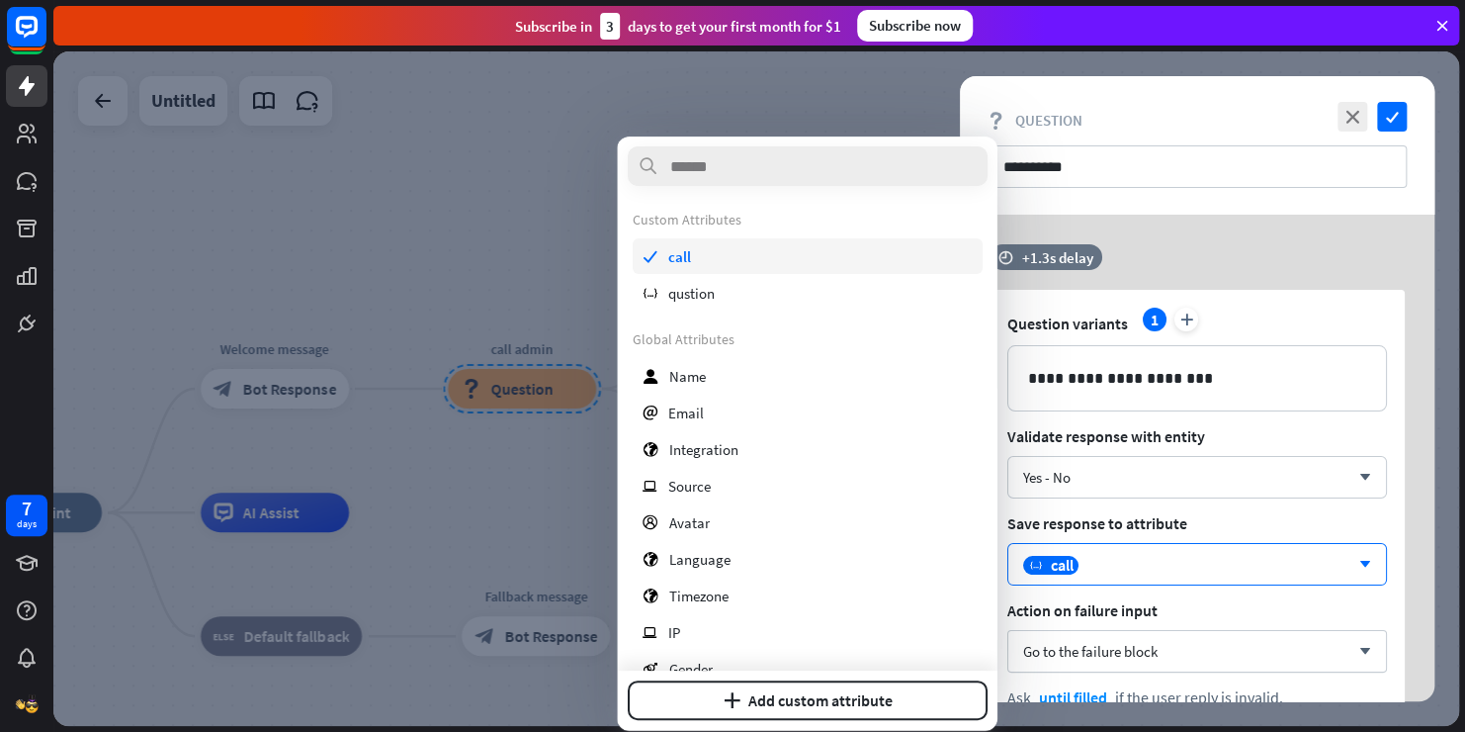
click at [675, 245] on div "check call" at bounding box center [807, 256] width 350 height 36
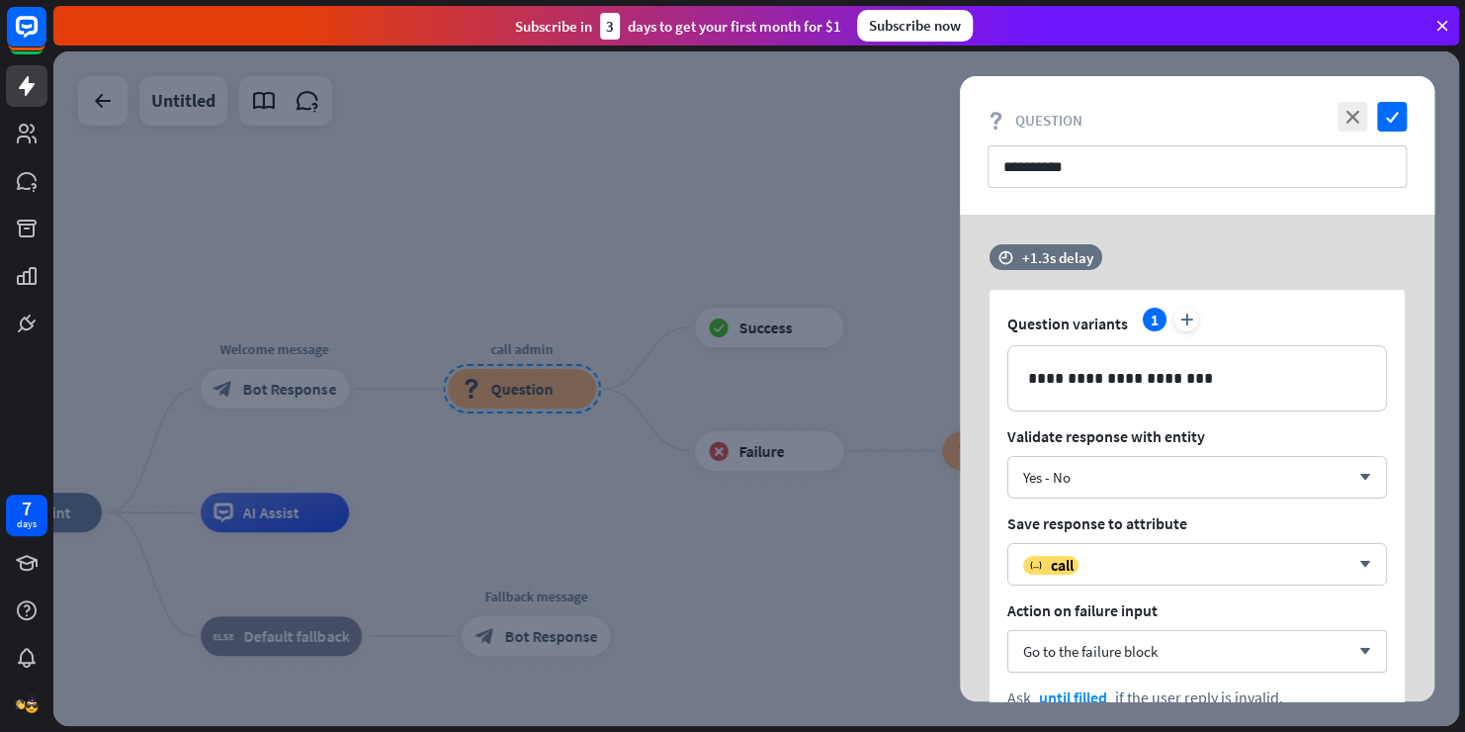
click at [1199, 608] on span "Action on failure input" at bounding box center [1197, 610] width 380 height 20
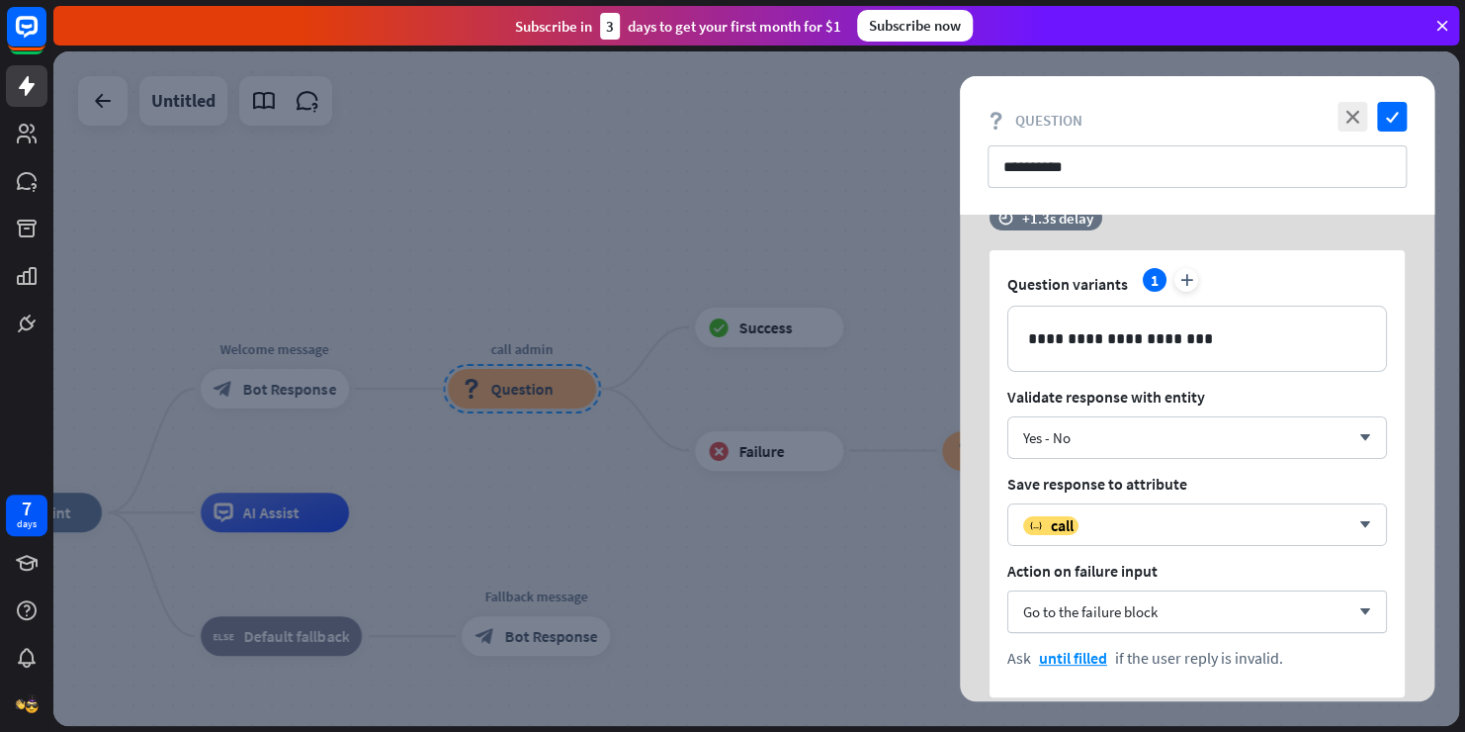
scroll to position [154, 0]
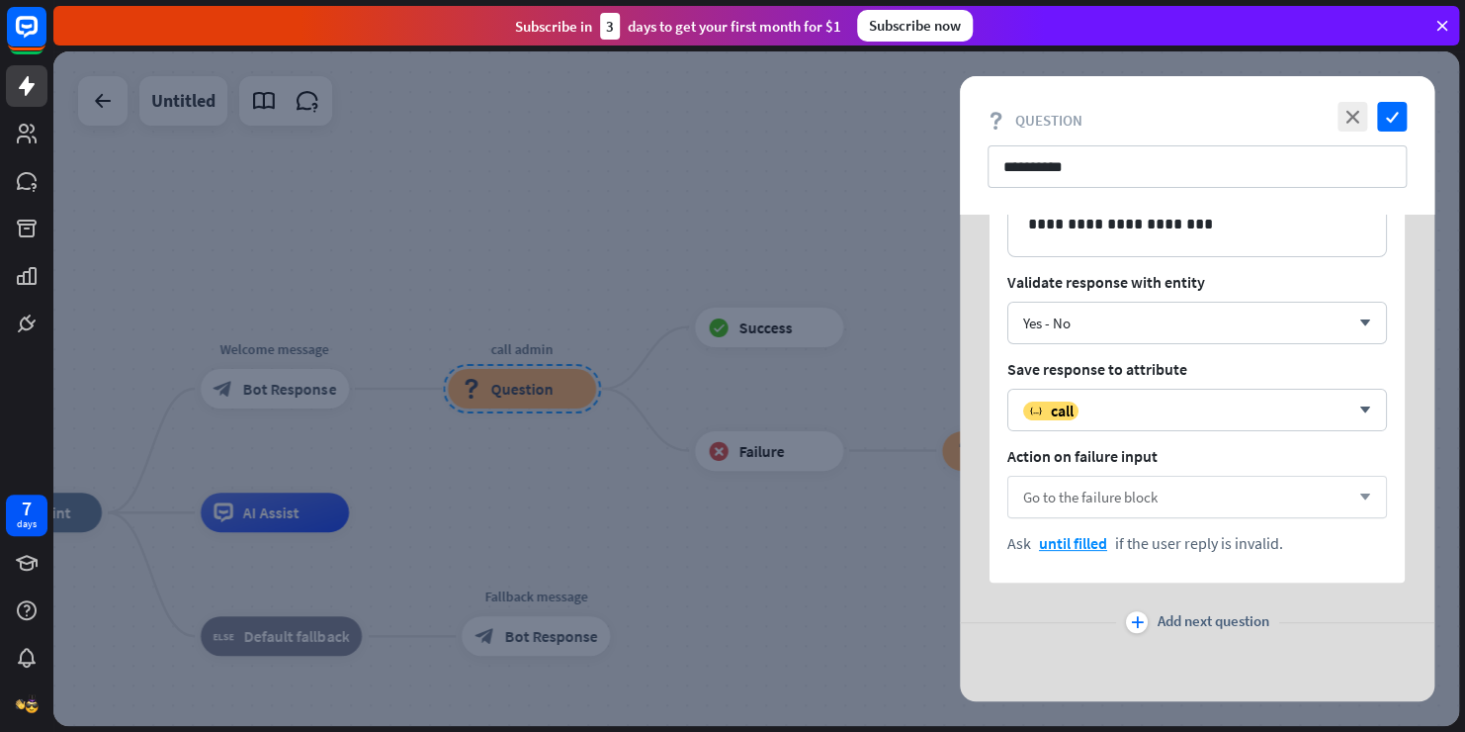
click at [1117, 498] on span "Go to the failure block" at bounding box center [1090, 496] width 134 height 19
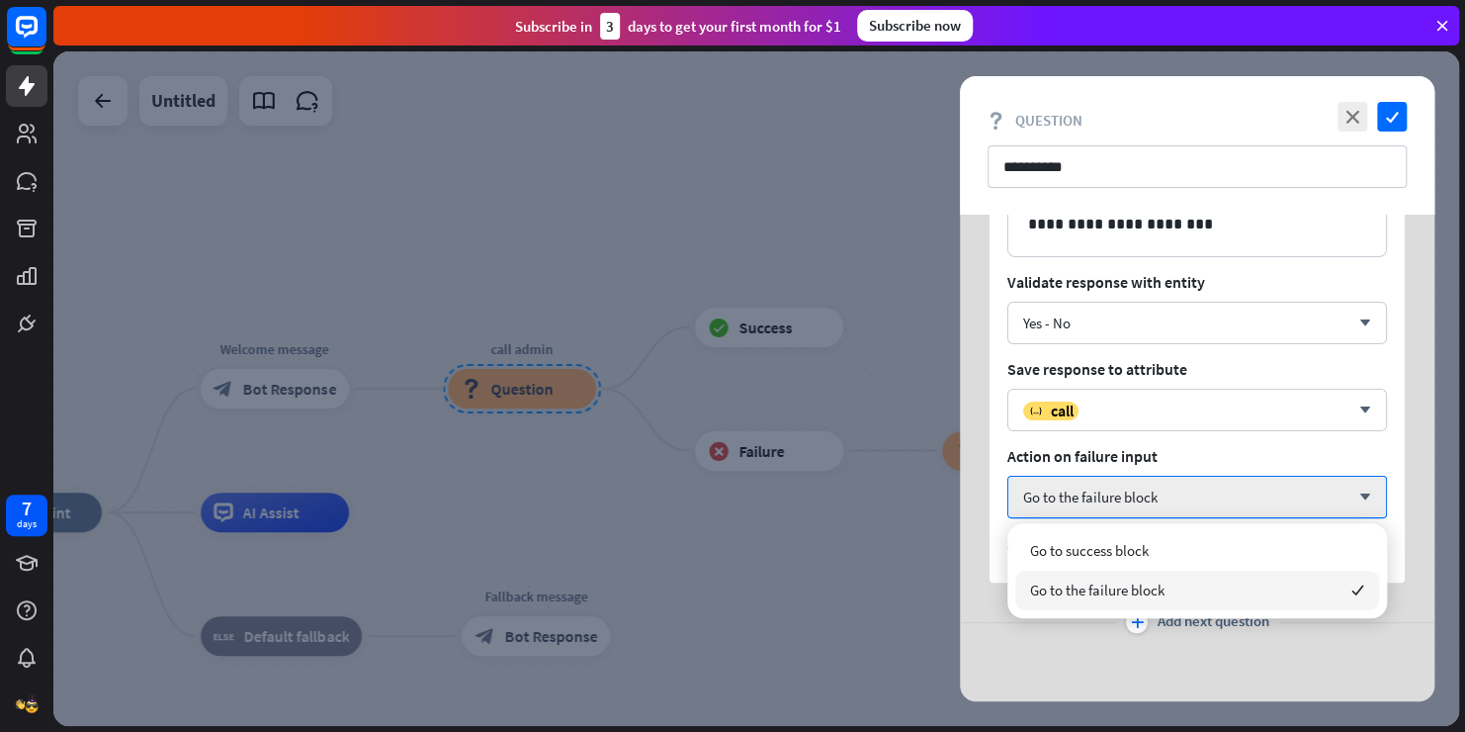
click at [1138, 597] on span "Go to the failure block" at bounding box center [1097, 589] width 134 height 19
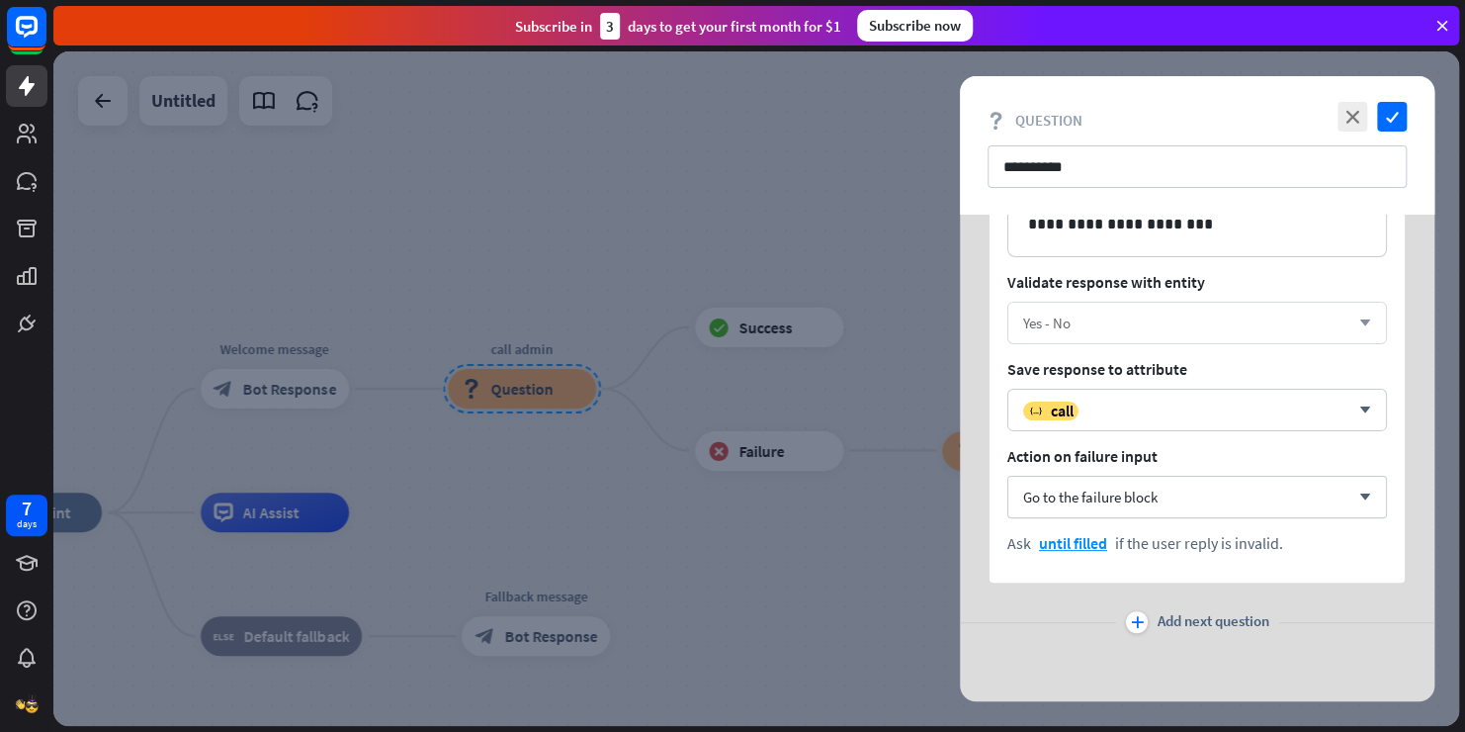
click at [1152, 302] on div "Yes - No arrow_down" at bounding box center [1197, 323] width 380 height 43
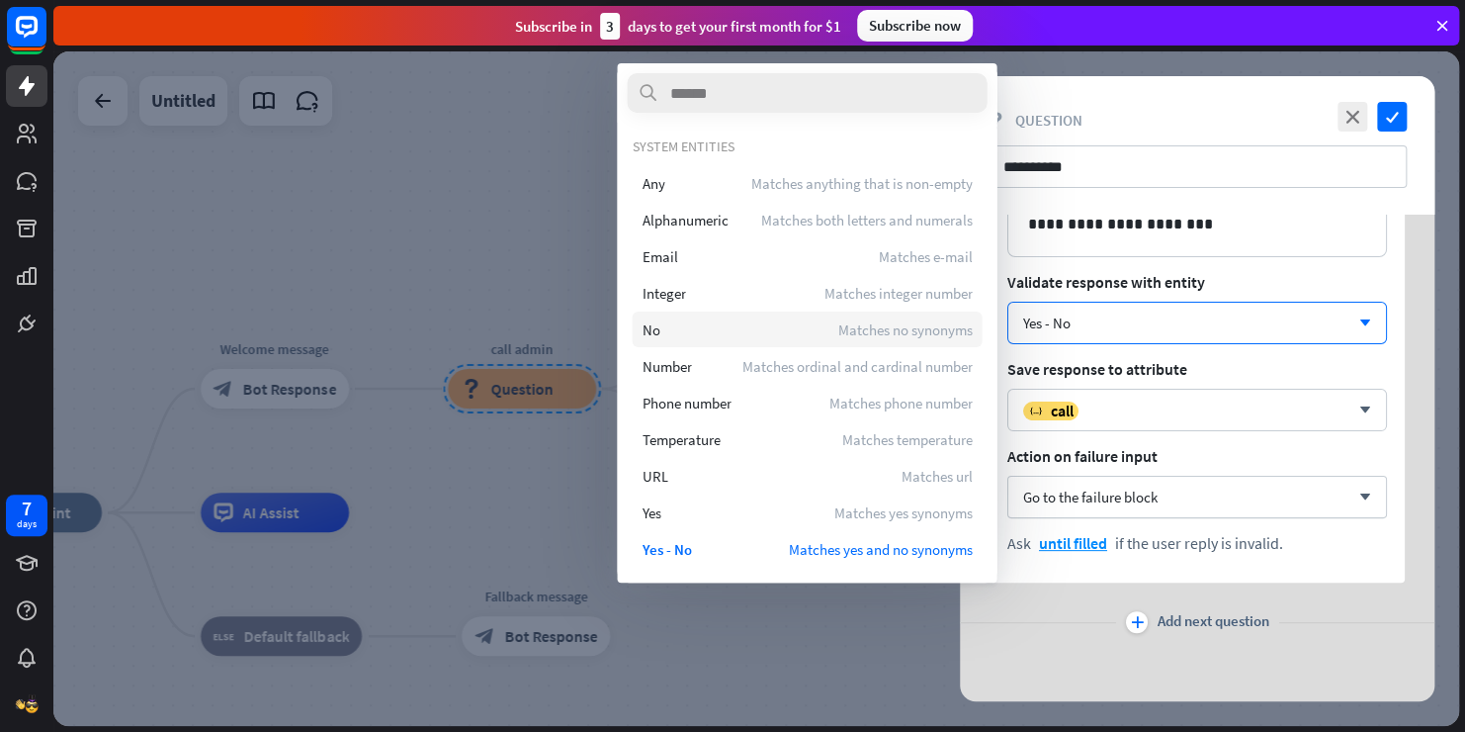
click at [786, 321] on div "No Matches no synonyms" at bounding box center [807, 329] width 350 height 36
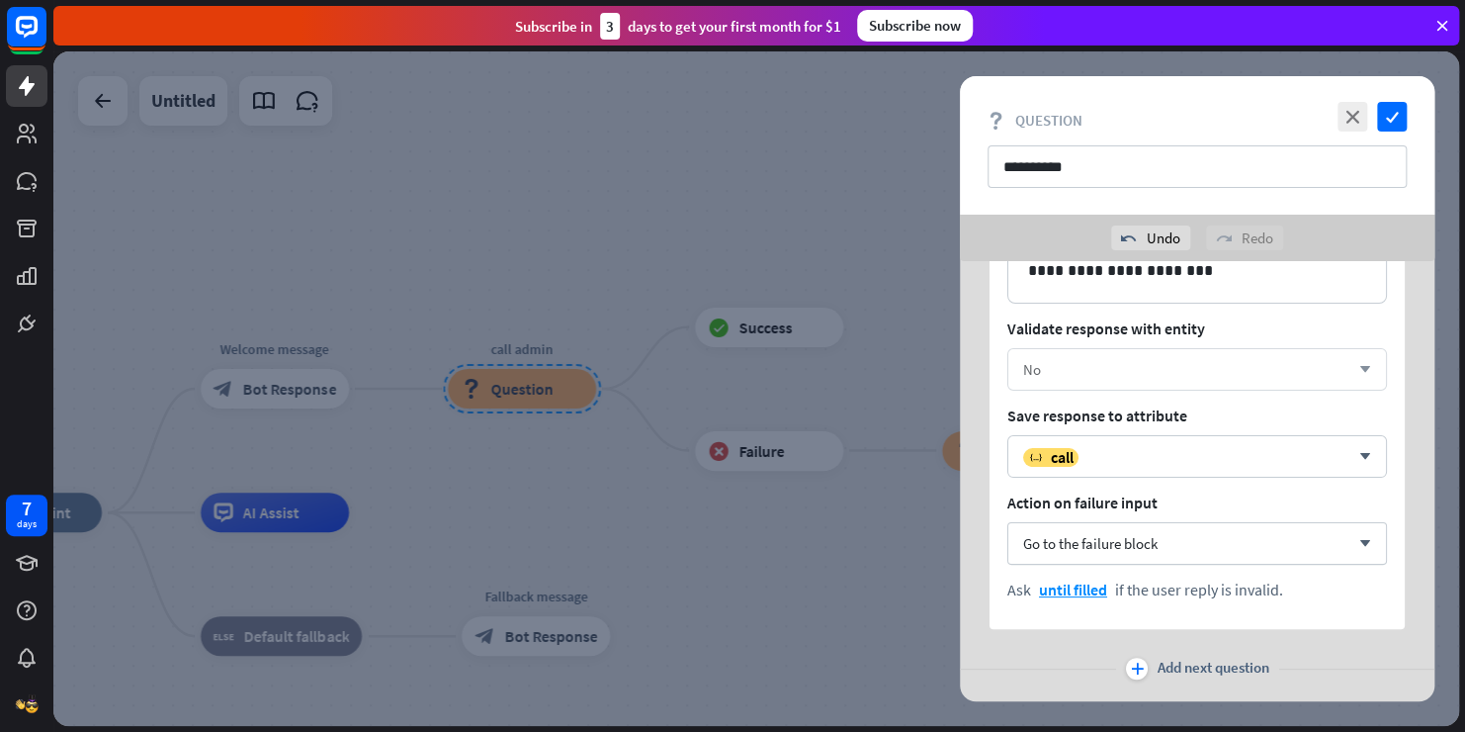
click at [1026, 368] on div "No" at bounding box center [1032, 369] width 18 height 19
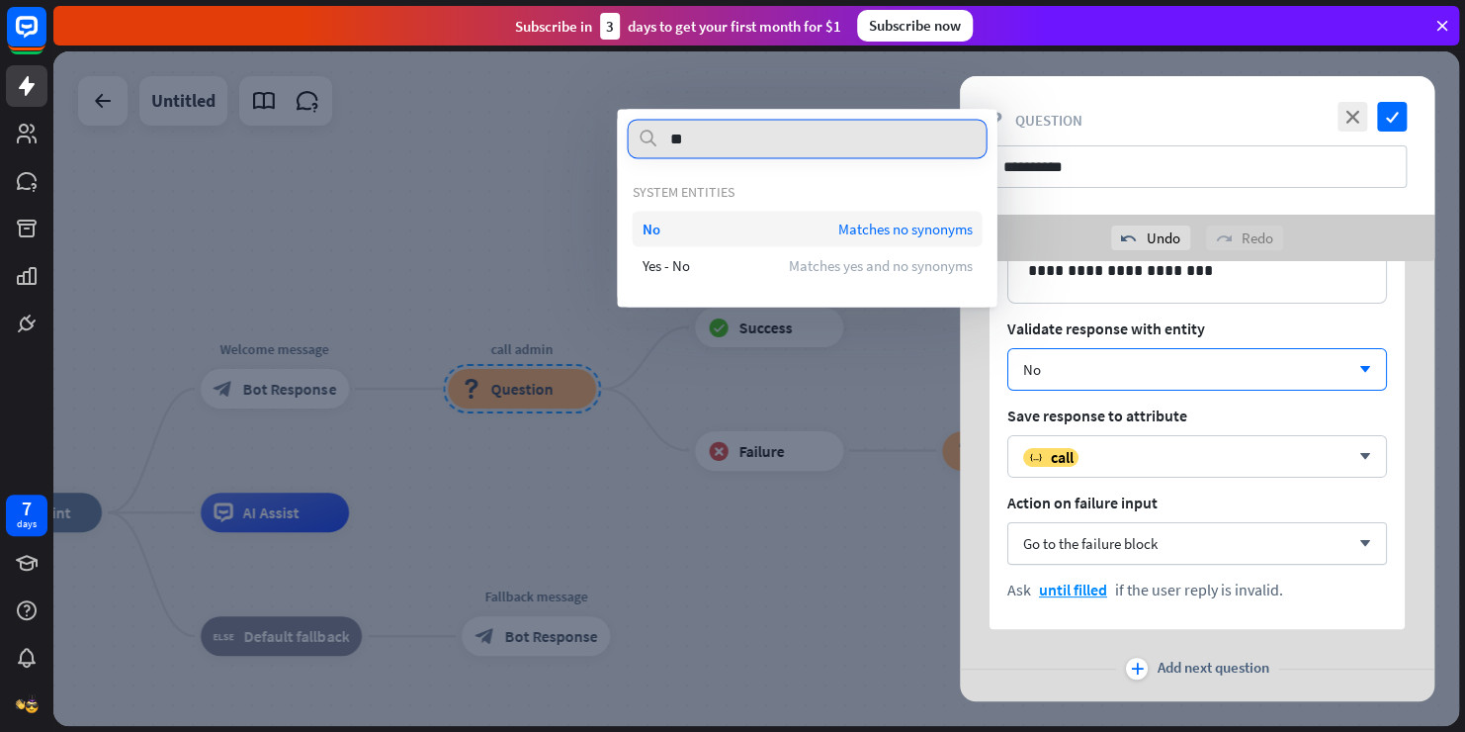
type input "**"
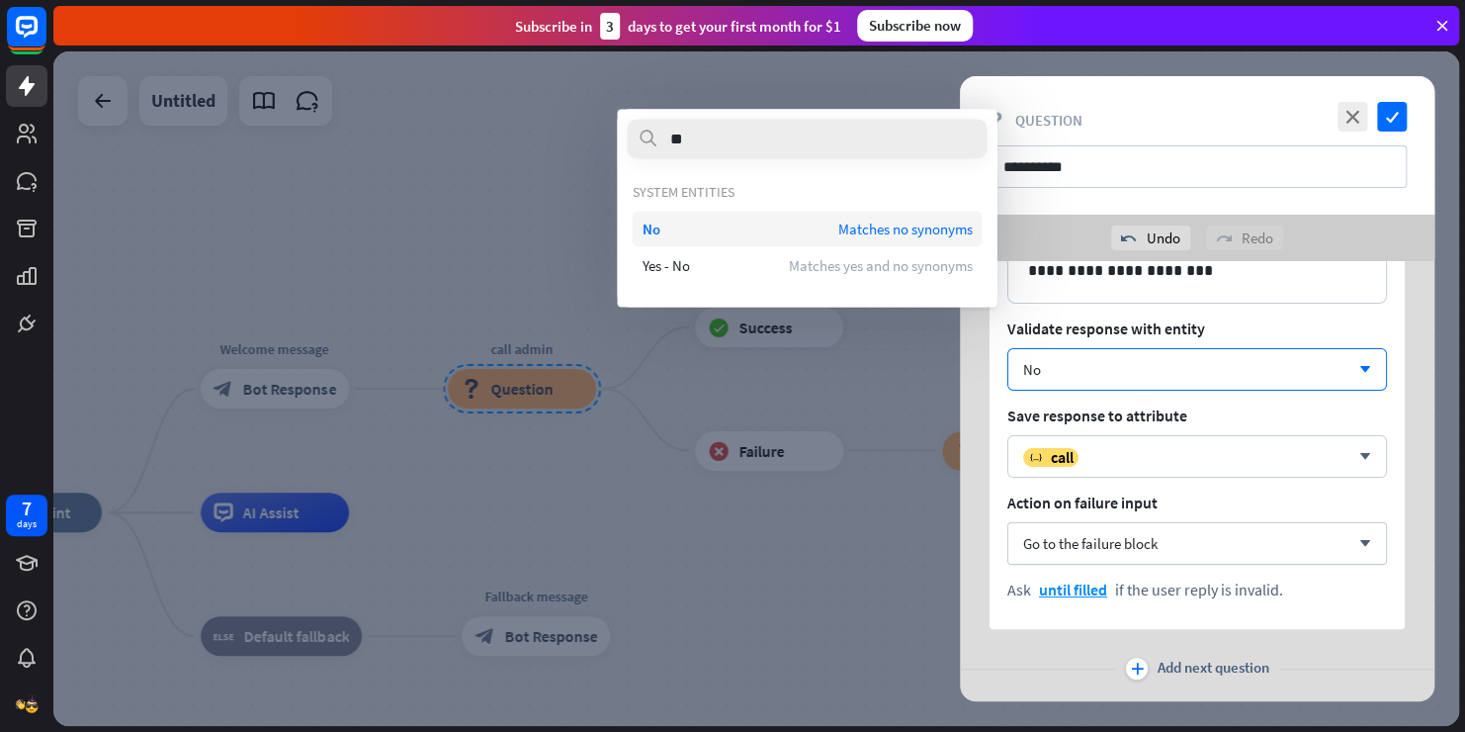
click at [739, 236] on div "No Matches no synonyms" at bounding box center [807, 229] width 350 height 36
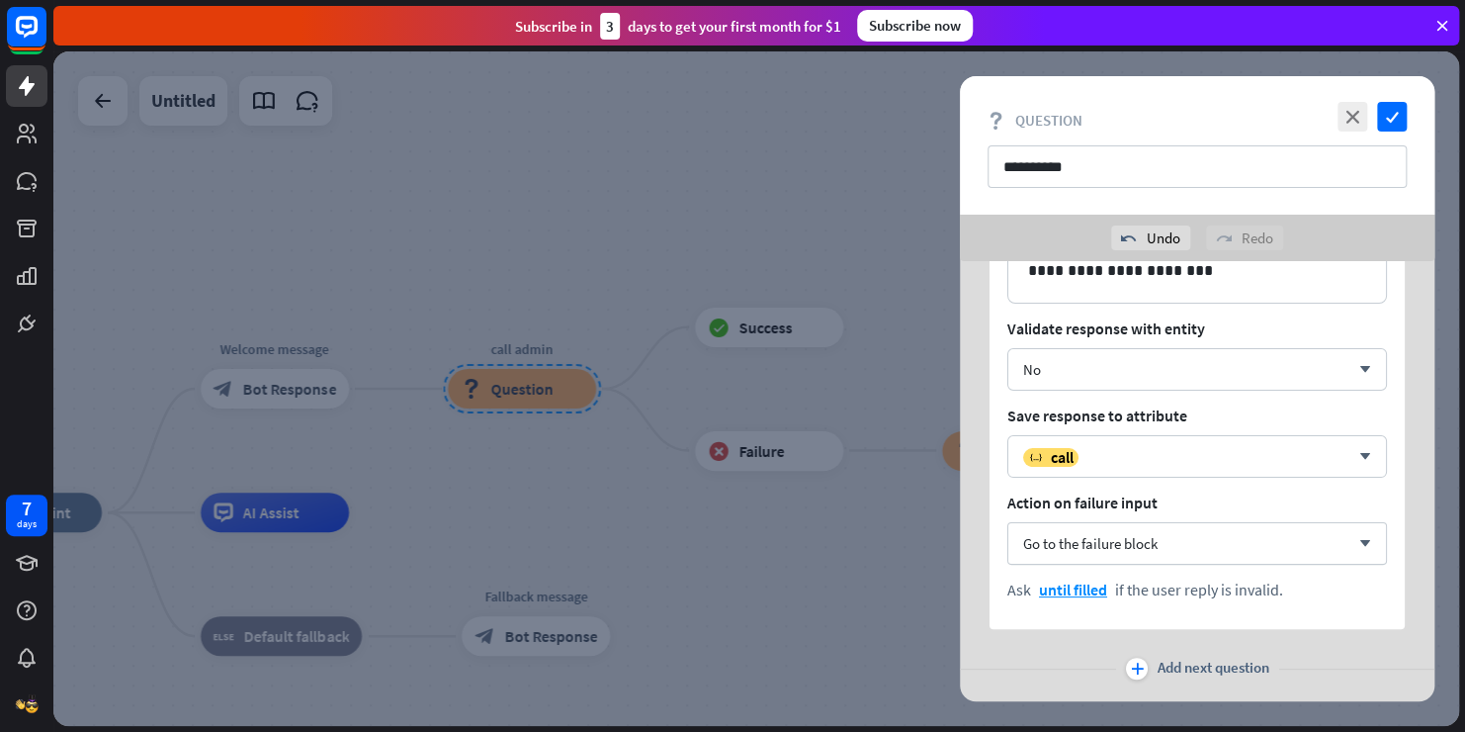
click at [978, 495] on div "**********" at bounding box center [1197, 382] width 475 height 492
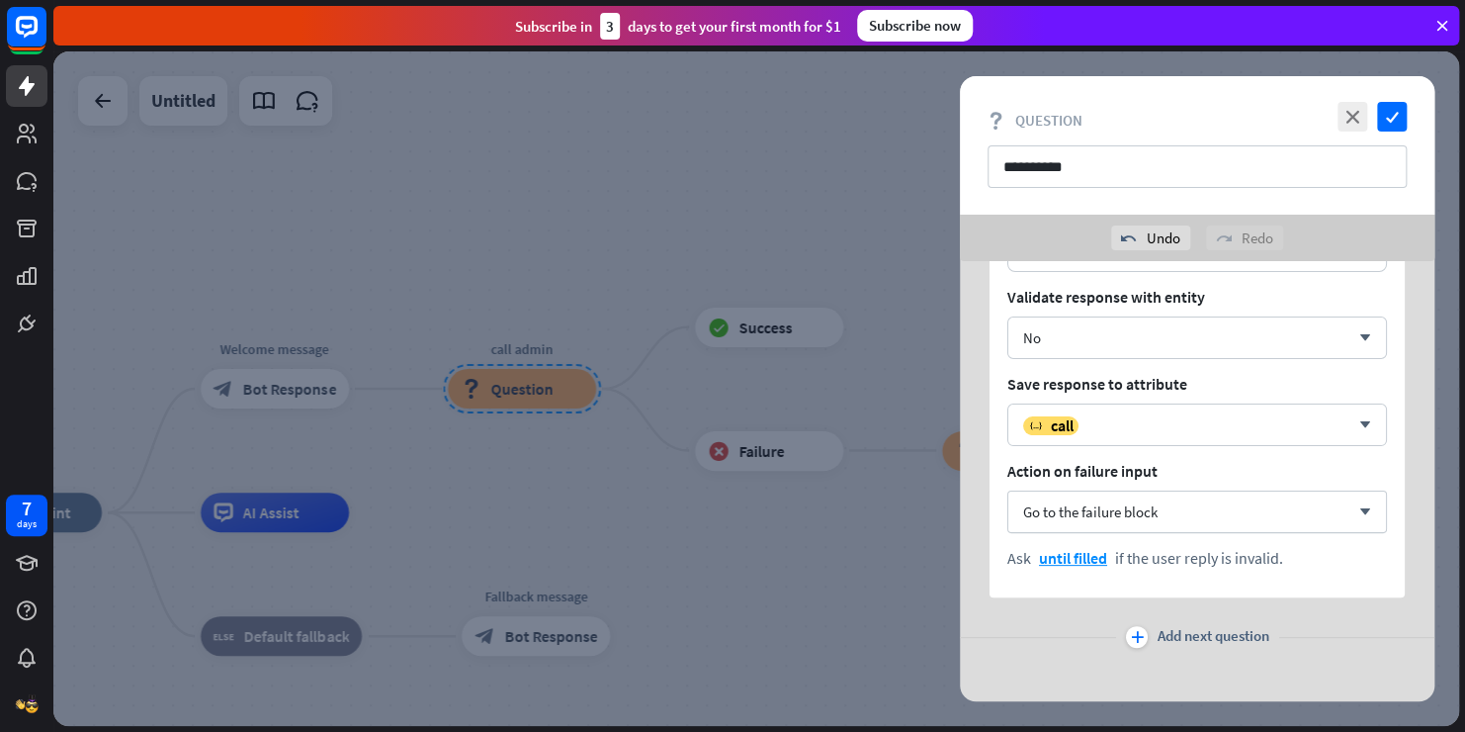
scroll to position [201, 0]
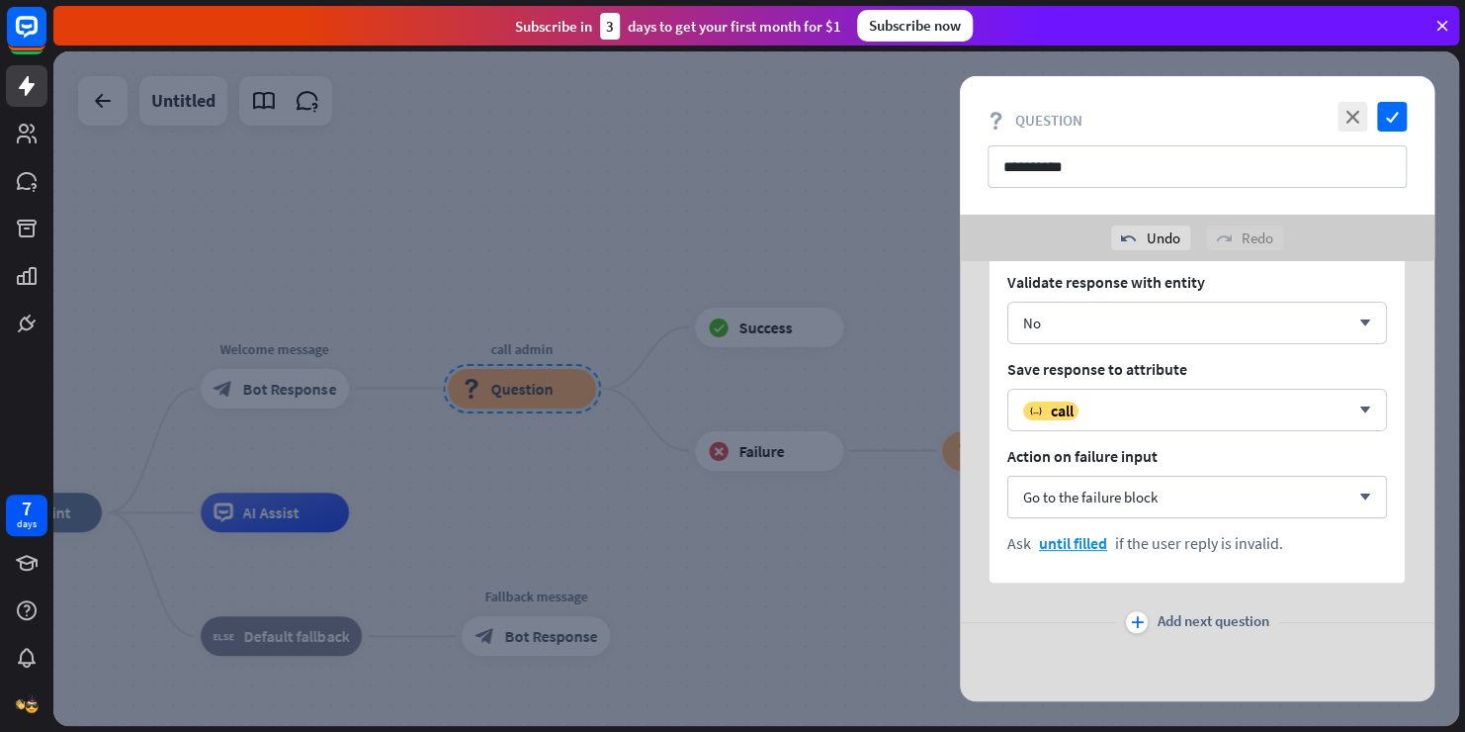
click at [1143, 625] on div "plus" at bounding box center [1137, 622] width 22 height 22
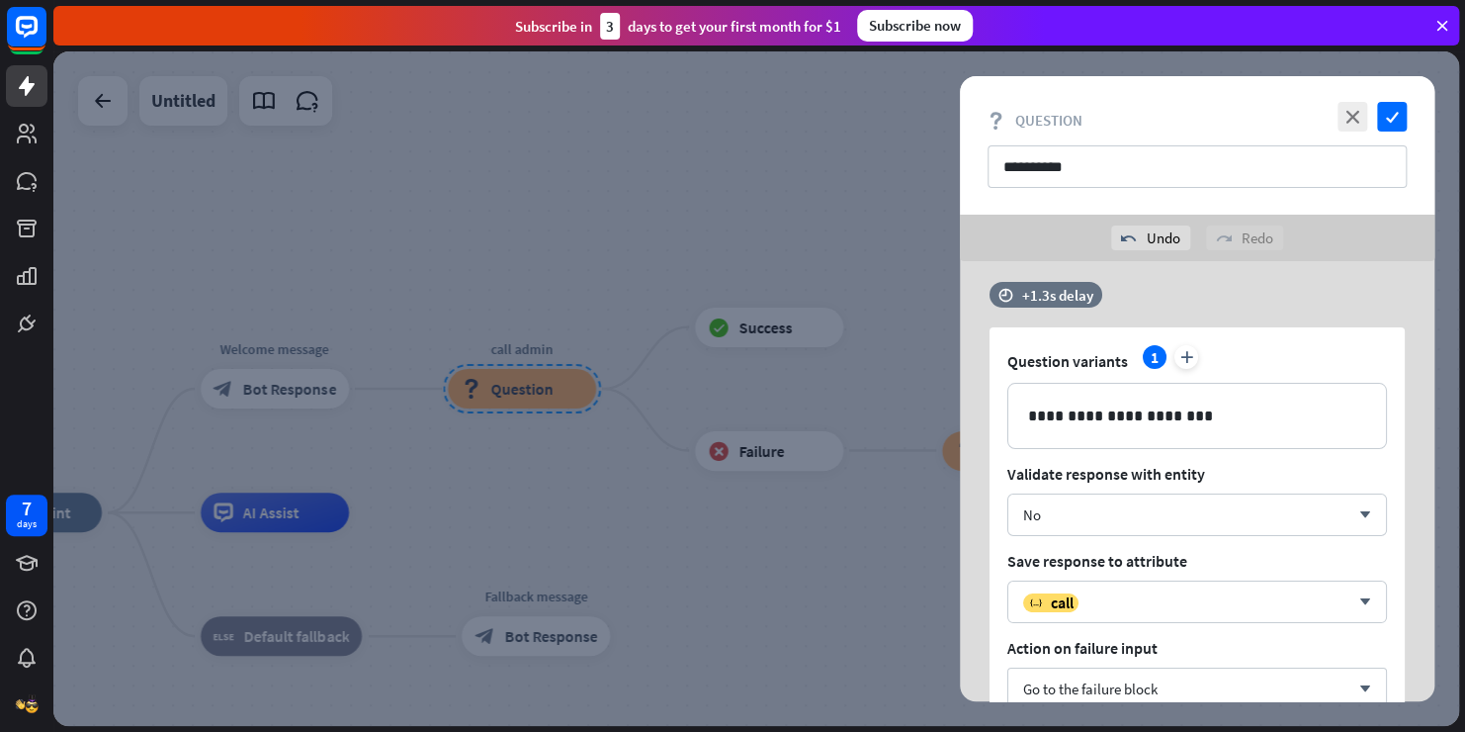
scroll to position [0, 0]
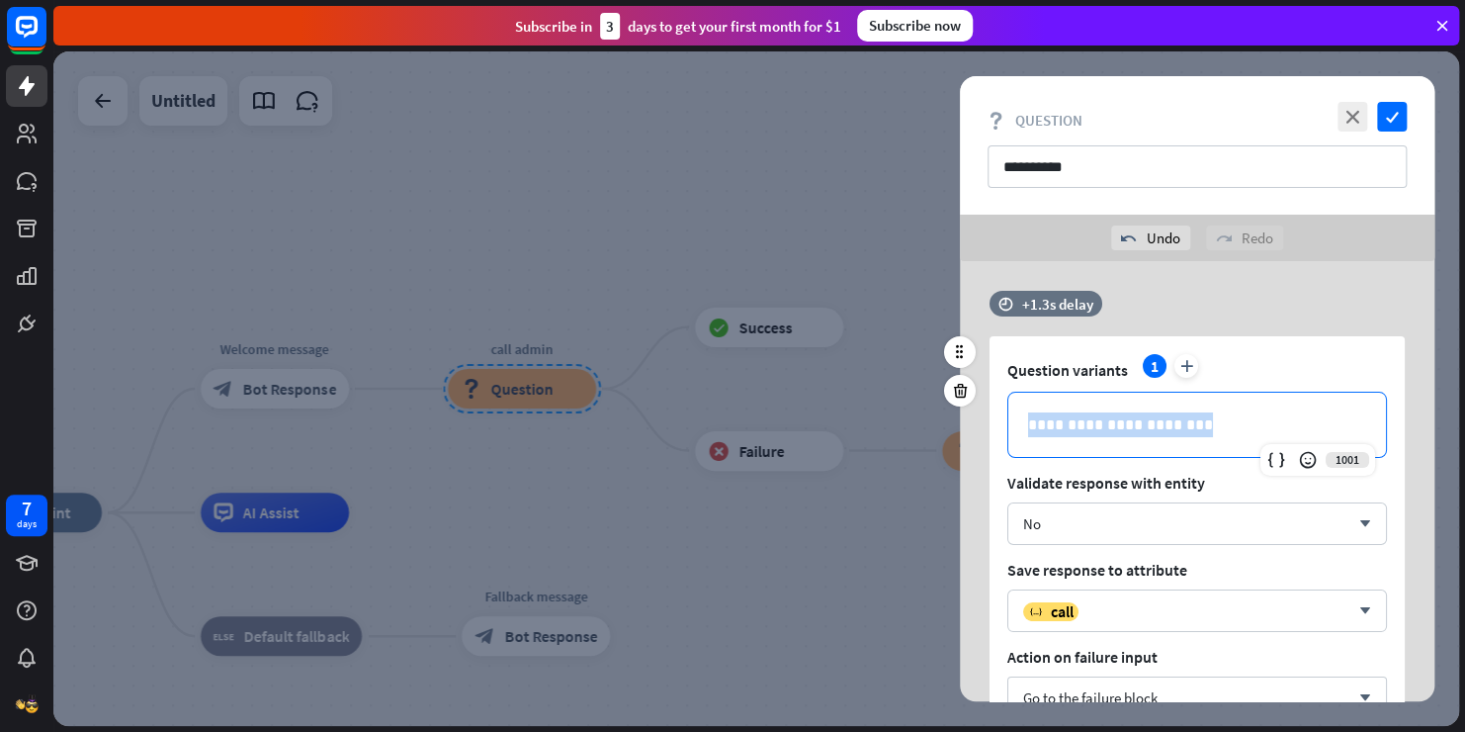
drag, startPoint x: 1196, startPoint y: 431, endPoint x: 996, endPoint y: 431, distance: 200.7
click at [996, 431] on div "**********" at bounding box center [1197, 559] width 415 height 447
click at [978, 439] on div "**********" at bounding box center [1197, 537] width 475 height 492
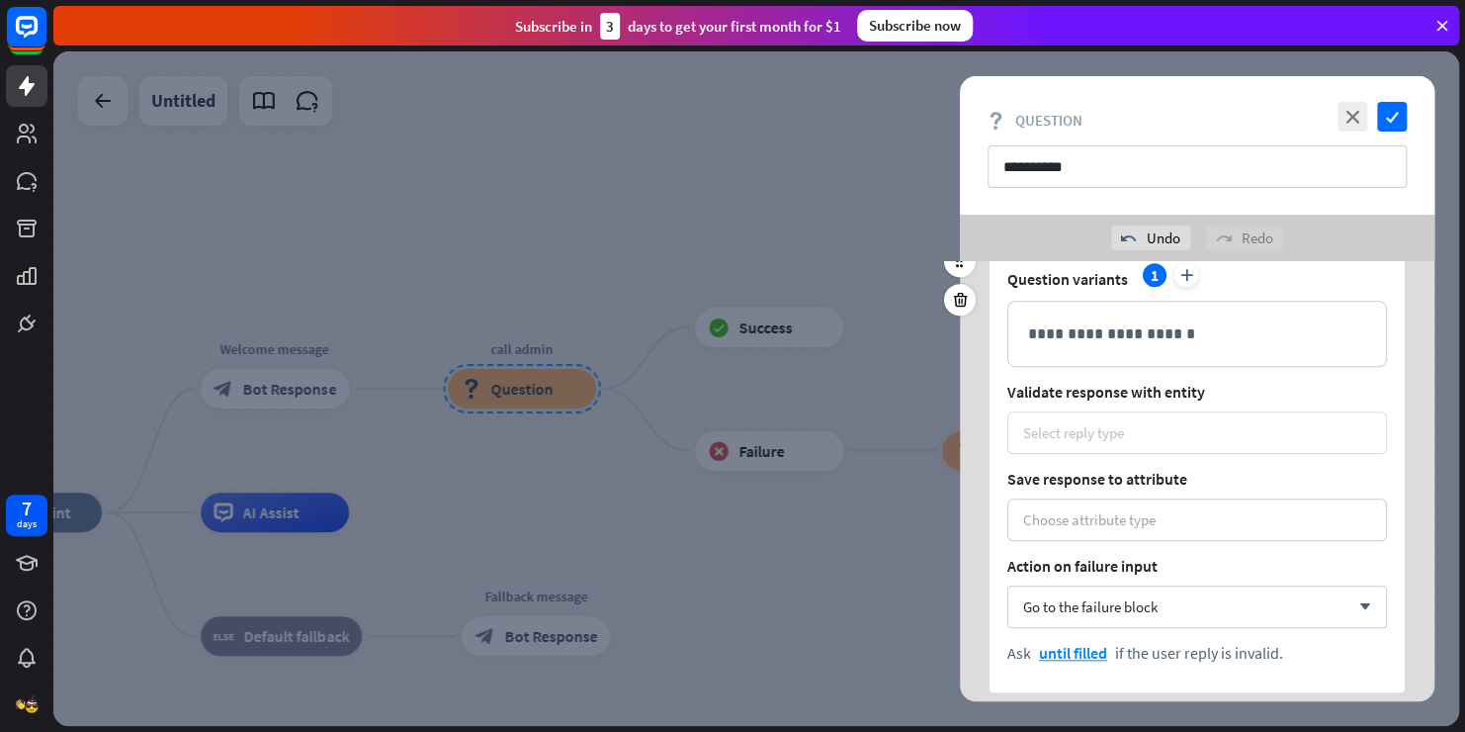
scroll to position [633, 0]
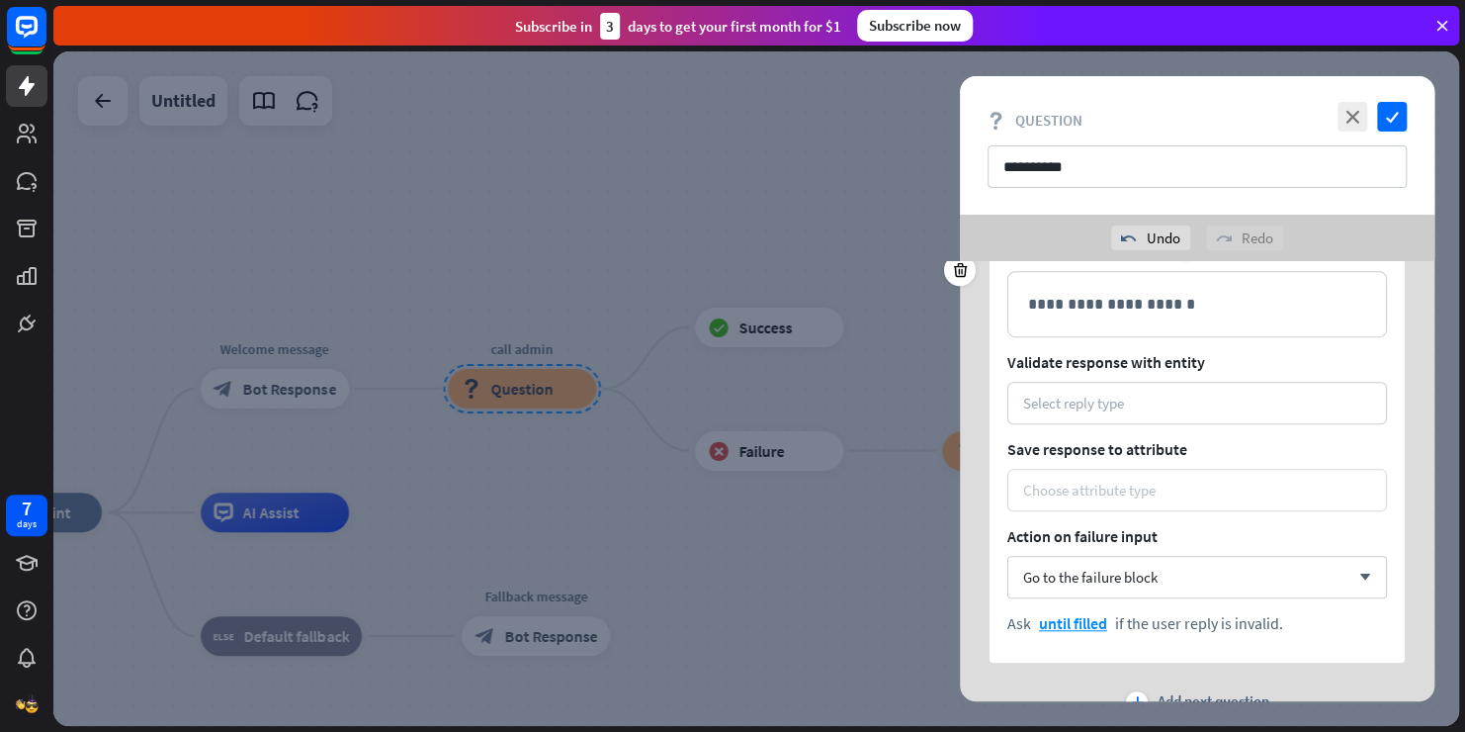
click at [1074, 500] on div "Choose attribute type" at bounding box center [1197, 490] width 380 height 43
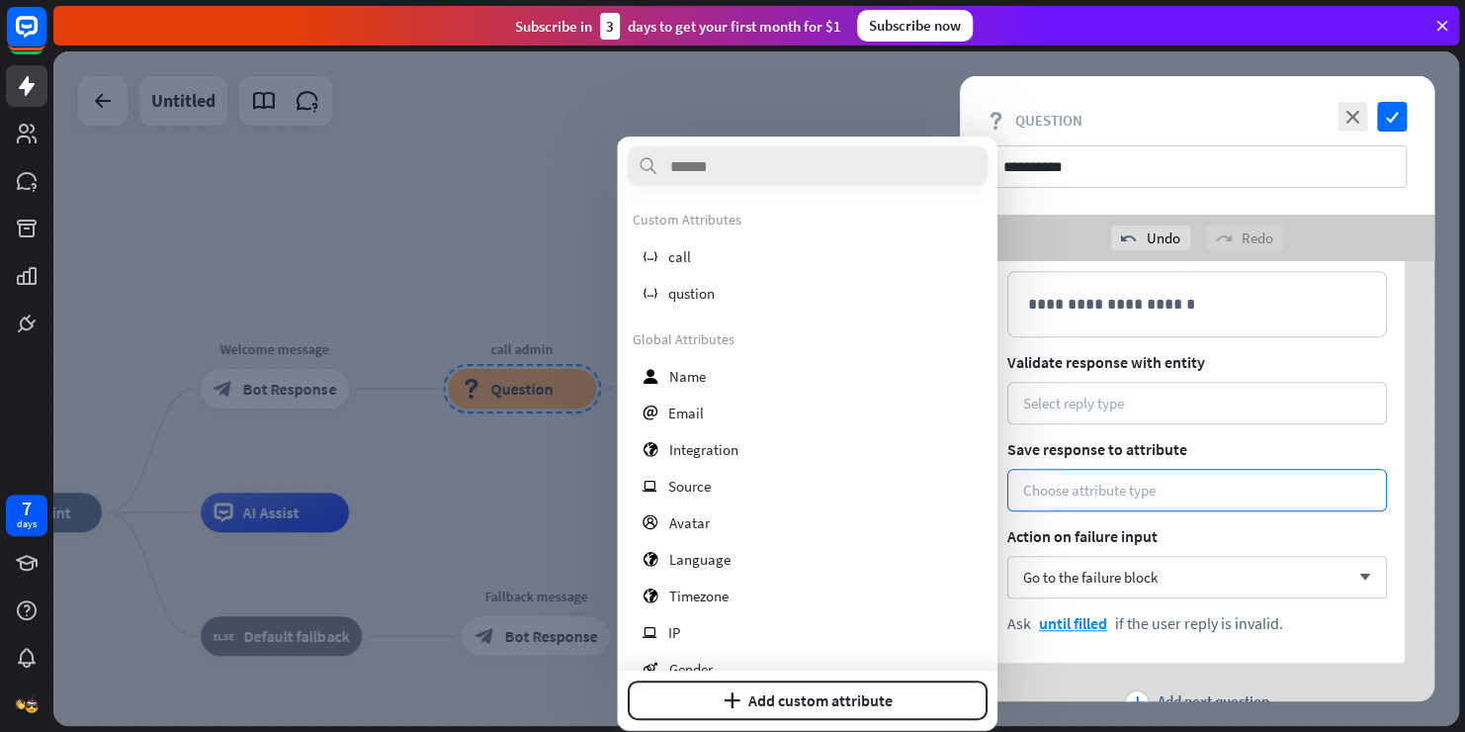
click at [1021, 442] on span "Save response to attribute" at bounding box center [1197, 449] width 380 height 20
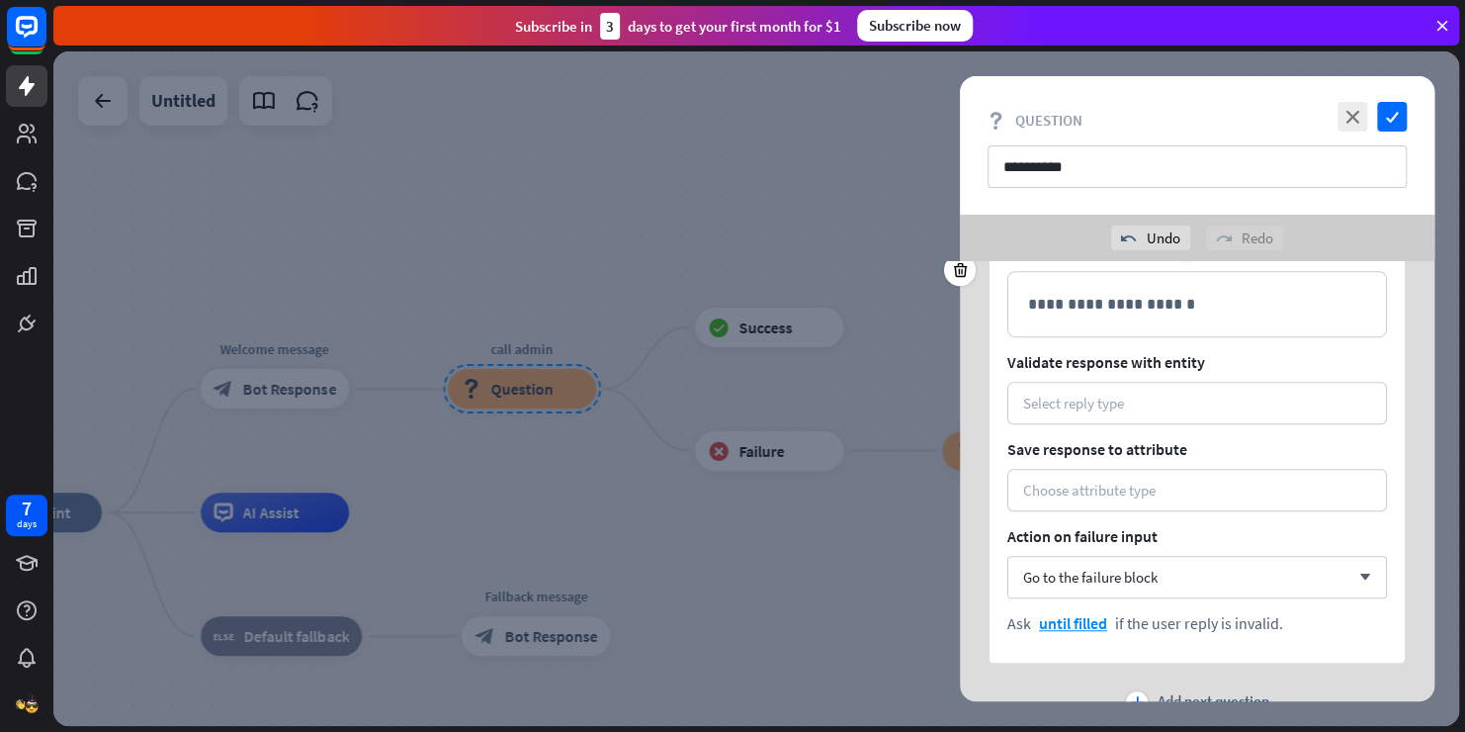
click at [1044, 380] on div "**********" at bounding box center [1197, 439] width 415 height 447
click at [1039, 395] on div "Select reply type" at bounding box center [1073, 402] width 101 height 19
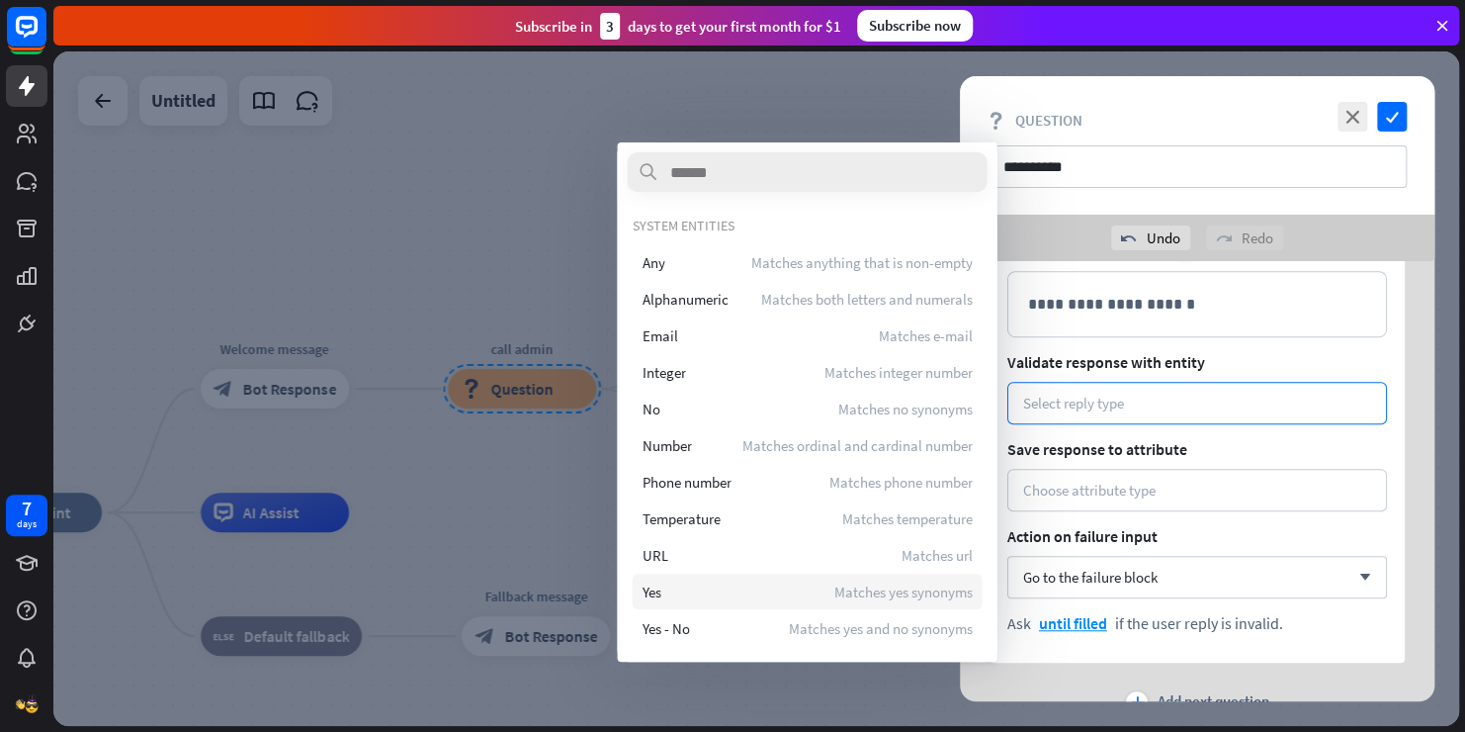
click at [689, 591] on div "Yes Matches yes synonyms" at bounding box center [807, 591] width 350 height 36
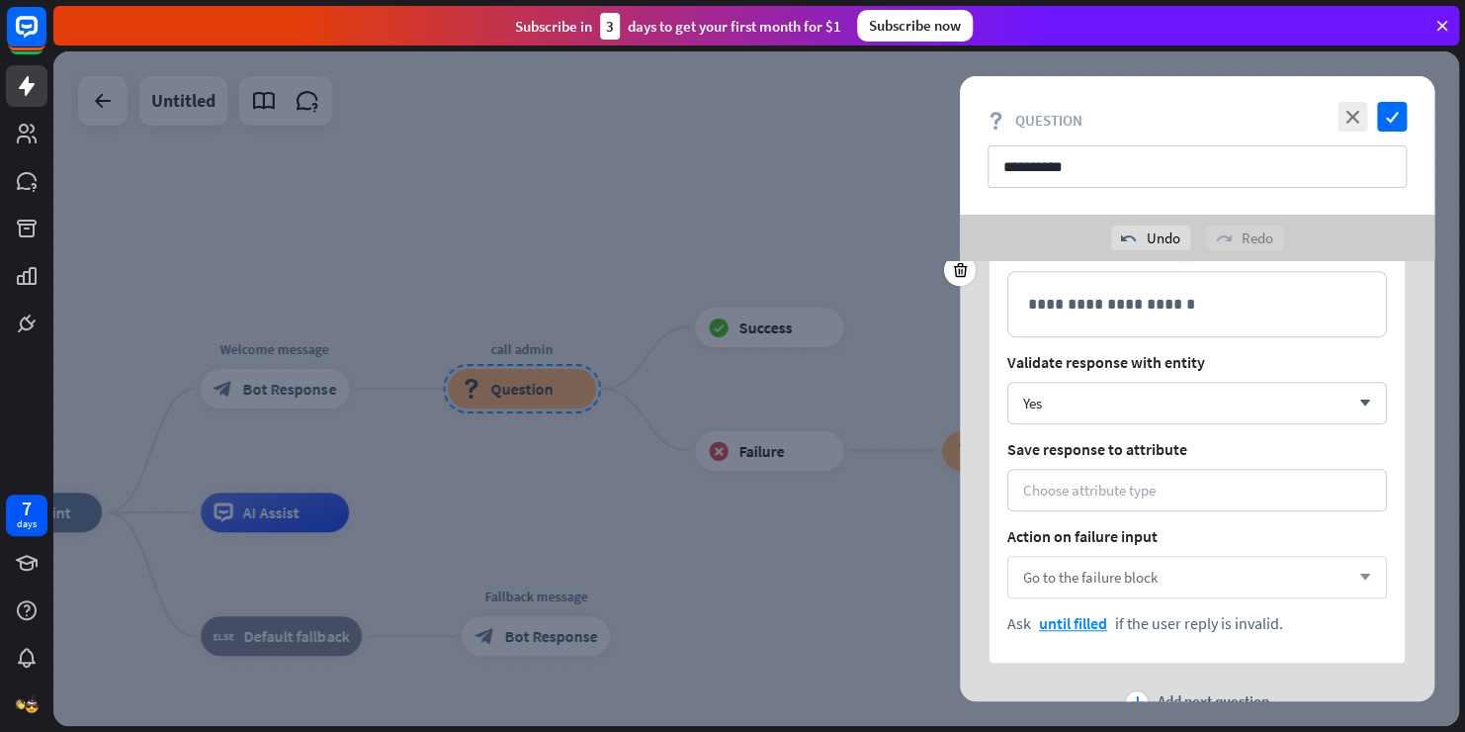
click at [1144, 586] on div "Go to the failure block arrow_down" at bounding box center [1197, 577] width 380 height 43
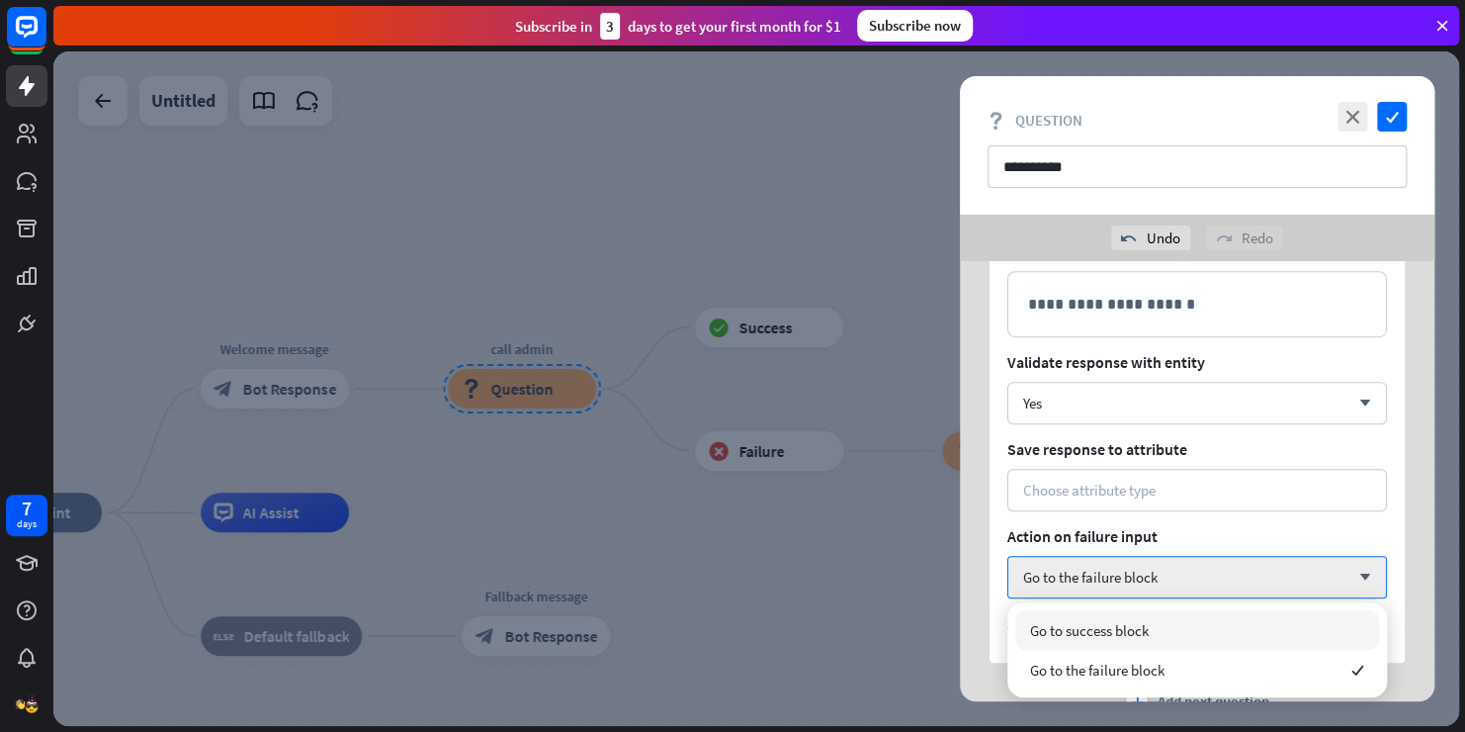
click at [1148, 640] on div "Go to success block" at bounding box center [1197, 630] width 364 height 40
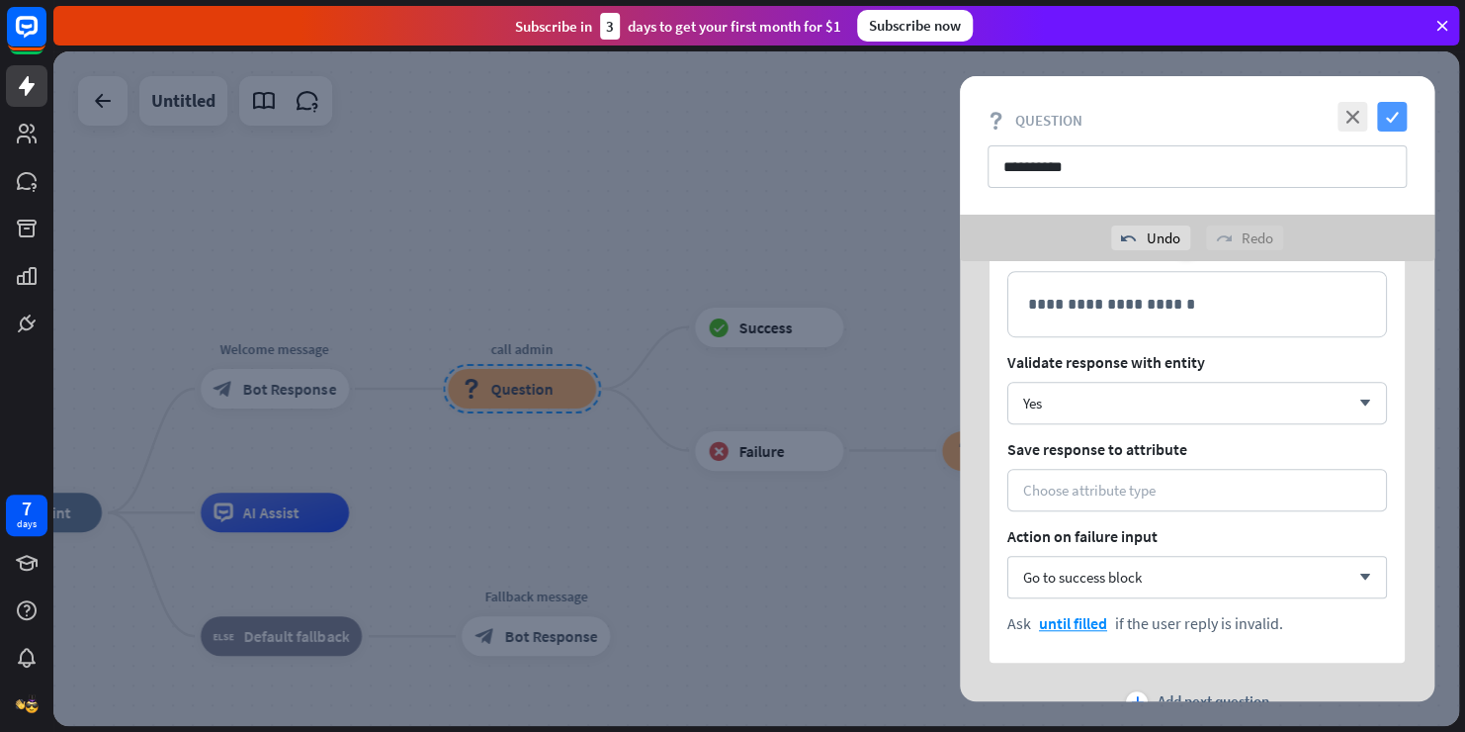
click at [1404, 117] on icon "check" at bounding box center [1392, 117] width 30 height 30
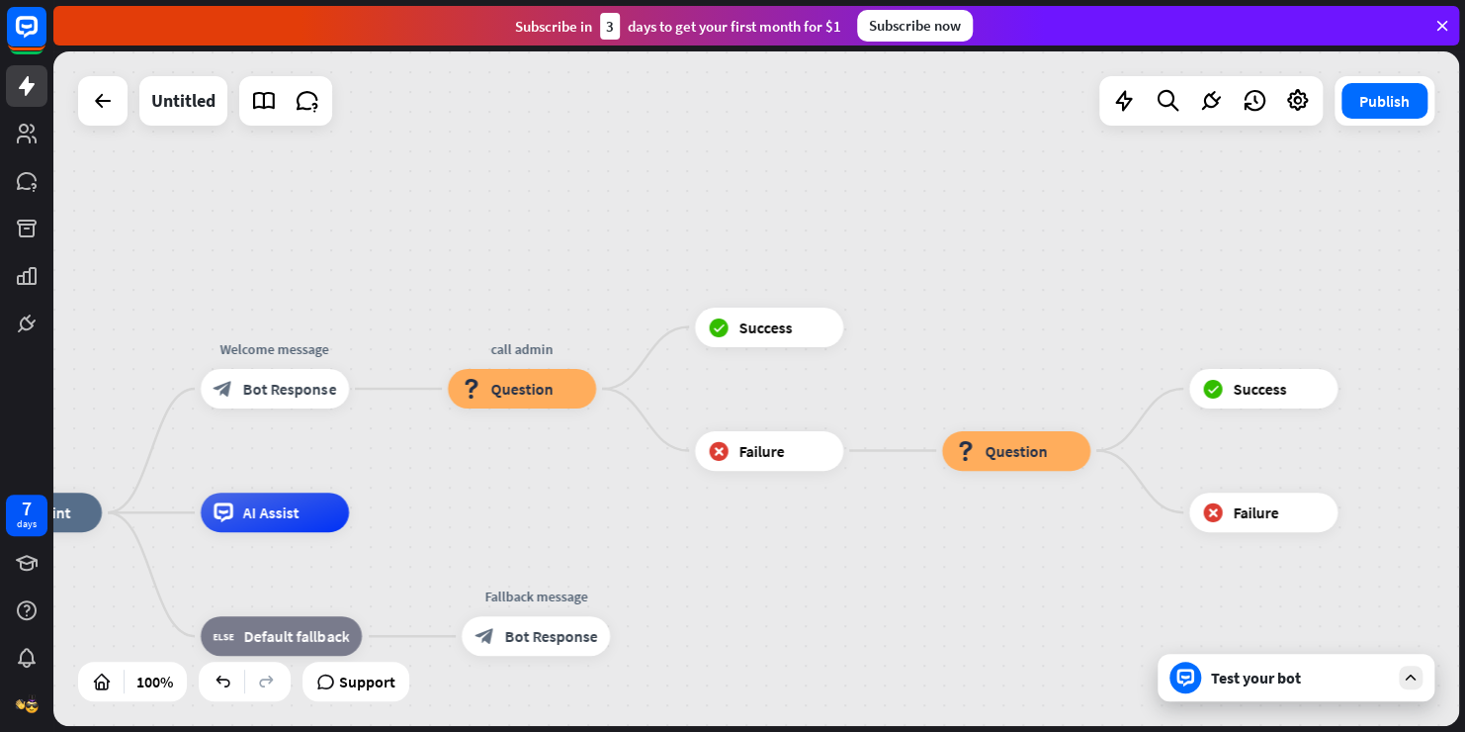
click at [1250, 694] on div "Test your bot" at bounding box center [1296, 677] width 277 height 47
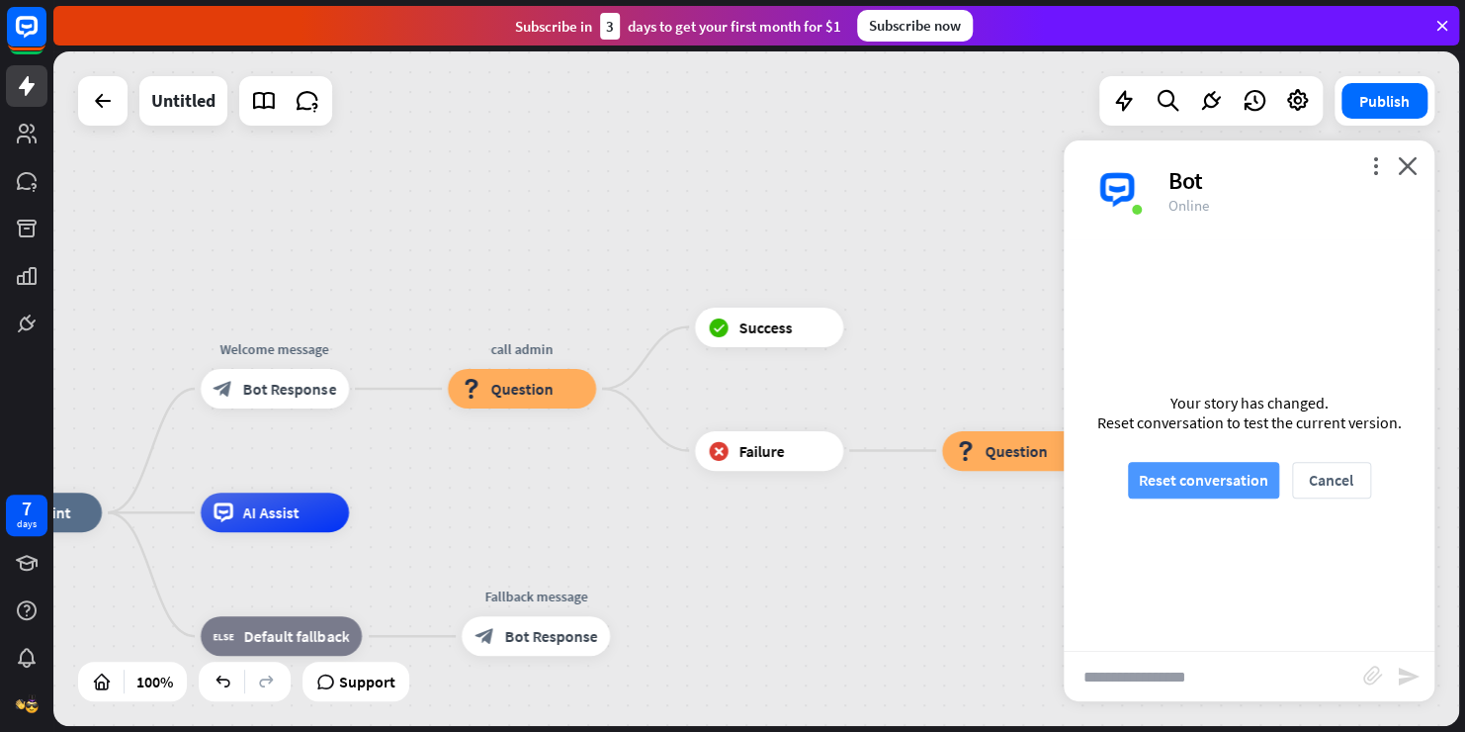
click at [1213, 477] on button "Reset conversation" at bounding box center [1203, 480] width 151 height 37
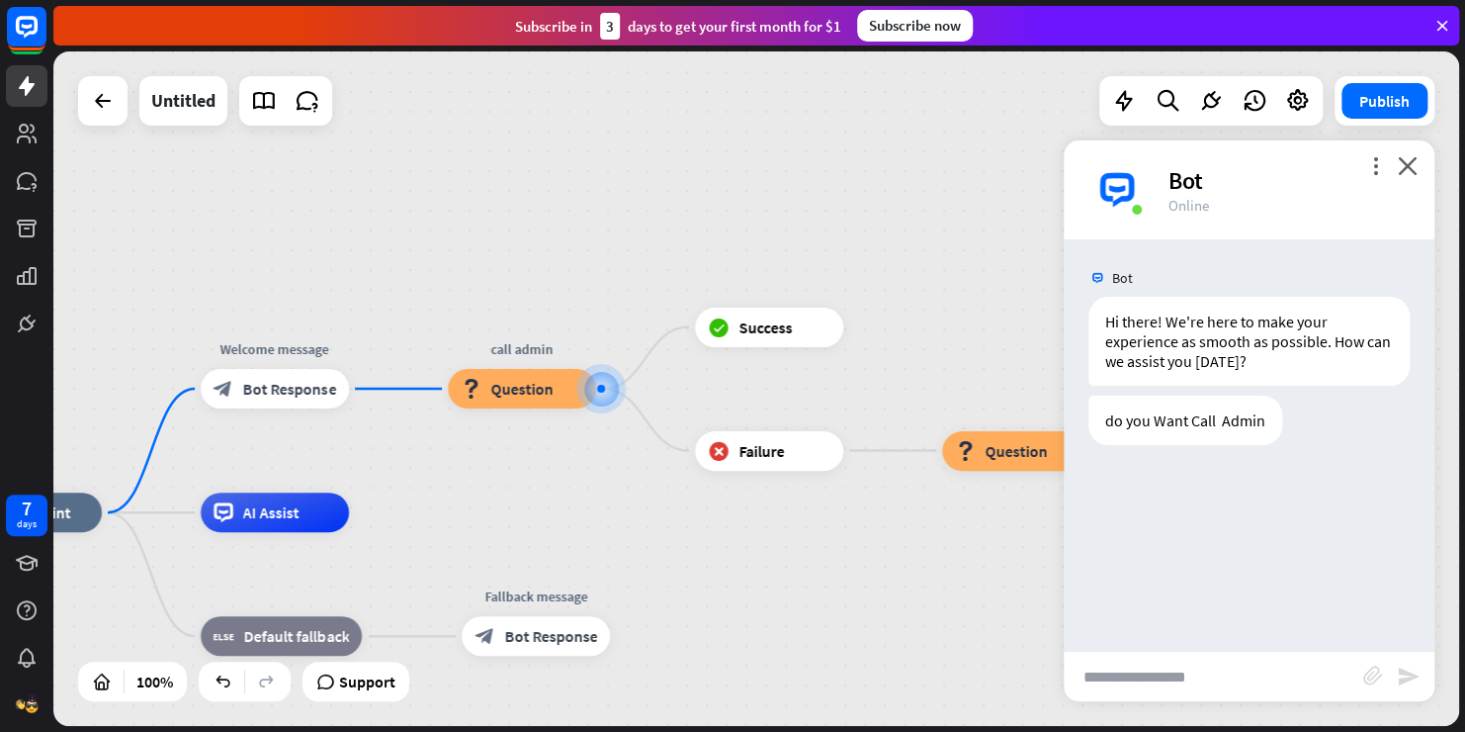
click at [1209, 681] on input "text" at bounding box center [1214, 676] width 300 height 49
type input "***"
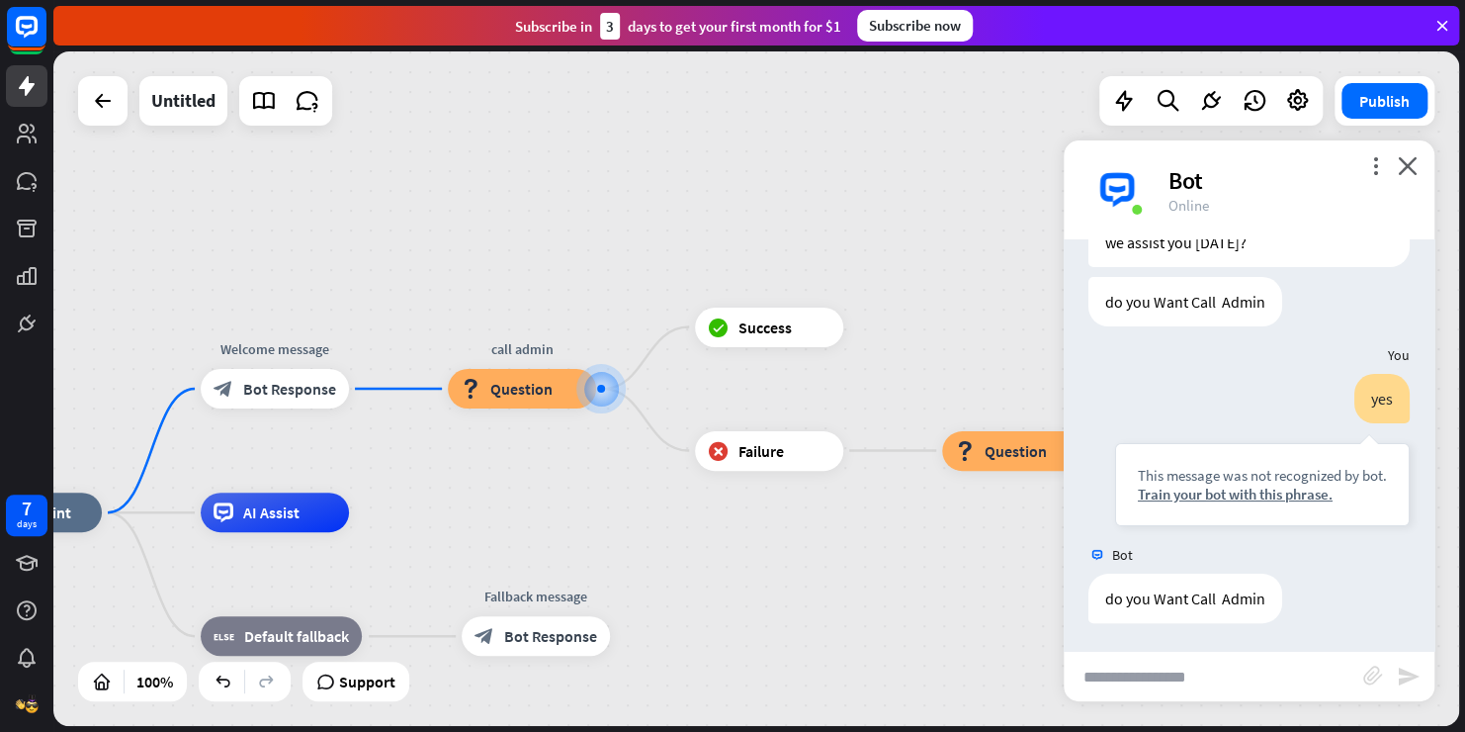
scroll to position [120, 0]
type input "***"
type input "**"
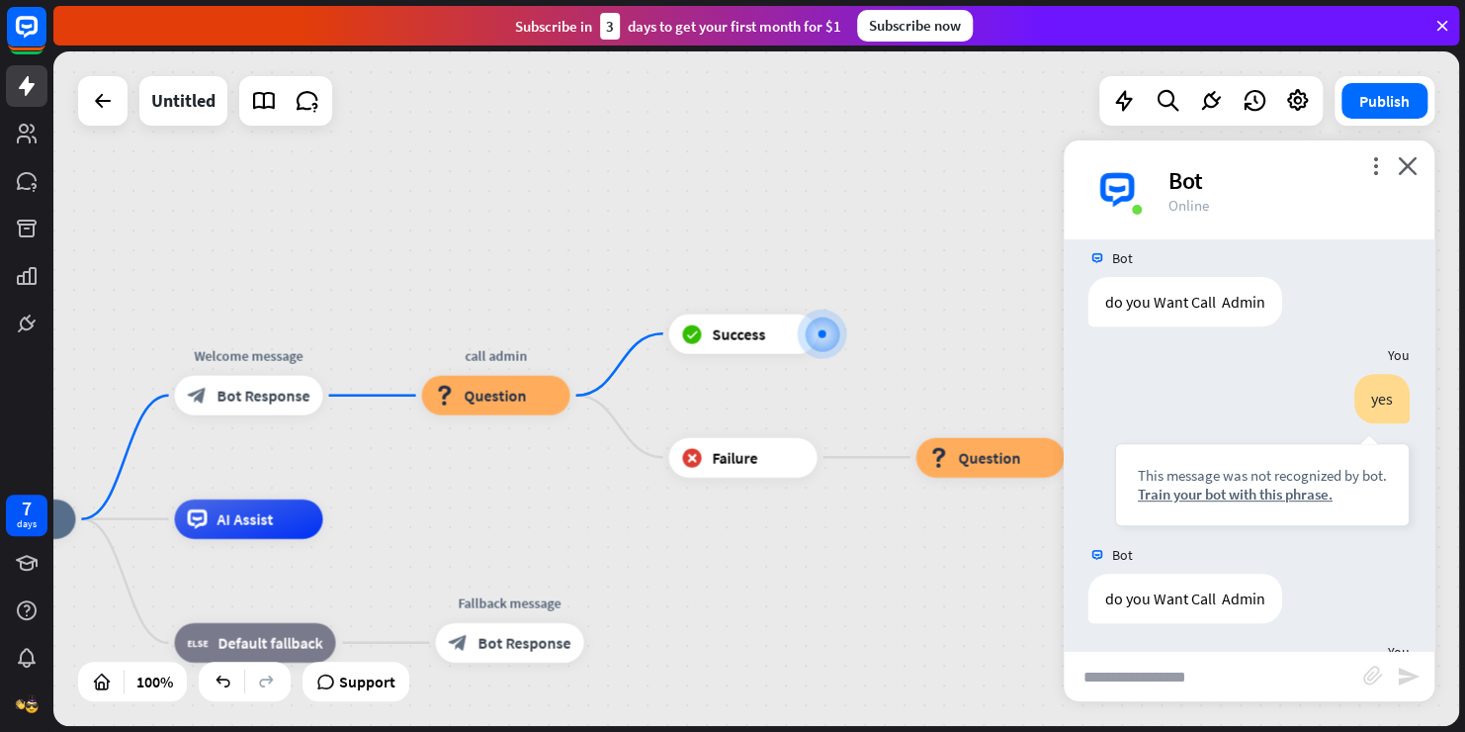
scroll to position [513, 0]
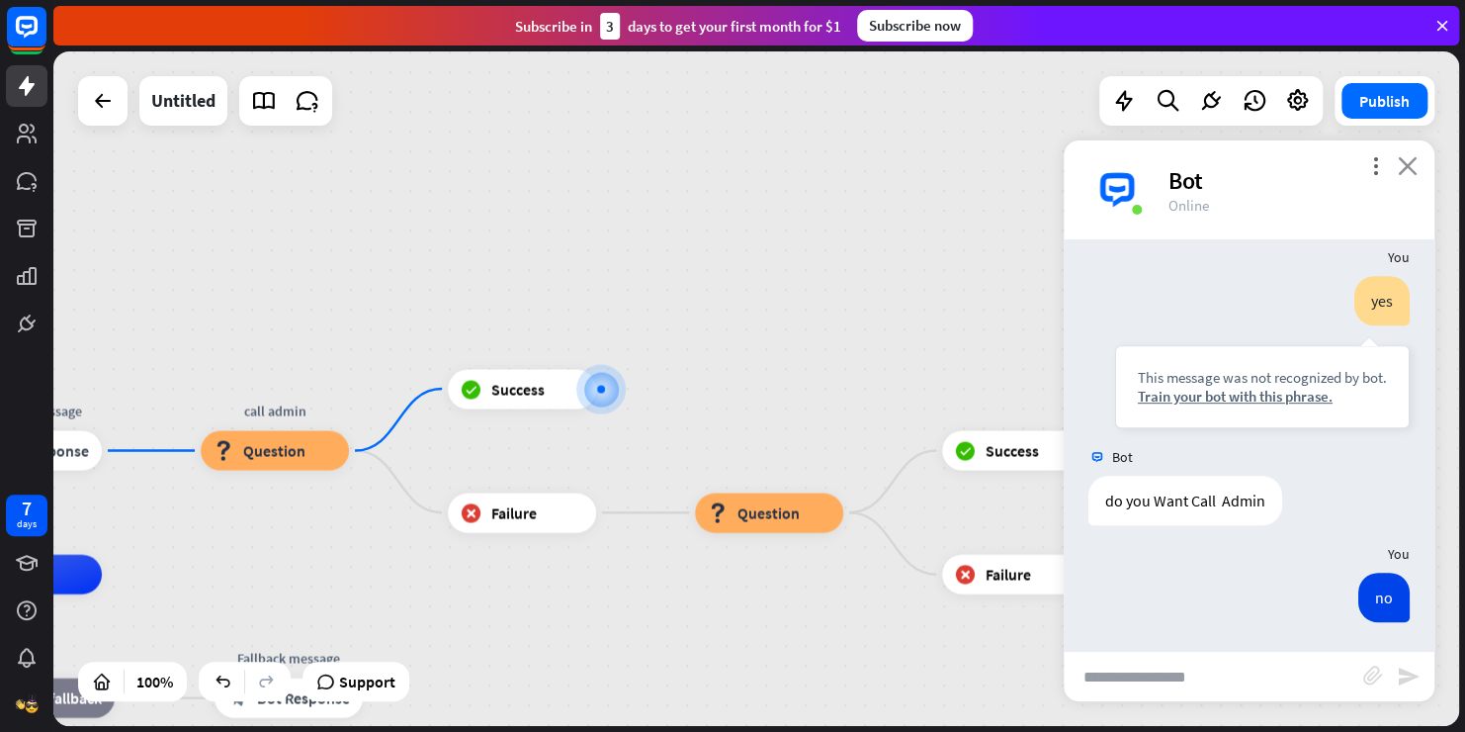
click at [1412, 173] on icon "close" at bounding box center [1408, 165] width 20 height 19
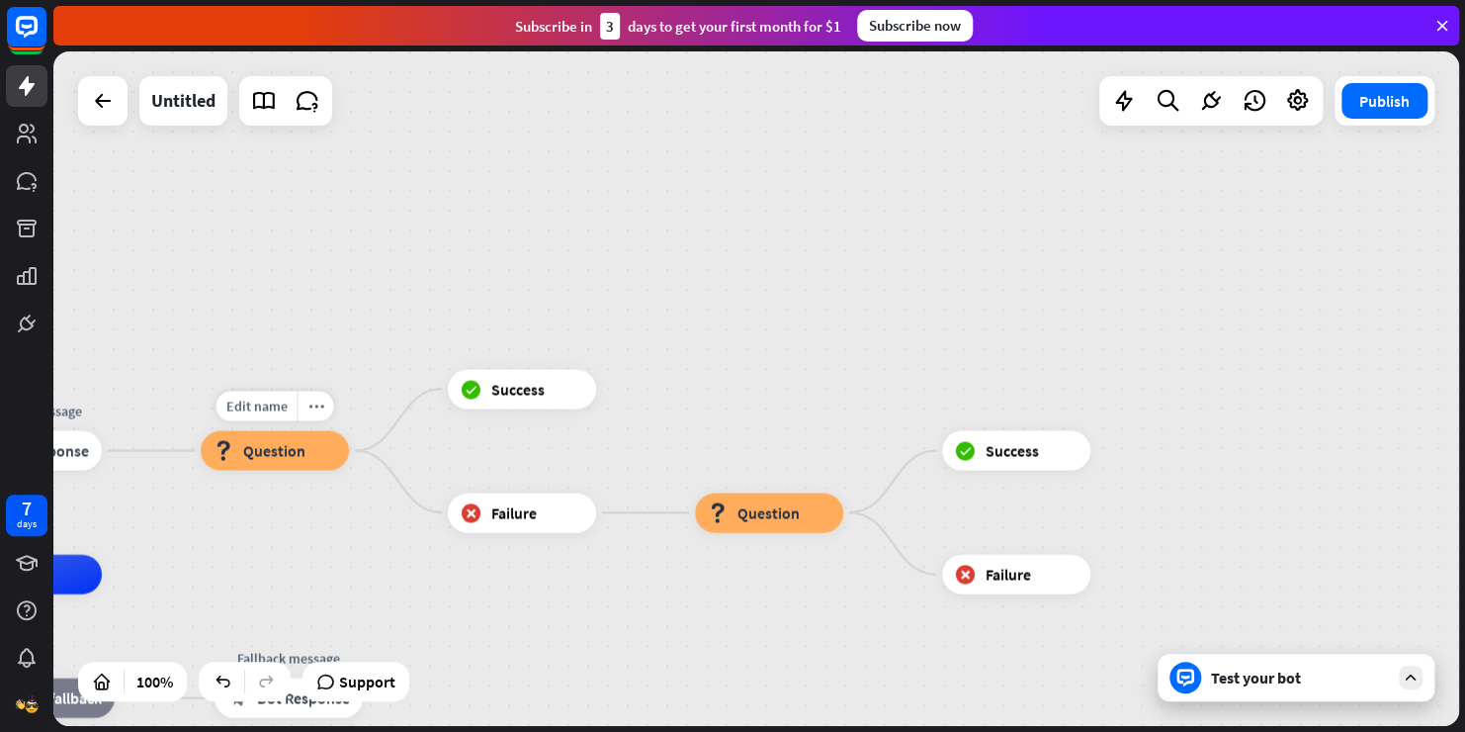
click at [305, 455] on div "block_question Question" at bounding box center [275, 451] width 148 height 40
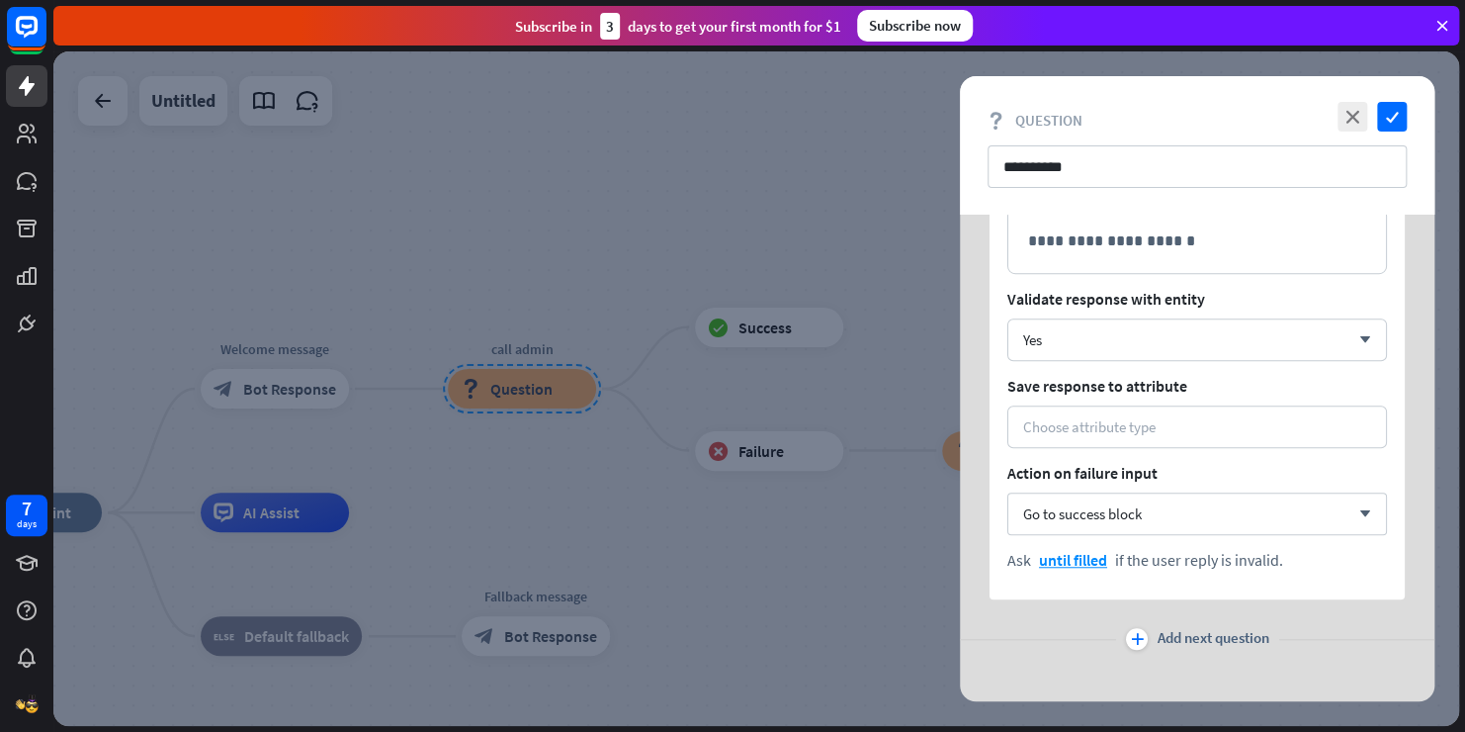
scroll to position [665, 0]
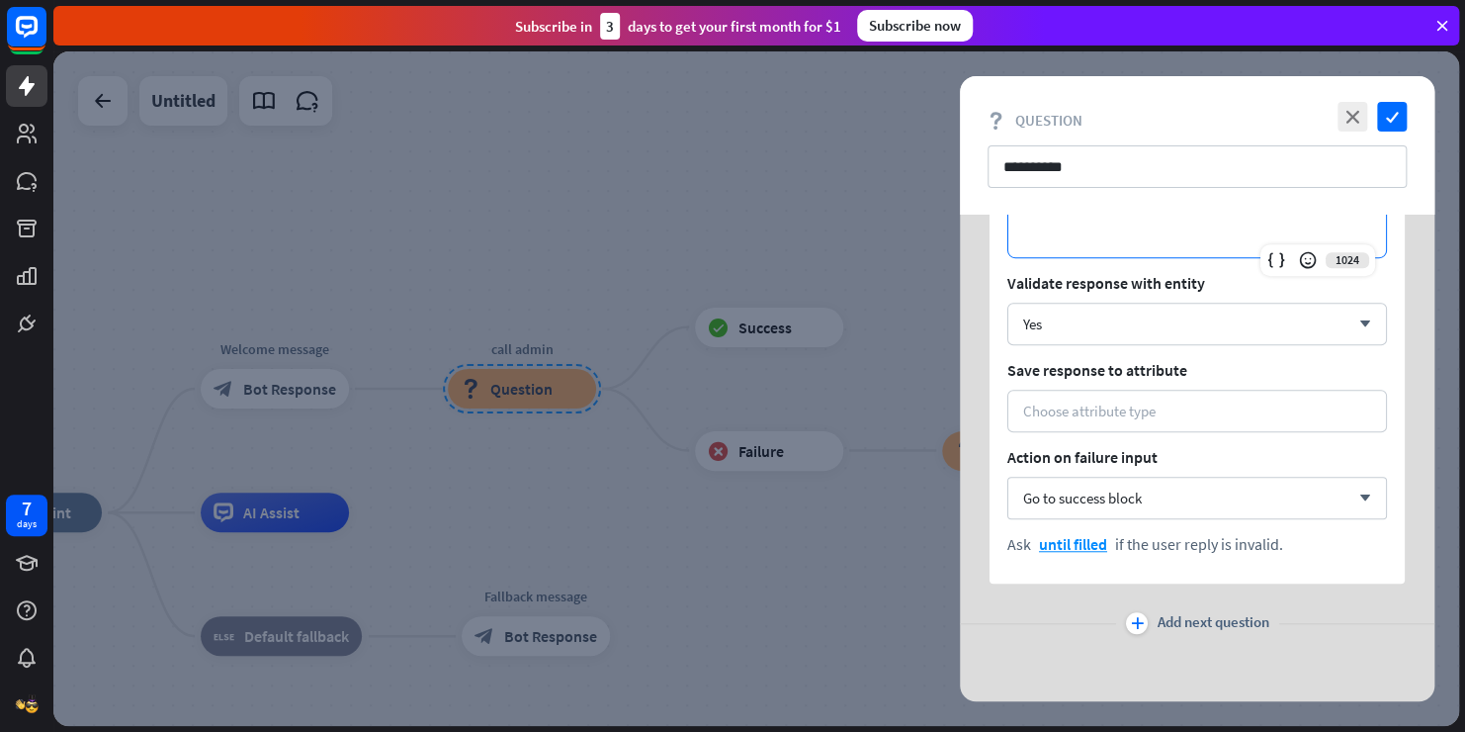
click at [1318, 233] on p "**********" at bounding box center [1197, 225] width 338 height 25
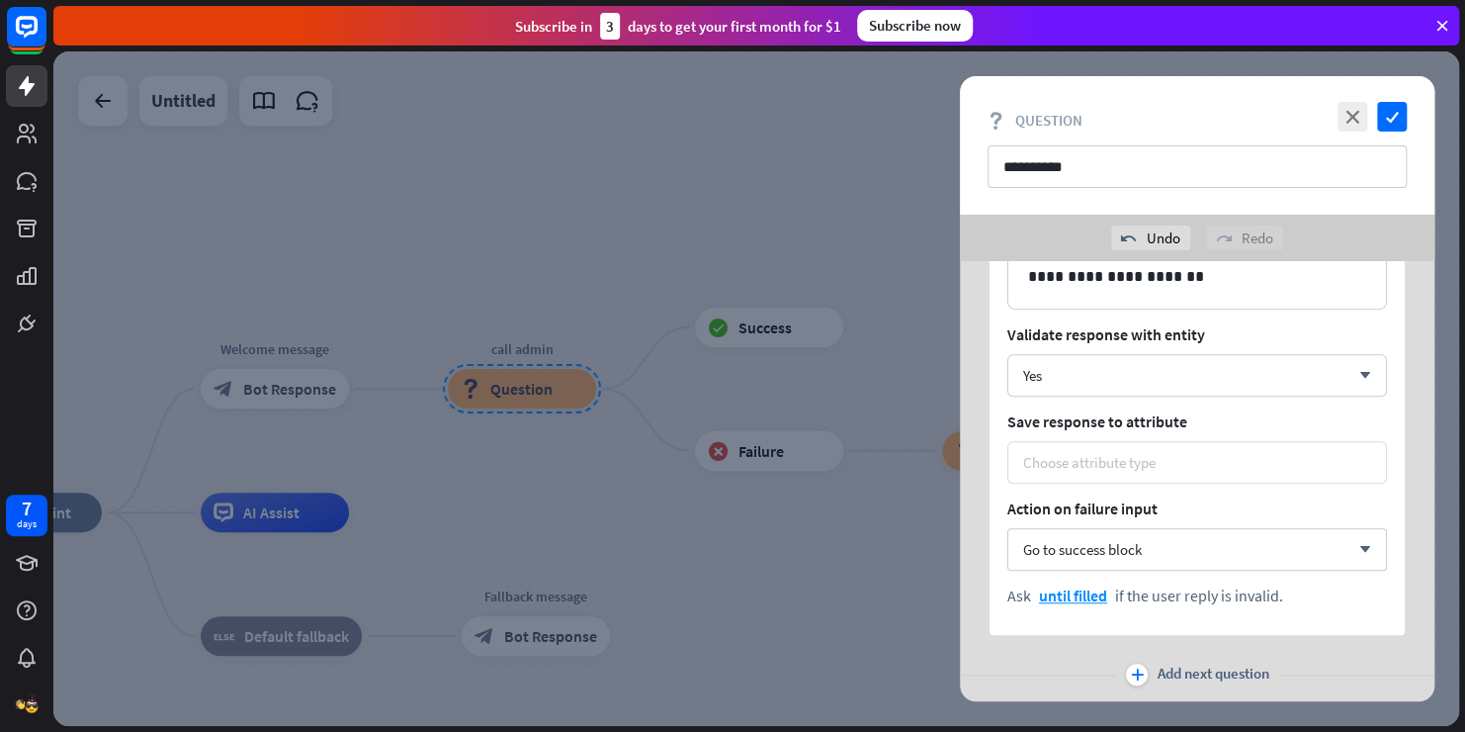
click at [1178, 471] on div "Choose attribute type" at bounding box center [1197, 462] width 348 height 19
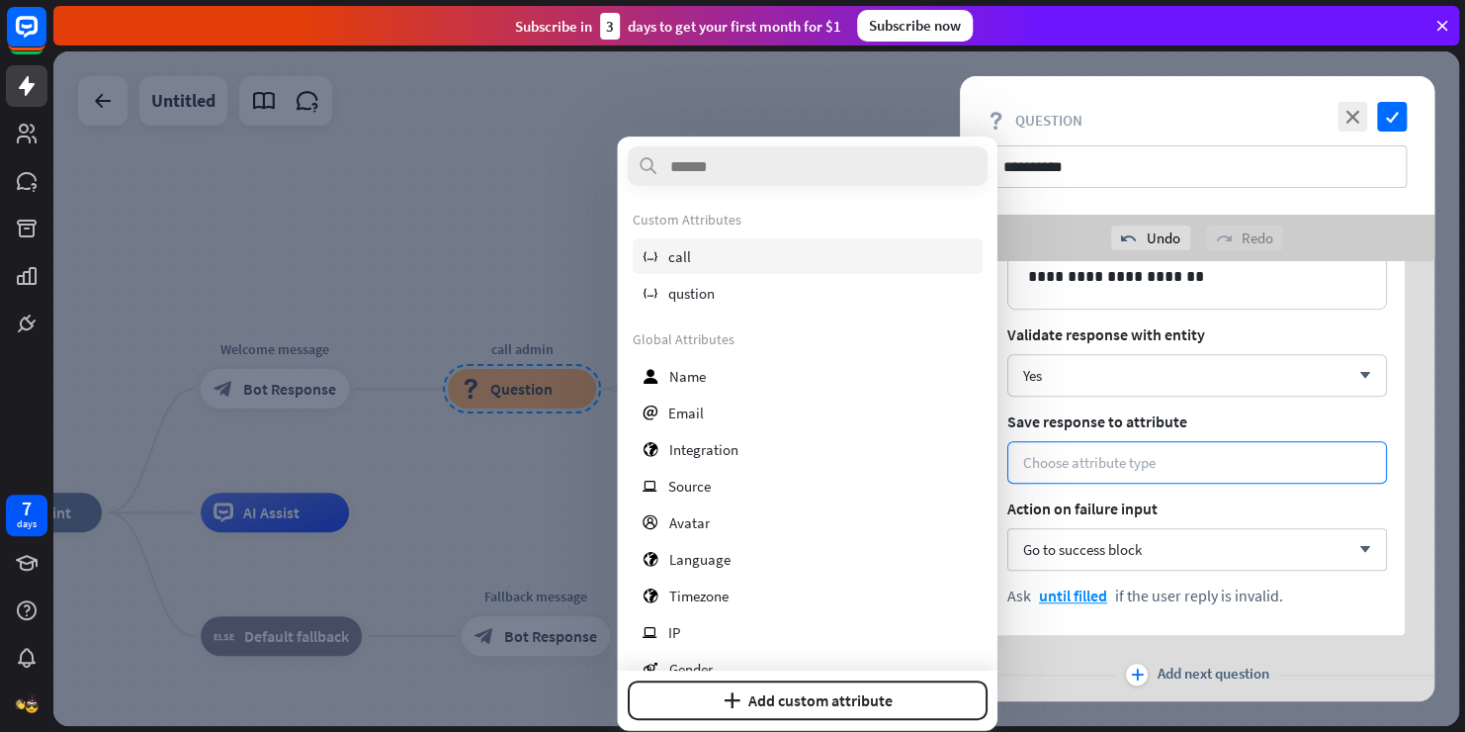
click at [808, 242] on div "variable call" at bounding box center [807, 256] width 350 height 36
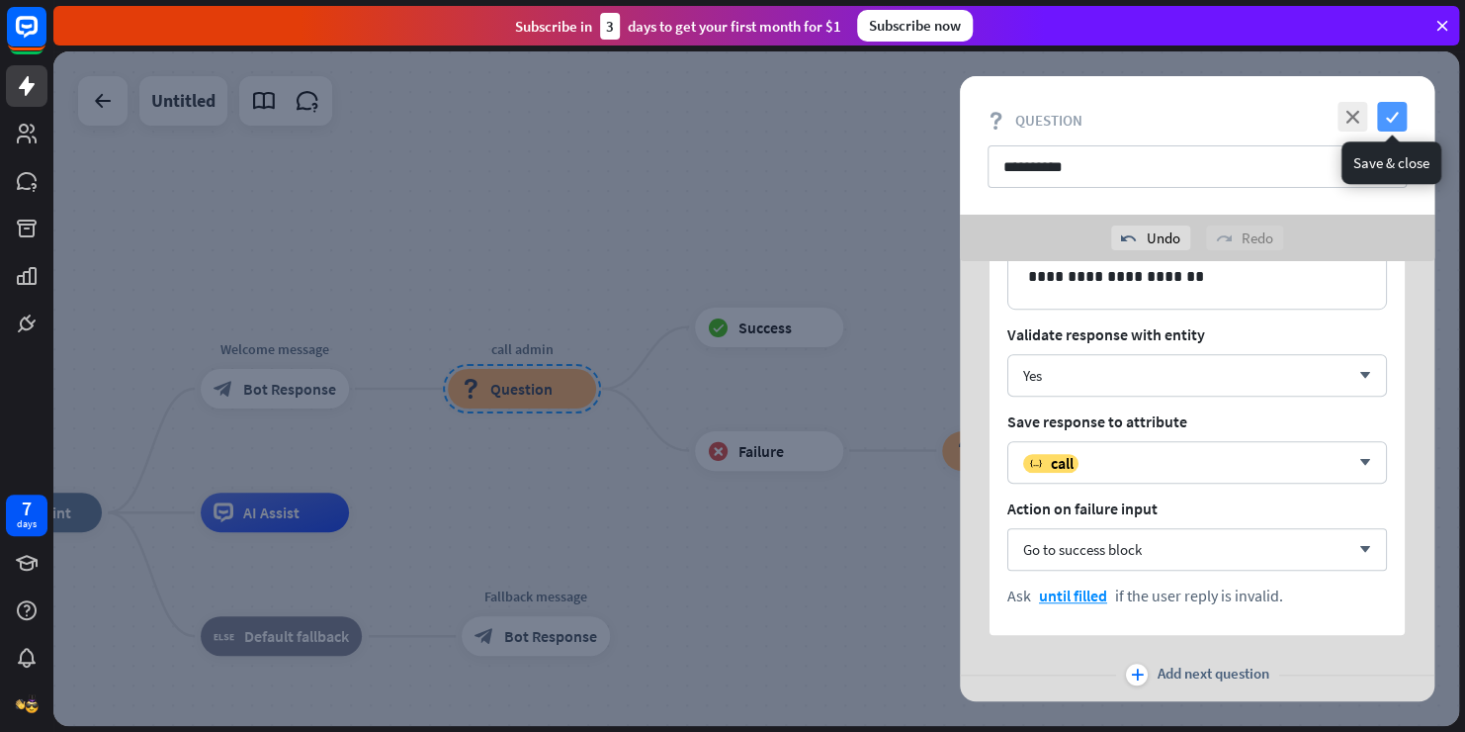
click at [1394, 109] on icon "check" at bounding box center [1392, 117] width 30 height 30
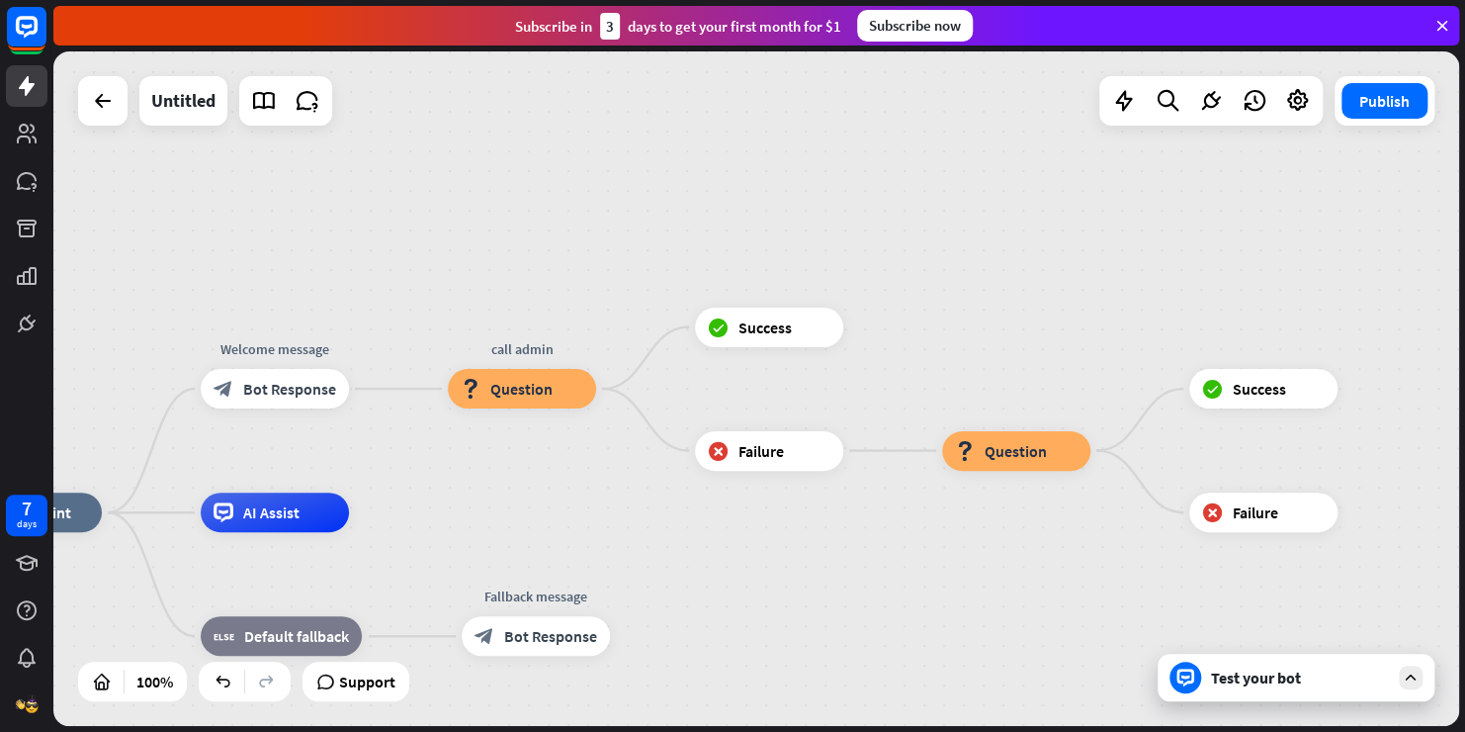
click at [1207, 676] on div "Test your bot" at bounding box center [1296, 677] width 277 height 47
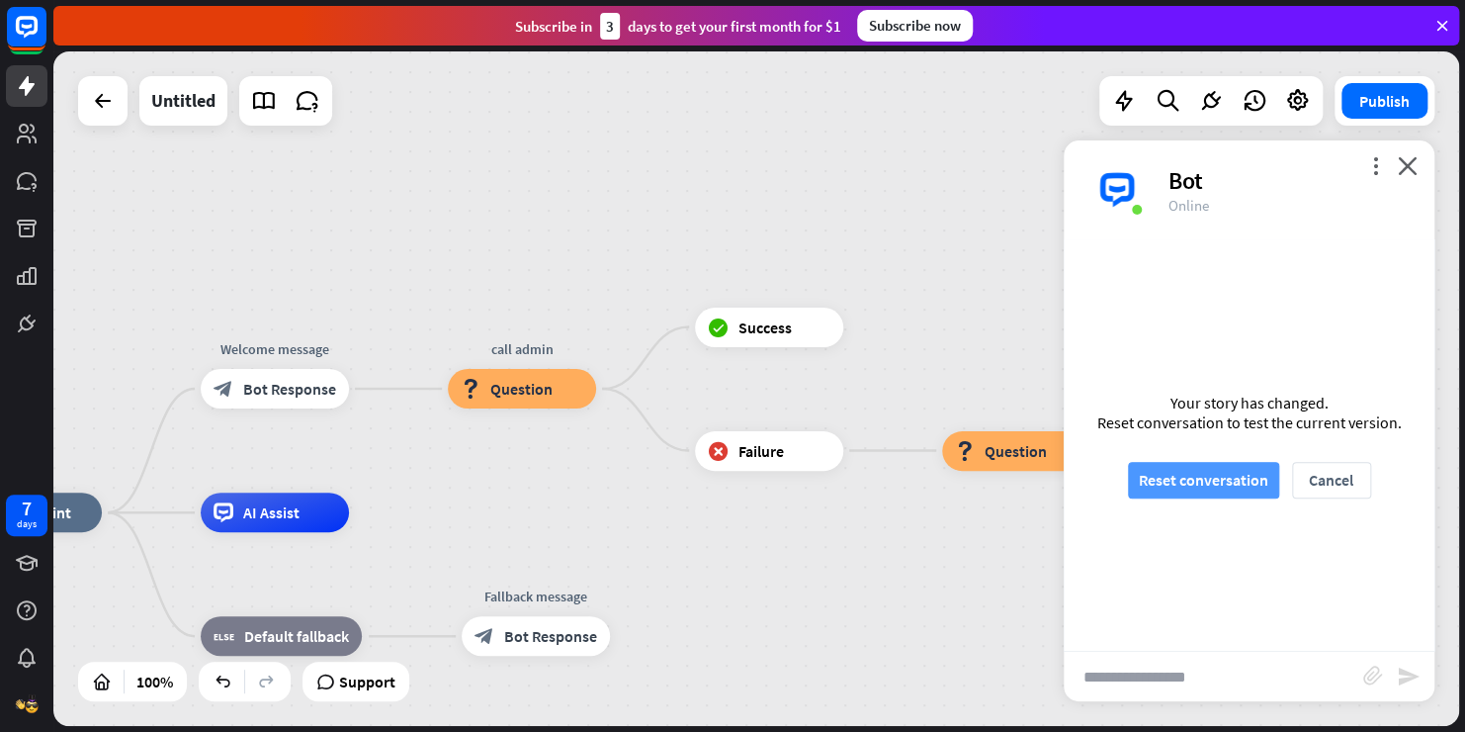
click at [1202, 475] on button "Reset conversation" at bounding box center [1203, 480] width 151 height 37
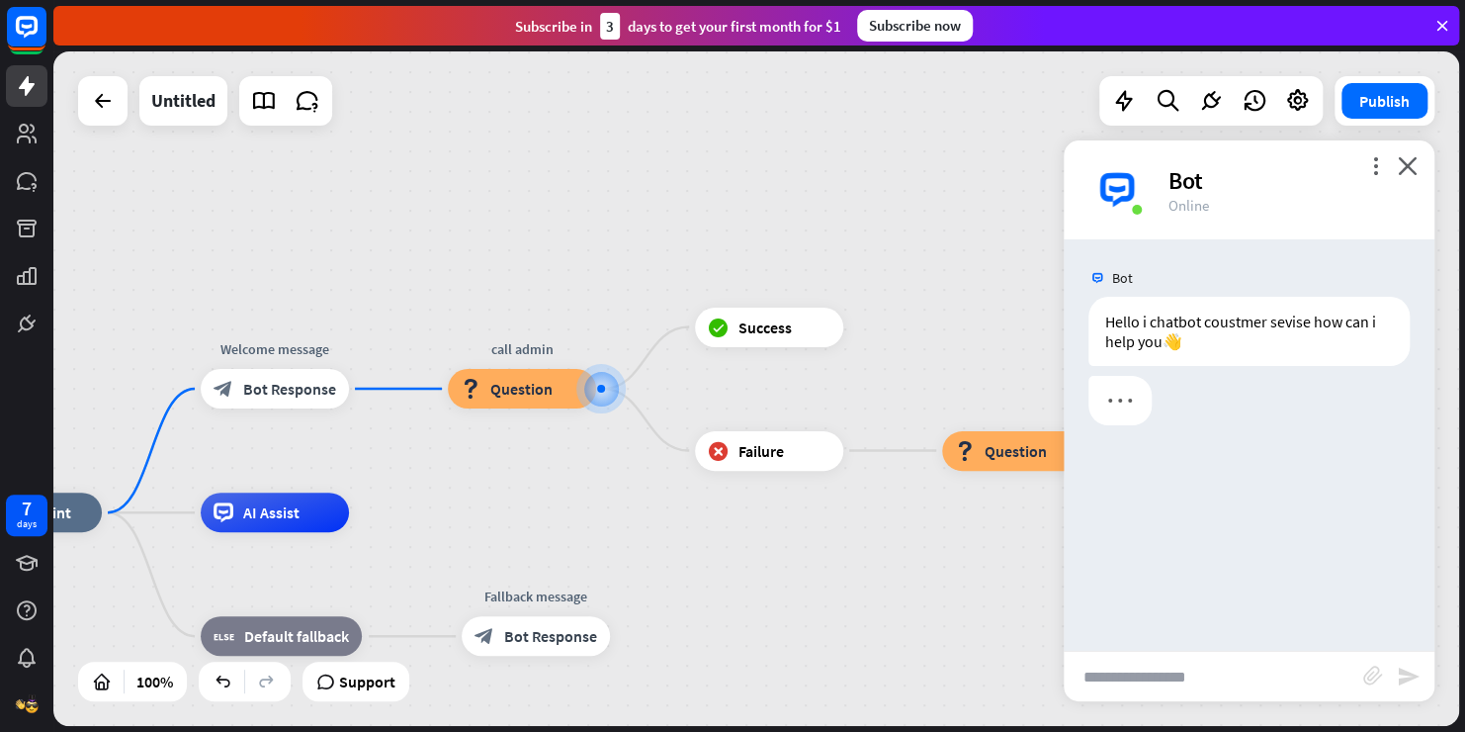
drag, startPoint x: 1202, startPoint y: 475, endPoint x: 1079, endPoint y: 654, distance: 217.5
click at [1079, 654] on div "more_vert close Bot Online Bot Hello i chatbot coustmer sevise how can i help y…" at bounding box center [1249, 420] width 371 height 561
click at [1116, 670] on input "text" at bounding box center [1214, 676] width 300 height 49
type input "***"
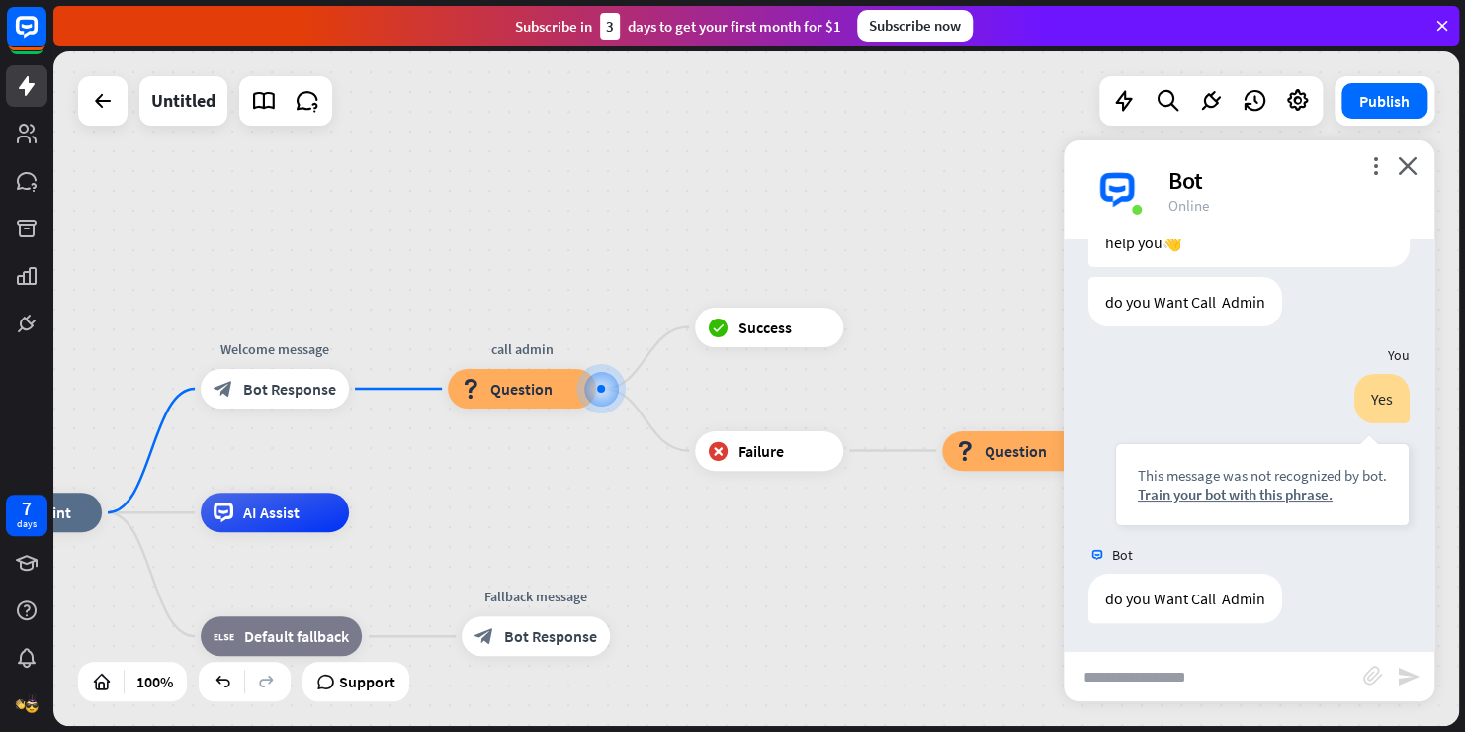
scroll to position [100, 0]
type input "**"
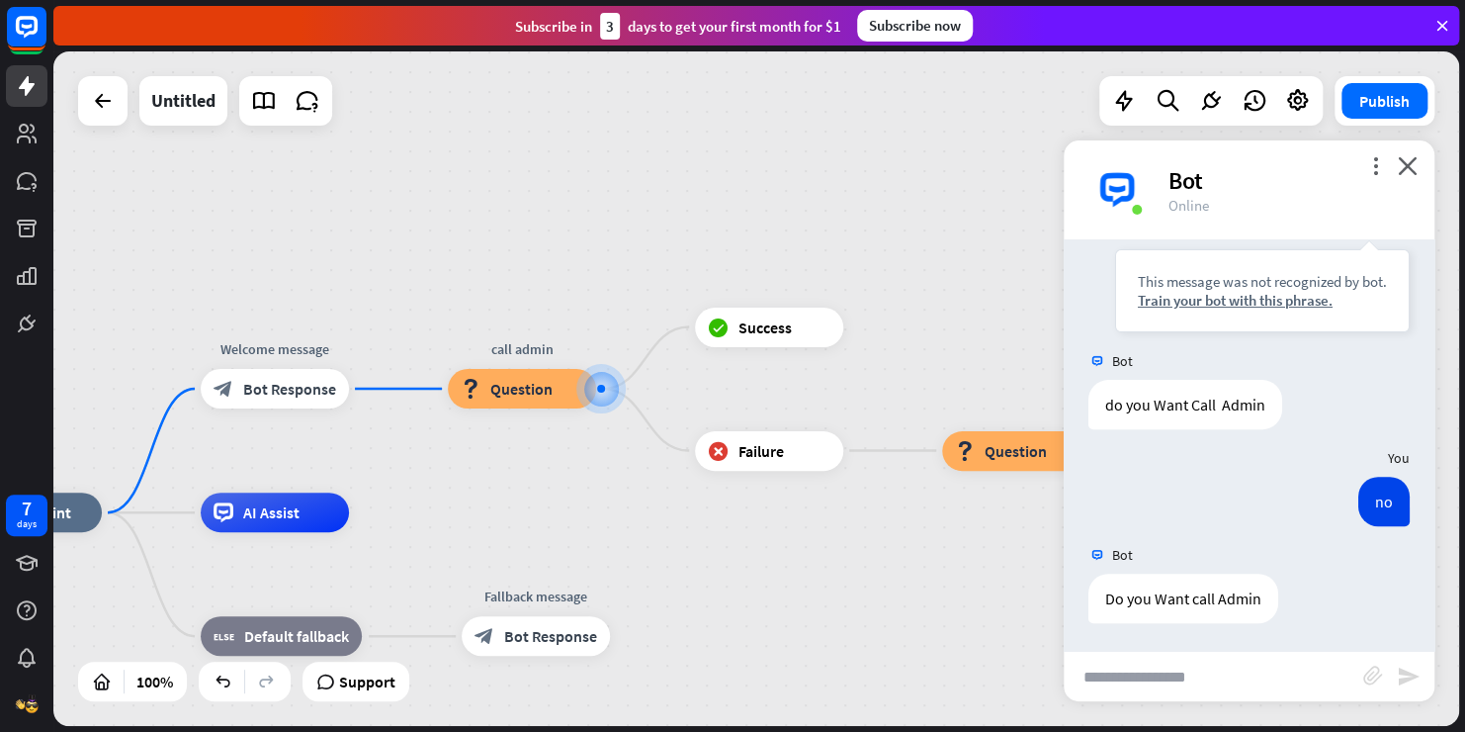
scroll to position [294, 0]
click at [1402, 162] on icon "close" at bounding box center [1408, 165] width 20 height 19
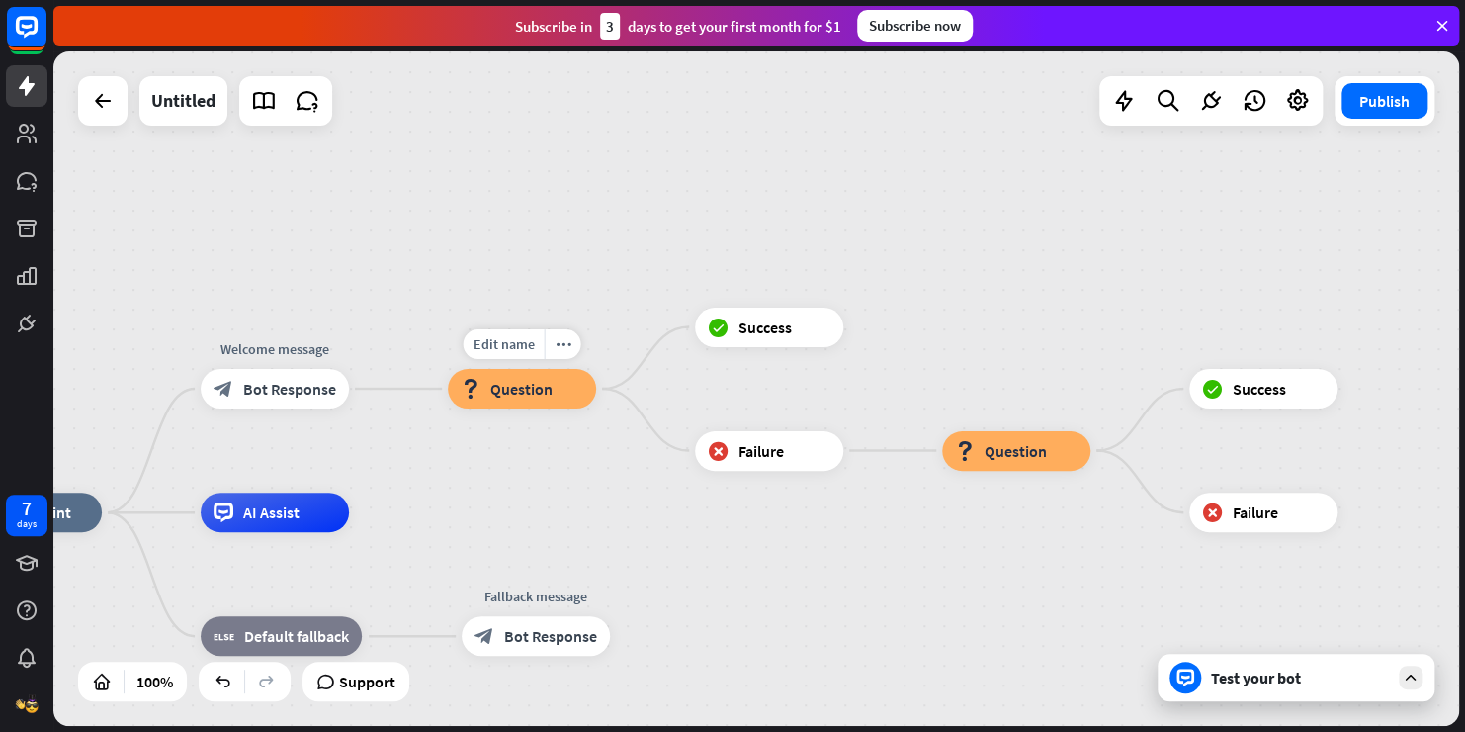
click at [504, 408] on div "Edit name more_horiz call admin block_question Question" at bounding box center [522, 389] width 148 height 40
click at [739, 451] on span "Failure" at bounding box center [761, 451] width 45 height 20
click at [511, 393] on span "Question" at bounding box center [521, 389] width 62 height 20
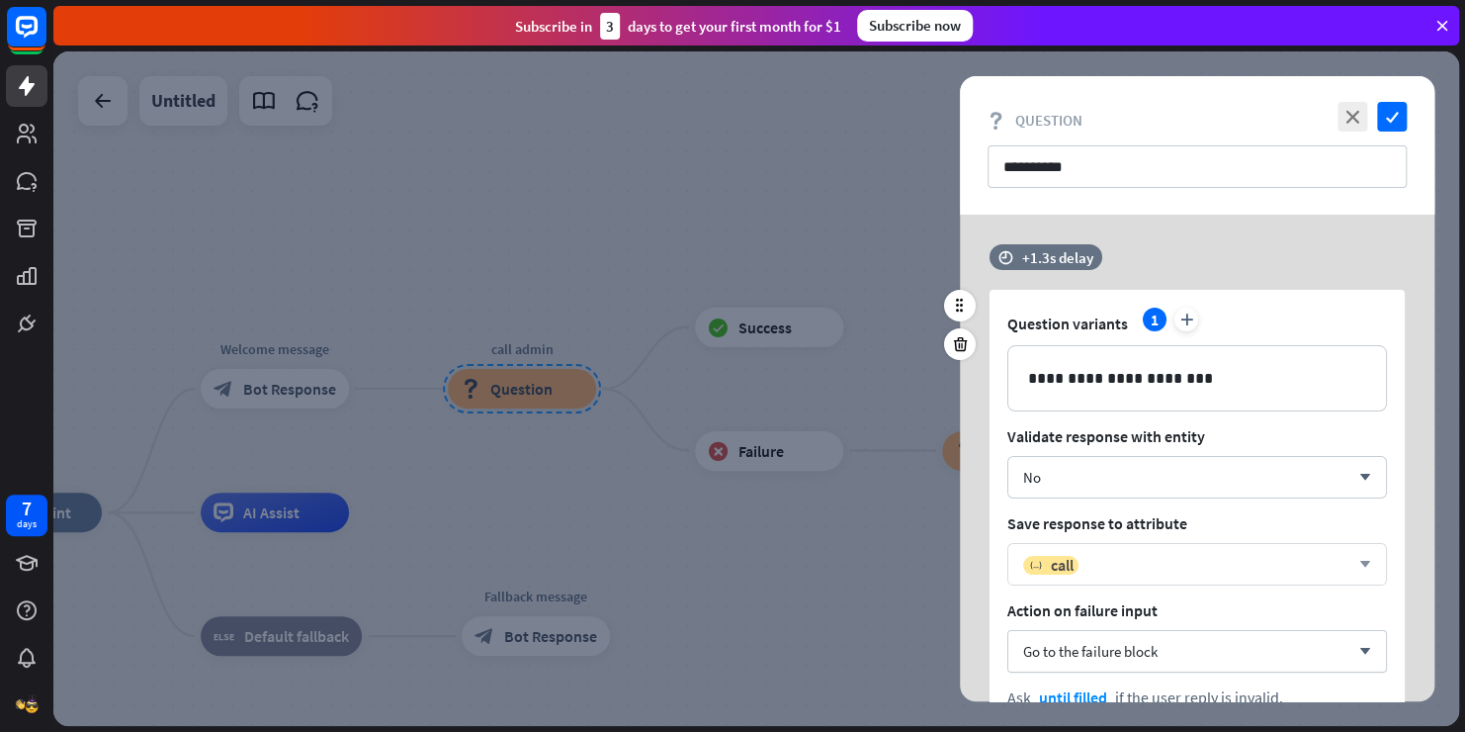
click at [1113, 584] on div "variable call arrow_down" at bounding box center [1197, 564] width 380 height 43
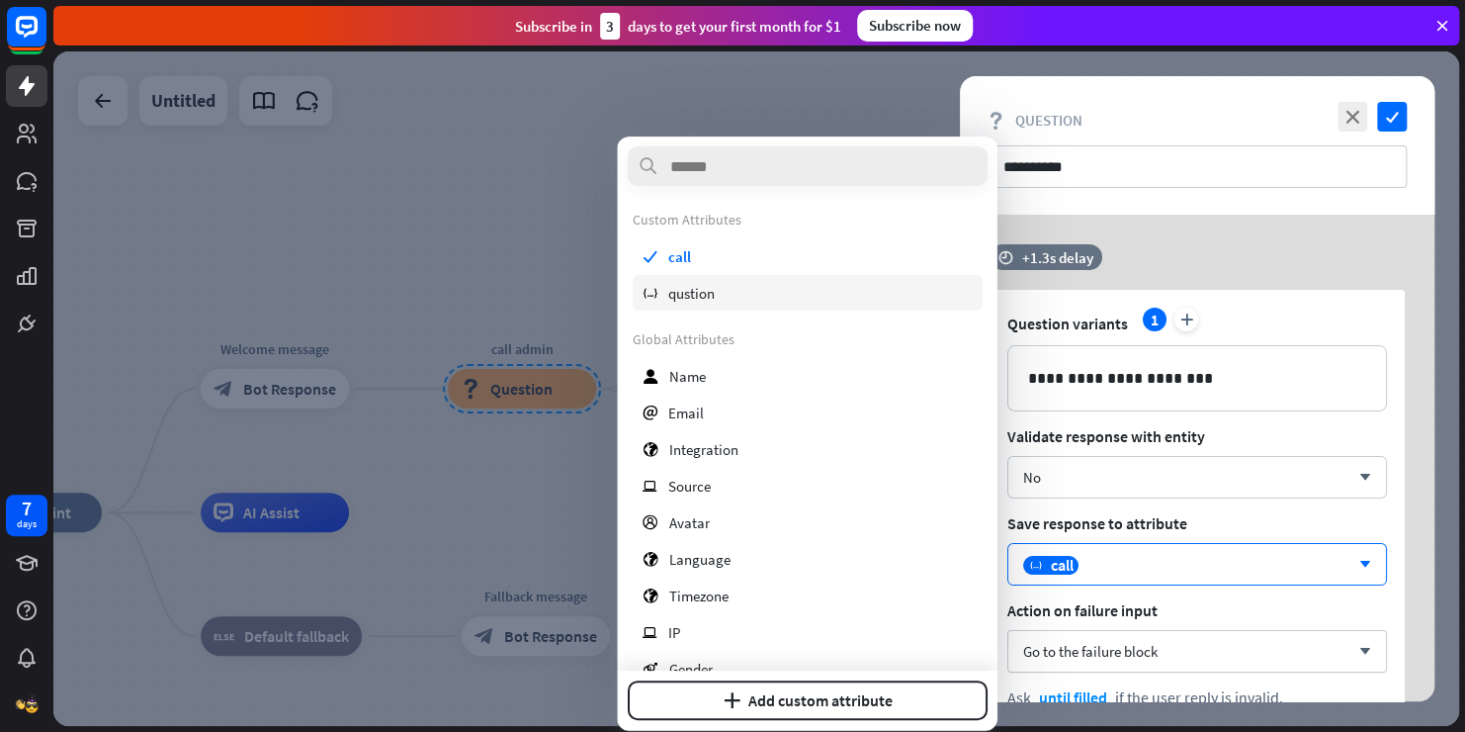
click at [743, 281] on div "variable qustion" at bounding box center [807, 293] width 350 height 36
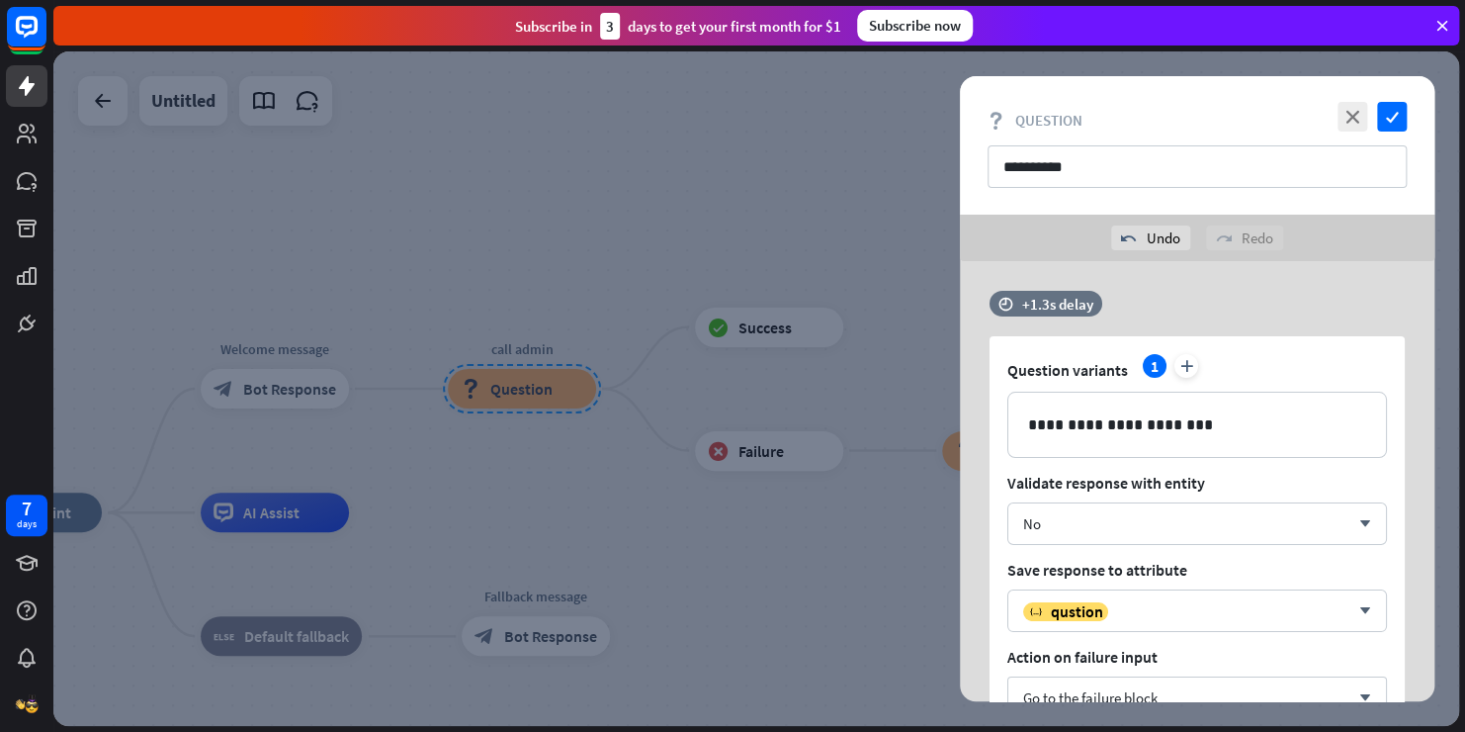
click at [698, 231] on div at bounding box center [756, 388] width 1406 height 674
